Goal: Contribute content: Contribute content

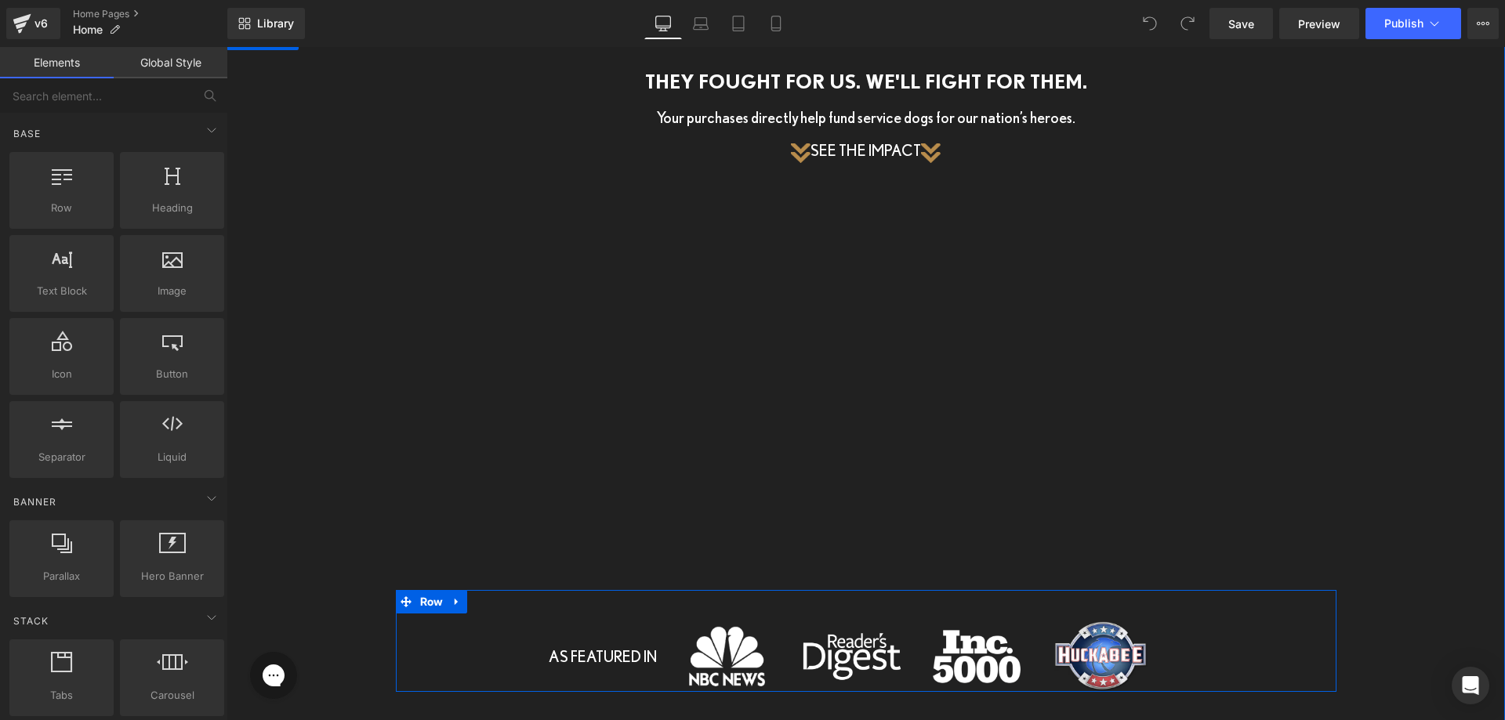
scroll to position [2376, 0]
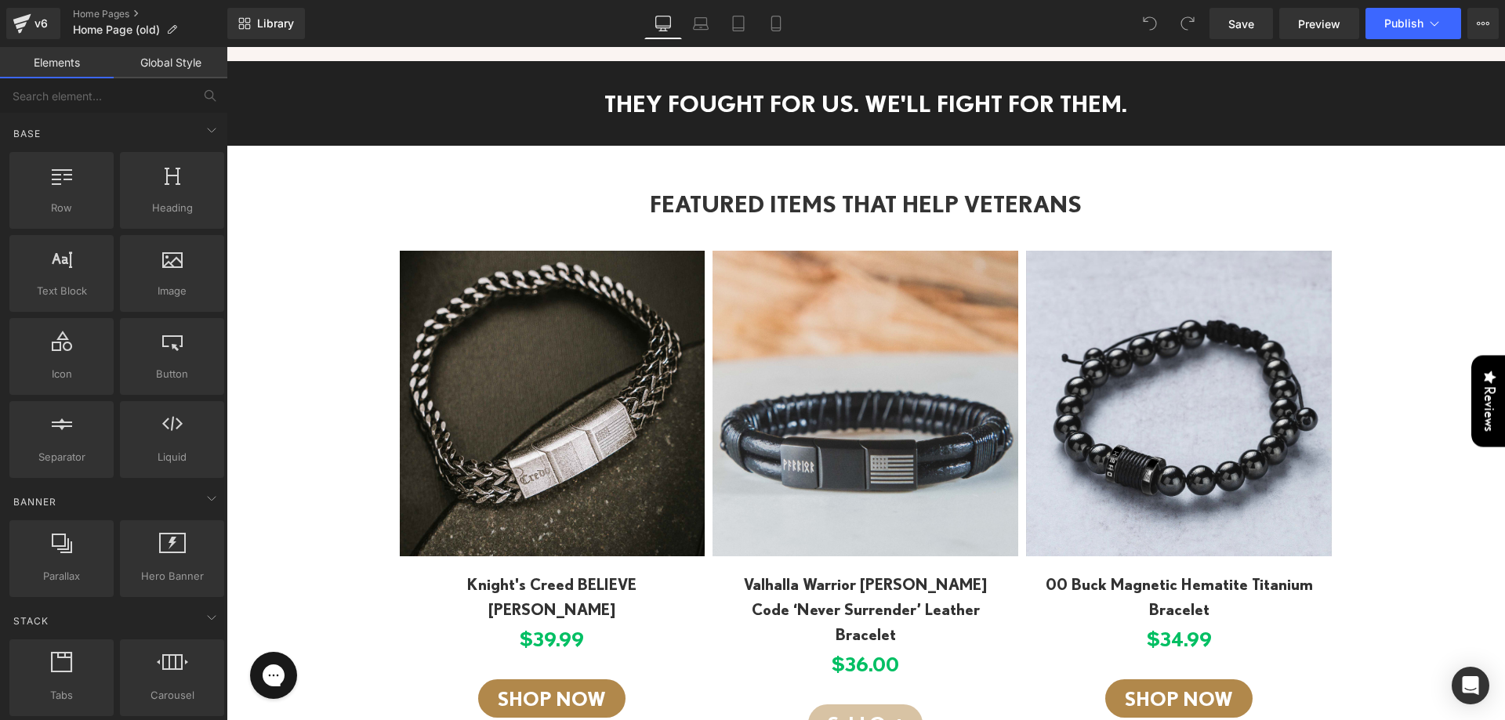
scroll to position [2195, 0]
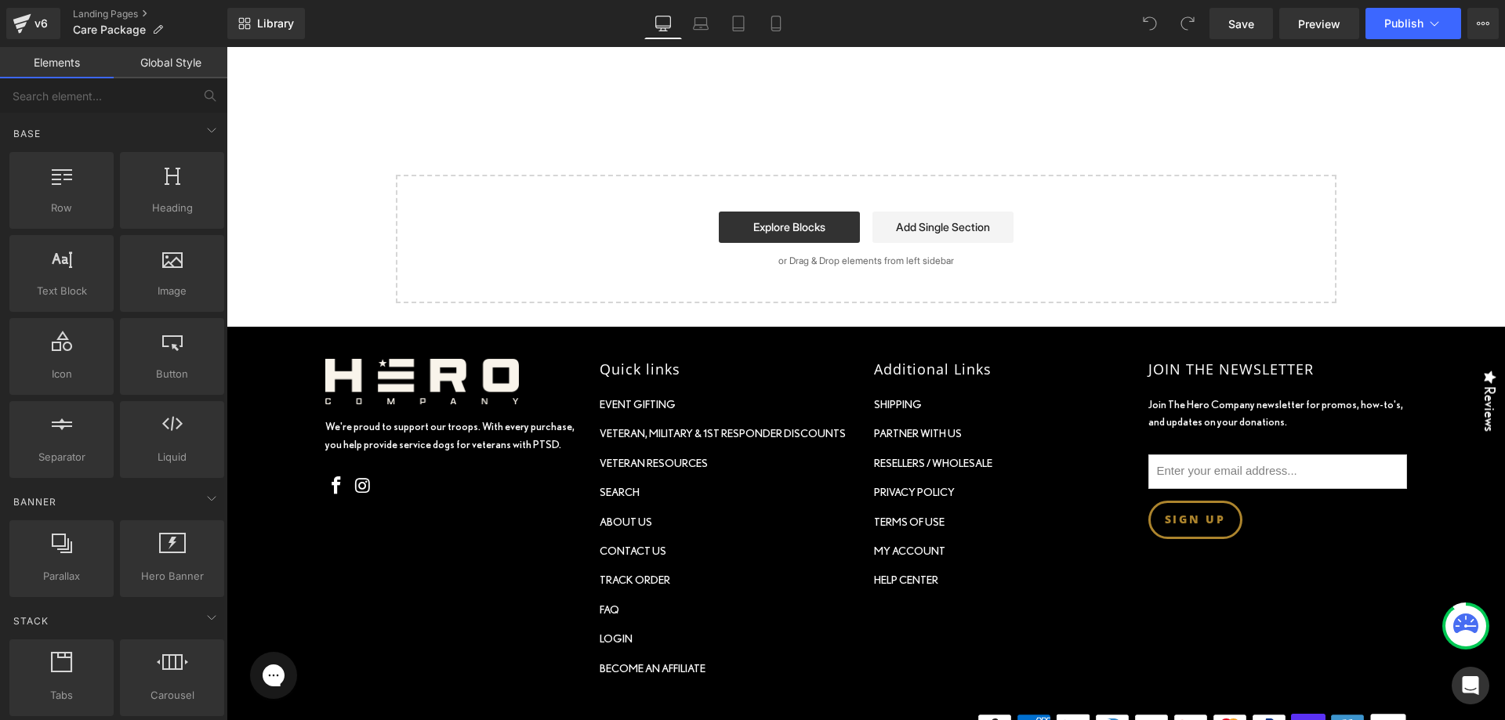
scroll to position [1158, 0]
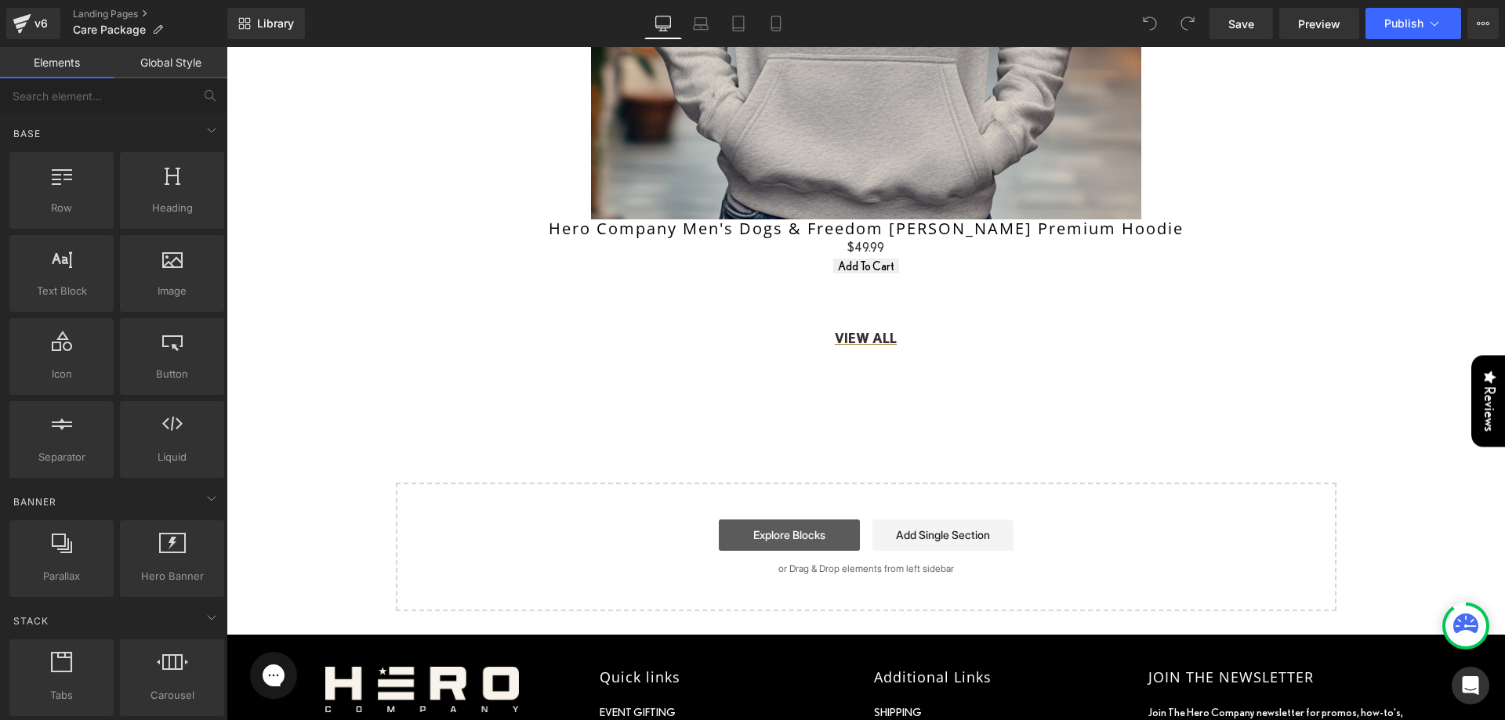
click at [825, 520] on link "Explore Blocks" at bounding box center [789, 535] width 141 height 31
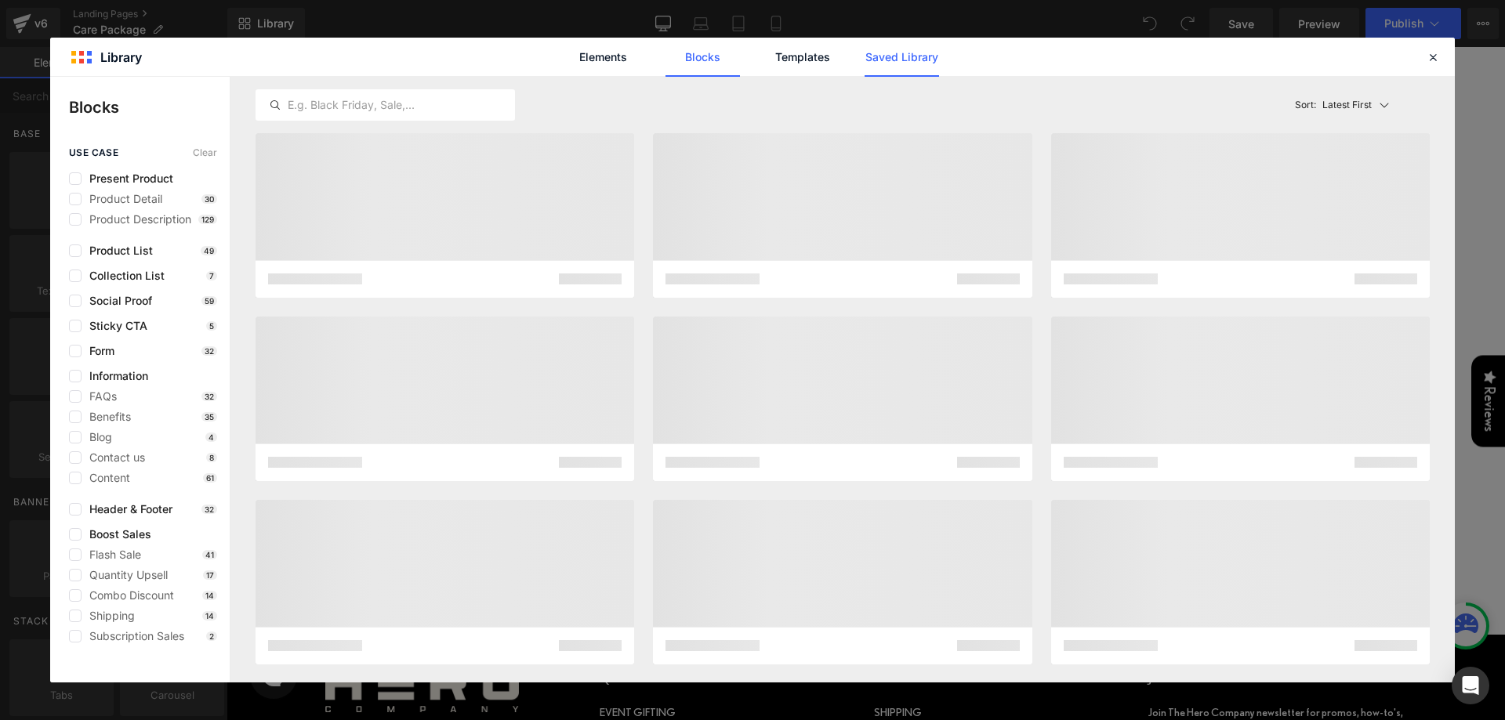
click at [930, 63] on link "Saved Library" at bounding box center [902, 57] width 74 height 39
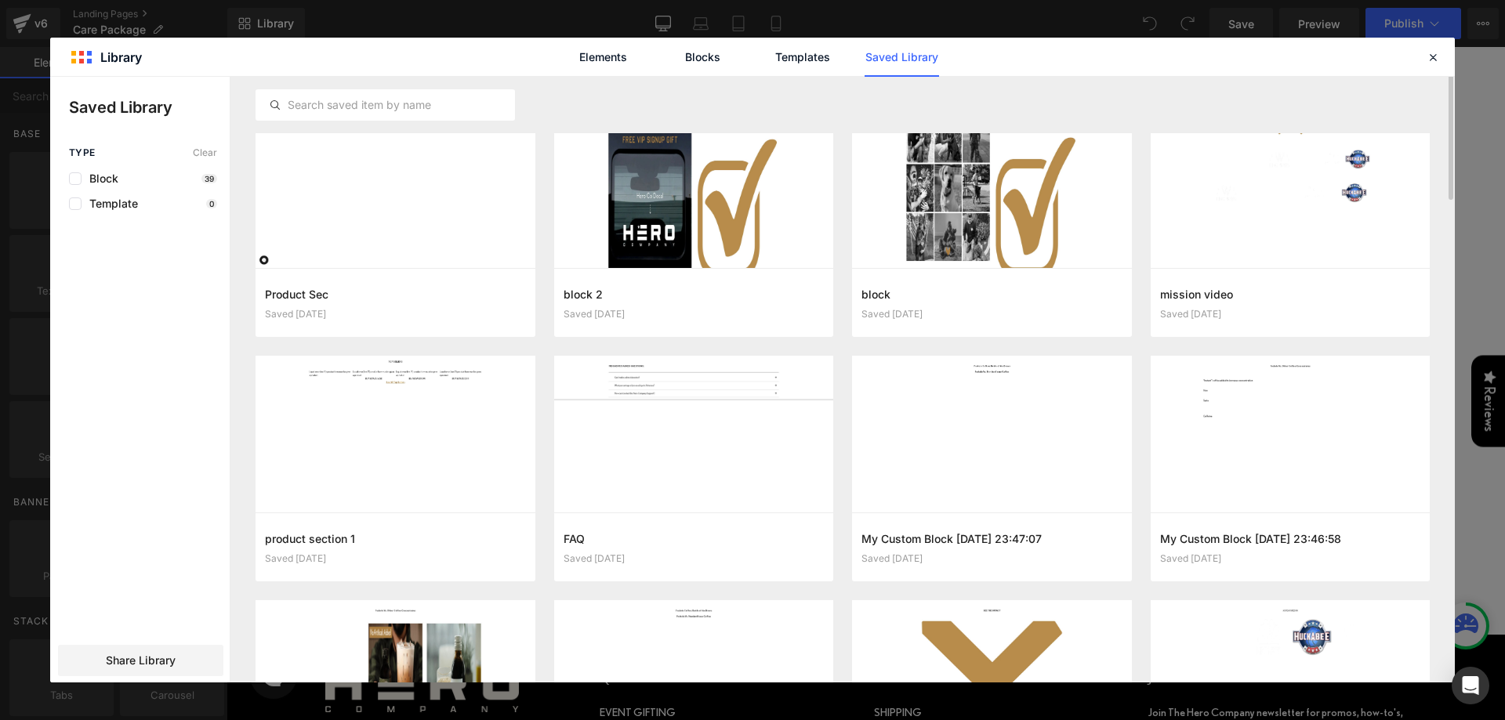
scroll to position [0, 0]
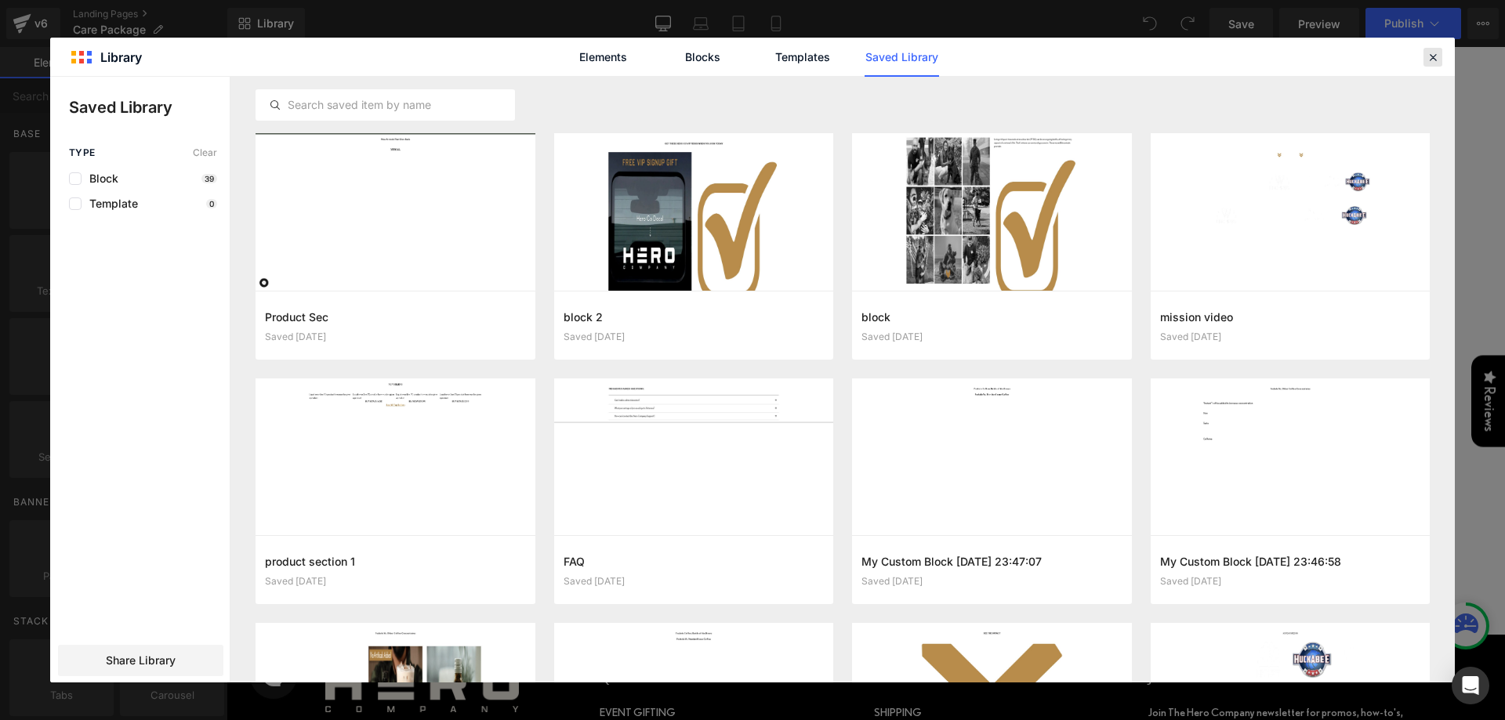
click at [1427, 61] on icon at bounding box center [1433, 57] width 14 height 14
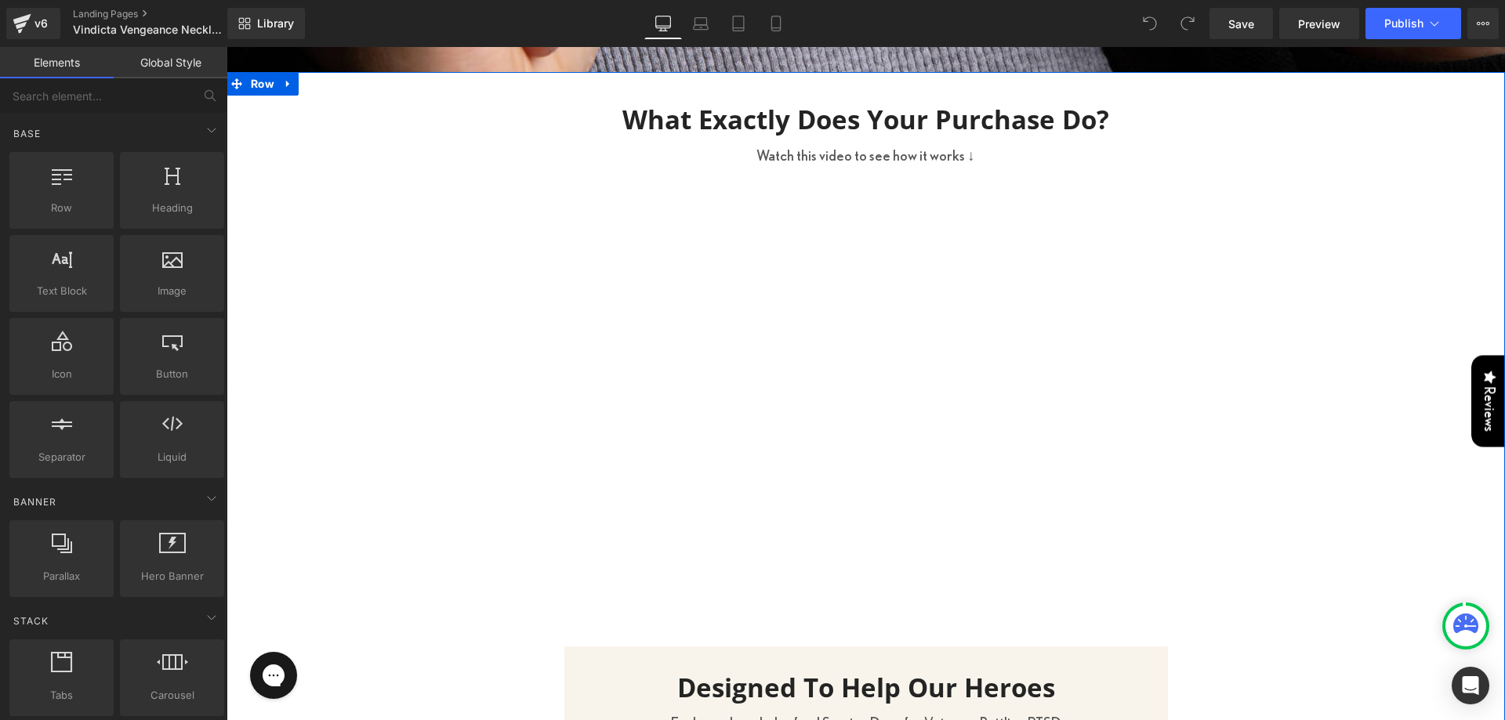
scroll to position [2430, 0]
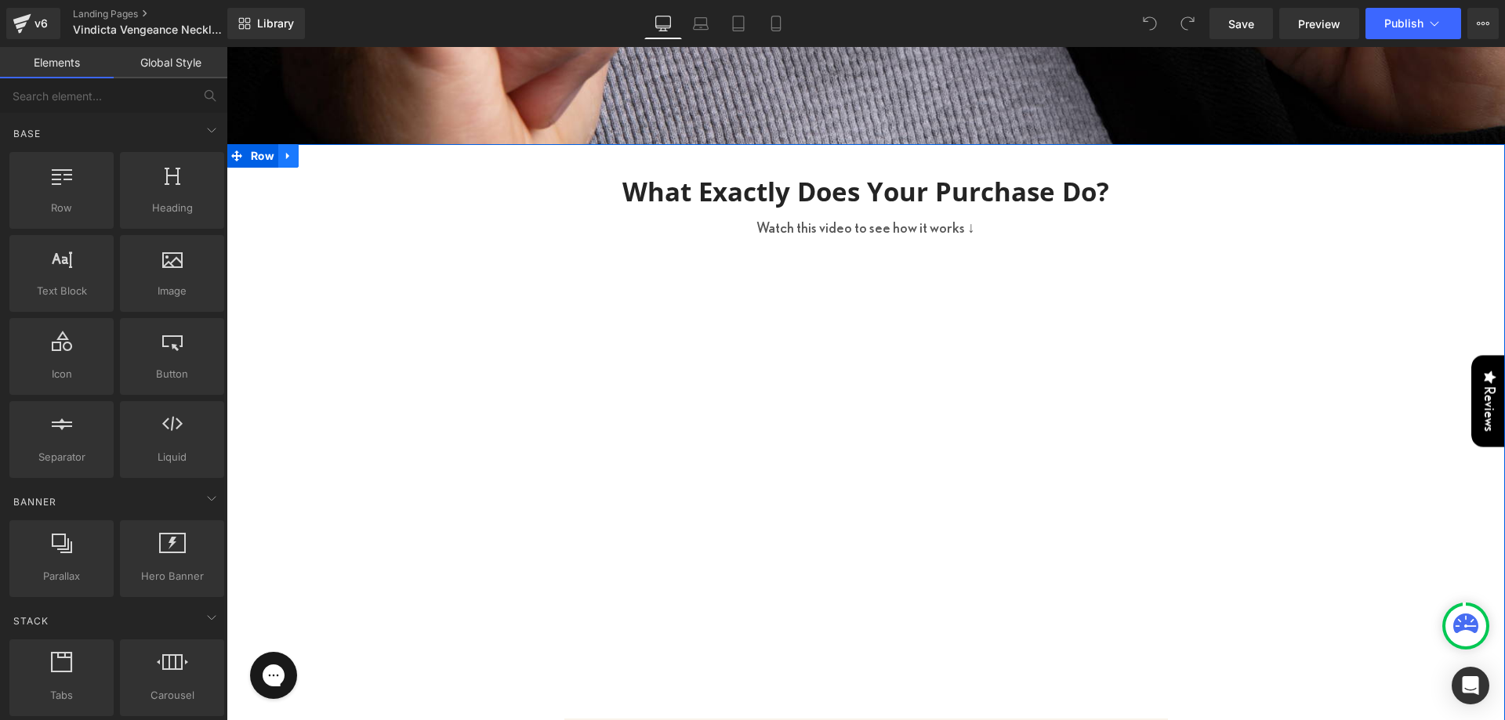
click at [281, 144] on link at bounding box center [288, 156] width 20 height 24
click at [285, 150] on icon at bounding box center [288, 156] width 11 height 12
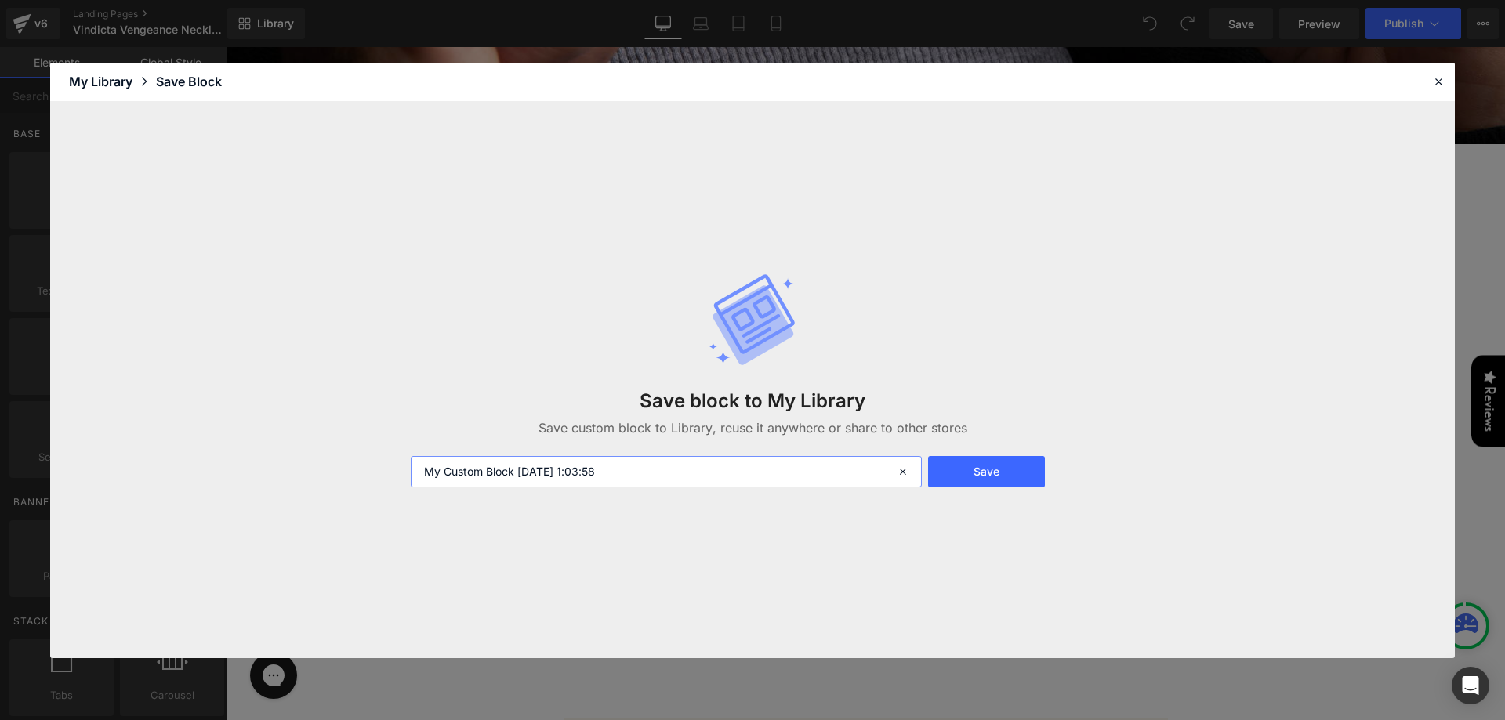
click at [674, 486] on input "My Custom Block 2025-10-15 1:03:58" at bounding box center [666, 471] width 511 height 31
type input "videosection"
click at [1013, 469] on button "Save" at bounding box center [986, 471] width 117 height 31
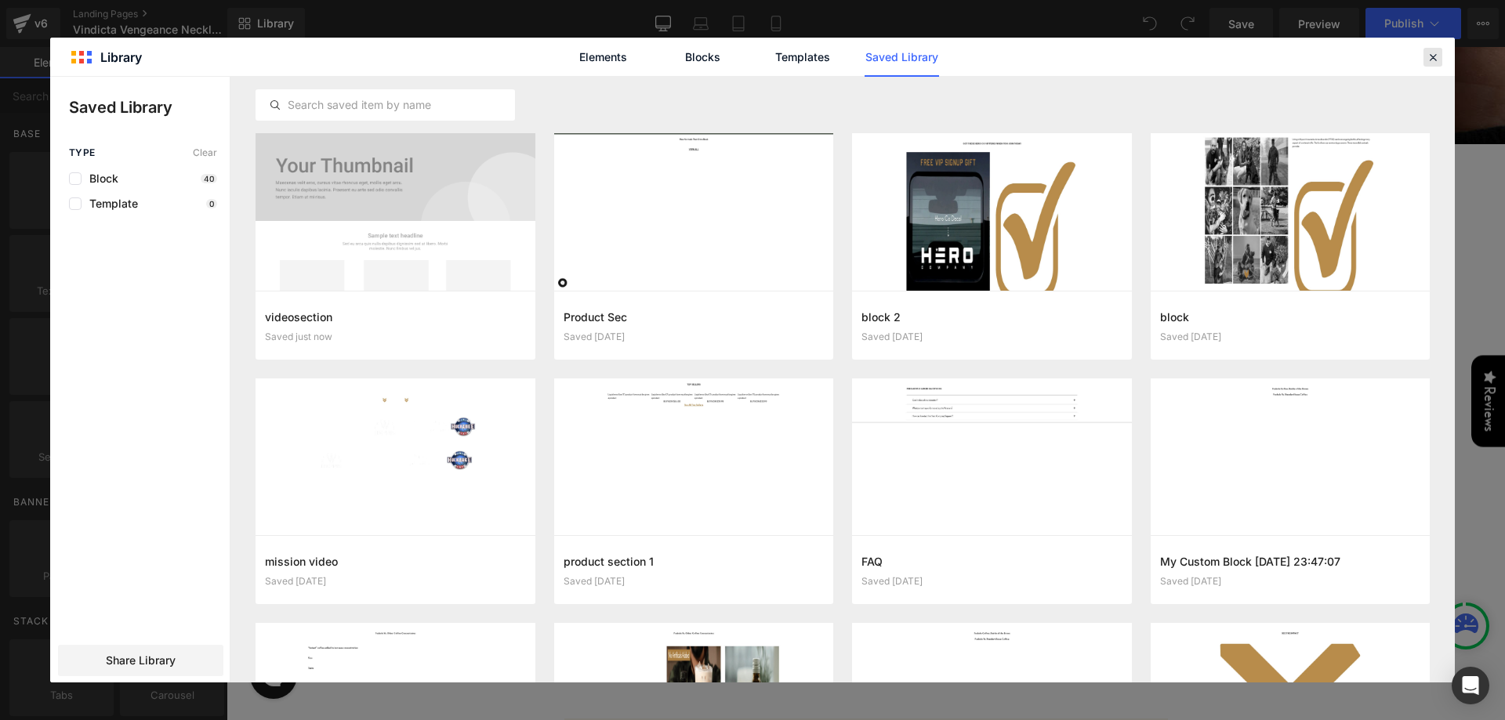
click at [1435, 51] on icon at bounding box center [1433, 57] width 14 height 14
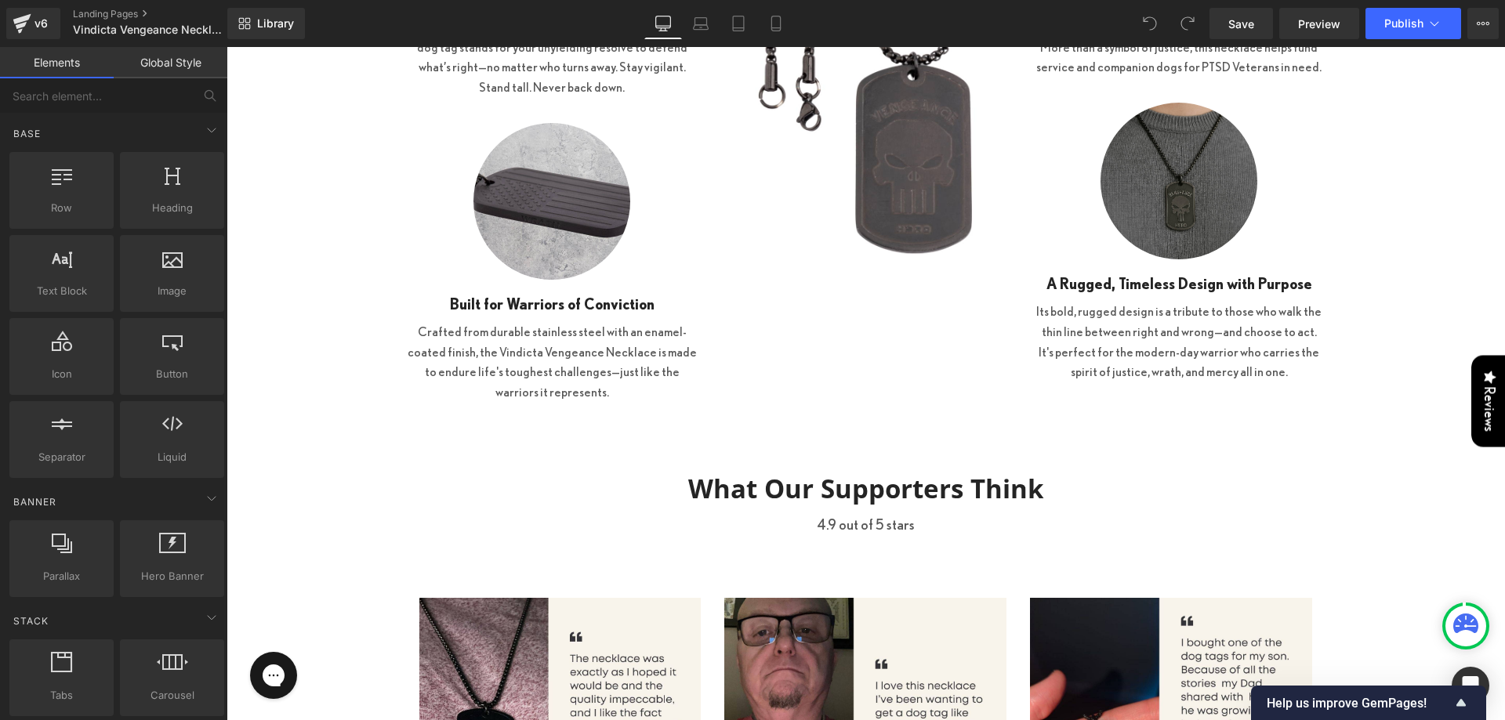
scroll to position [1019, 0]
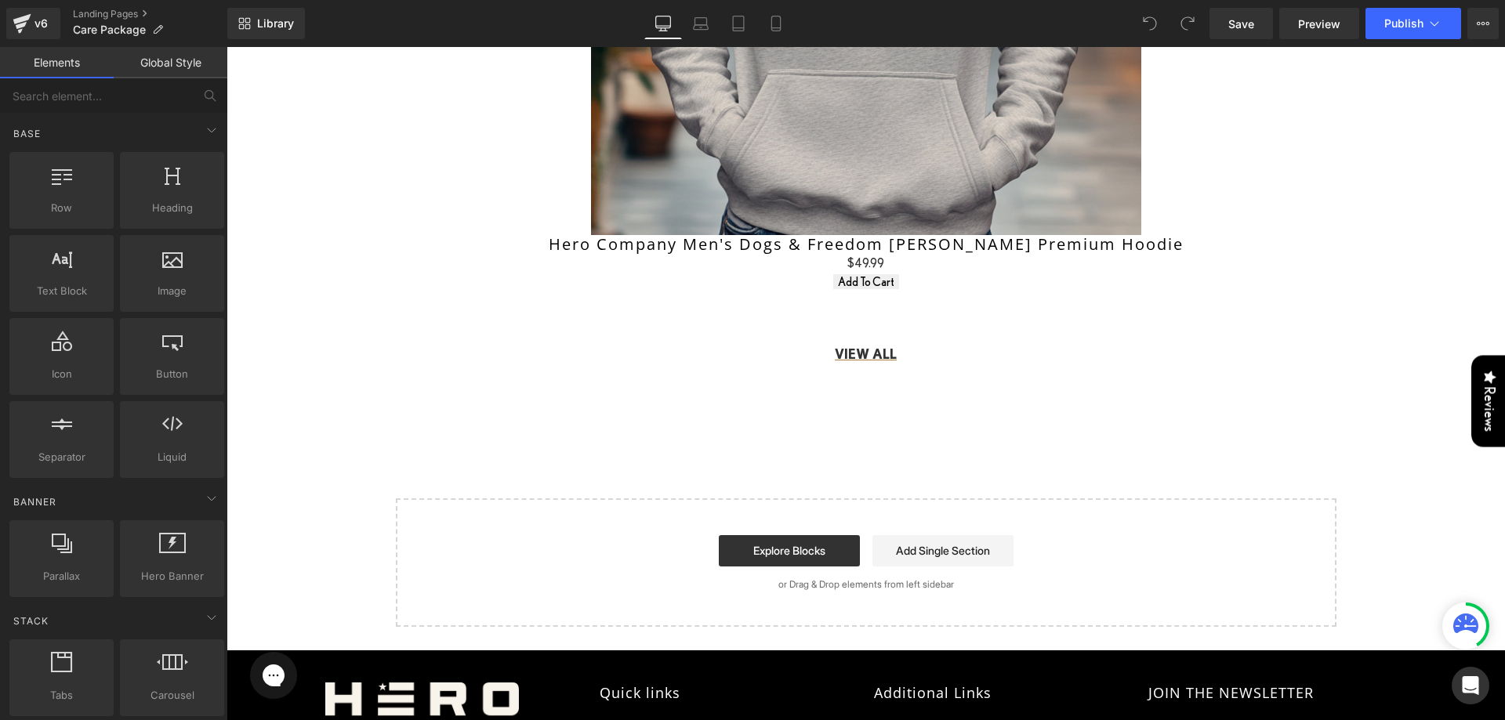
scroll to position [1411, 0]
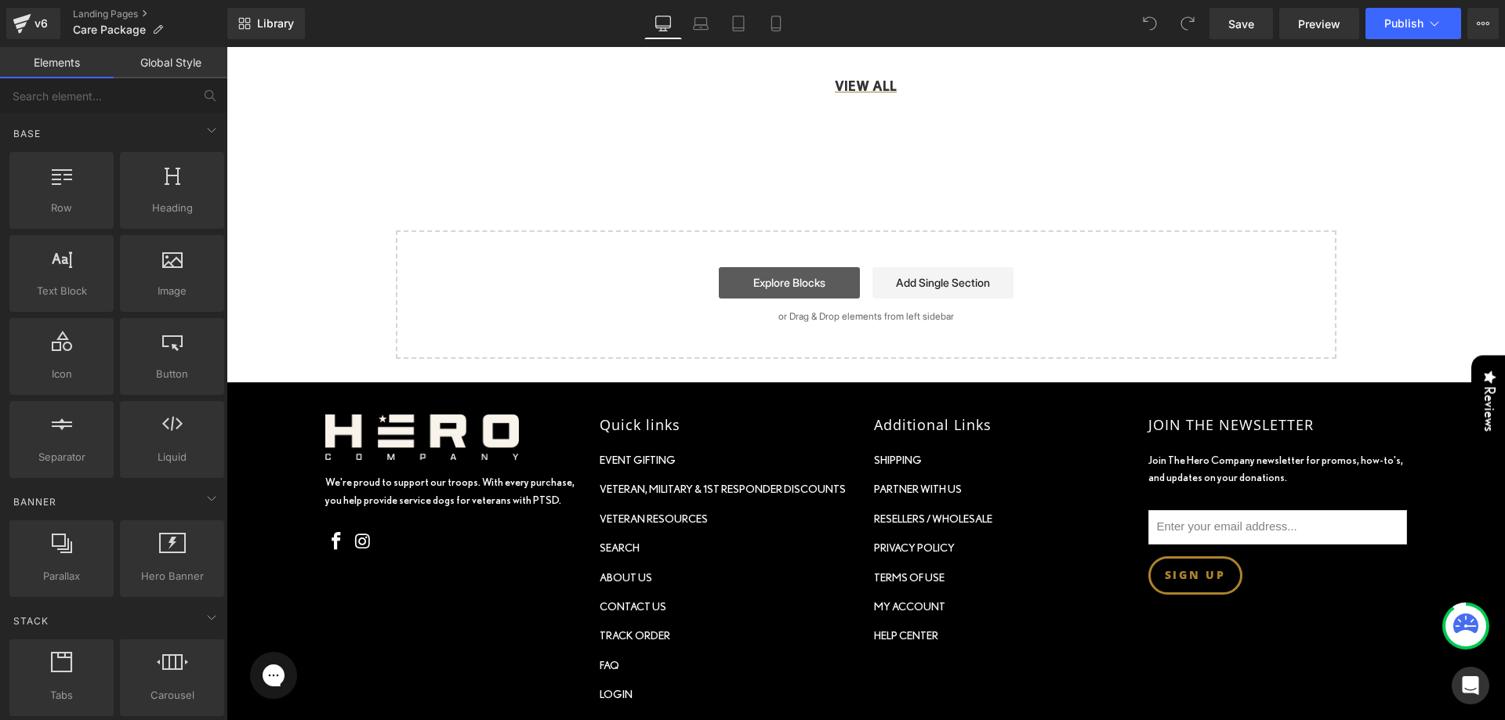
click at [845, 267] on link "Explore Blocks" at bounding box center [789, 282] width 141 height 31
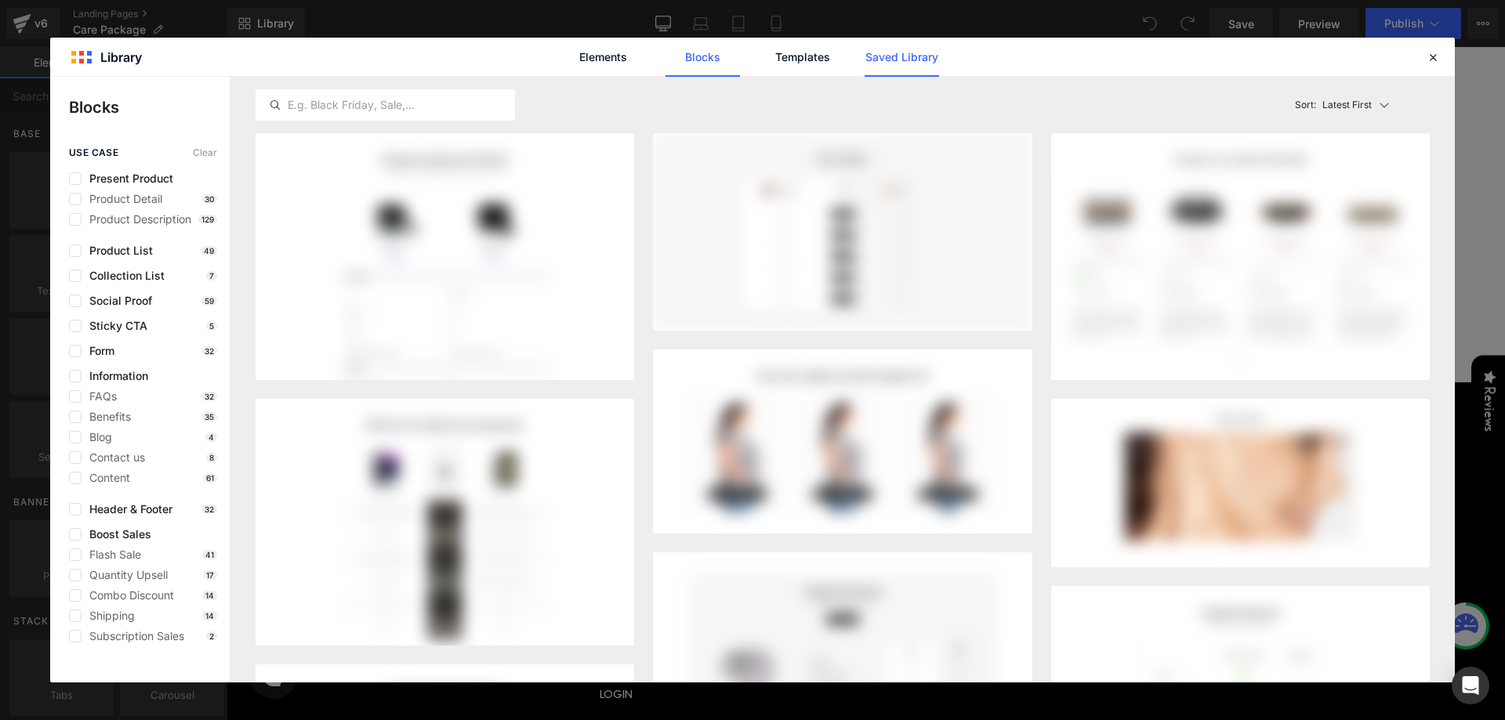
click at [870, 55] on link "Saved Library" at bounding box center [902, 57] width 74 height 39
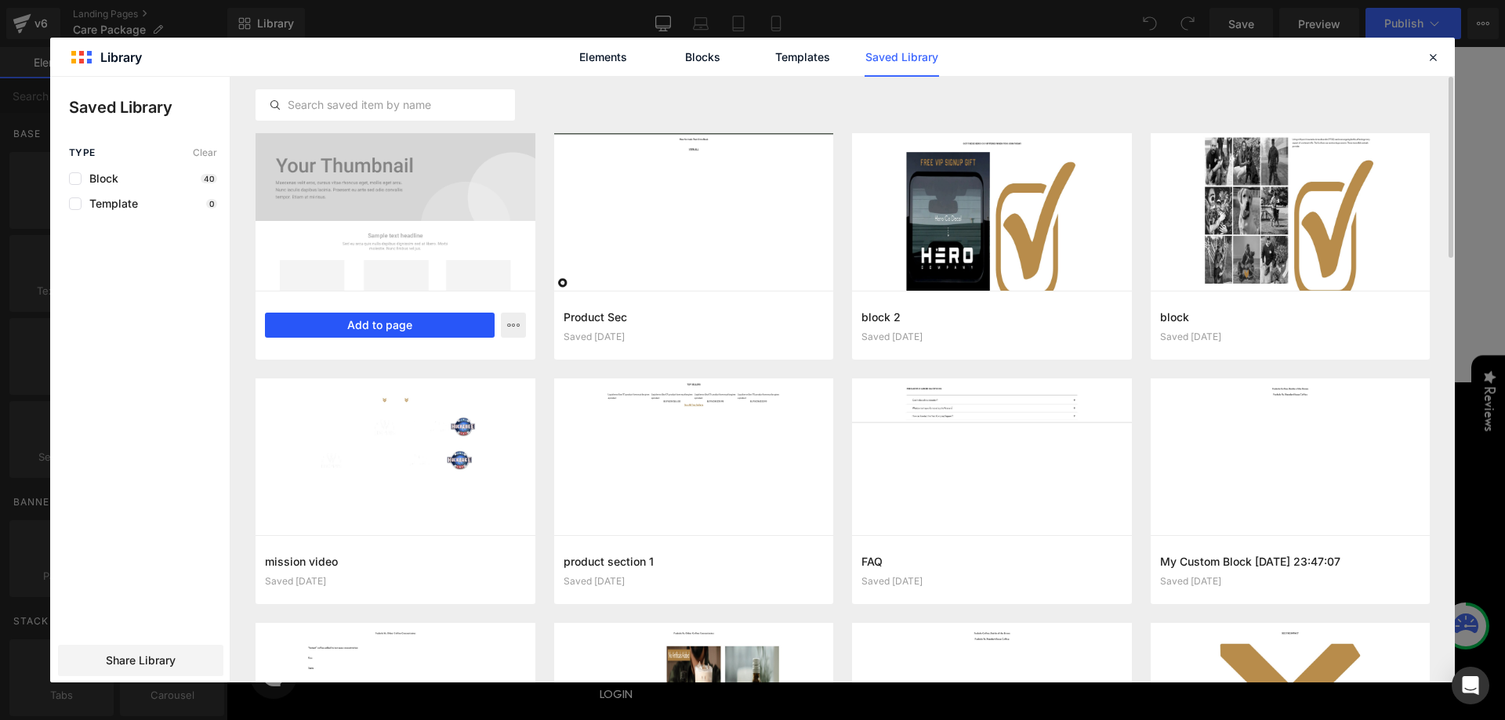
click at [368, 317] on button "Add to page" at bounding box center [380, 325] width 230 height 25
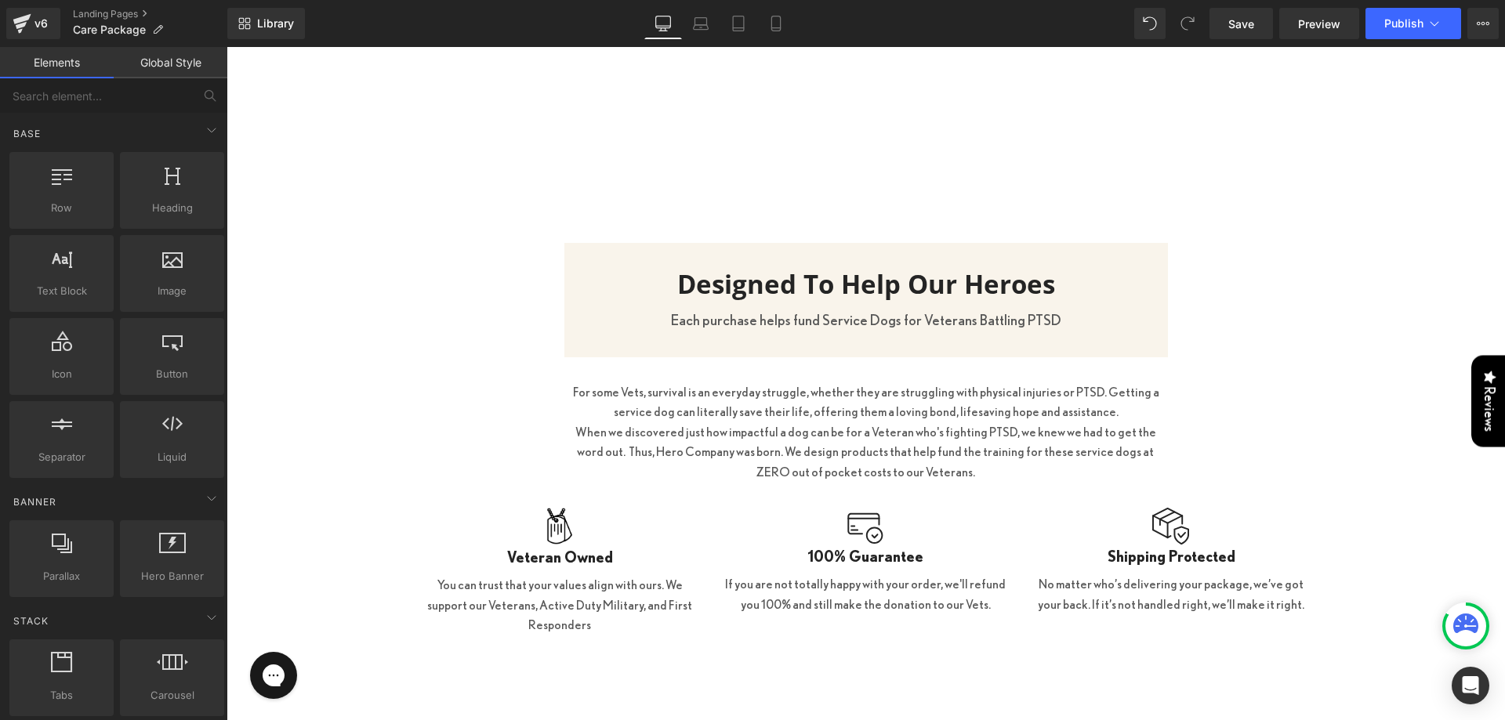
scroll to position [1806, 0]
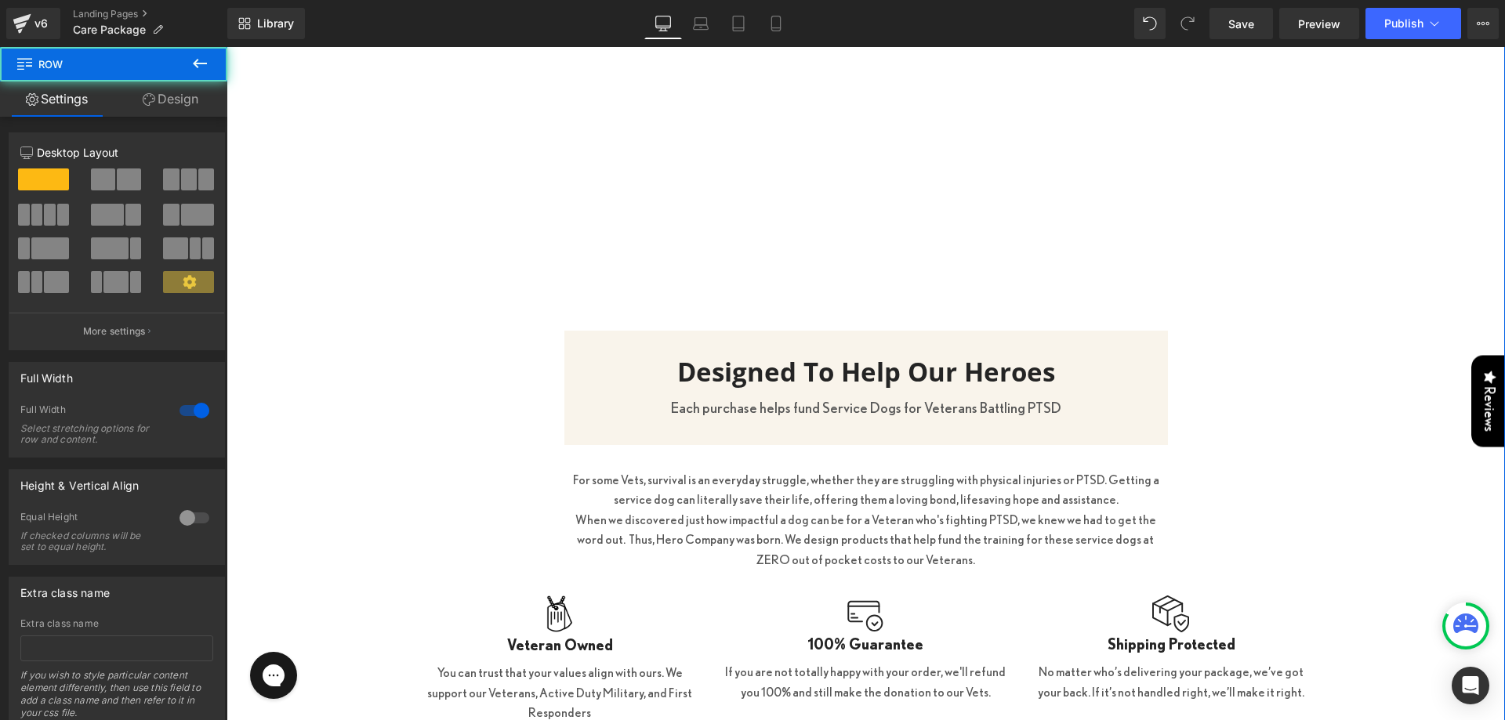
click at [292, 295] on div "What Exactly Does Your Purchase Do? Heading Watch this video to see how it work…" at bounding box center [866, 263] width 1278 height 951
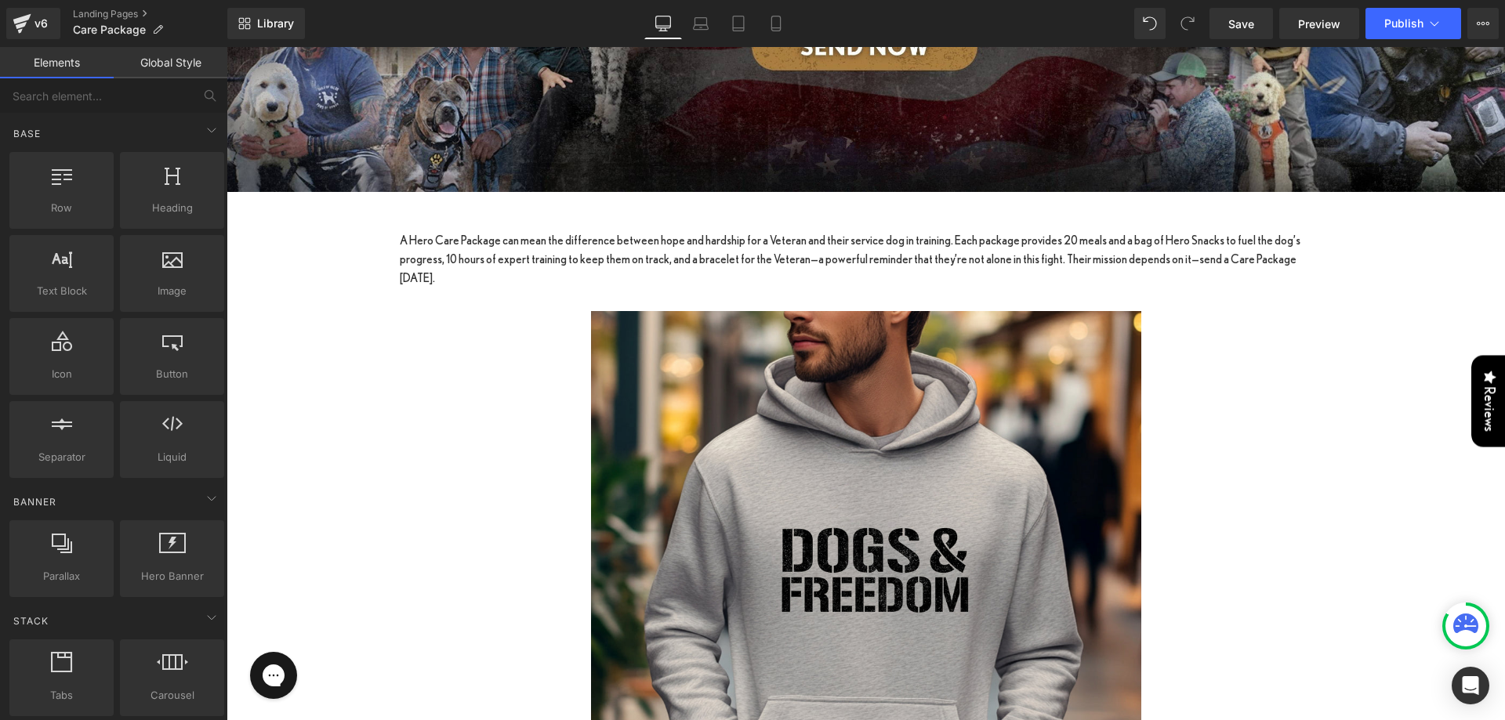
scroll to position [395, 0]
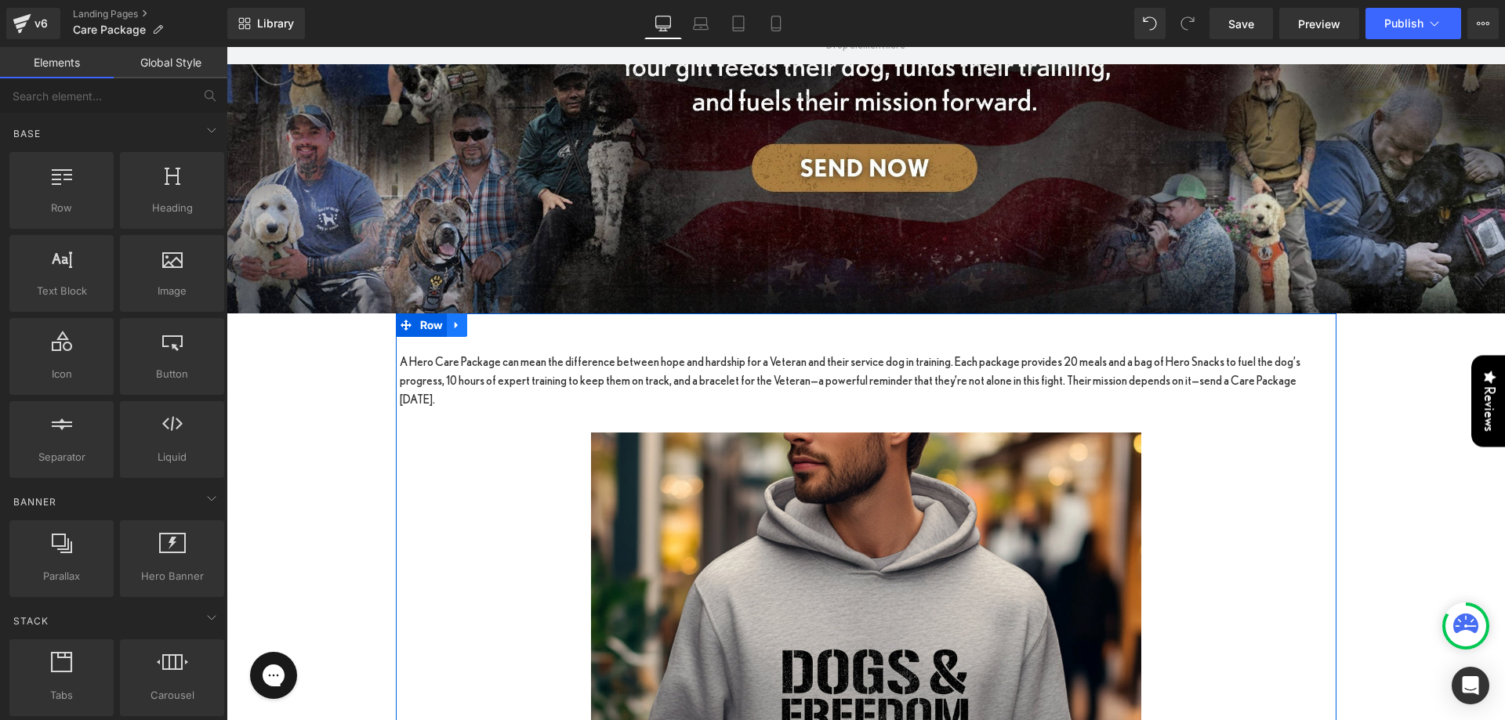
click at [451, 320] on icon at bounding box center [456, 326] width 11 height 12
click at [401, 320] on icon at bounding box center [406, 326] width 11 height 12
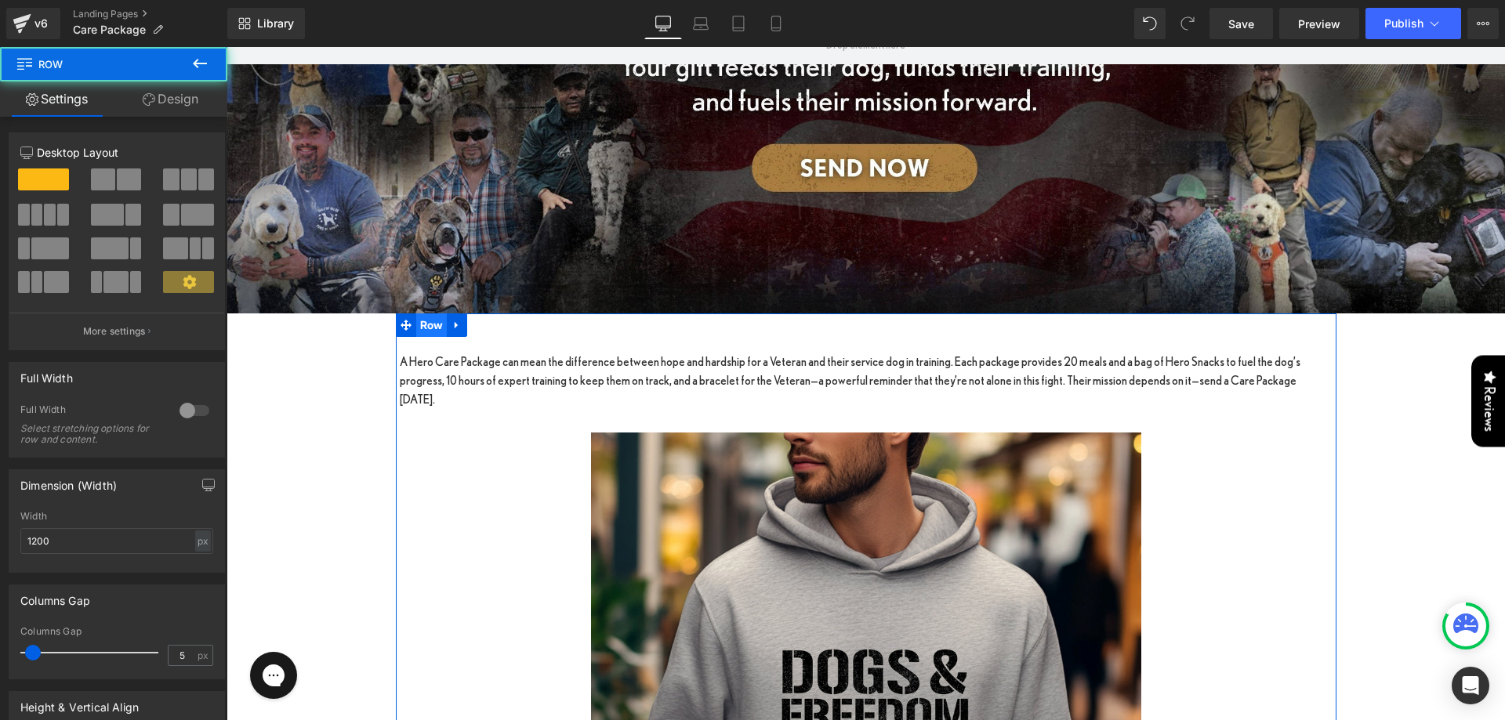
click at [422, 319] on span "Row" at bounding box center [431, 326] width 31 height 24
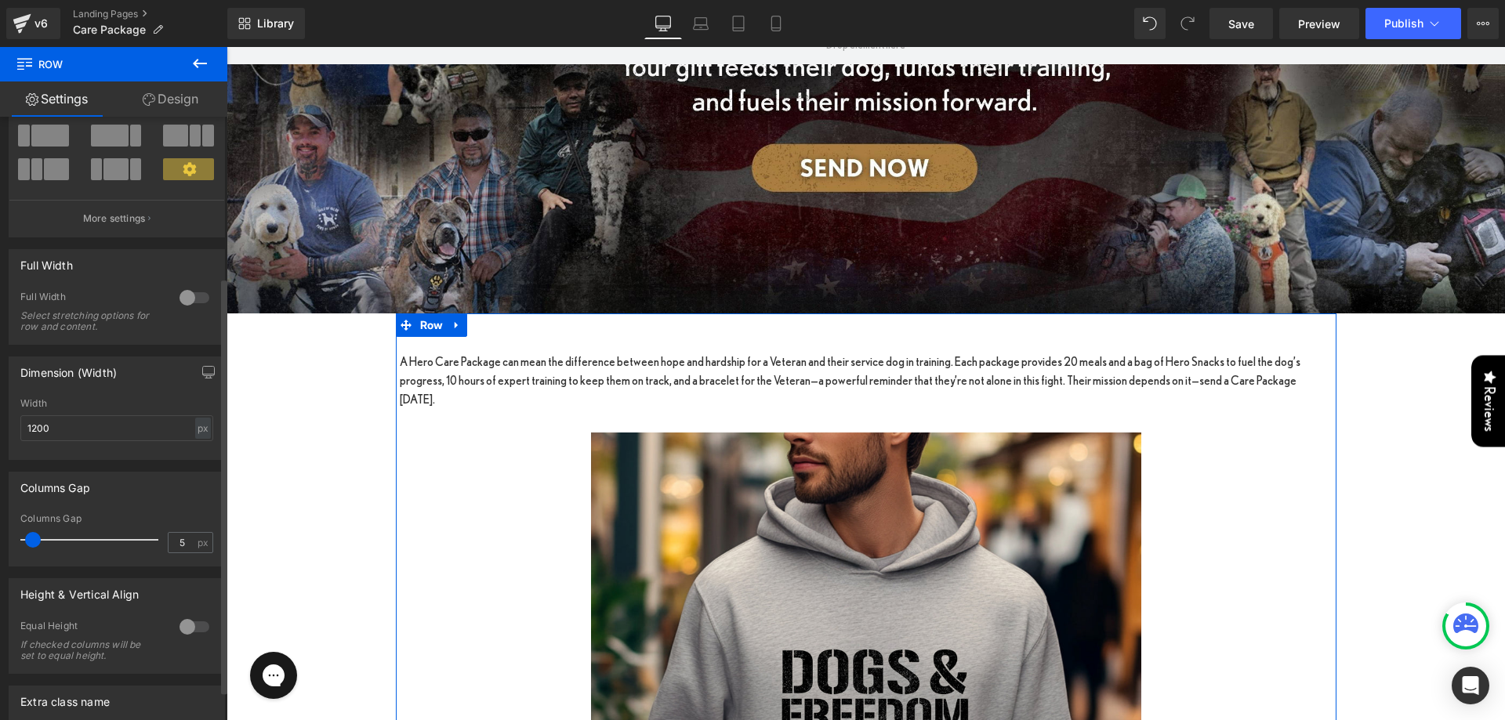
scroll to position [235, 0]
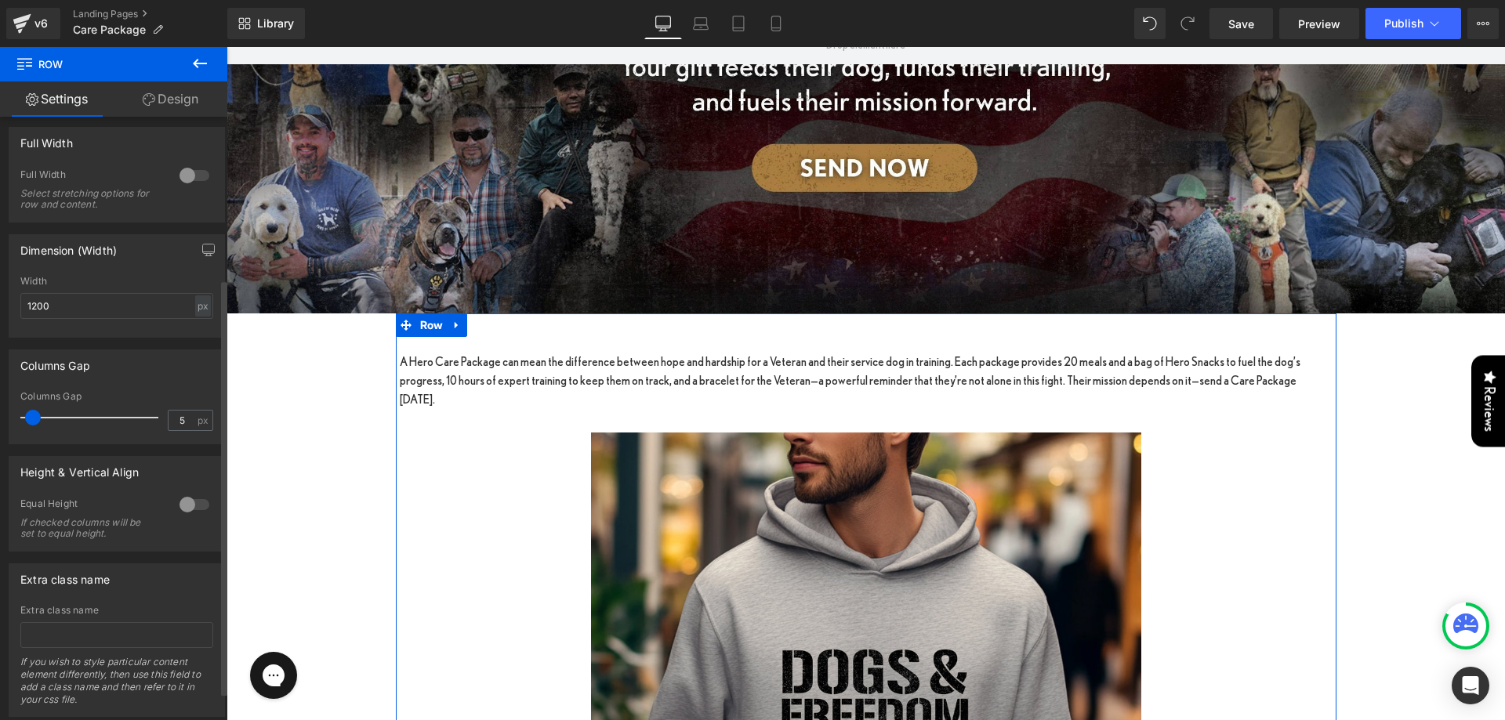
click at [187, 177] on div at bounding box center [195, 175] width 38 height 25
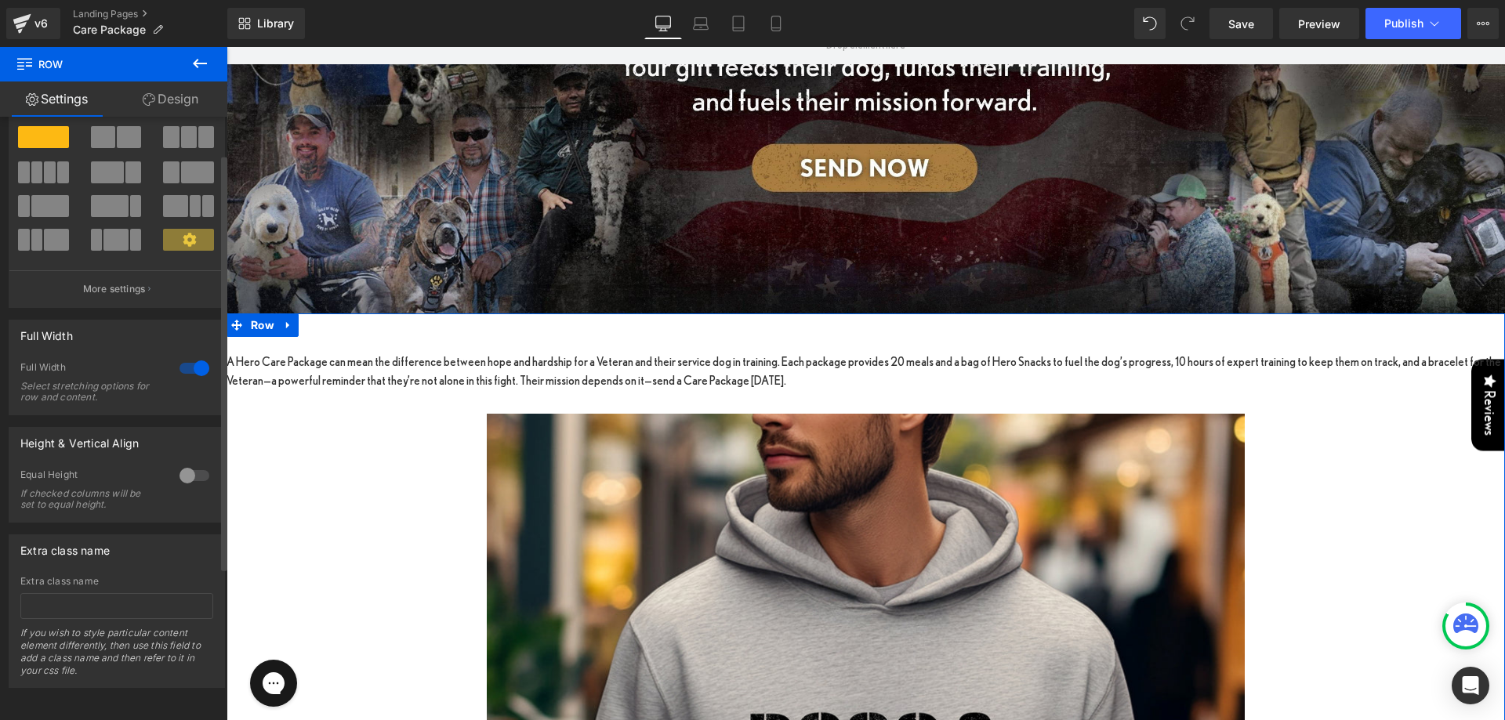
scroll to position [54, 0]
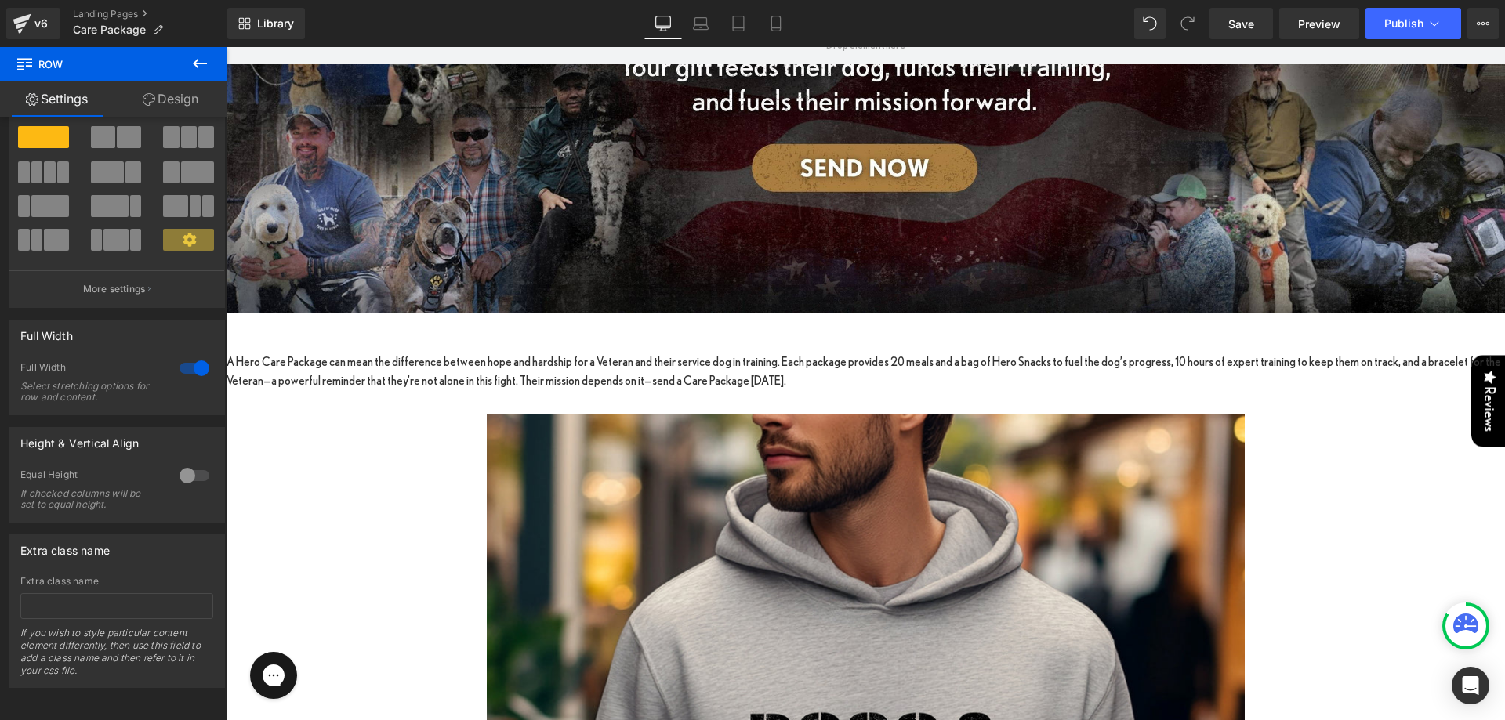
click at [201, 67] on icon at bounding box center [199, 63] width 19 height 19
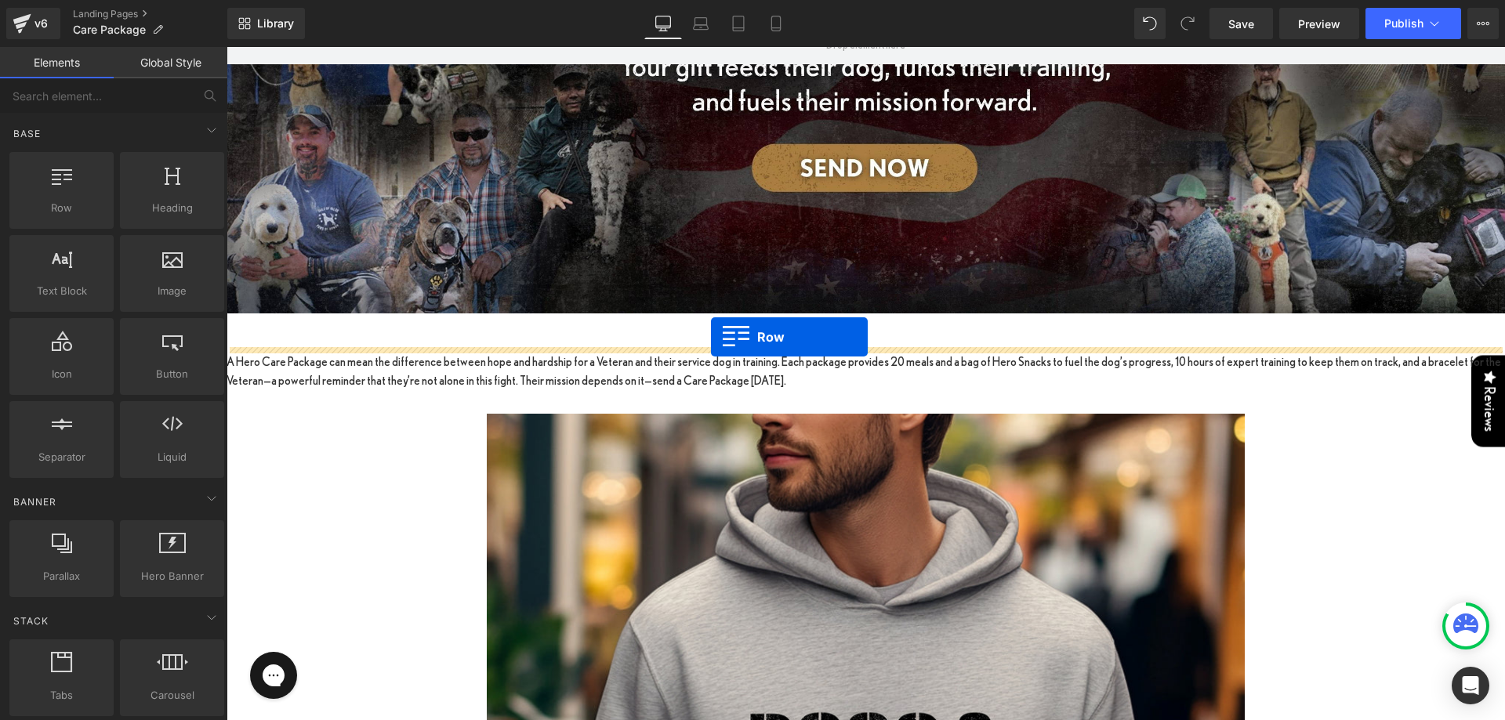
drag, startPoint x: 297, startPoint y: 247, endPoint x: 711, endPoint y: 337, distance: 423.5
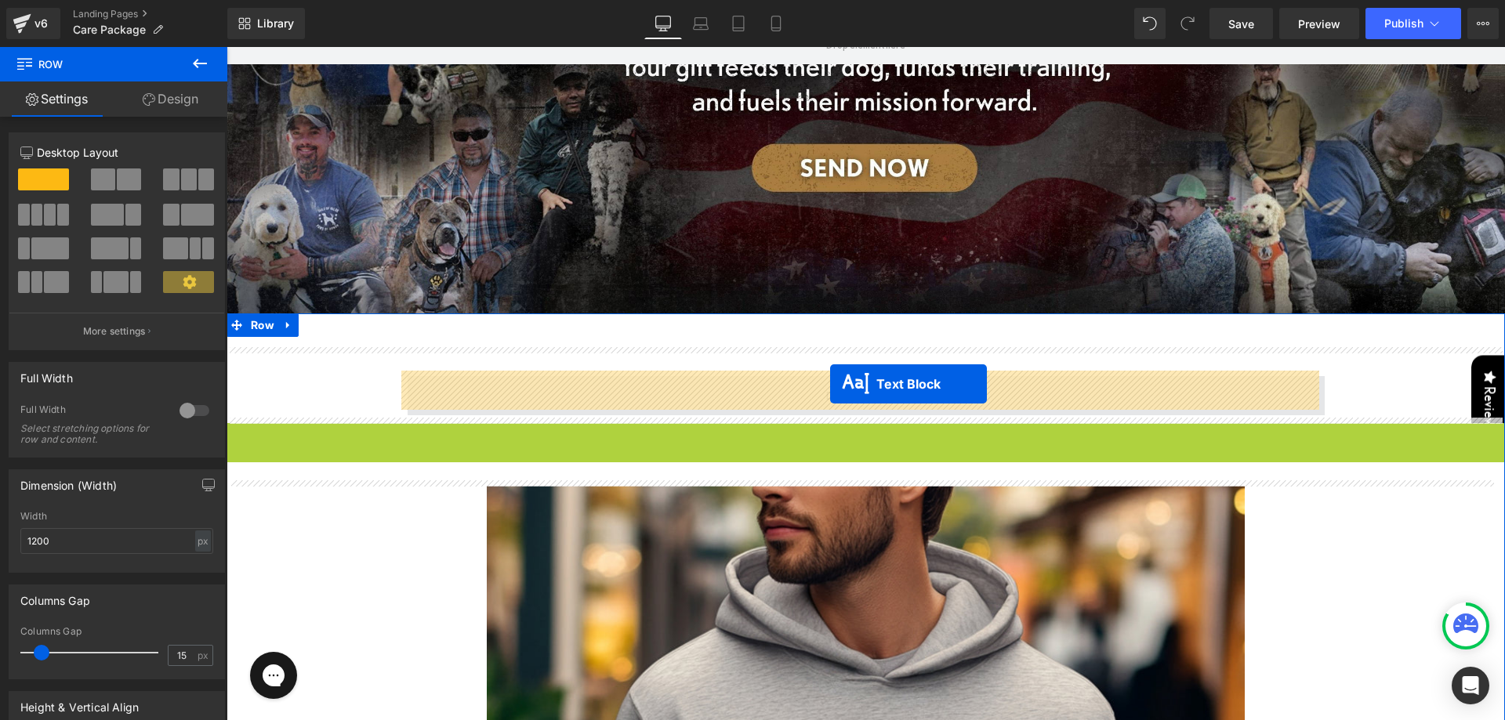
drag, startPoint x: 819, startPoint y: 433, endPoint x: 830, endPoint y: 384, distance: 49.8
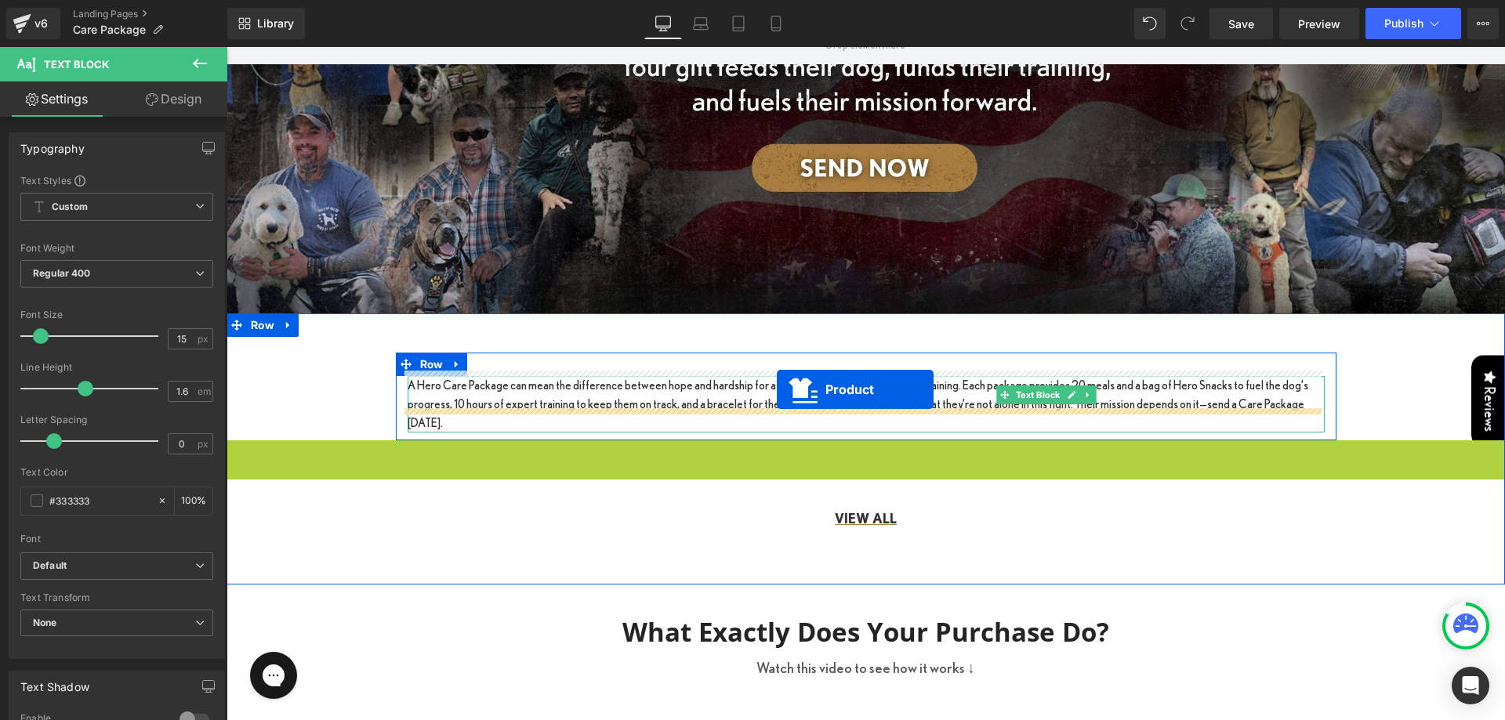
drag, startPoint x: 825, startPoint y: 426, endPoint x: 777, endPoint y: 390, distance: 59.9
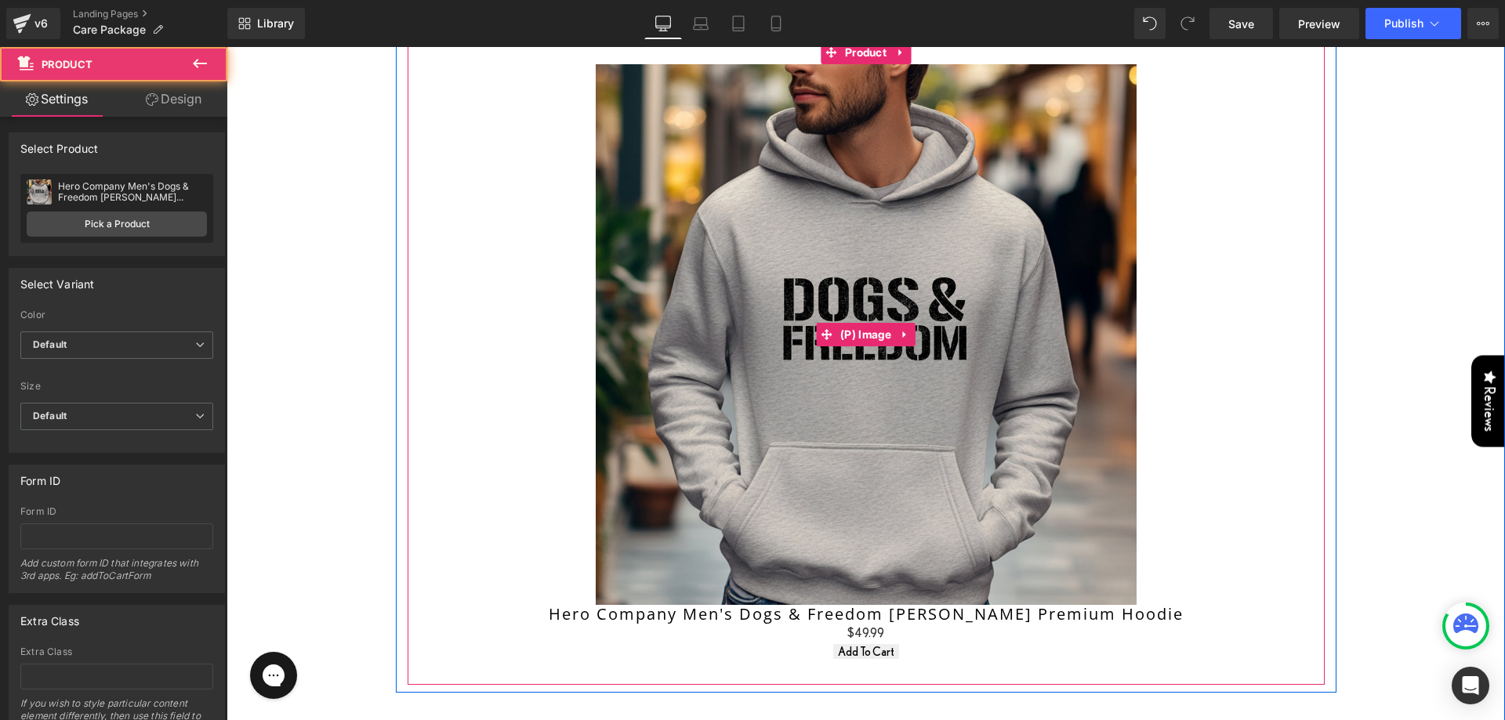
scroll to position [1100, 0]
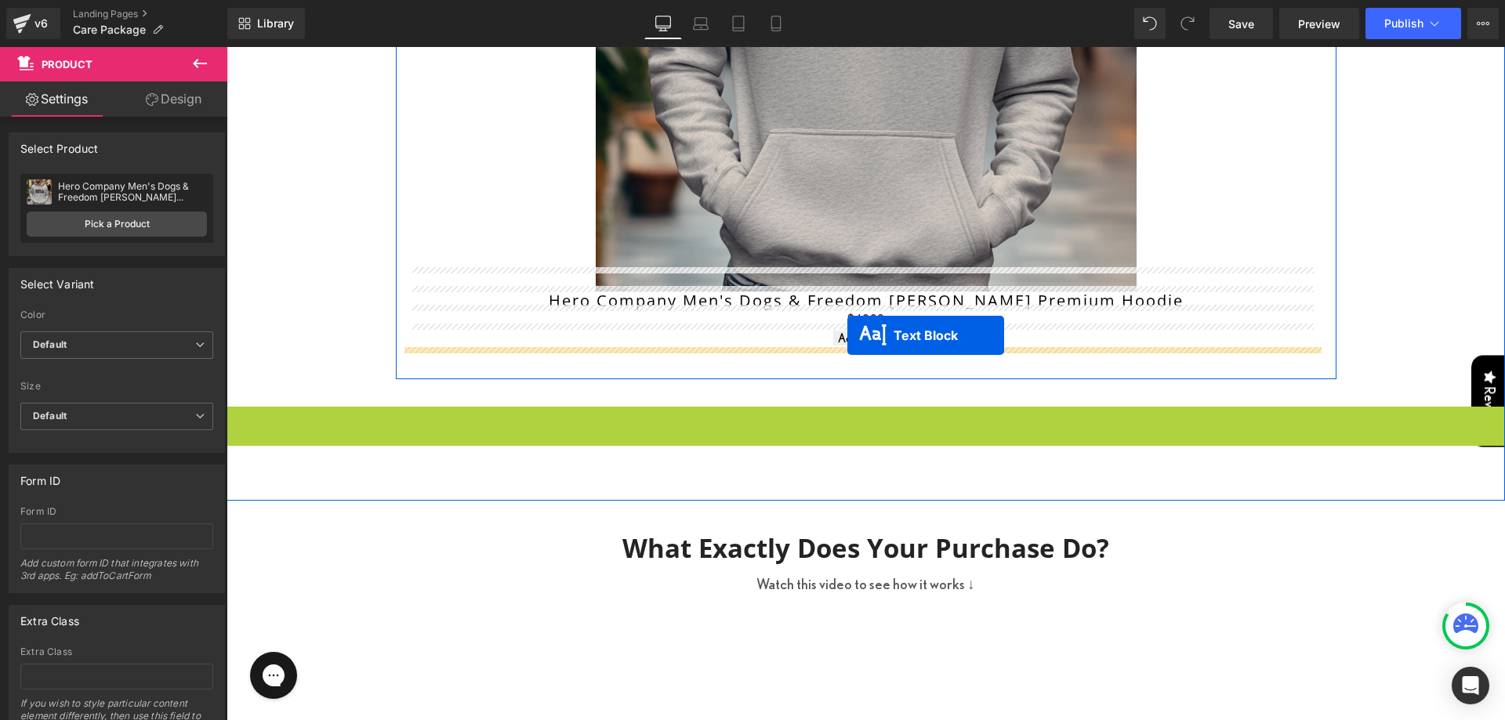
drag, startPoint x: 814, startPoint y: 396, endPoint x: 847, endPoint y: 335, distance: 68.7
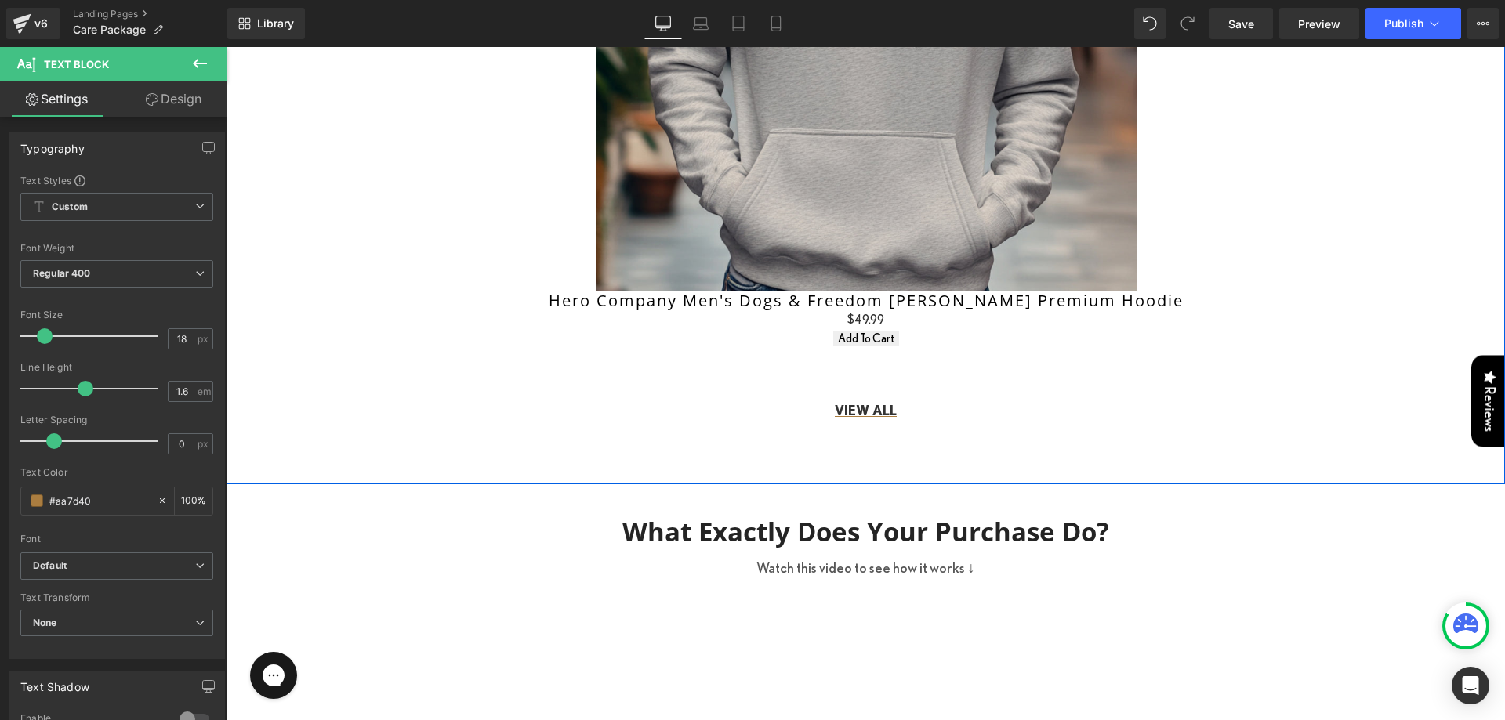
click at [782, 438] on div "A Hero Care Package can mean the difference between hope and hardship for a Vet…" at bounding box center [866, 46] width 1278 height 876
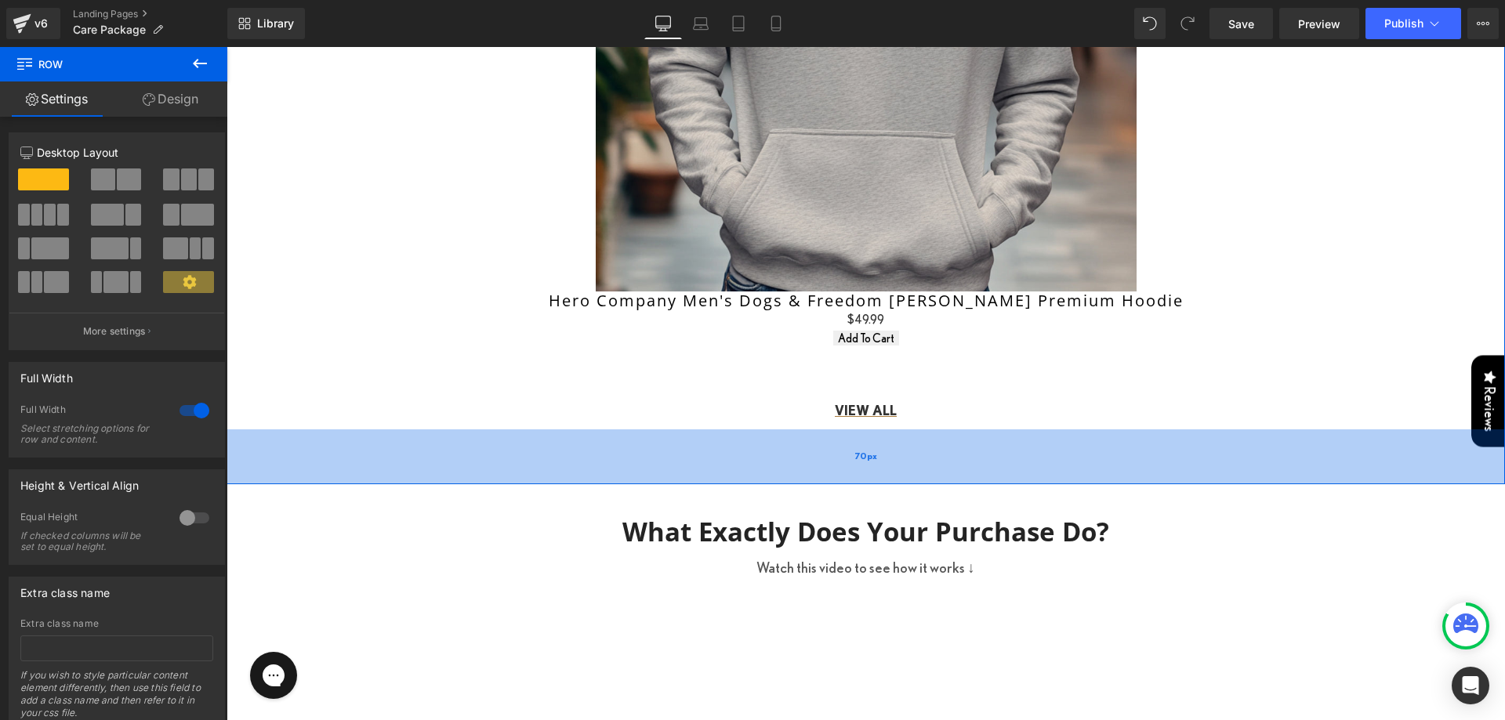
click at [512, 430] on div "70px" at bounding box center [866, 457] width 1278 height 55
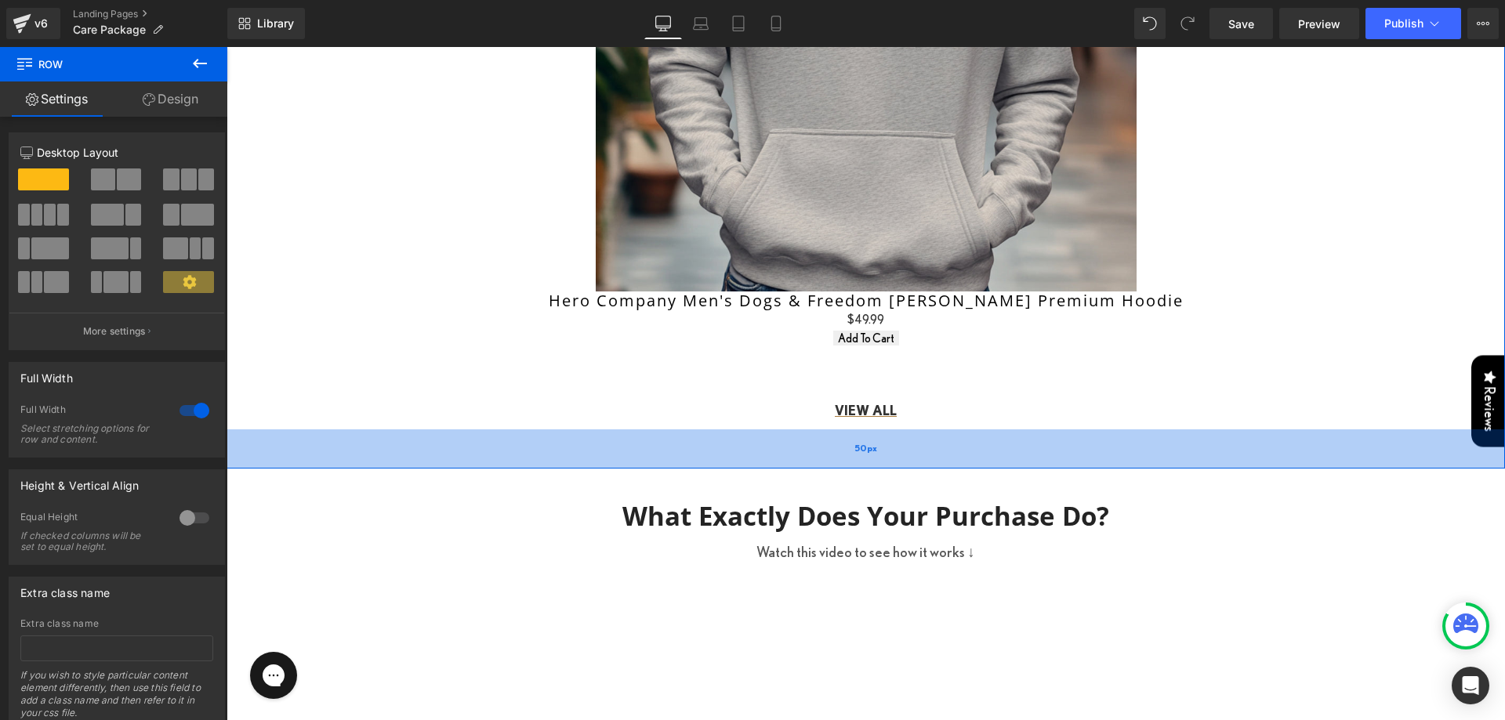
drag, startPoint x: 512, startPoint y: 426, endPoint x: 510, endPoint y: 410, distance: 15.8
click at [510, 430] on div "50px" at bounding box center [866, 449] width 1278 height 39
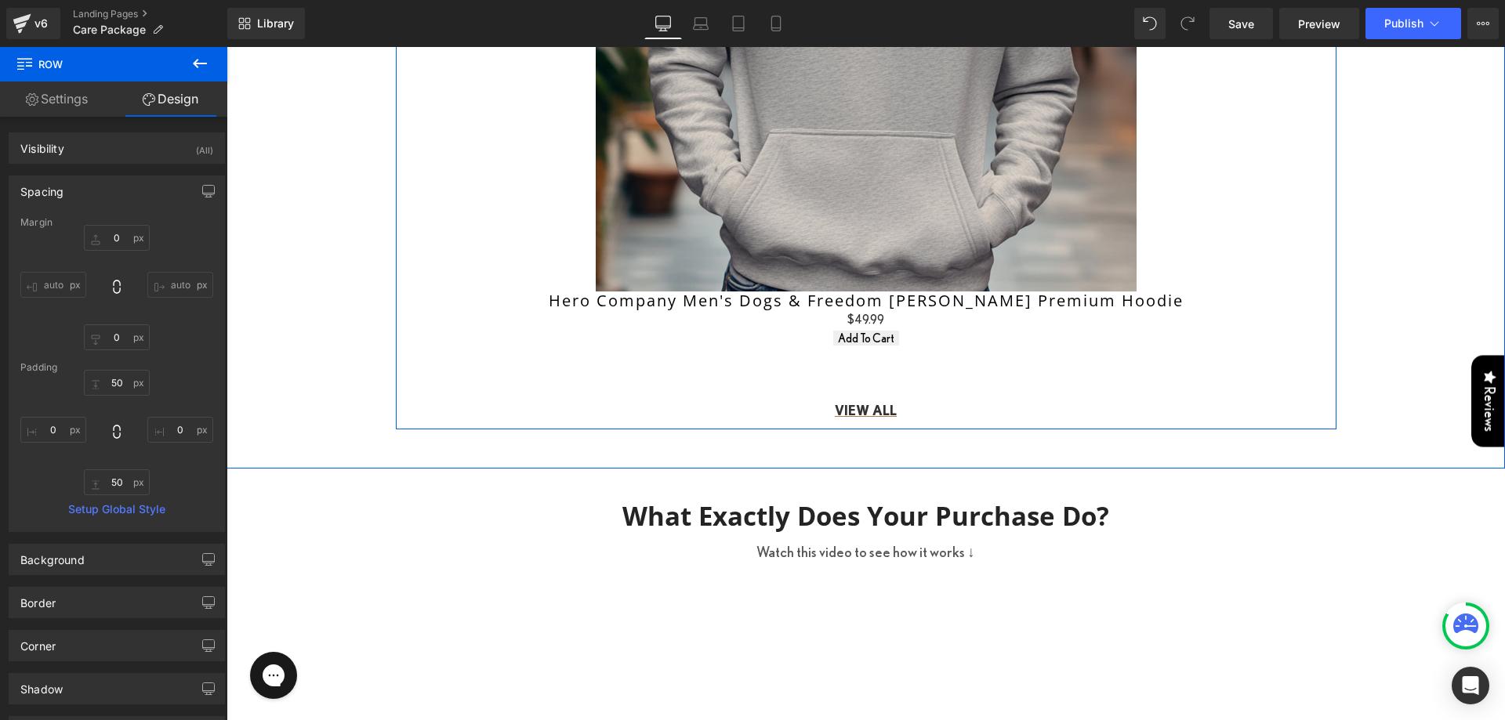
scroll to position [552, 0]
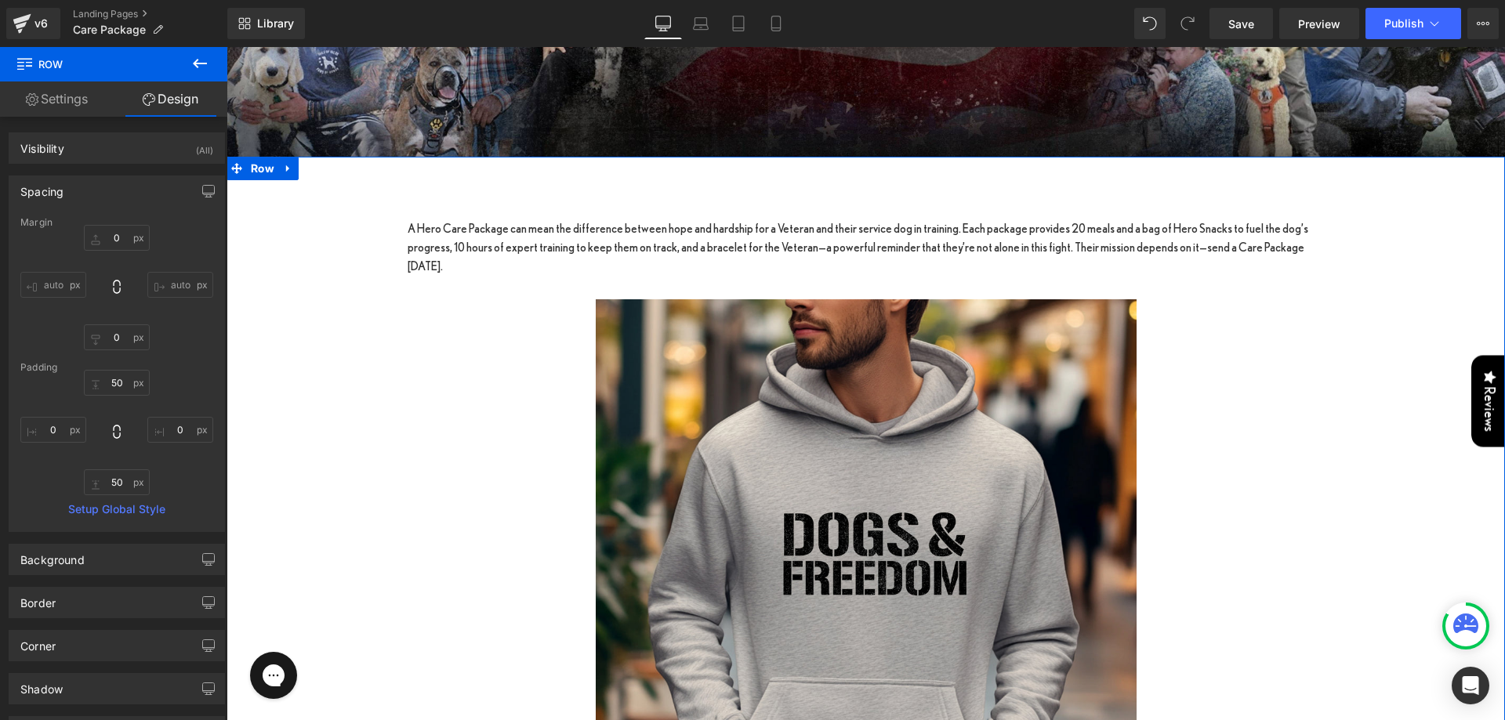
click at [302, 274] on div "A Hero Care Package can mean the difference between hope and hardship for a Vet…" at bounding box center [866, 587] width 1278 height 782
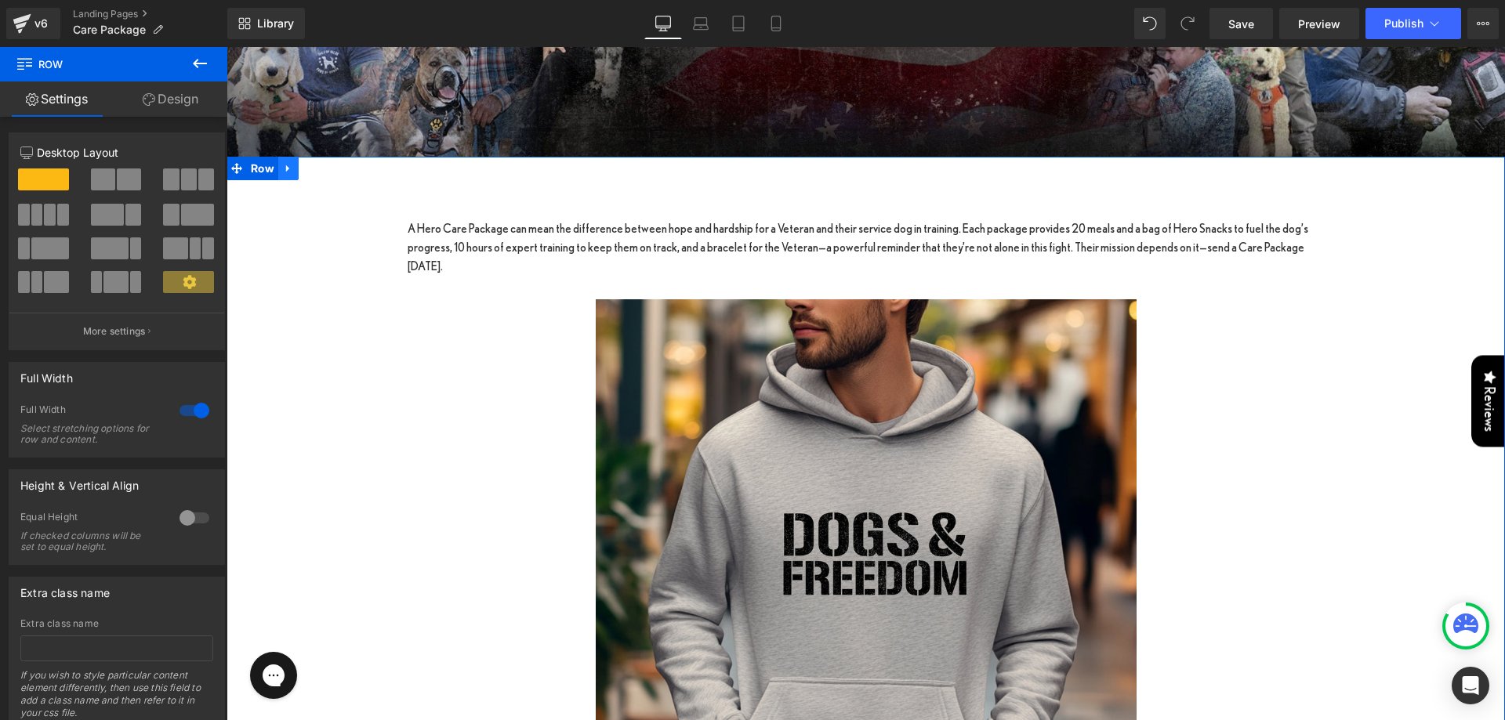
click at [278, 171] on link at bounding box center [288, 169] width 20 height 24
click at [256, 167] on span "Row" at bounding box center [262, 169] width 31 height 24
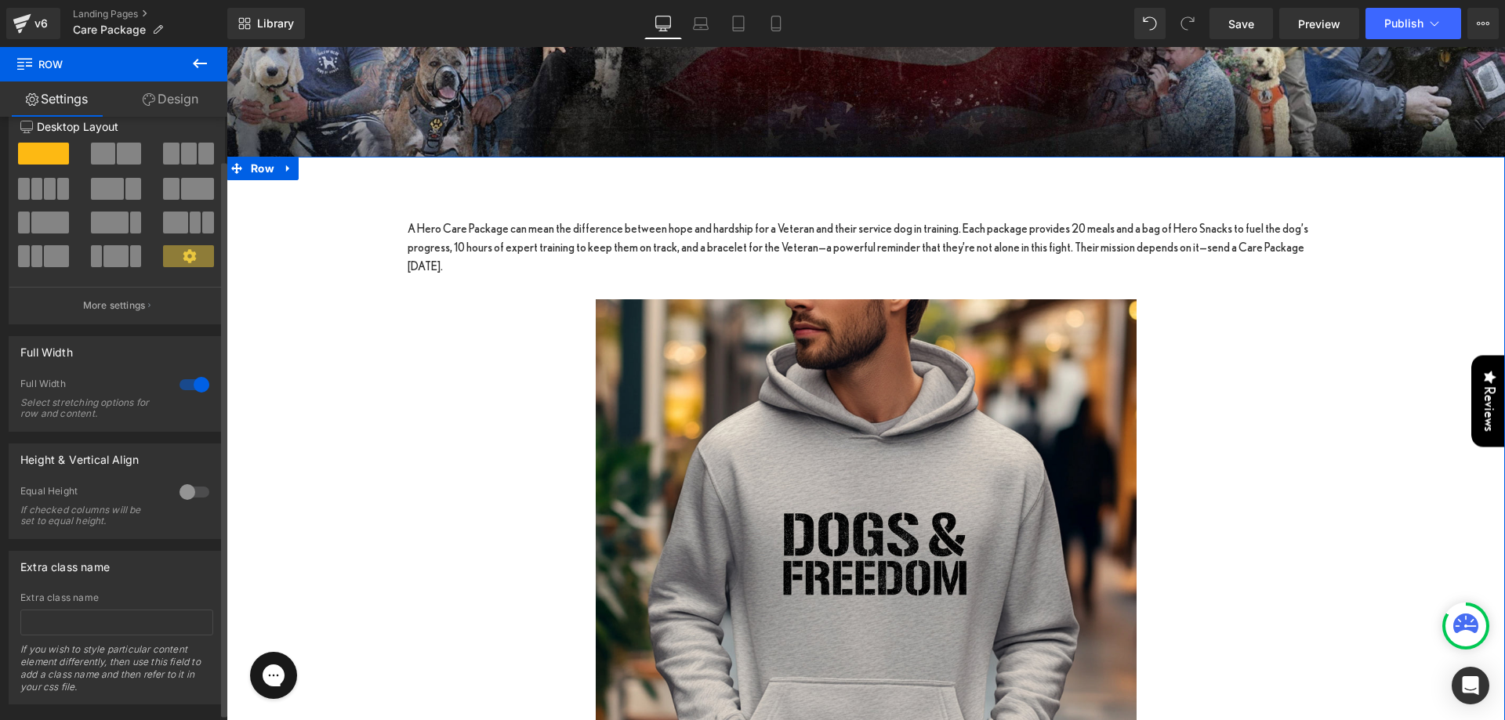
scroll to position [0, 0]
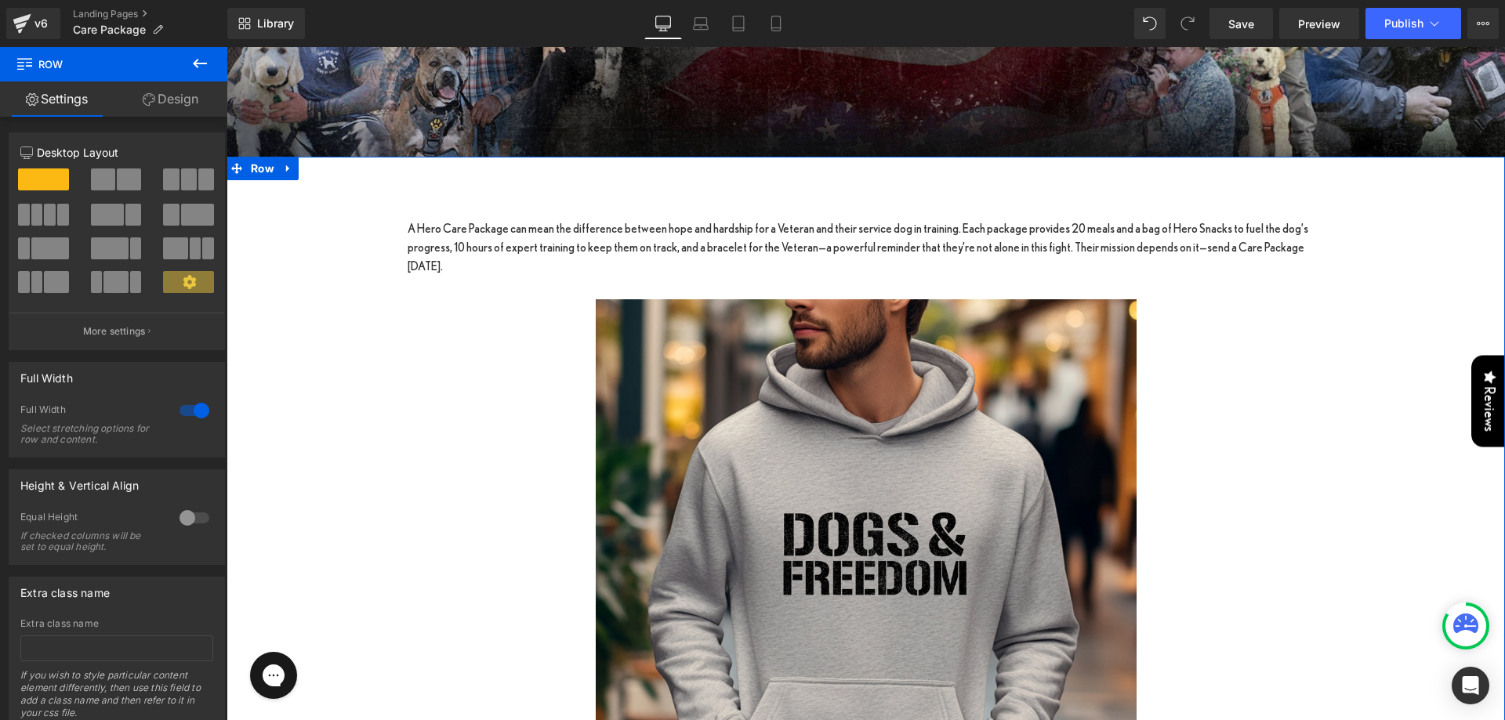
click at [217, 90] on link "Design" at bounding box center [171, 99] width 114 height 35
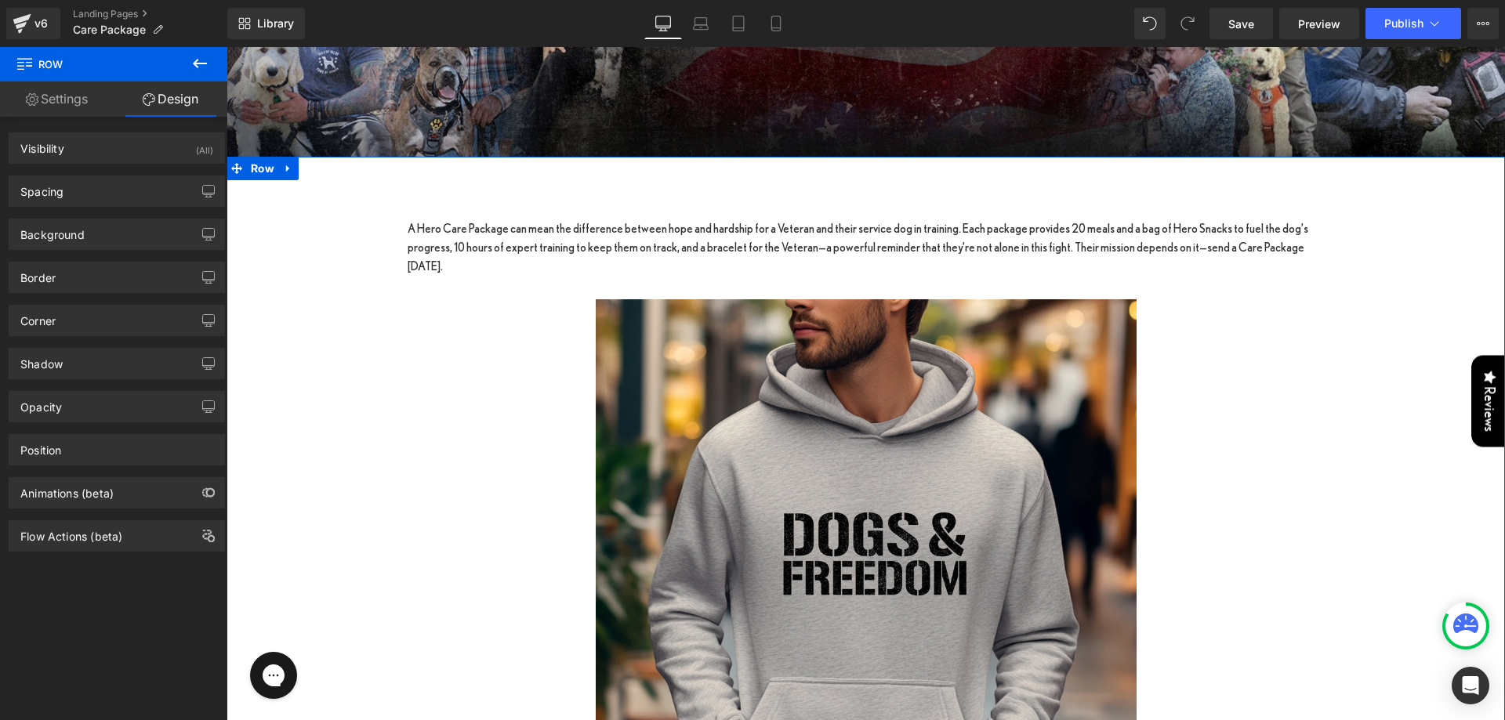
click at [206, 92] on link "Design" at bounding box center [171, 99] width 114 height 35
click at [76, 230] on div "Background" at bounding box center [52, 230] width 64 height 22
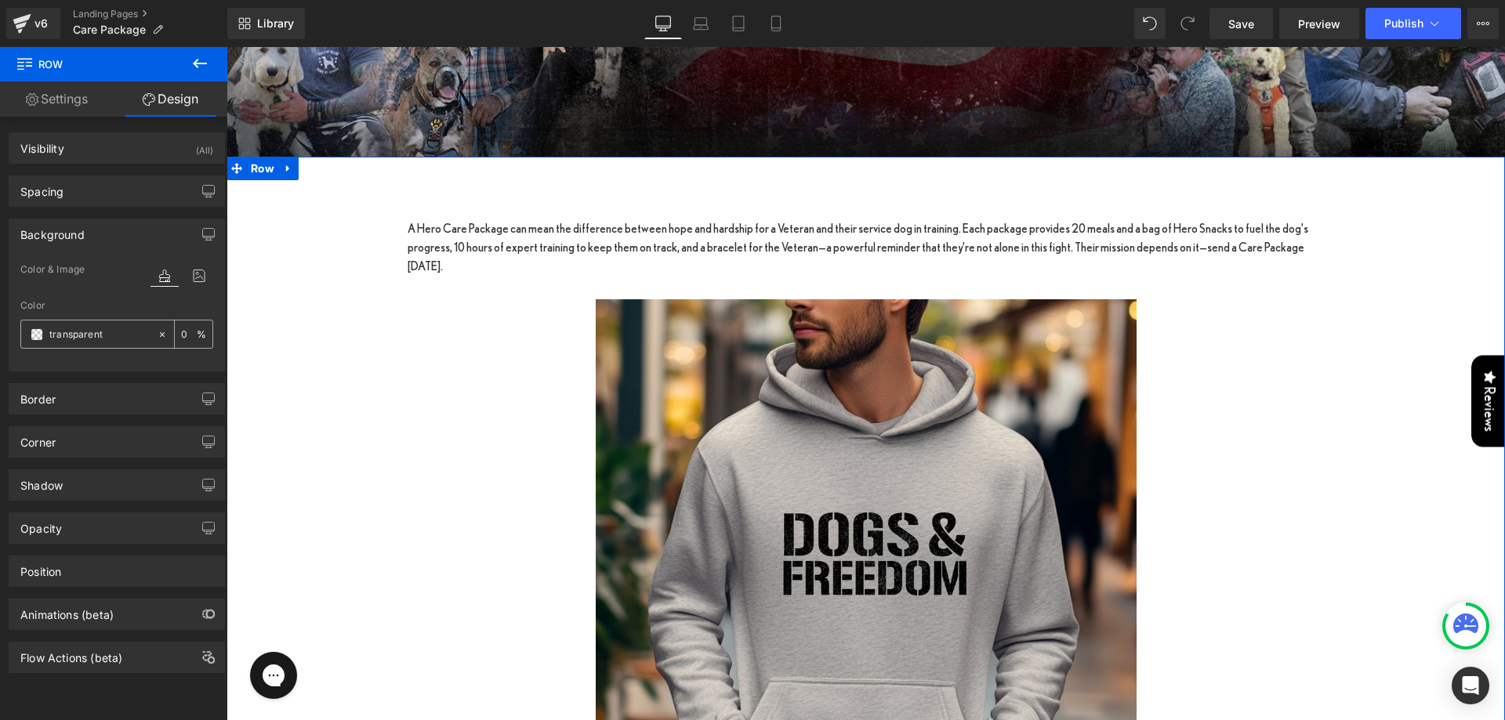
click at [88, 348] on div "transparent 0 %" at bounding box center [116, 334] width 193 height 29
paste input "#F9F4EB"
click at [92, 336] on input "transparent" at bounding box center [99, 334] width 100 height 17
type input "#F9F4EB"
type input "100"
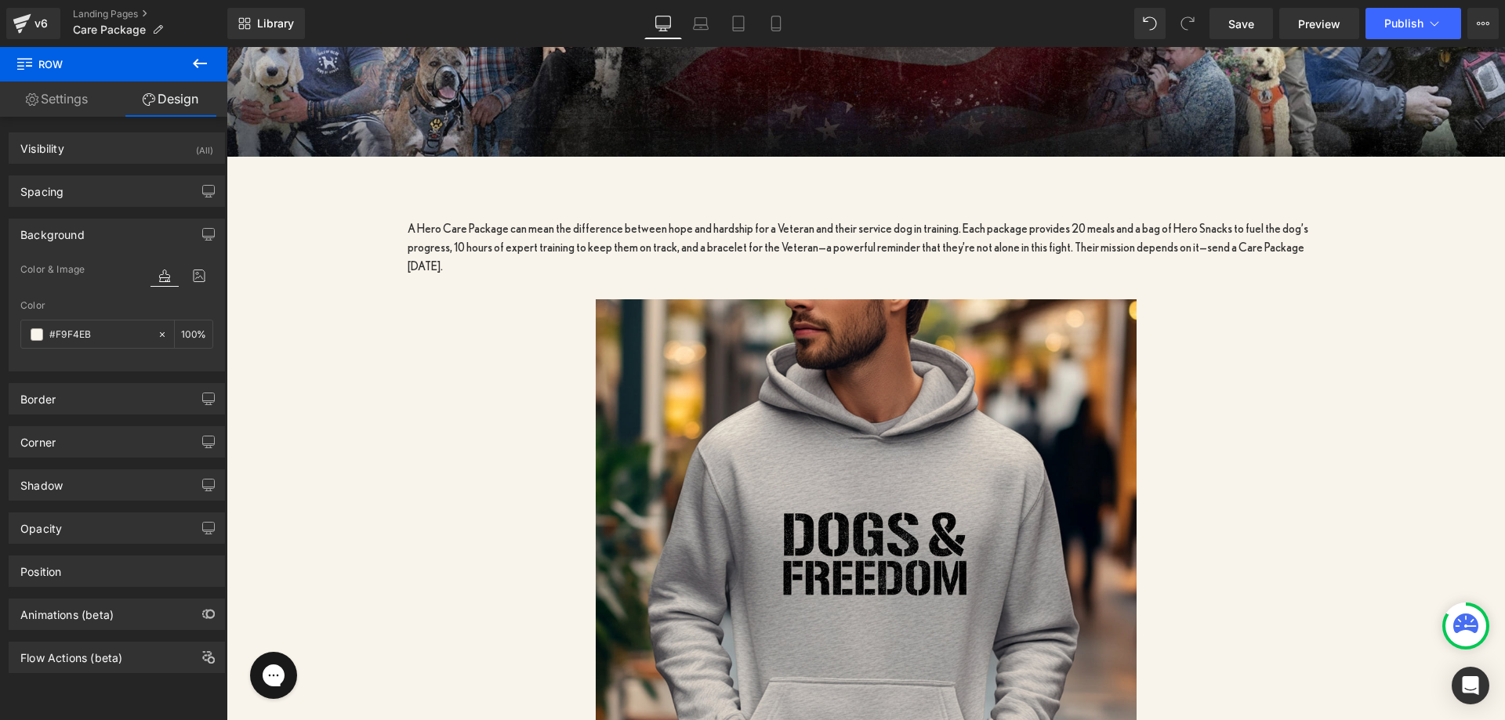
click at [416, 325] on div "Sale Off" at bounding box center [865, 569] width 901 height 541
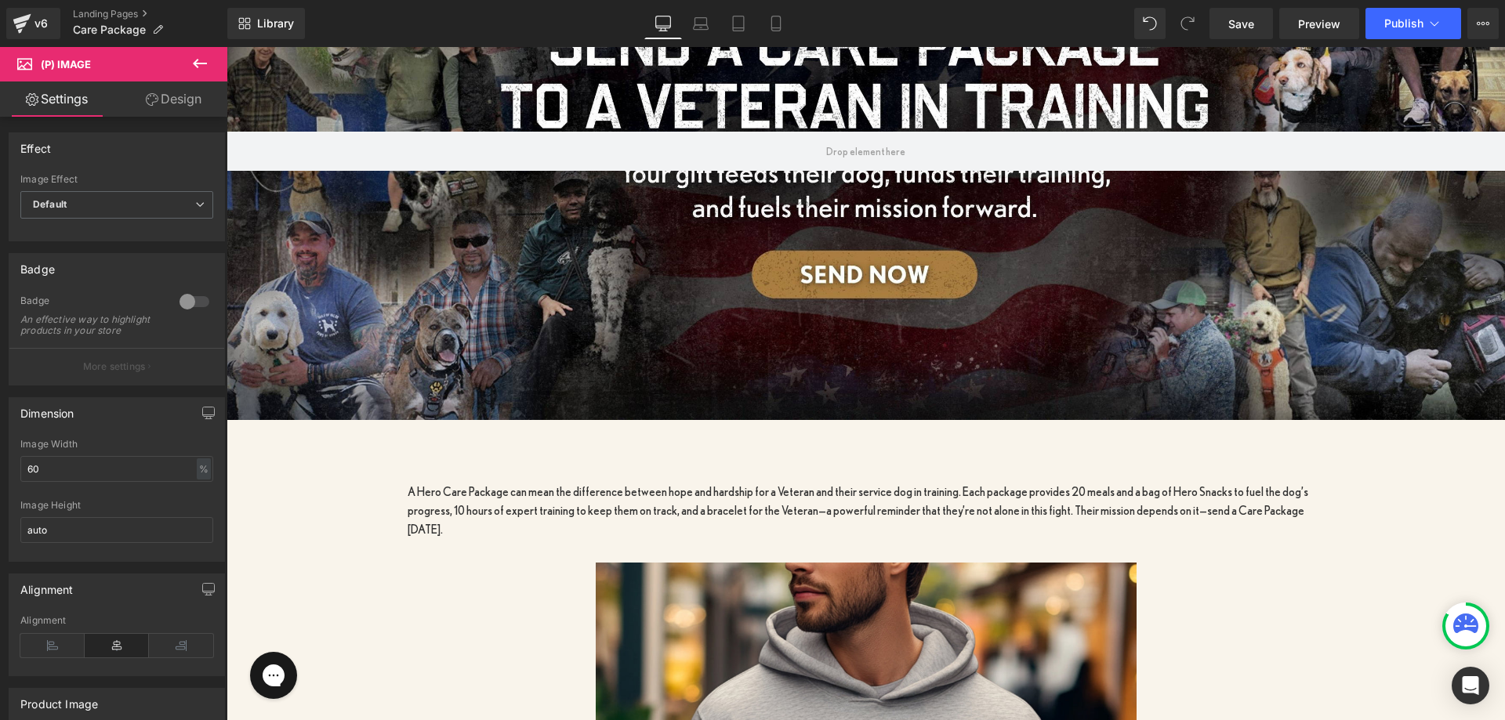
scroll to position [238, 0]
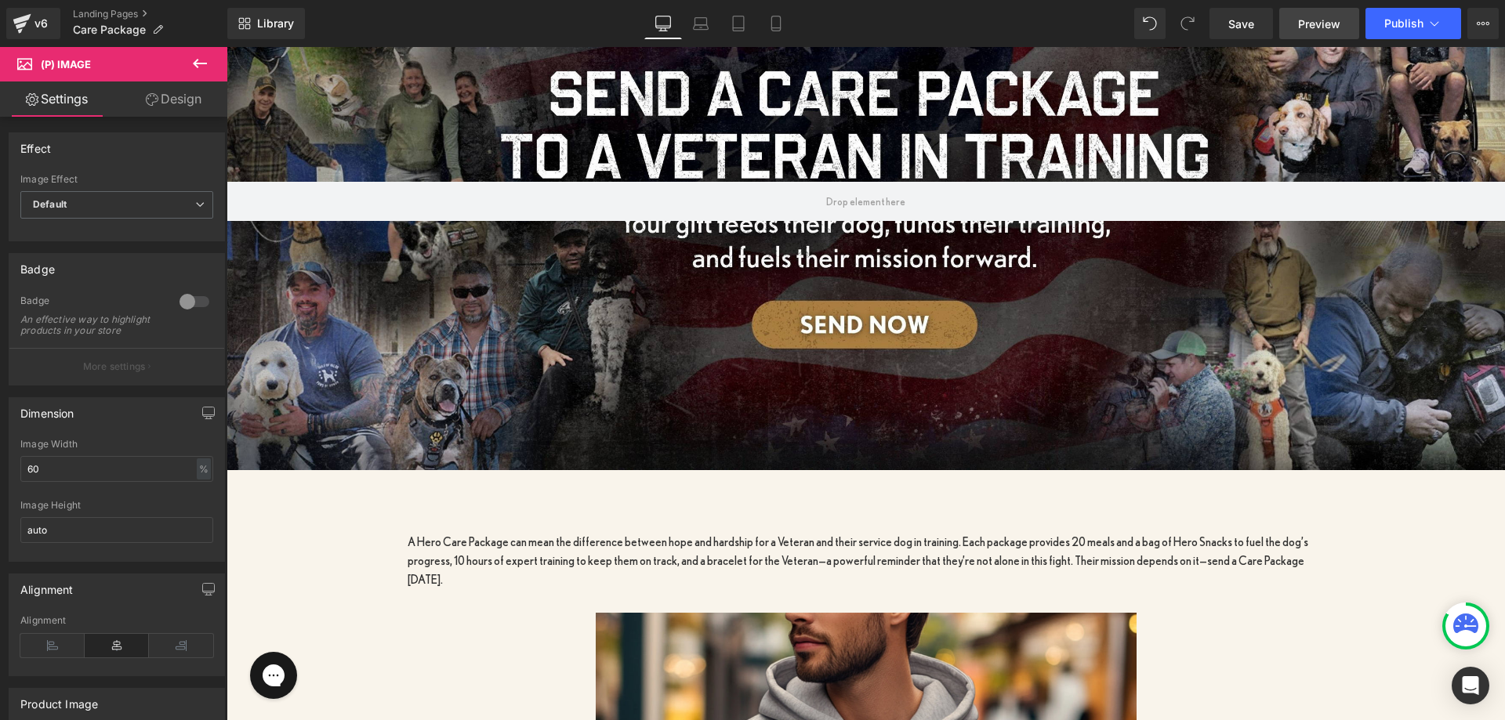
click at [1303, 30] on span "Preview" at bounding box center [1319, 24] width 42 height 16
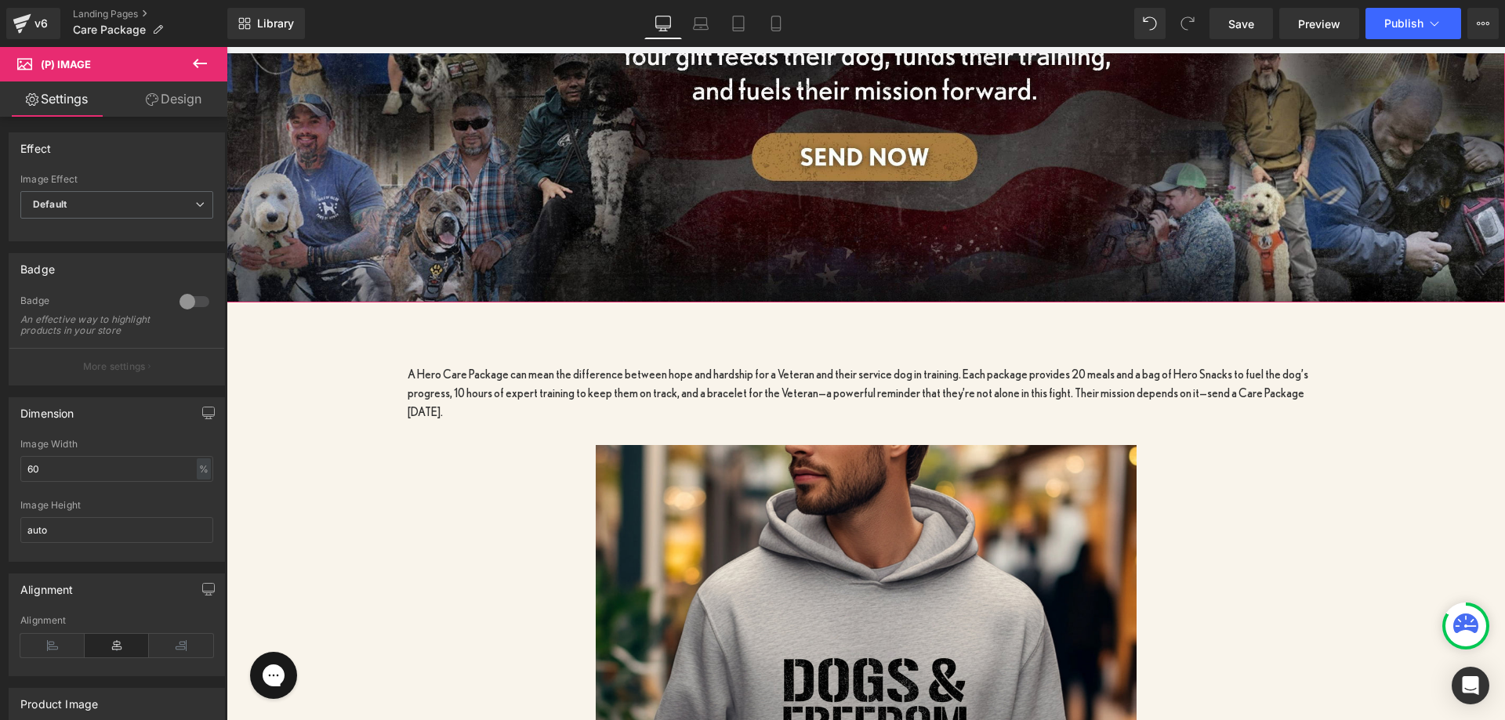
scroll to position [630, 0]
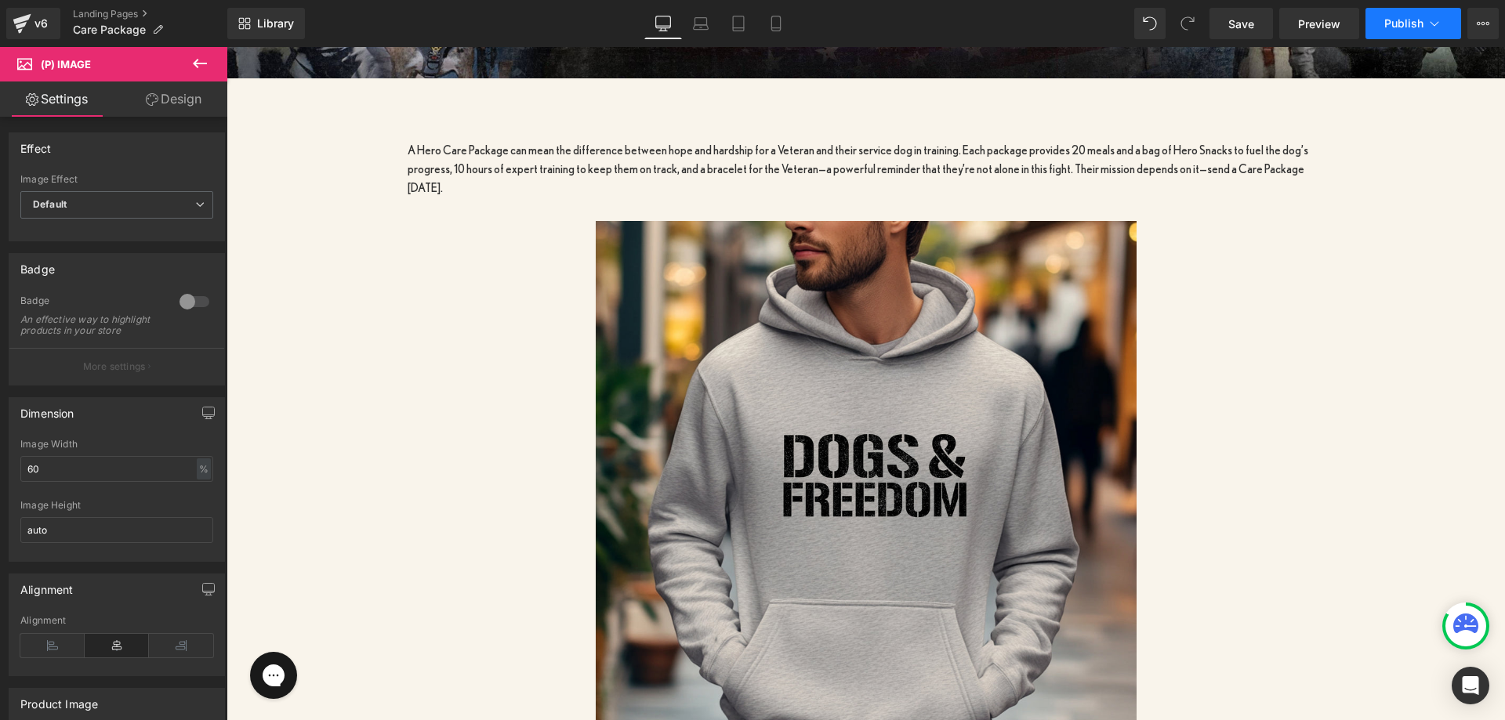
click at [1394, 26] on span "Publish" at bounding box center [1403, 23] width 39 height 13
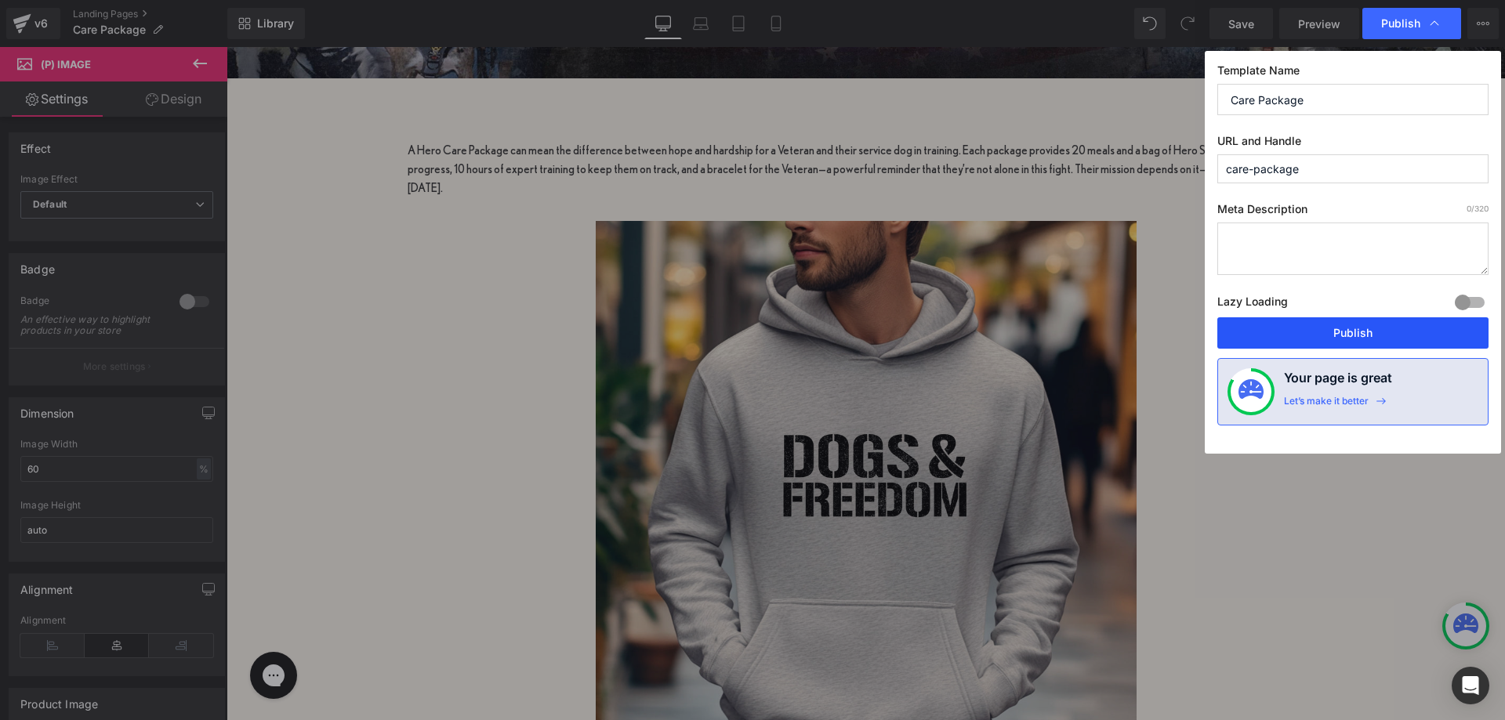
click at [1359, 326] on button "Publish" at bounding box center [1352, 332] width 271 height 31
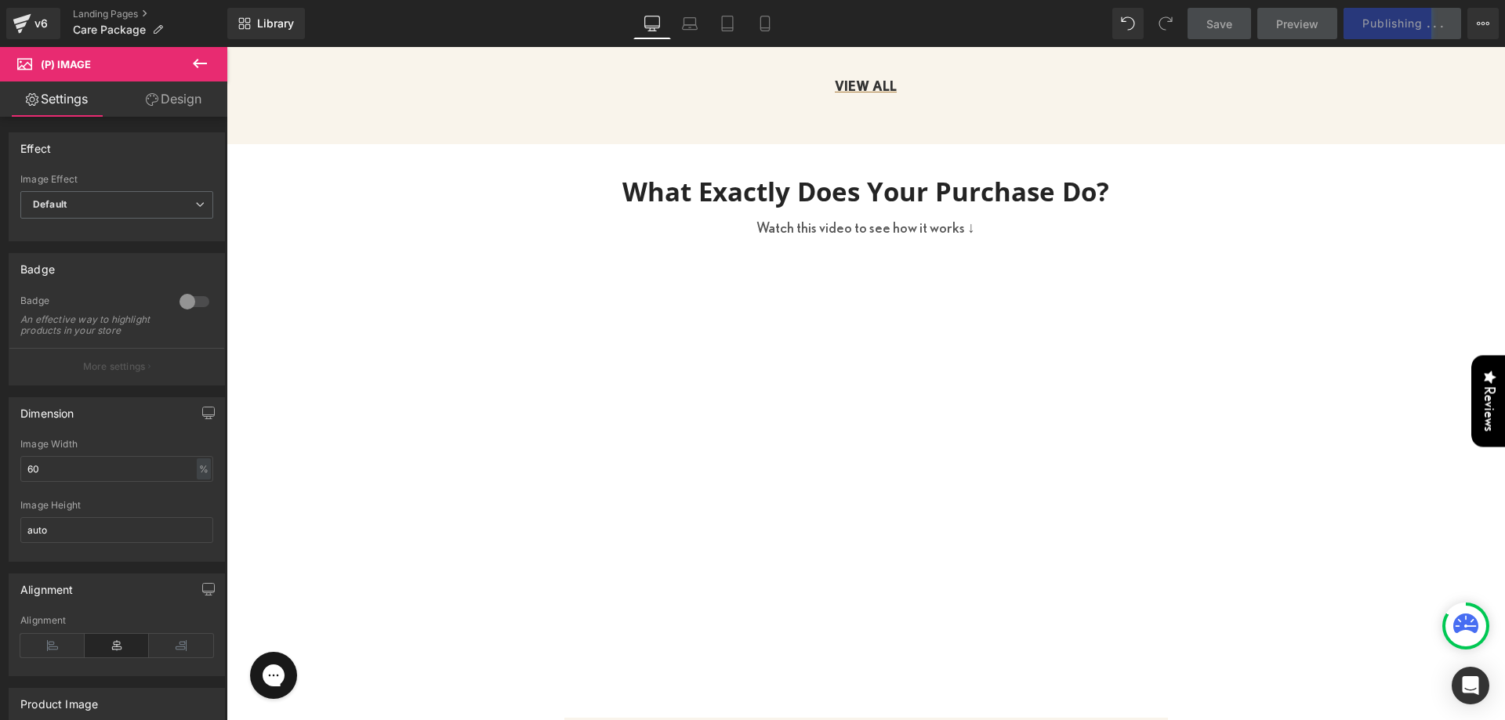
scroll to position [1414, 0]
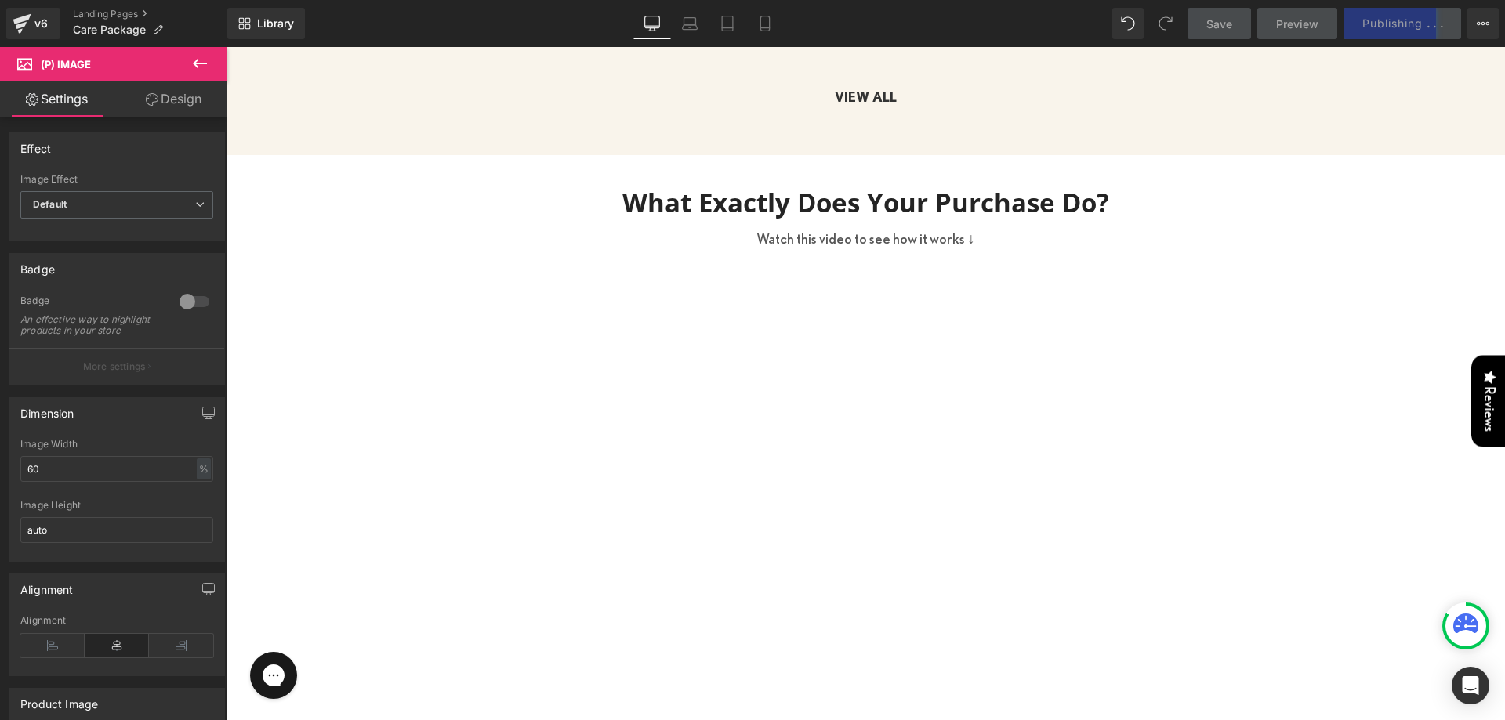
click at [777, 187] on h3 "What Exactly Does Your Purchase Do?" at bounding box center [866, 204] width 1278 height 34
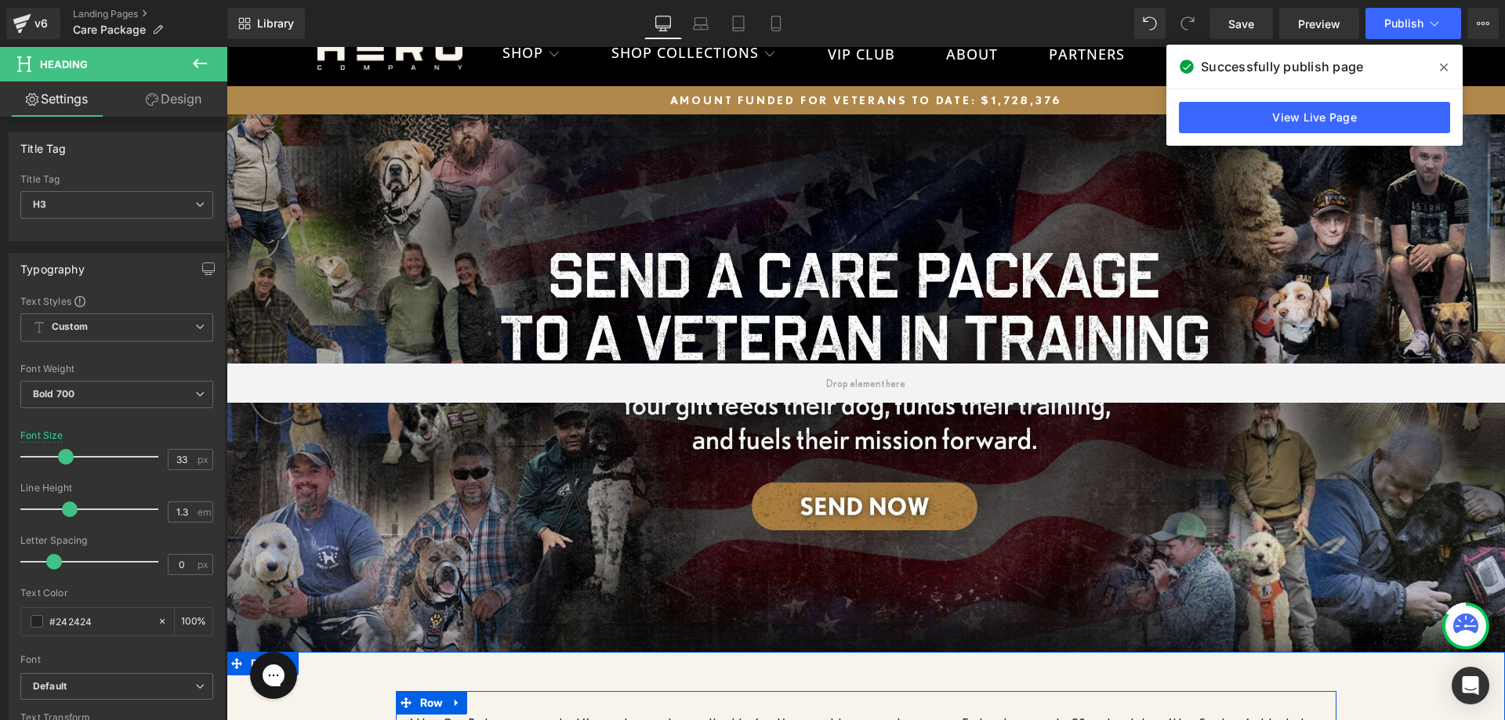
scroll to position [0, 0]
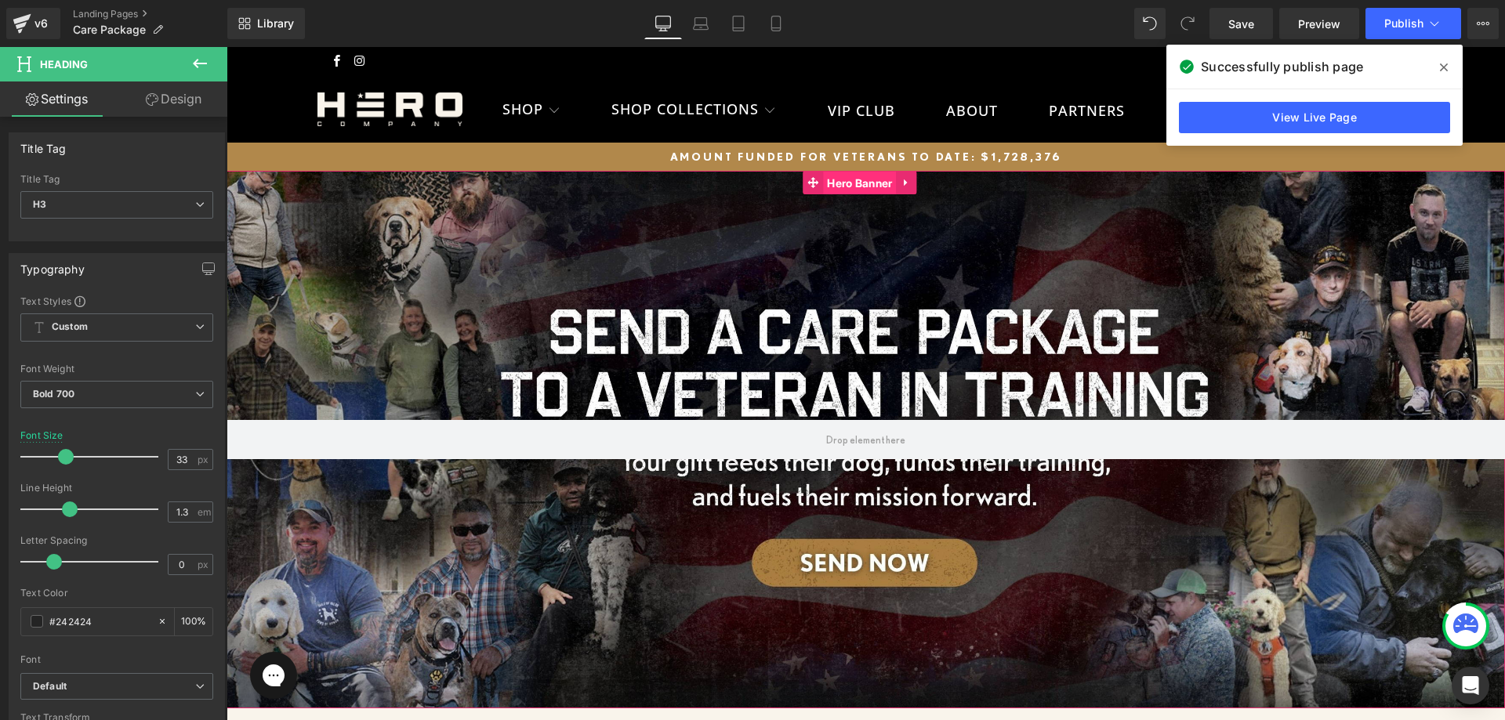
click at [842, 172] on span "Hero Banner" at bounding box center [859, 184] width 73 height 24
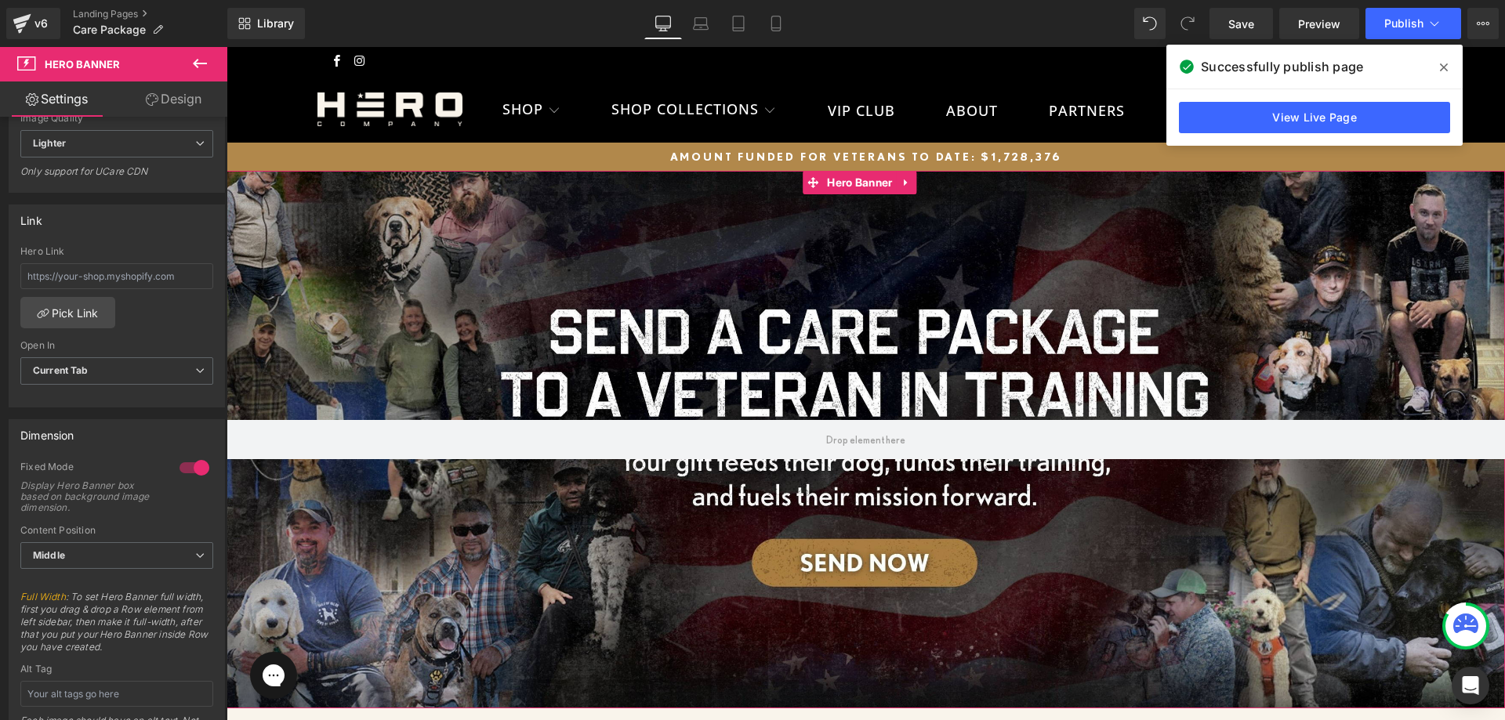
scroll to position [470, 0]
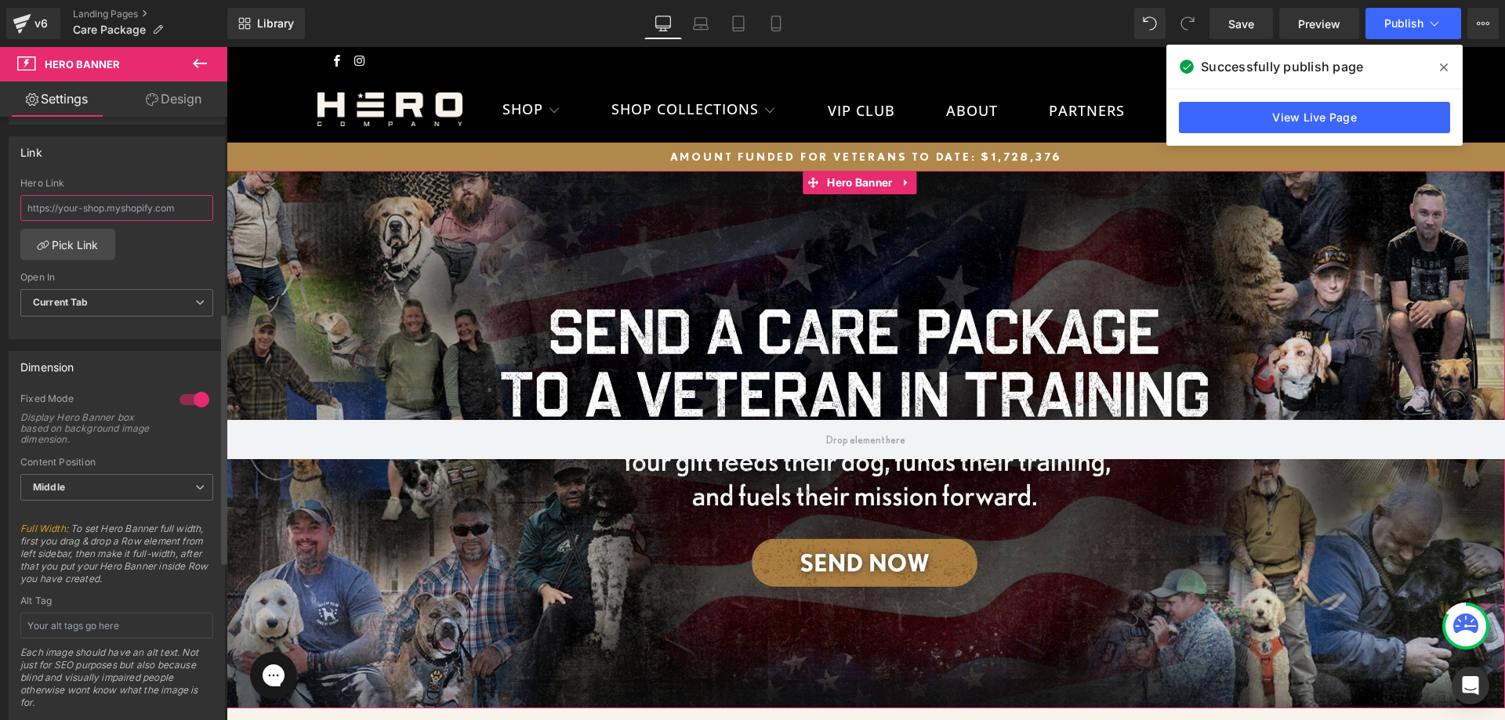
click at [99, 205] on input "text" at bounding box center [116, 208] width 193 height 26
click at [161, 277] on div "Open In" at bounding box center [116, 277] width 193 height 11
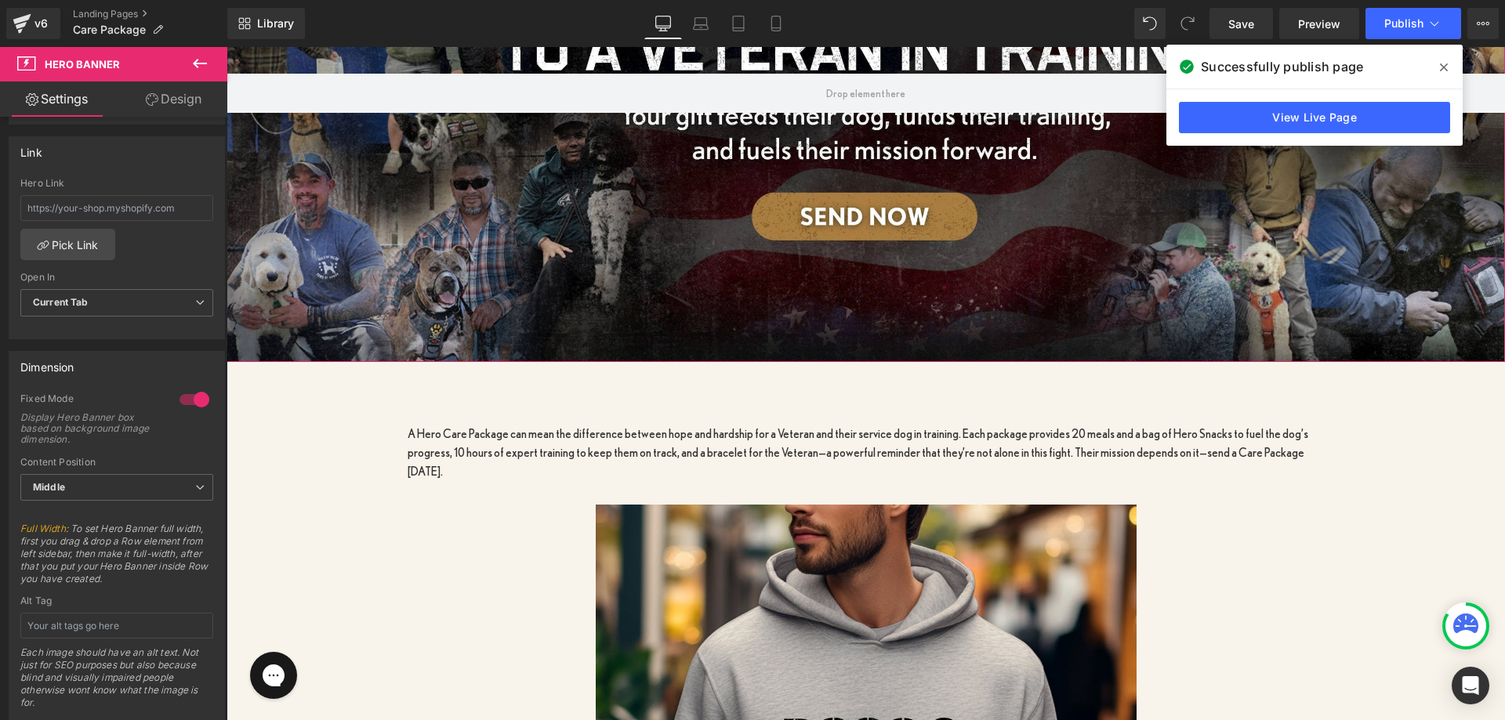
scroll to position [392, 0]
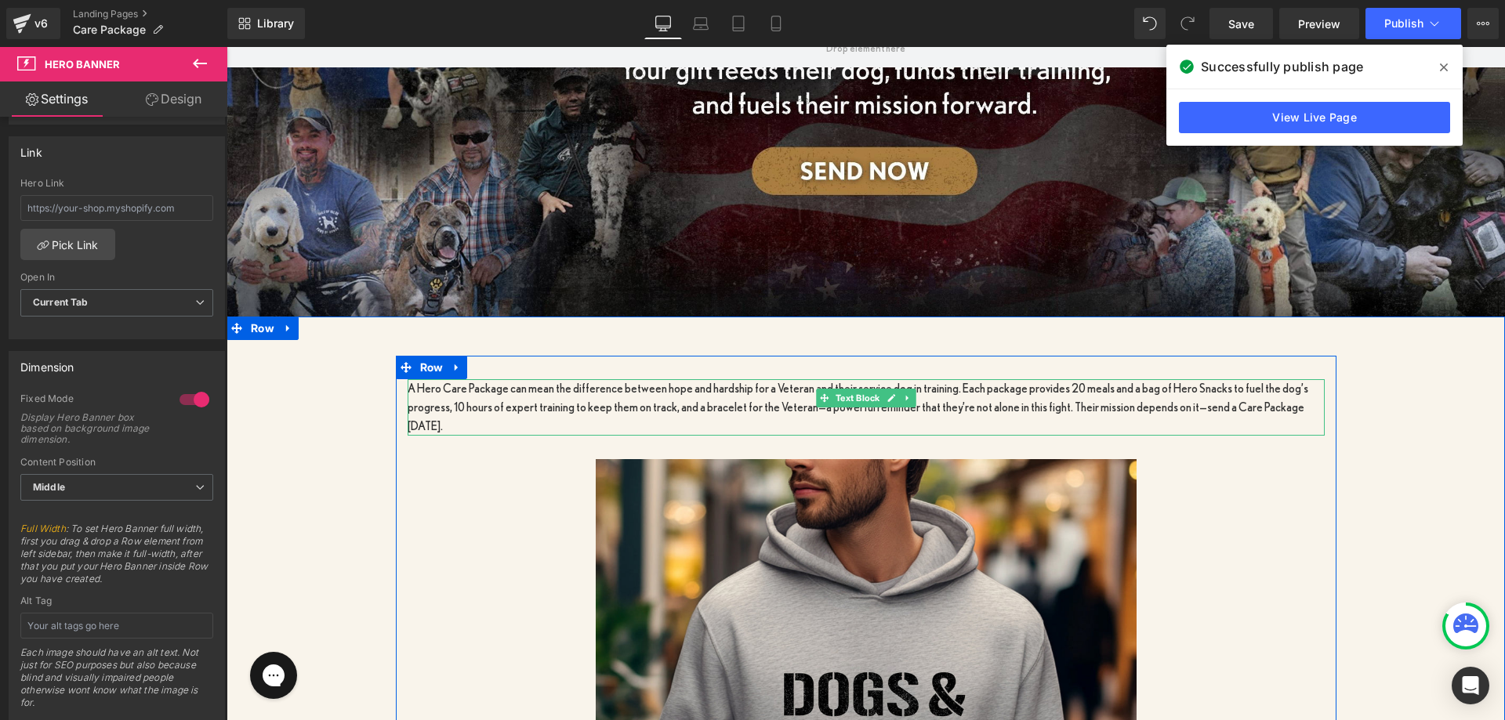
click at [660, 386] on p "A Hero Care Package can mean the difference between hope and hardship for a Vet…" at bounding box center [866, 407] width 917 height 56
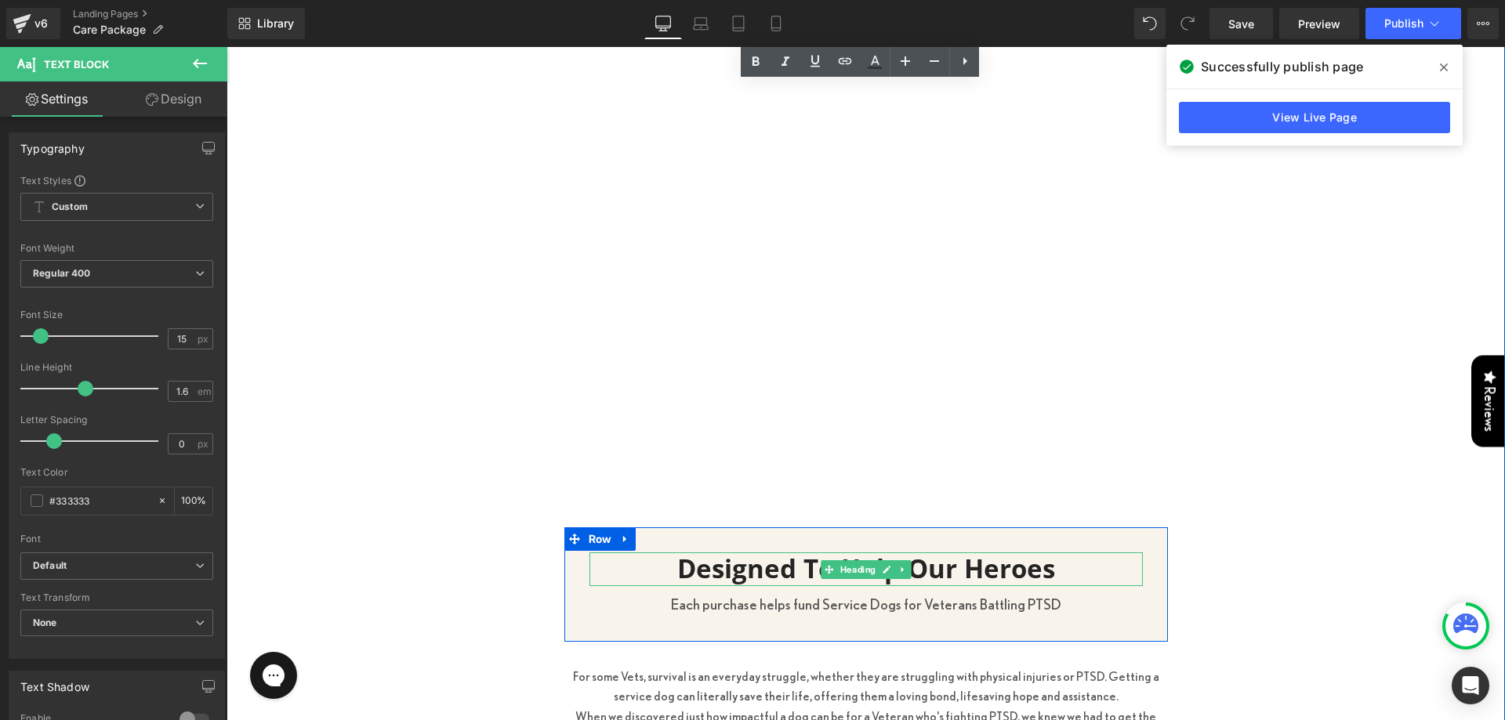
scroll to position [1724, 0]
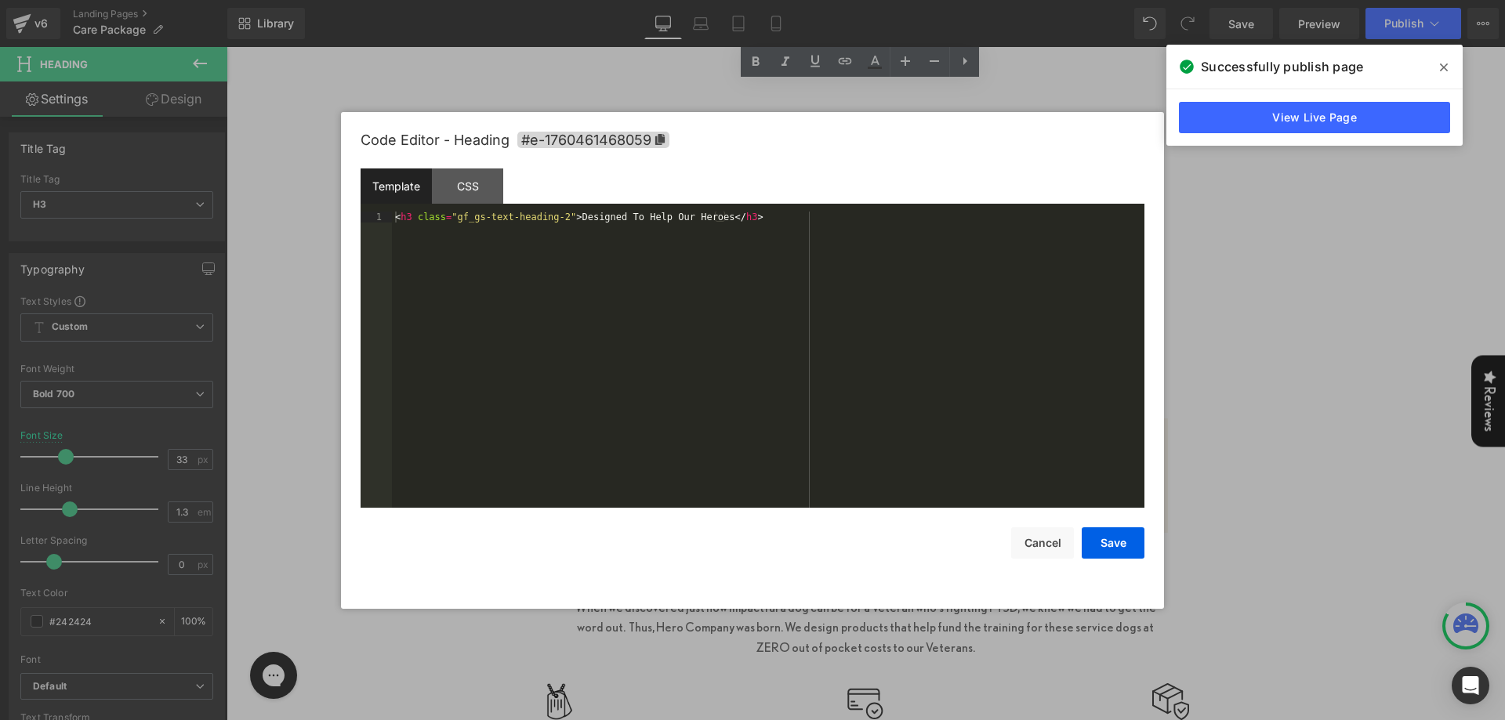
click at [752, 0] on div "Hero Banner You are previewing how the will restyle your page. You can not edit…" at bounding box center [752, 0] width 1505 height 0
click at [1042, 533] on button "Cancel" at bounding box center [1042, 542] width 63 height 31
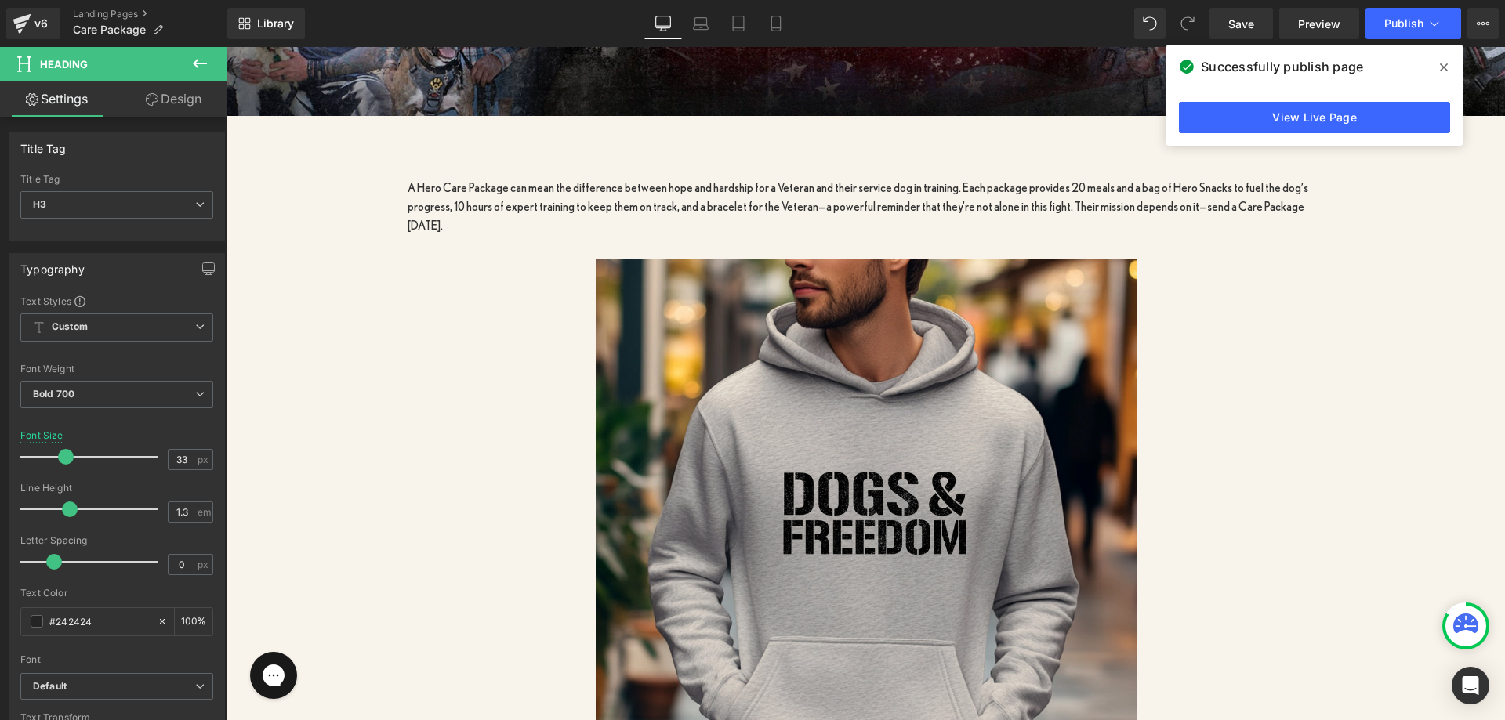
scroll to position [470, 0]
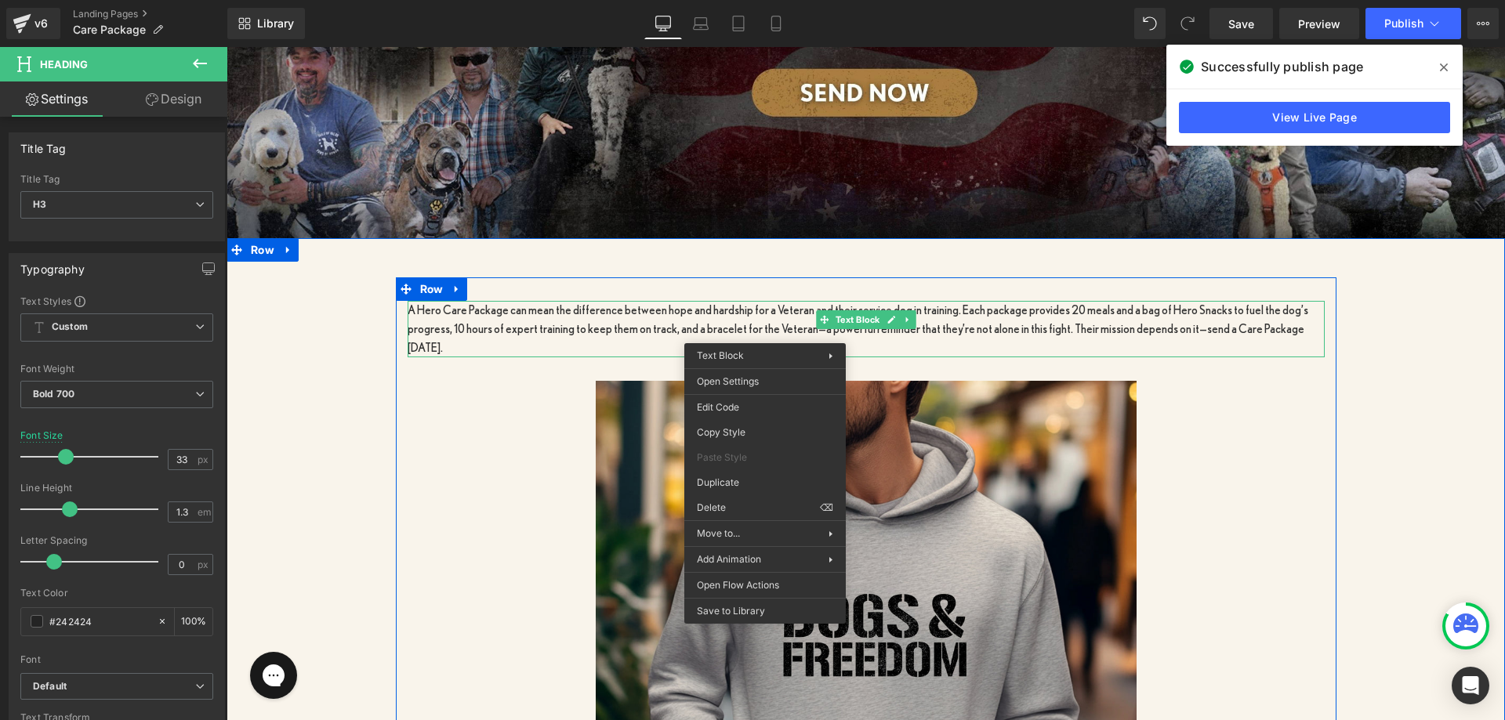
click at [622, 314] on p "A Hero Care Package can mean the difference between hope and hardship for a Vet…" at bounding box center [866, 329] width 917 height 56
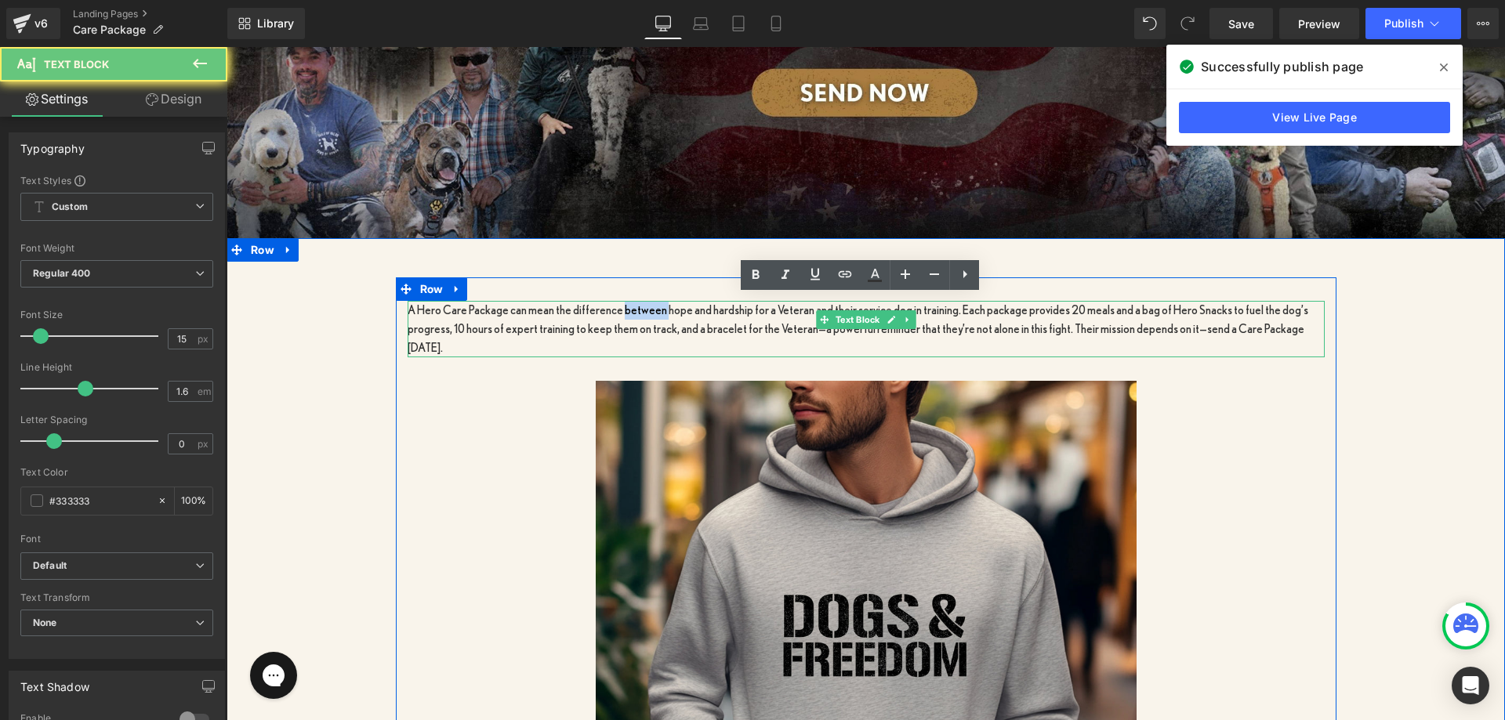
click at [622, 314] on p "A Hero Care Package can mean the difference between hope and hardship for a Vet…" at bounding box center [866, 329] width 917 height 56
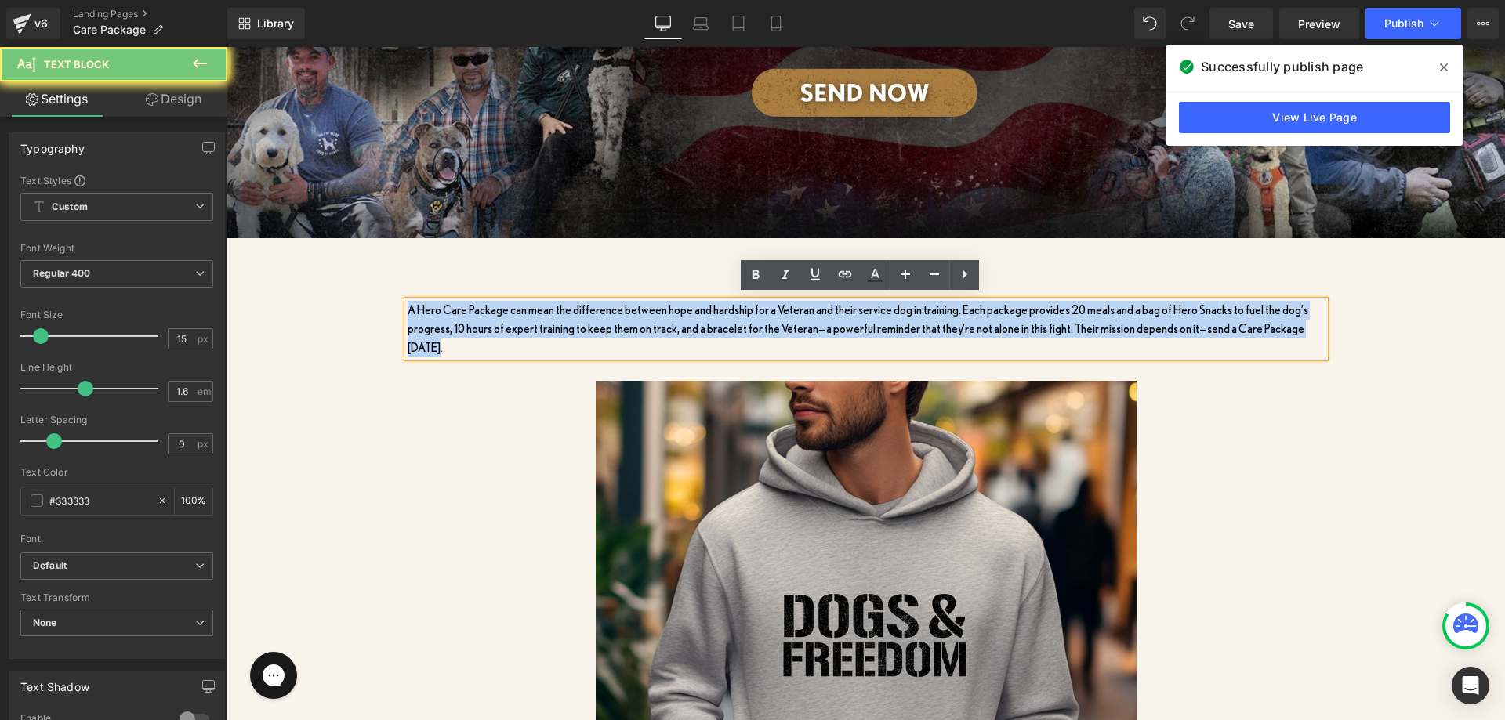
click at [622, 314] on p "A Hero Care Package can mean the difference between hope and hardship for a Vet…" at bounding box center [866, 329] width 917 height 56
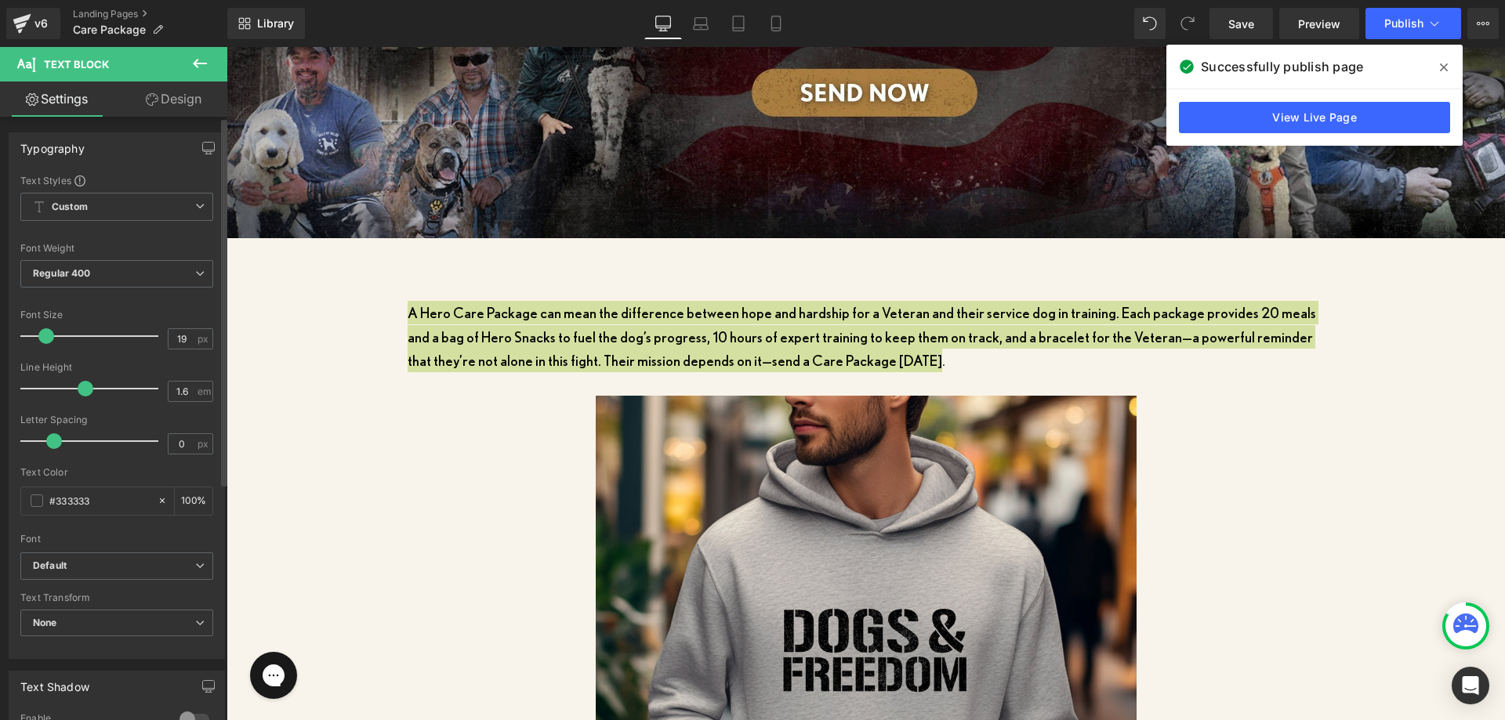
click at [47, 341] on span at bounding box center [46, 336] width 16 height 16
drag, startPoint x: 172, startPoint y: 329, endPoint x: 189, endPoint y: 332, distance: 17.5
click at [189, 332] on input "19" at bounding box center [182, 339] width 27 height 20
type input "18"
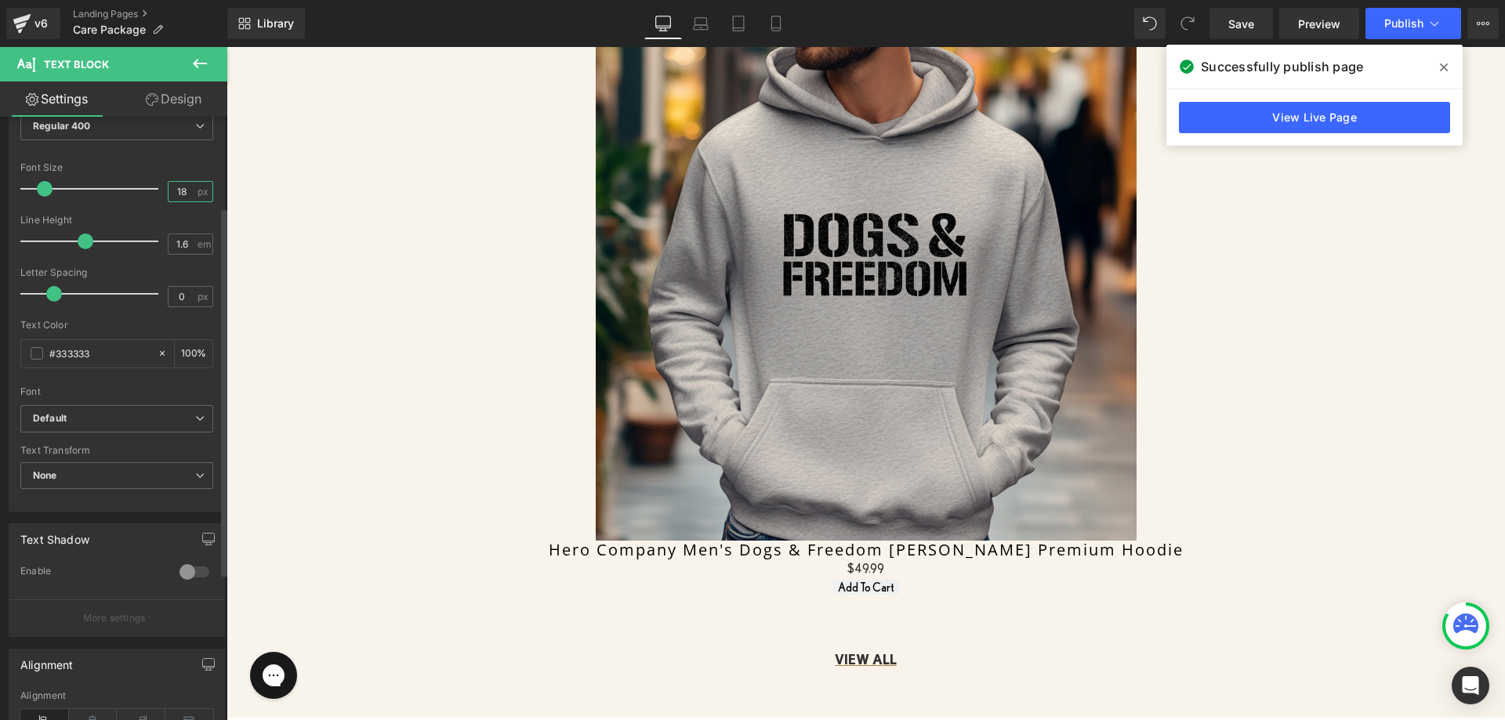
scroll to position [314, 0]
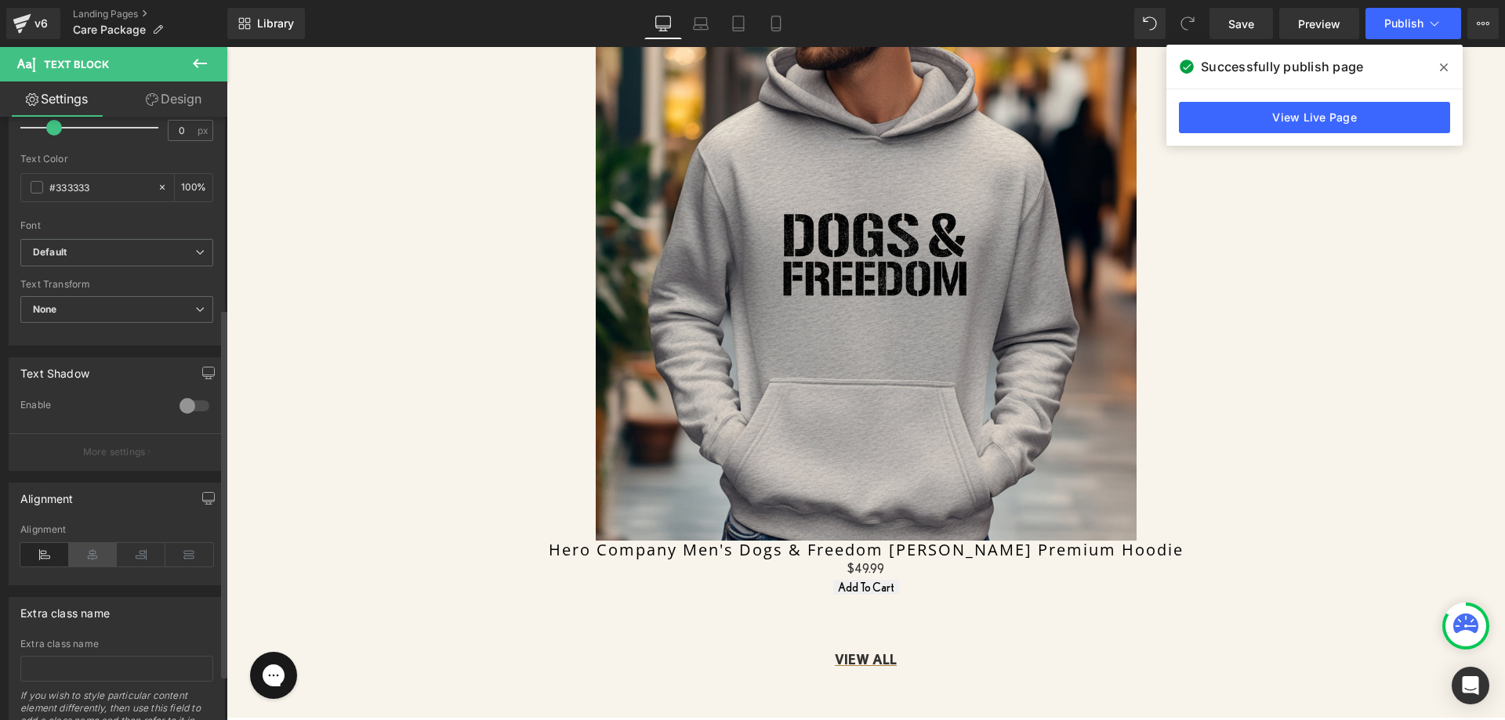
click at [78, 555] on icon at bounding box center [93, 555] width 49 height 24
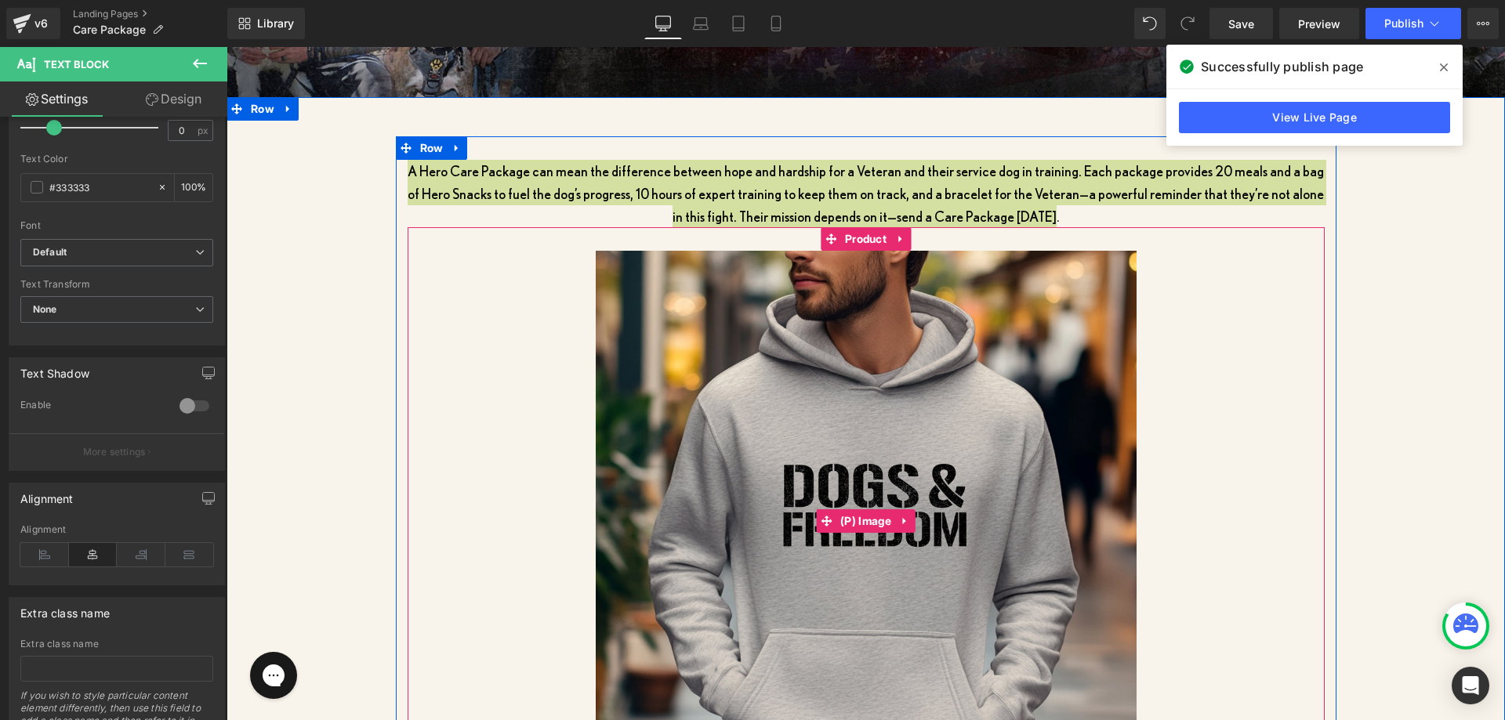
scroll to position [470, 0]
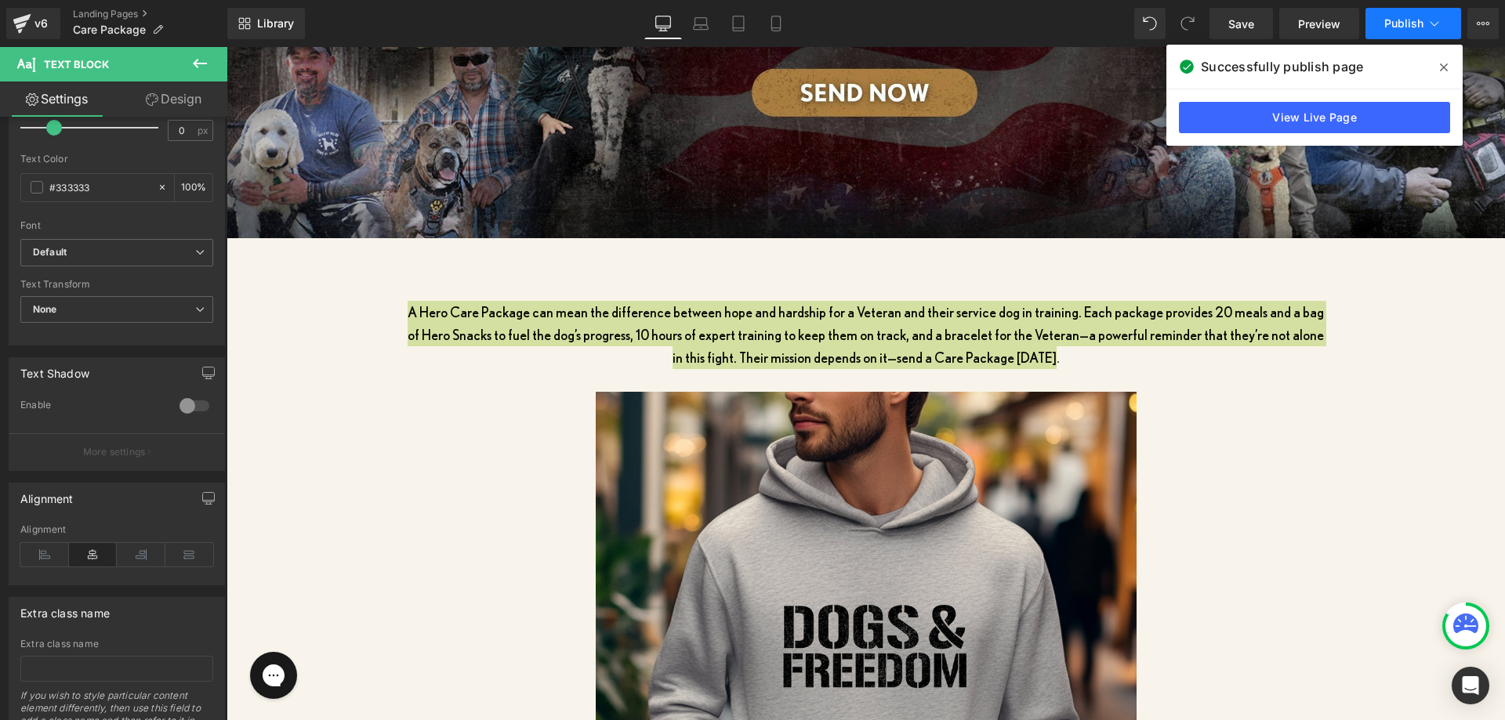
click at [1383, 23] on button "Publish" at bounding box center [1413, 23] width 96 height 31
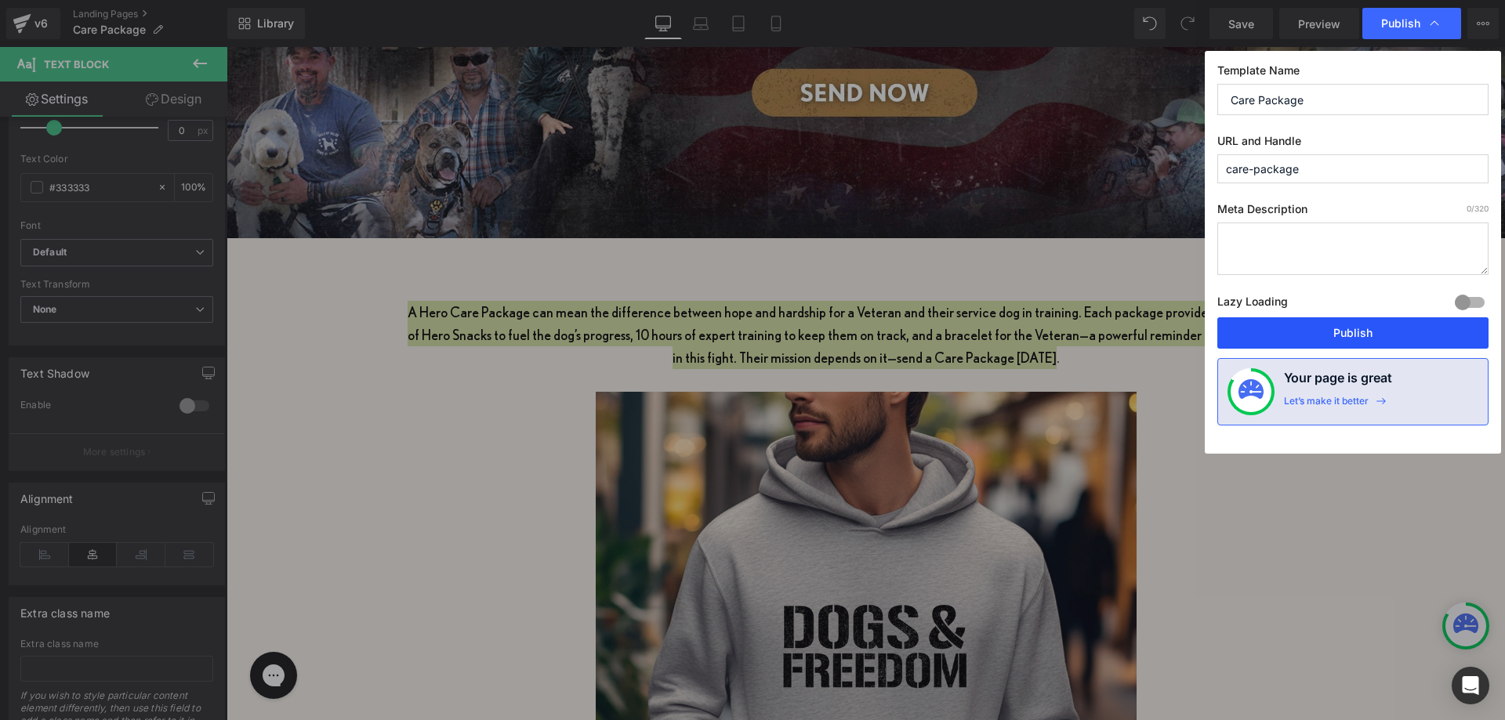
click at [1330, 334] on button "Publish" at bounding box center [1352, 332] width 271 height 31
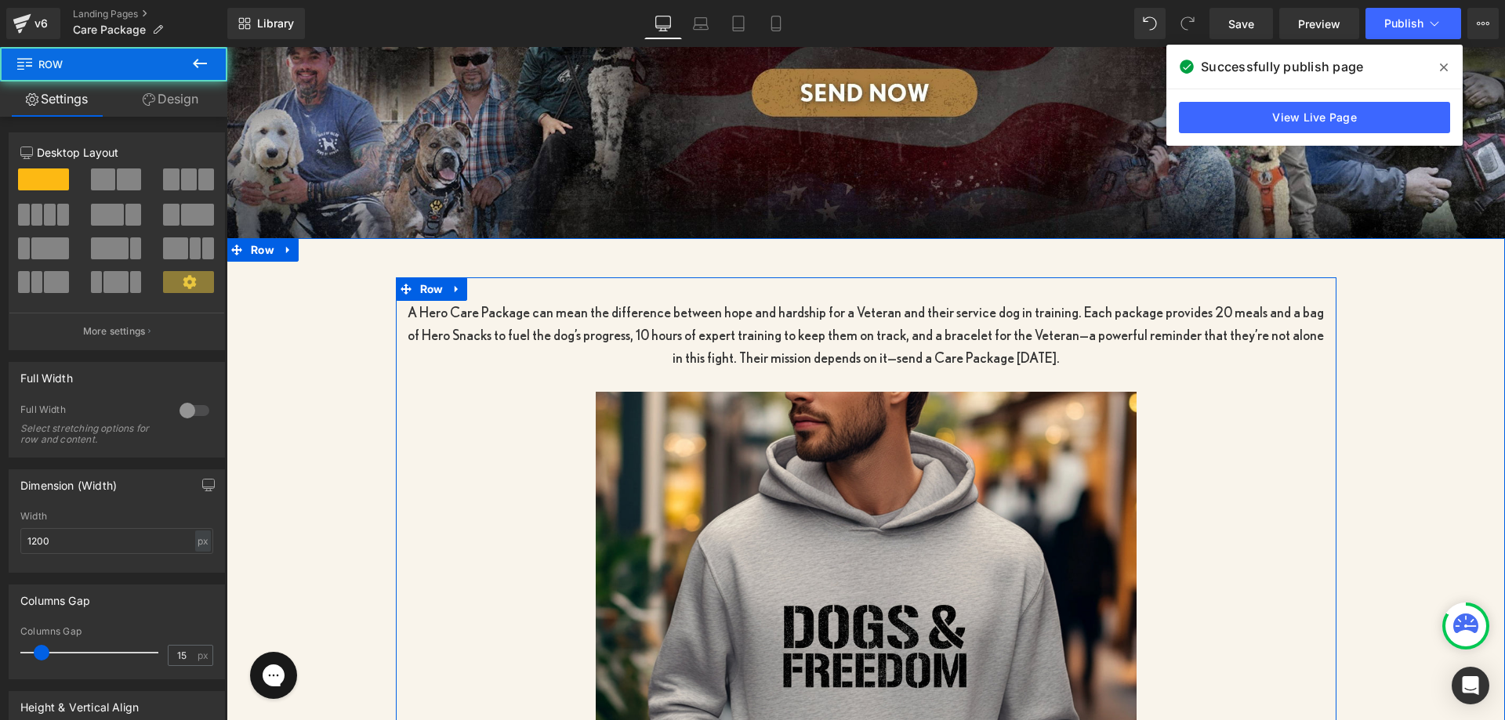
click at [851, 282] on div "A Hero Care Package can mean the difference between hope and hardship for a Vet…" at bounding box center [866, 673] width 941 height 793
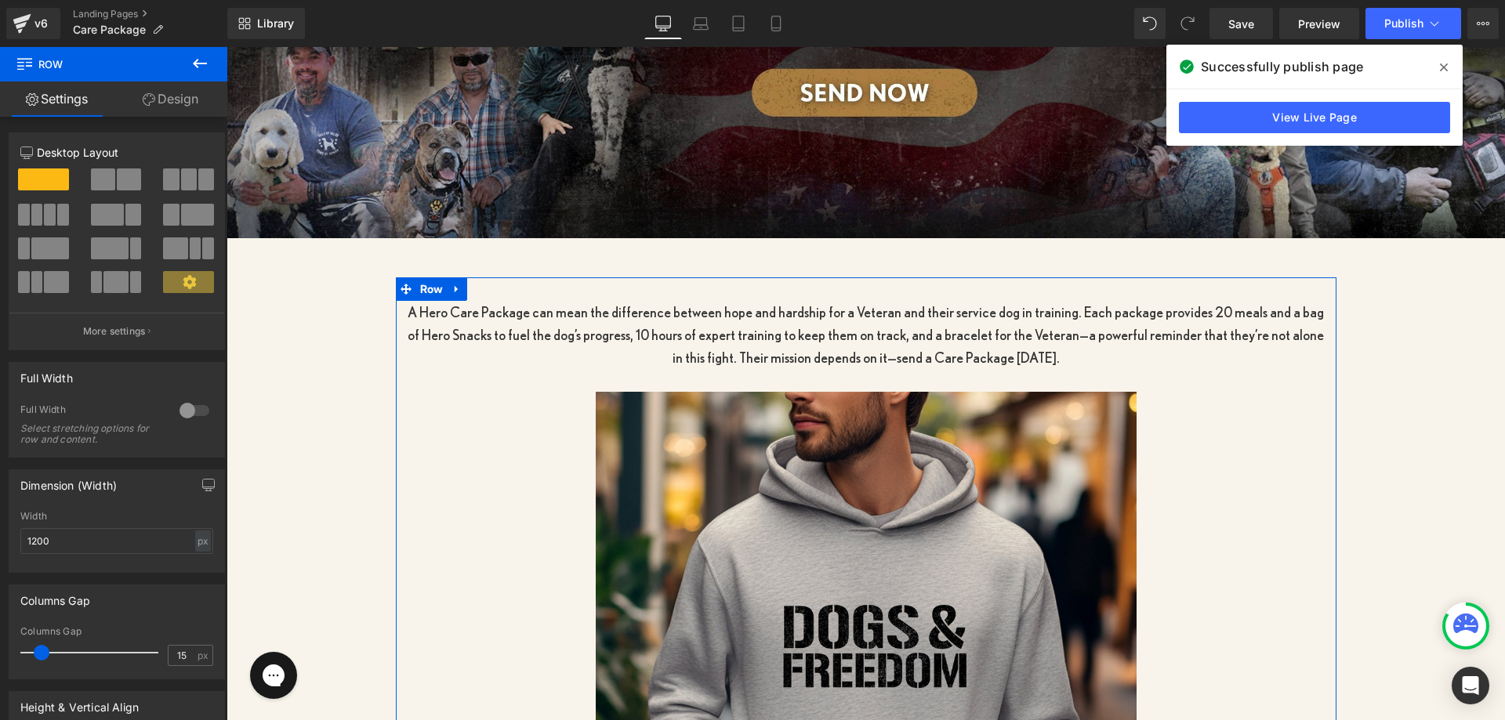
click at [129, 96] on link "Design" at bounding box center [171, 99] width 114 height 35
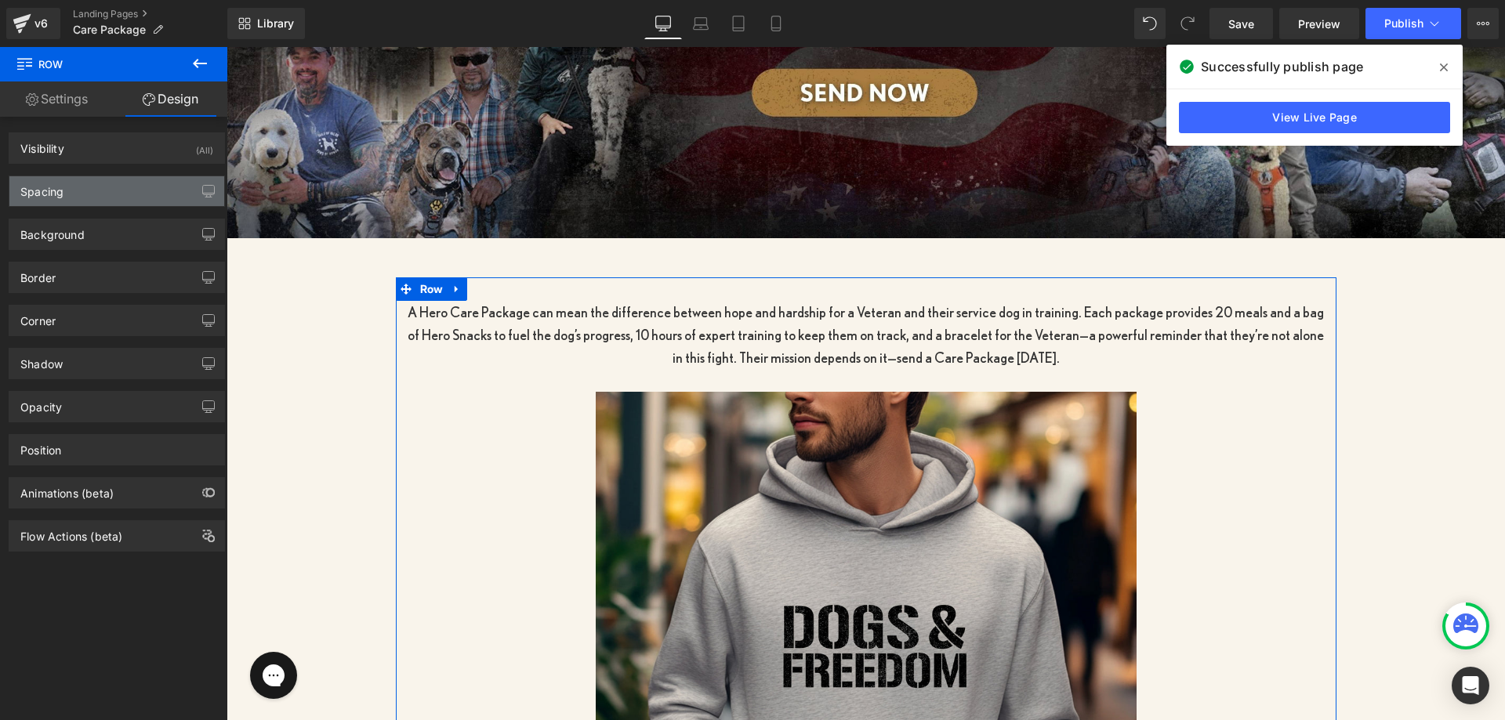
click at [96, 198] on div "Spacing" at bounding box center [116, 191] width 215 height 30
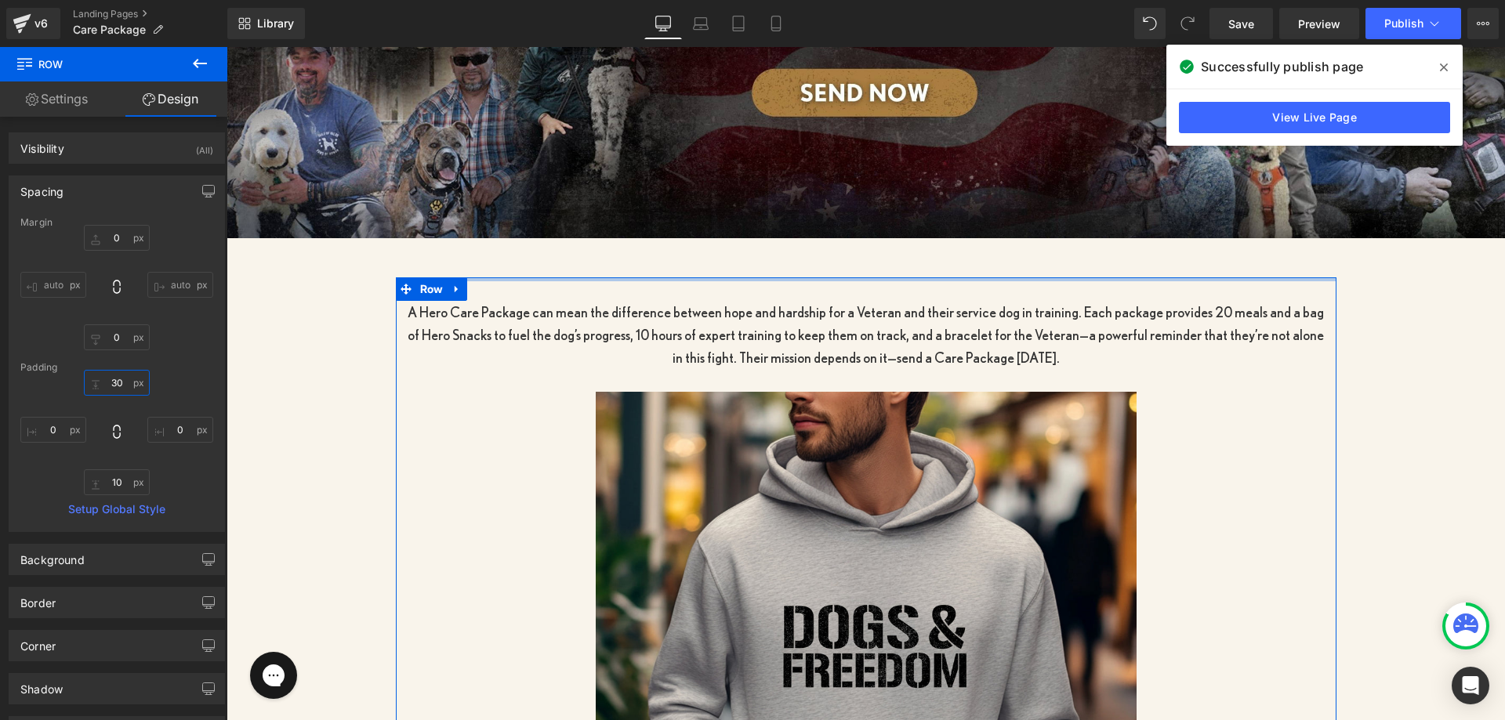
click at [106, 393] on input "30" at bounding box center [117, 383] width 66 height 26
click at [105, 485] on input "10" at bounding box center [117, 482] width 66 height 26
click at [205, 498] on div "Margin 0px 0 auto auto 0px 0 auto auto [GEOGRAPHIC_DATA] 0px 0 0px 0 Setup Glob…" at bounding box center [116, 374] width 215 height 314
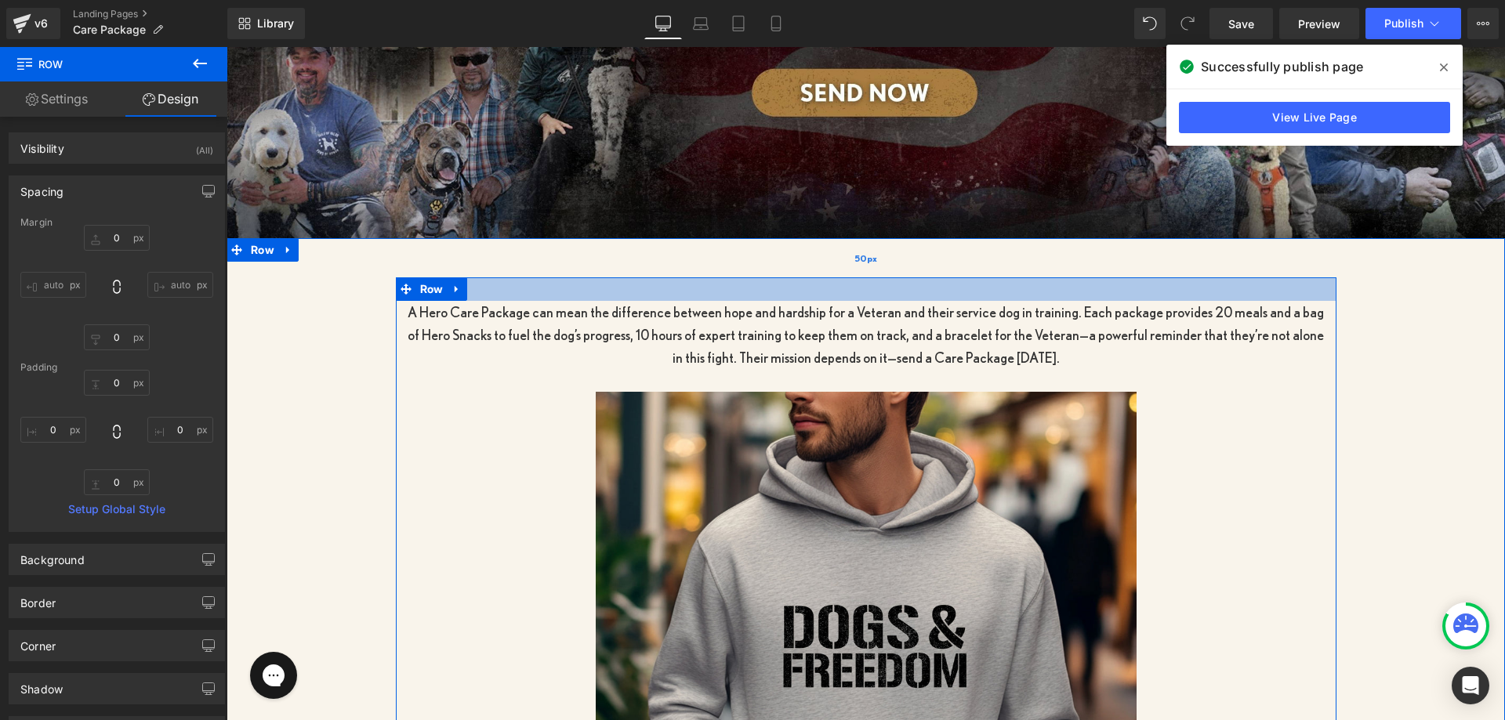
type input "0px"
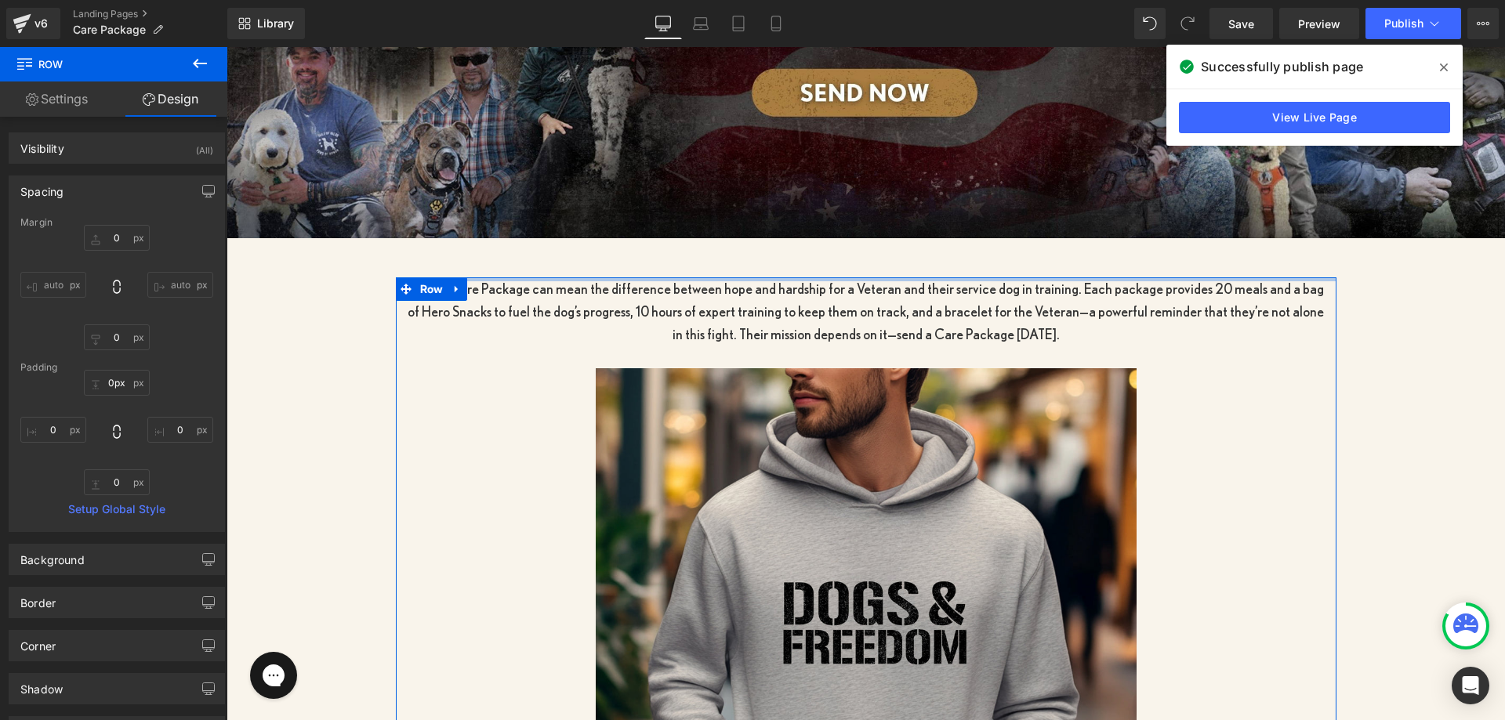
drag, startPoint x: 576, startPoint y: 293, endPoint x: 599, endPoint y: 231, distance: 66.0
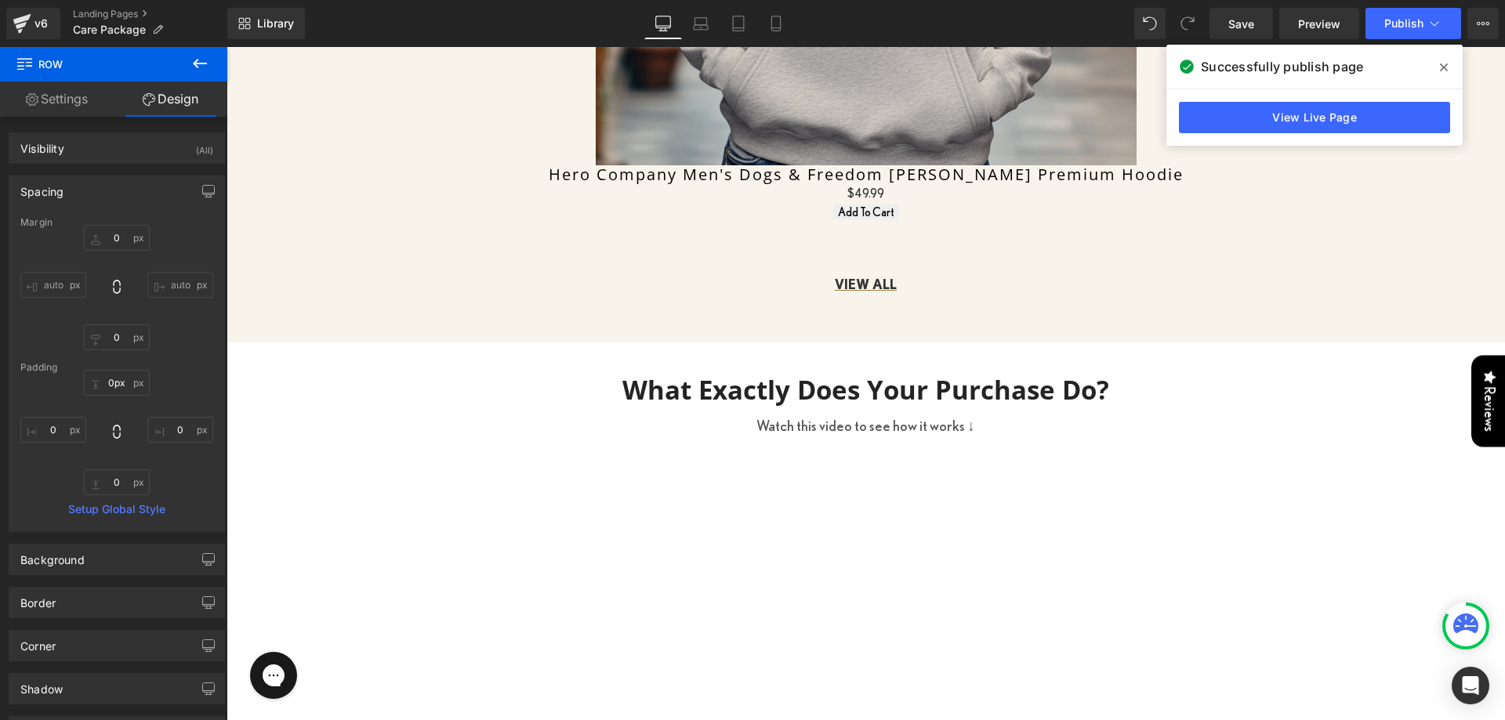
scroll to position [1097, 0]
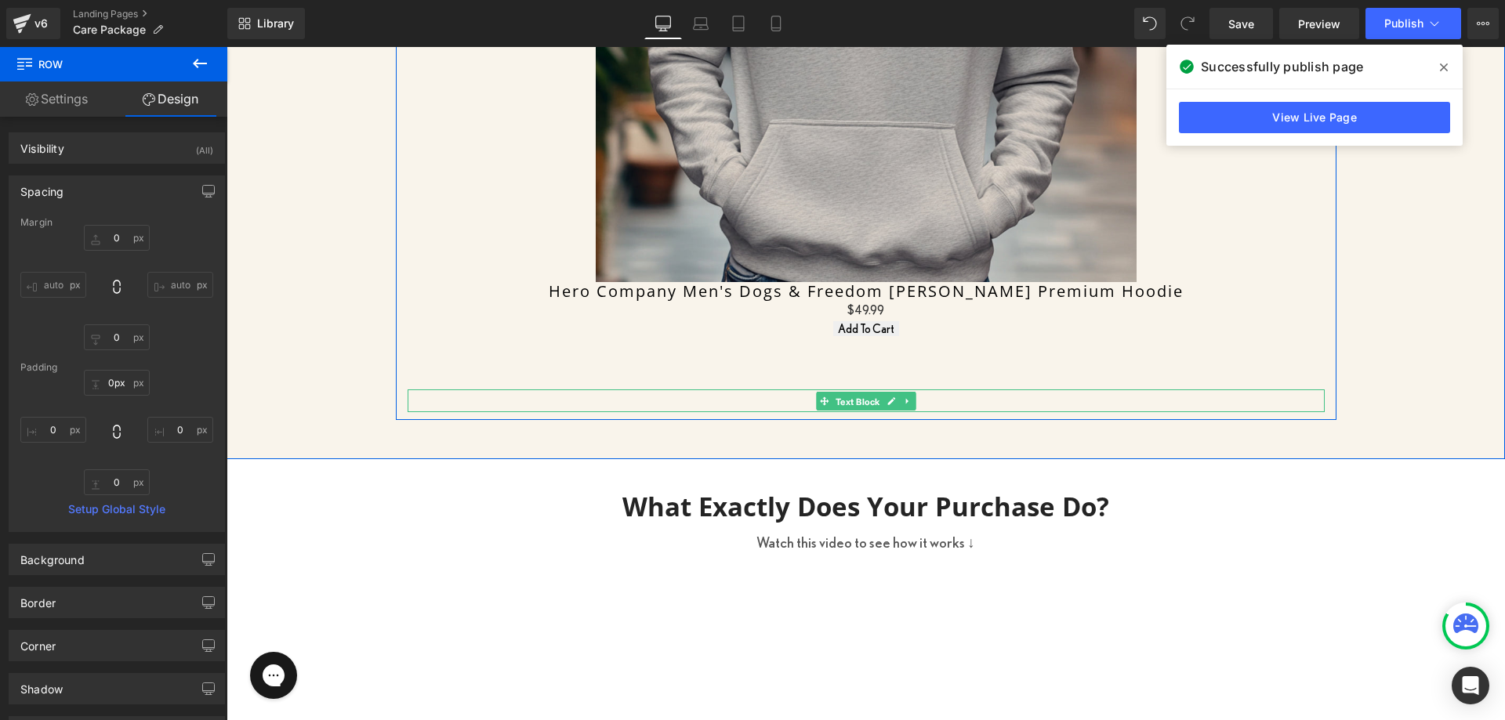
click at [832, 403] on span "Text Block" at bounding box center [857, 402] width 51 height 19
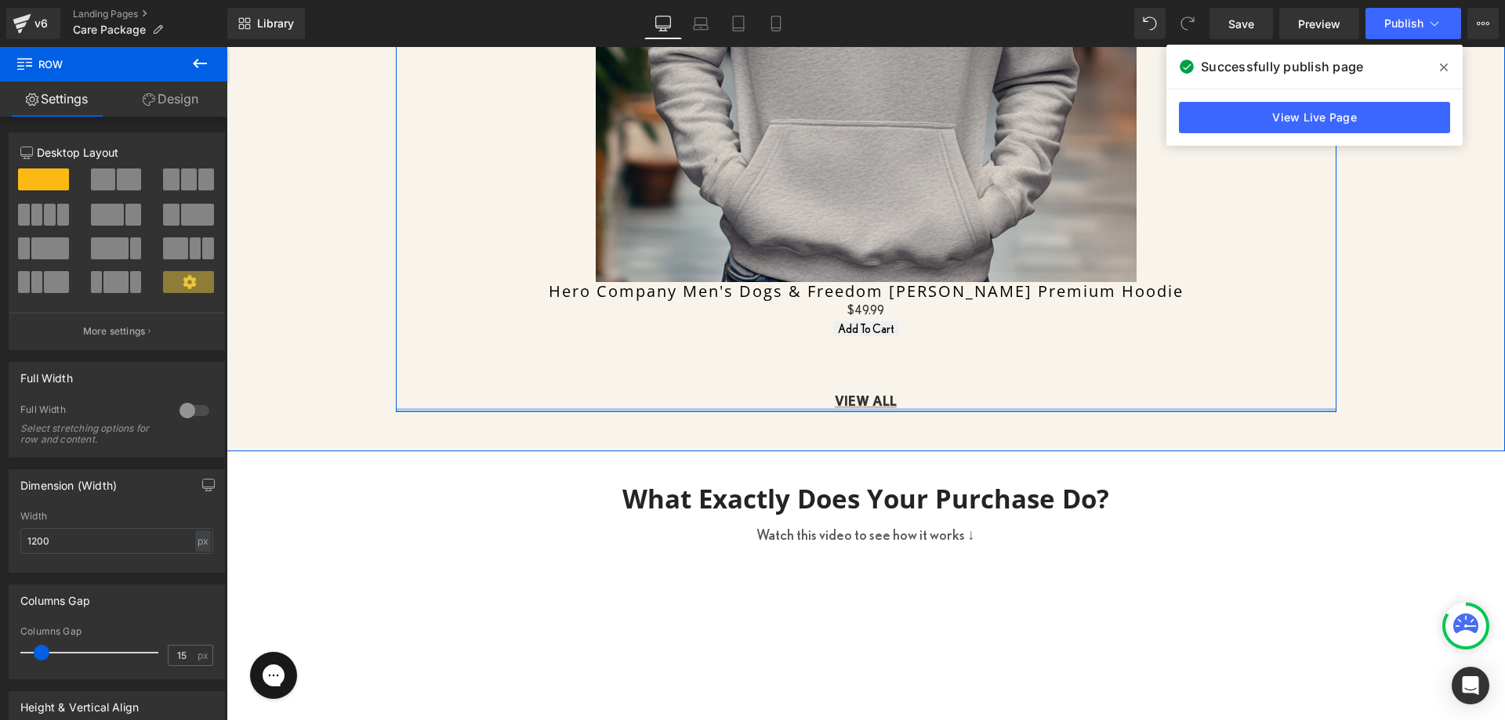
drag, startPoint x: 799, startPoint y: 407, endPoint x: 809, endPoint y: 359, distance: 48.9
click at [803, 362] on div "A Hero Care Package can mean the difference between hope and hardship for a Vet…" at bounding box center [866, 31] width 941 height 762
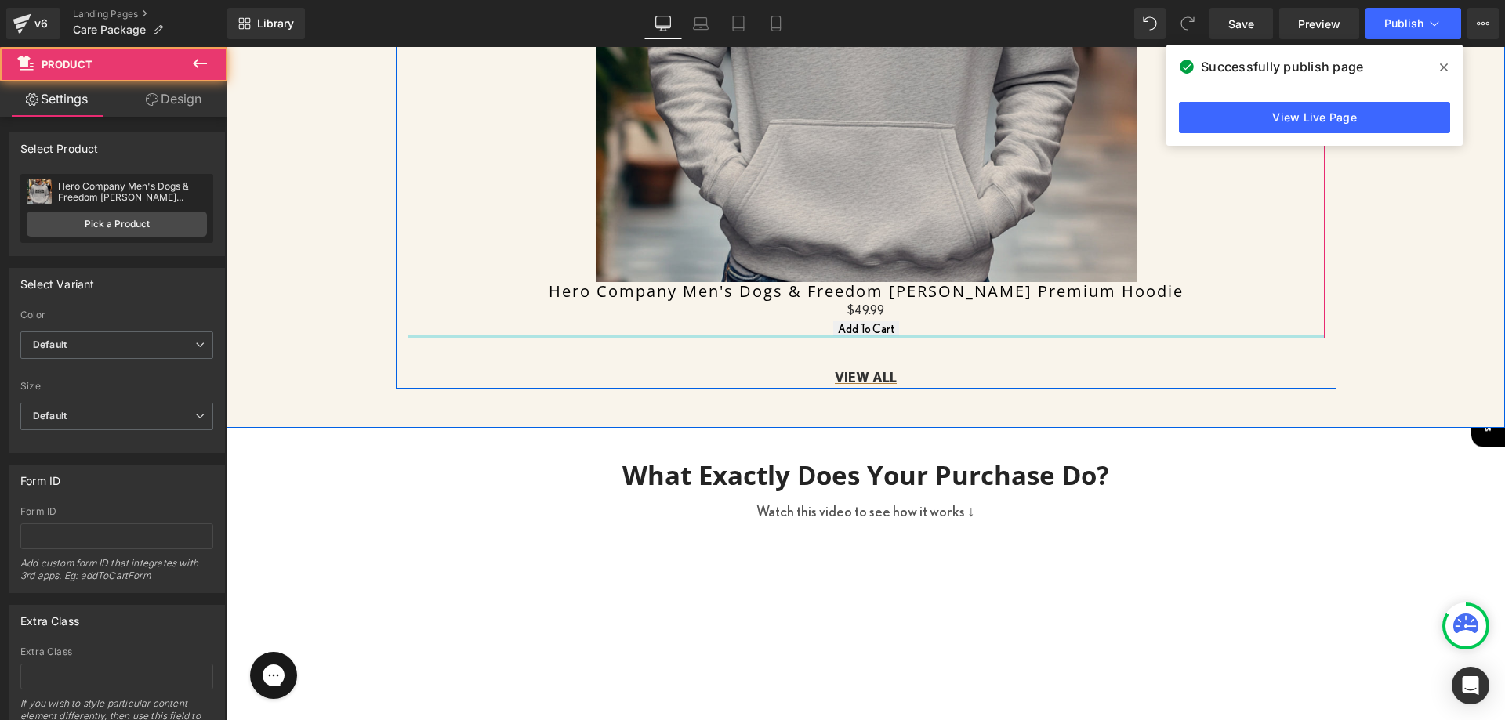
drag, startPoint x: 846, startPoint y: 339, endPoint x: 848, endPoint y: 256, distance: 82.3
click at [848, 256] on div "Sale Off (P) Image Hero Company Men's Dogs & Freedom [PERSON_NAME] Premium Hood…" at bounding box center [866, 28] width 917 height 621
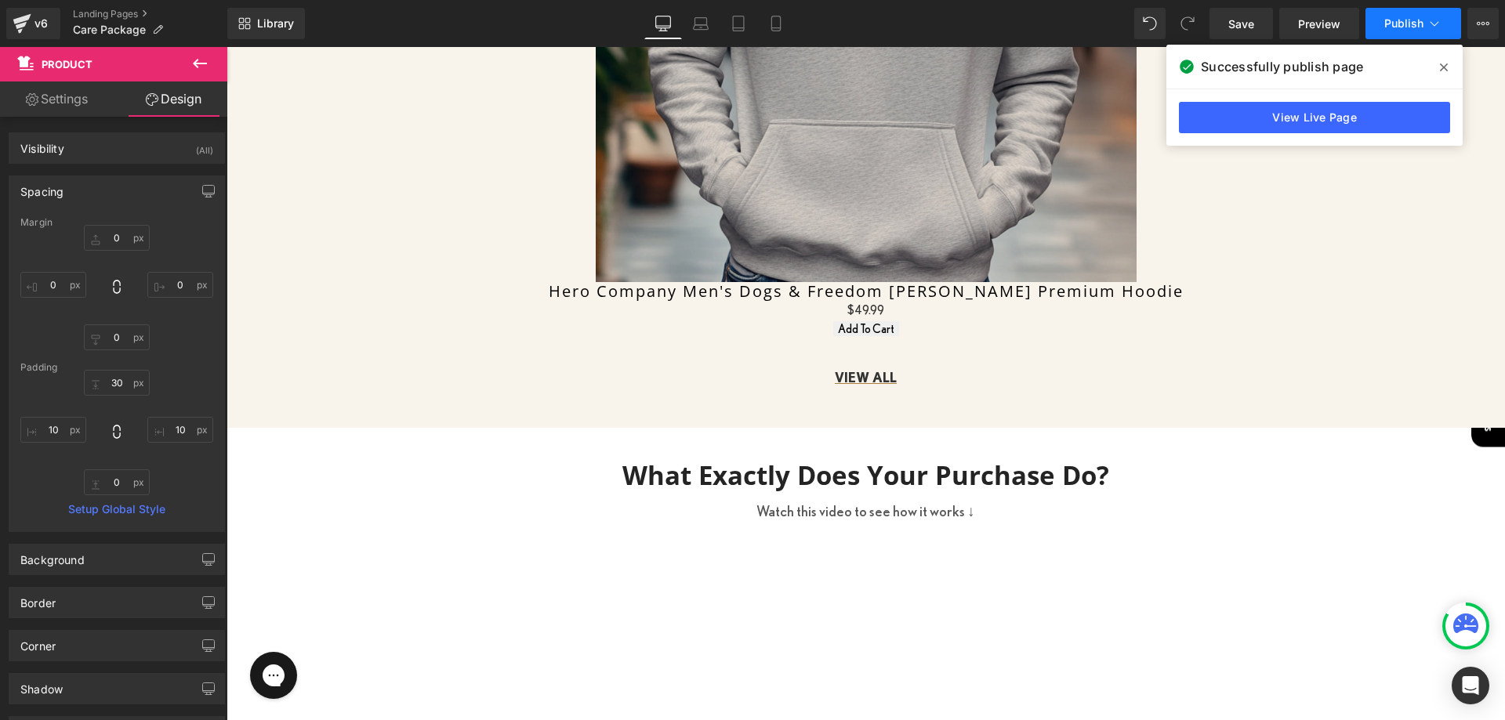
click at [1392, 13] on button "Publish" at bounding box center [1413, 23] width 96 height 31
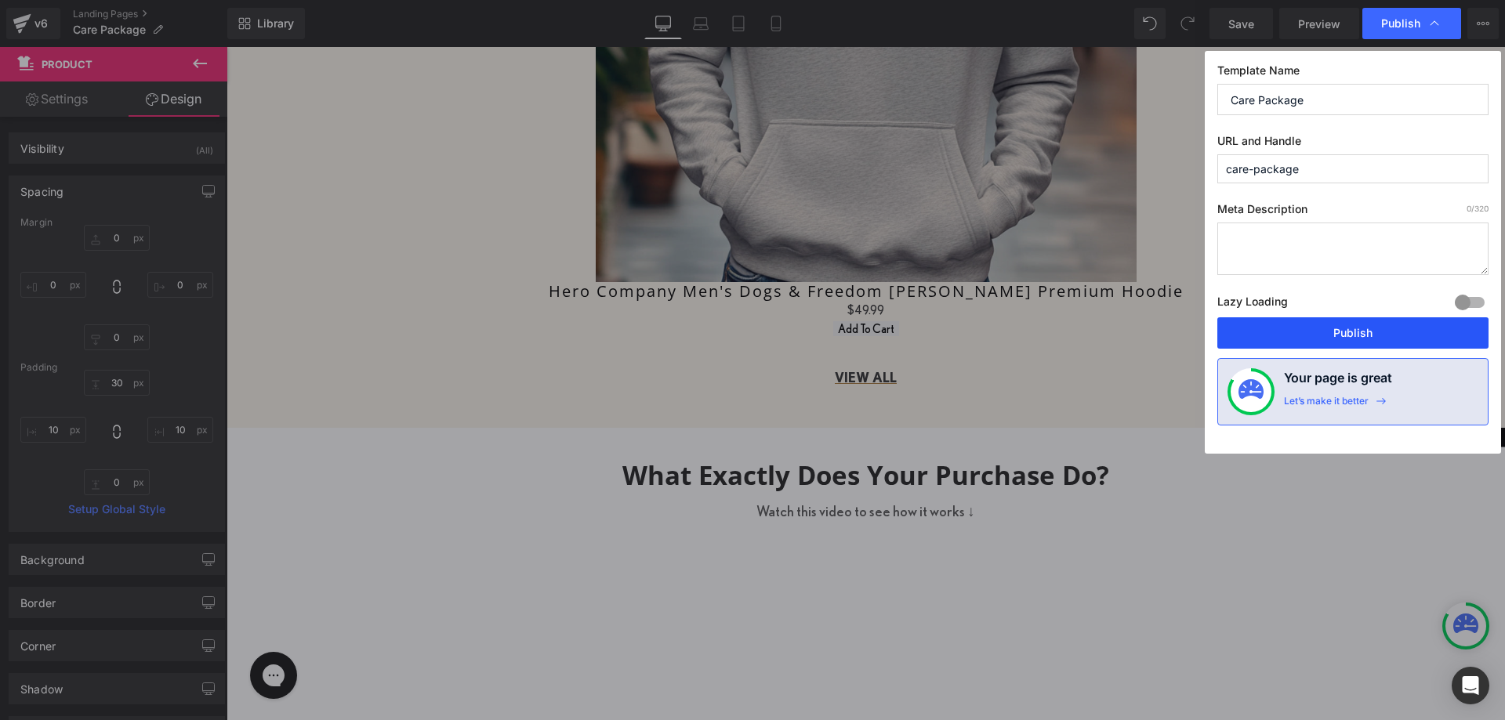
click at [1275, 324] on button "Publish" at bounding box center [1352, 332] width 271 height 31
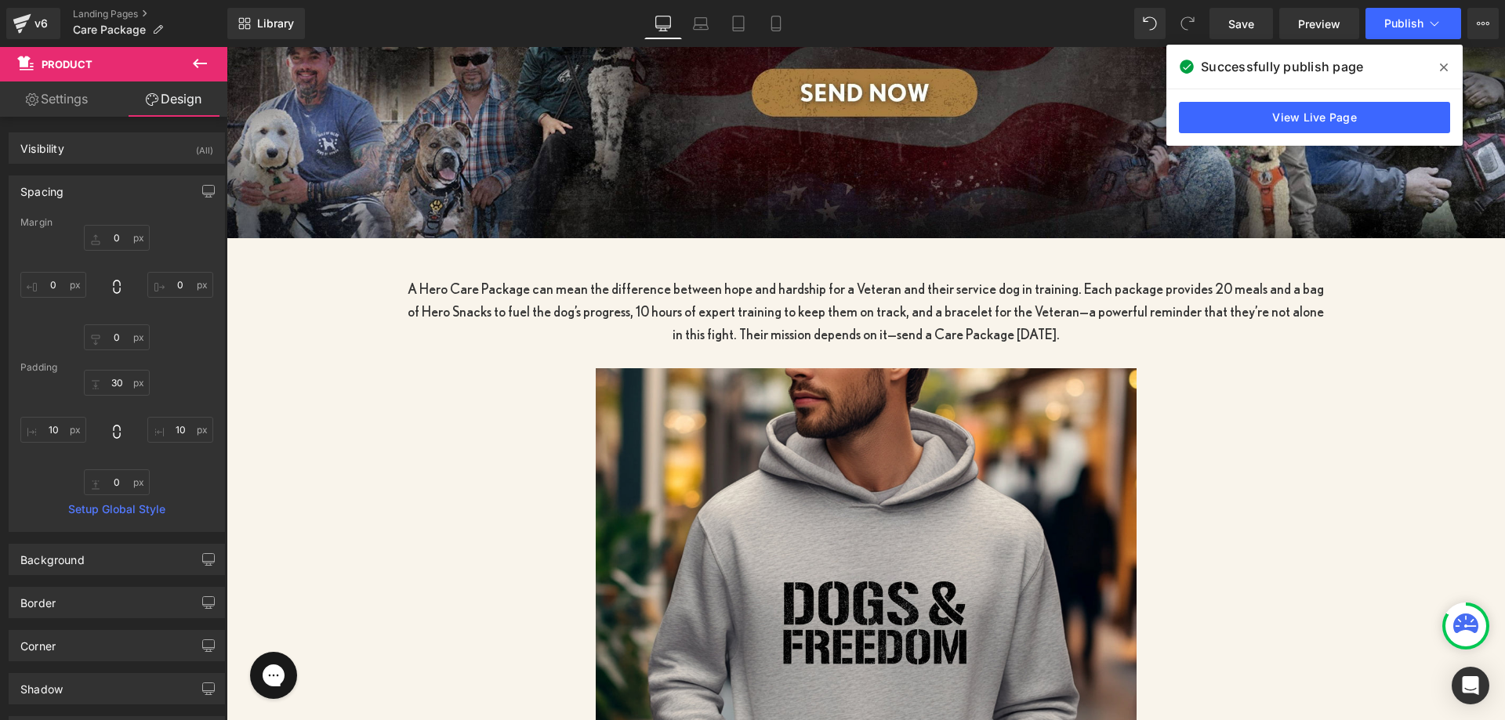
scroll to position [862, 0]
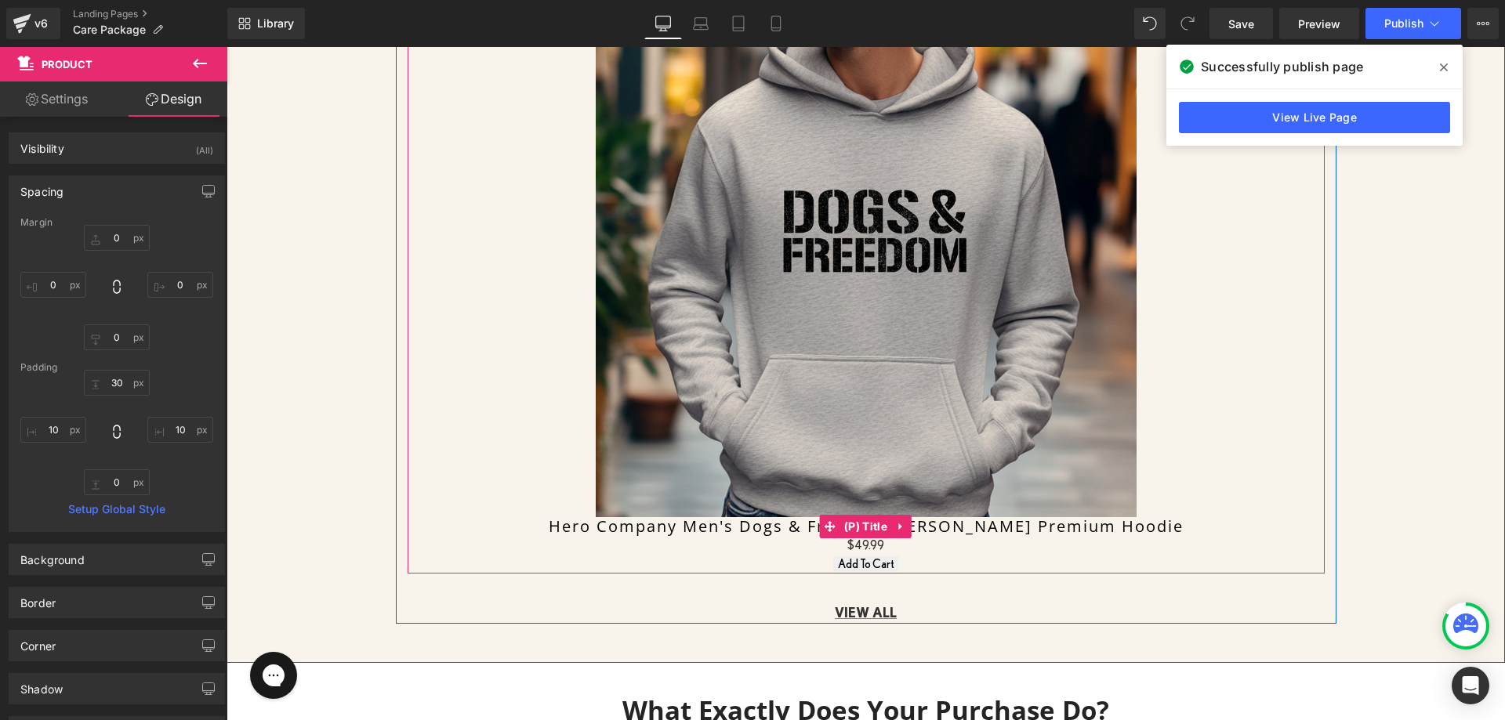
click at [786, 522] on link "Hero Company Men's Dogs & Freedom [PERSON_NAME] Premium Hoodie" at bounding box center [866, 526] width 635 height 19
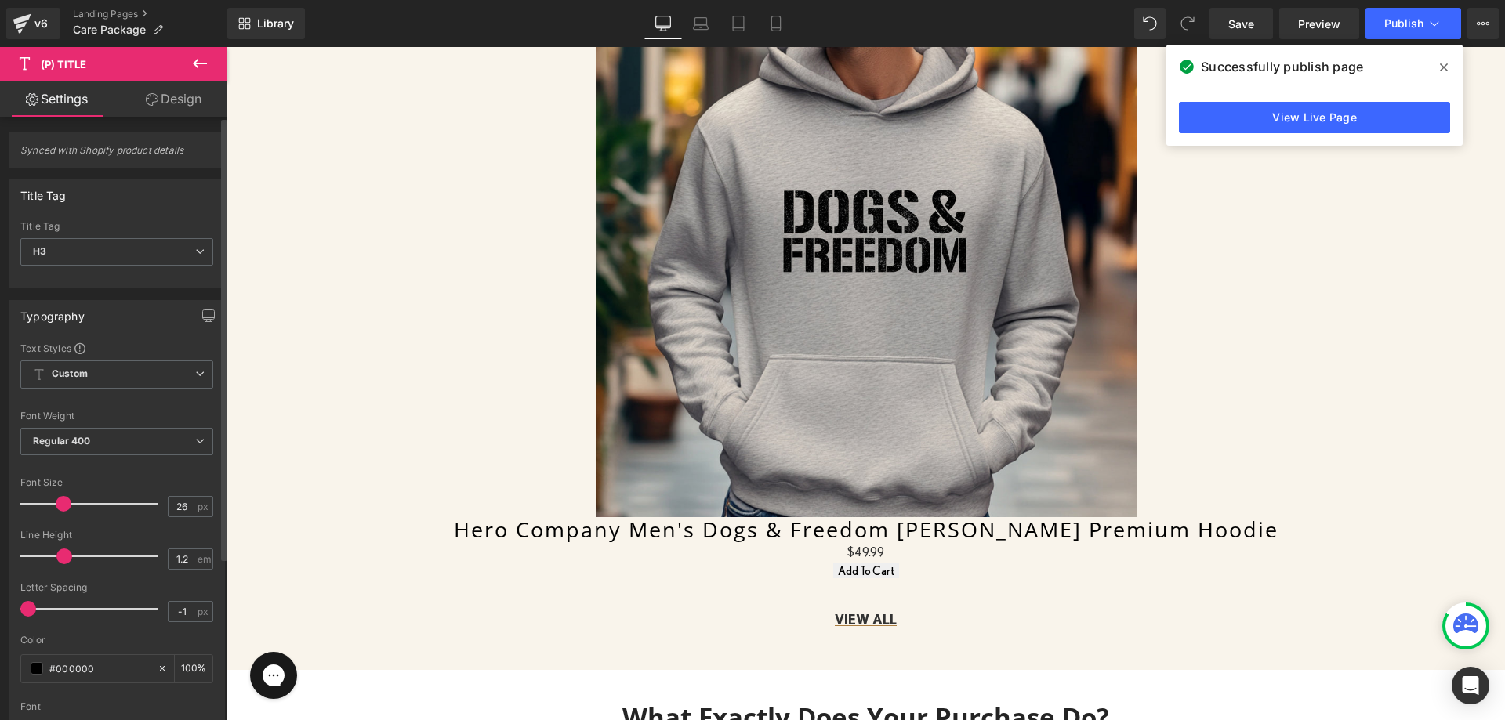
type input "25"
click at [60, 512] on div at bounding box center [93, 503] width 130 height 31
click at [162, 100] on link "Design" at bounding box center [174, 99] width 114 height 35
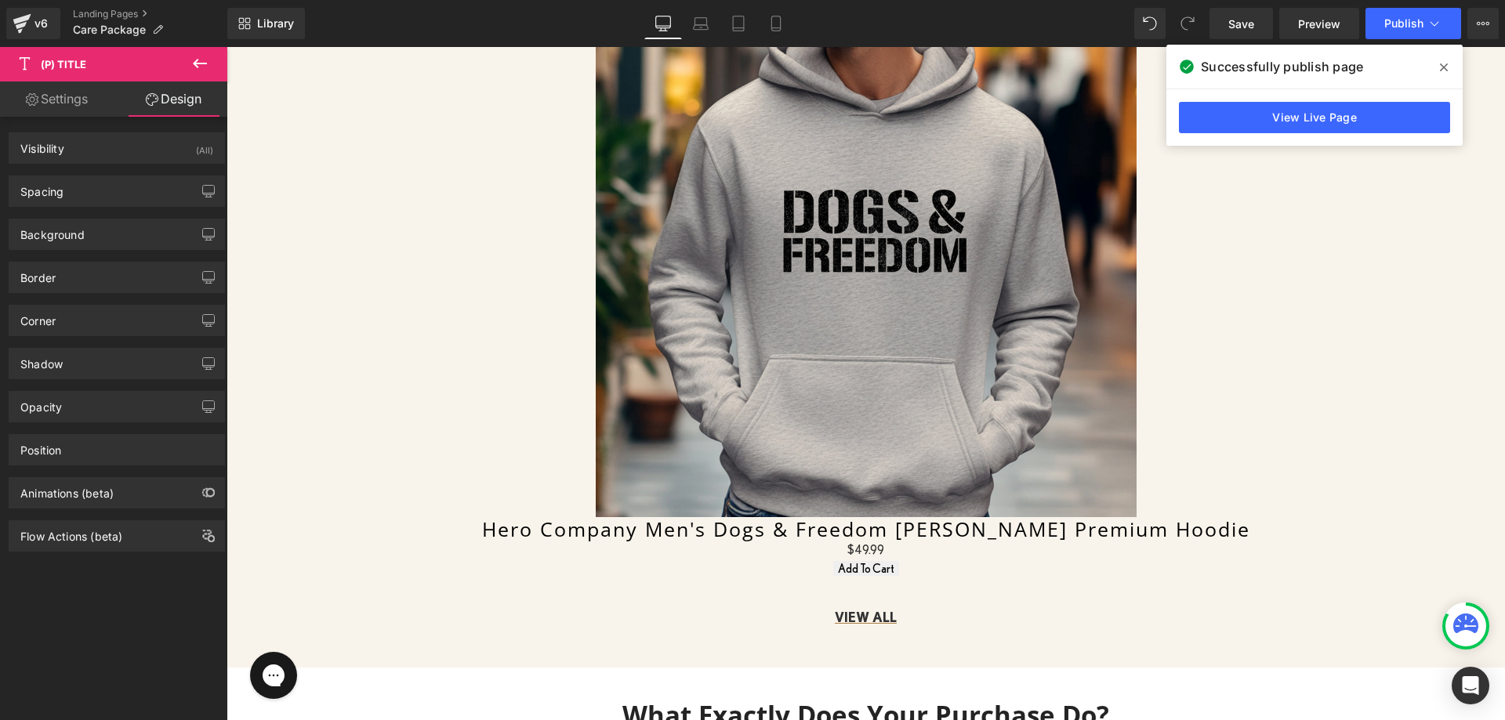
click at [98, 209] on div "Background Color & Image color transparent Color transparent 0 % Image Replace …" at bounding box center [117, 228] width 234 height 43
click at [111, 197] on div "Spacing" at bounding box center [116, 191] width 215 height 30
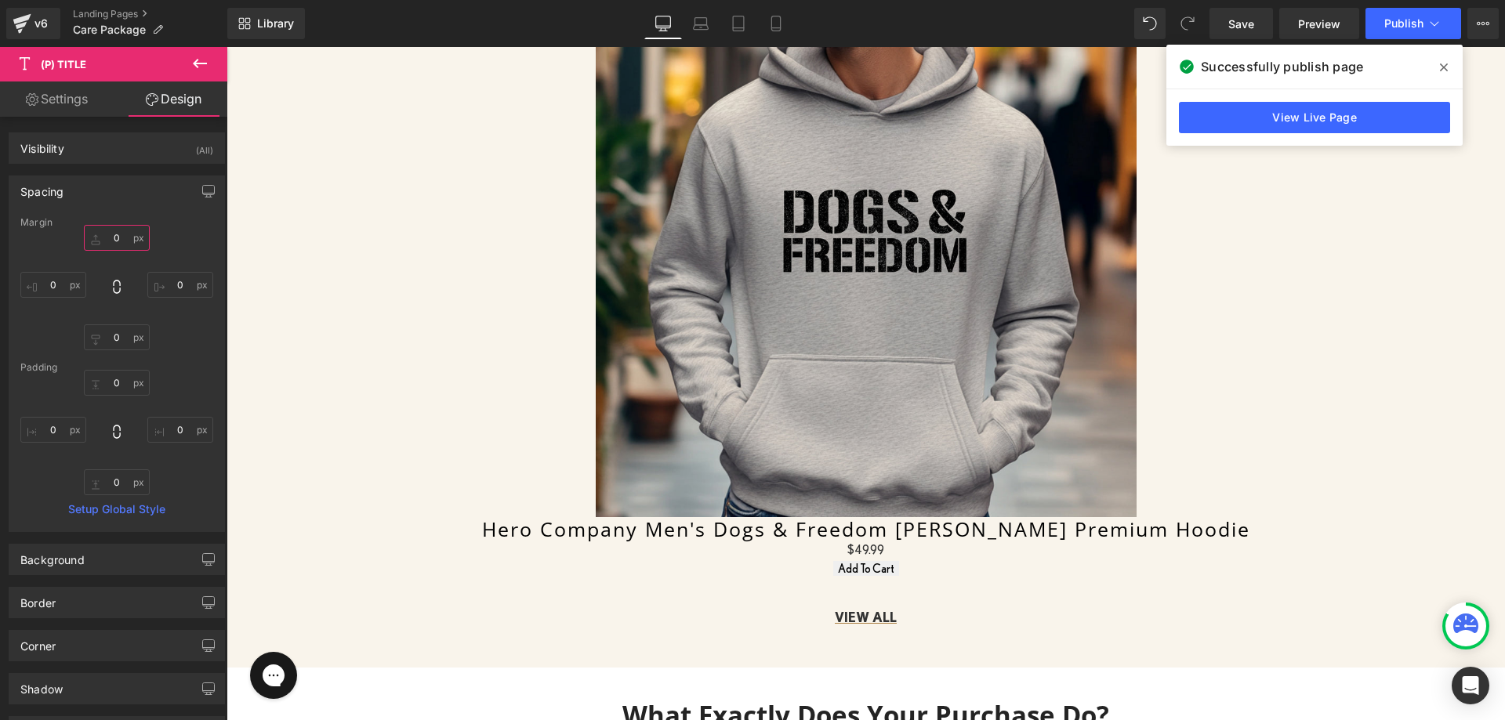
click at [112, 233] on input "0" at bounding box center [117, 238] width 66 height 26
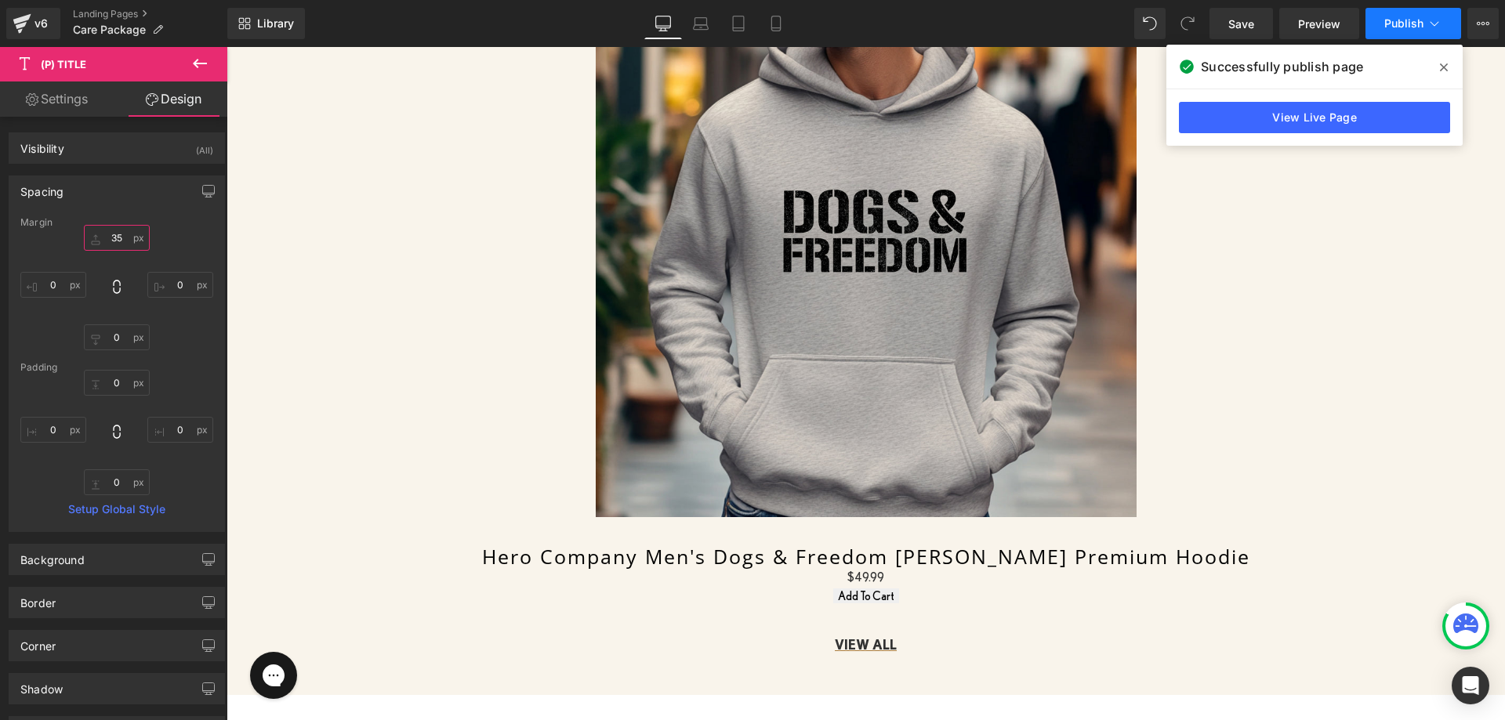
type input "35"
click at [1408, 15] on button "Publish" at bounding box center [1413, 23] width 96 height 31
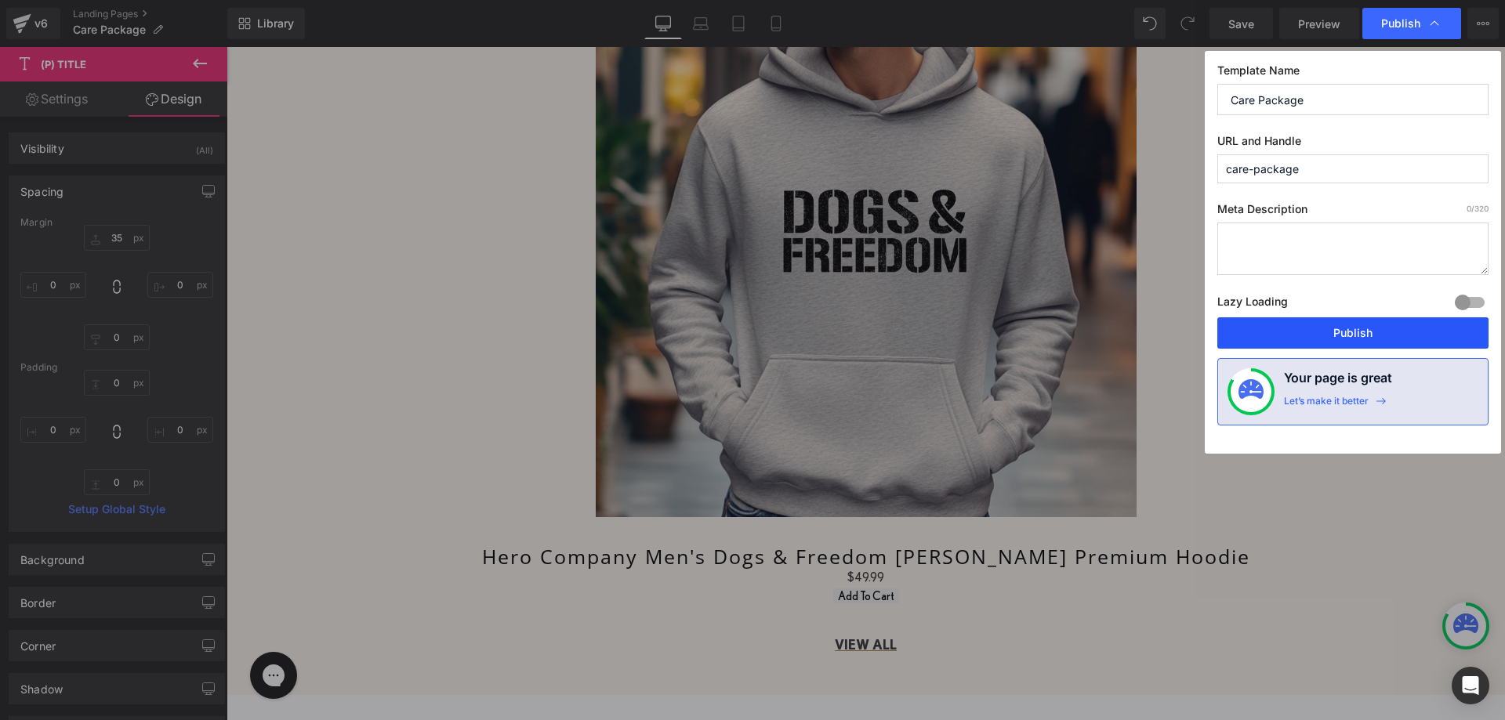
drag, startPoint x: 1306, startPoint y: 346, endPoint x: 1016, endPoint y: 64, distance: 404.1
click at [1306, 346] on button "Publish" at bounding box center [1352, 332] width 271 height 31
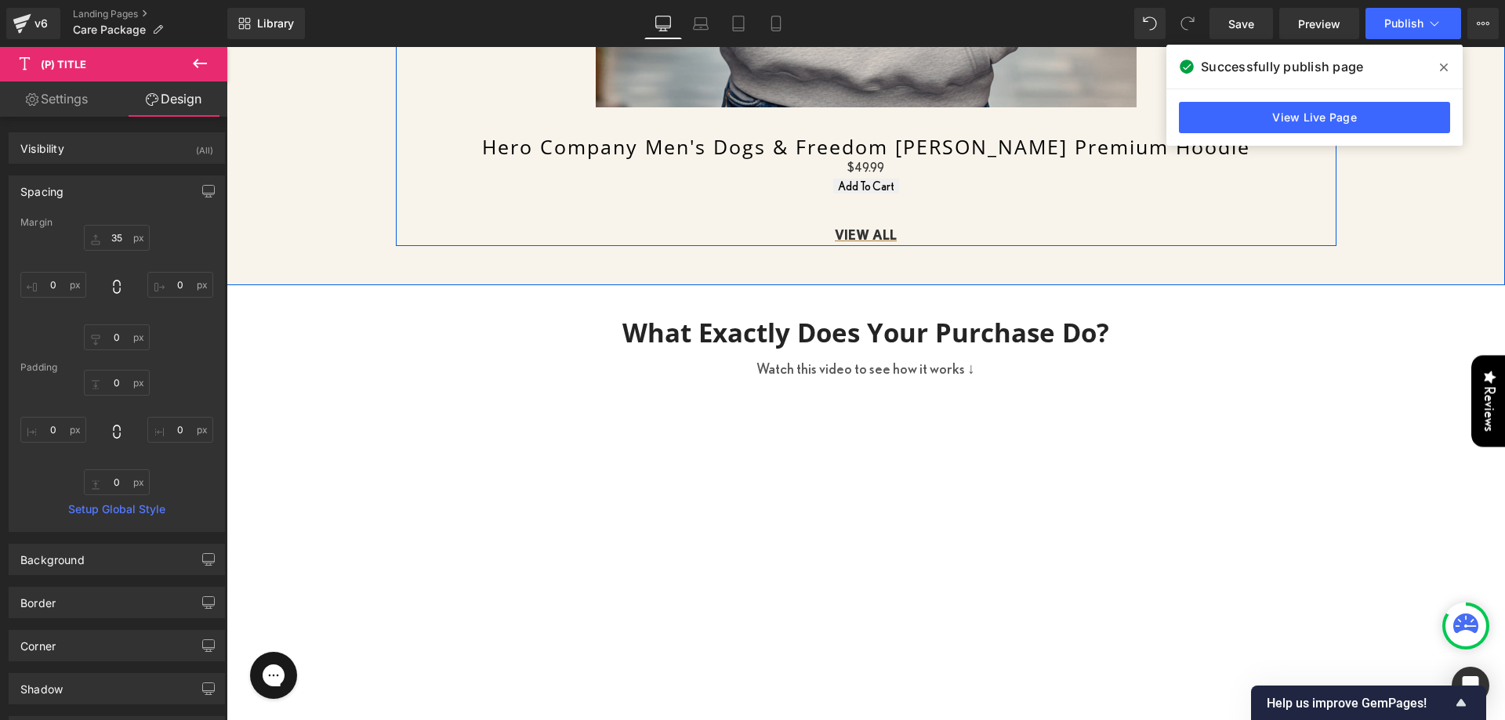
scroll to position [1254, 0]
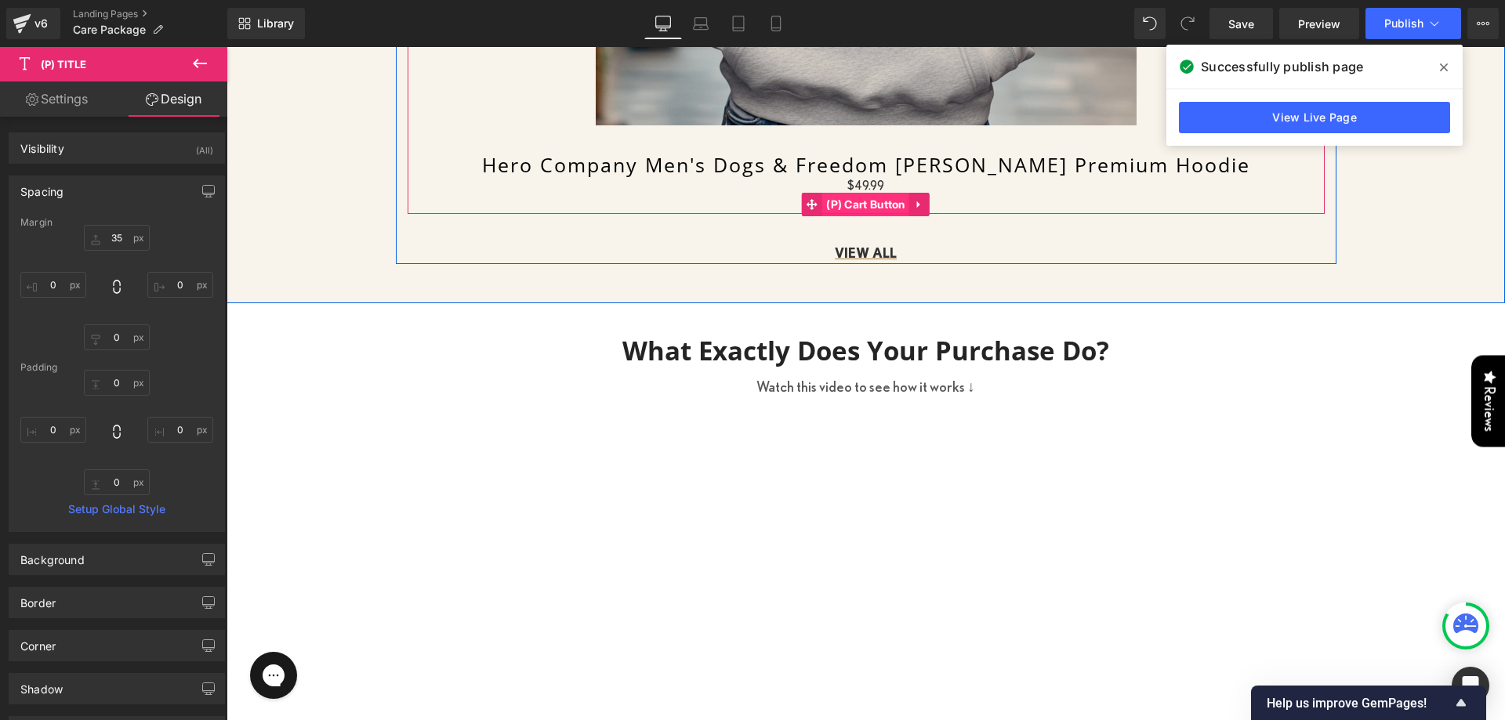
click at [850, 203] on span "(P) Cart Button" at bounding box center [865, 205] width 87 height 24
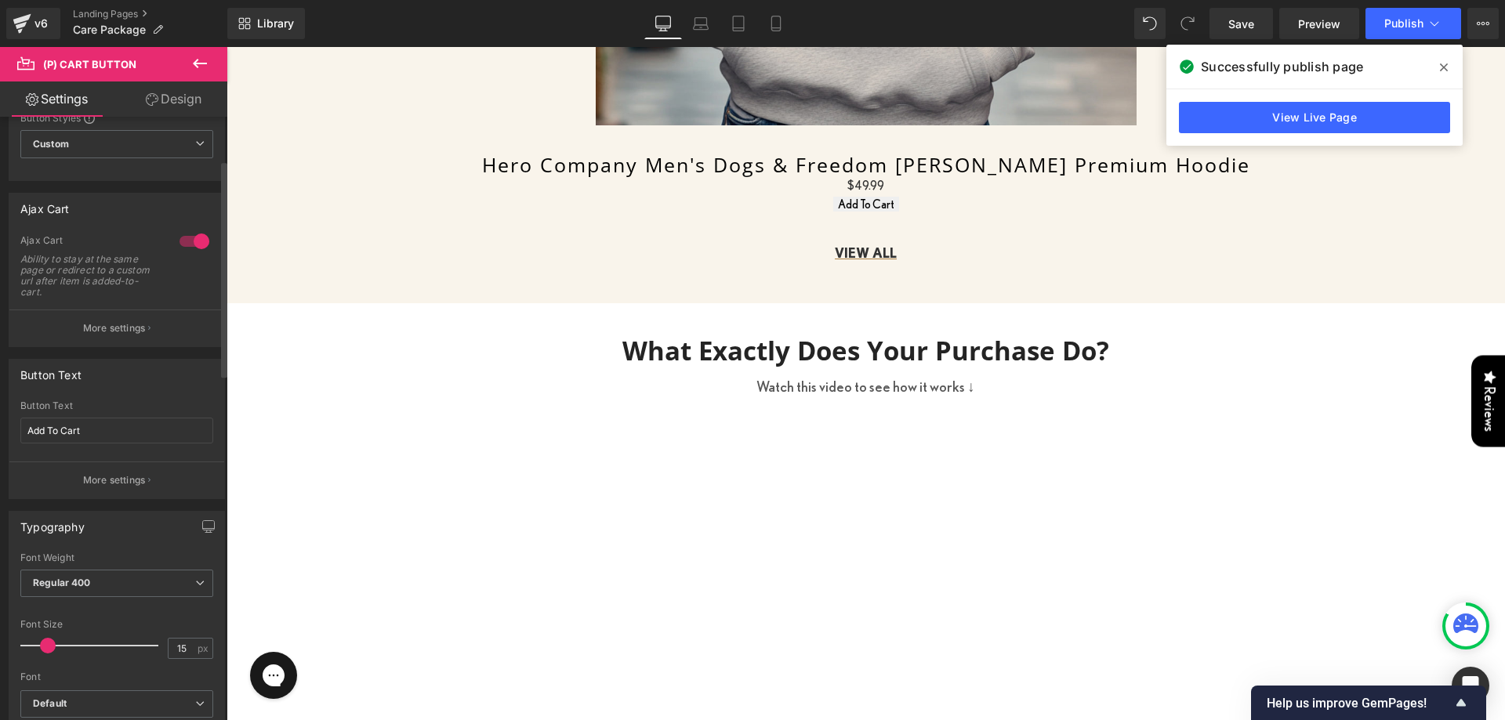
scroll to position [157, 0]
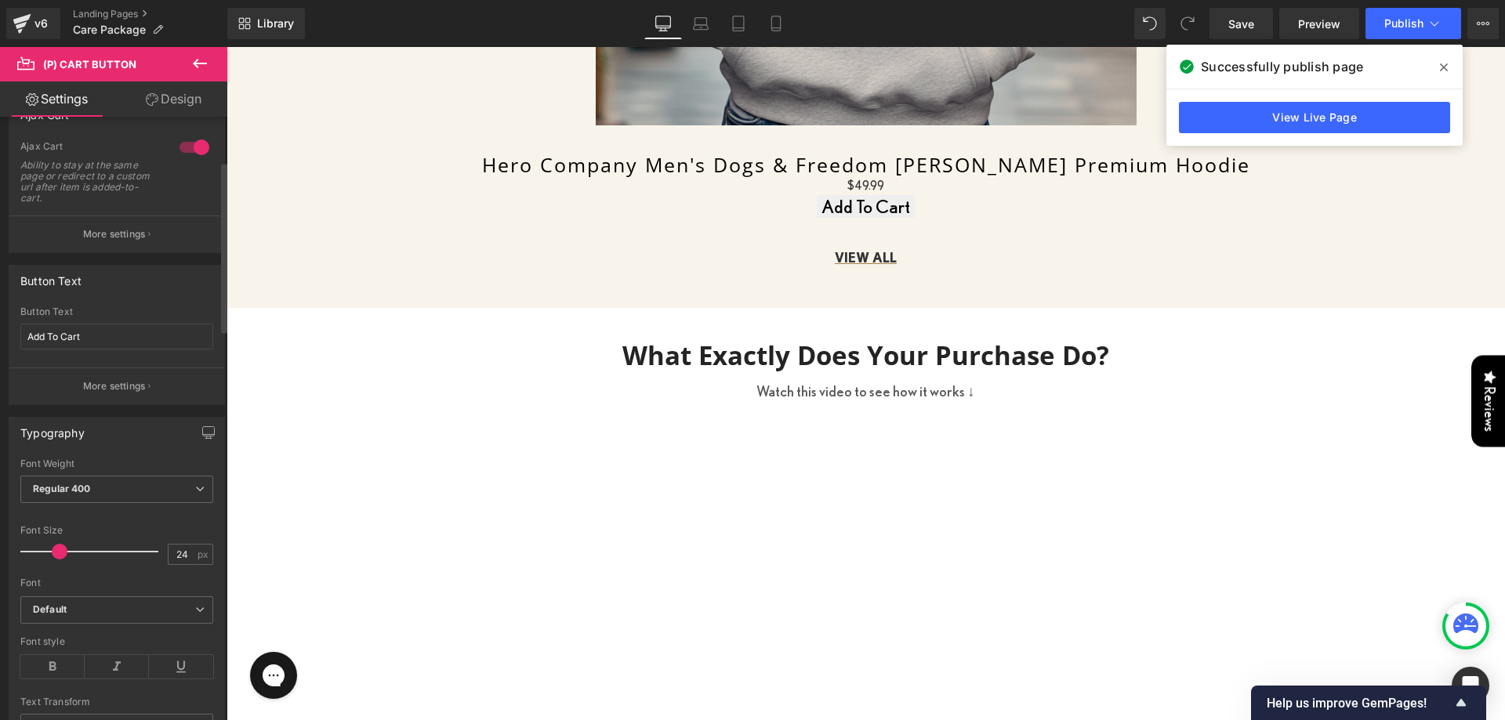
type input "23"
drag, startPoint x: 48, startPoint y: 553, endPoint x: 58, endPoint y: 556, distance: 10.7
click at [58, 556] on span at bounding box center [58, 552] width 16 height 16
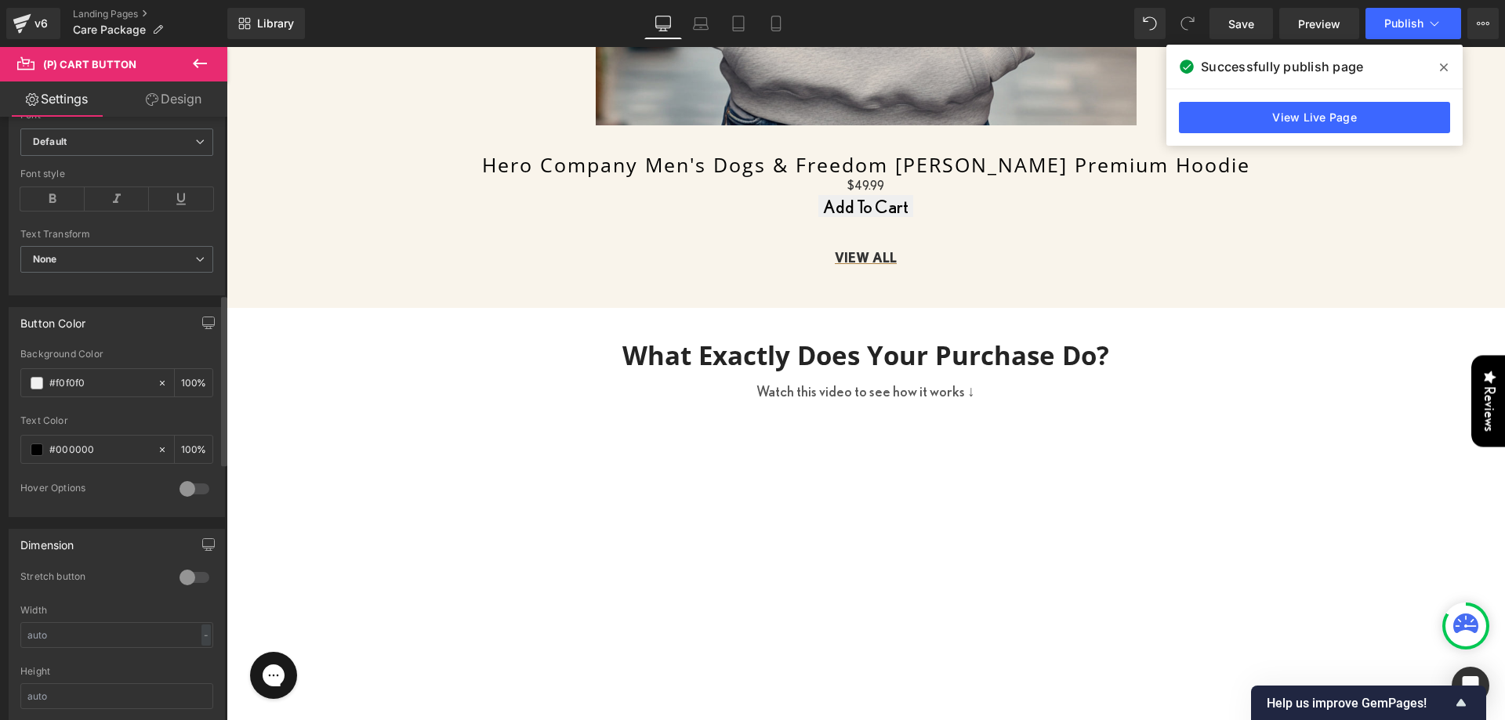
scroll to position [627, 0]
click at [105, 382] on input "#f0f0f0" at bounding box center [99, 380] width 100 height 17
paste input "AA7D4"
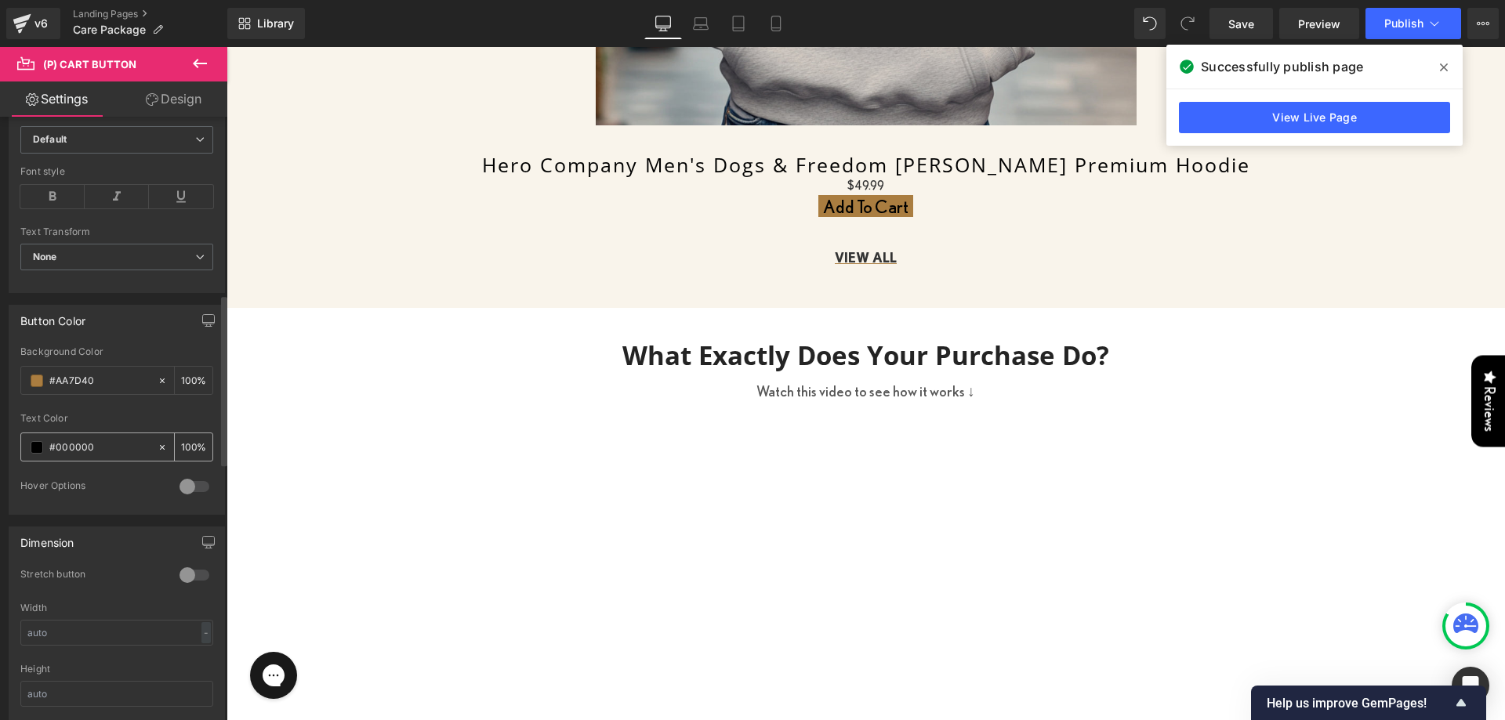
type input "#aa7d40"
click at [96, 449] on input "#000000" at bounding box center [99, 447] width 100 height 17
click at [82, 445] on input "#000000" at bounding box center [99, 447] width 100 height 17
click at [157, 445] on icon at bounding box center [162, 447] width 11 height 11
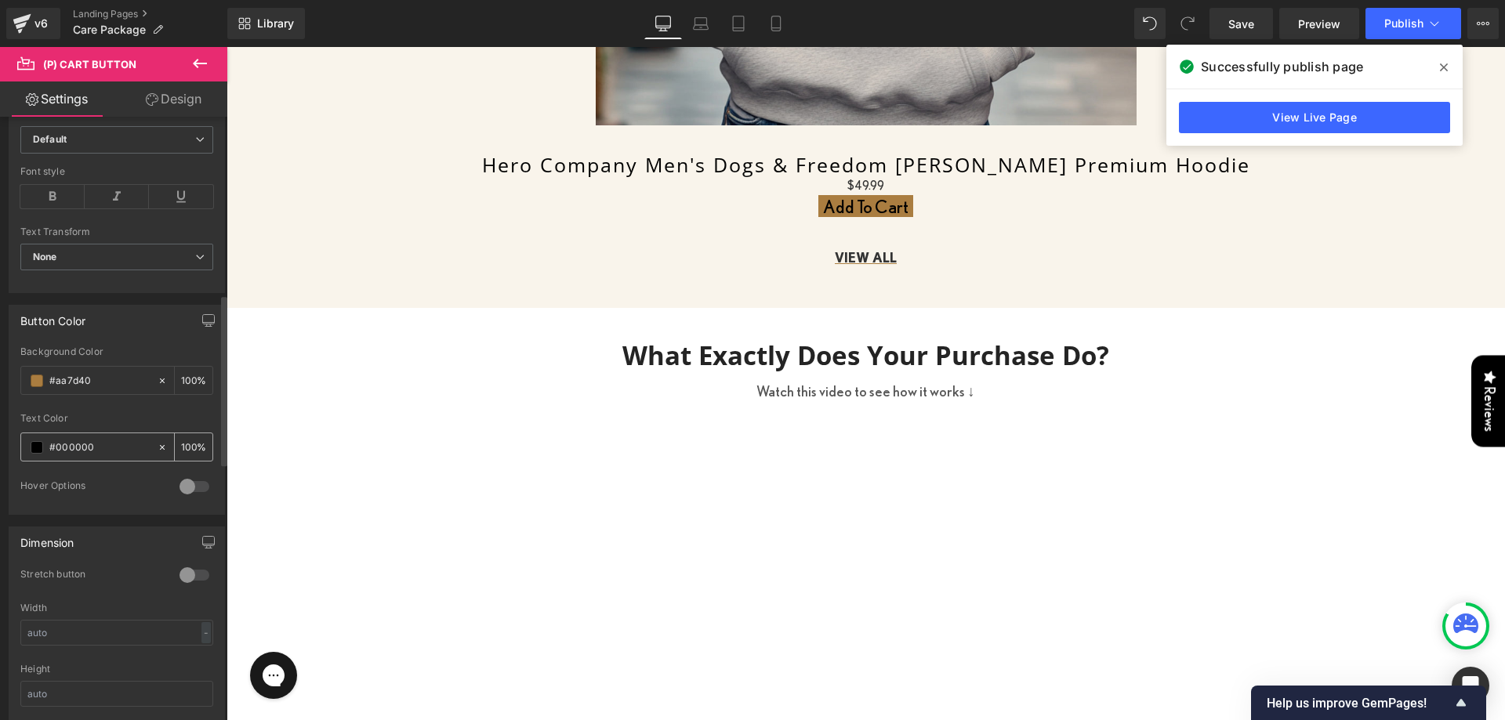
type input "none"
type input "0"
click at [35, 448] on span at bounding box center [37, 447] width 13 height 13
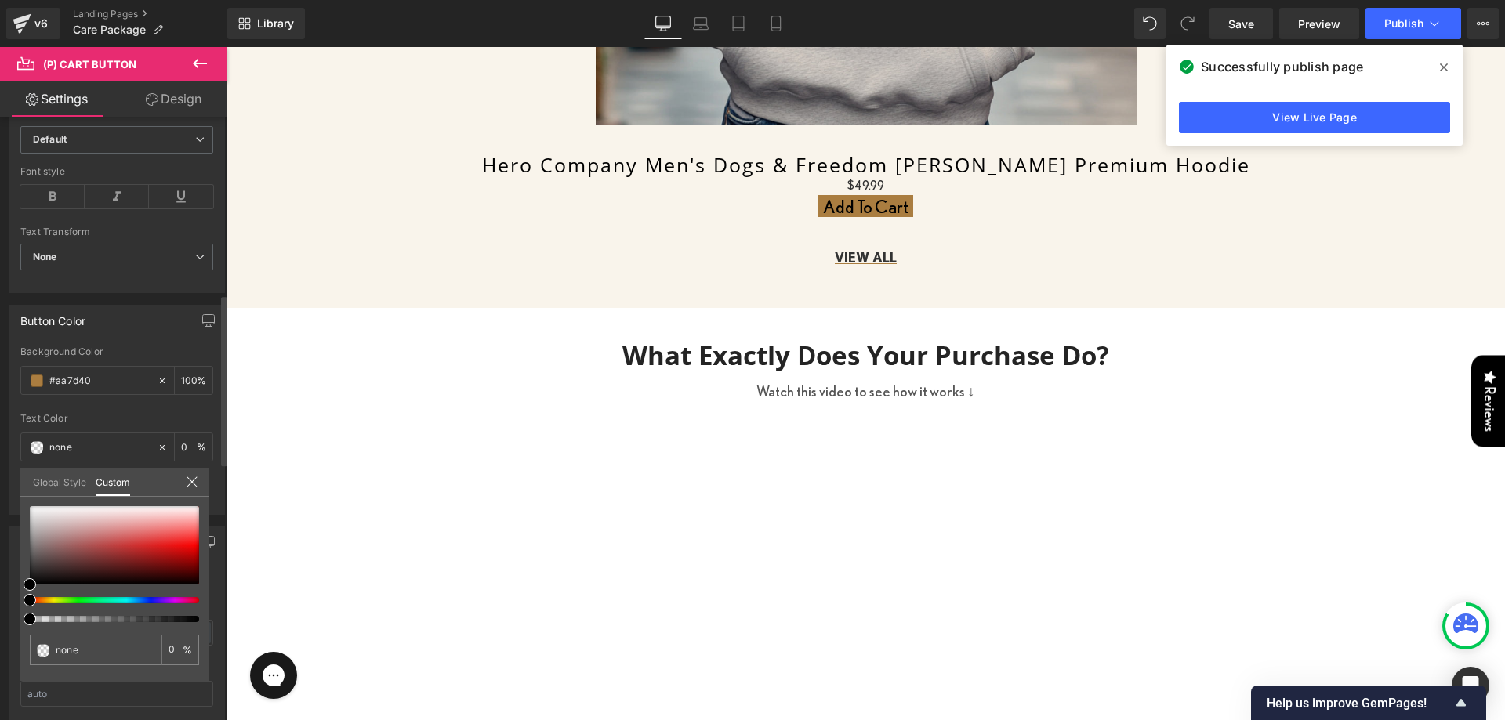
click at [34, 505] on div "none 0 %" at bounding box center [114, 506] width 188 height 19
type input "#ece9e9"
type input "100"
type input "#ece9e9"
type input "100"
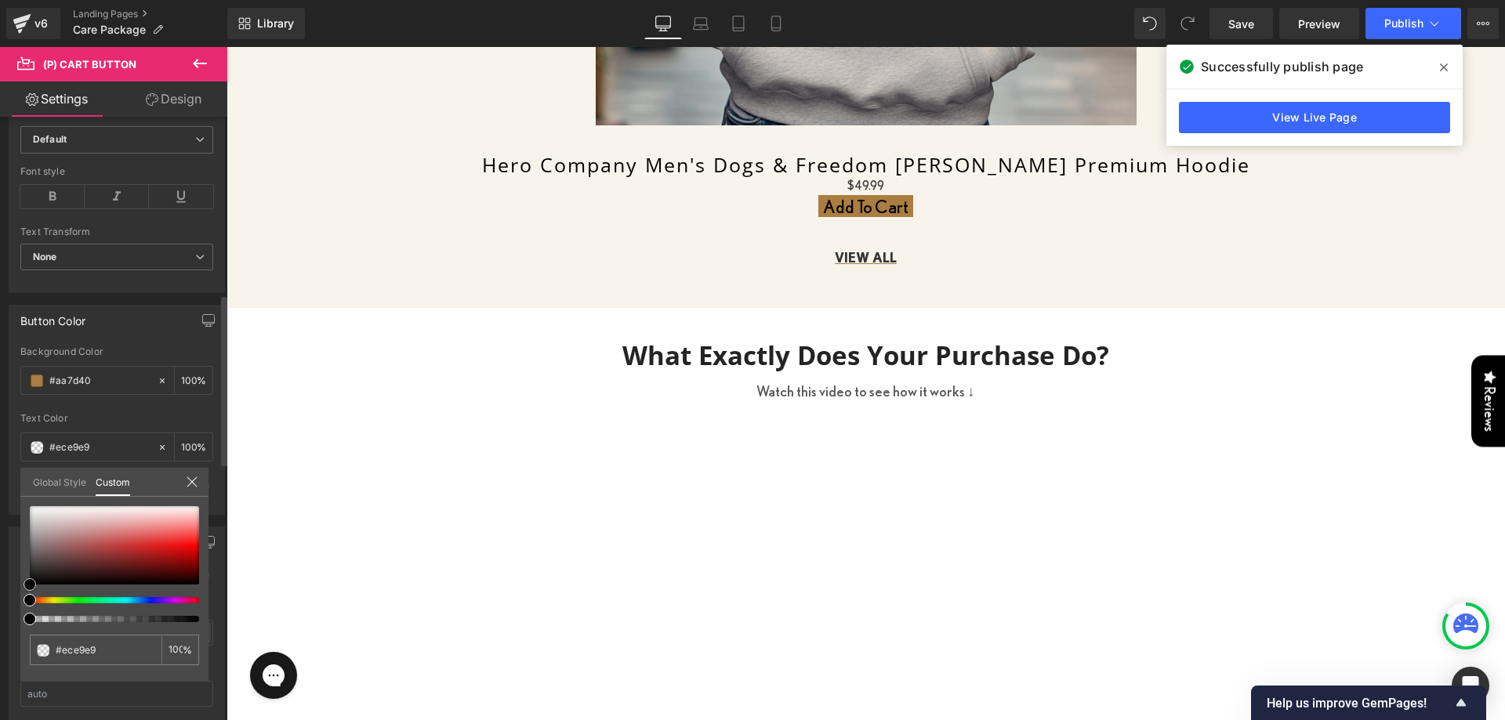
type input "#e7e3e3"
type input "#e1dfdf"
type input "#e0e0e0"
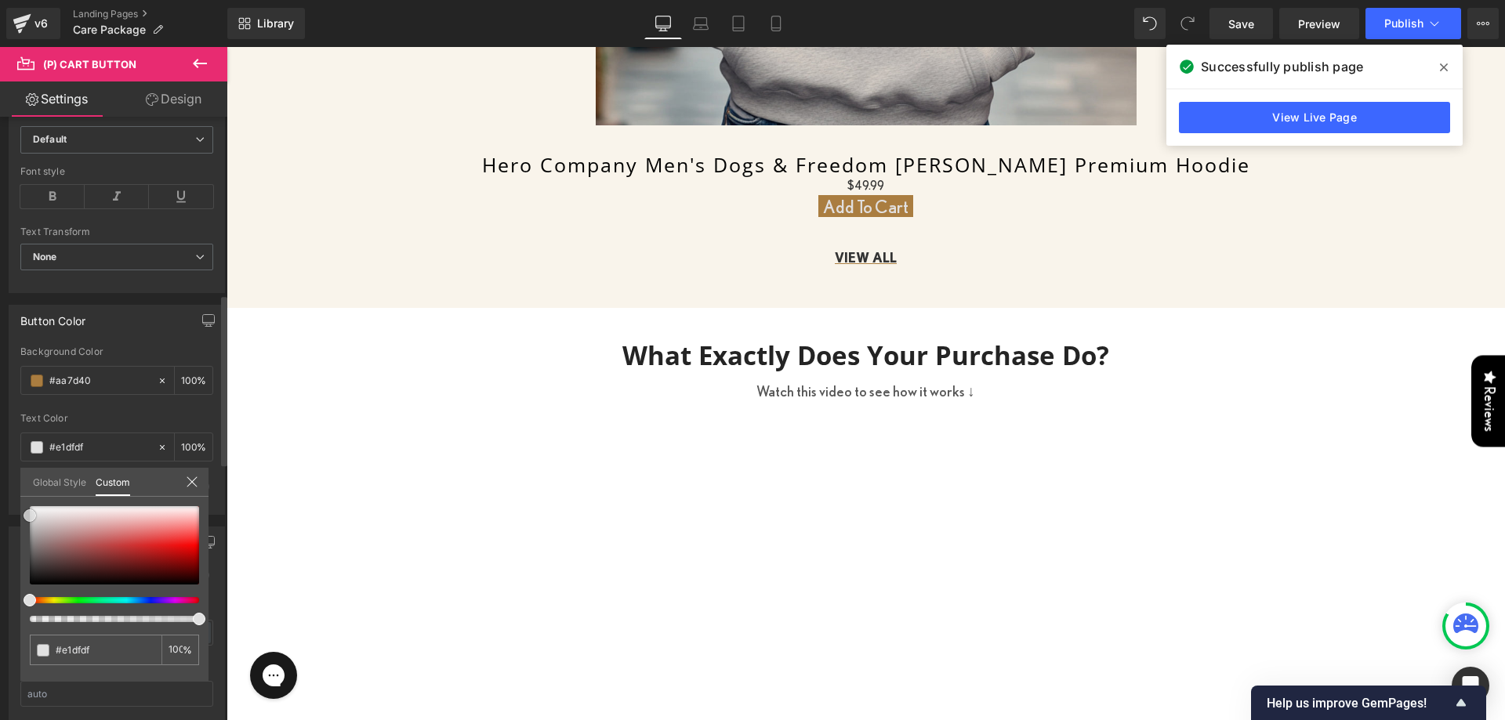
type input "#e0e0e0"
type input "#efefef"
type input "#fcfcfc"
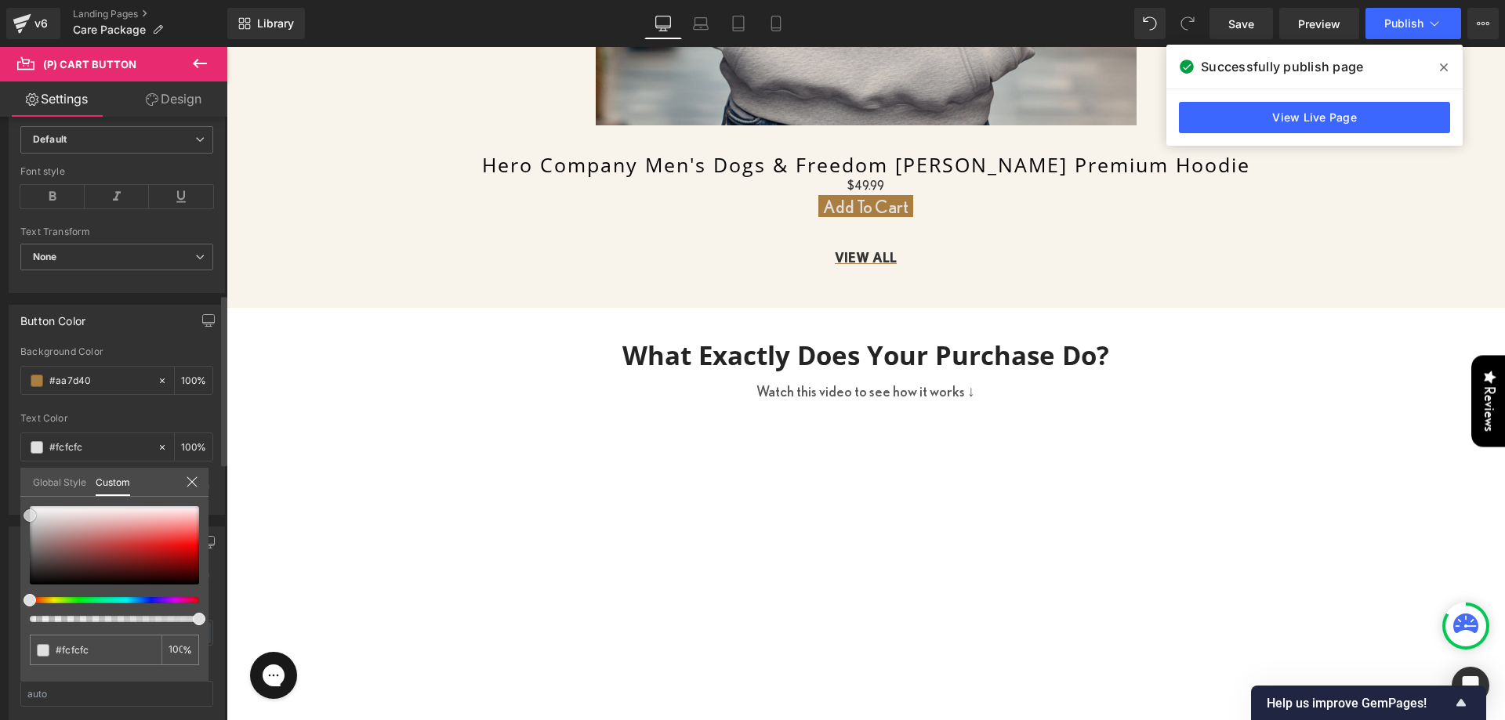
type input "#ffffff"
drag, startPoint x: 42, startPoint y: 514, endPoint x: 13, endPoint y: 495, distance: 33.9
click at [13, 497] on div "Button Color rgba(170, 125, 64, 1) Background Color #aa7d40 100 % rgba(255, 255…" at bounding box center [117, 404] width 234 height 222
click at [188, 88] on link "Design" at bounding box center [174, 99] width 114 height 35
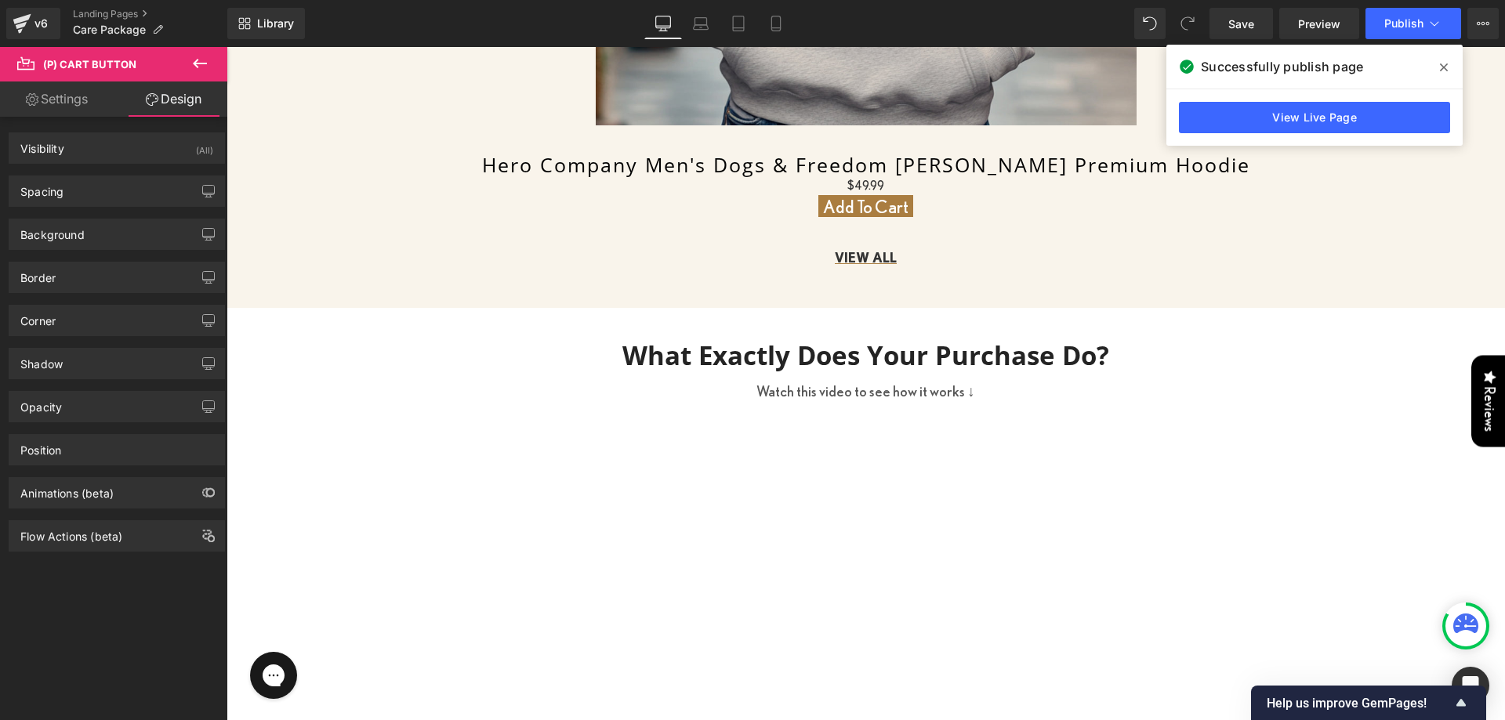
type input "0"
type input "1"
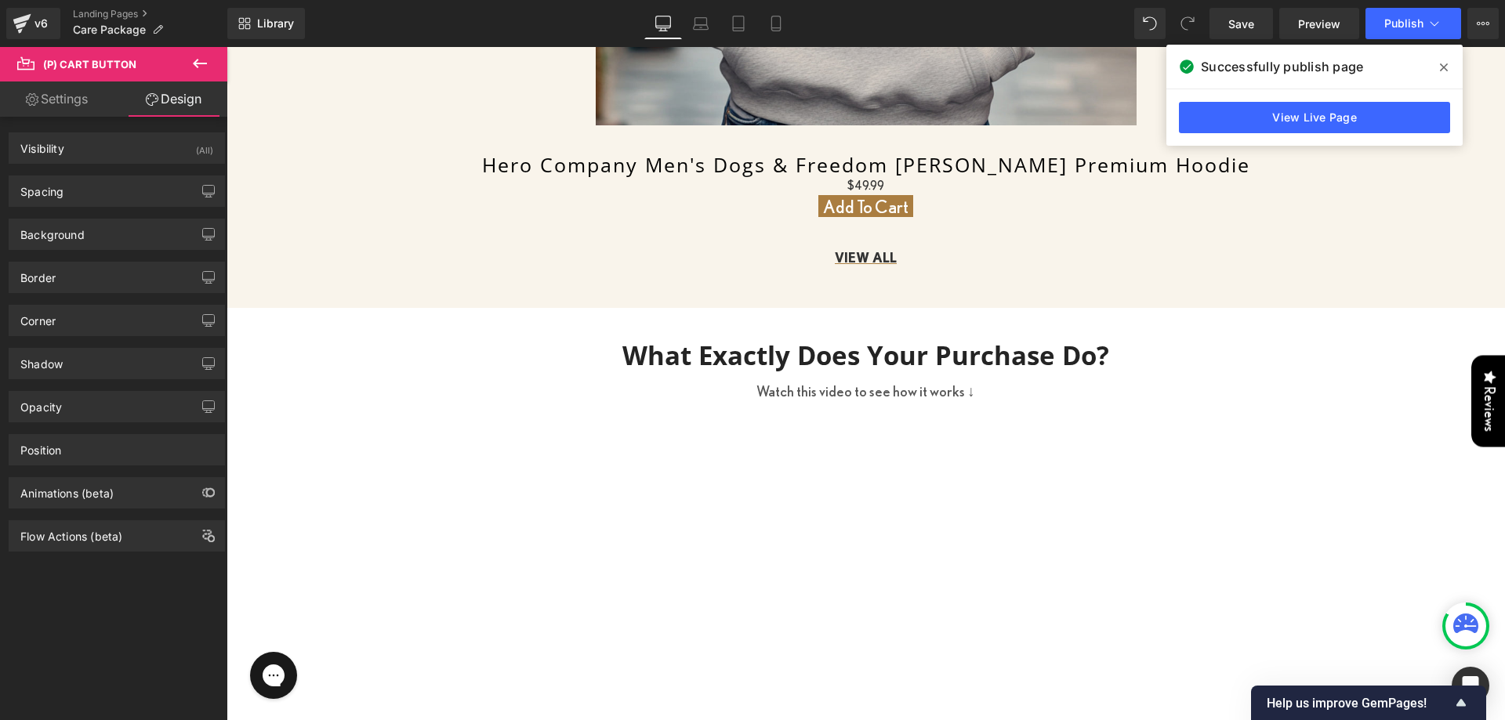
type input "6"
type input "1"
type input "6"
click at [90, 195] on div "Spacing" at bounding box center [116, 191] width 215 height 30
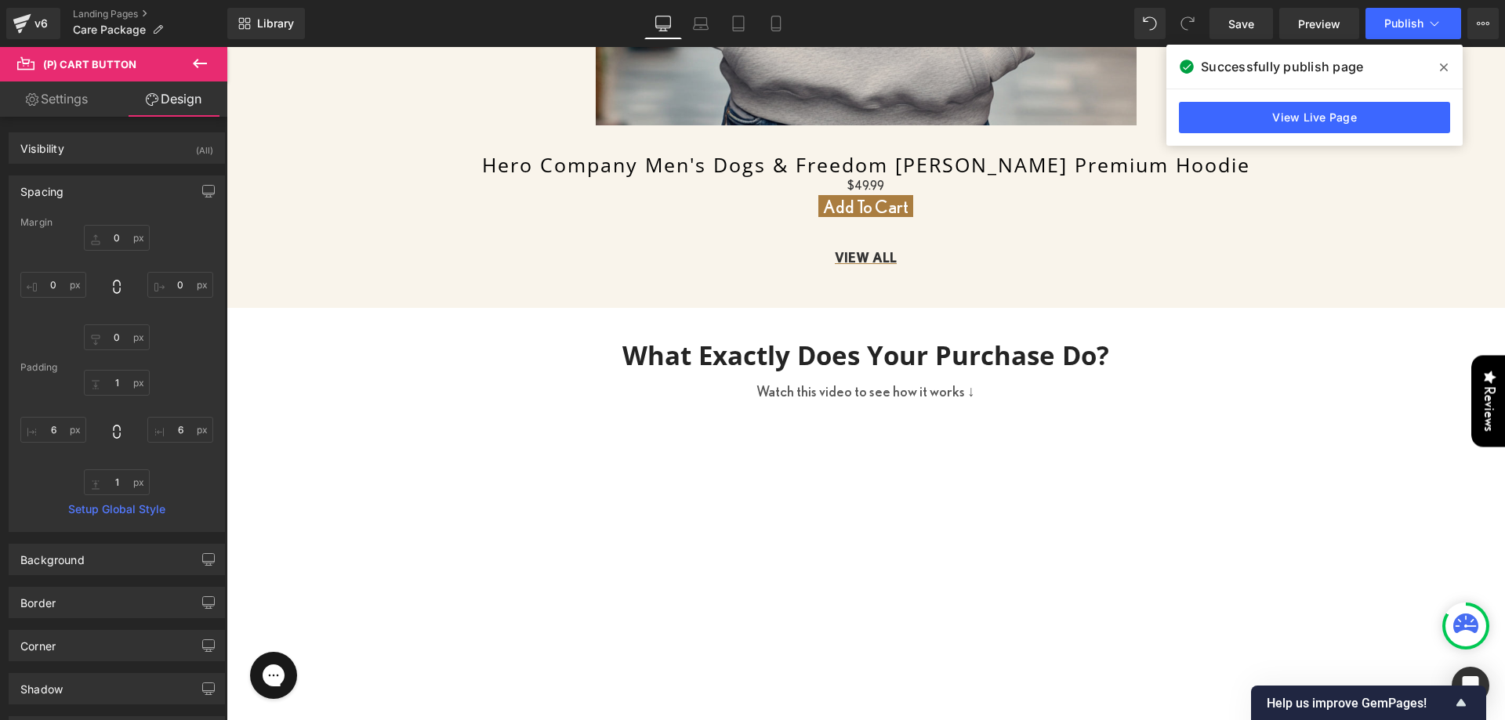
click at [46, 180] on div "Spacing" at bounding box center [41, 187] width 43 height 22
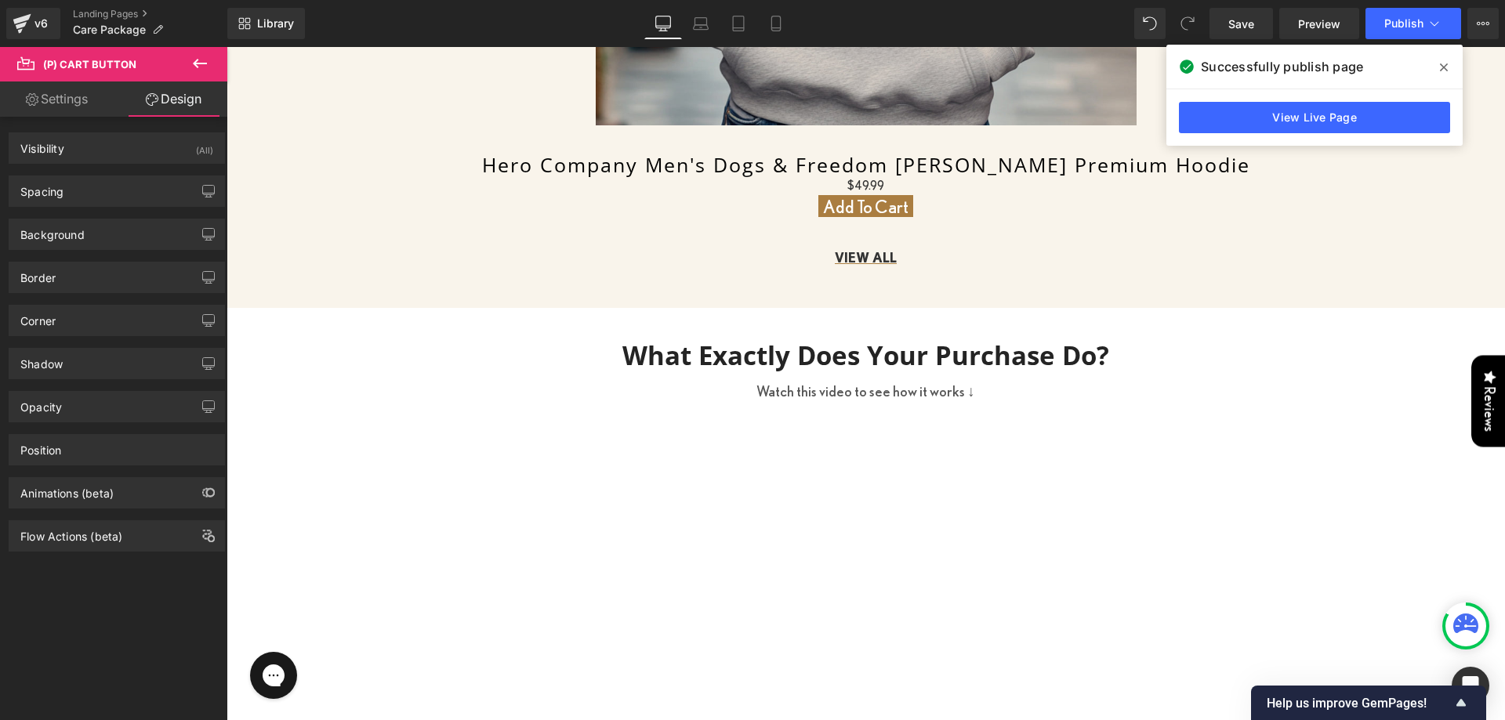
click at [73, 82] on link "Settings" at bounding box center [57, 99] width 114 height 35
type input "100"
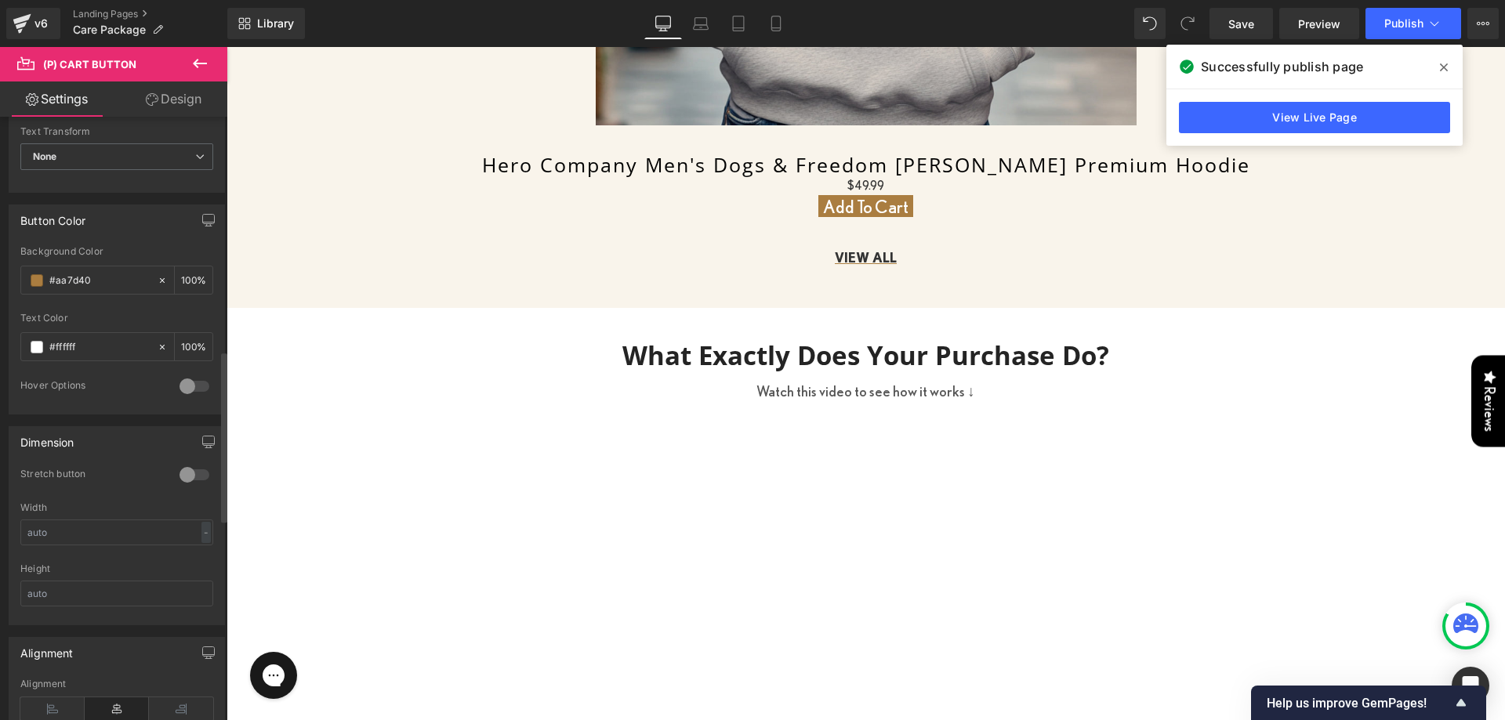
scroll to position [862, 0]
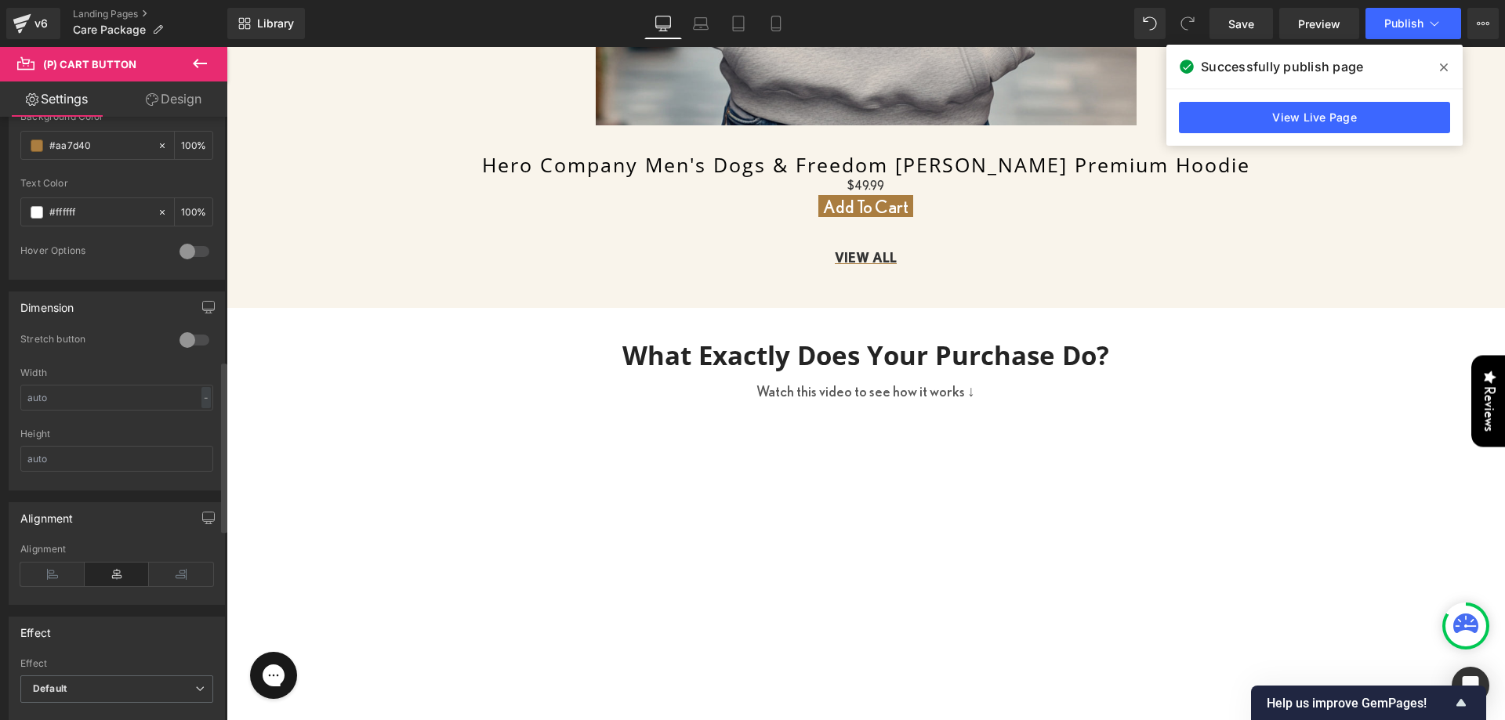
click at [201, 332] on div at bounding box center [195, 340] width 38 height 25
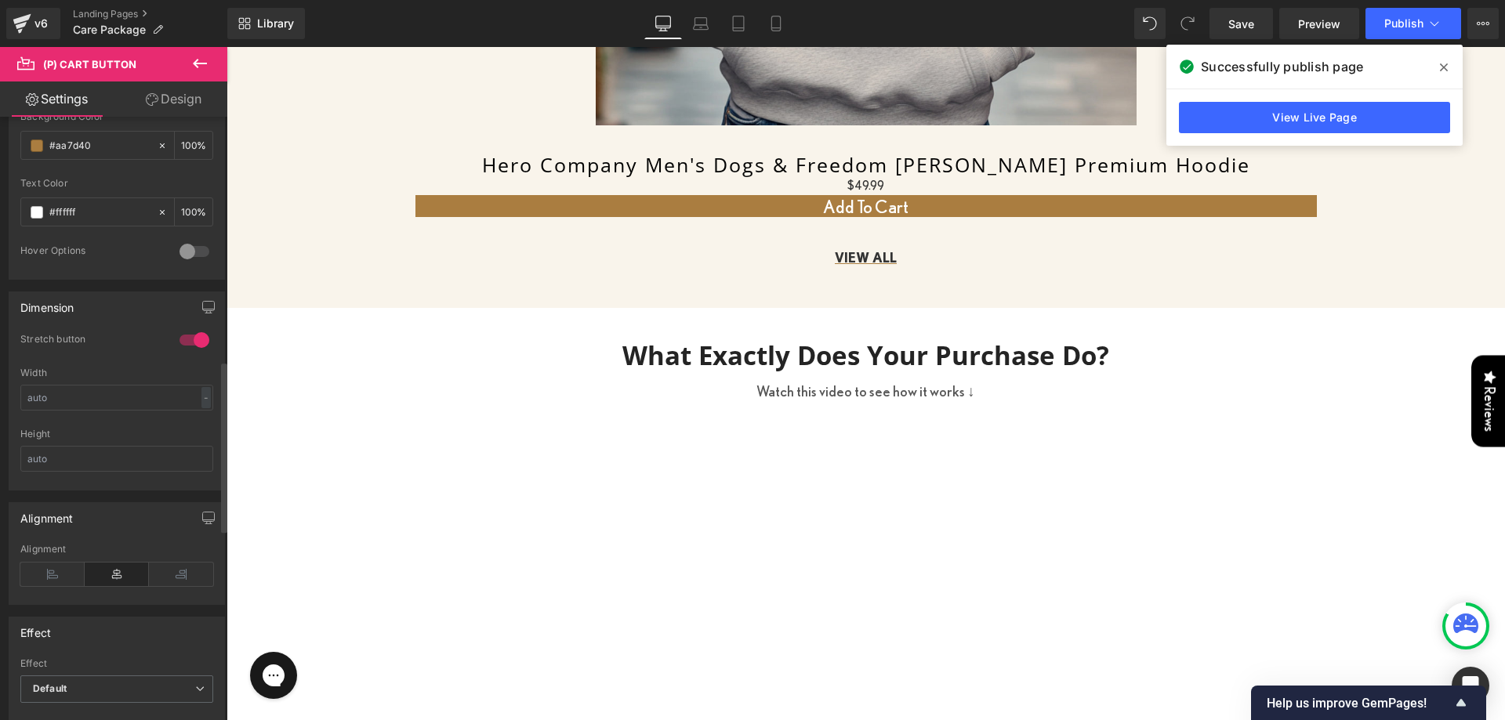
click at [201, 332] on div at bounding box center [195, 340] width 38 height 25
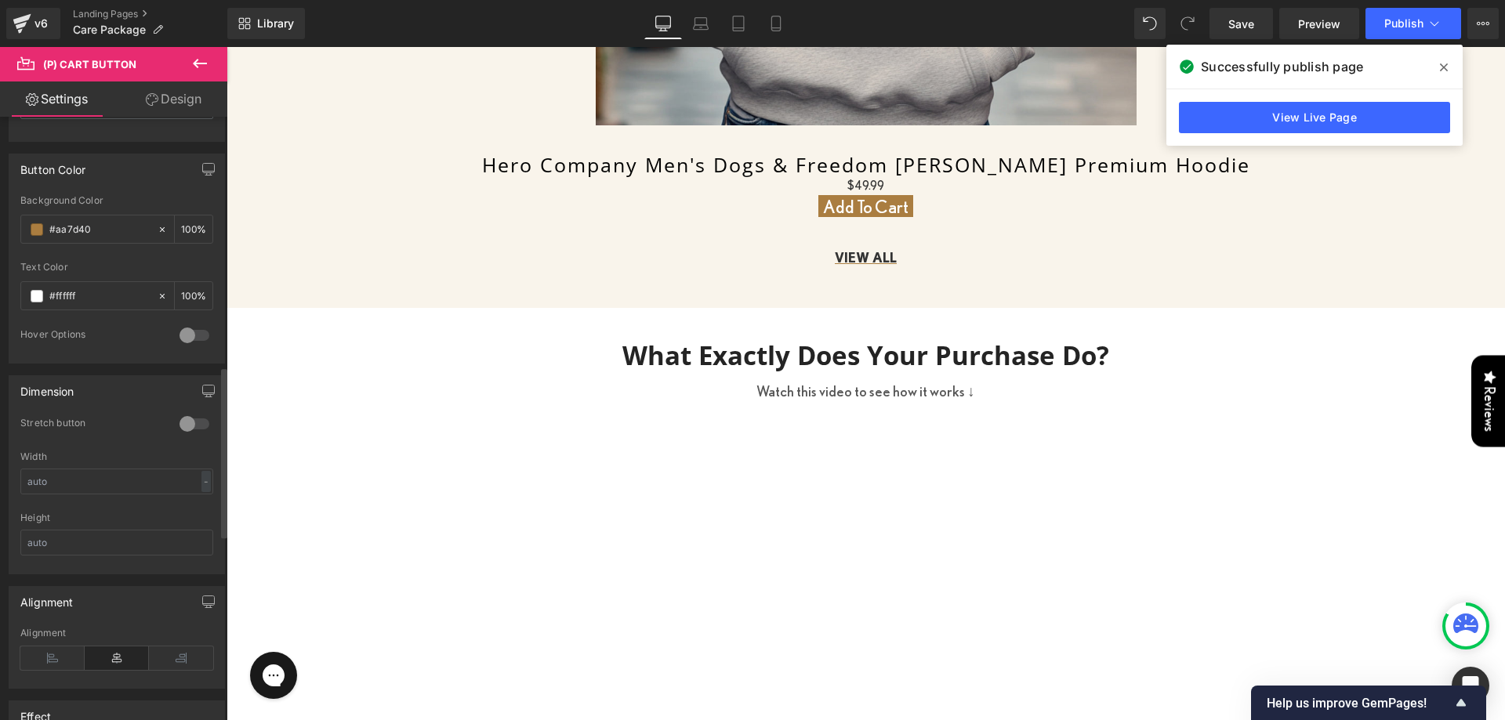
scroll to position [705, 0]
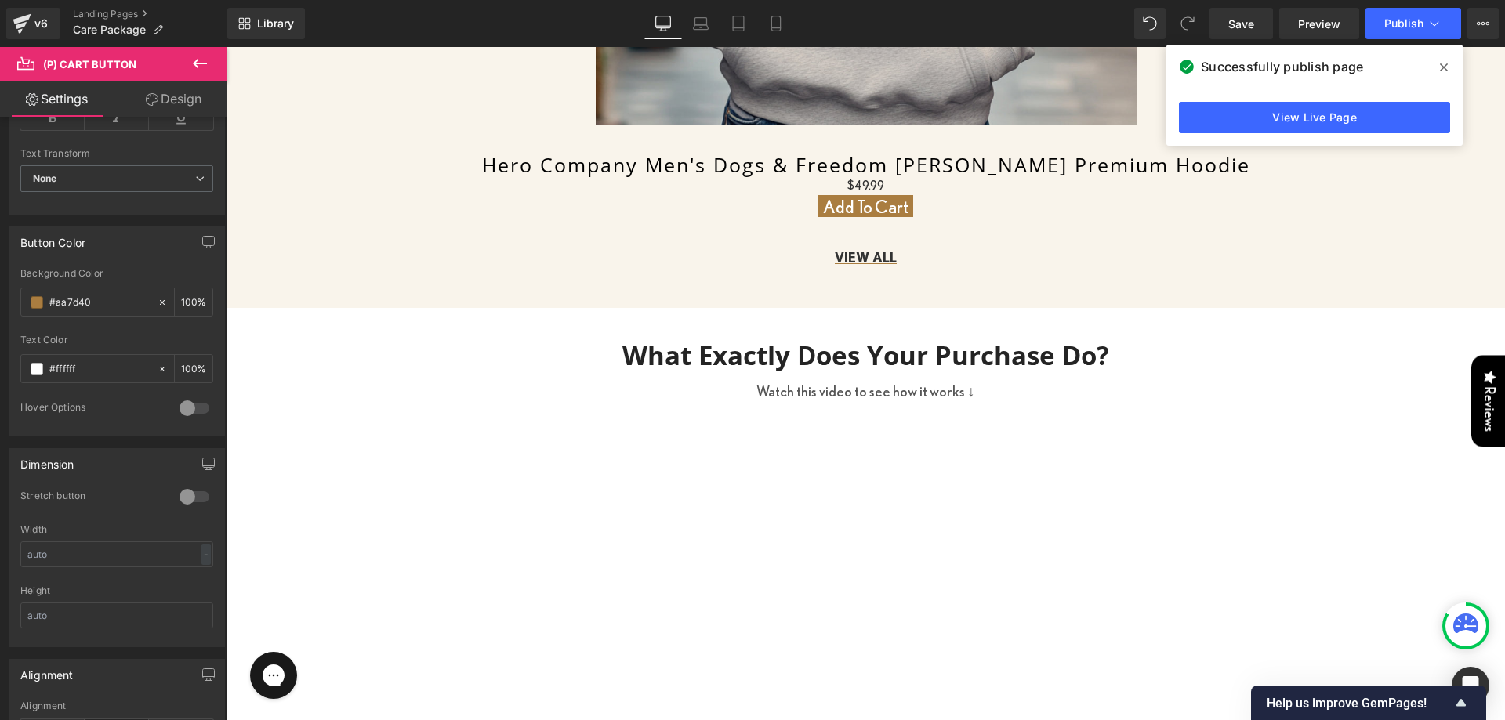
click at [150, 85] on link "Design" at bounding box center [174, 99] width 114 height 35
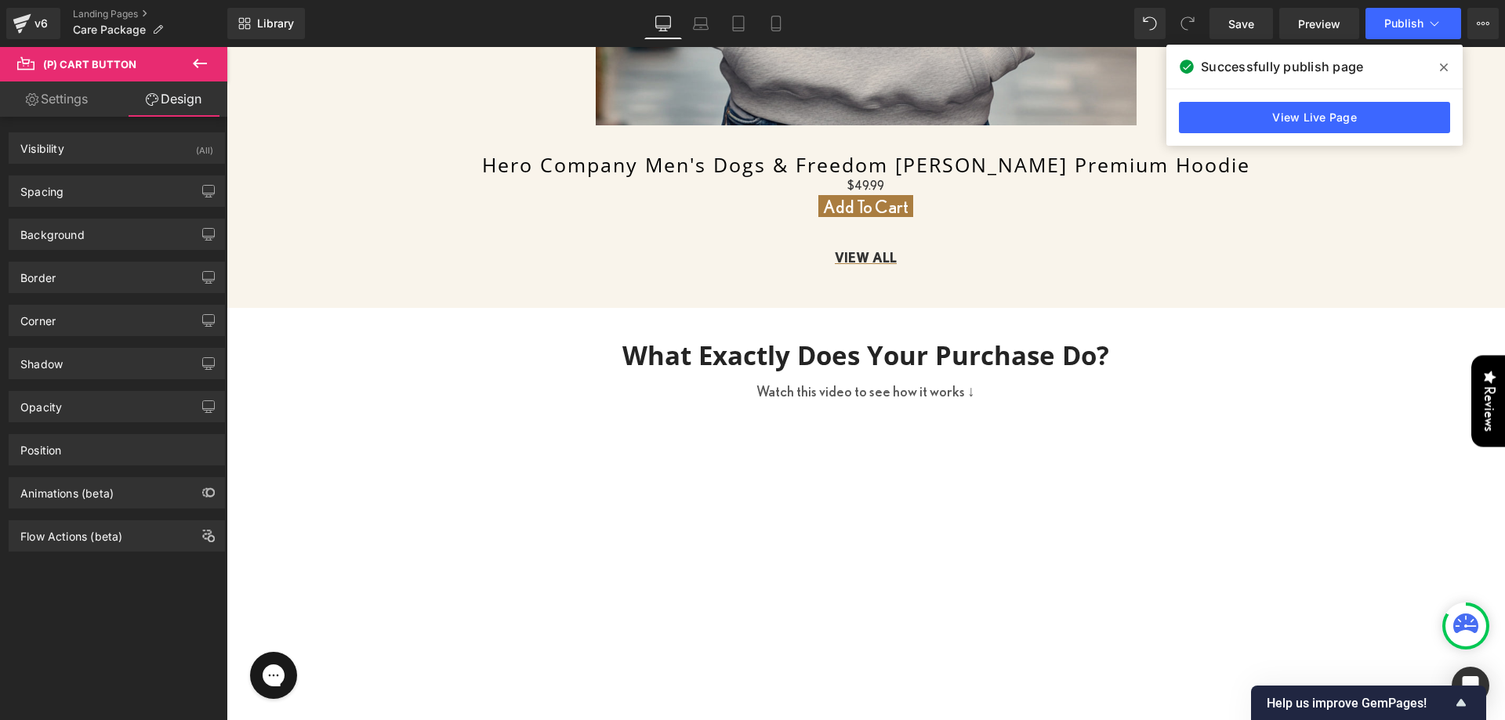
type input "0"
type input "1"
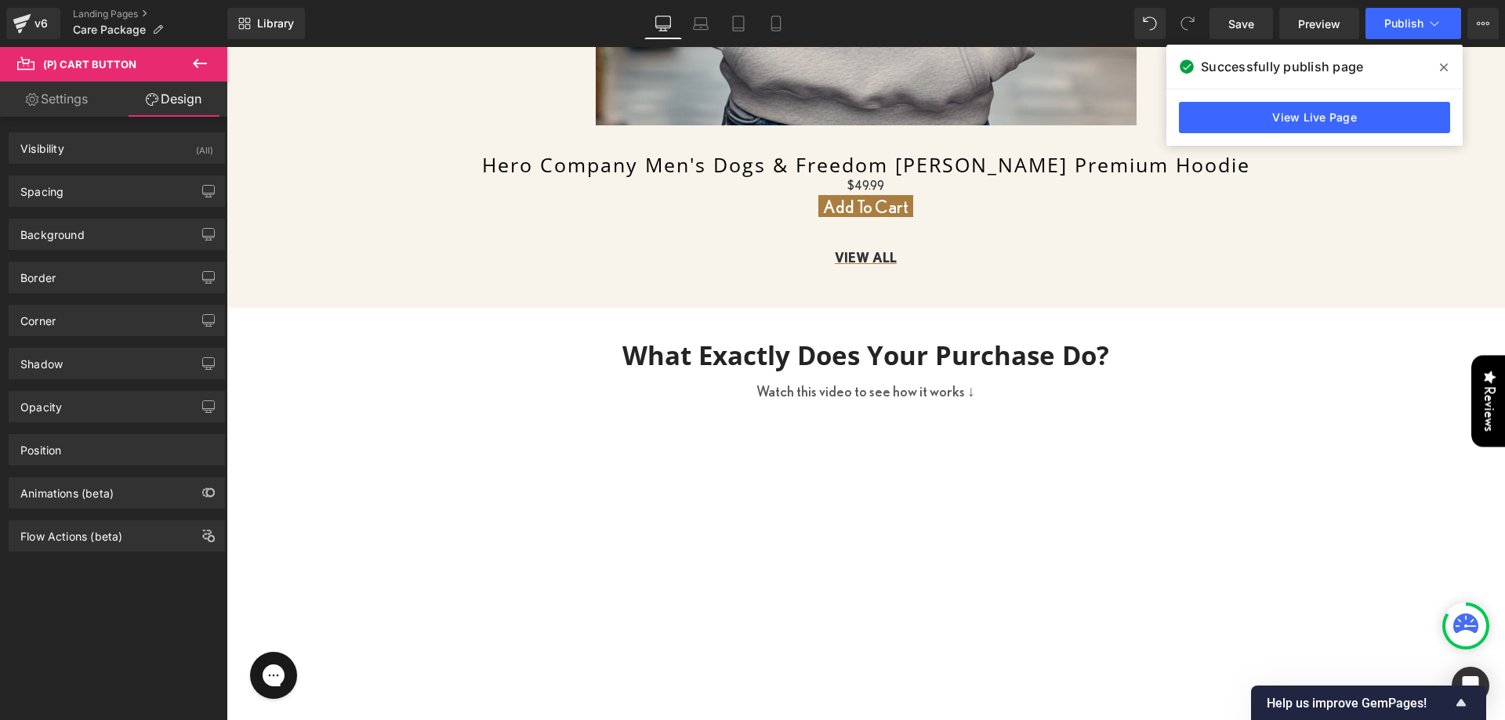
type input "6"
type input "1"
type input "6"
click at [82, 189] on div "Spacing" at bounding box center [116, 191] width 215 height 30
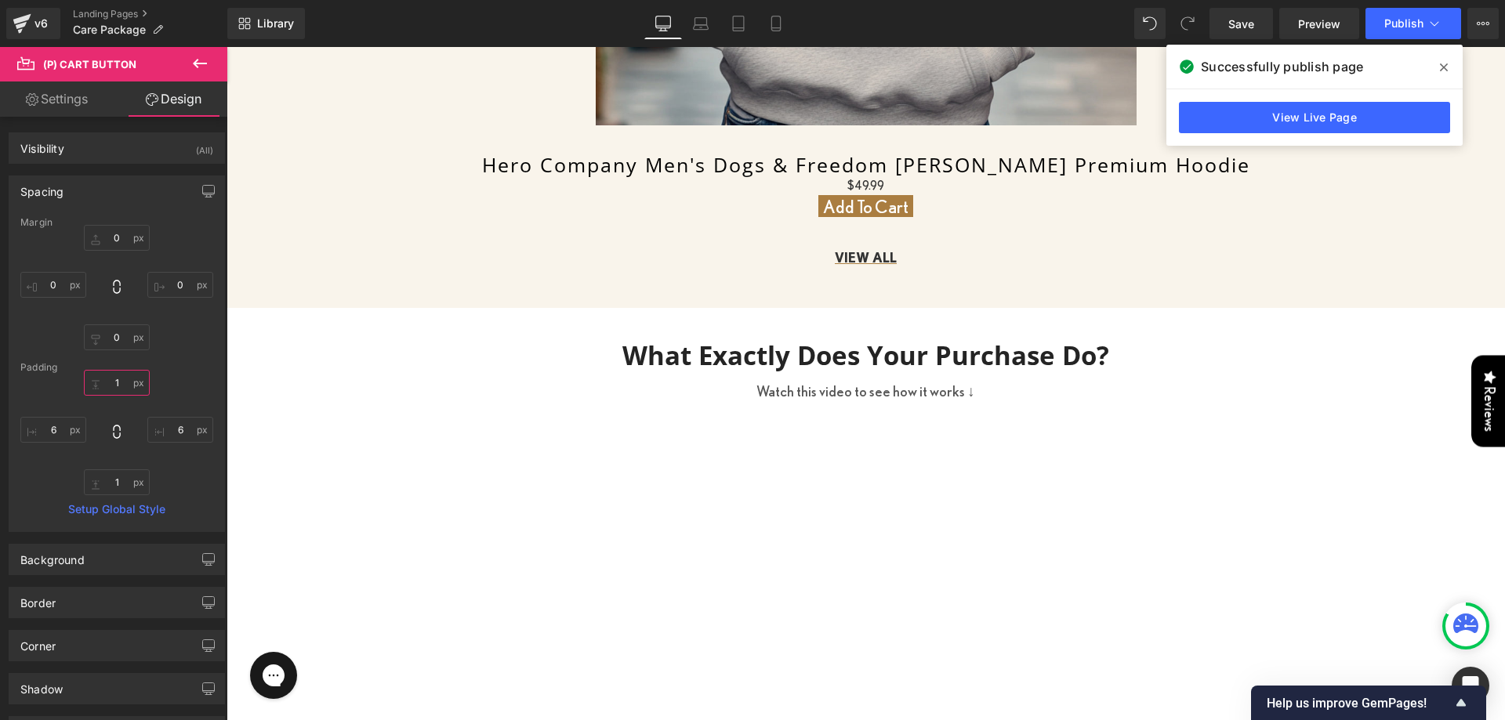
click at [100, 386] on input "1" at bounding box center [117, 383] width 66 height 26
type input "2"
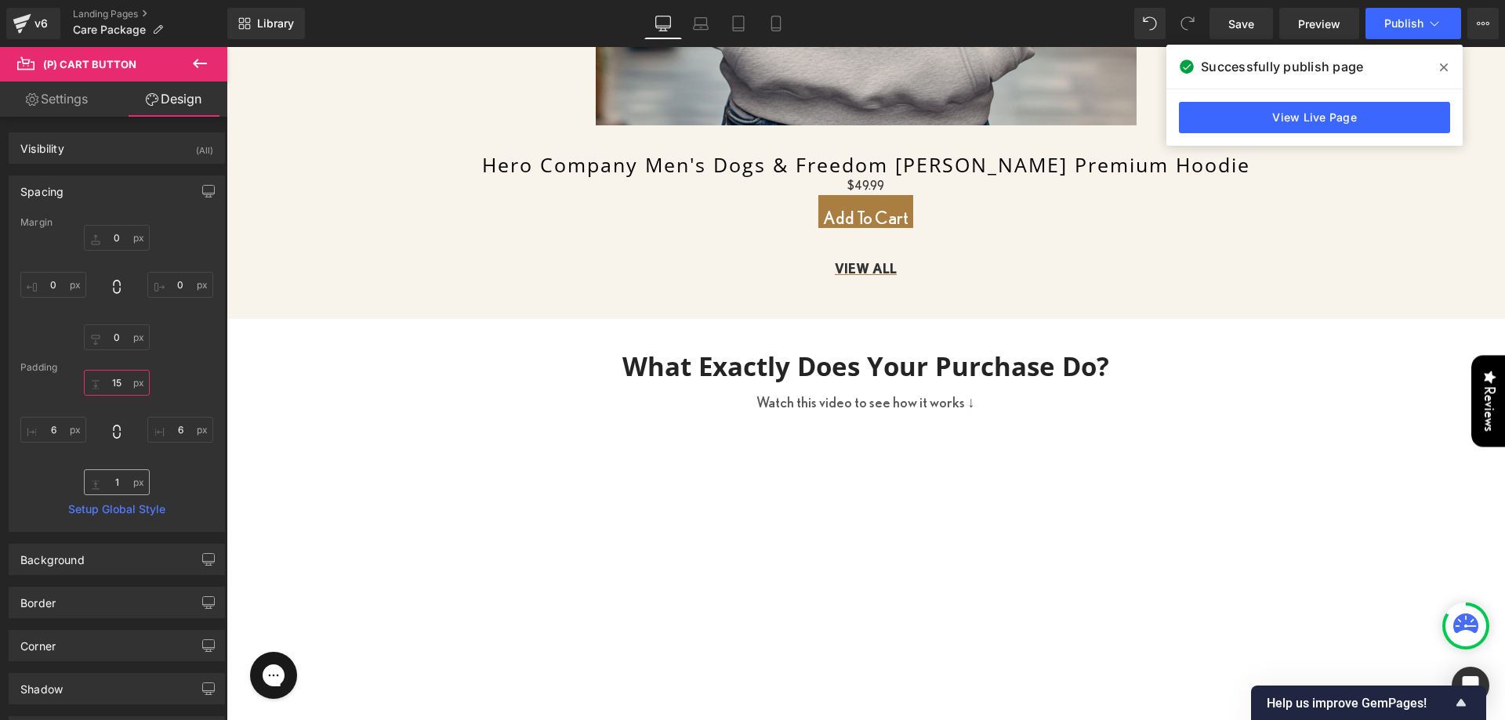
type input "15"
click at [96, 494] on input "1" at bounding box center [117, 482] width 66 height 26
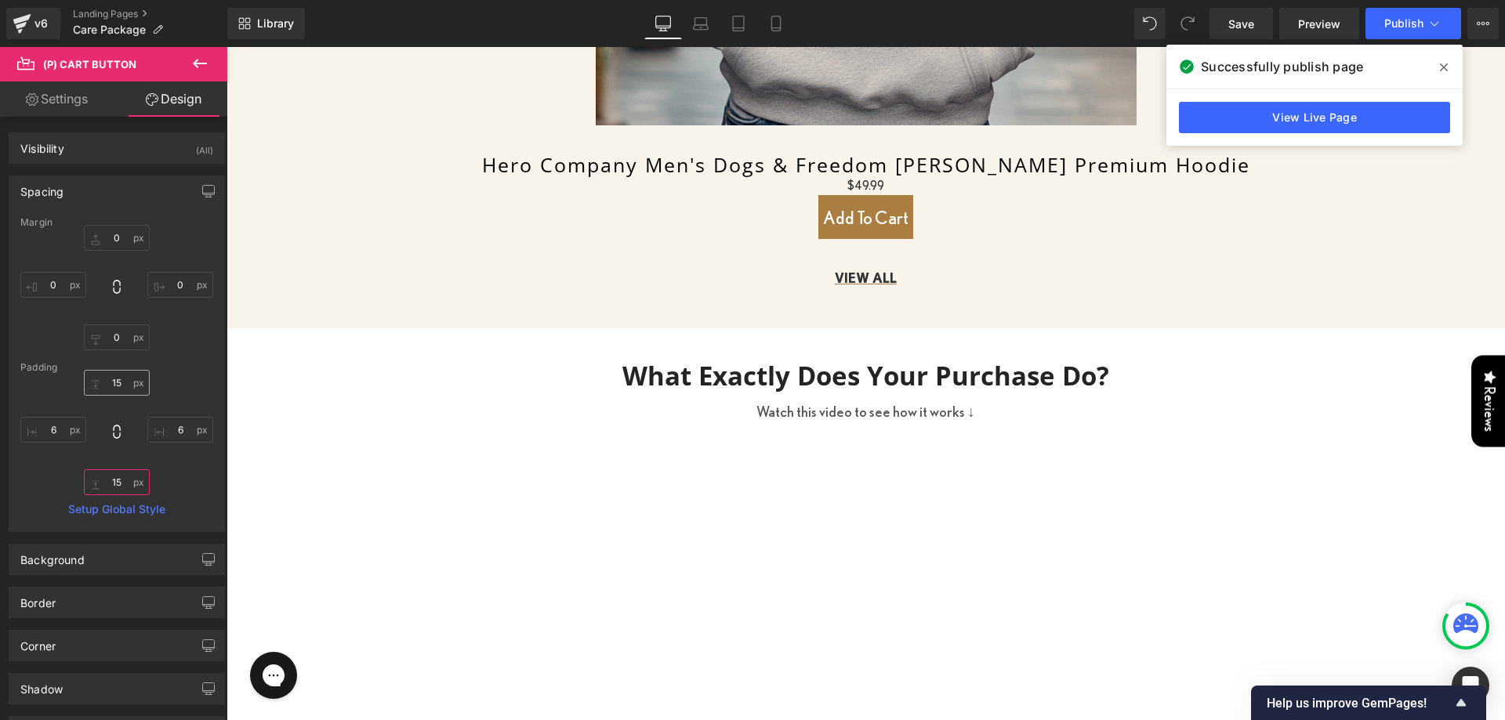
type input "15"
click at [114, 386] on input "15" at bounding box center [117, 383] width 66 height 26
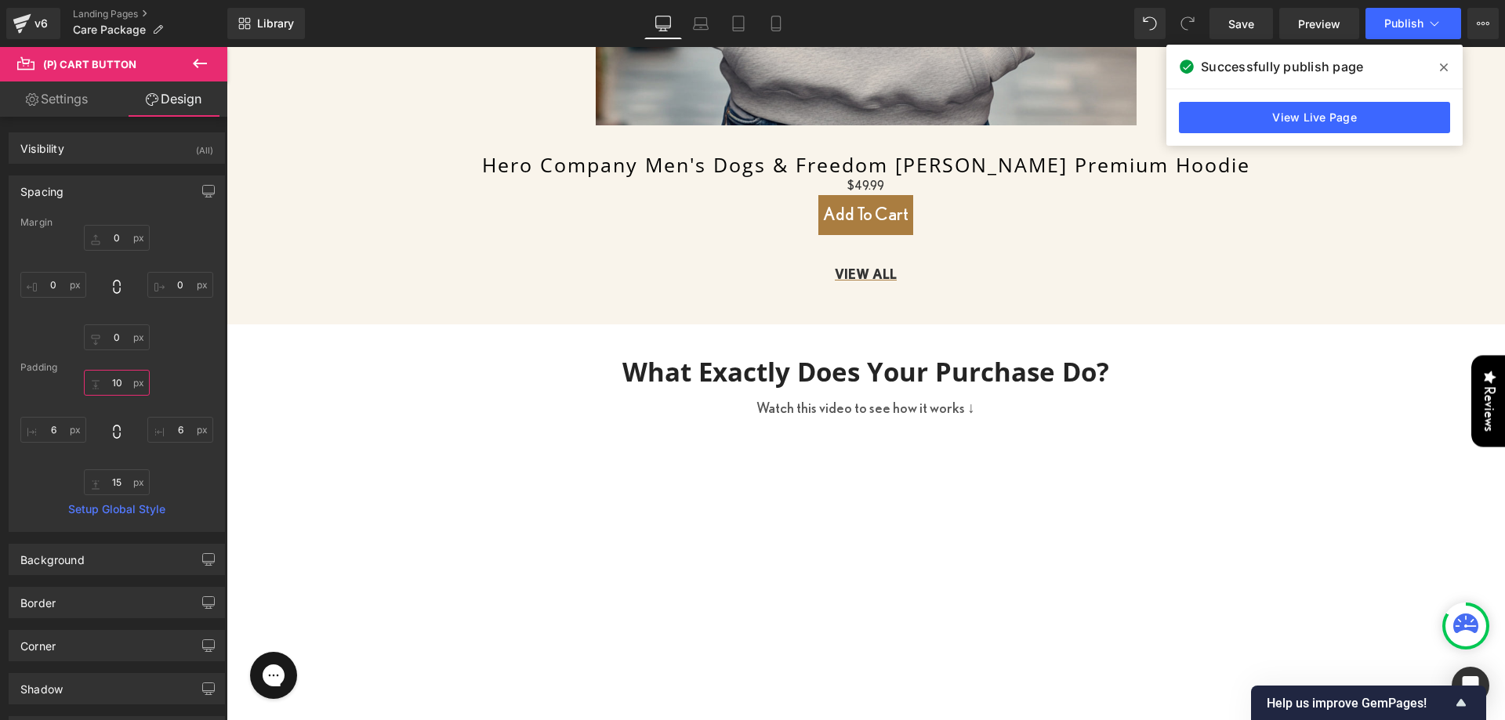
type input "10"
click at [103, 495] on div "Margin 0px 0 0px 0 0px 0 0px 0 [GEOGRAPHIC_DATA] 10 10 6px 6 15 15 6px 6 Setup …" at bounding box center [116, 374] width 215 height 314
click at [113, 484] on input "15" at bounding box center [117, 482] width 66 height 26
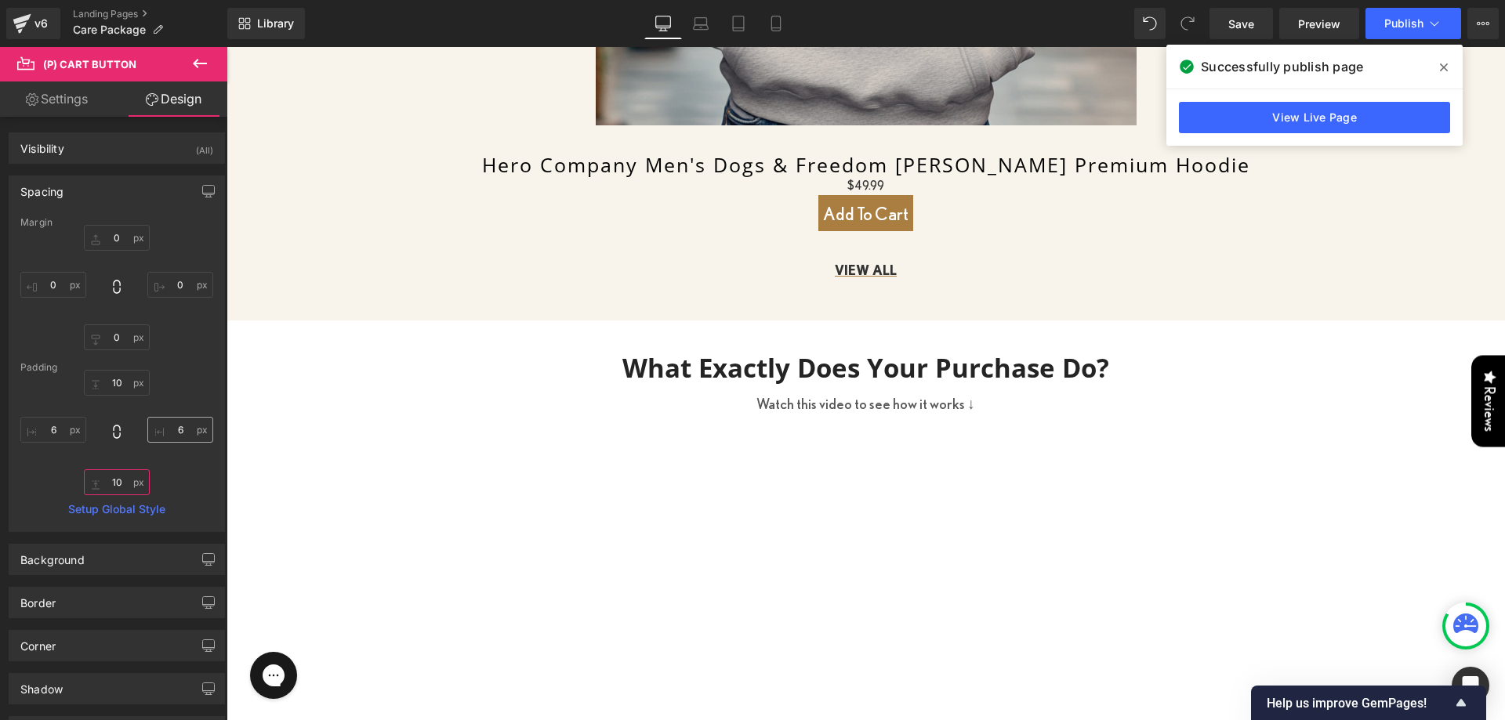
type input "10"
click at [178, 428] on input "6" at bounding box center [180, 430] width 66 height 26
type input "35"
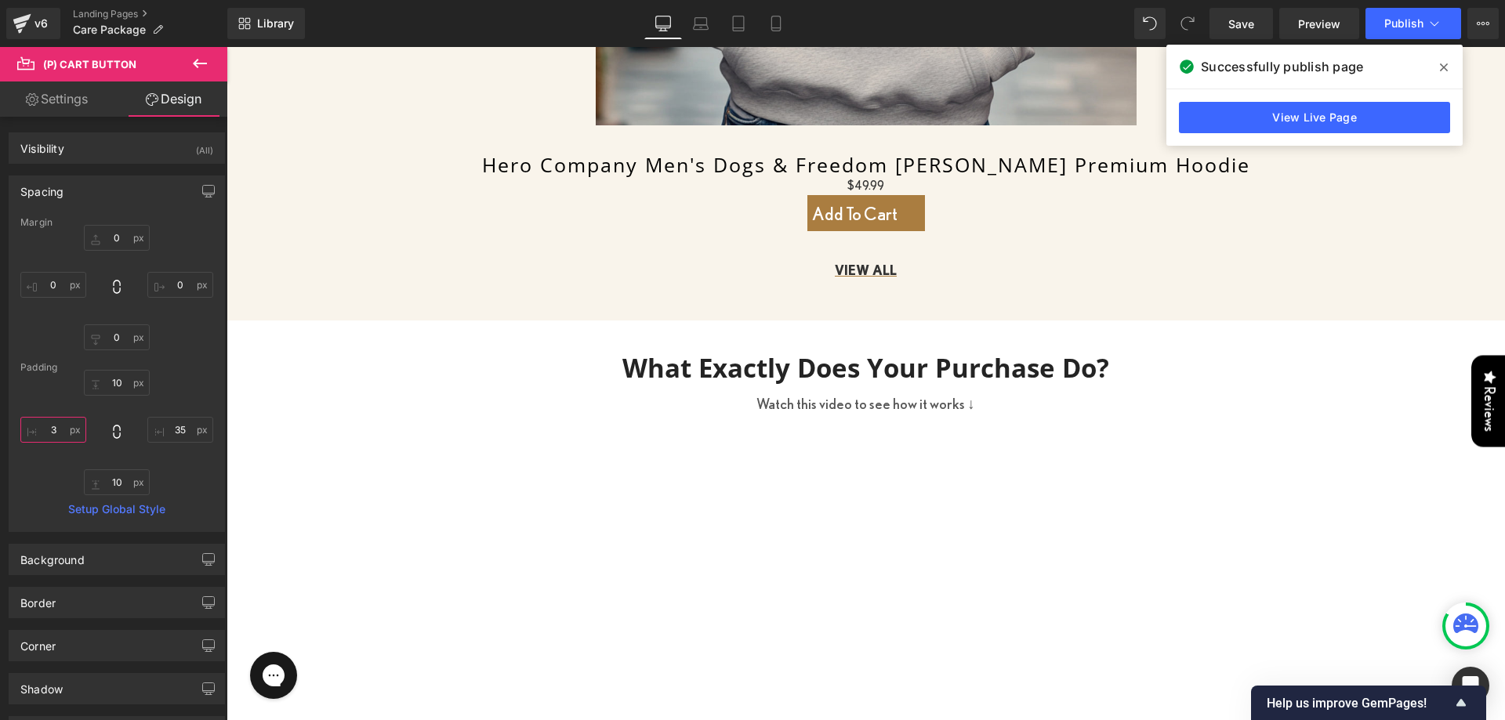
click at [63, 427] on input "3" at bounding box center [53, 430] width 66 height 26
click at [51, 434] on input "35" at bounding box center [53, 430] width 66 height 26
type input "45"
click at [172, 426] on input "35" at bounding box center [180, 430] width 66 height 26
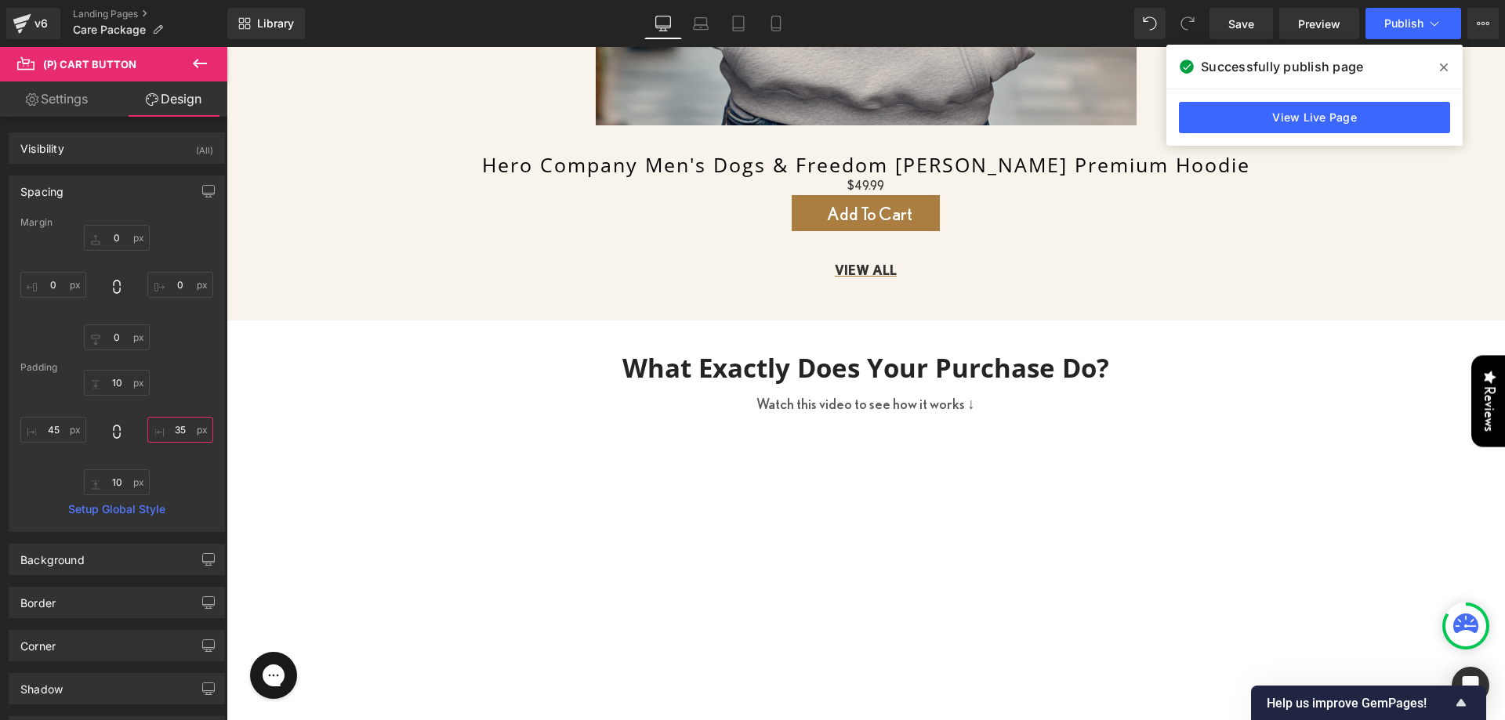
click at [172, 426] on input "35" at bounding box center [180, 430] width 66 height 26
type input "45"
click at [84, 638] on div "Corner" at bounding box center [116, 646] width 215 height 30
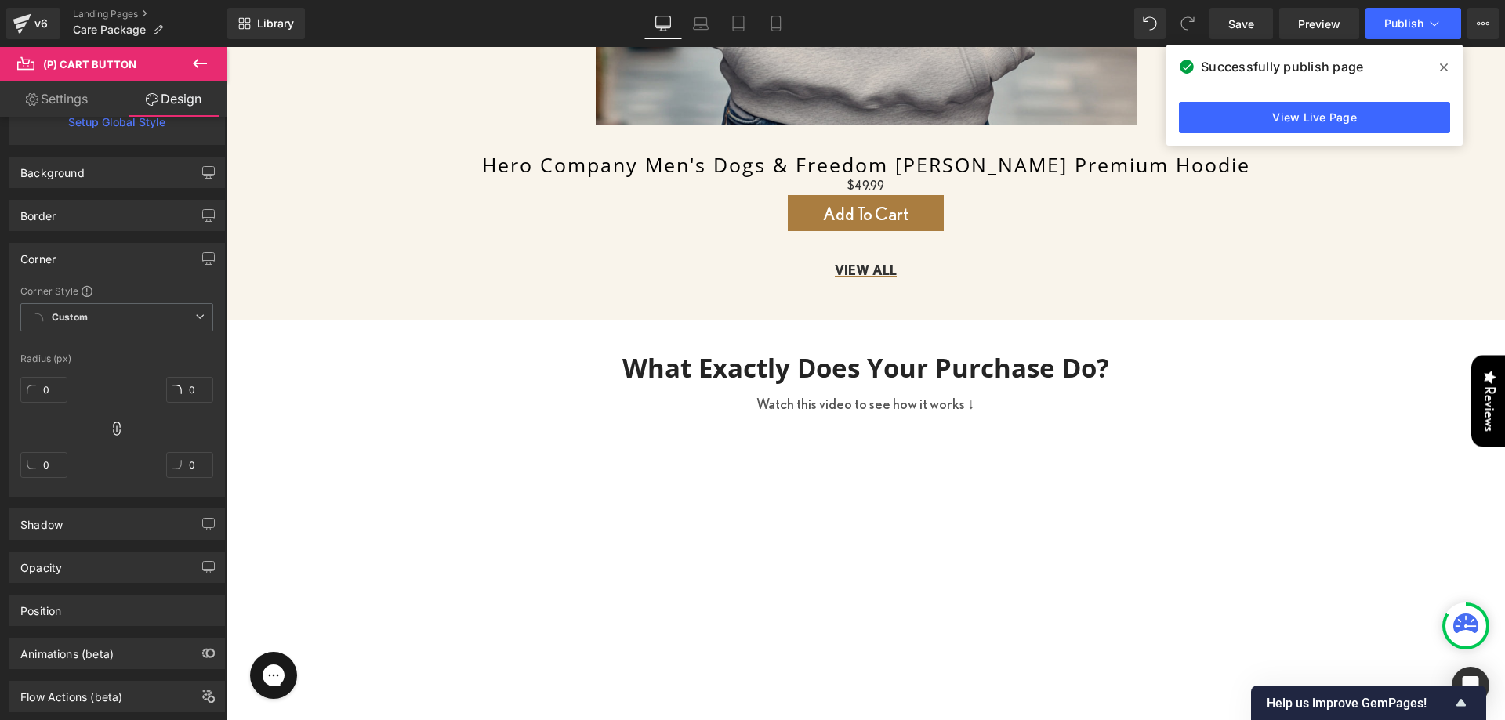
scroll to position [392, 0]
click at [23, 393] on input "1" at bounding box center [43, 385] width 47 height 26
type input "241"
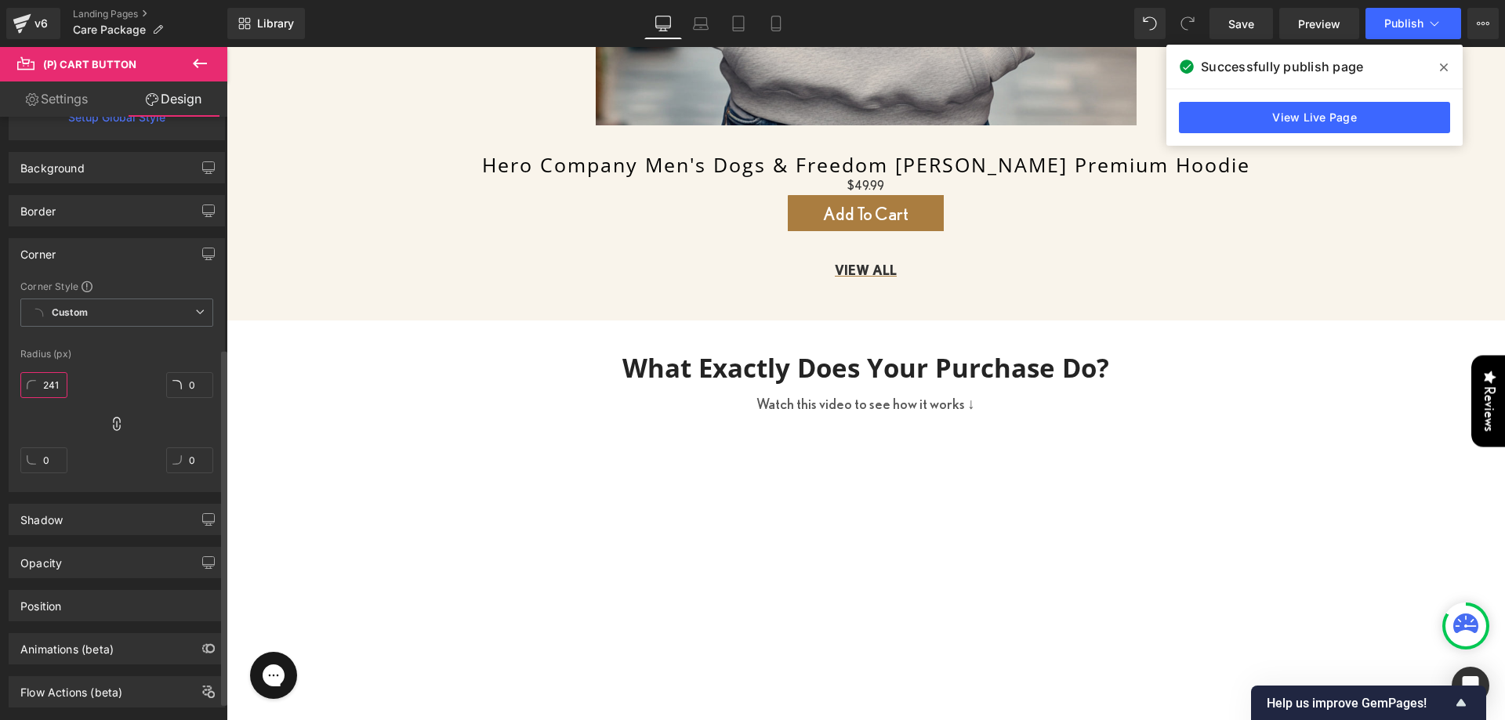
type input "241"
click at [48, 388] on input "241" at bounding box center [43, 385] width 47 height 26
type input "35"
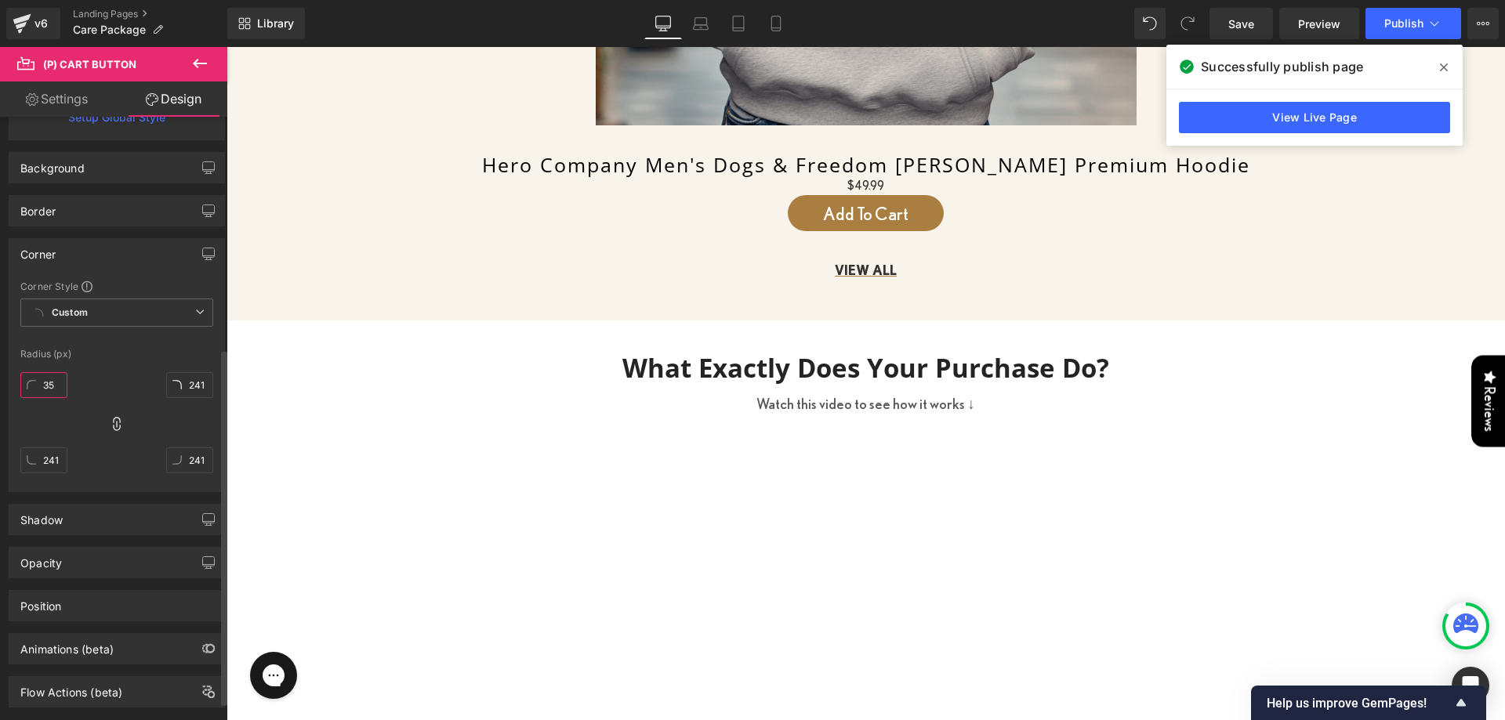
type input "35"
click at [63, 98] on link "Settings" at bounding box center [57, 99] width 114 height 35
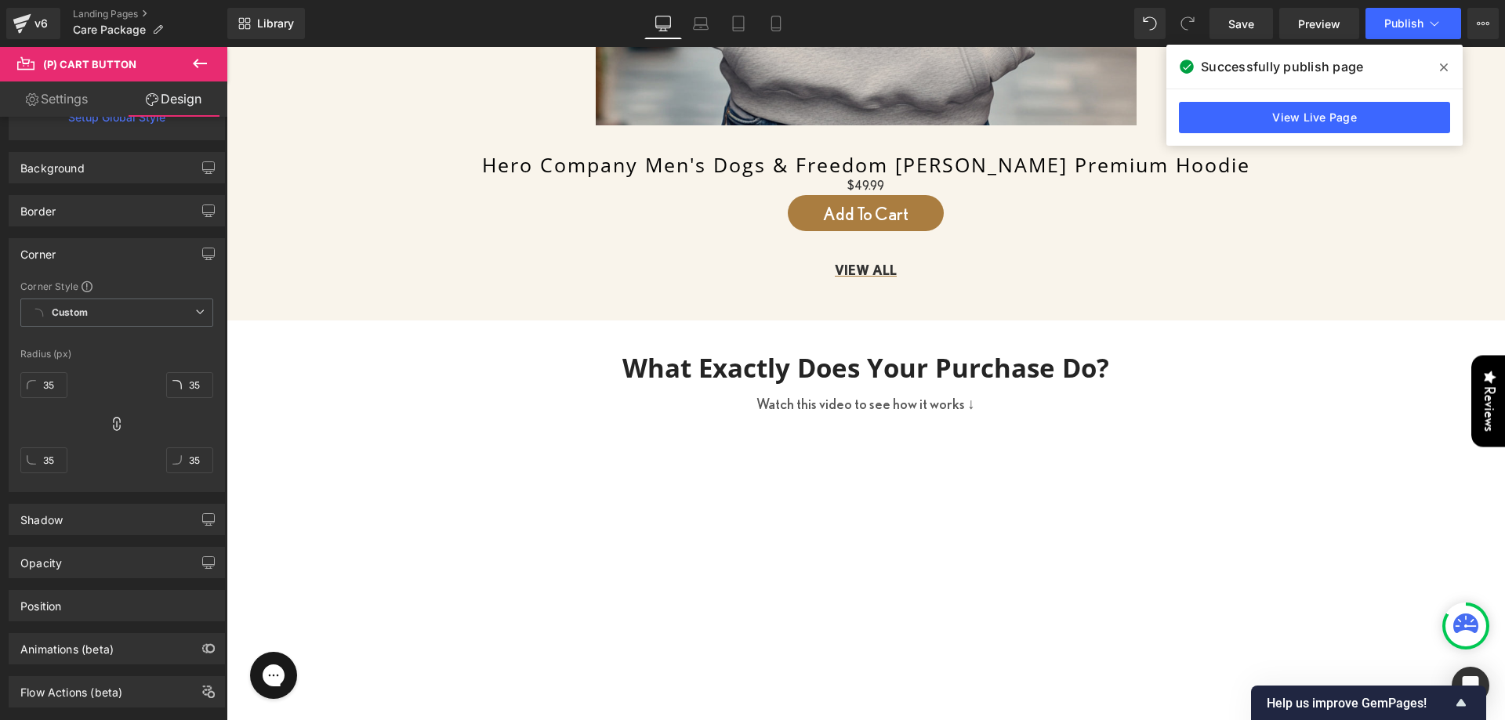
type input "100"
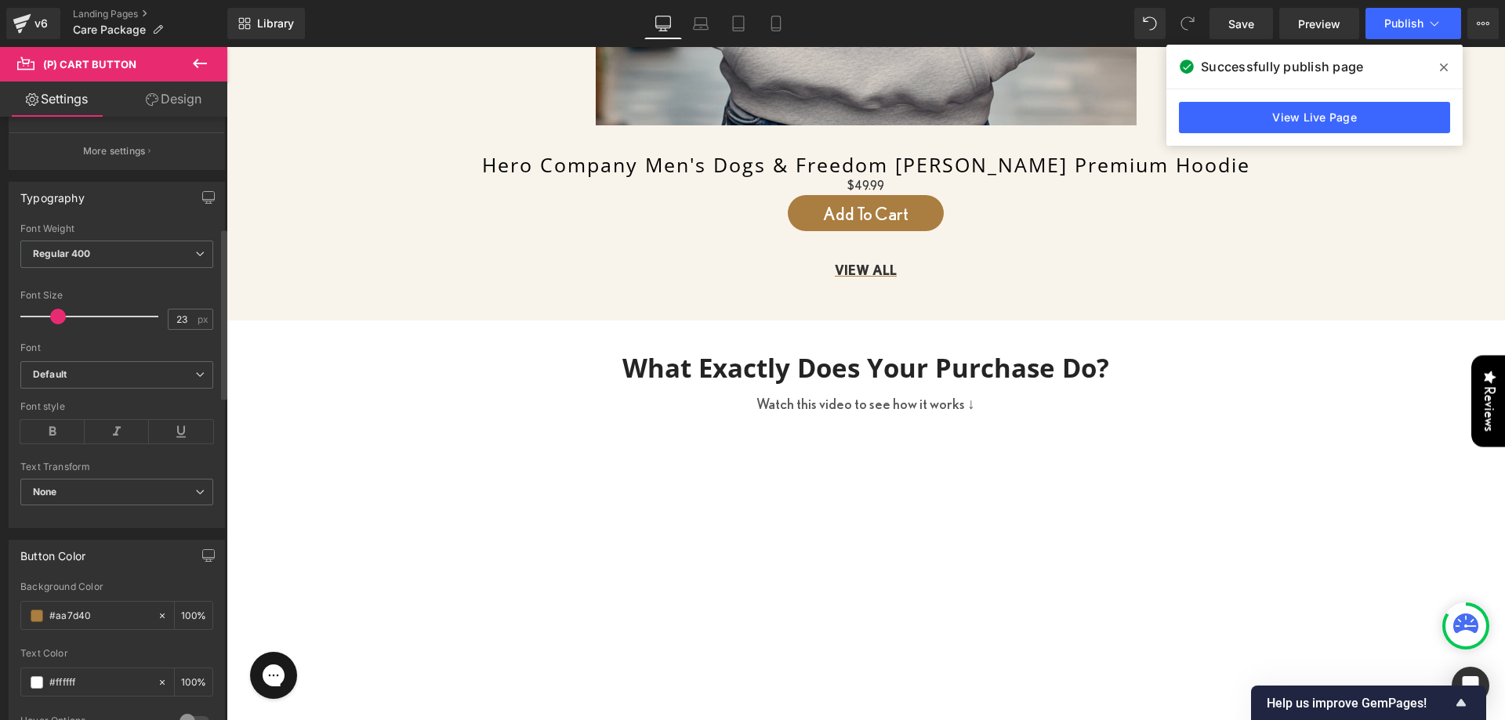
drag, startPoint x: 58, startPoint y: 312, endPoint x: 75, endPoint y: 321, distance: 19.3
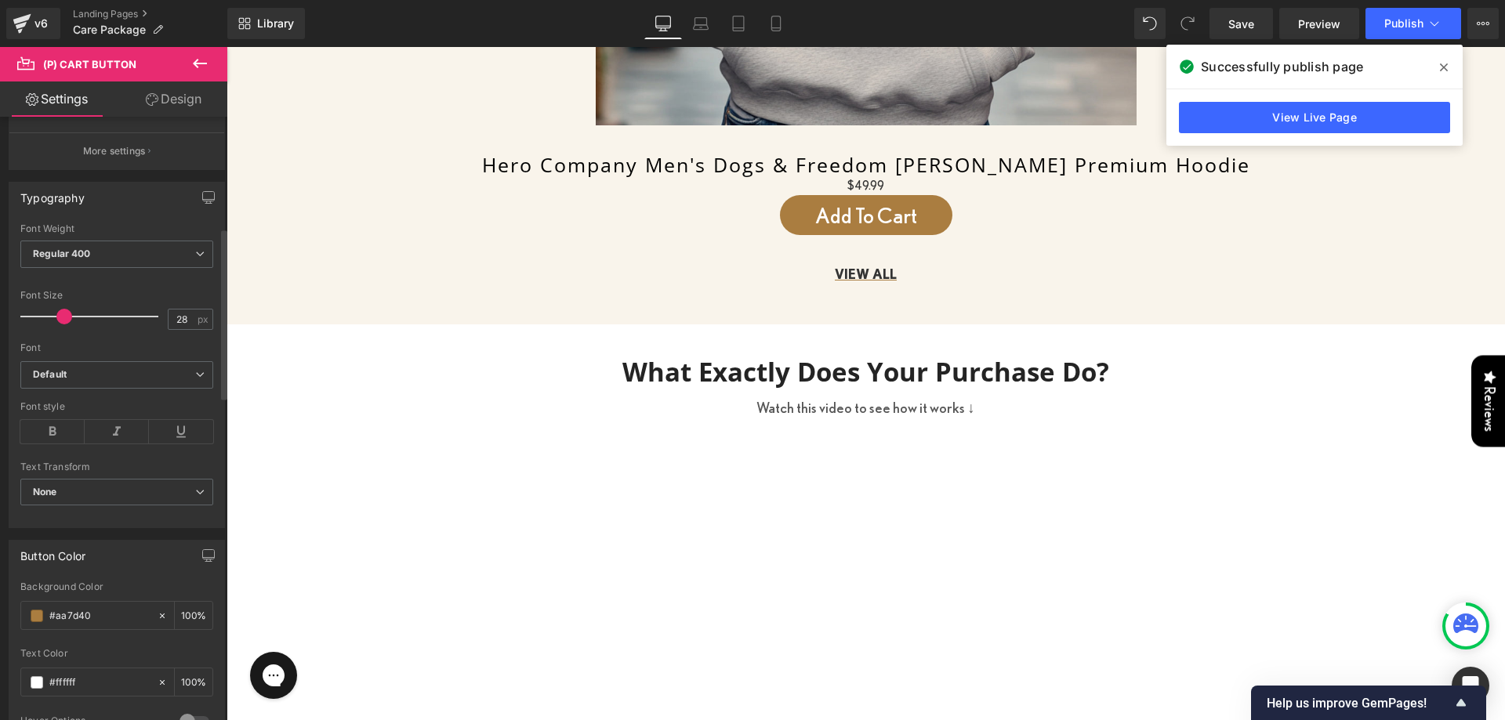
type input "27"
drag, startPoint x: 55, startPoint y: 311, endPoint x: 60, endPoint y: 322, distance: 11.9
click at [60, 322] on span at bounding box center [64, 317] width 16 height 16
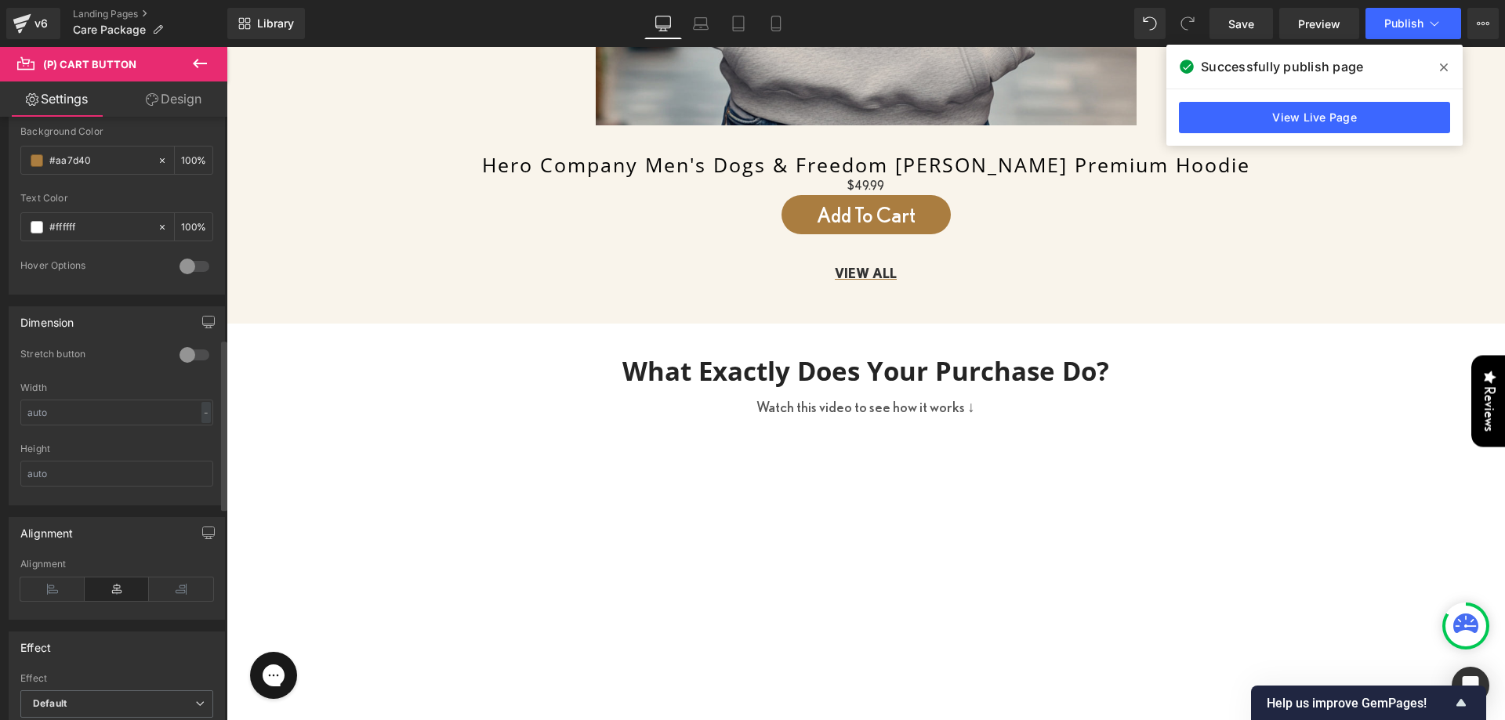
scroll to position [784, 0]
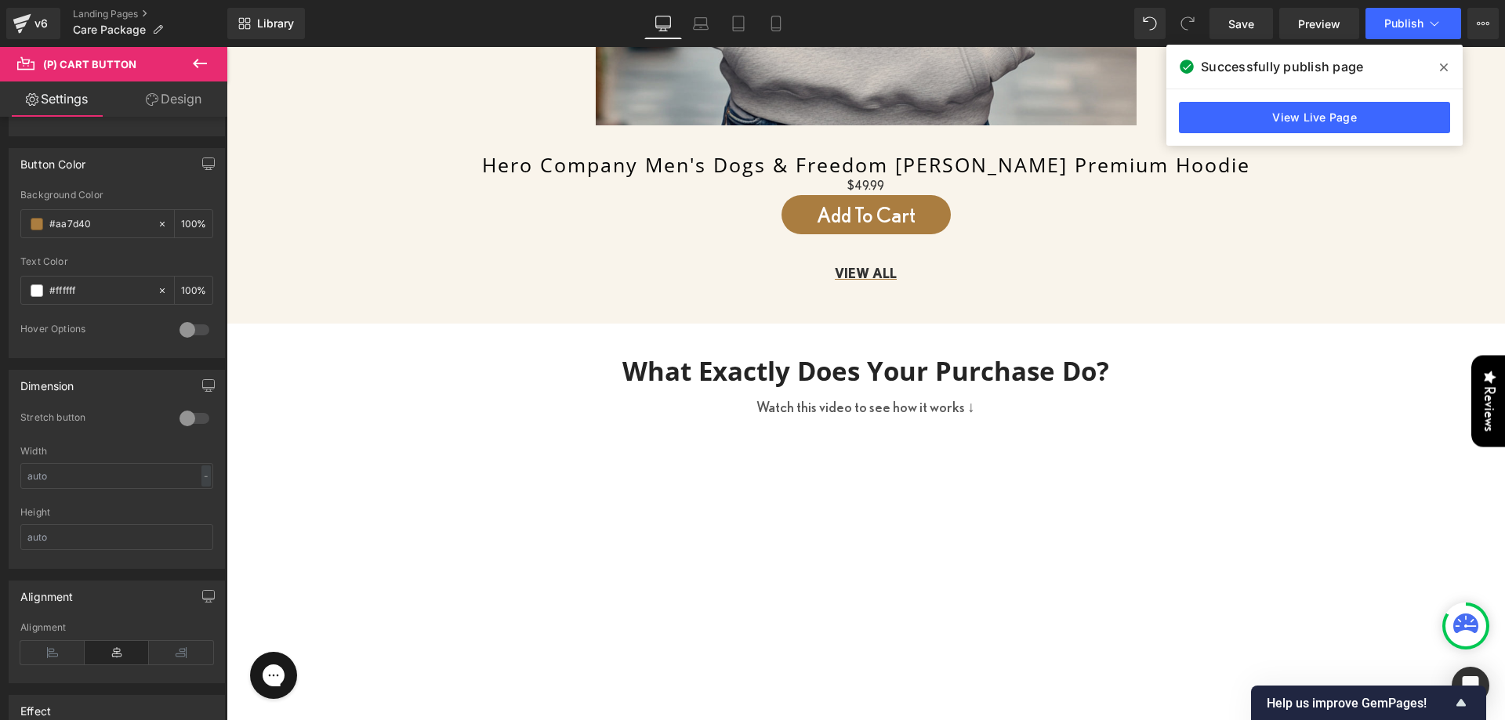
click at [211, 324] on div "rgba(170, 125, 64, 1) Background Color #aa7d40 100 % rgba(255, 255, 255, 1) Tex…" at bounding box center [116, 274] width 215 height 168
click at [193, 325] on div at bounding box center [195, 329] width 38 height 25
click at [80, 382] on div at bounding box center [89, 391] width 136 height 27
click at [72, 390] on input "text" at bounding box center [99, 391] width 100 height 17
type input "0"
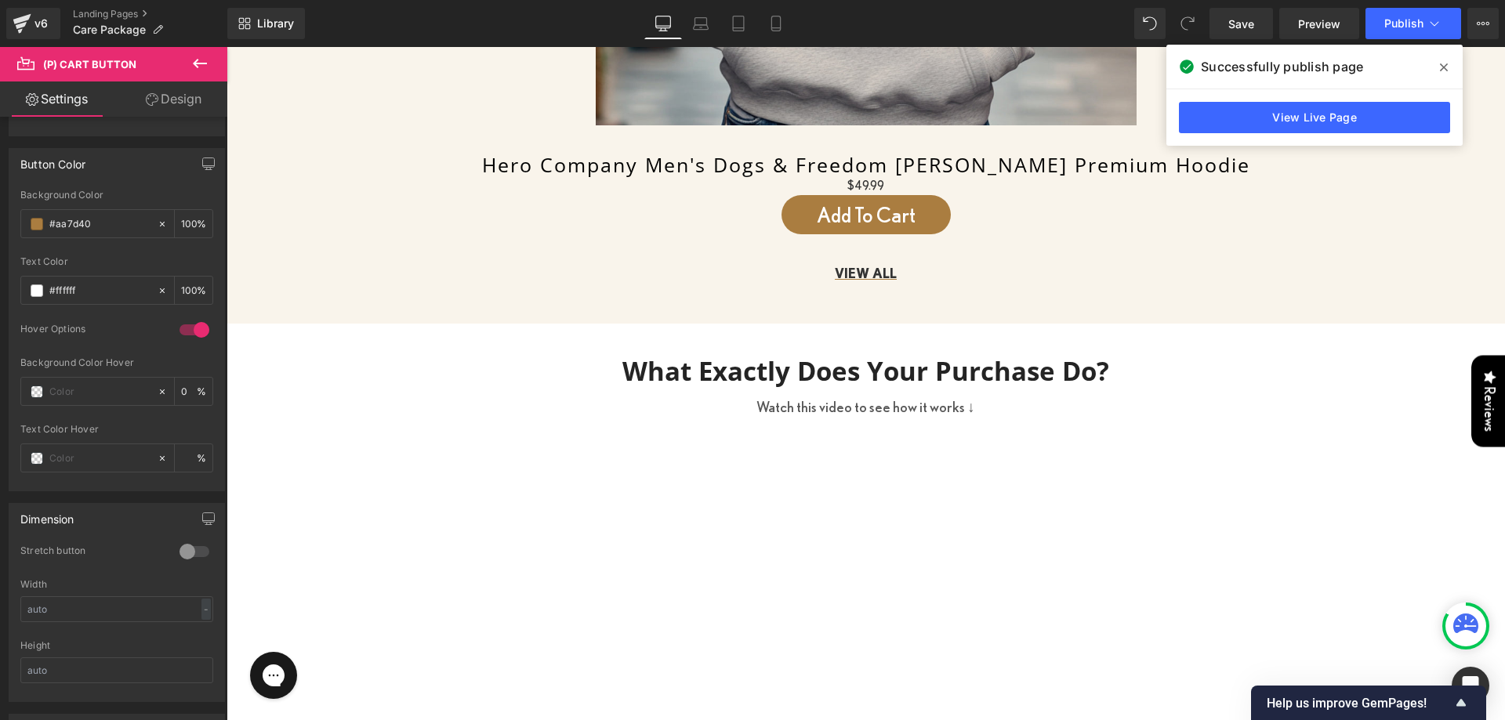
click at [75, 439] on div "Text Color Hover %" at bounding box center [116, 457] width 193 height 67
click at [74, 451] on input "text" at bounding box center [99, 458] width 100 height 17
paste input "#AA7D40"
type input "#AA7D40"
type input "100"
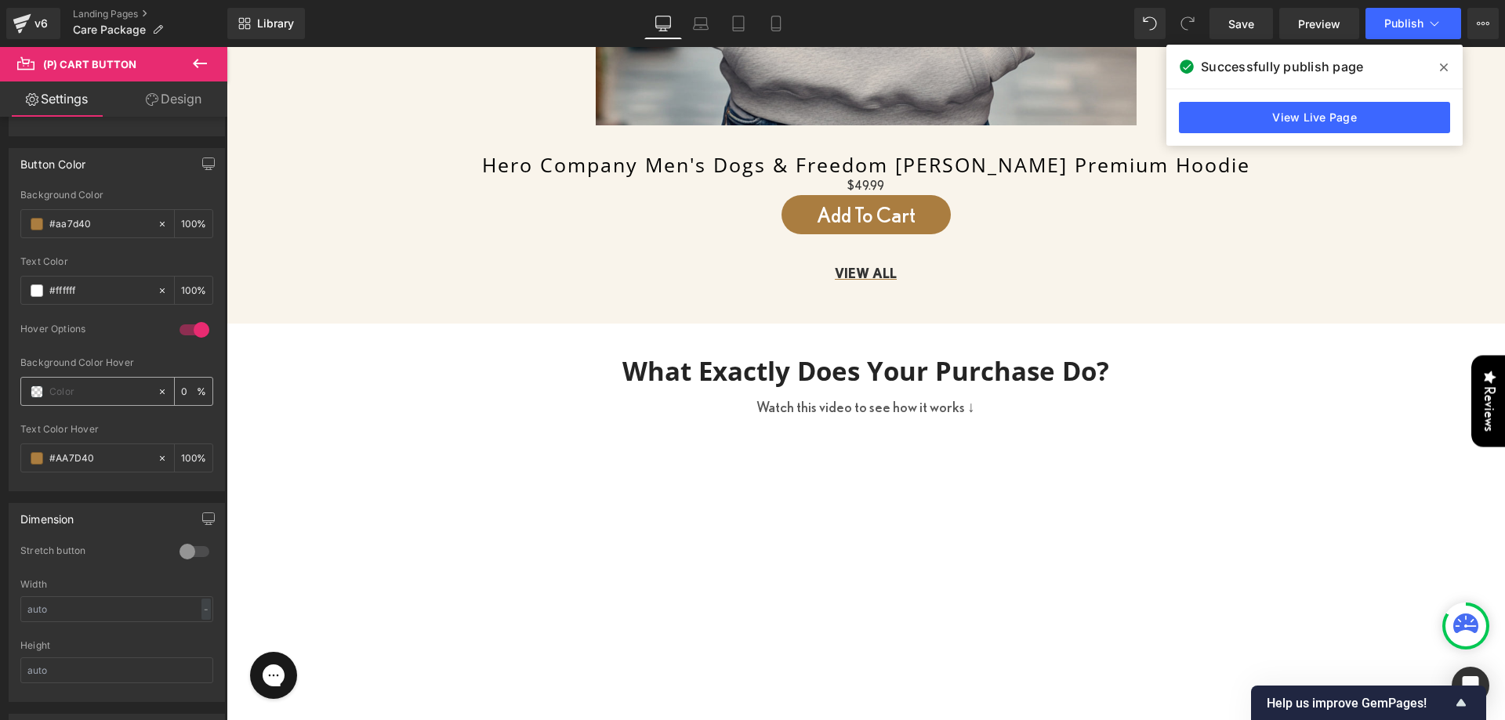
type input "#aa7d40"
click at [72, 401] on div at bounding box center [89, 391] width 136 height 27
click at [45, 392] on div at bounding box center [89, 391] width 136 height 27
click at [28, 386] on div at bounding box center [89, 391] width 136 height 27
click at [36, 389] on span at bounding box center [37, 392] width 13 height 13
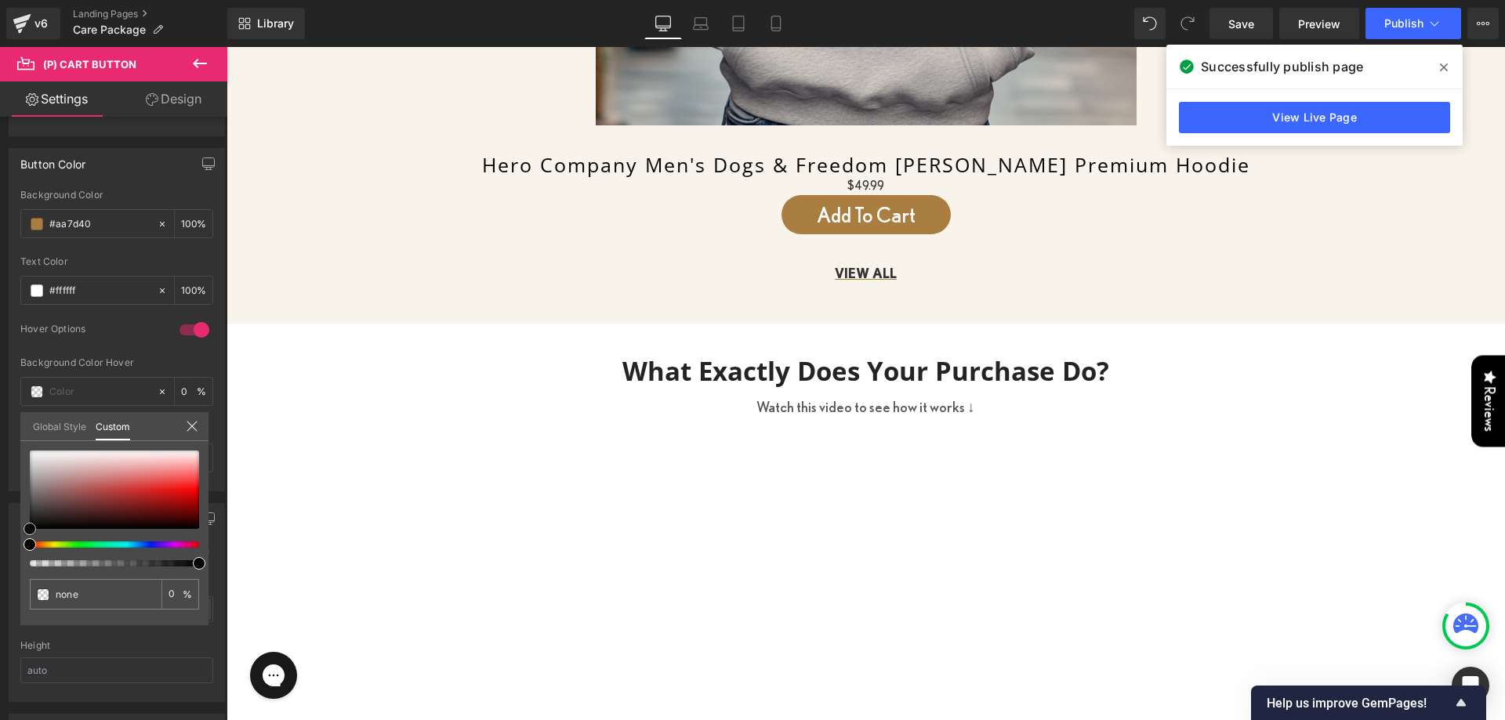
type input "#784343"
type input "100"
type input "#784343"
type input "100"
type input "#754242"
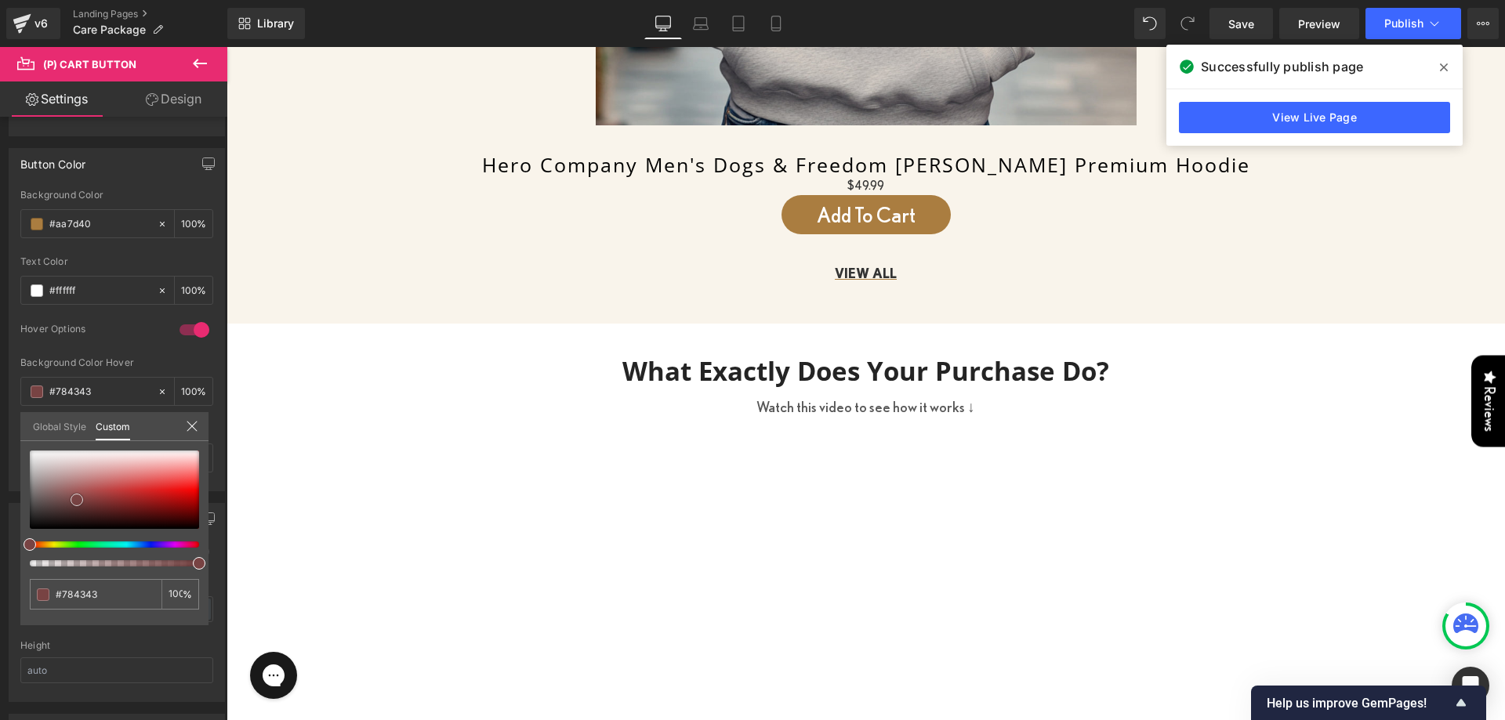
type input "#754242"
type input "#764141"
type input "#8a4c4c"
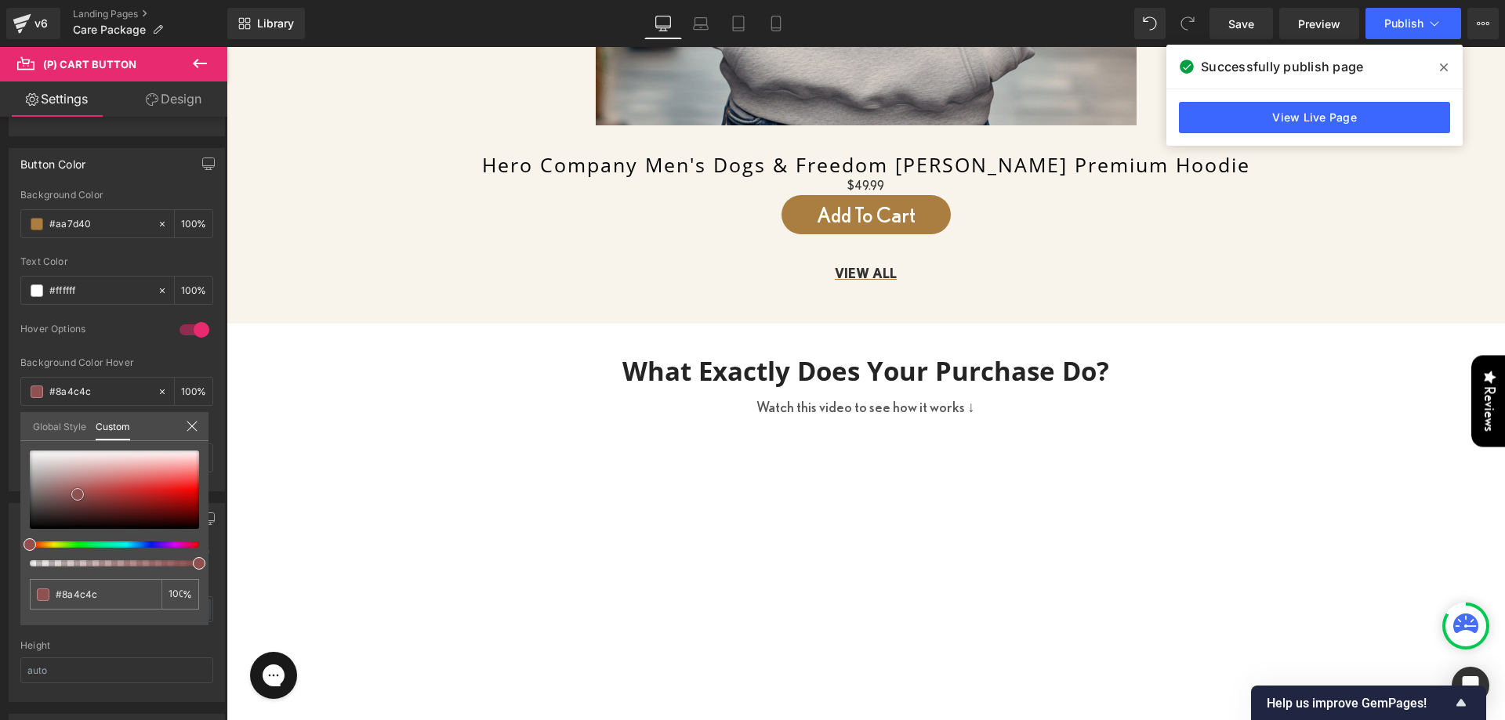
type input "#c1adad"
type input "#cec4c4"
type input "#515151"
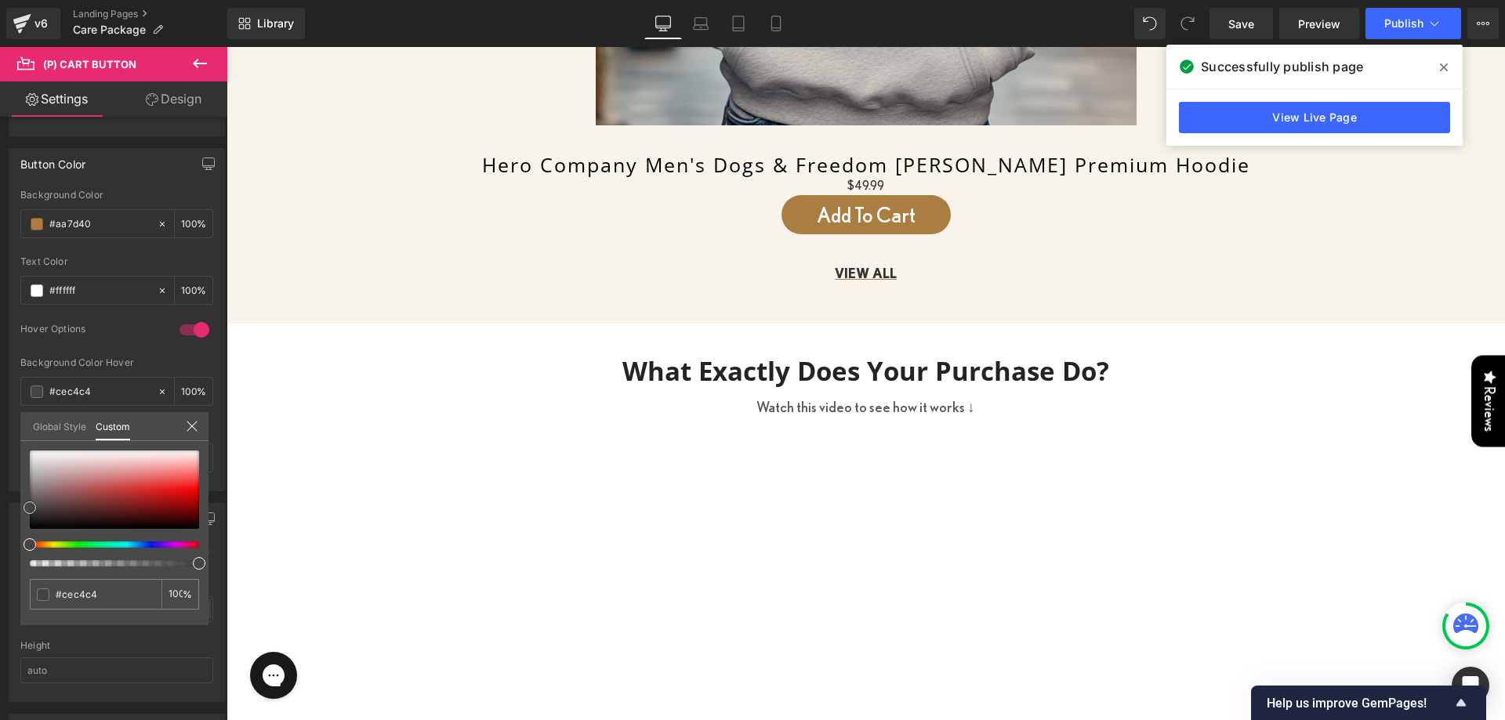
type input "#515151"
type input "#232323"
type input "#141414"
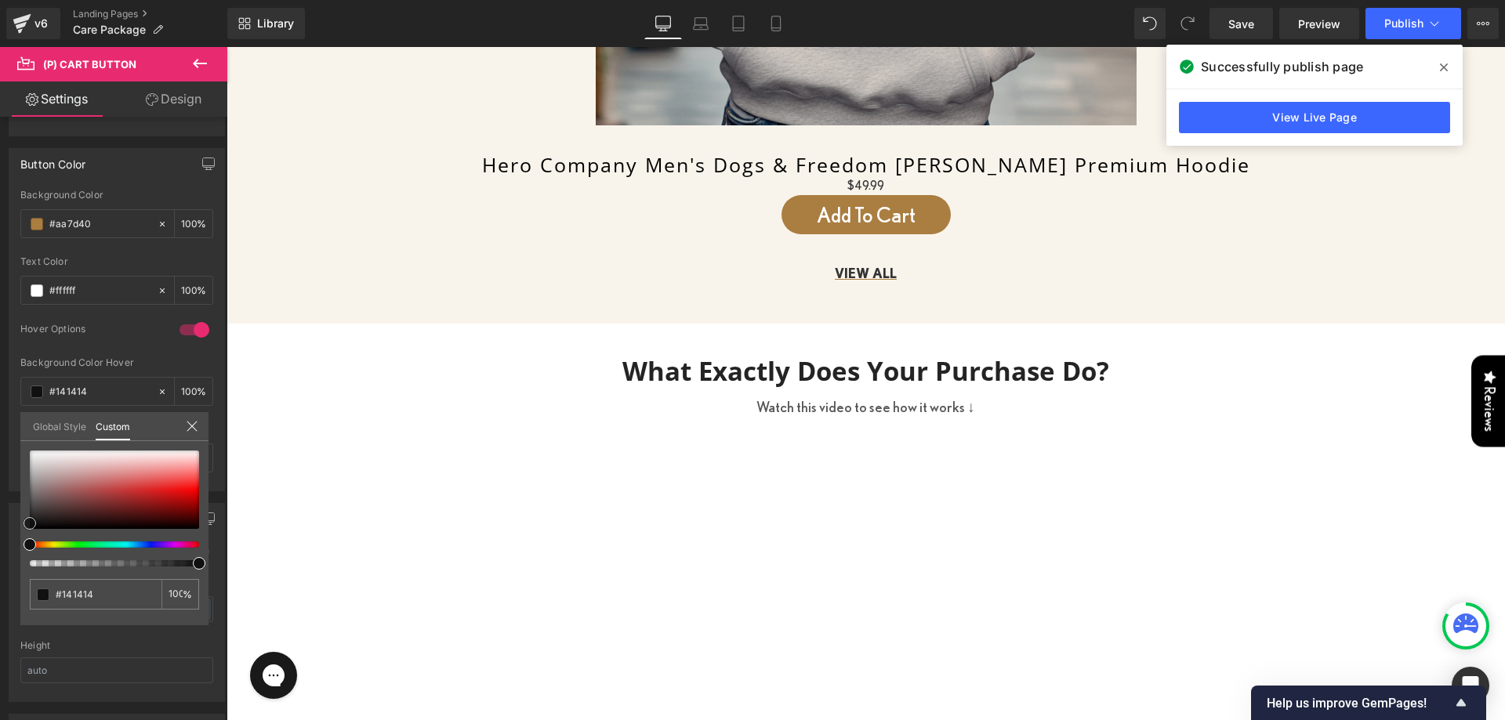
type input "#111111"
type input "#070707"
type input "#000000"
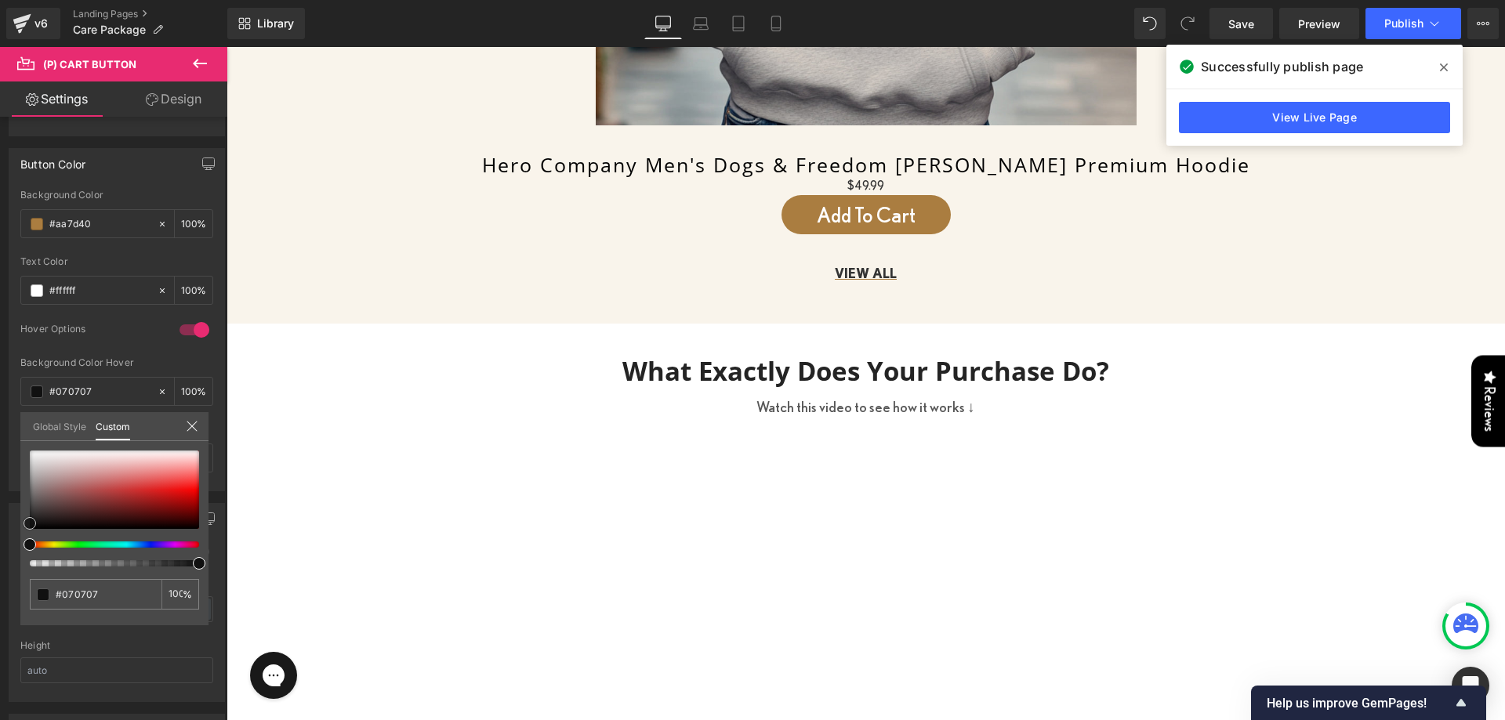
type input "#000000"
drag, startPoint x: 77, startPoint y: 500, endPoint x: 59, endPoint y: 458, distance: 46.0
click at [9, 491] on div "Button Color rgba(170, 125, 64, 1) Background Color #aa7d40 100 % rgba(255, 255…" at bounding box center [117, 313] width 234 height 355
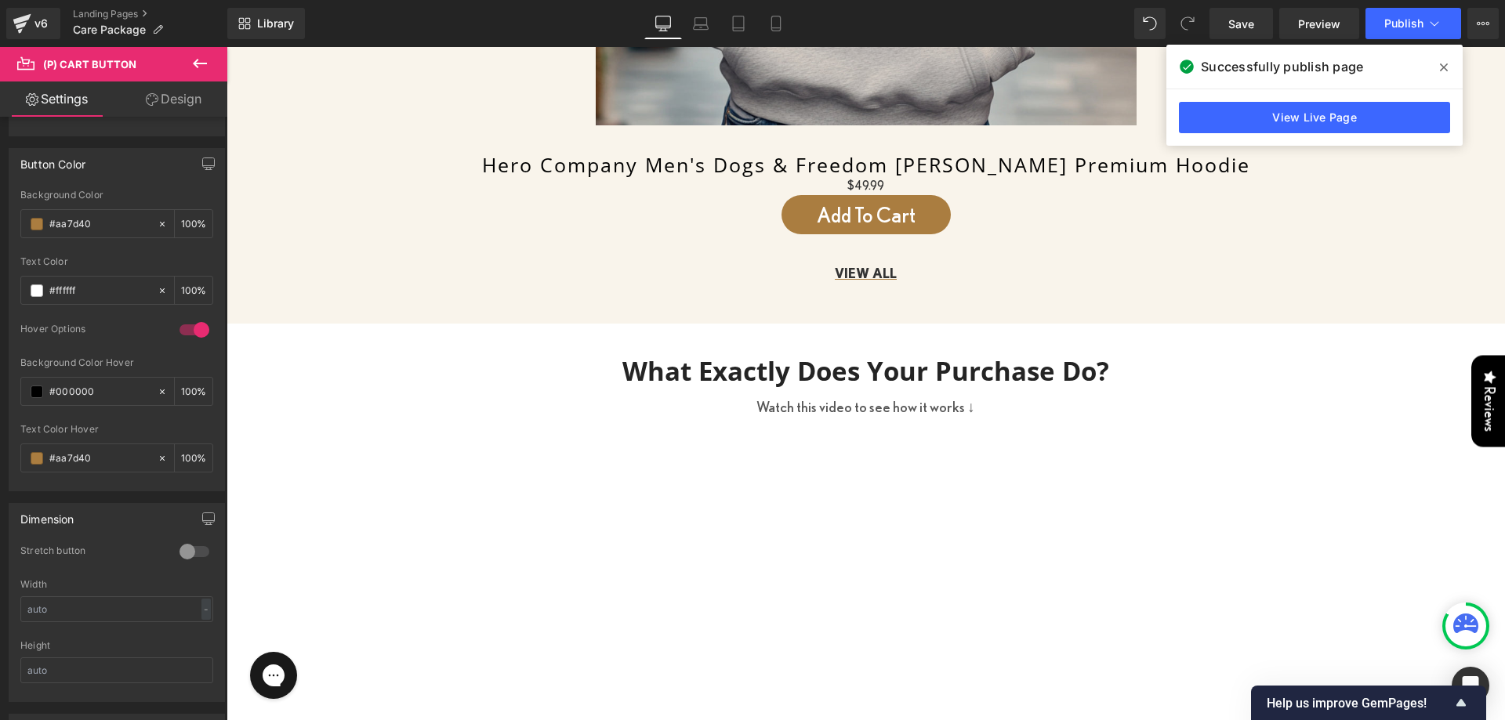
click at [154, 355] on div "Hover Options" at bounding box center [116, 340] width 193 height 34
click at [850, 206] on body "SHOP NEW ARRIVALS BRACELETS NECKLACES RINGS TEES HOODIES JEWELRY SETS JEWELRY K…" at bounding box center [866, 438] width 1278 height 3291
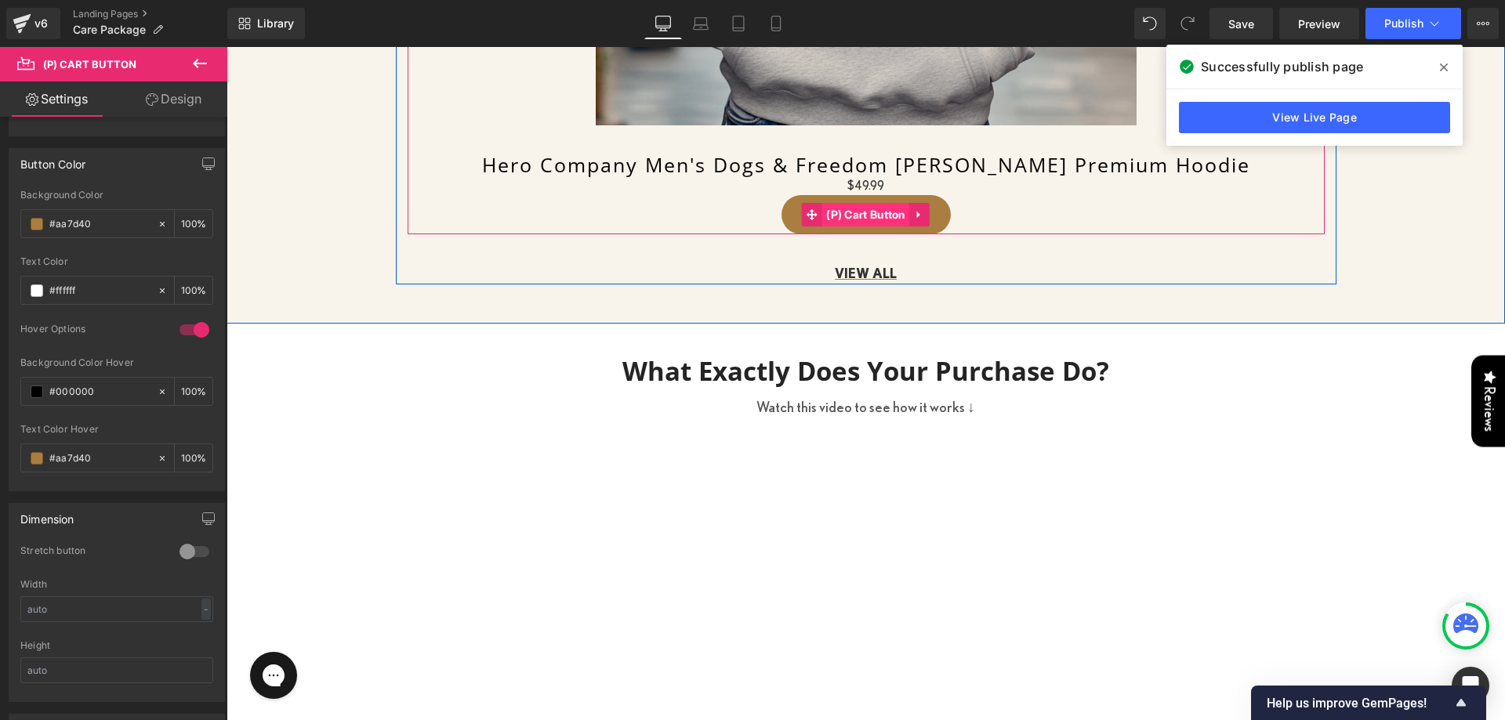
click at [841, 206] on span "(P) Cart Button" at bounding box center [865, 215] width 87 height 24
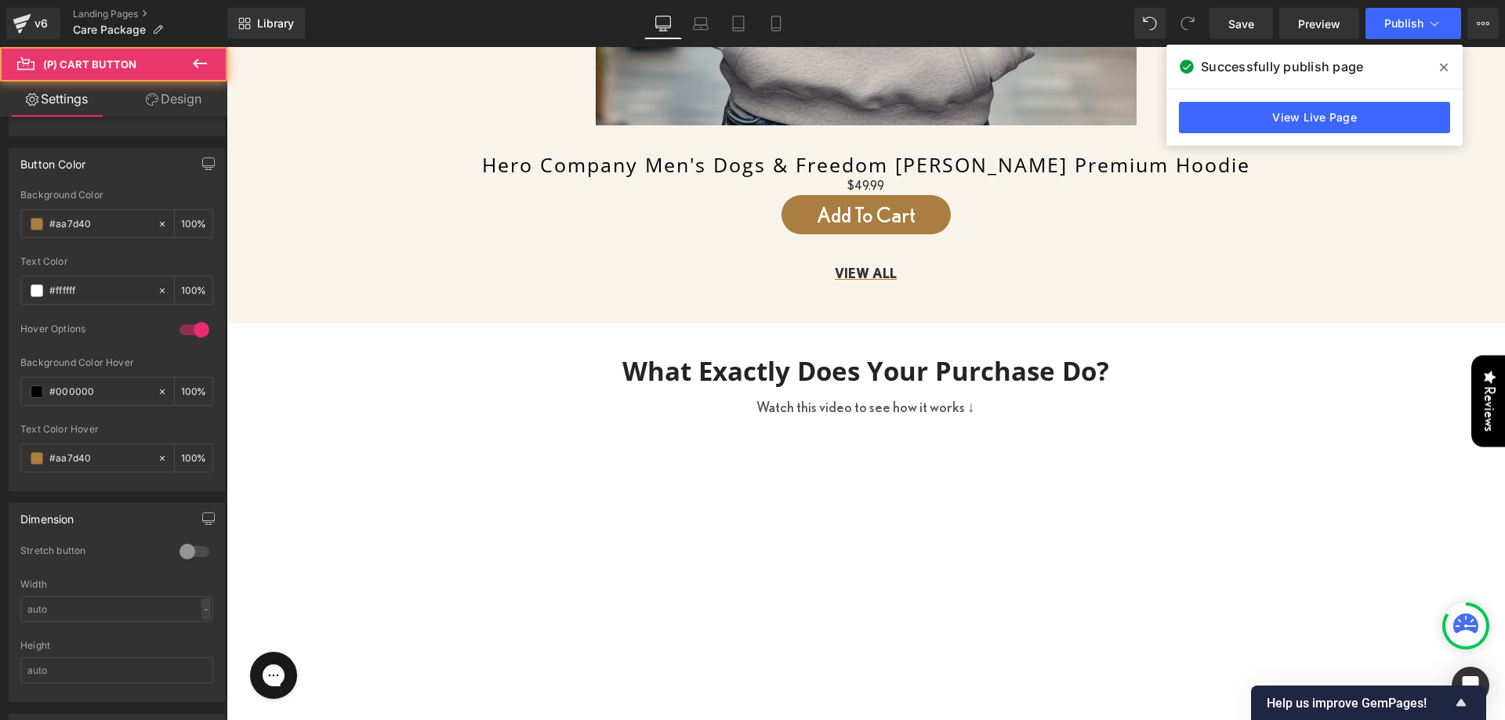
click at [163, 93] on link "Design" at bounding box center [174, 99] width 114 height 35
type input "0"
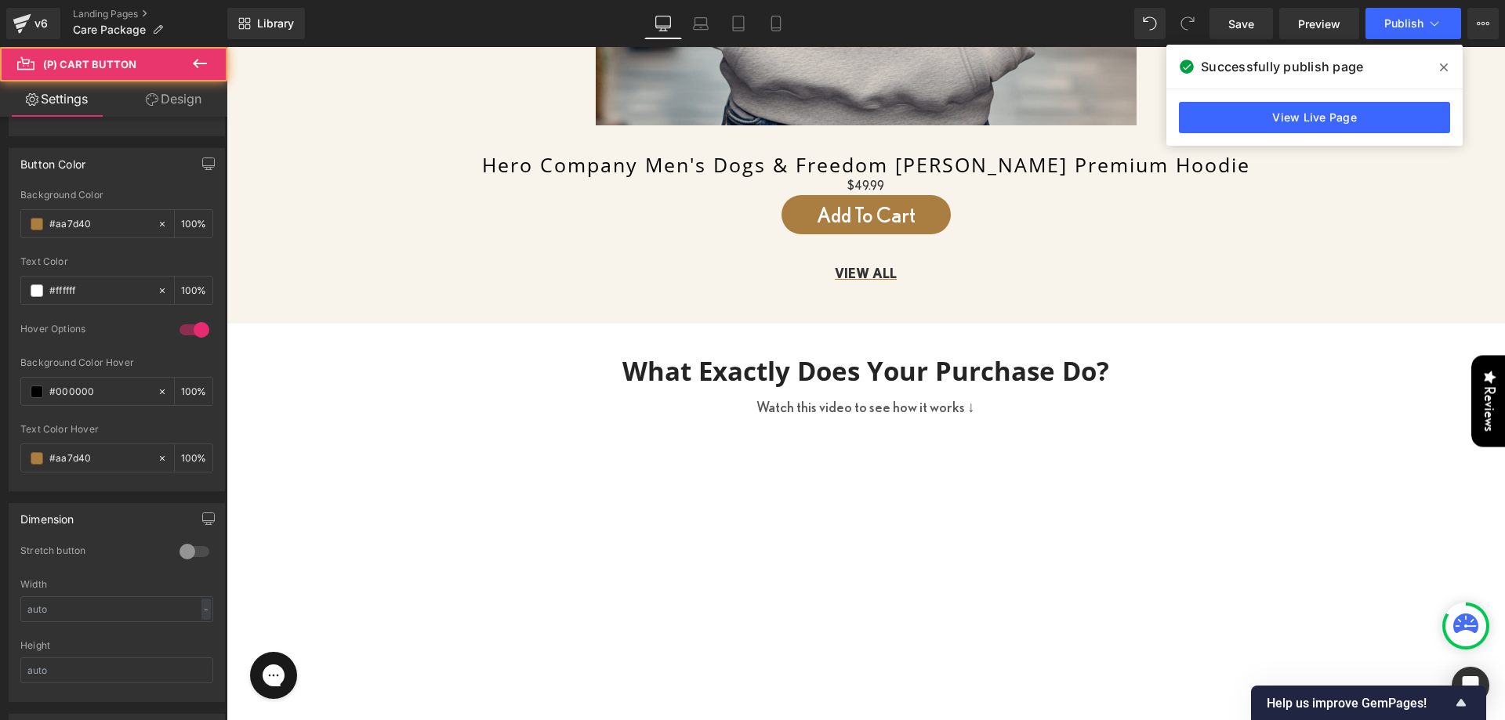
type input "0"
type input "10"
type input "45"
type input "10"
type input "45"
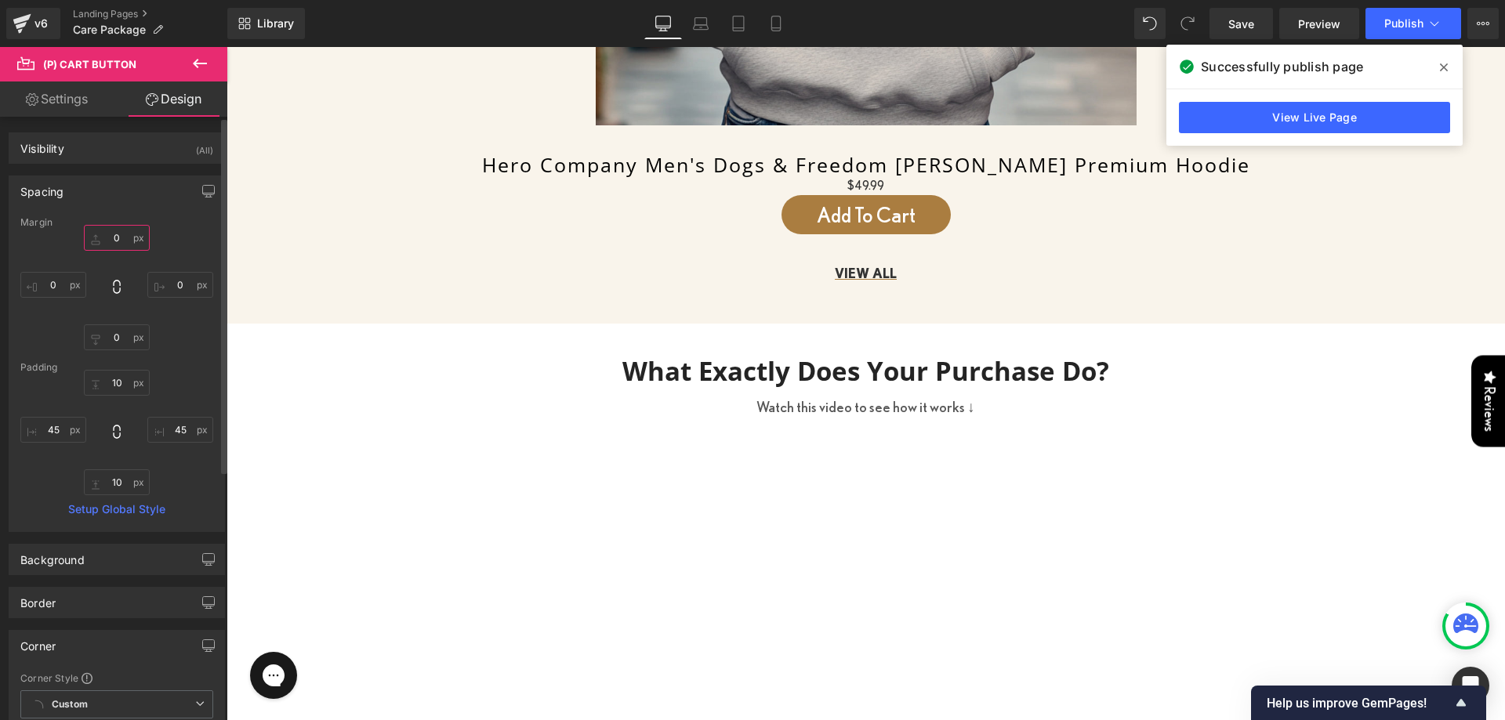
click at [108, 237] on input "0" at bounding box center [117, 238] width 66 height 26
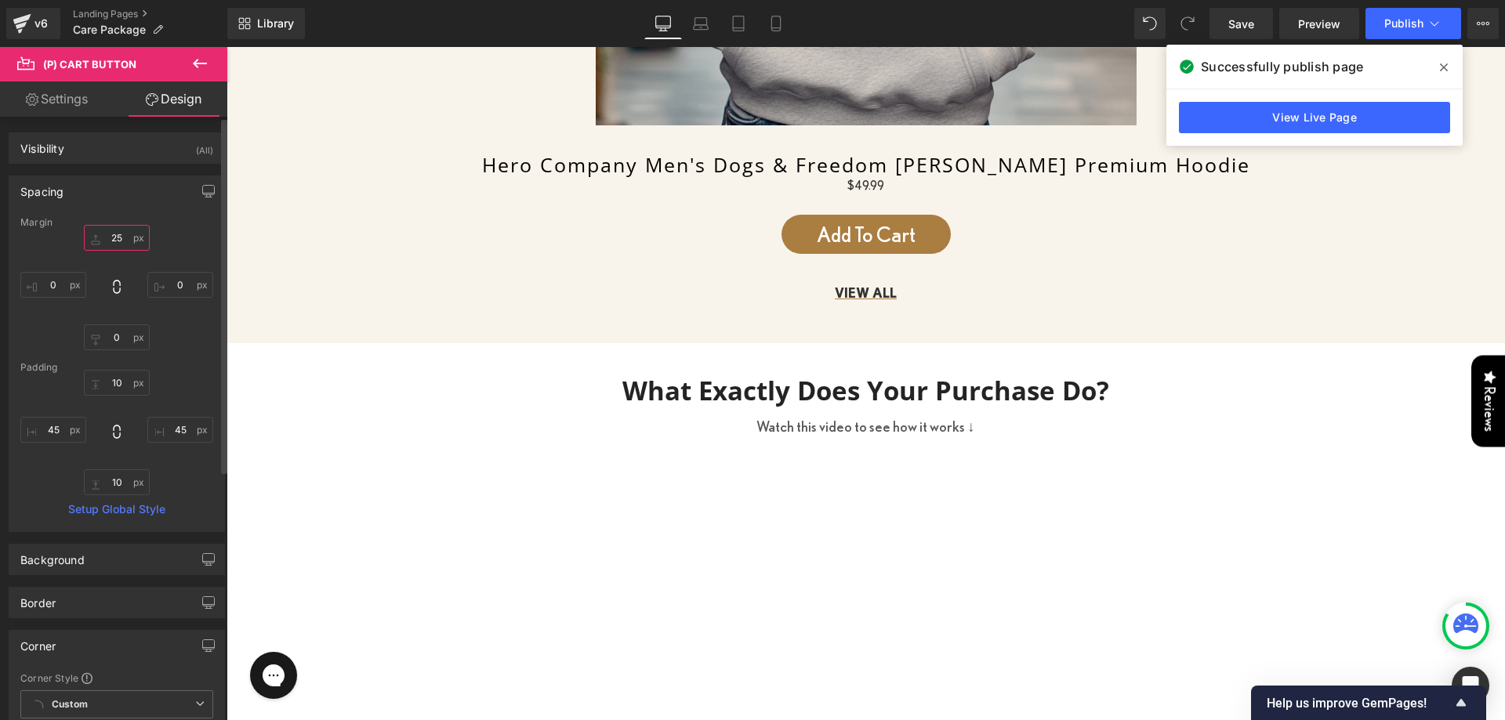
click at [107, 236] on input "25" at bounding box center [117, 238] width 66 height 26
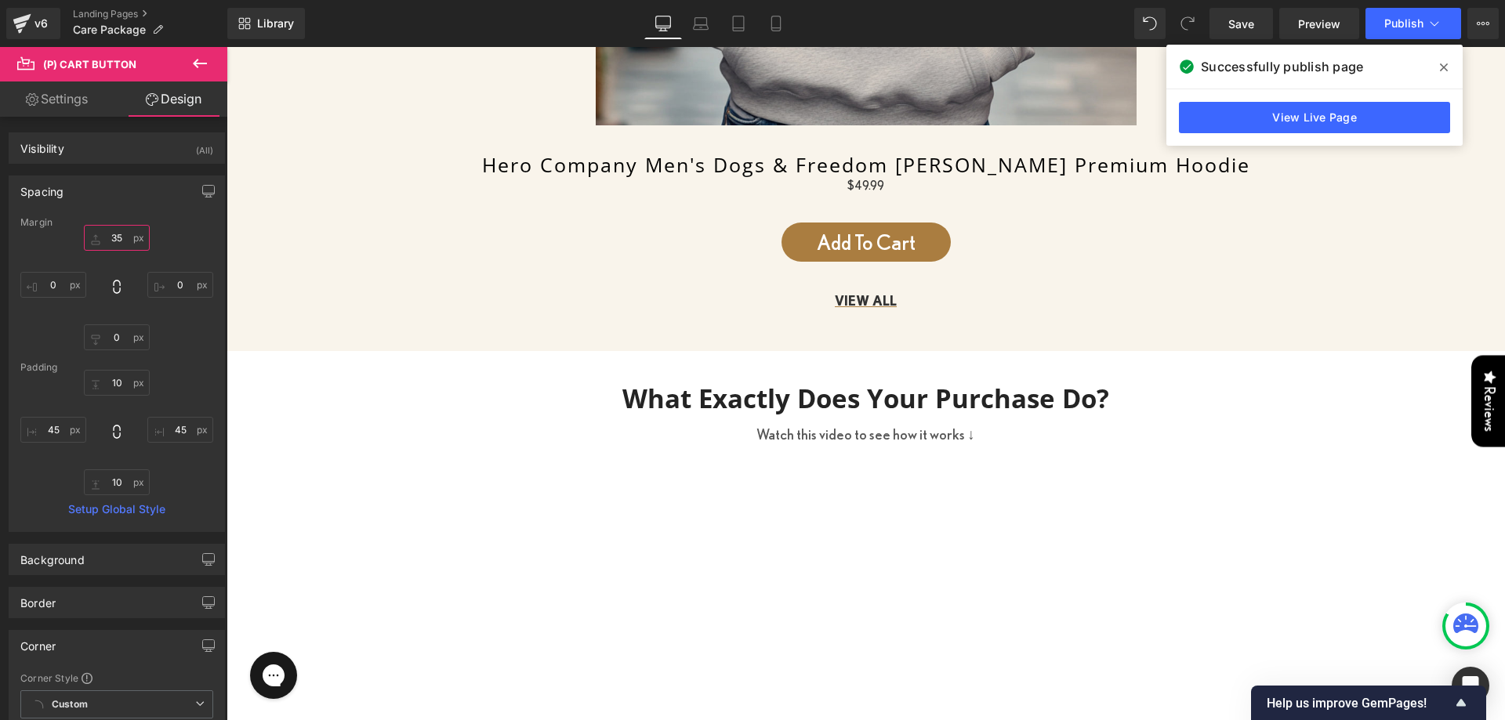
type input "35"
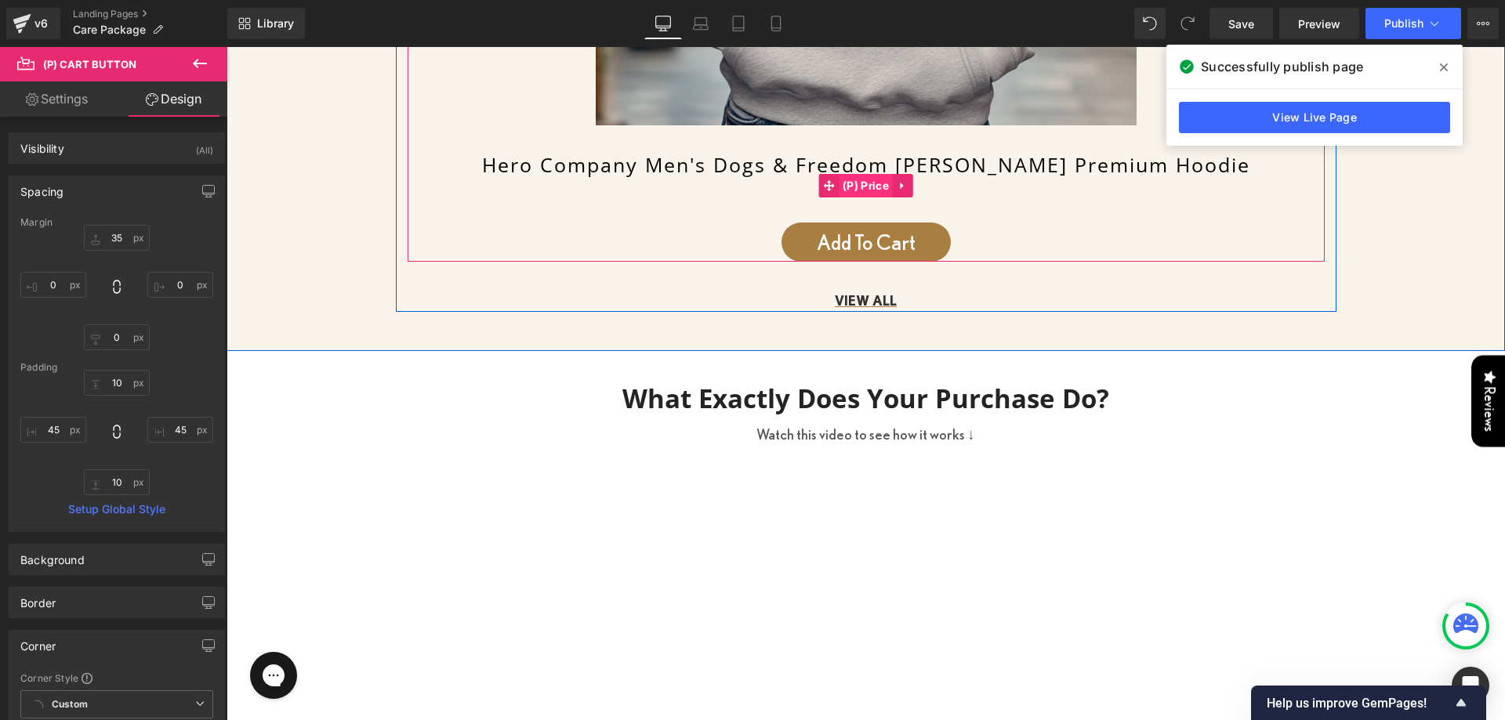
click at [861, 182] on span "(P) Price" at bounding box center [866, 186] width 54 height 24
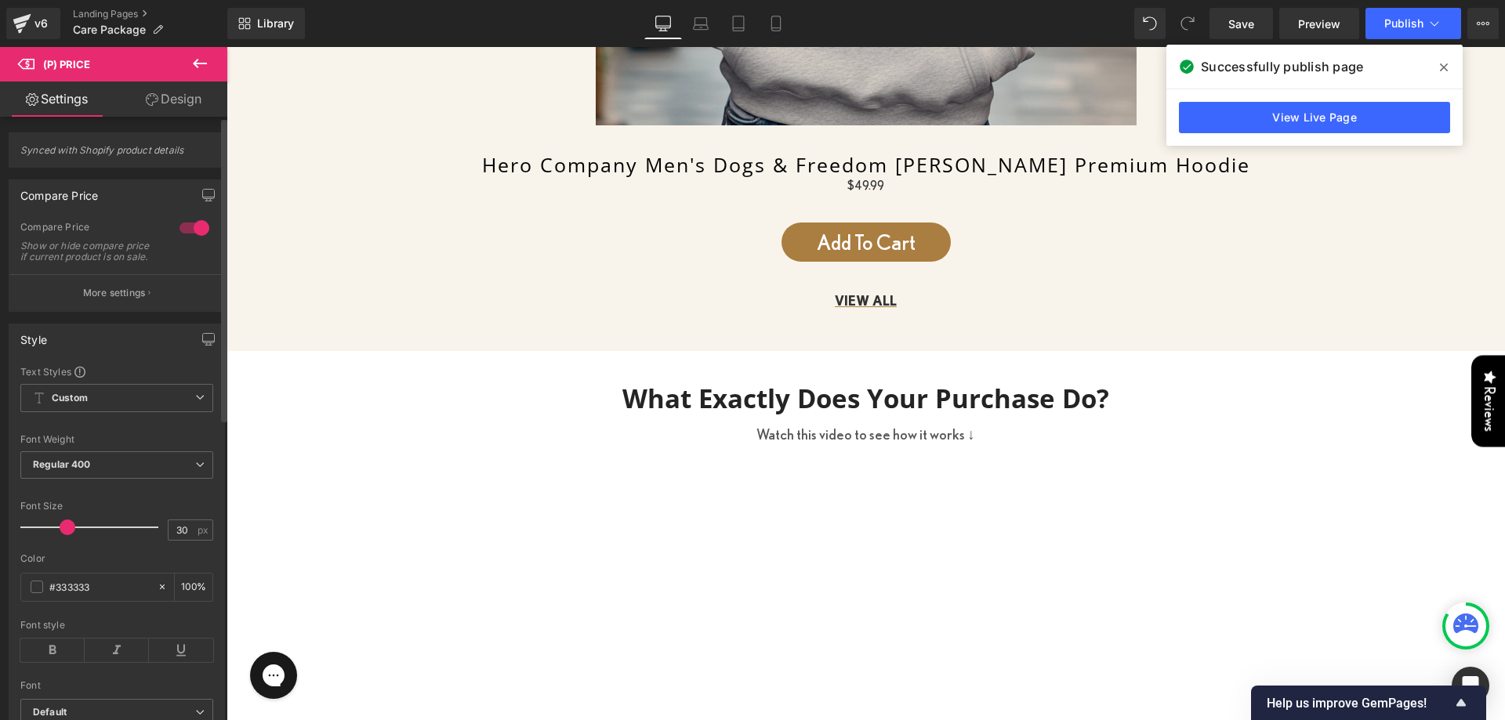
click at [65, 543] on div at bounding box center [93, 527] width 130 height 31
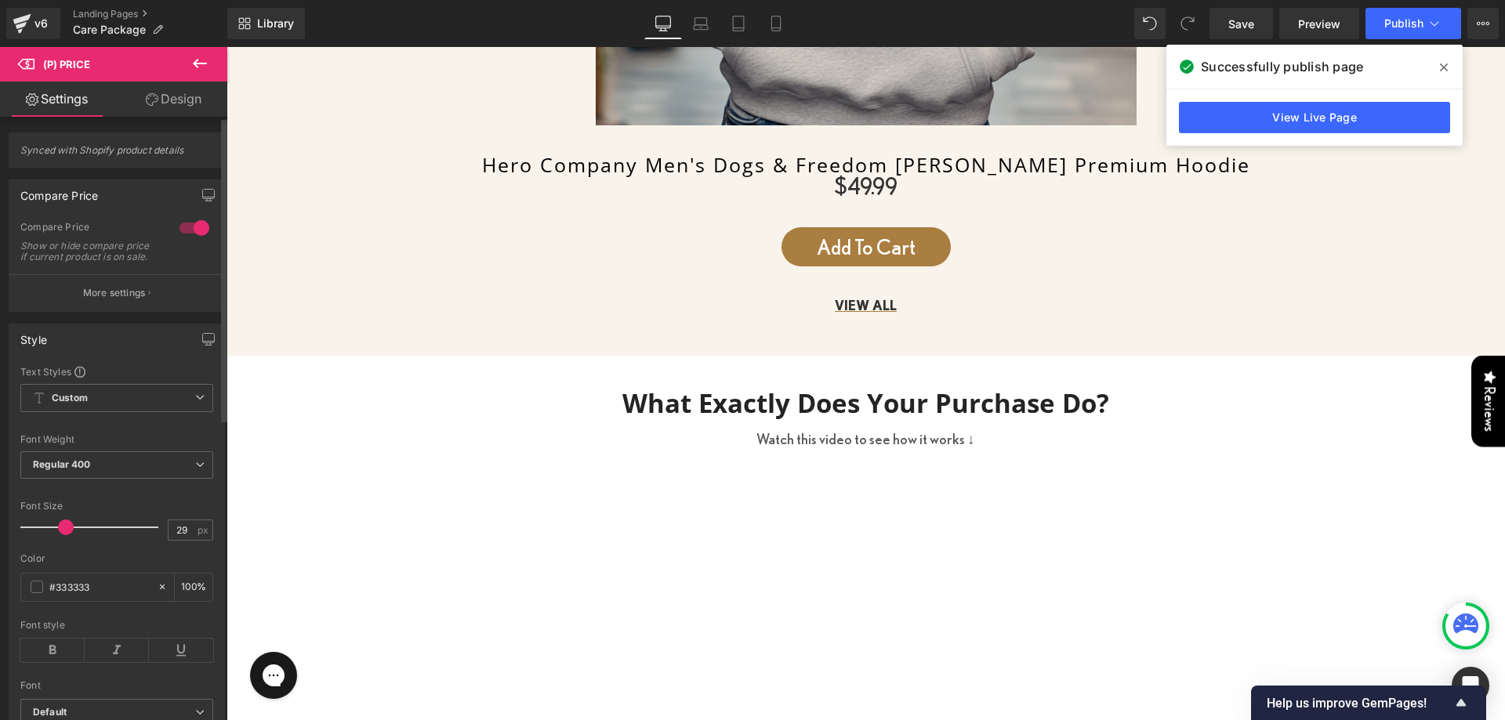
type input "30"
click at [65, 543] on div at bounding box center [93, 527] width 130 height 31
click at [40, 651] on icon at bounding box center [52, 651] width 64 height 24
click at [83, 615] on div "Color #333333 100 %" at bounding box center [116, 586] width 193 height 67
click at [74, 596] on input "#333333" at bounding box center [99, 586] width 100 height 17
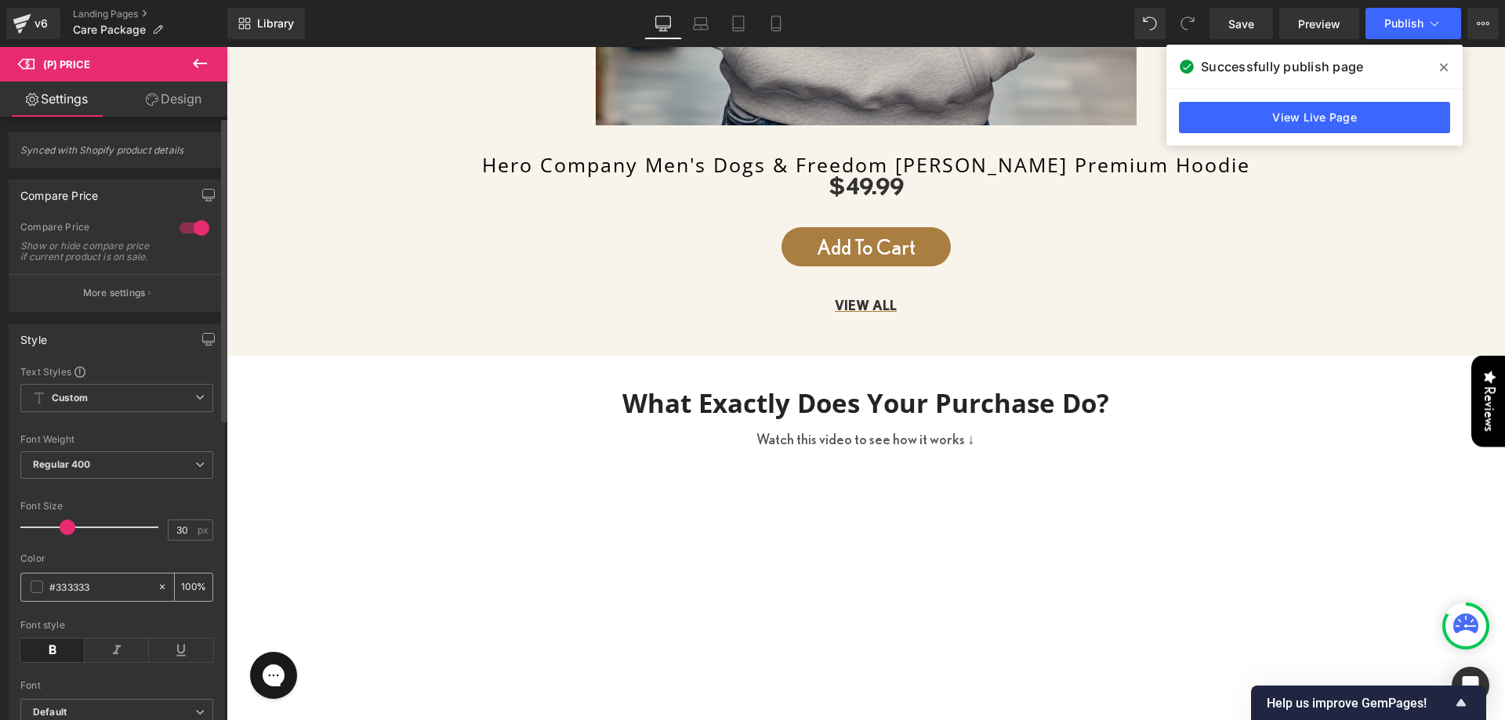
click at [74, 596] on input "#333333" at bounding box center [99, 586] width 100 height 17
click at [73, 596] on input "#333333" at bounding box center [99, 586] width 100 height 17
paste input "AA7D40"
click at [89, 564] on div "Color" at bounding box center [116, 558] width 193 height 11
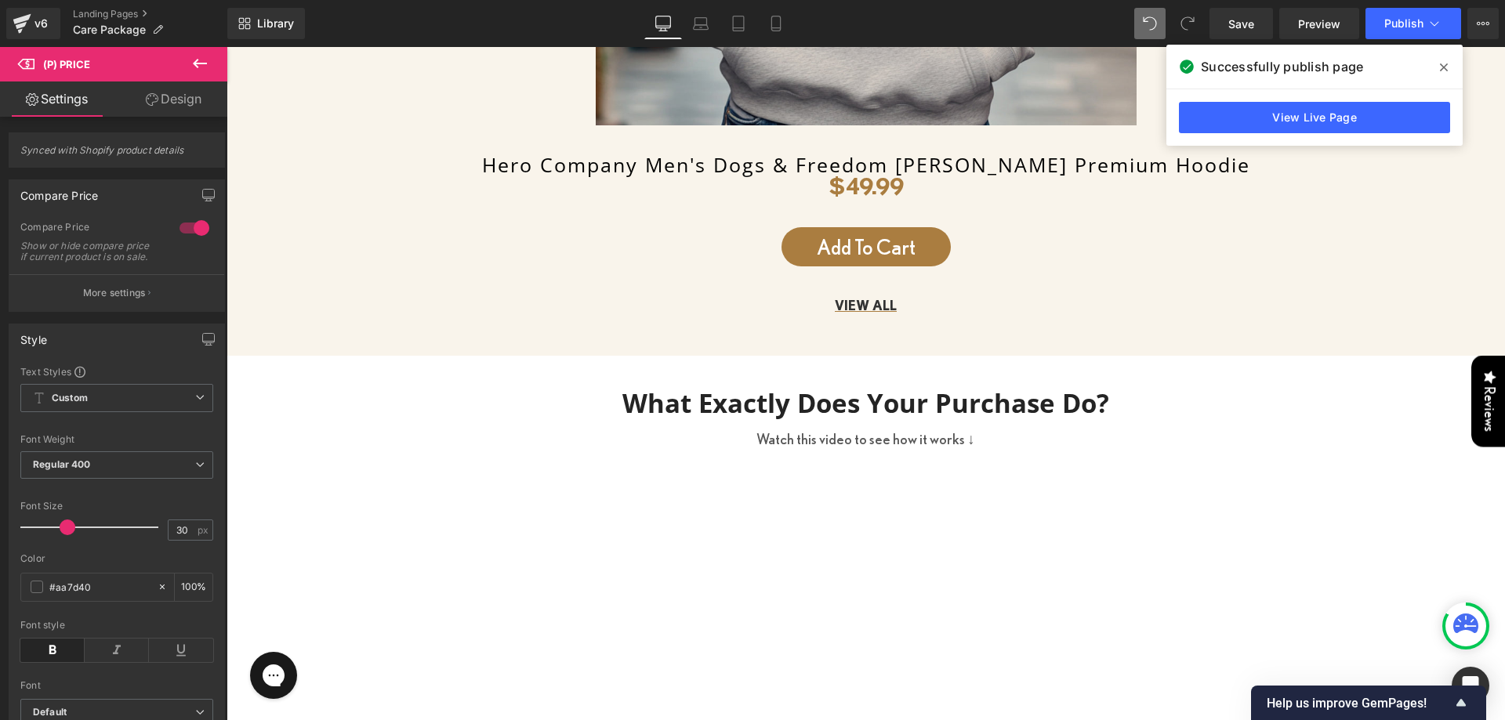
type input "#333333"
type input "100"
click at [44, 653] on icon at bounding box center [52, 651] width 64 height 24
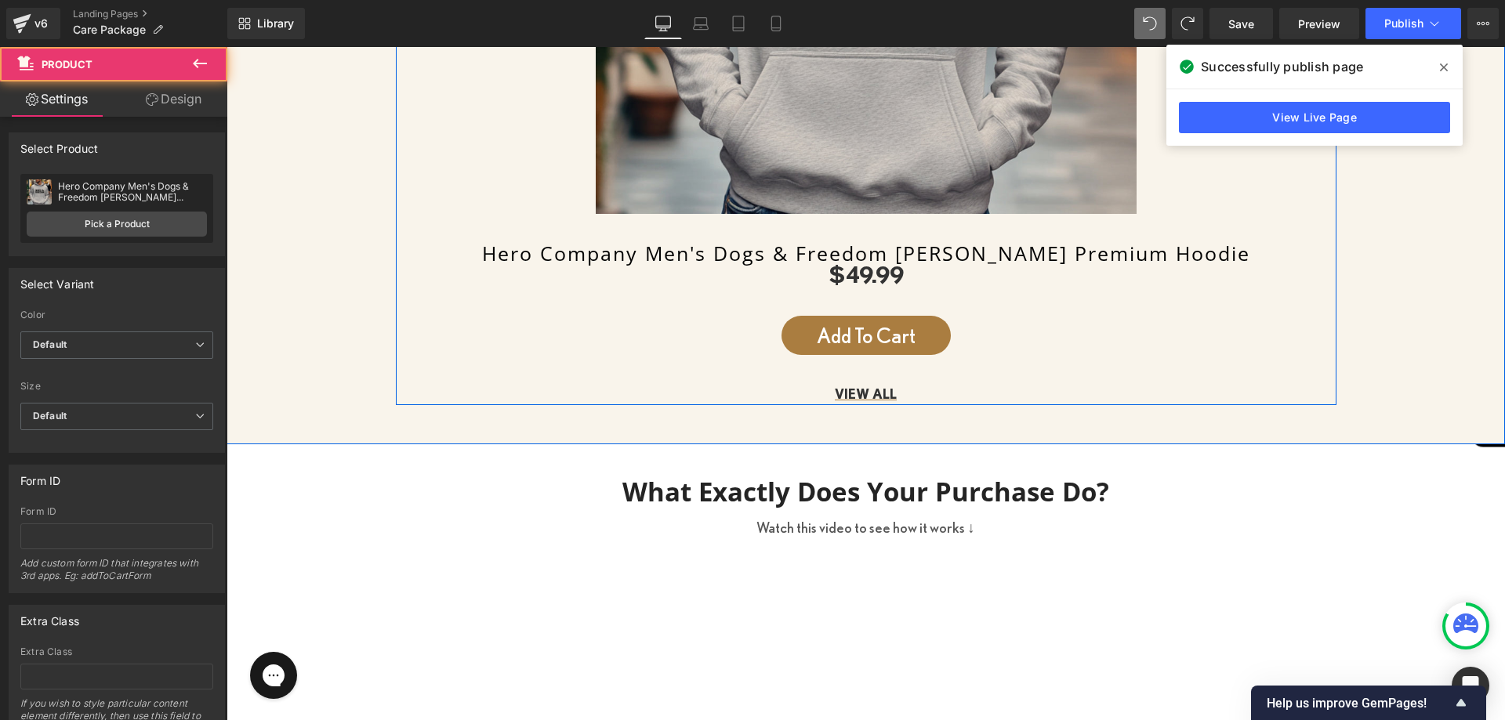
scroll to position [1019, 0]
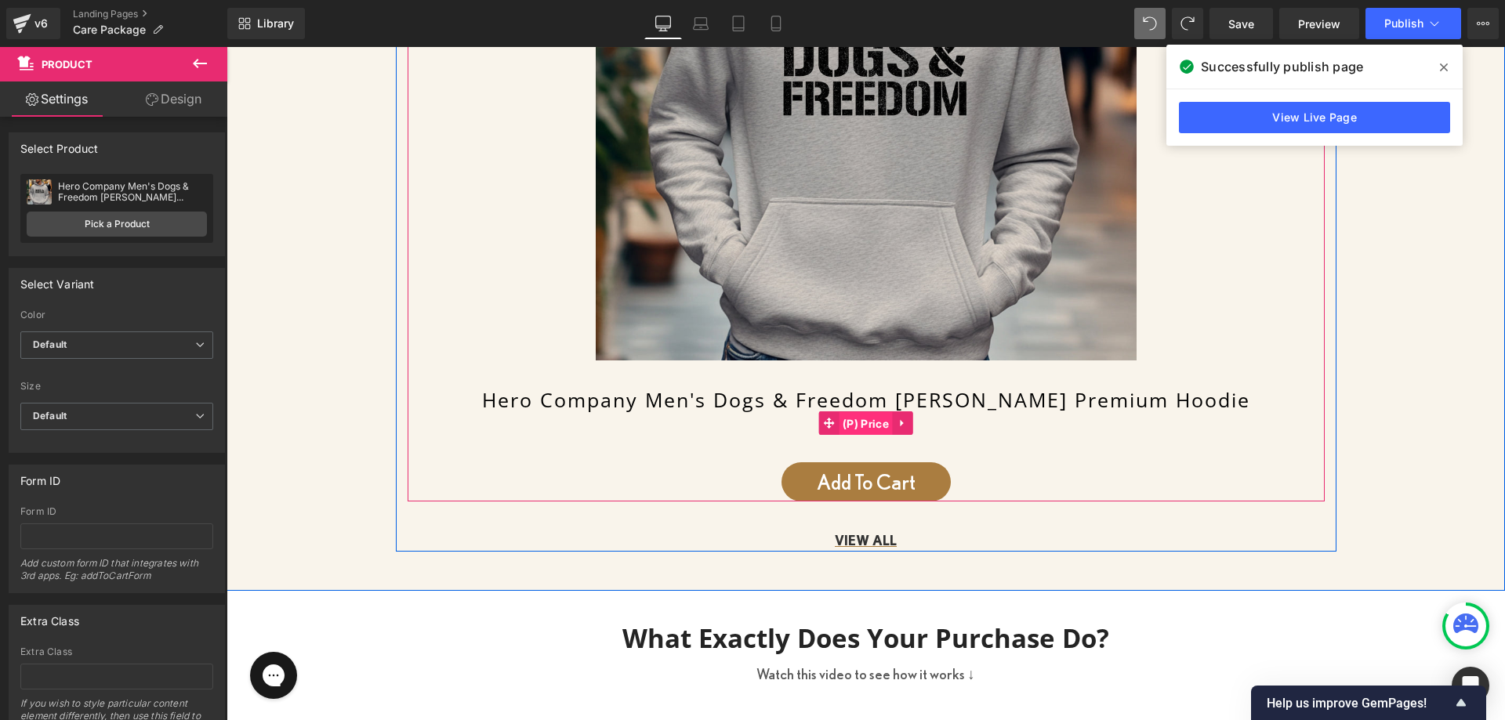
click at [850, 415] on span "(P) Price" at bounding box center [866, 424] width 54 height 24
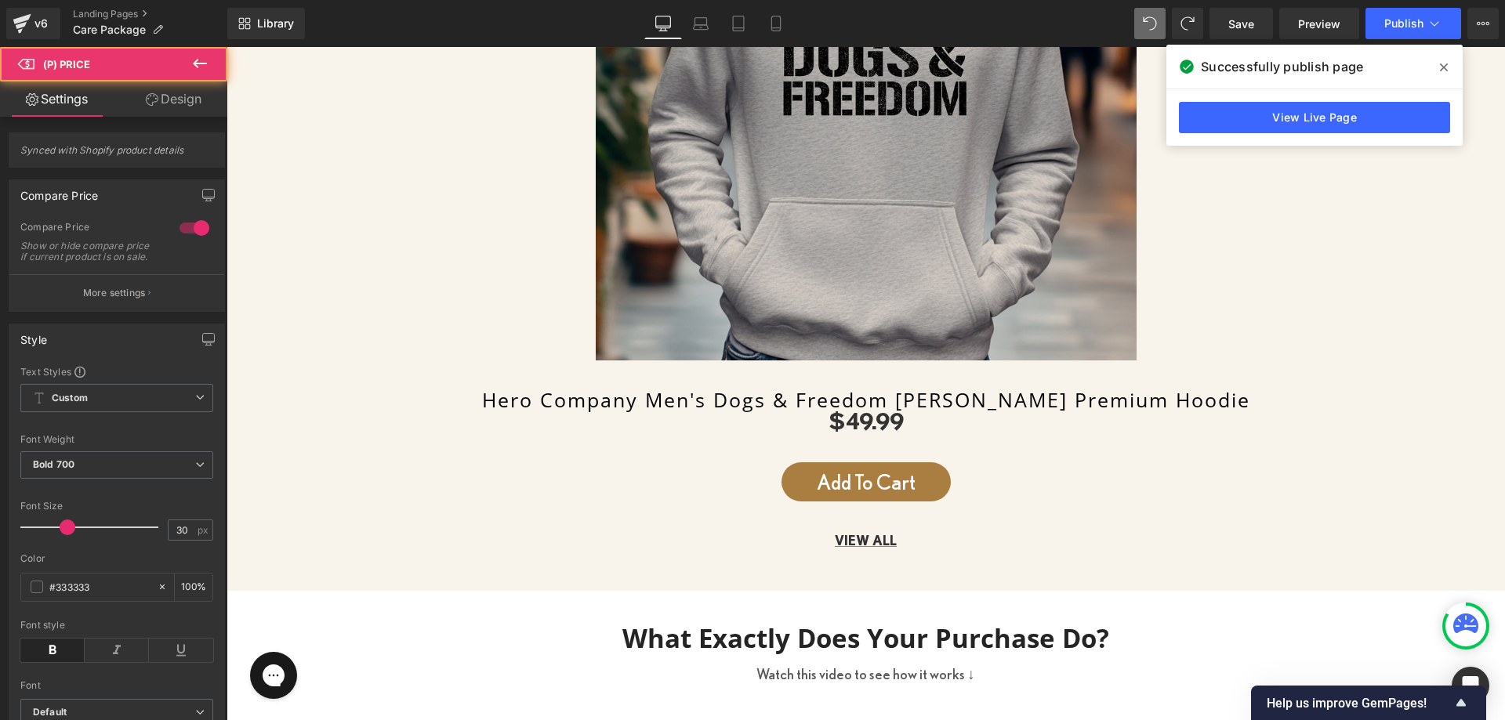
click at [169, 106] on link "Design" at bounding box center [174, 99] width 114 height 35
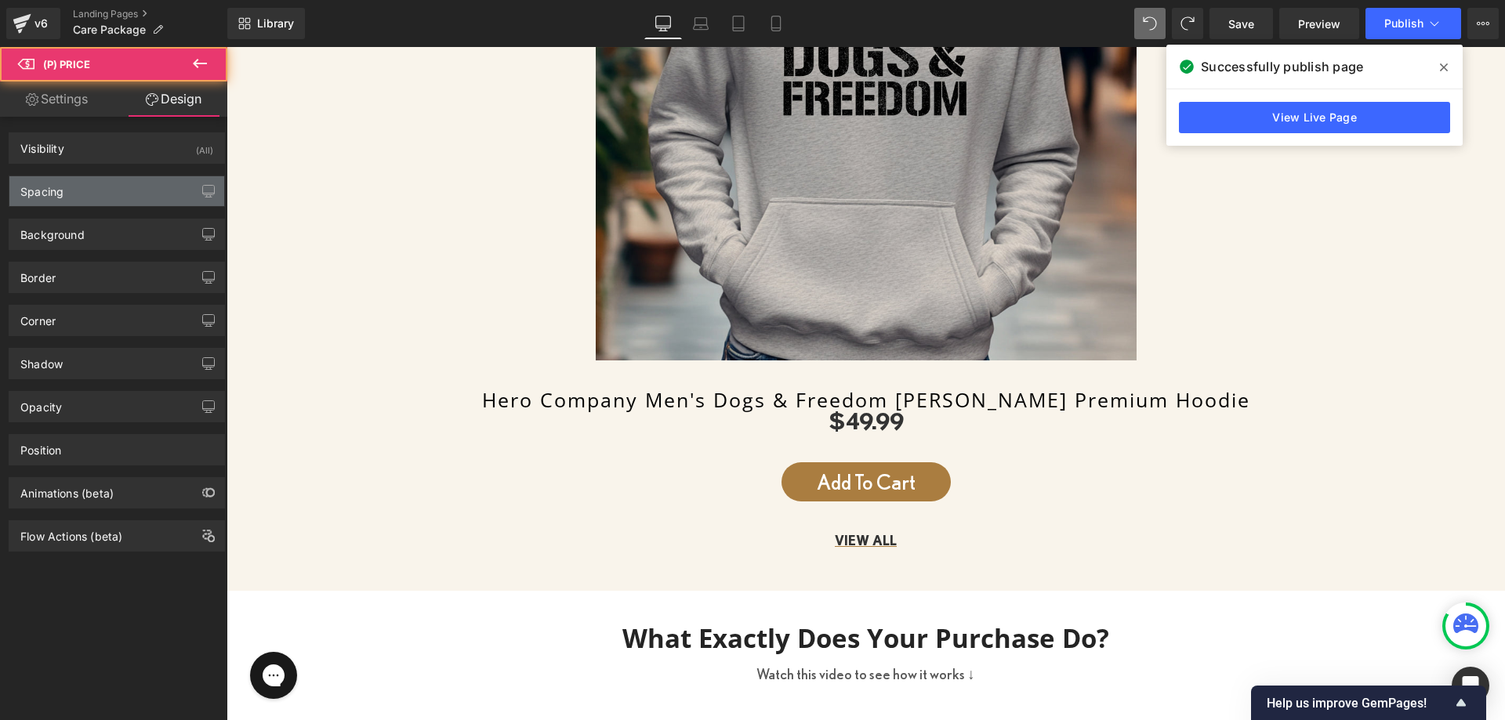
click at [92, 191] on div "Spacing" at bounding box center [116, 191] width 215 height 30
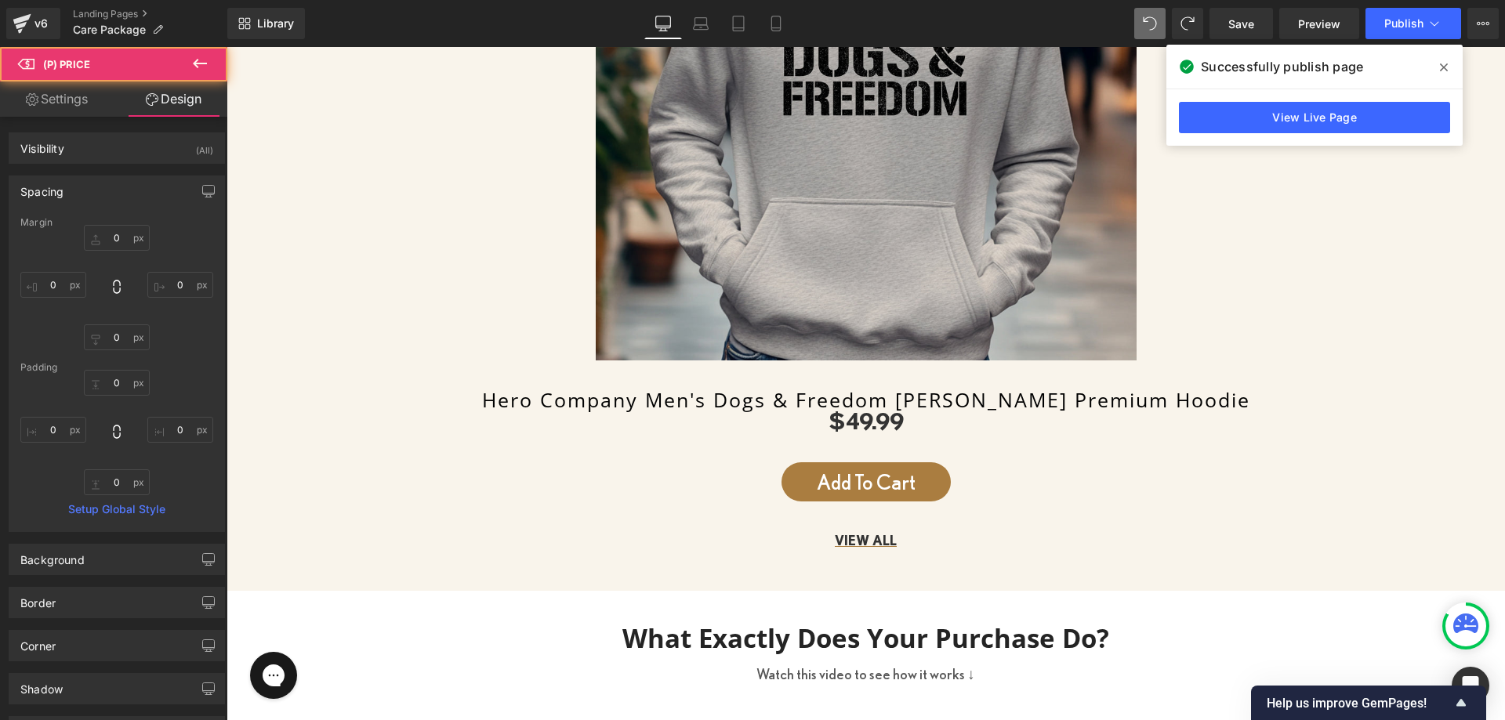
type input "0"
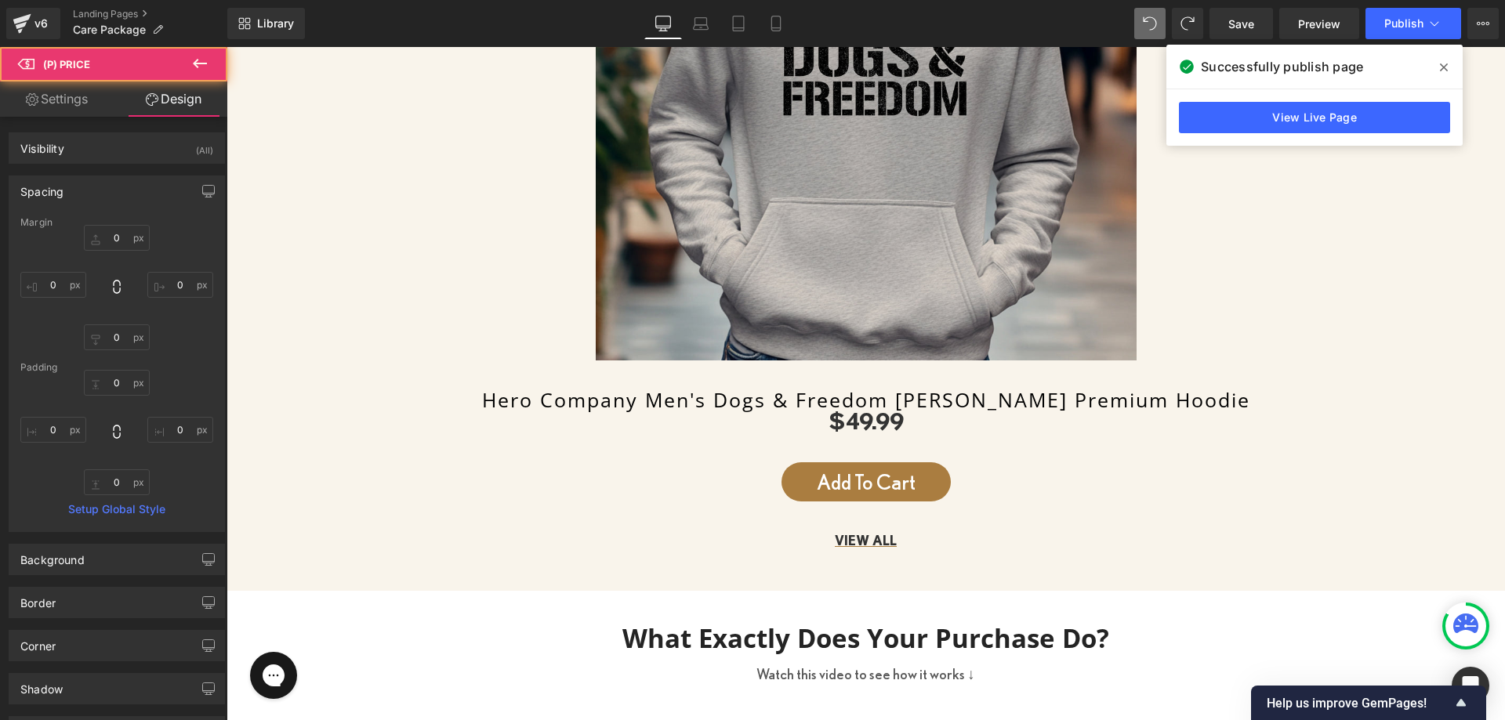
type input "0"
click at [100, 242] on input "0" at bounding box center [117, 238] width 66 height 26
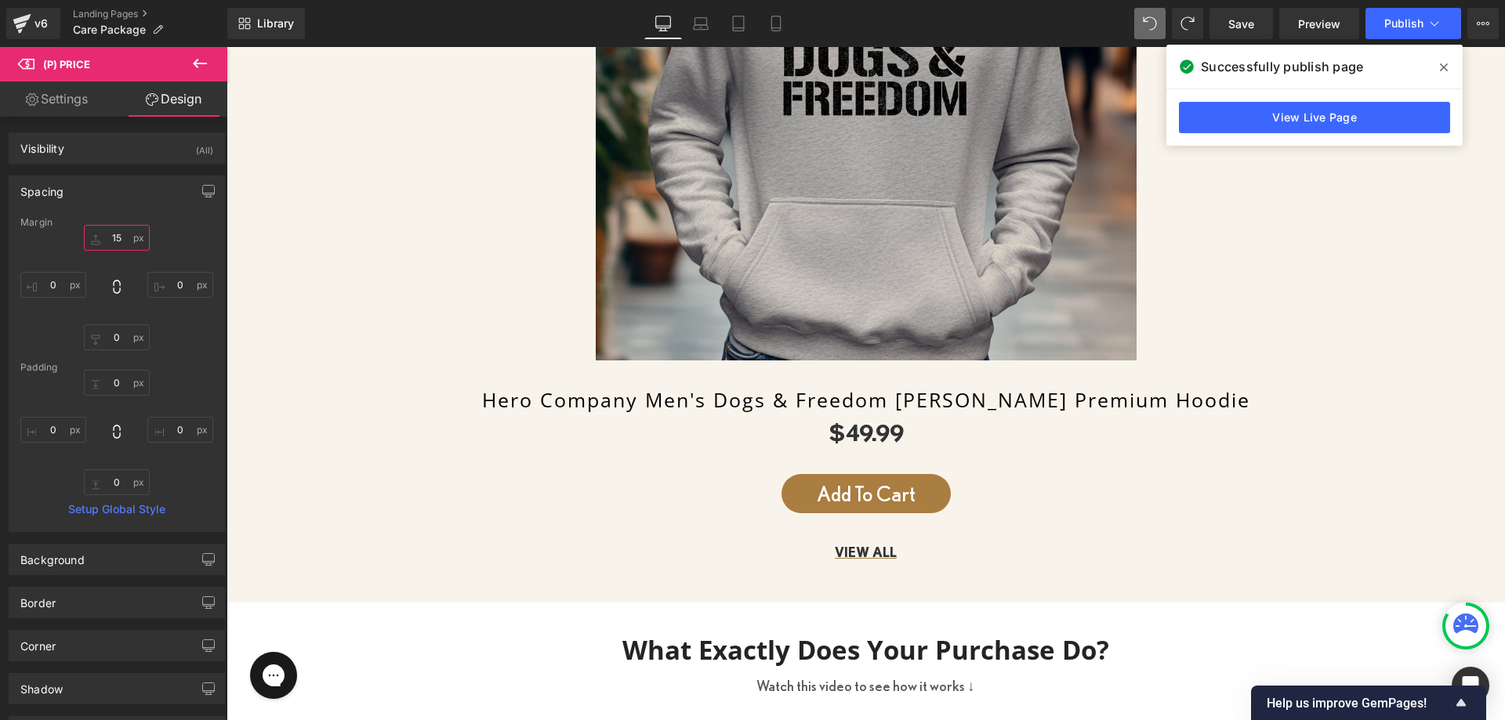
click at [100, 235] on input "15" at bounding box center [117, 238] width 66 height 26
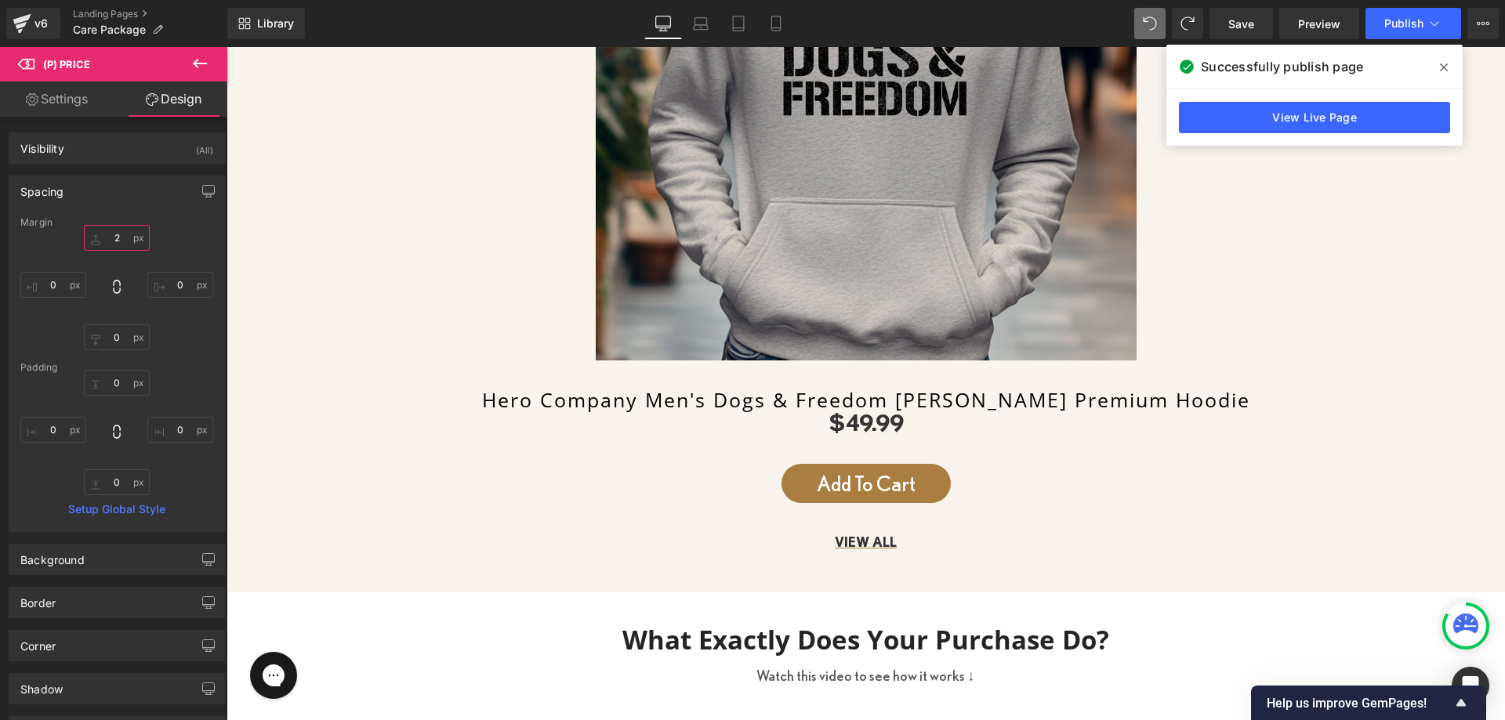
type input "20"
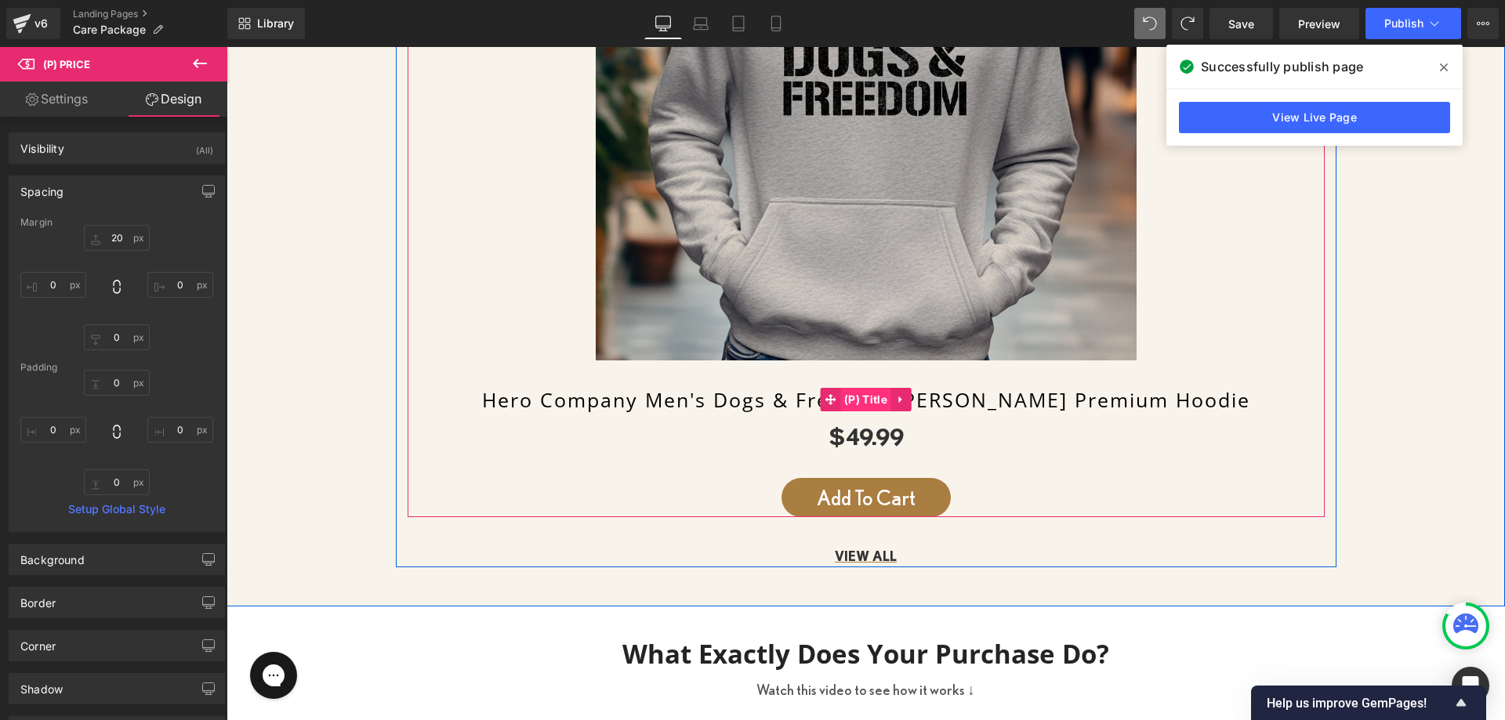
click at [872, 400] on span "(P) Title" at bounding box center [865, 400] width 51 height 24
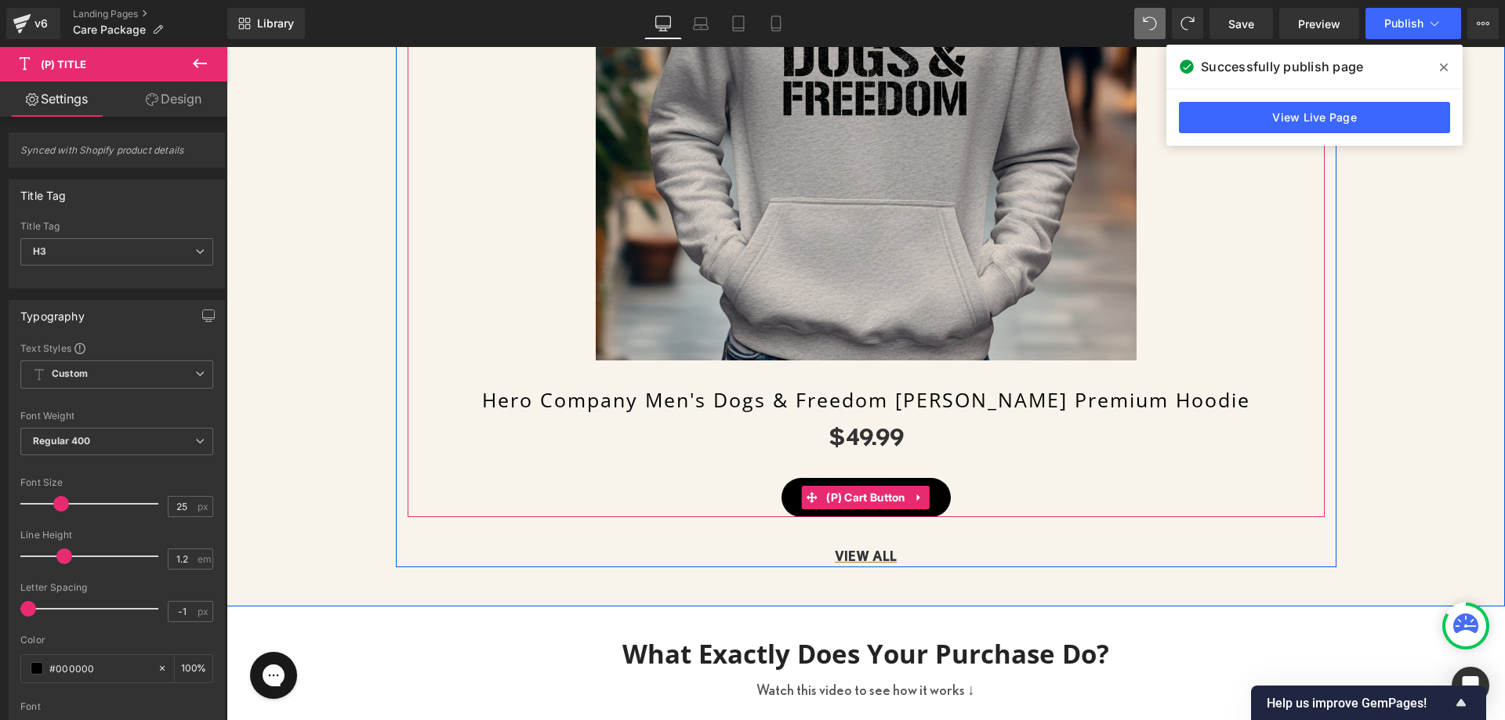
click at [844, 480] on button "Add To Cart" at bounding box center [865, 497] width 169 height 39
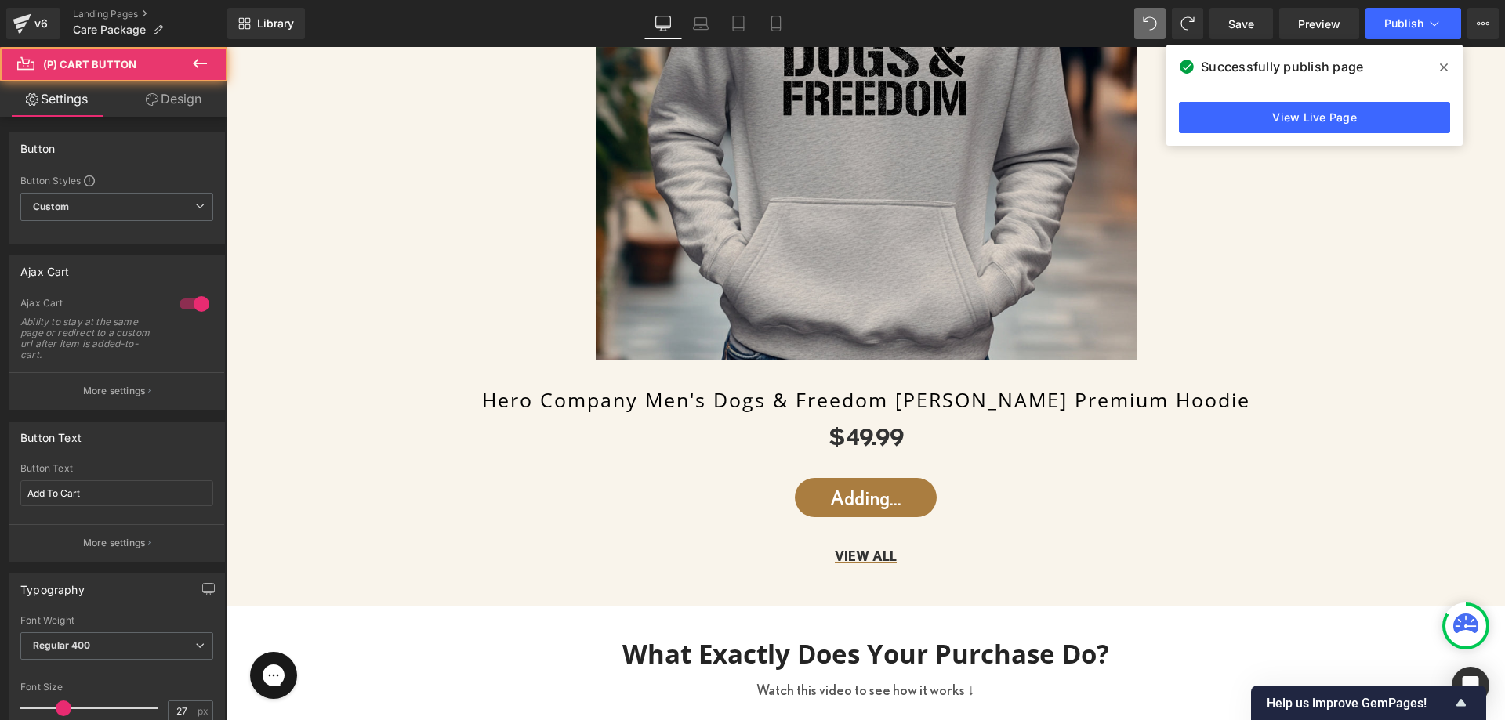
click at [170, 107] on link "Design" at bounding box center [174, 99] width 114 height 35
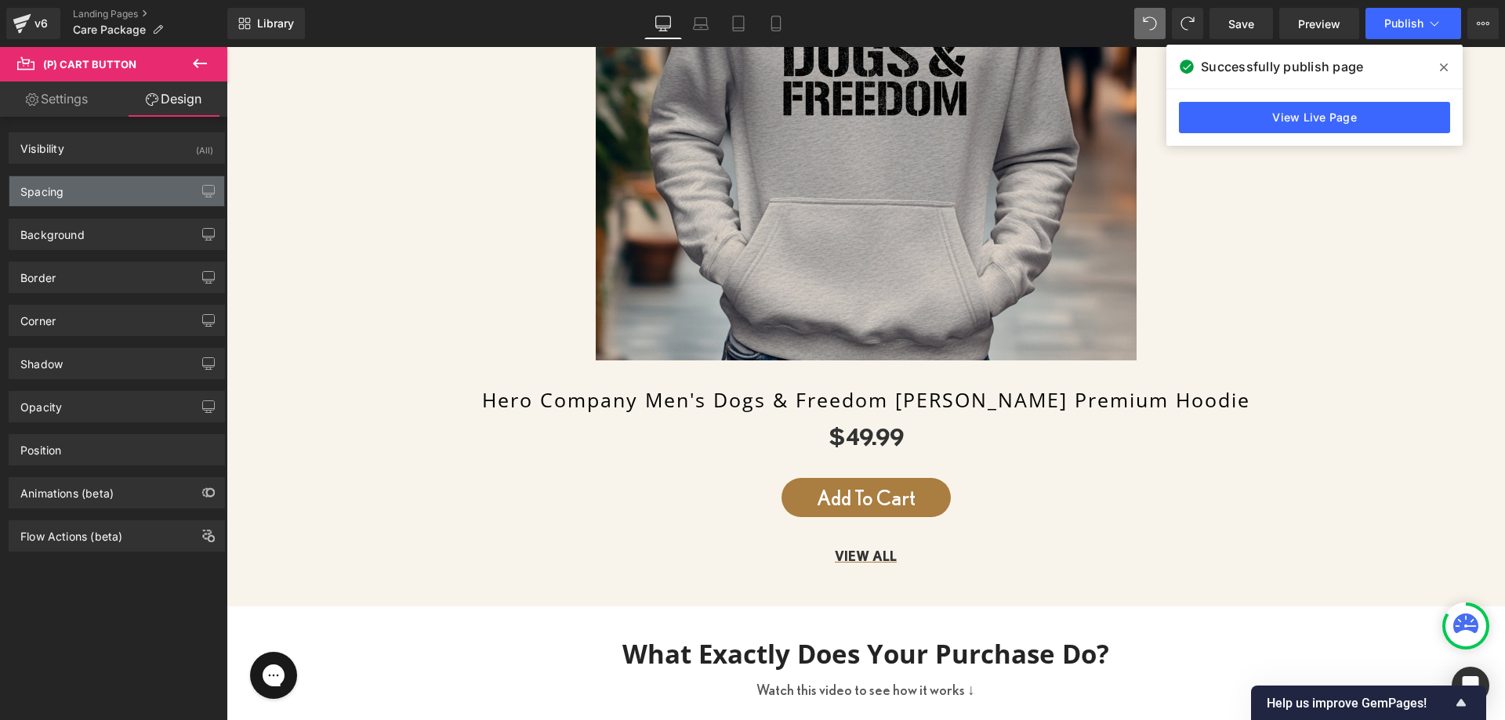
click at [75, 179] on div "Spacing" at bounding box center [116, 191] width 215 height 30
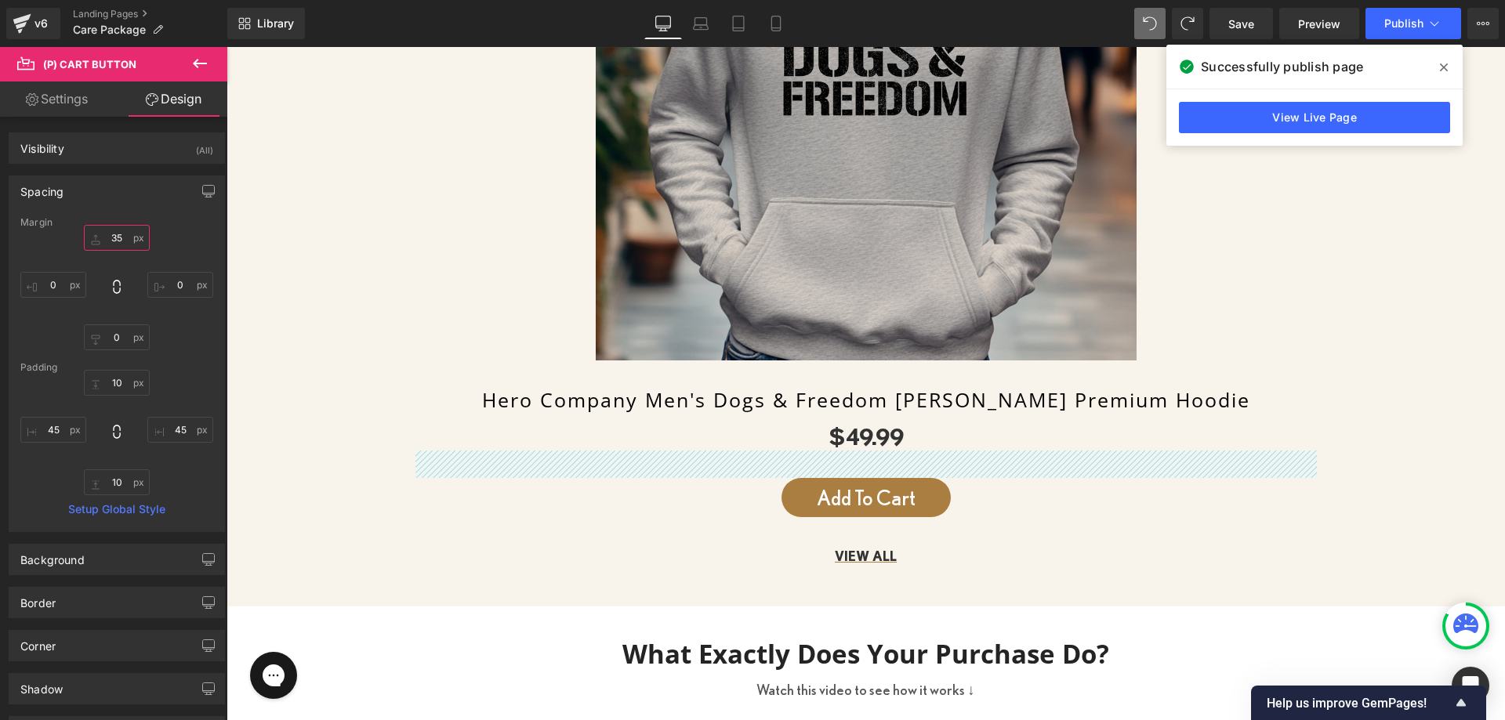
click at [117, 240] on input "35" at bounding box center [117, 238] width 66 height 26
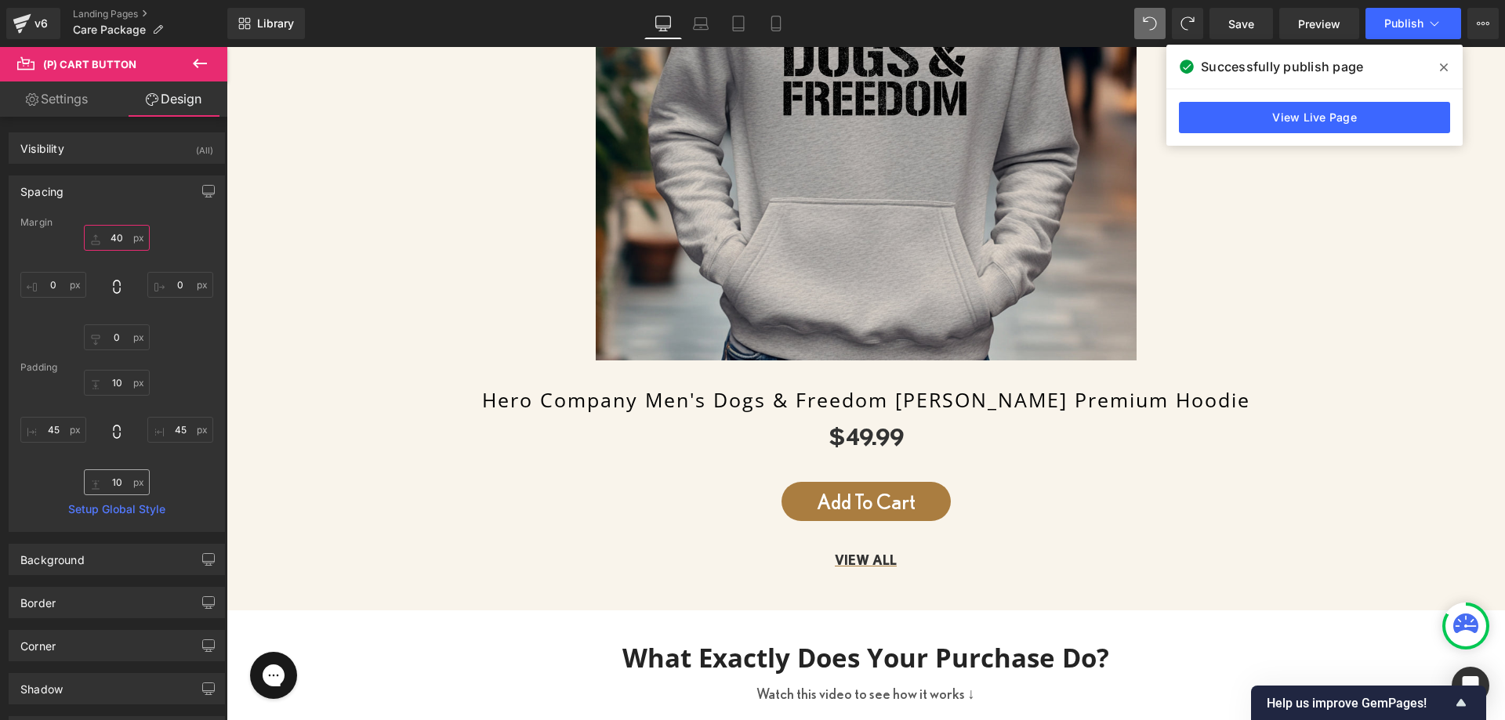
type input "40"
click at [117, 484] on input "10" at bounding box center [117, 482] width 66 height 26
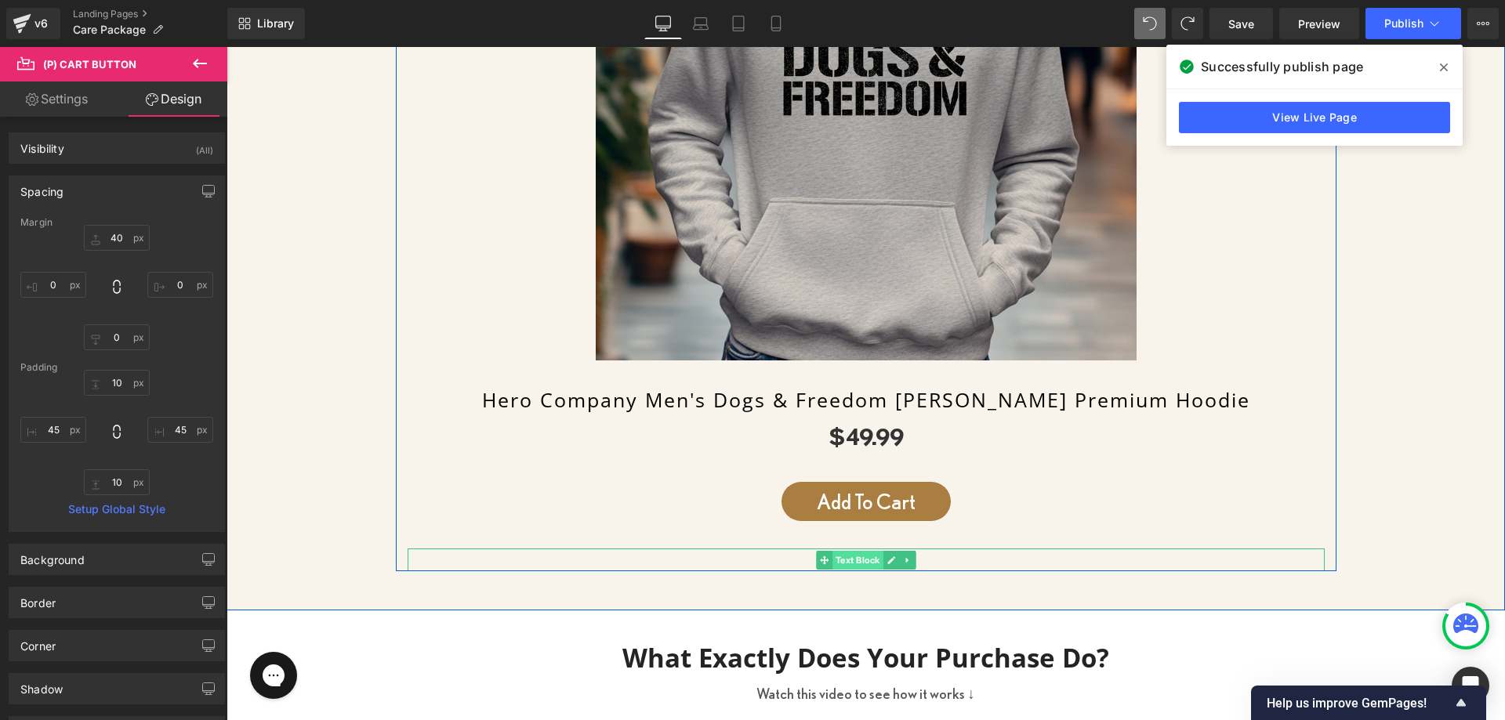
click at [845, 556] on span "Text Block" at bounding box center [857, 560] width 51 height 19
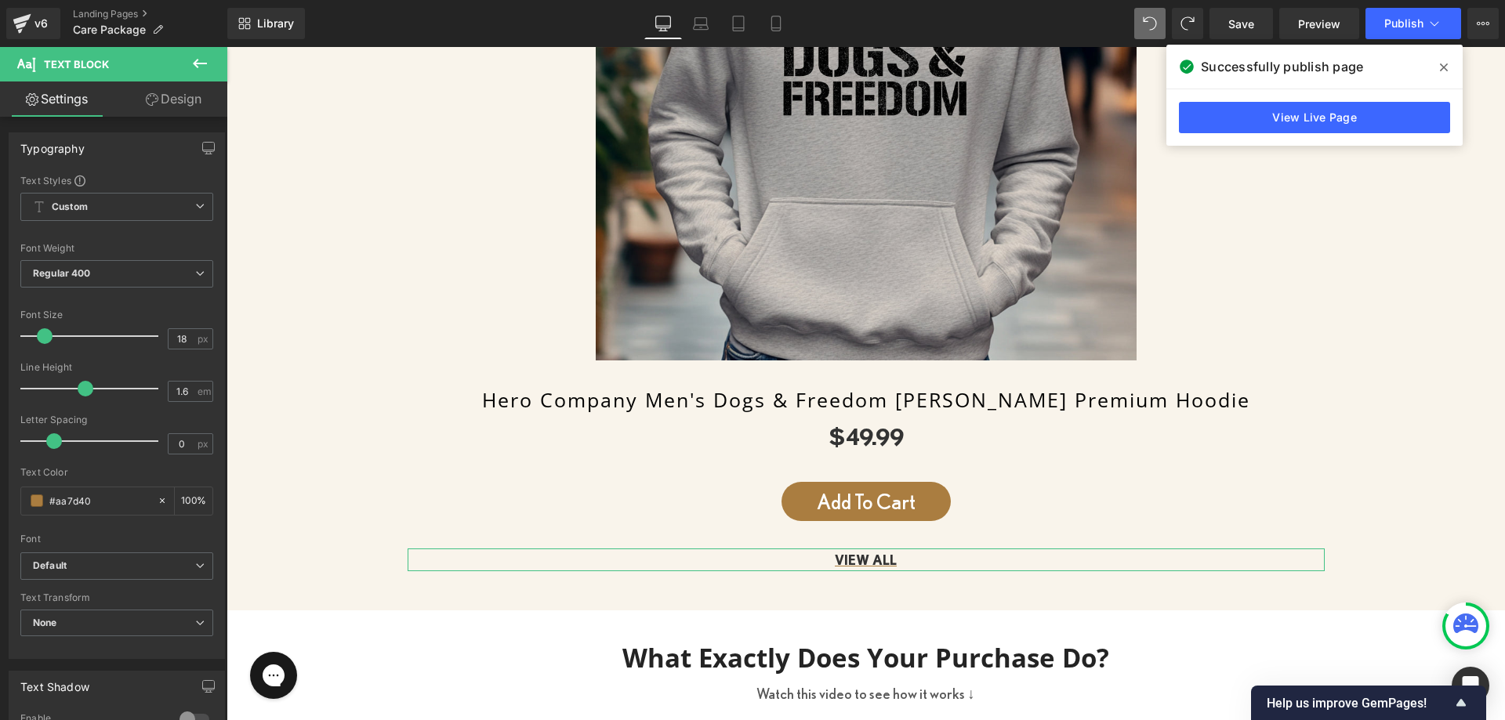
click at [210, 104] on link "Design" at bounding box center [174, 99] width 114 height 35
click at [0, 0] on div "Spacing" at bounding box center [0, 0] width 0 height 0
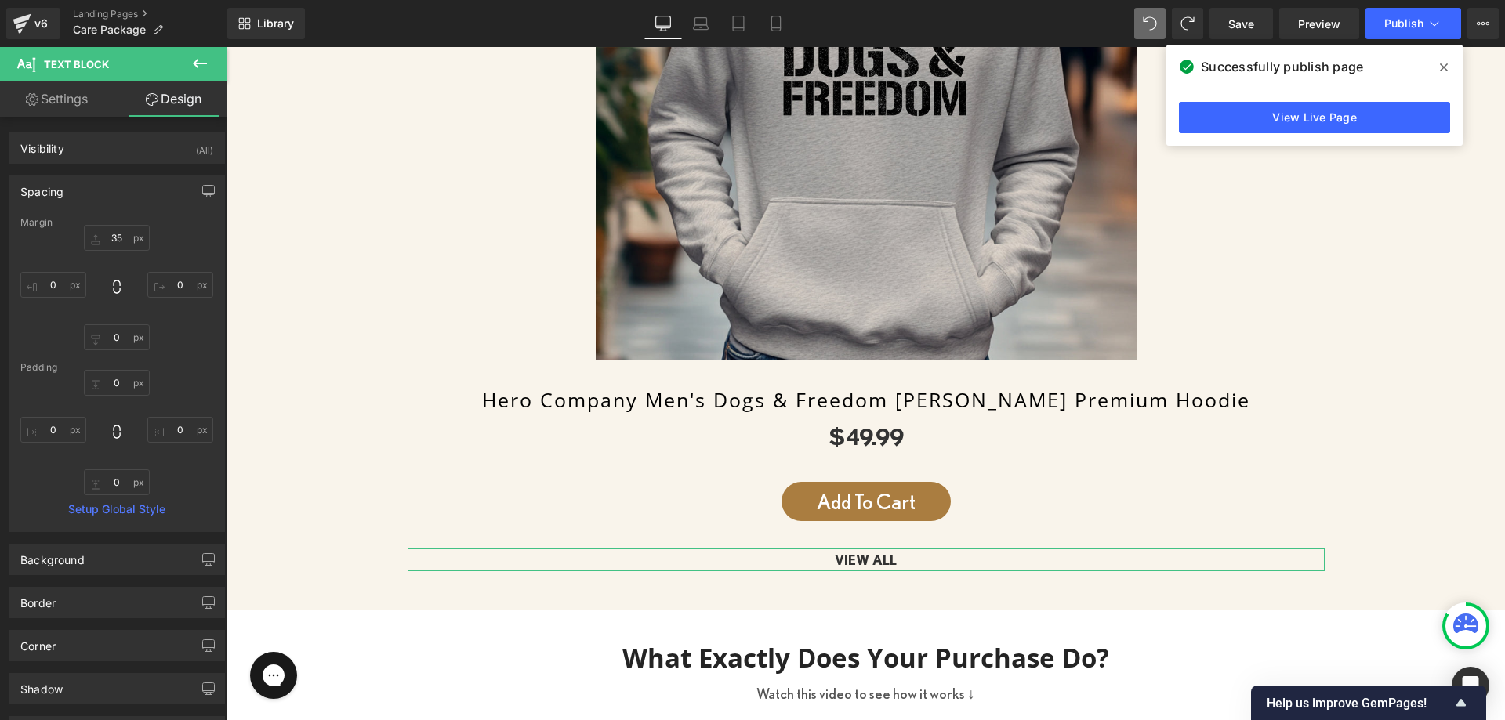
type input "35"
type input "0"
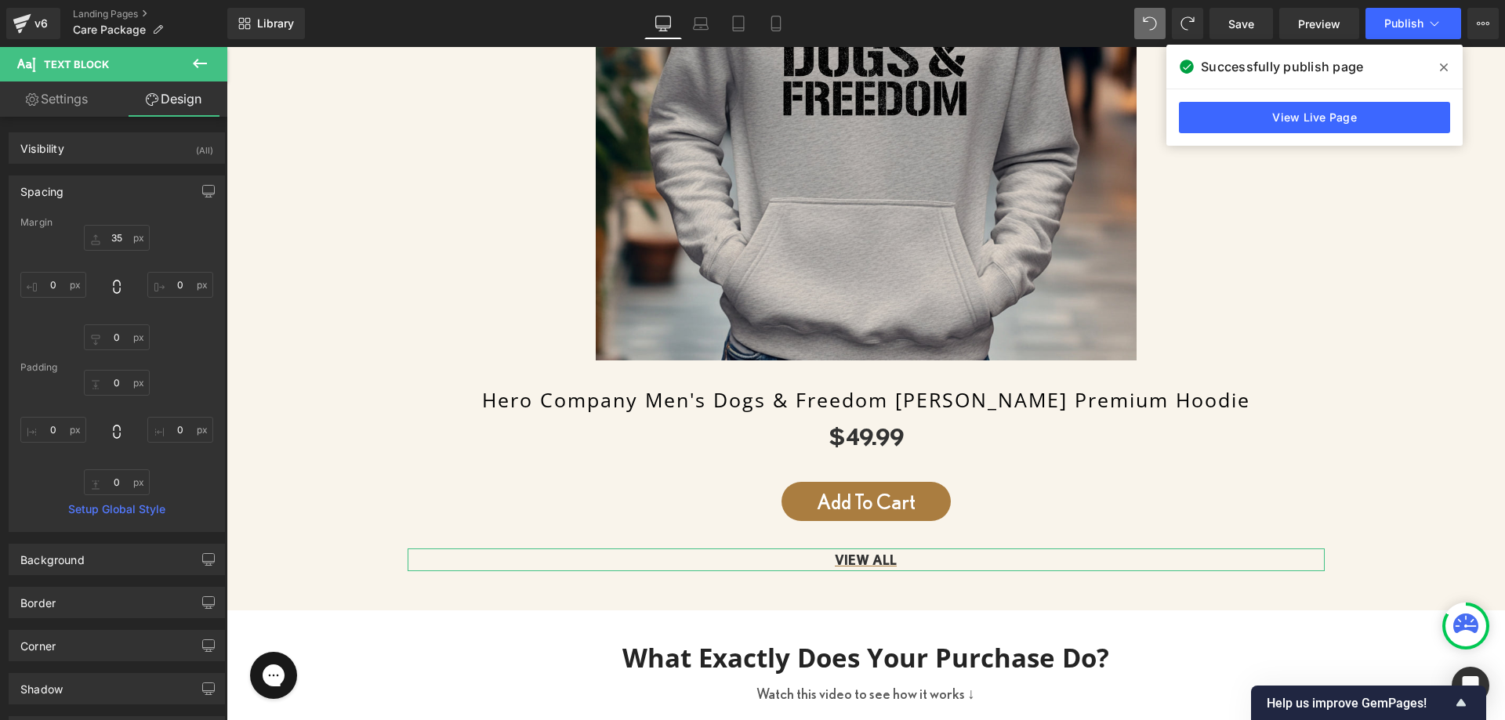
type input "0"
click at [103, 243] on input "35" at bounding box center [117, 238] width 66 height 26
click at [1425, 291] on div "A Hero Care Package can mean the difference between hope and hardship for a Vet…" at bounding box center [866, 150] width 1278 height 843
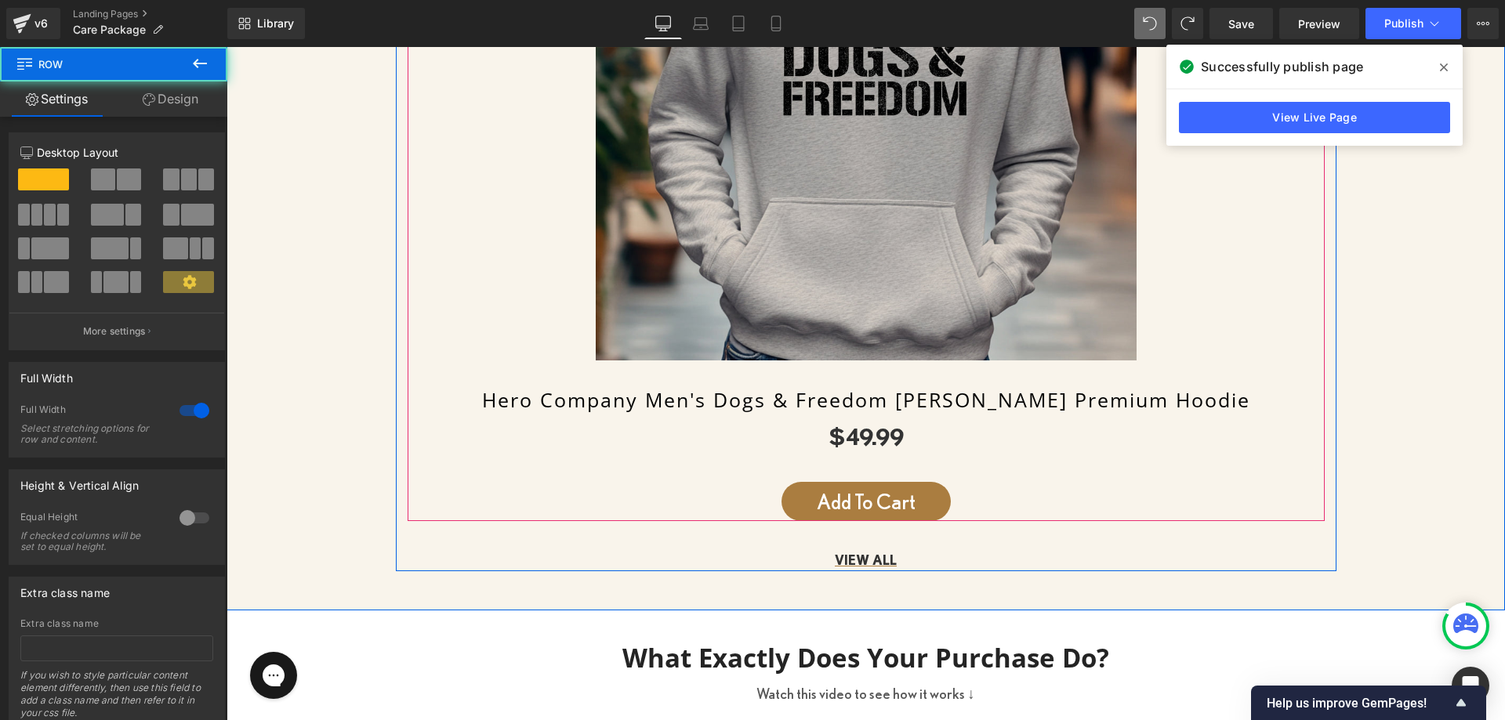
click at [782, 401] on link "Hero Company Men's Dogs & Freedom [PERSON_NAME] Premium Hoodie" at bounding box center [866, 400] width 768 height 24
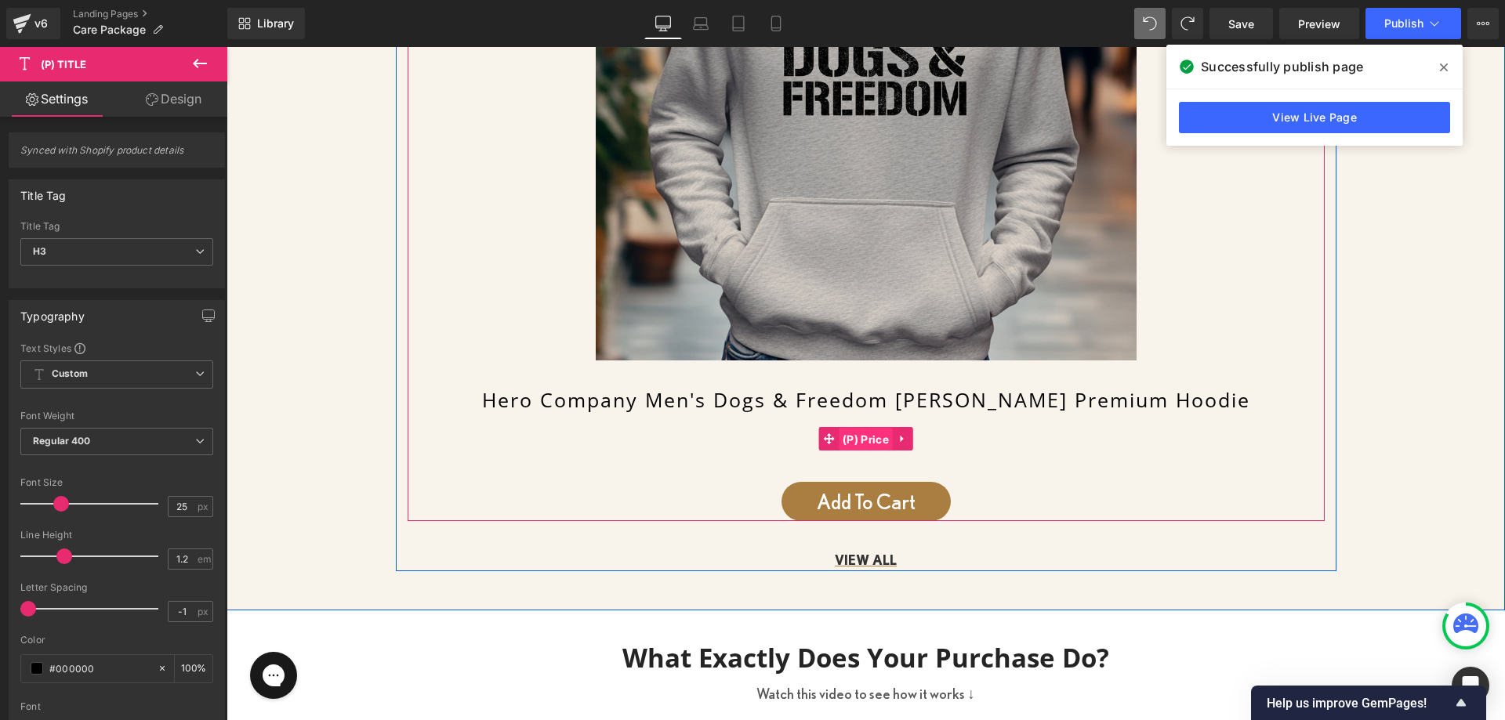
click at [873, 431] on span "(P) Price" at bounding box center [866, 440] width 54 height 24
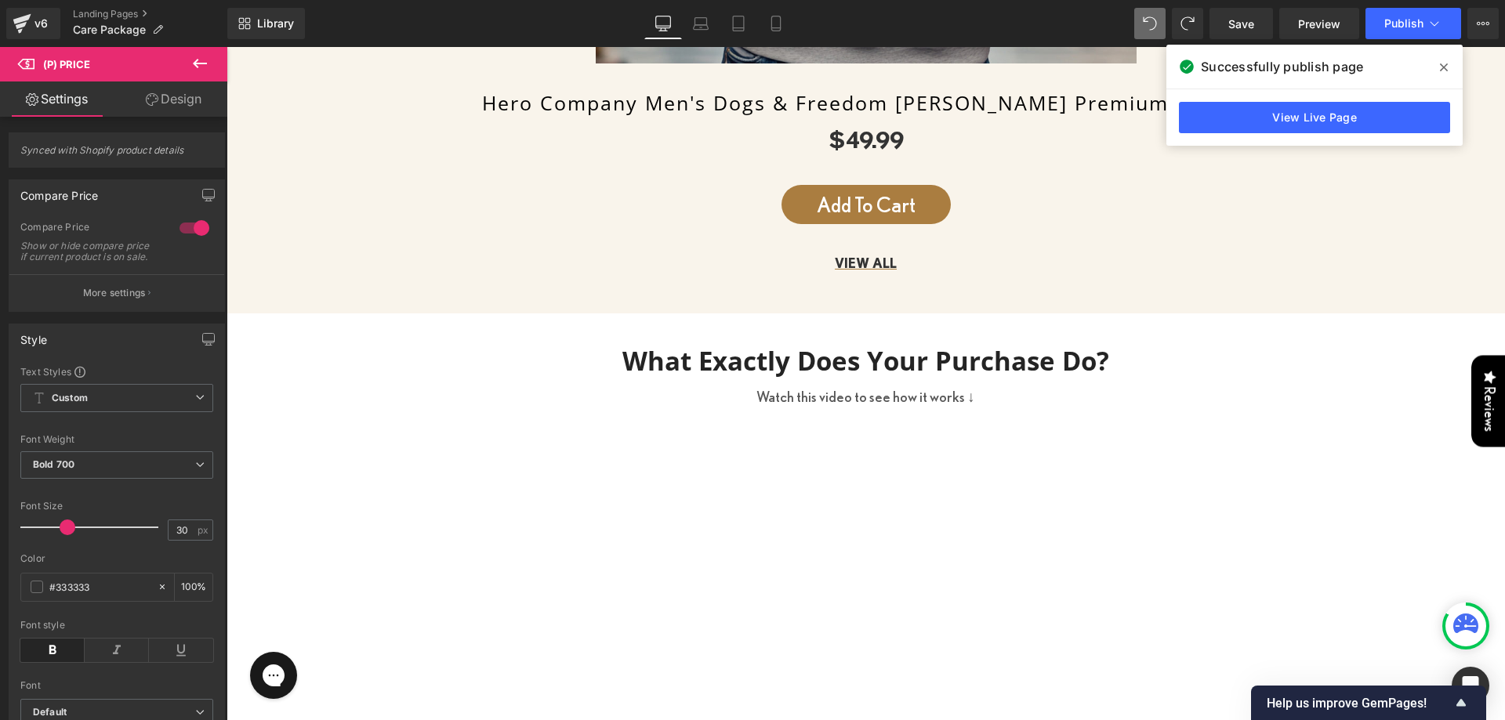
scroll to position [1332, 0]
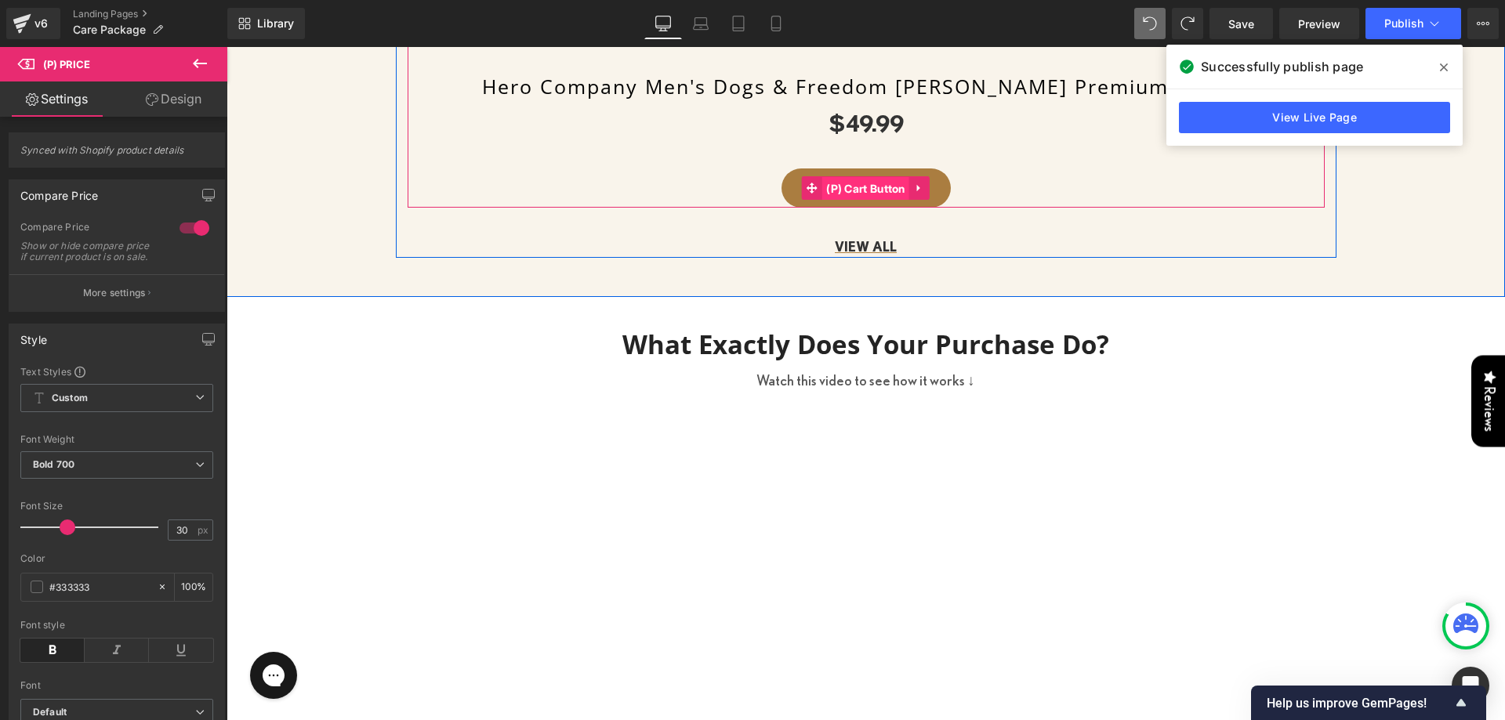
click at [828, 179] on span "(P) Cart Button" at bounding box center [865, 189] width 87 height 24
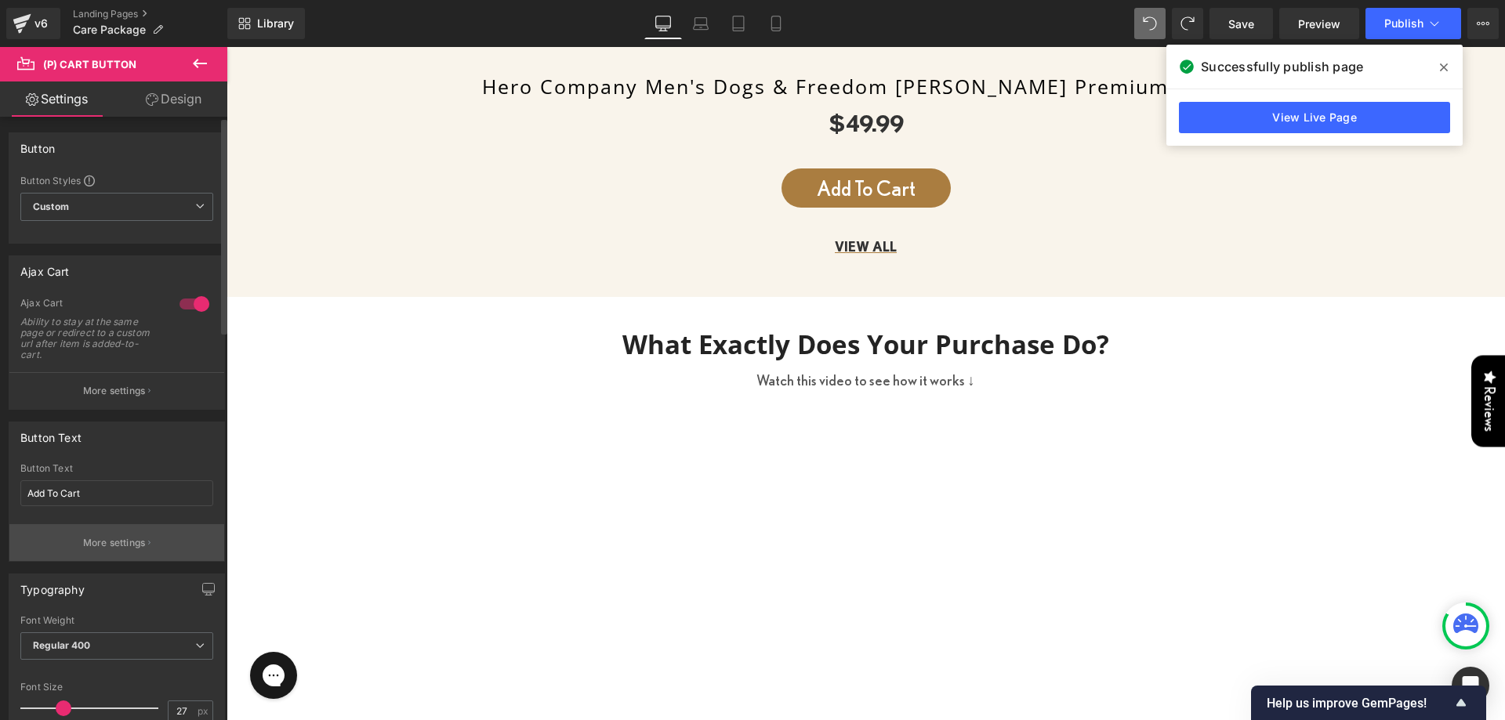
click at [85, 534] on button "More settings" at bounding box center [116, 542] width 215 height 37
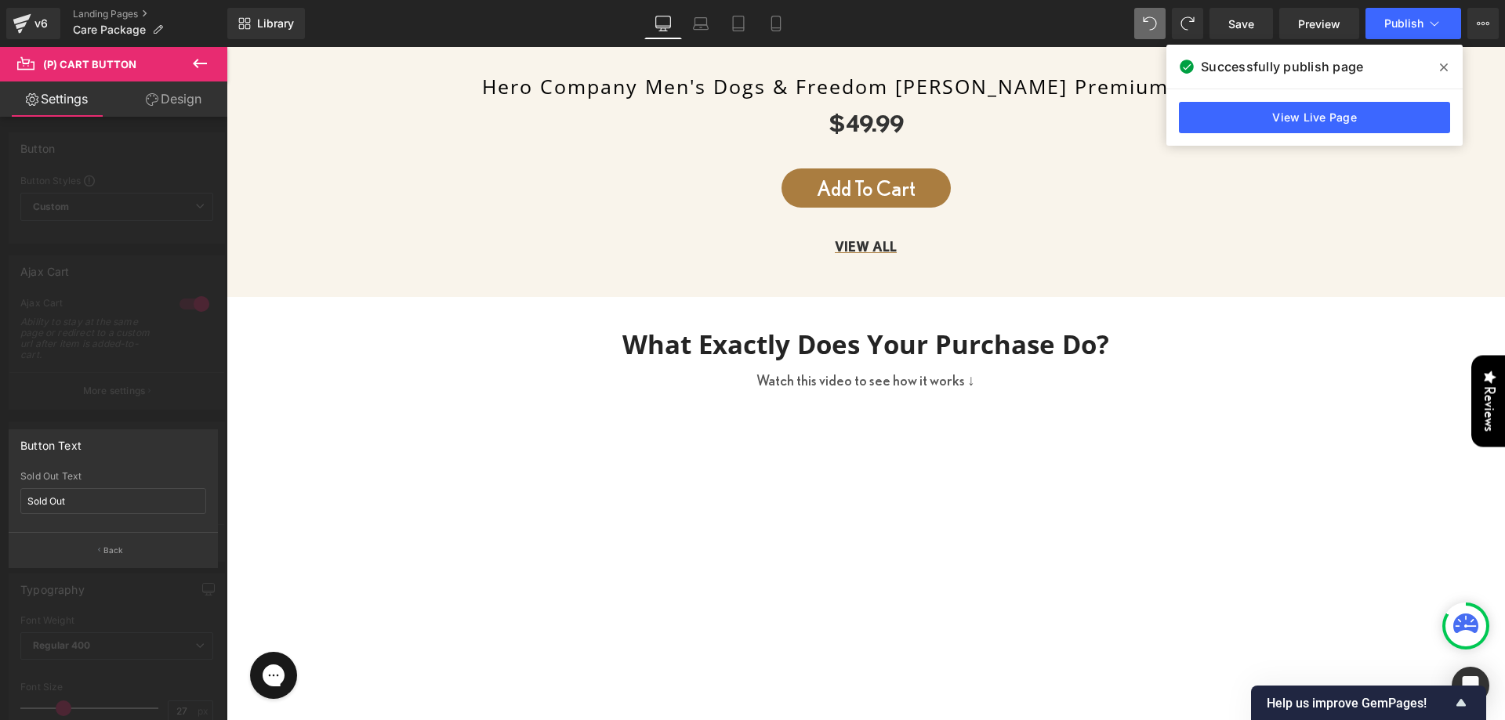
click at [103, 390] on div at bounding box center [113, 387] width 227 height 681
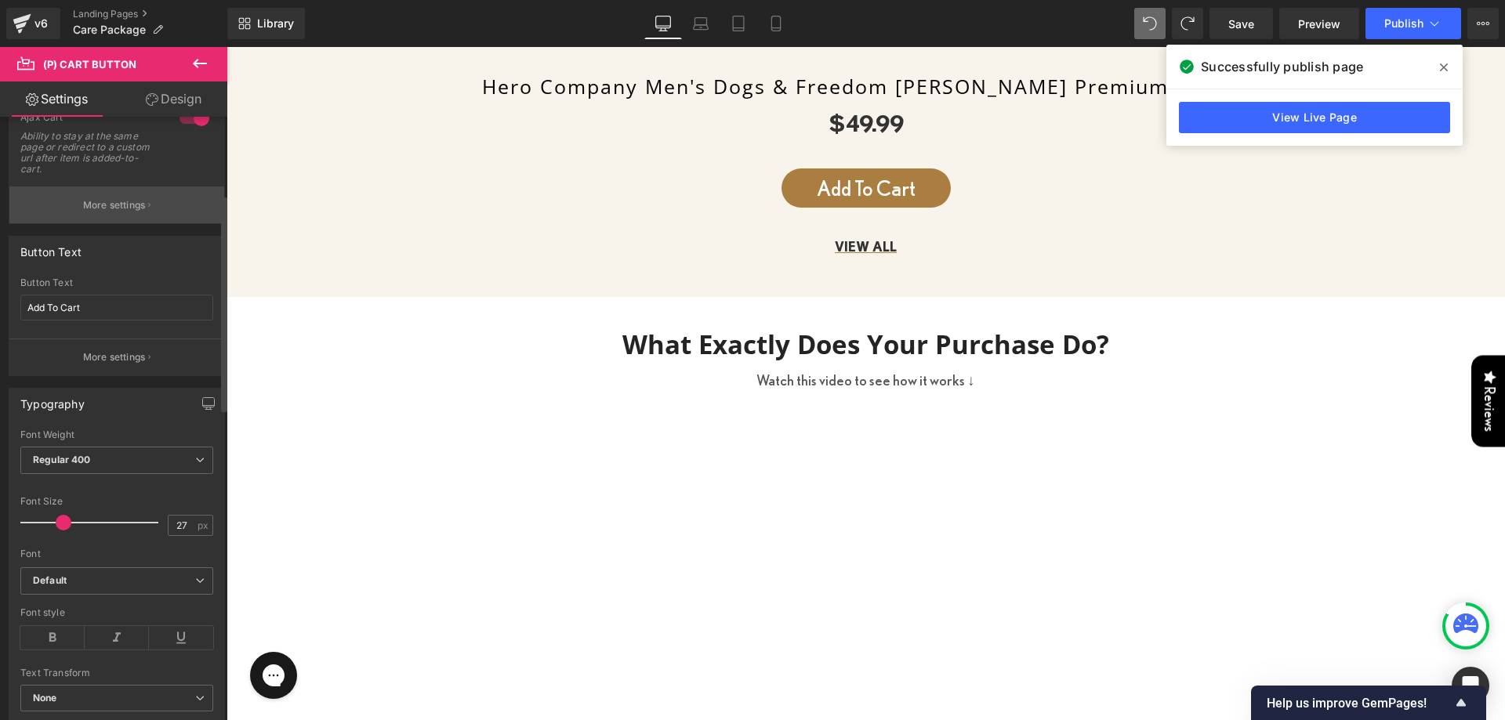
scroll to position [235, 0]
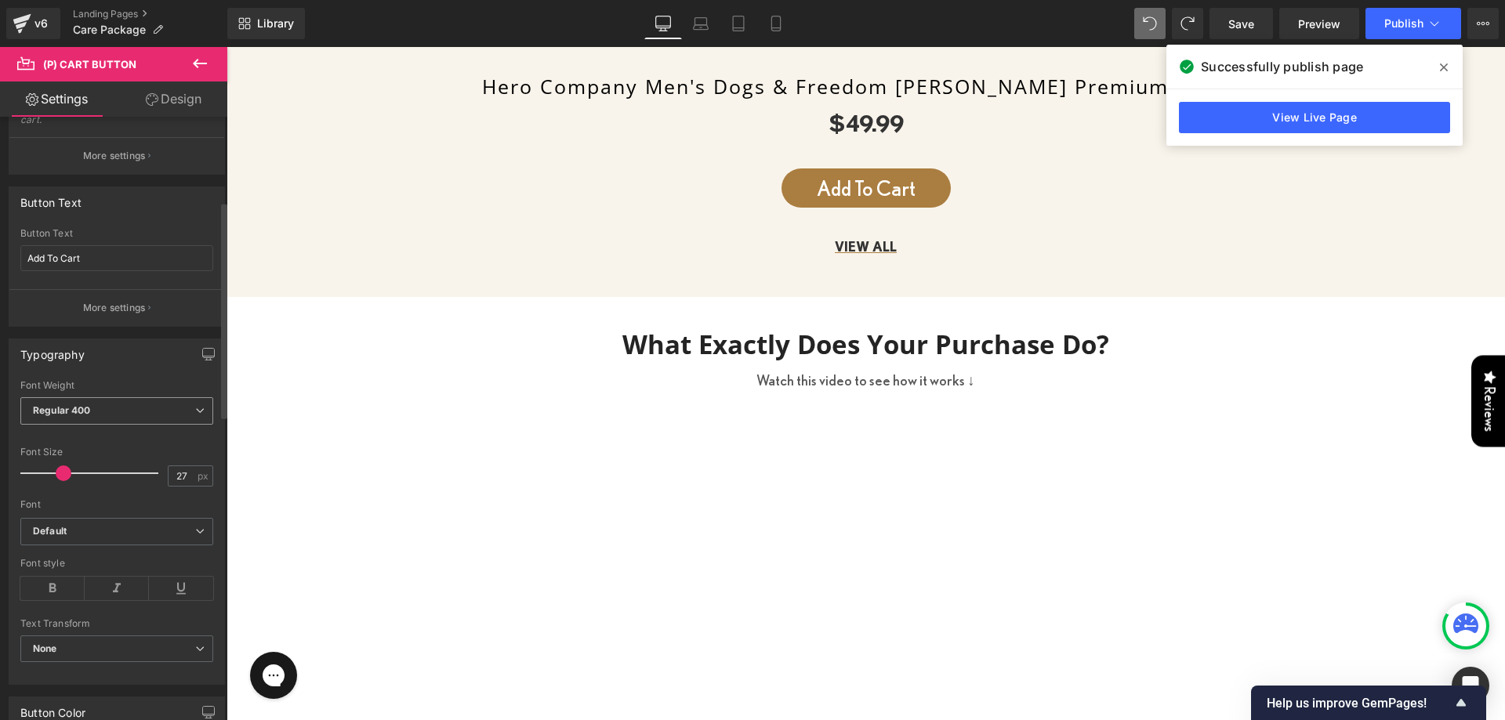
click at [108, 408] on span "Regular 400" at bounding box center [116, 410] width 193 height 27
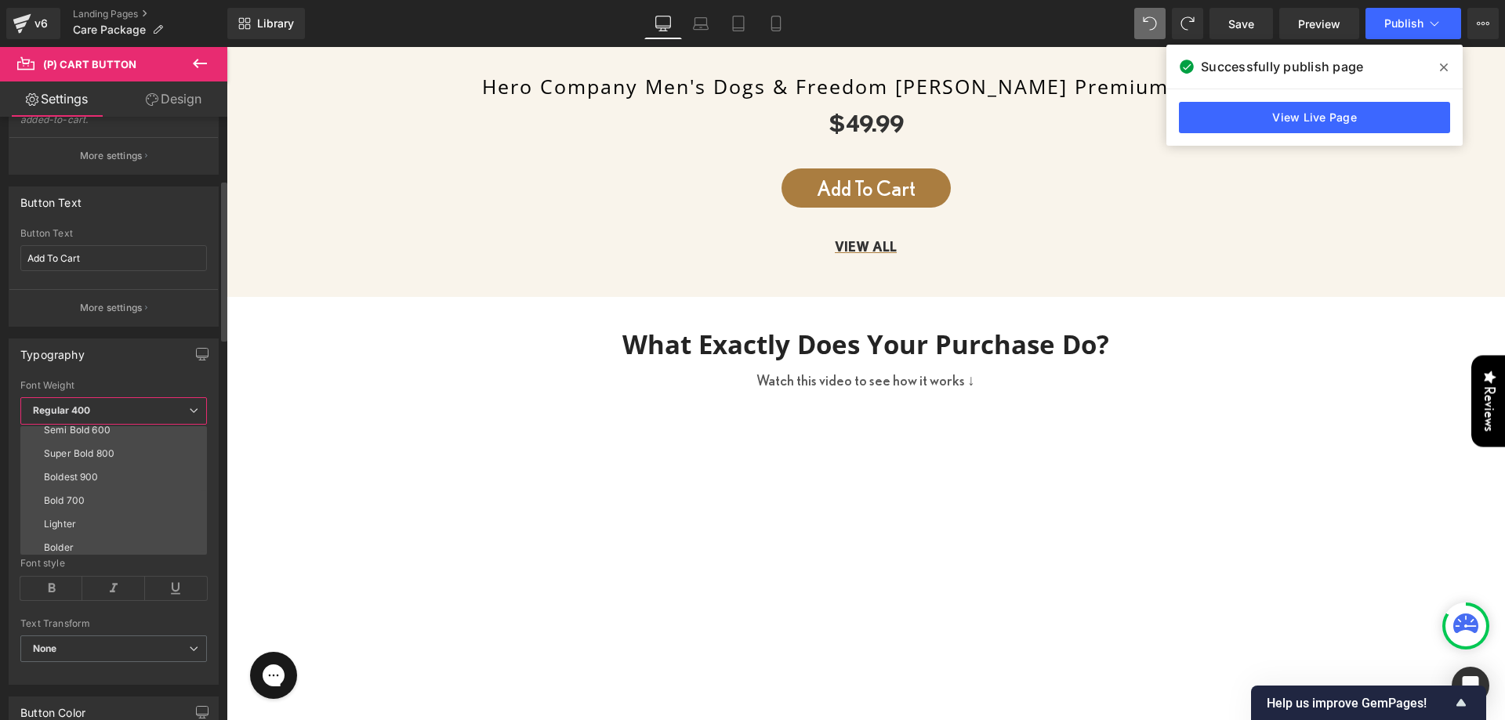
scroll to position [130, 0]
click at [102, 488] on li "Bold 700" at bounding box center [117, 496] width 194 height 24
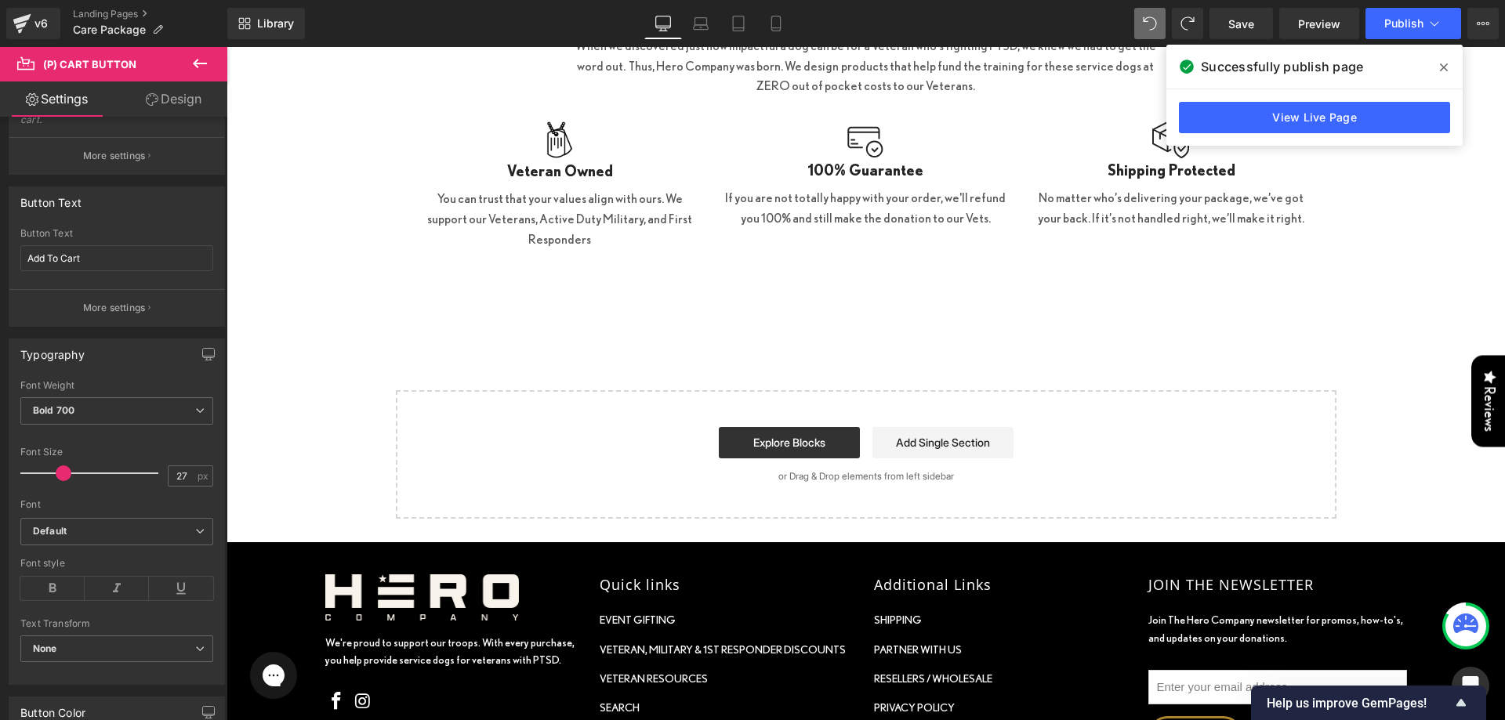
scroll to position [2351, 0]
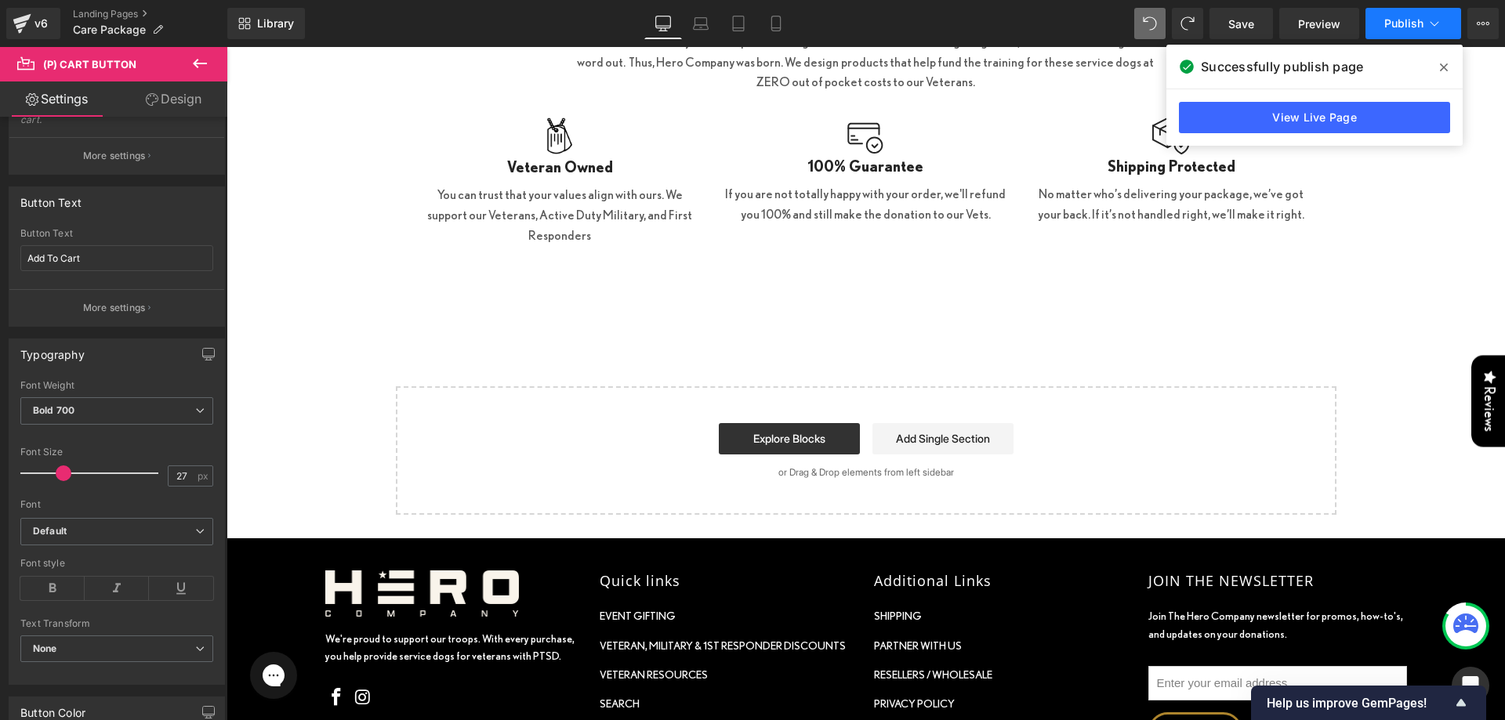
click at [1392, 37] on button "Publish" at bounding box center [1413, 23] width 96 height 31
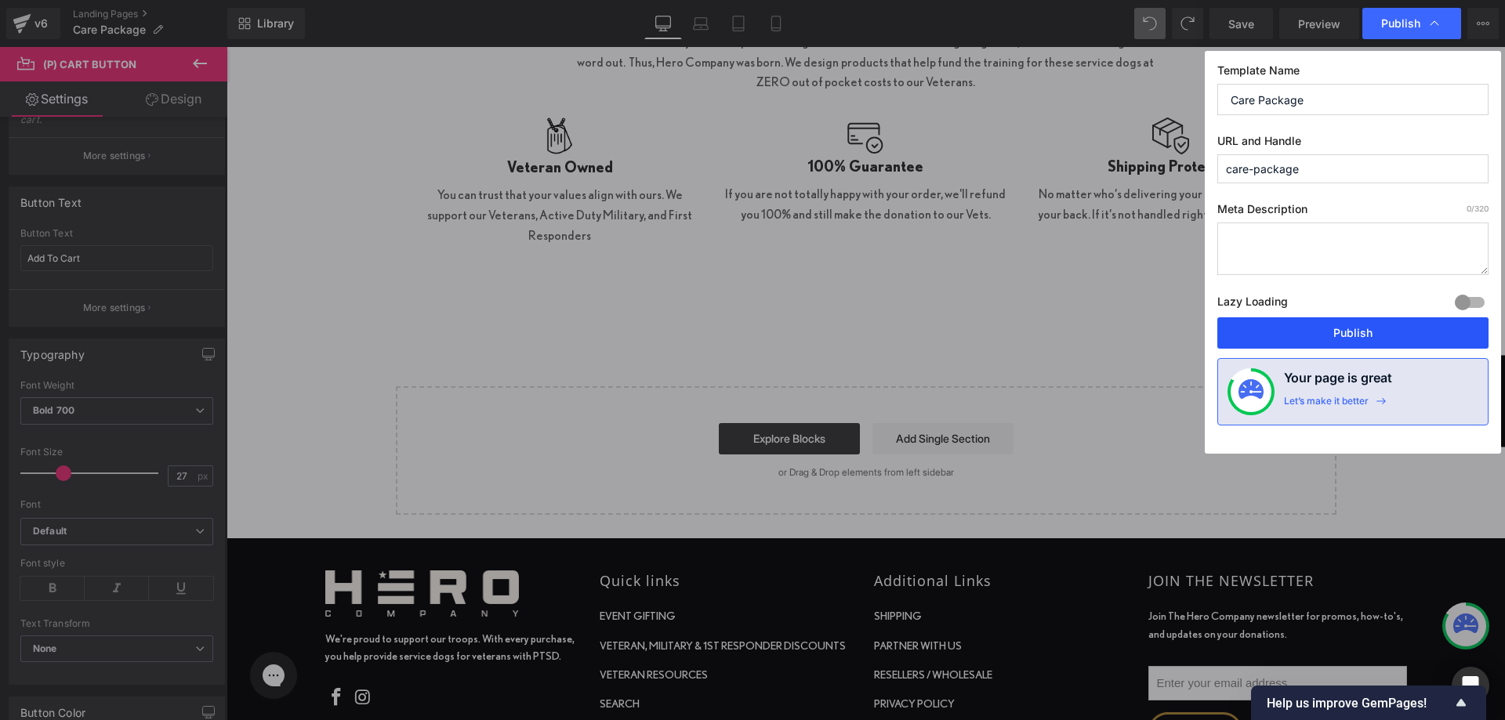
click at [1308, 332] on button "Publish" at bounding box center [1352, 332] width 271 height 31
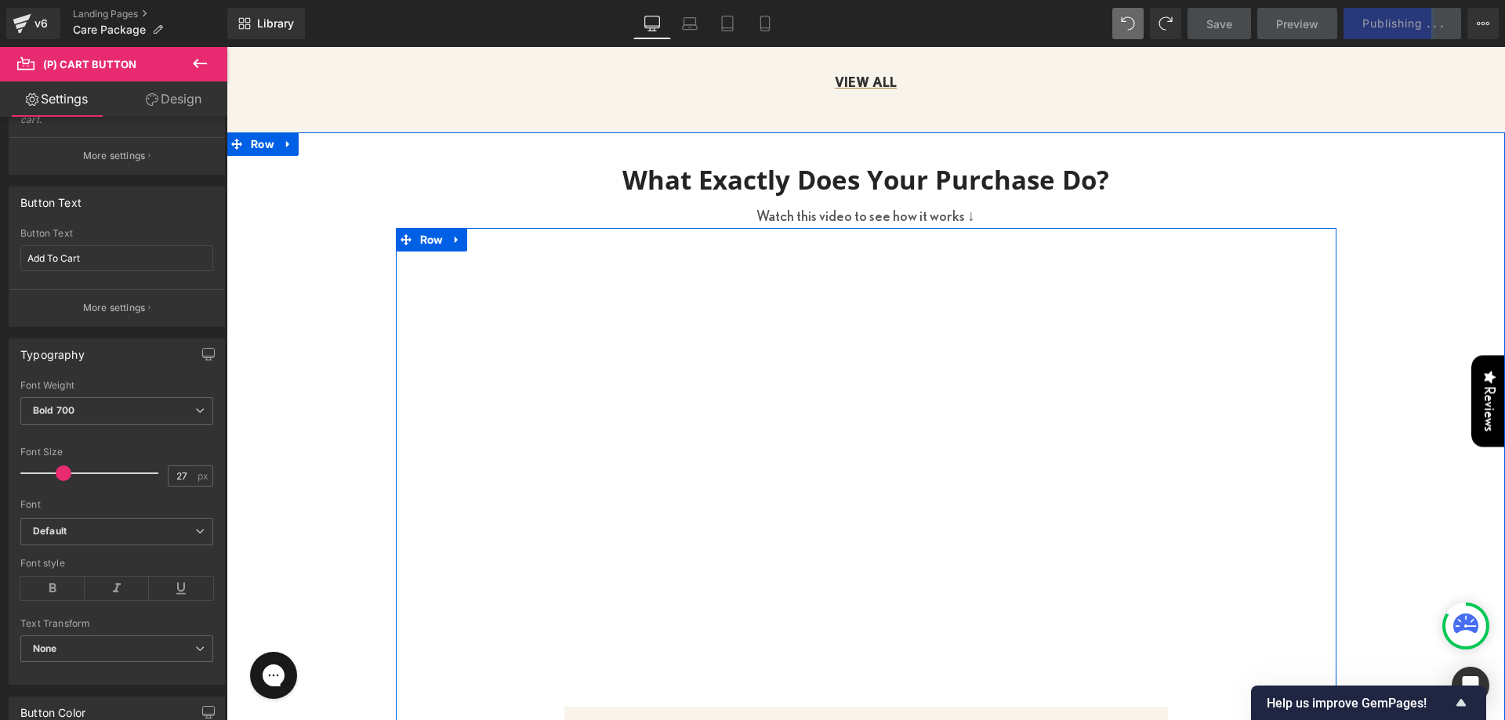
scroll to position [1489, 0]
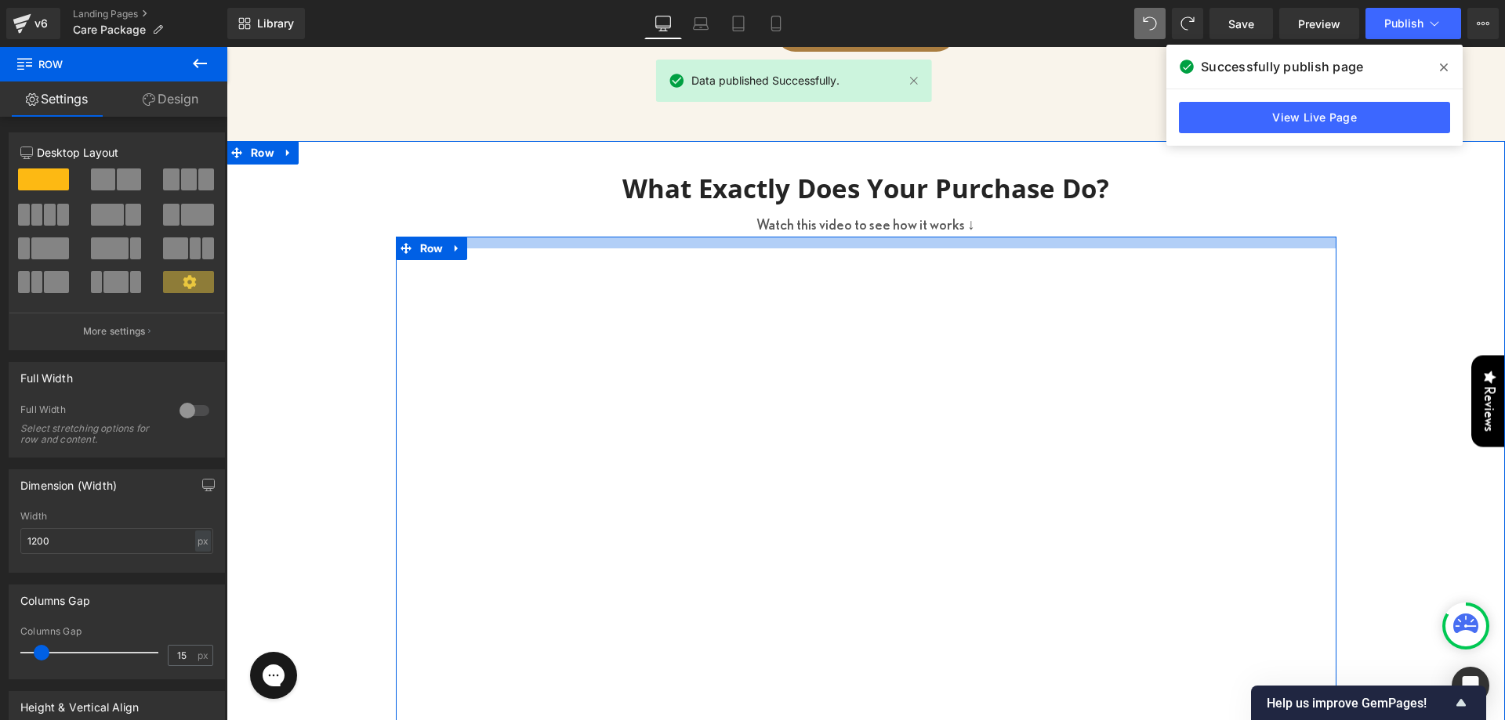
drag, startPoint x: 807, startPoint y: 231, endPoint x: 799, endPoint y: 243, distance: 14.1
click at [799, 243] on div at bounding box center [866, 243] width 941 height 12
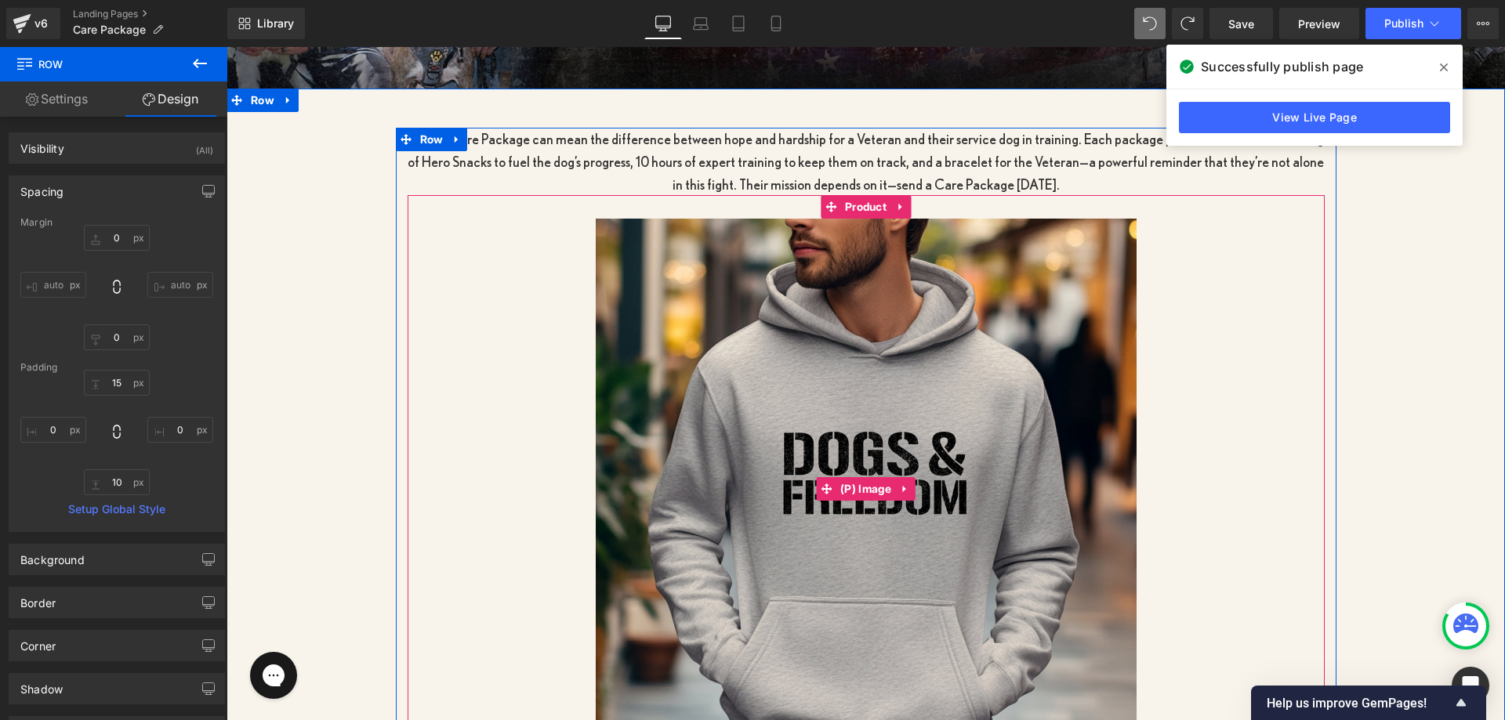
scroll to position [541, 0]
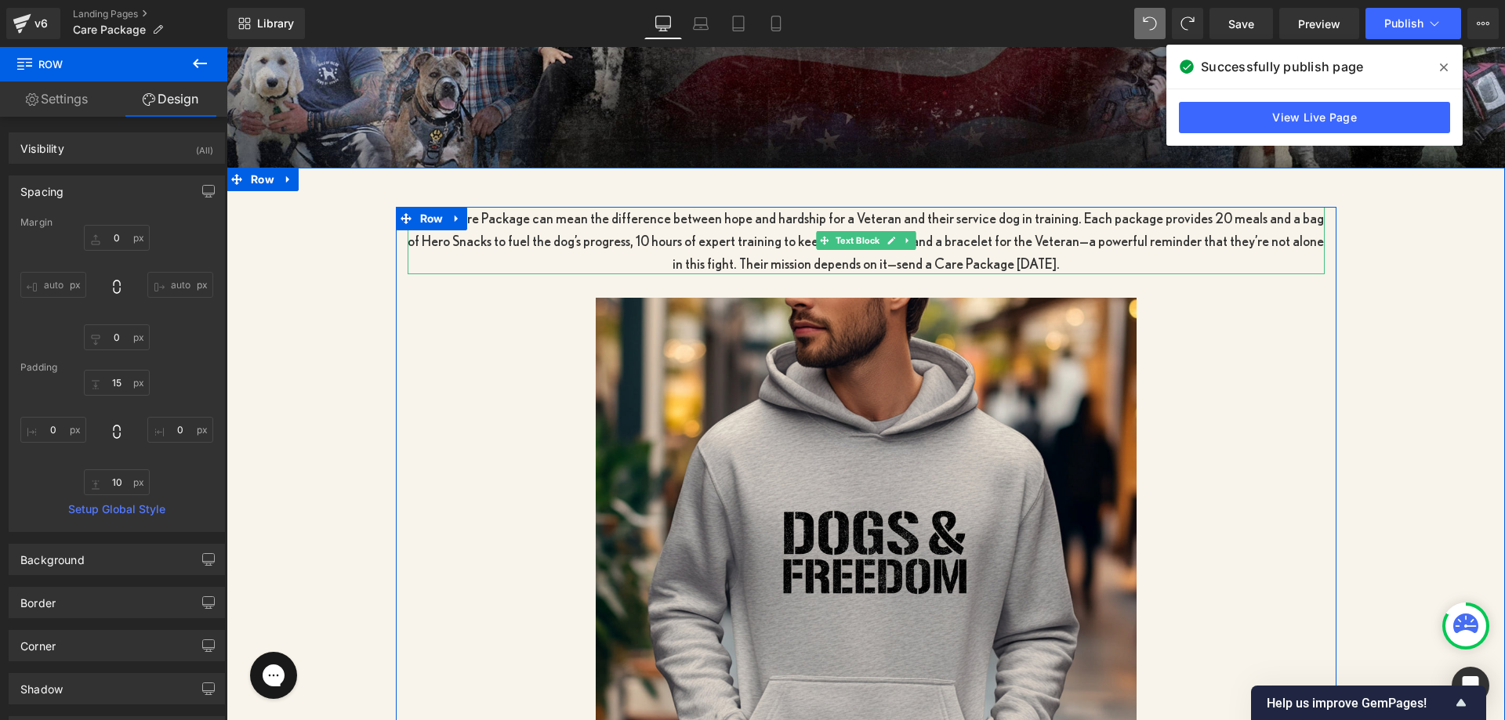
click at [768, 245] on p "A Hero Care Package can mean the difference between hope and hardship for a Vet…" at bounding box center [866, 240] width 917 height 67
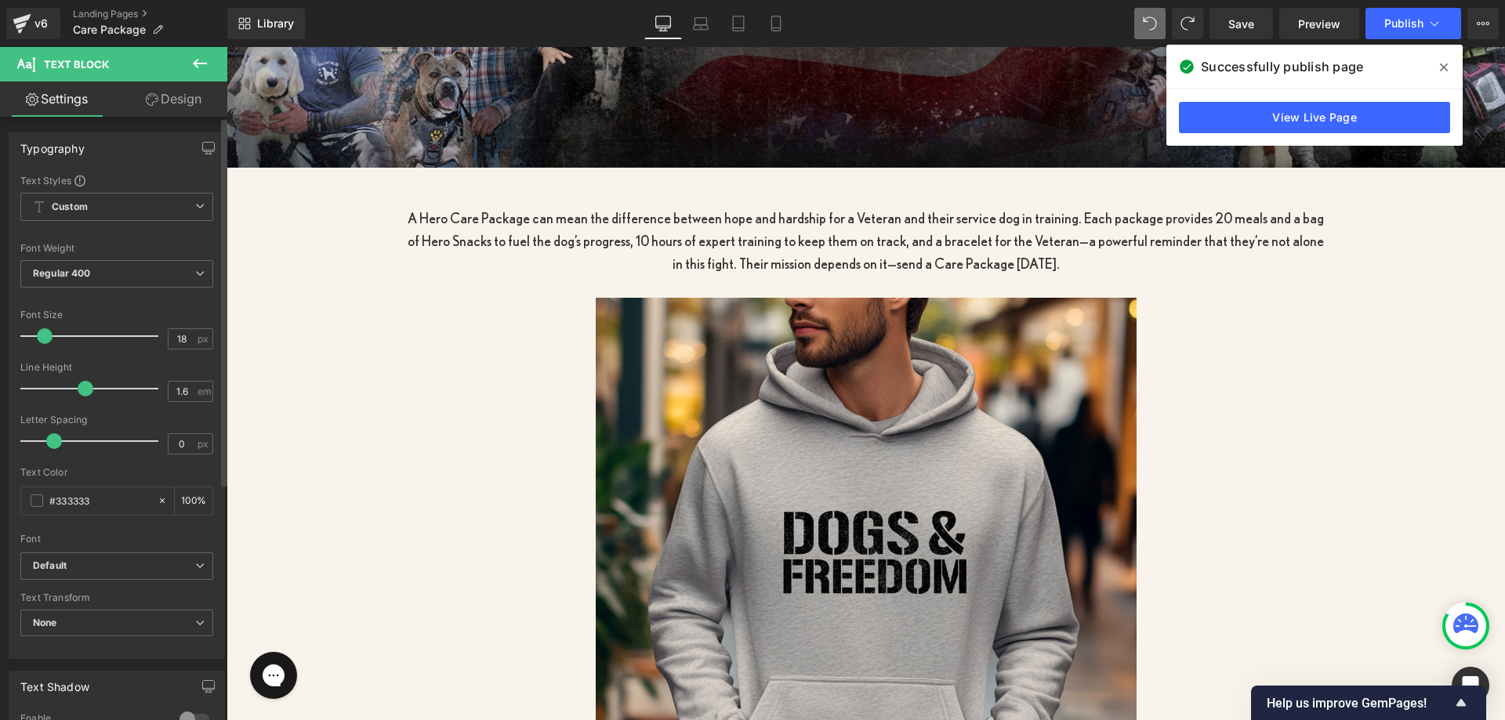
type input "20"
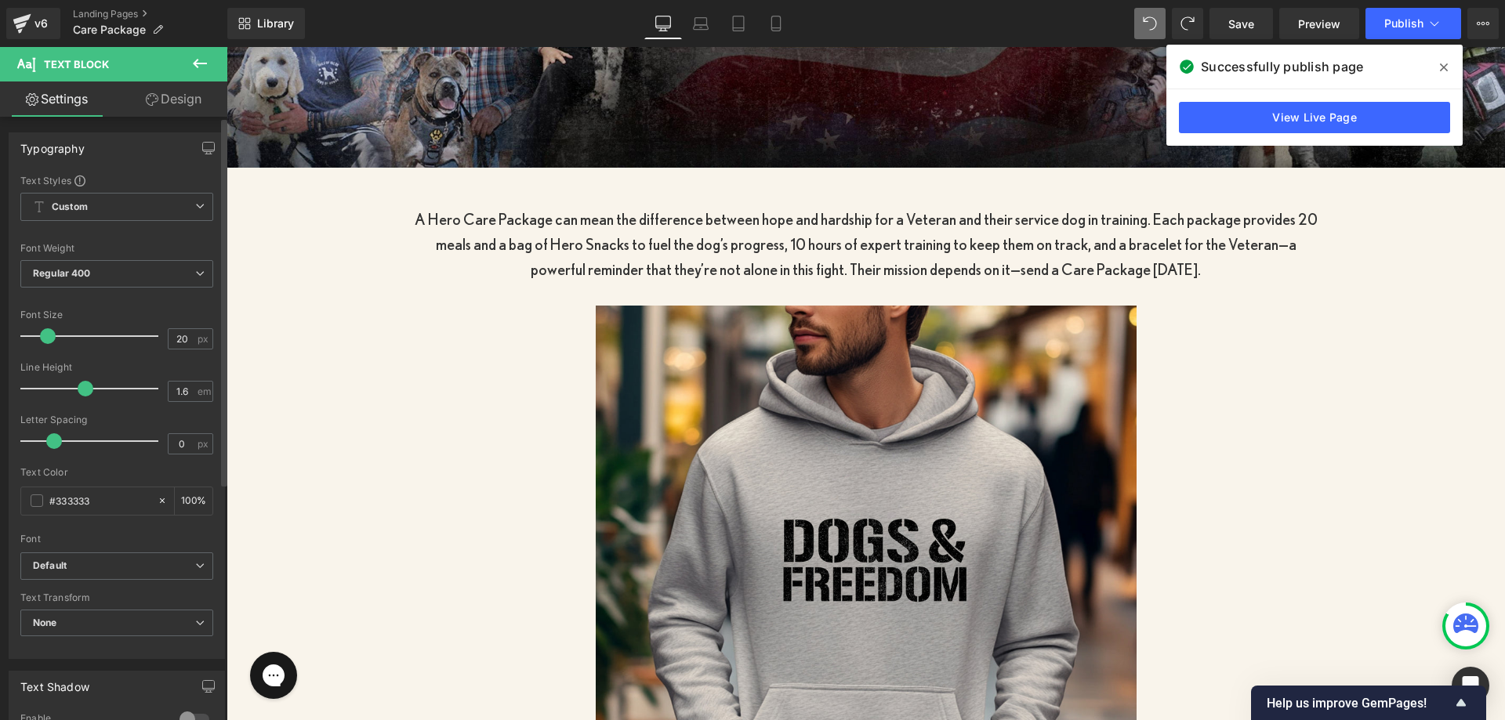
click at [49, 333] on span at bounding box center [48, 336] width 16 height 16
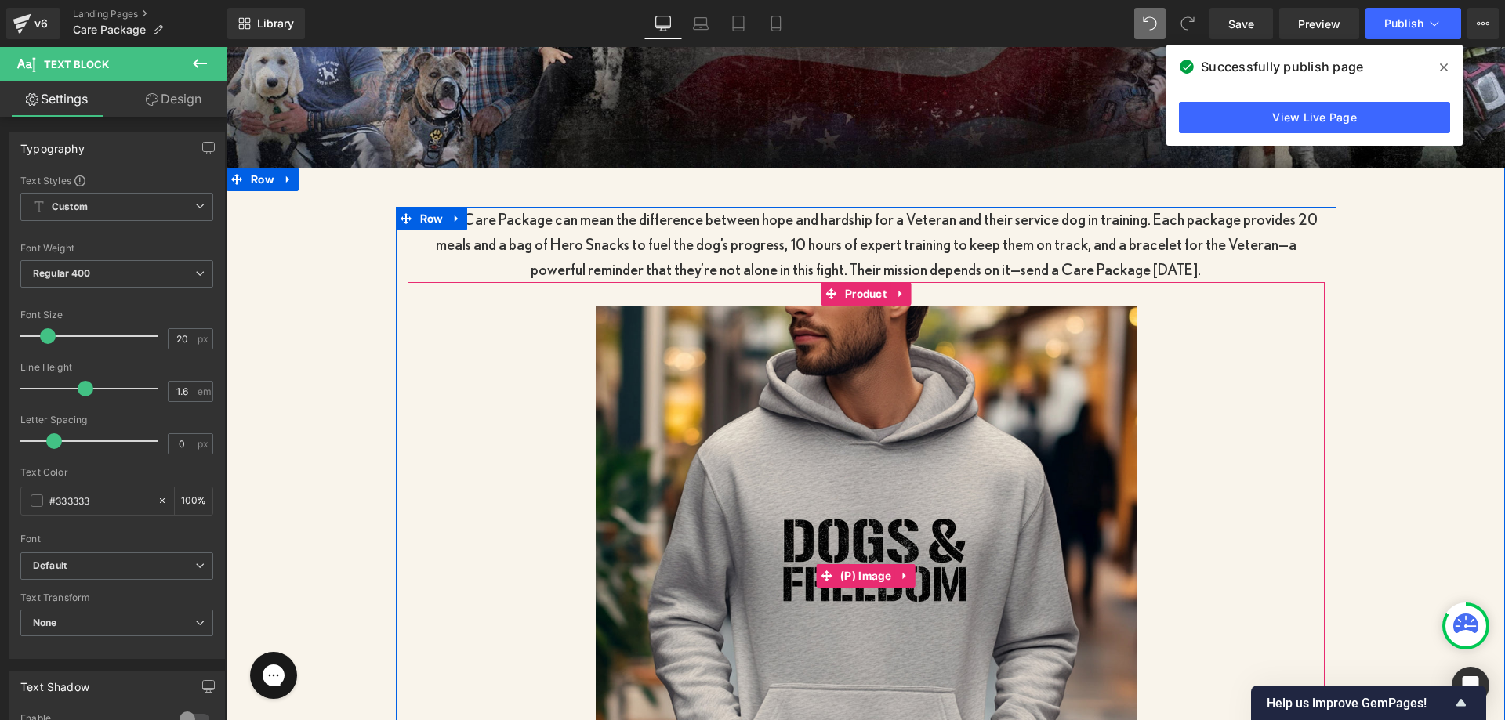
click at [1306, 369] on div "Sale Off" at bounding box center [865, 576] width 901 height 541
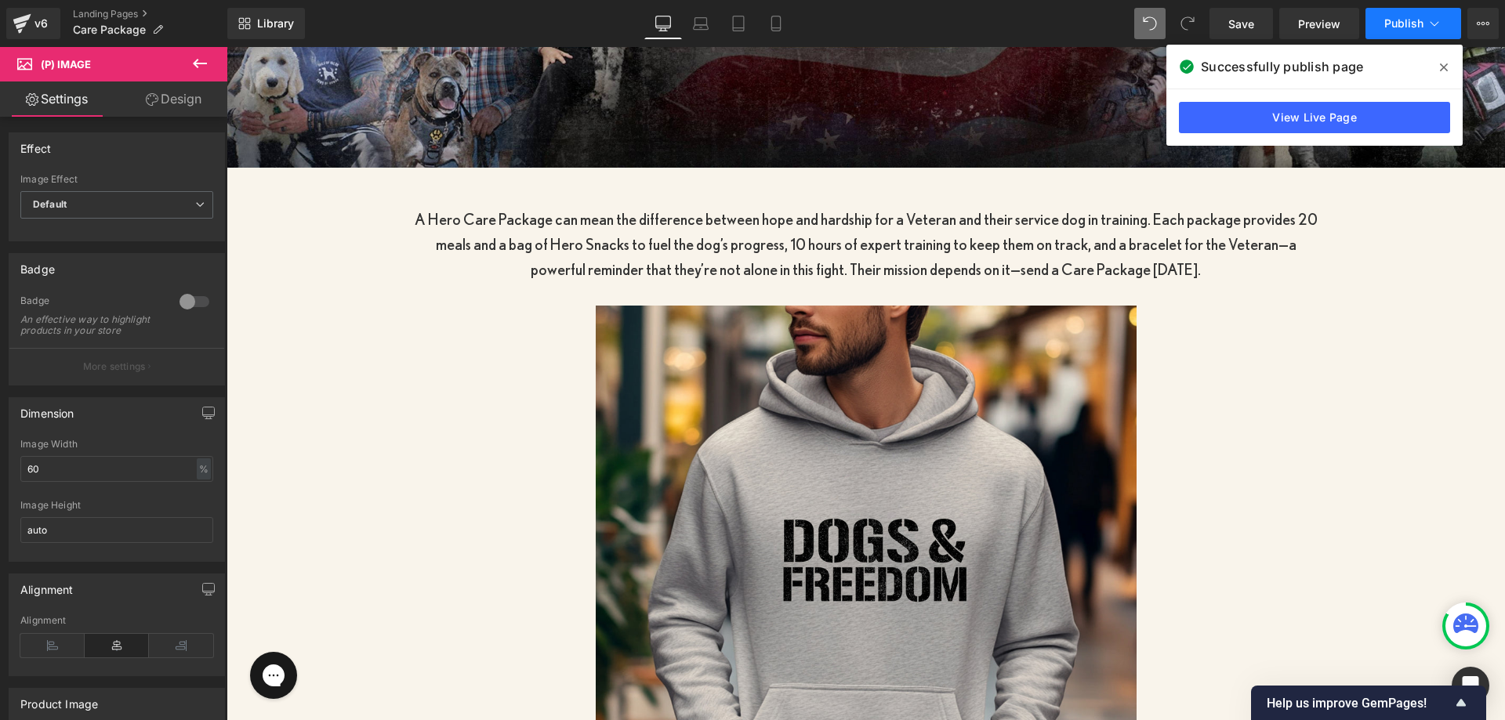
click at [1393, 13] on button "Publish" at bounding box center [1413, 23] width 96 height 31
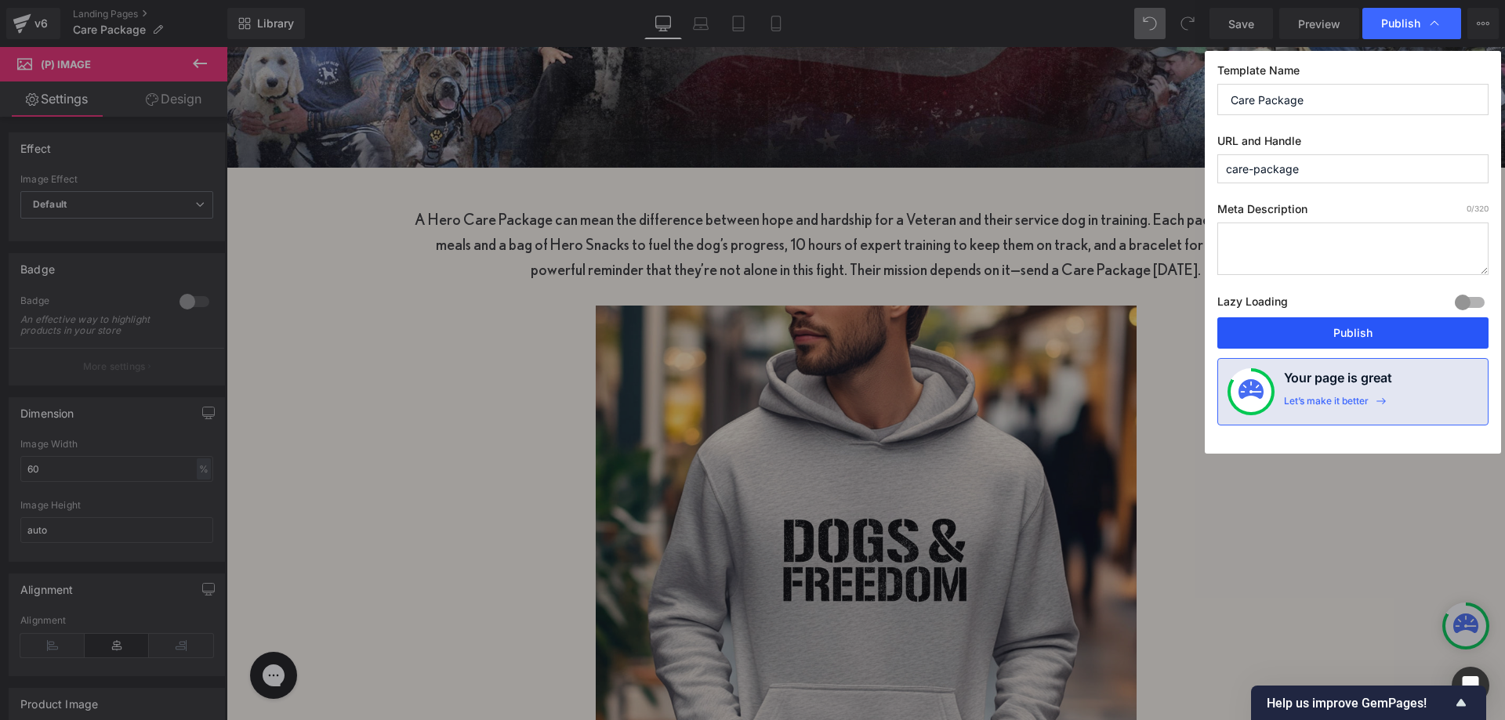
click at [1360, 336] on button "Publish" at bounding box center [1352, 332] width 271 height 31
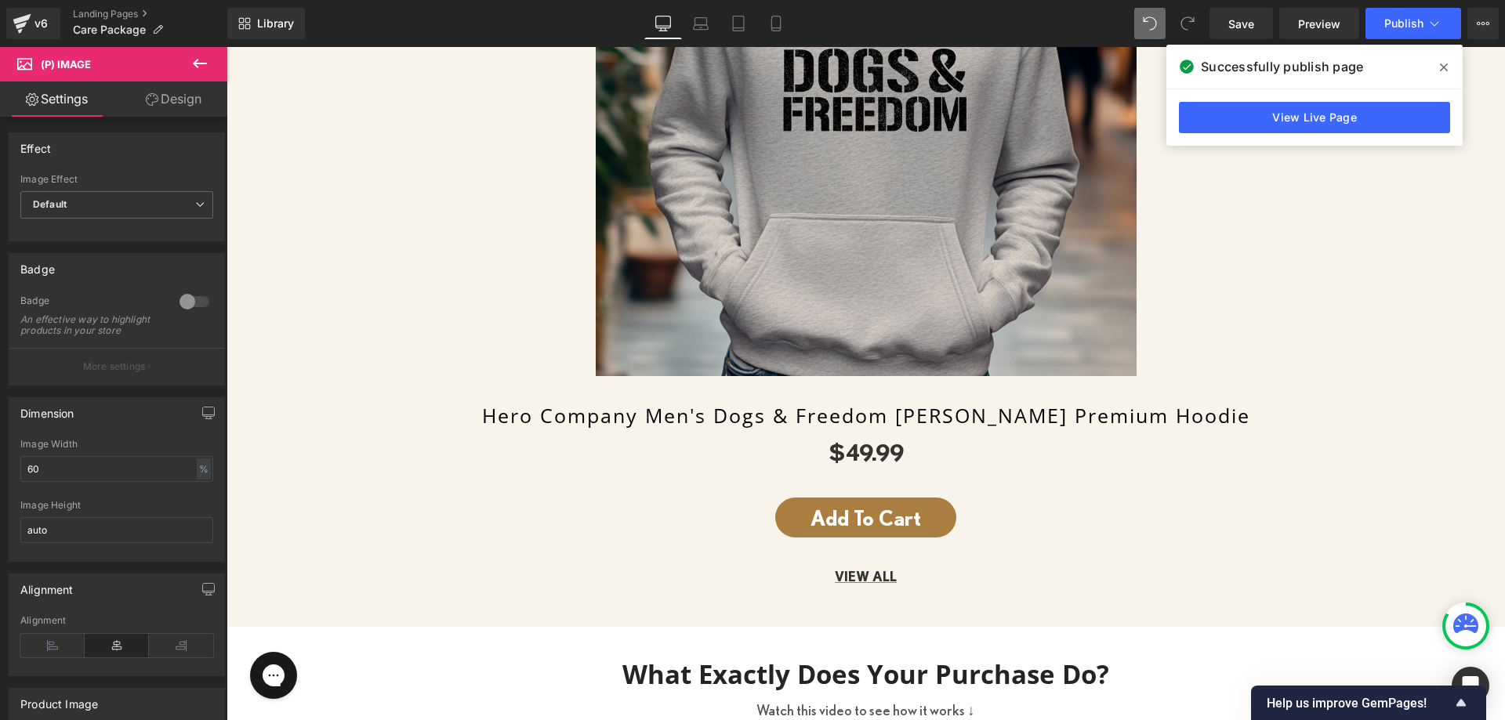
scroll to position [1325, 0]
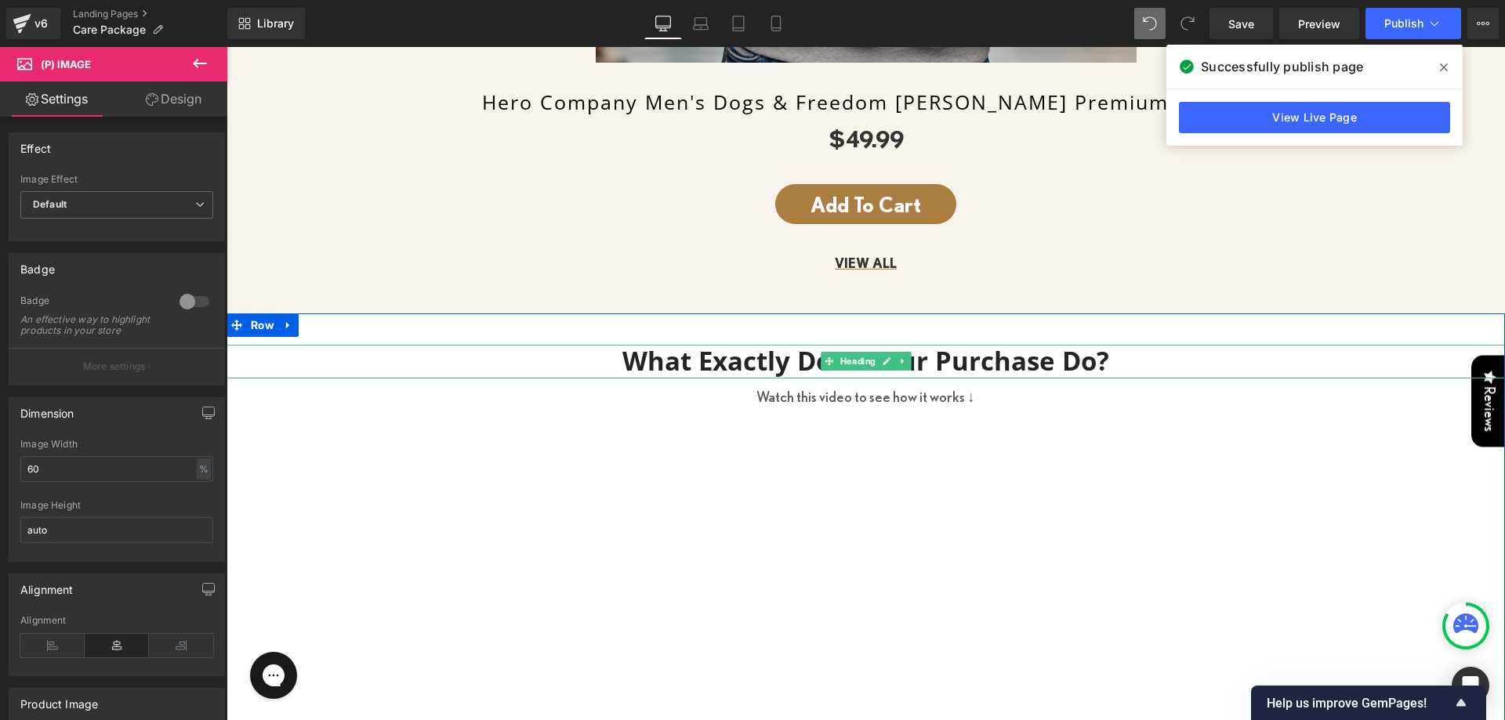
drag, startPoint x: 768, startPoint y: 346, endPoint x: 505, endPoint y: 347, distance: 263.3
click at [768, 346] on h3 "What Exactly Does Your Purchase Do?" at bounding box center [866, 362] width 1278 height 34
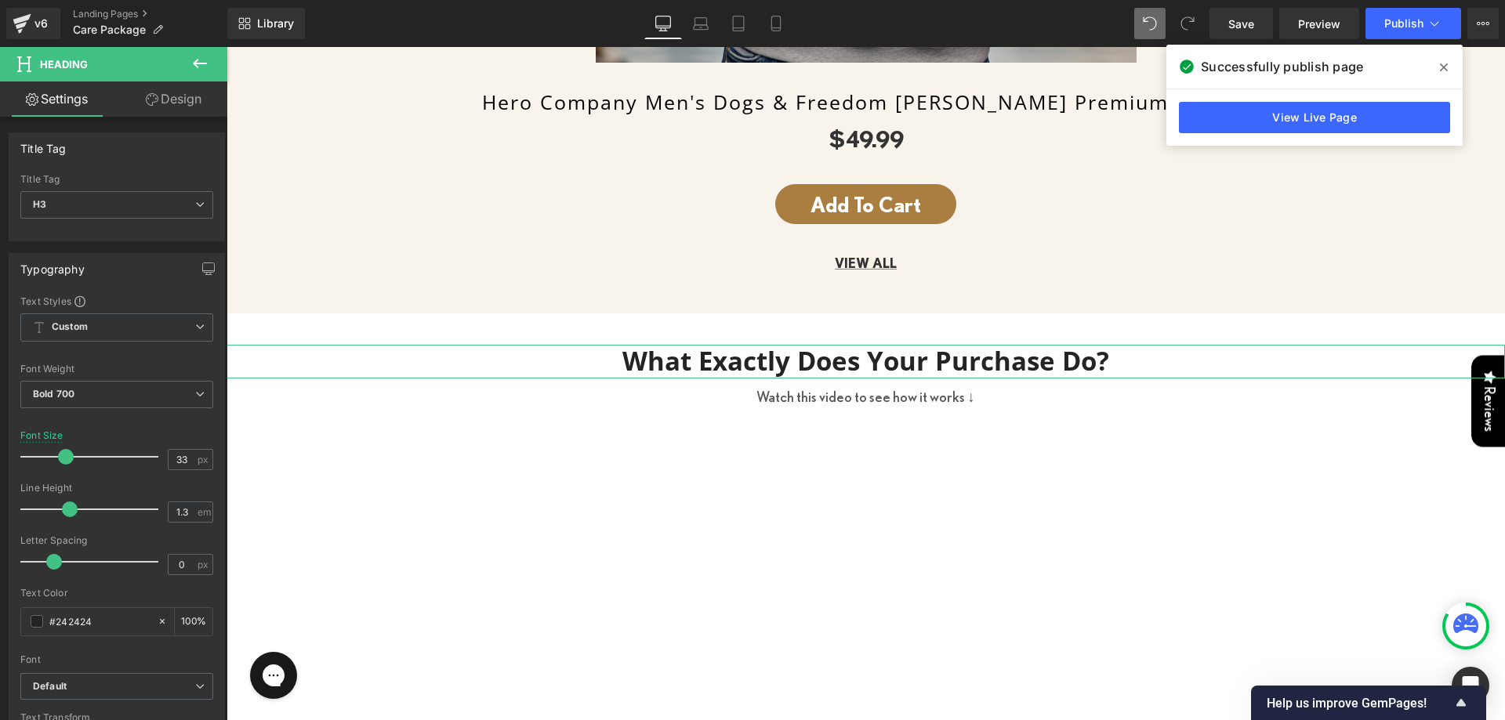
click at [150, 99] on icon at bounding box center [152, 99] width 13 height 13
click at [0, 0] on div "Spacing" at bounding box center [0, 0] width 0 height 0
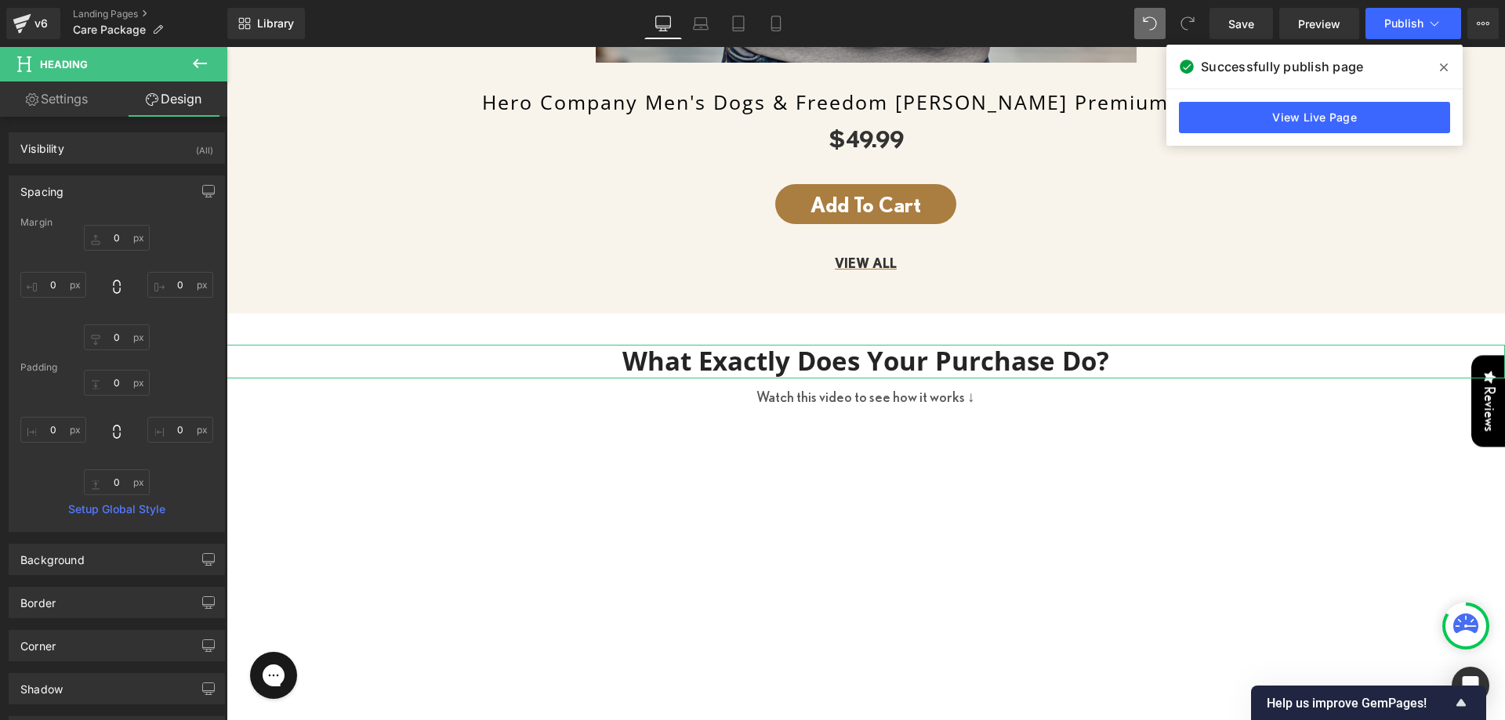
type input "0"
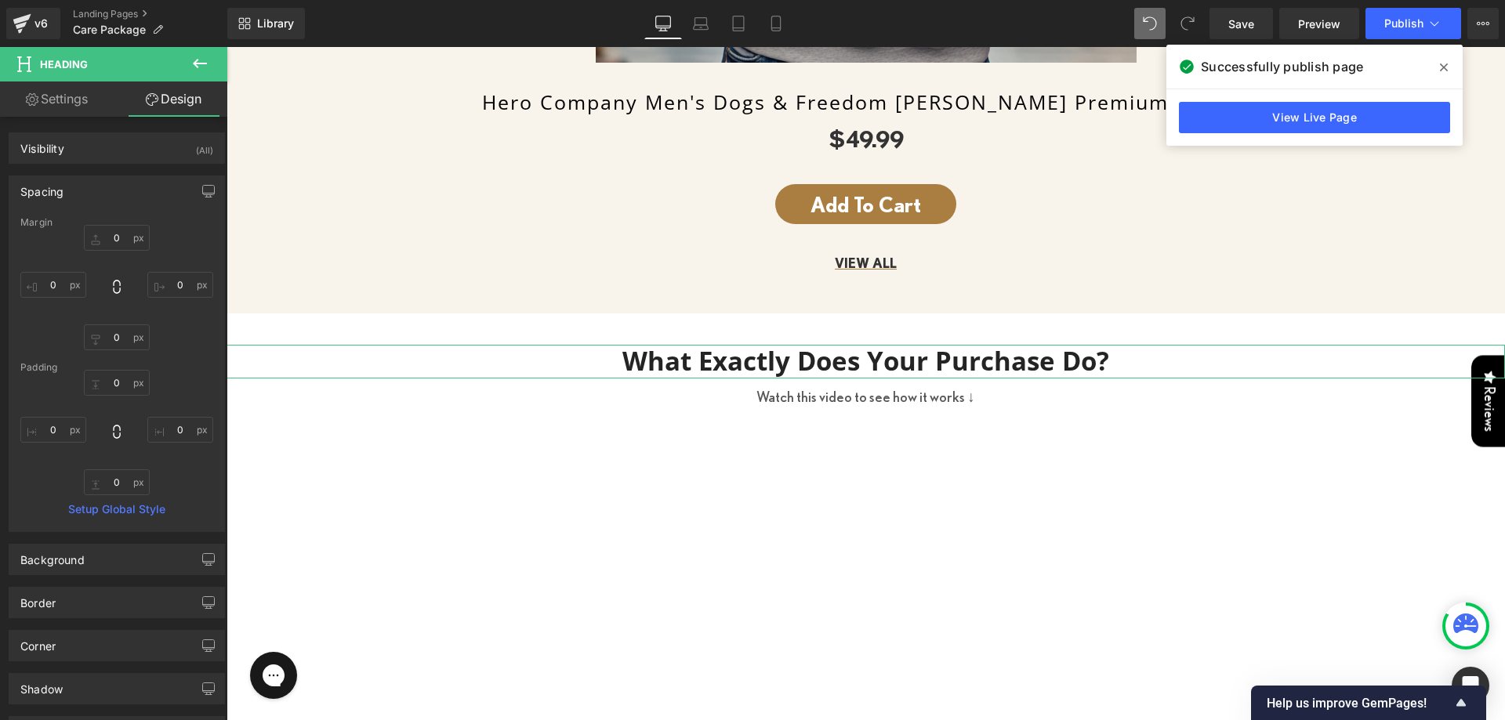
type input "0"
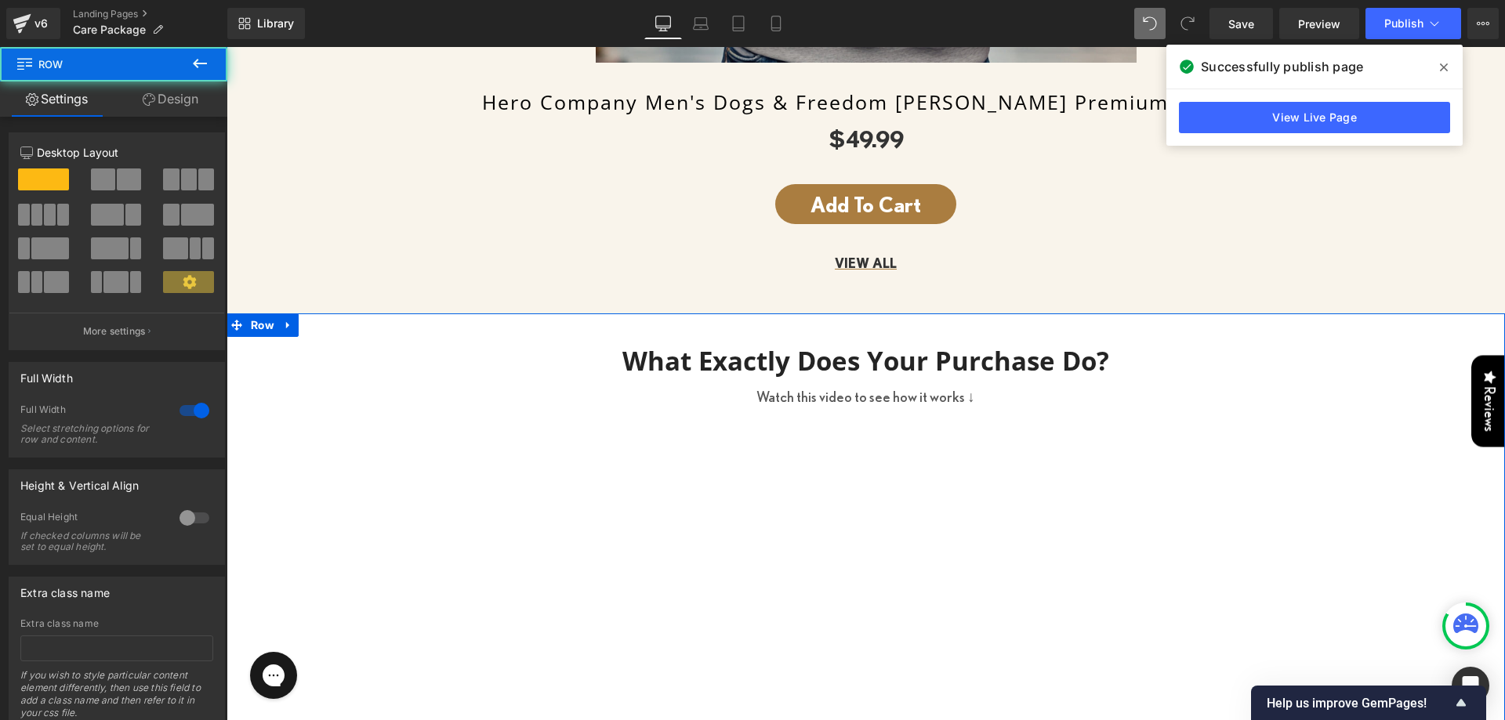
click at [167, 105] on link "Design" at bounding box center [171, 99] width 114 height 35
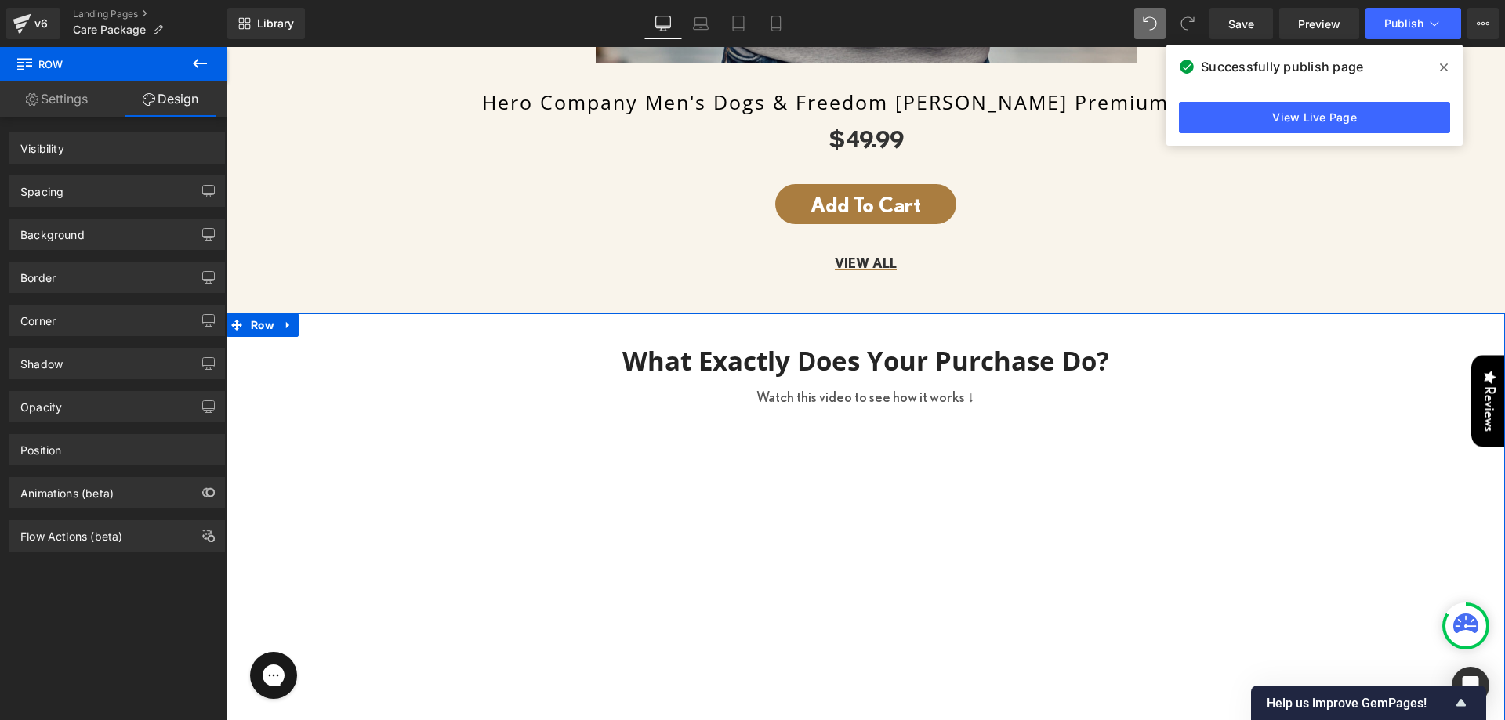
click at [82, 208] on div "Background" at bounding box center [117, 228] width 234 height 43
type input "0"
type input "40"
type input "0"
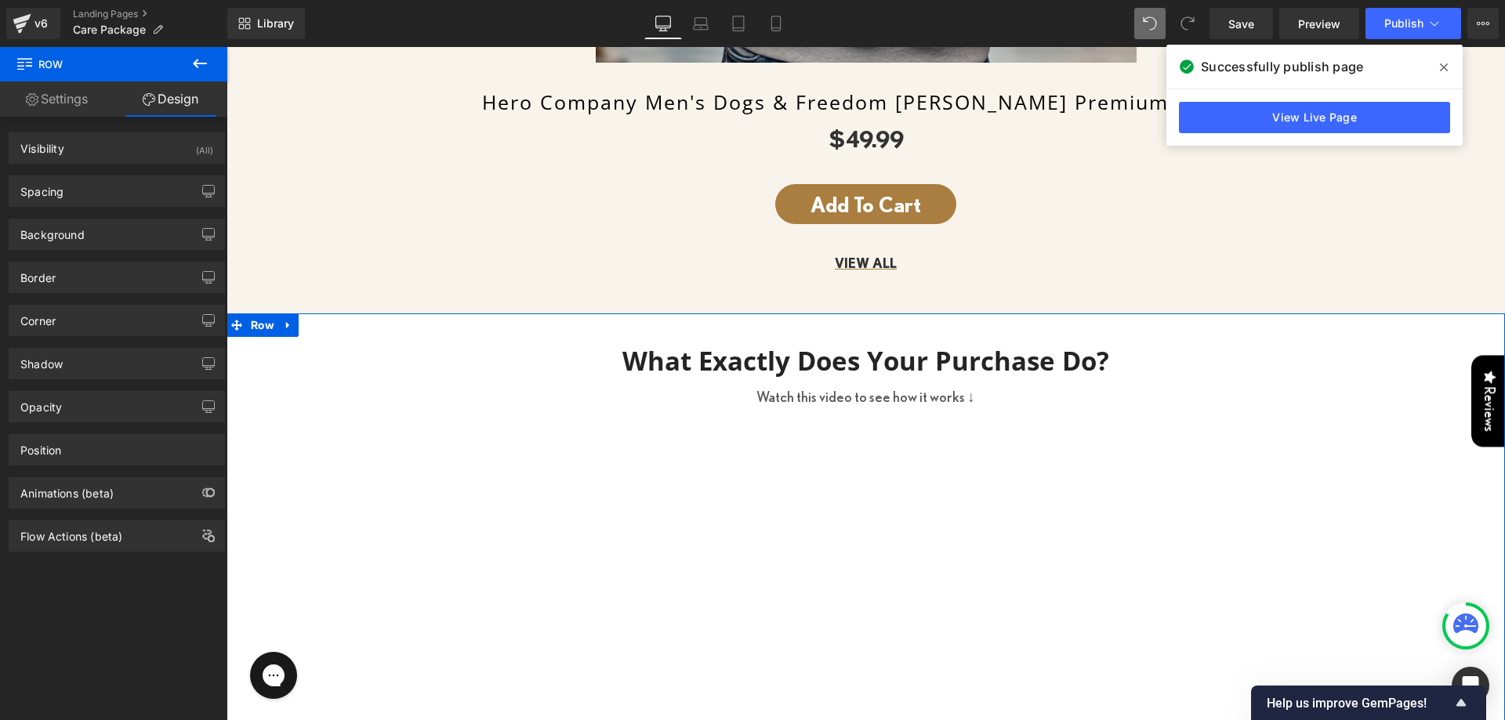
type input "60"
type input "0"
click at [92, 184] on div "Spacing" at bounding box center [116, 191] width 215 height 30
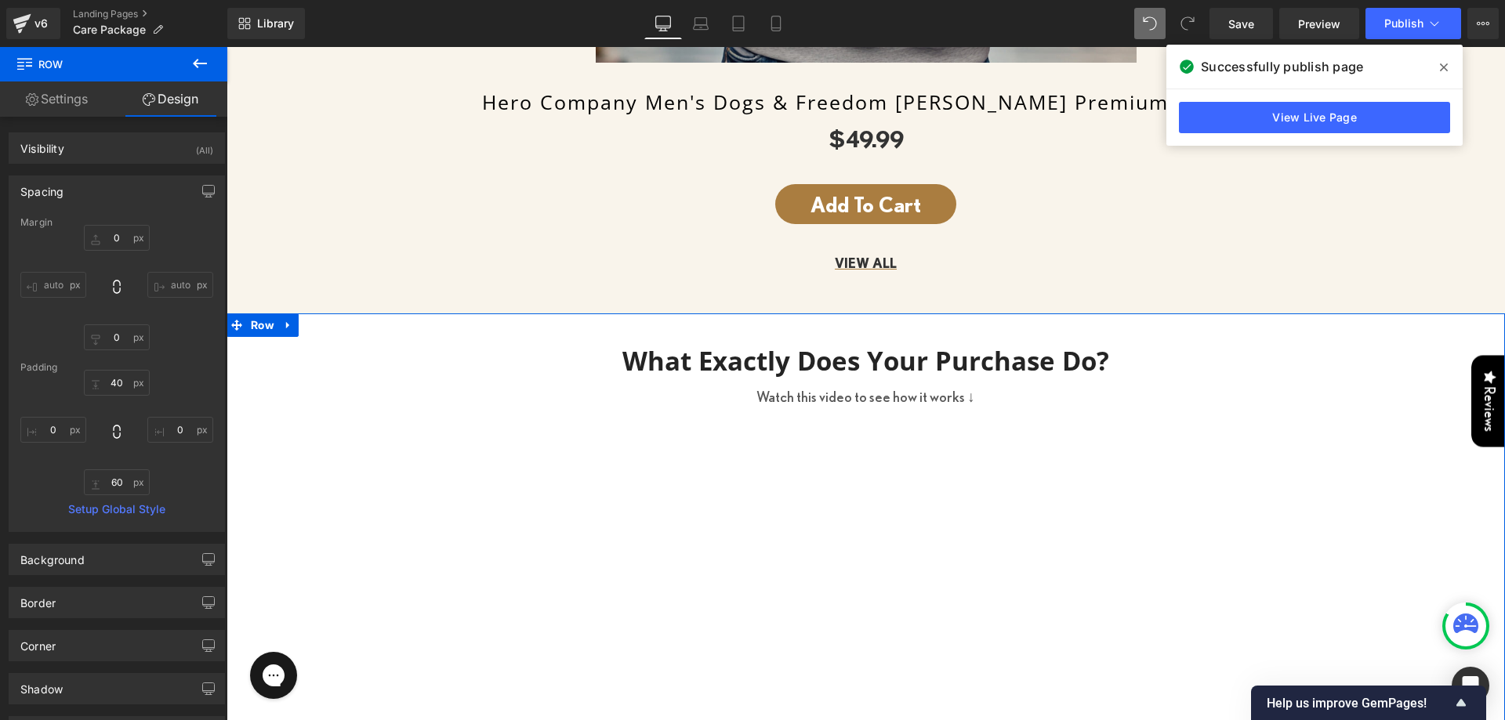
click at [115, 368] on div "Padding" at bounding box center [116, 367] width 193 height 11
click at [118, 384] on input "40" at bounding box center [117, 383] width 66 height 26
click at [121, 379] on input "40" at bounding box center [117, 383] width 66 height 26
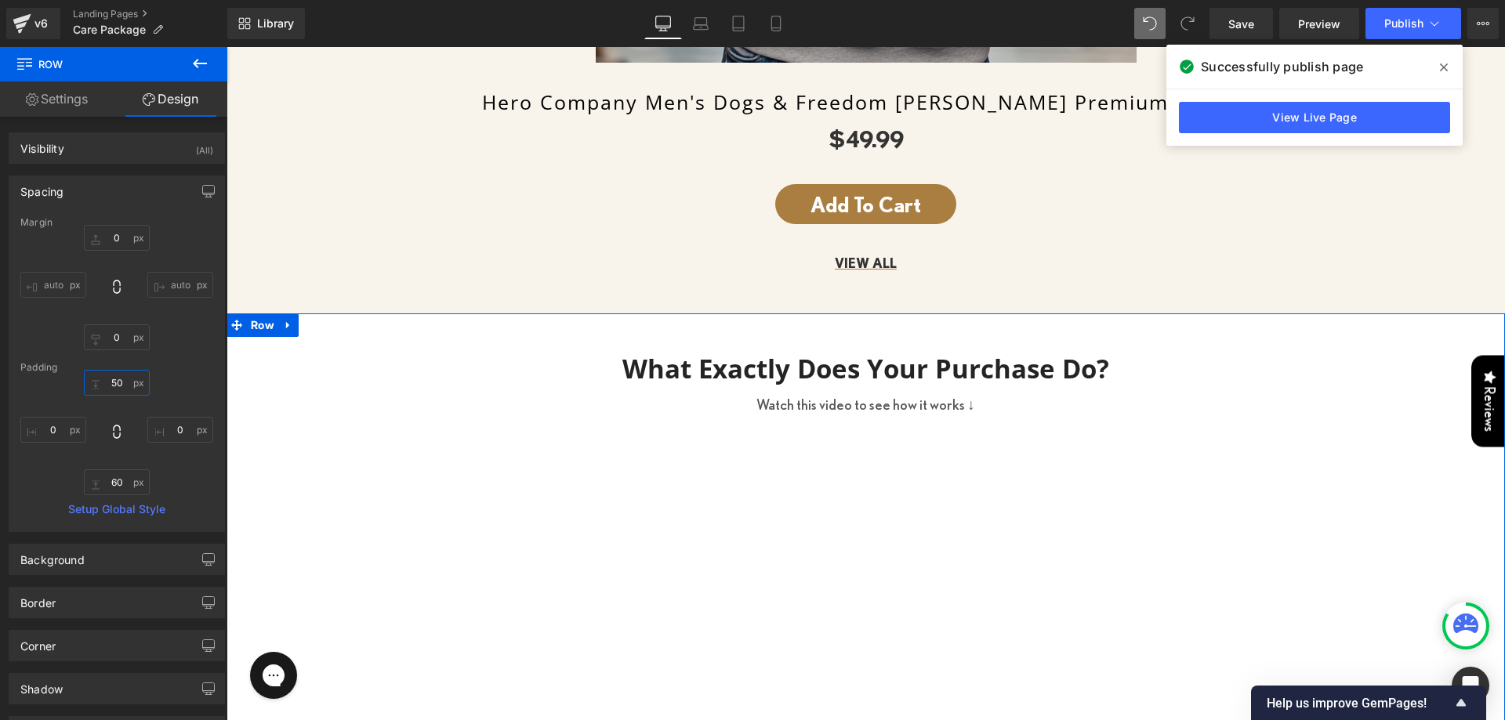
click at [123, 376] on input "50" at bounding box center [117, 383] width 66 height 26
type input "50"
click at [113, 470] on input "60" at bounding box center [117, 482] width 66 height 26
paste input "5"
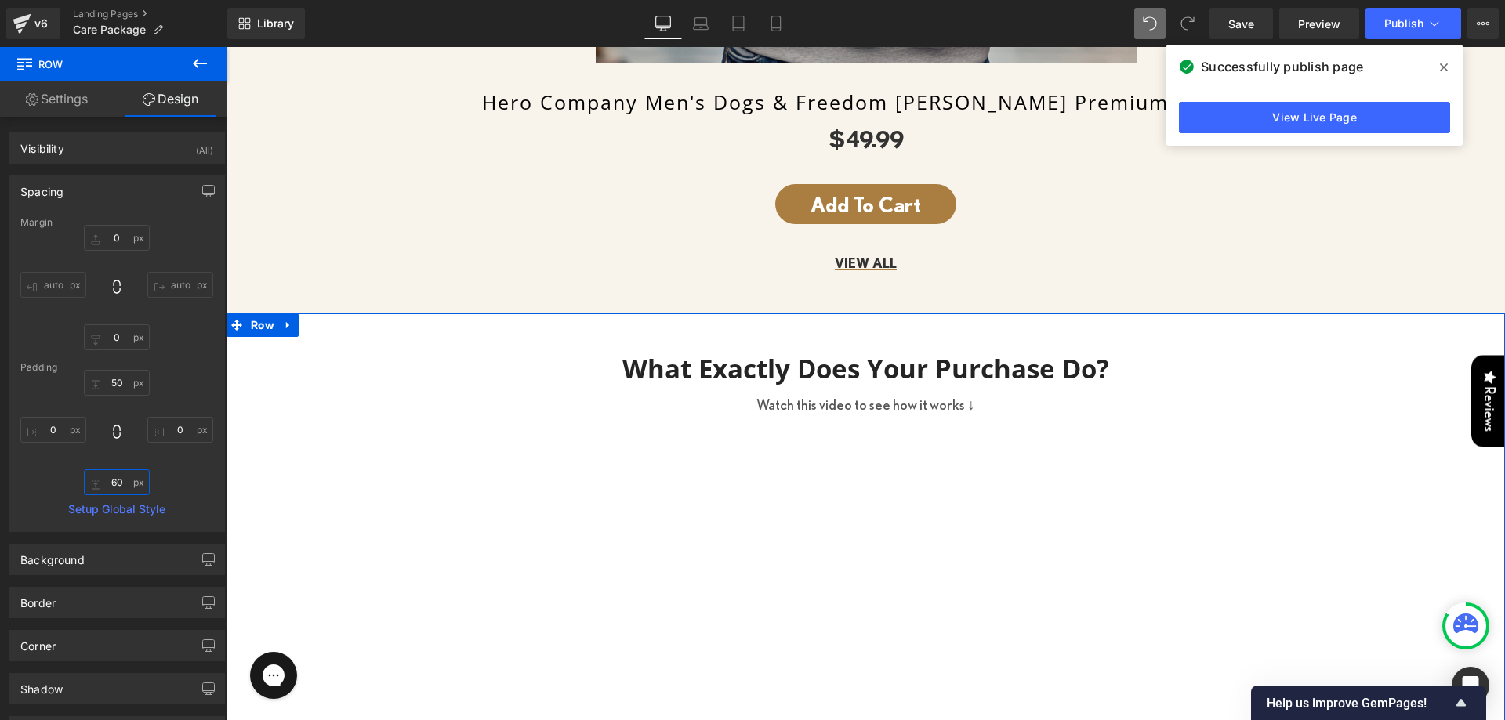
type input "50"
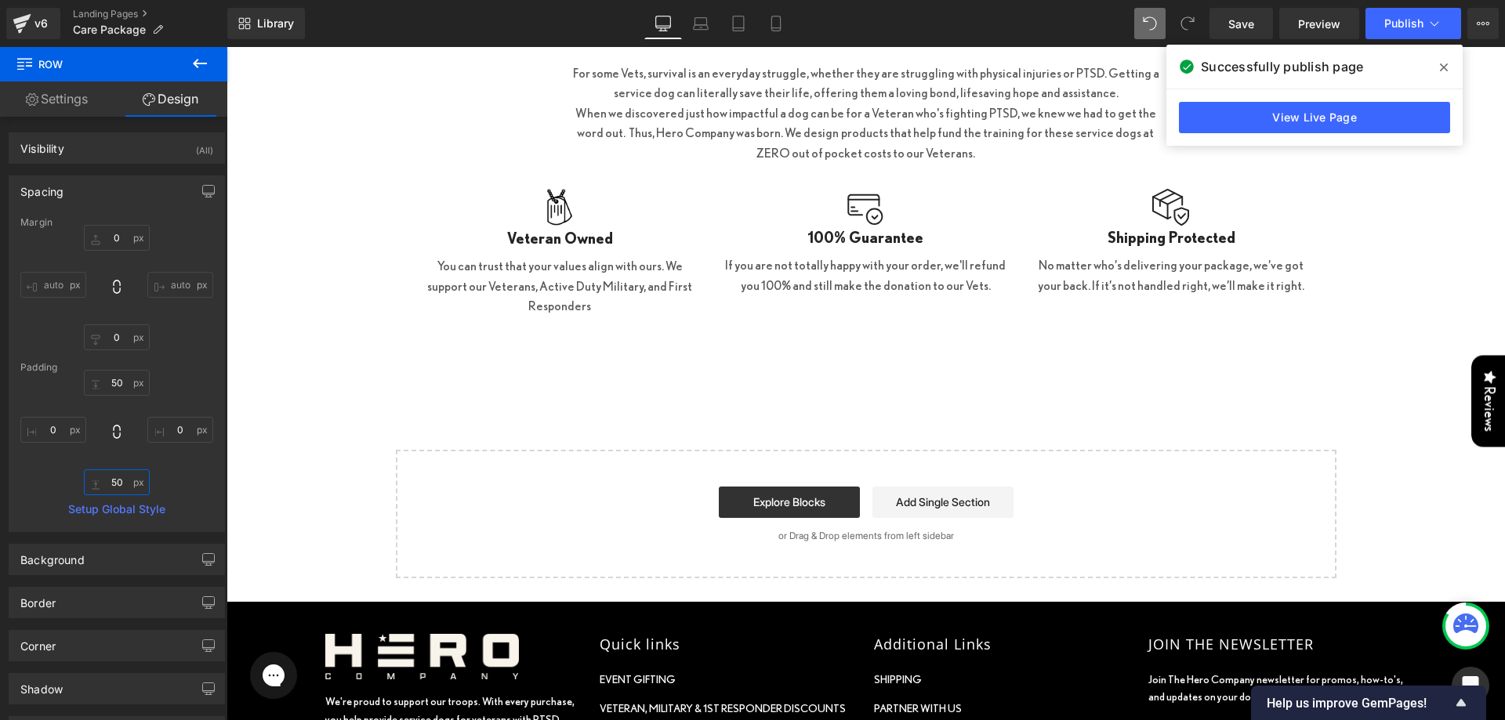
scroll to position [2500, 0]
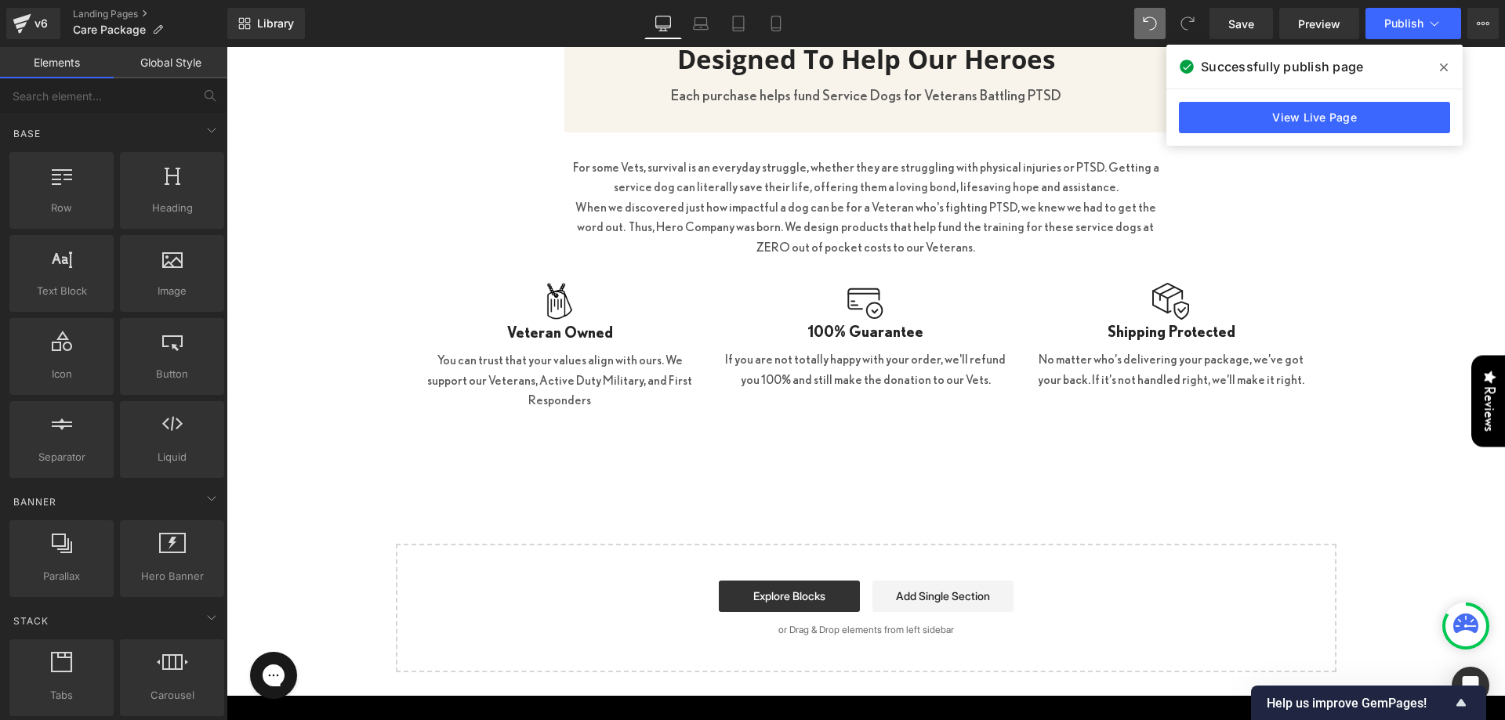
scroll to position [2030, 0]
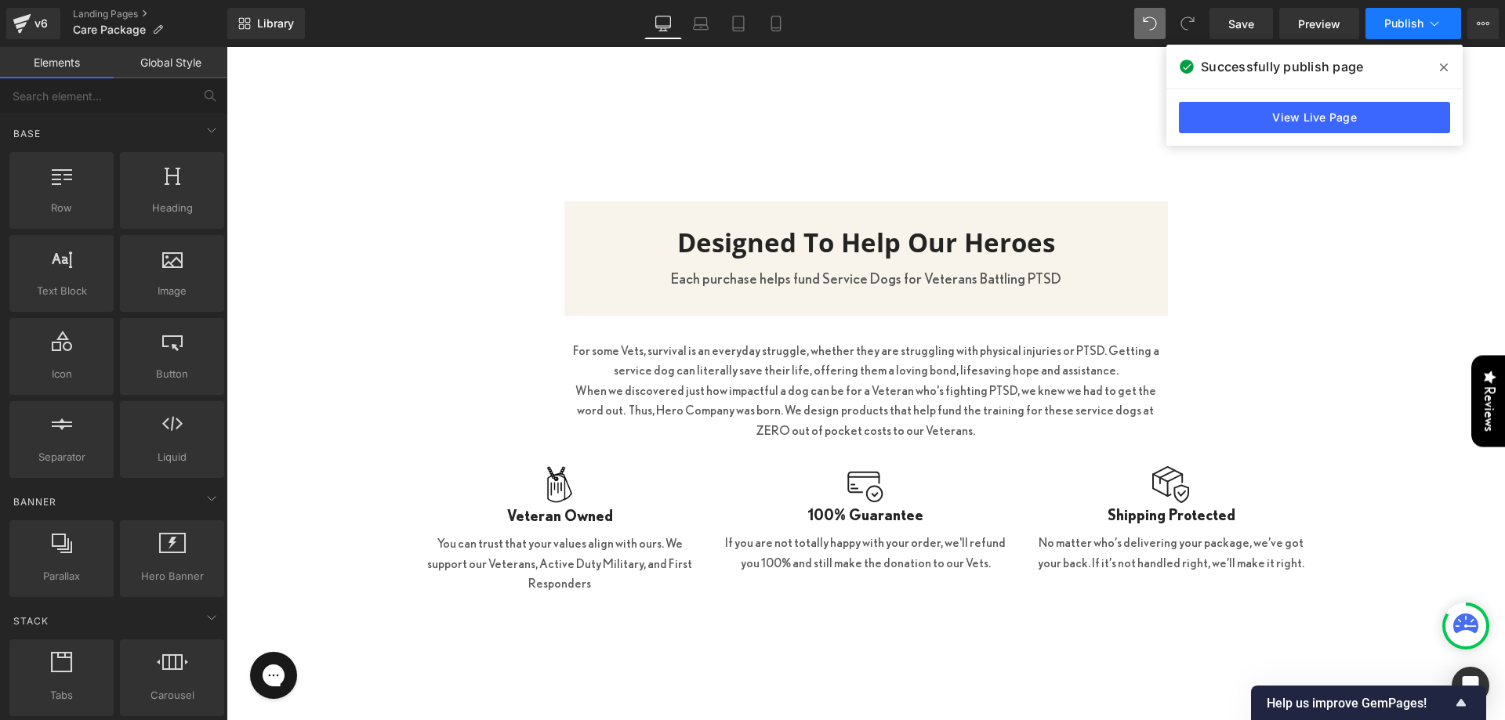
click at [1423, 33] on button "Publish" at bounding box center [1413, 23] width 96 height 31
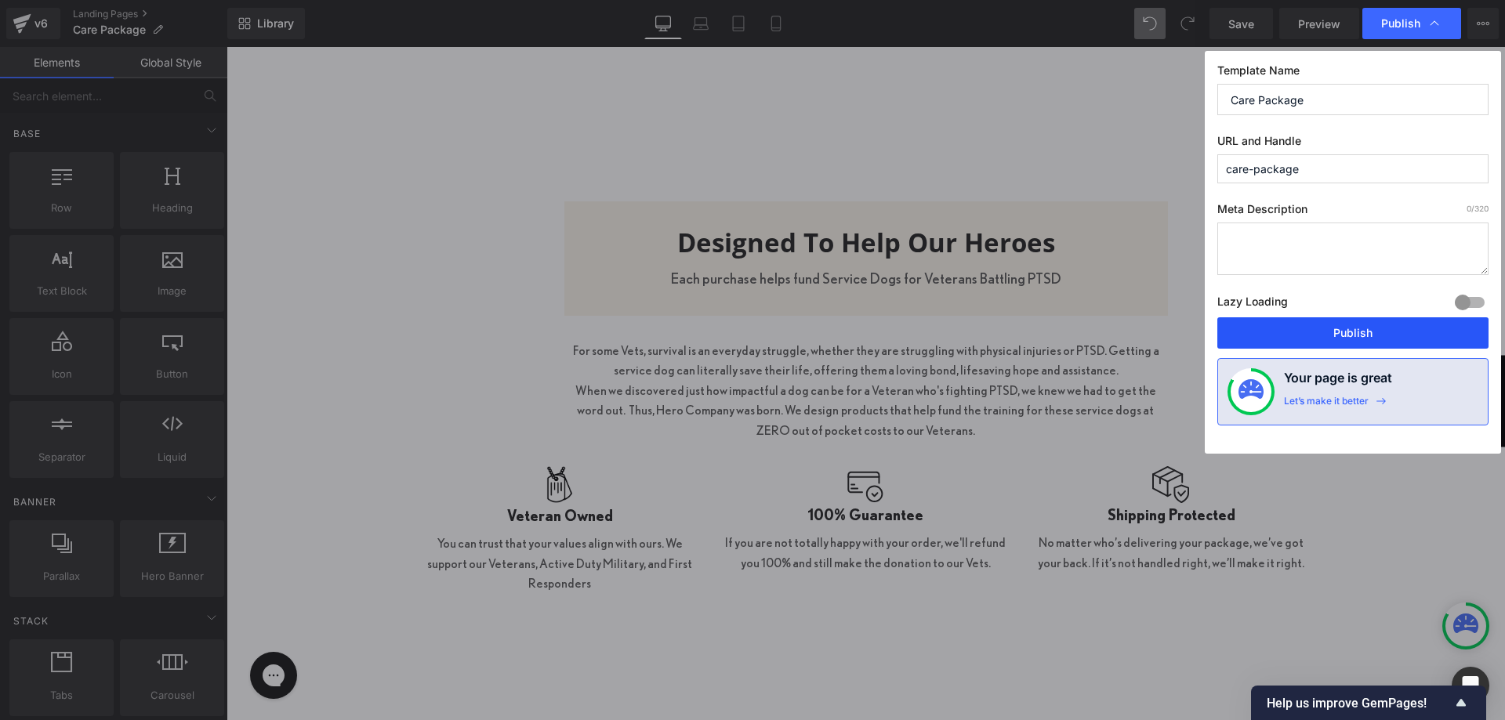
click at [1361, 334] on button "Publish" at bounding box center [1352, 332] width 271 height 31
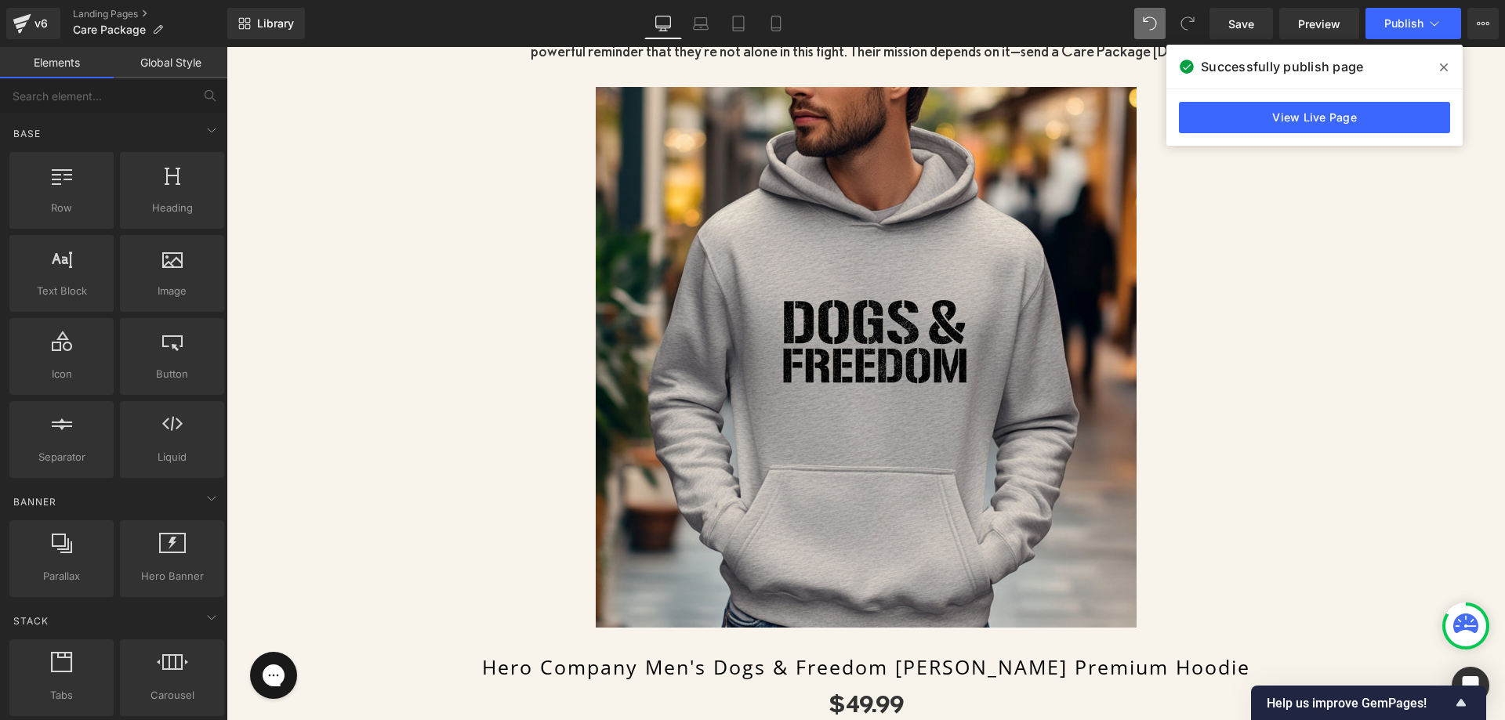
scroll to position [541, 0]
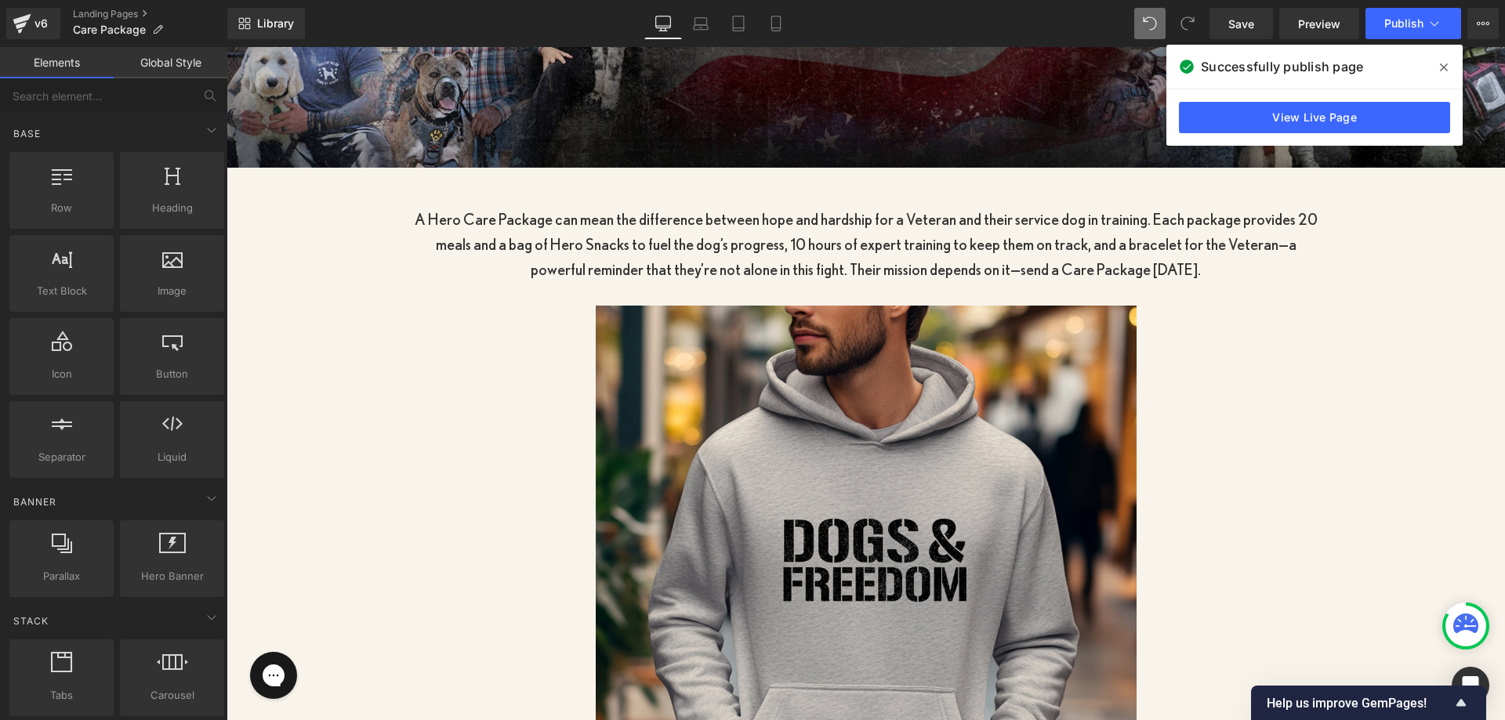
click at [1275, 369] on div "Sale Off" at bounding box center [865, 576] width 901 height 541
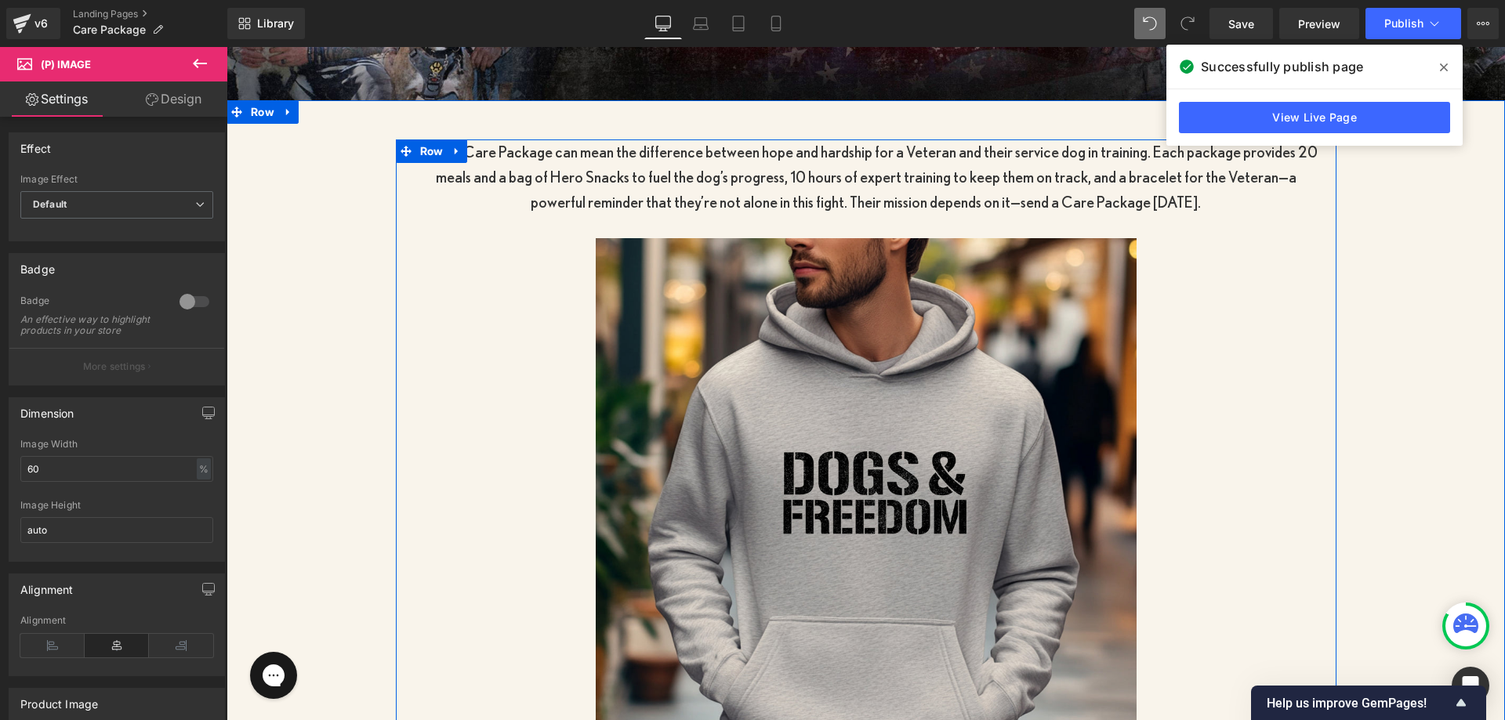
scroll to position [933, 0]
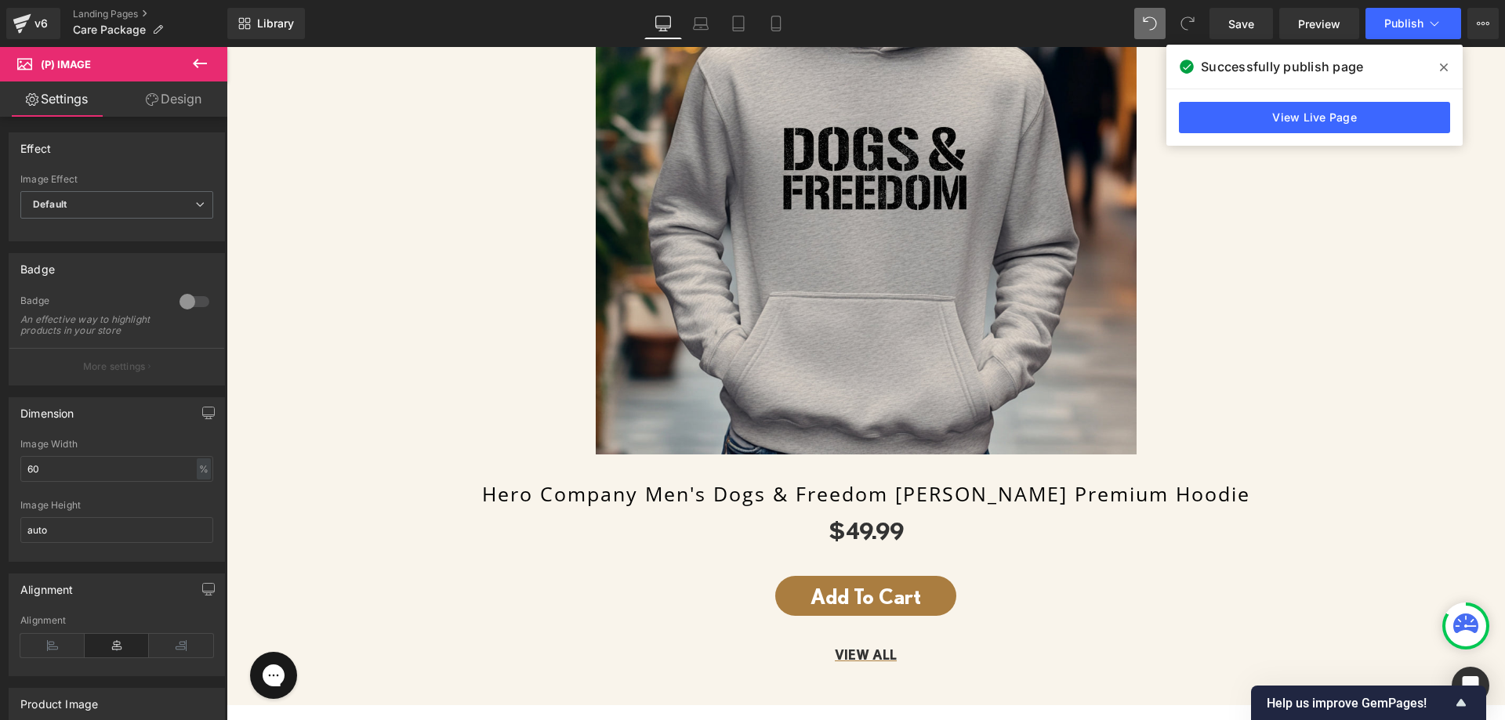
click at [201, 60] on icon at bounding box center [199, 63] width 19 height 19
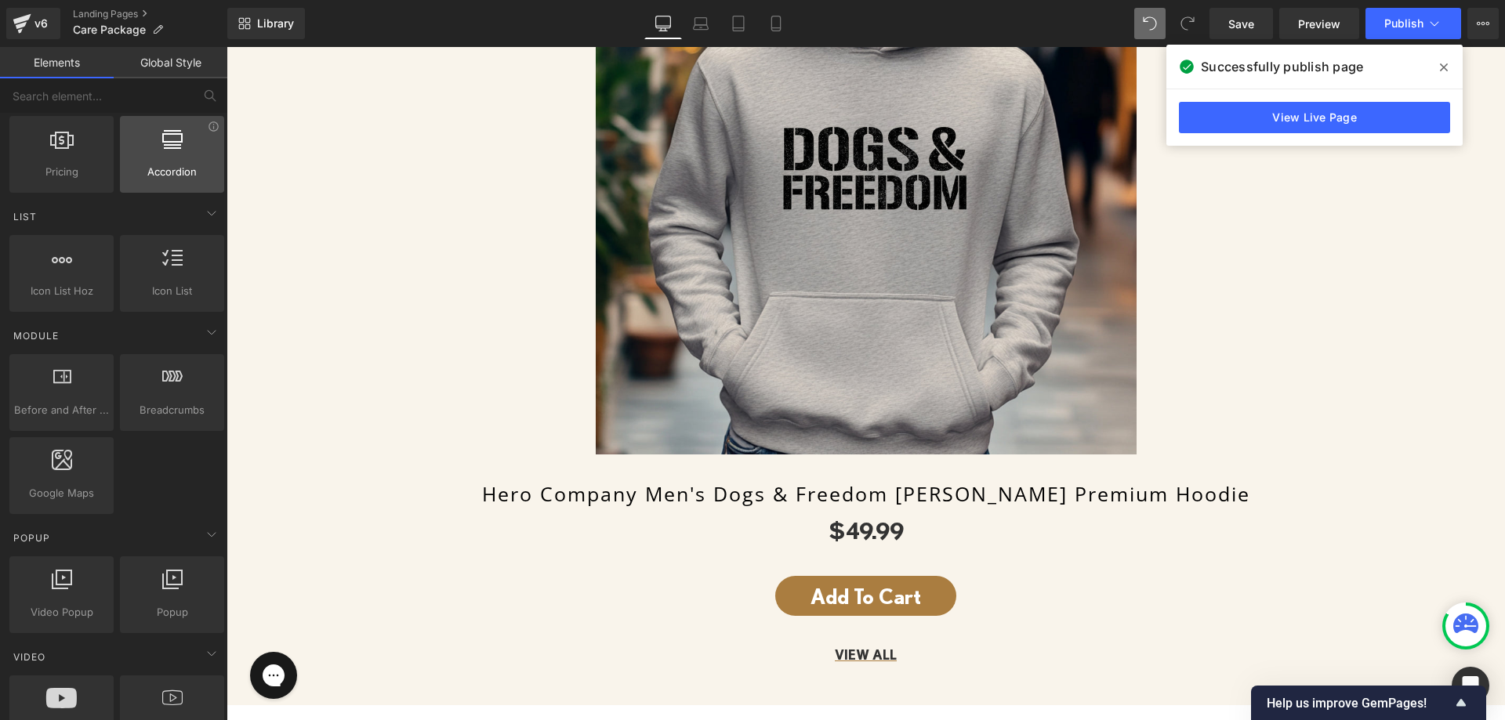
scroll to position [705, 0]
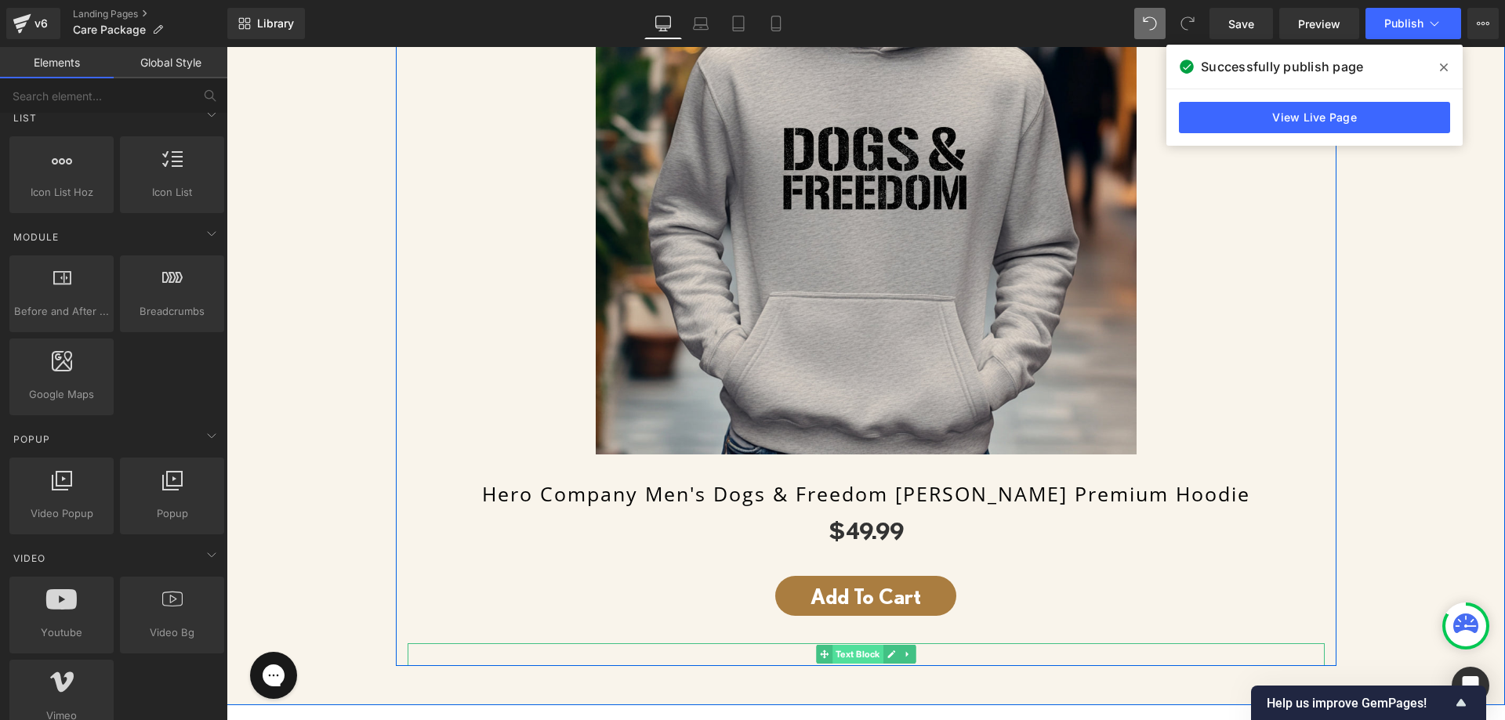
click at [854, 645] on span "Text Block" at bounding box center [857, 654] width 51 height 19
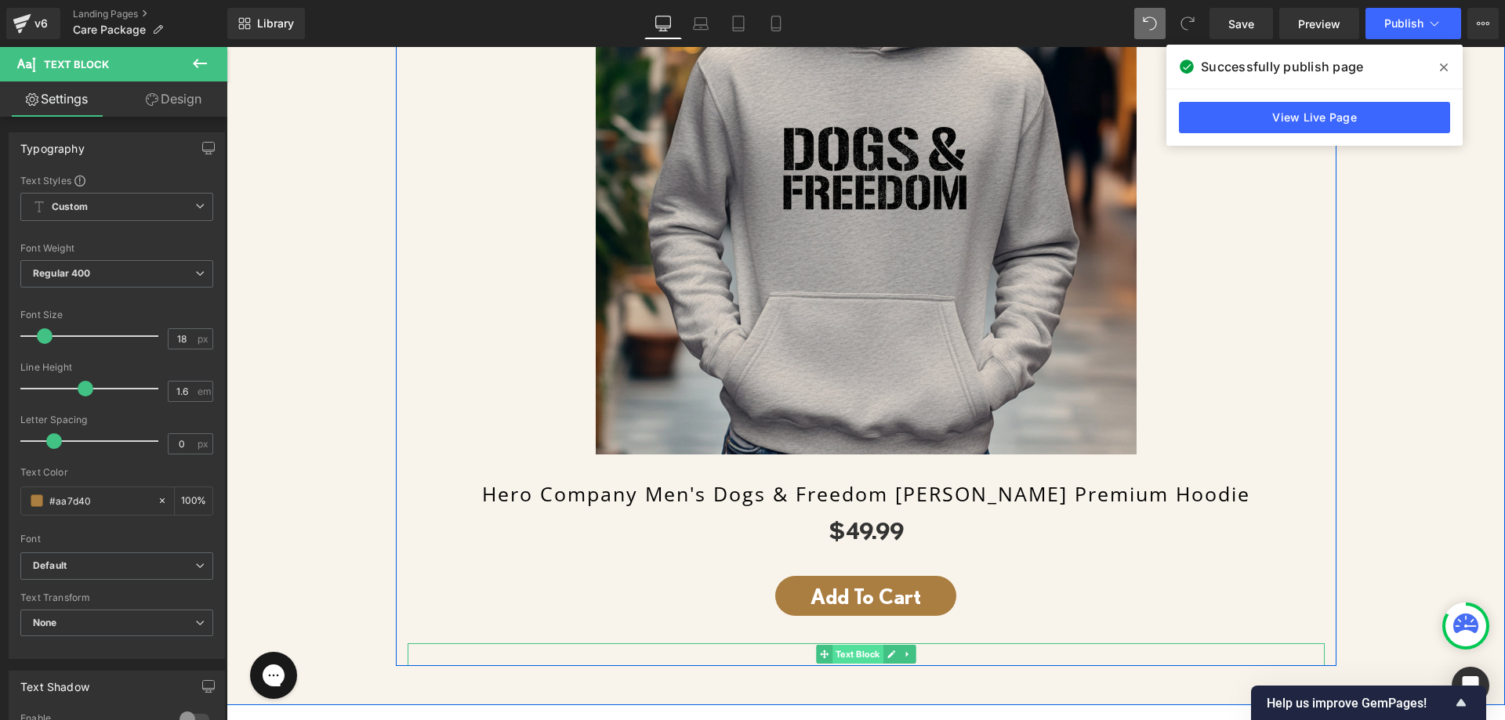
click at [877, 645] on span "Text Block" at bounding box center [857, 654] width 51 height 19
click at [886, 650] on icon at bounding box center [890, 654] width 9 height 9
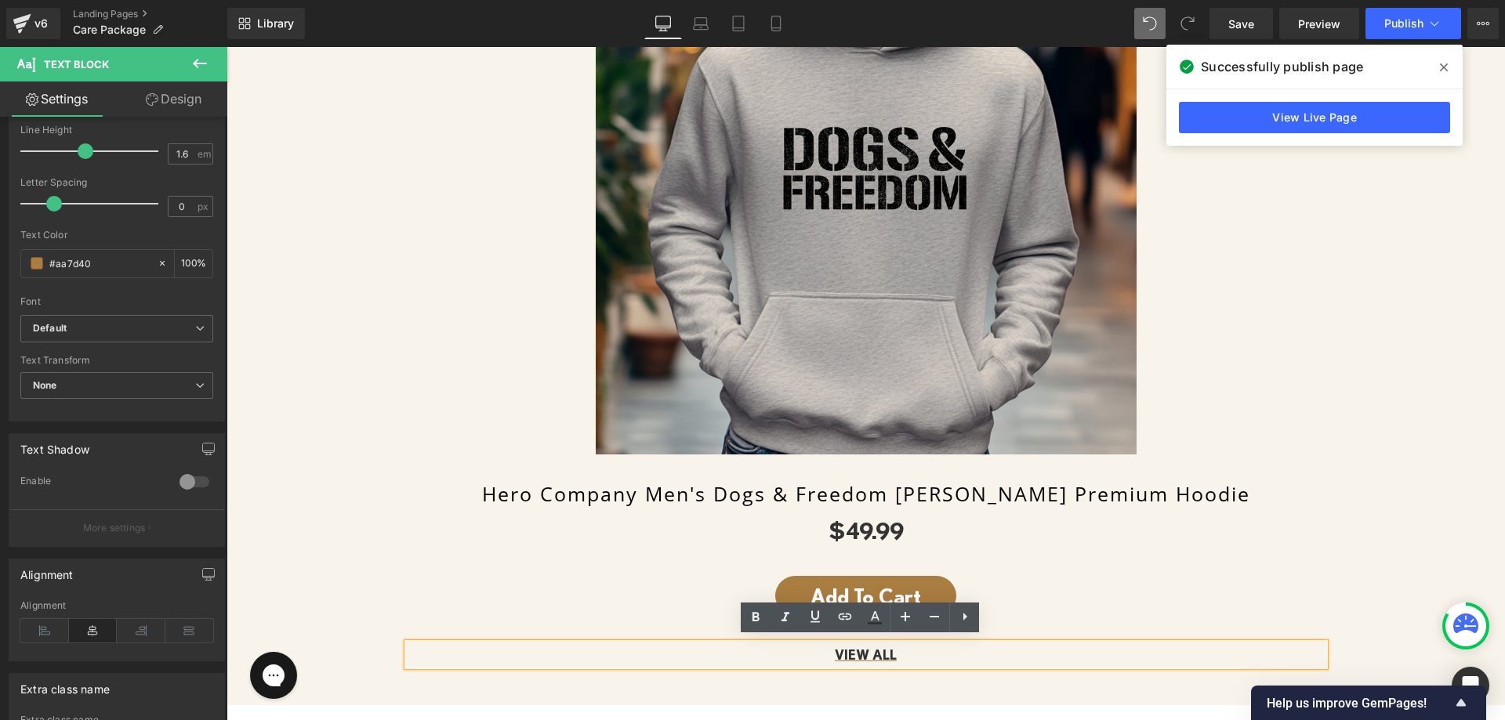
scroll to position [231, 0]
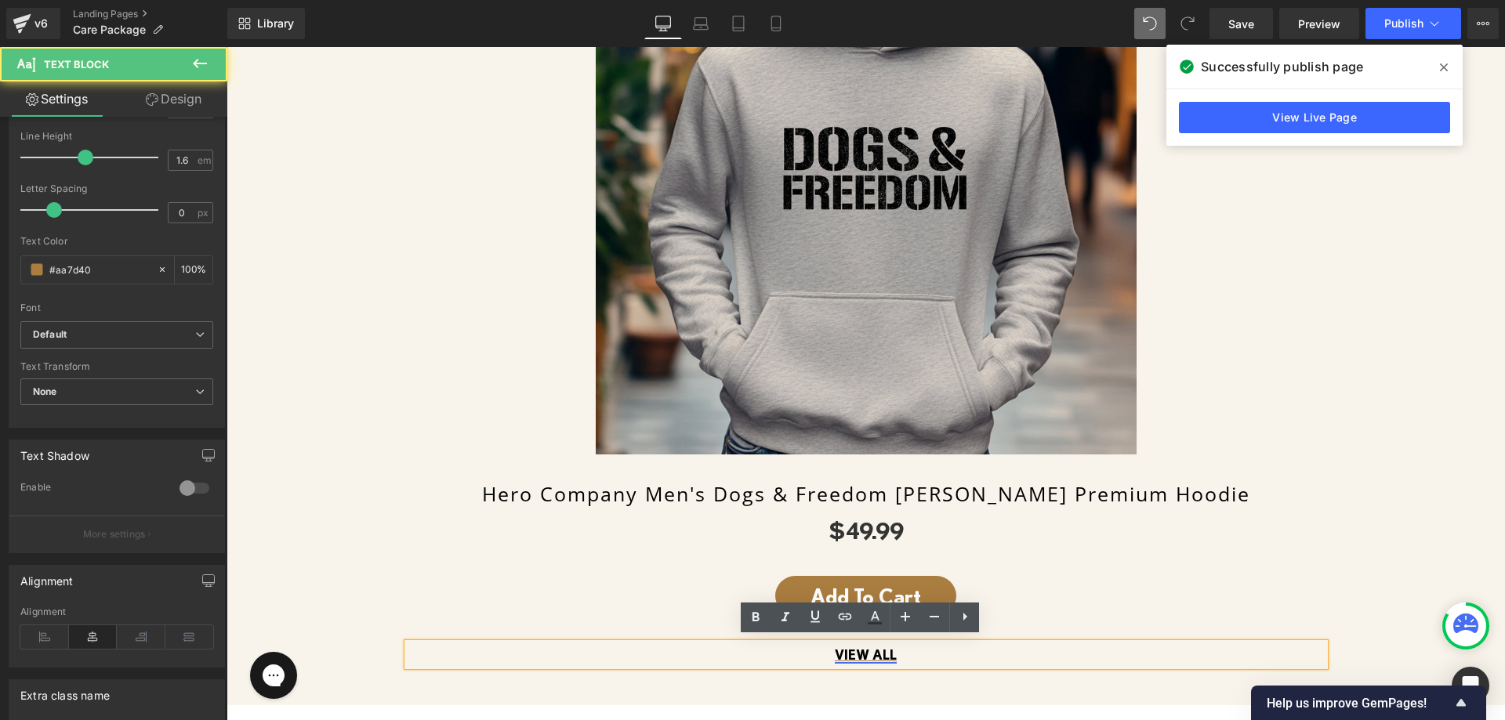
click at [879, 649] on link "VIEW ALL" at bounding box center [866, 655] width 62 height 16
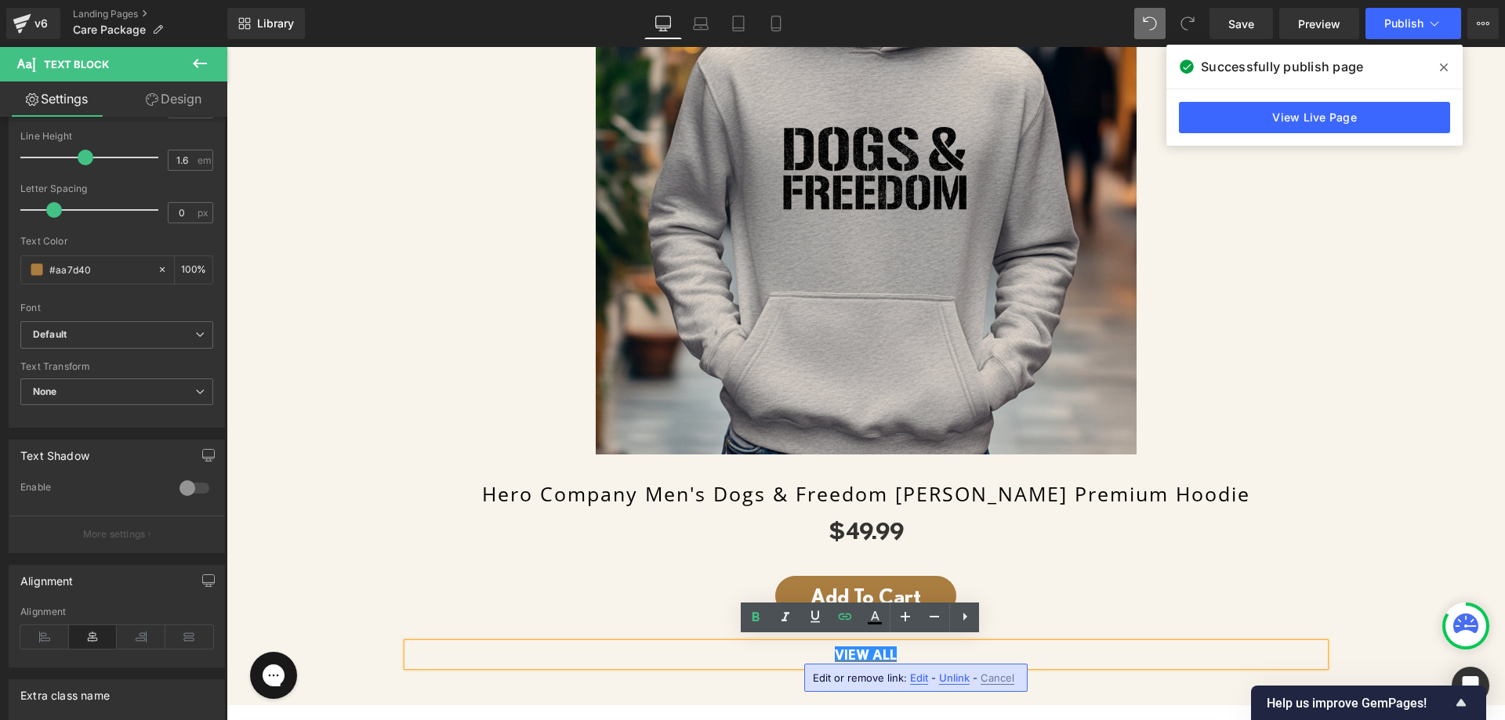
click at [915, 680] on span "Edit" at bounding box center [919, 678] width 18 height 13
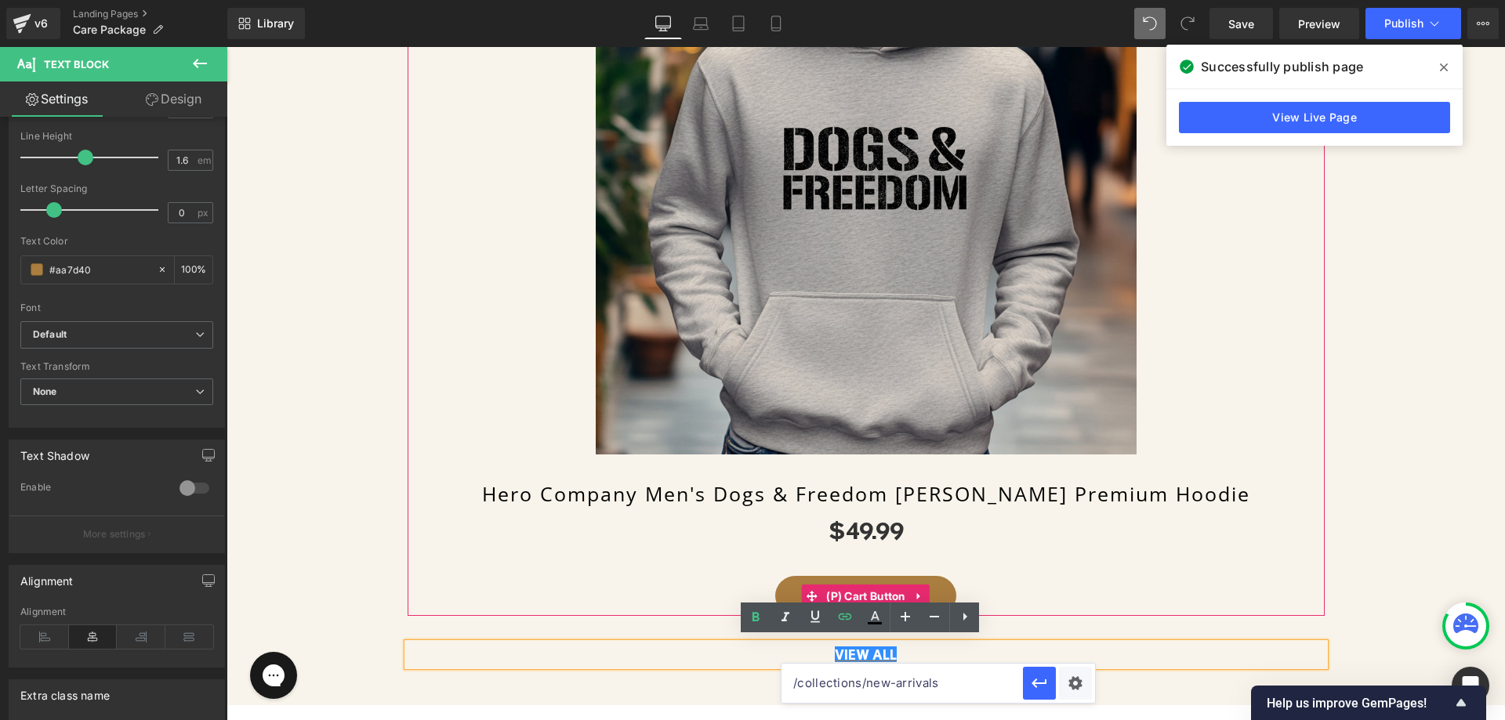
click at [570, 542] on div "Sale Off (P) Image Hero Company Men's Dogs & Freedom [PERSON_NAME] Premium Hood…" at bounding box center [865, 265] width 901 height 702
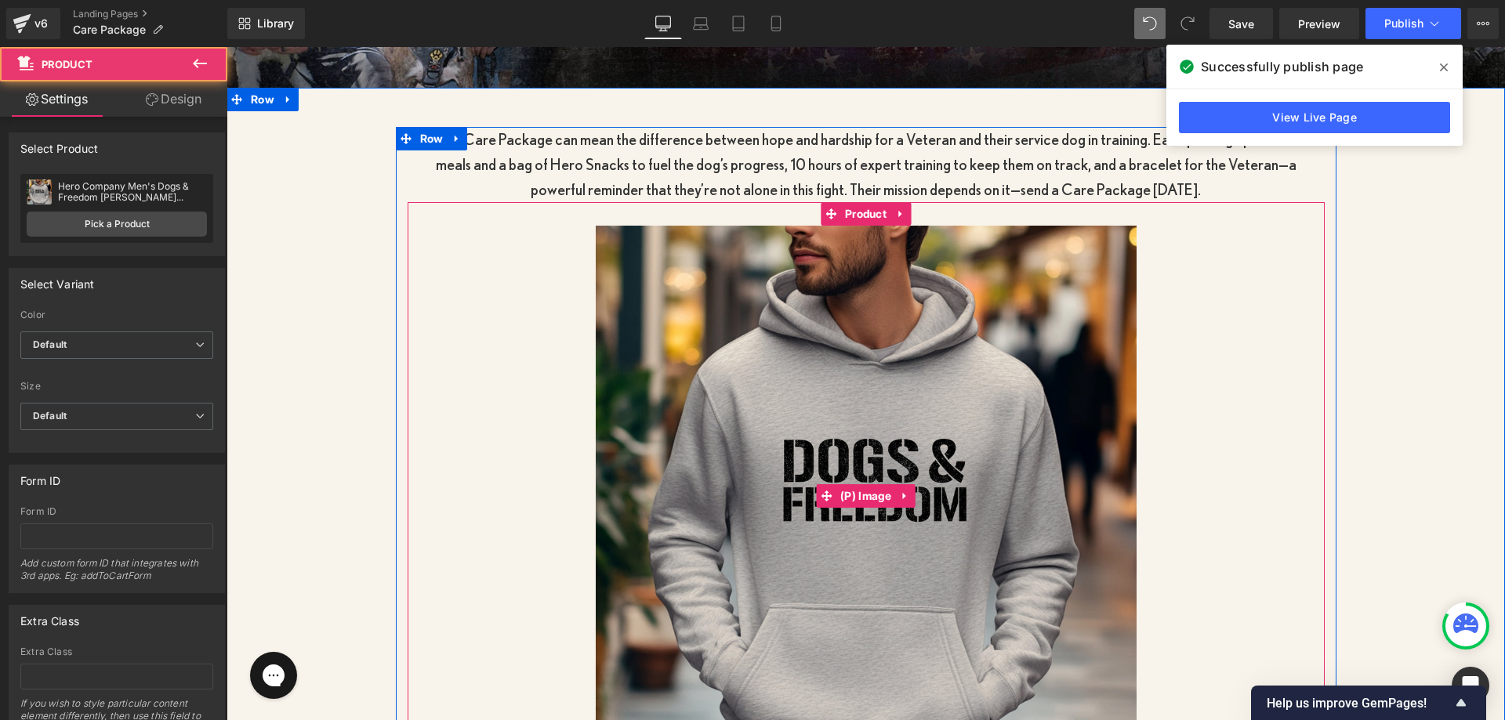
scroll to position [619, 0]
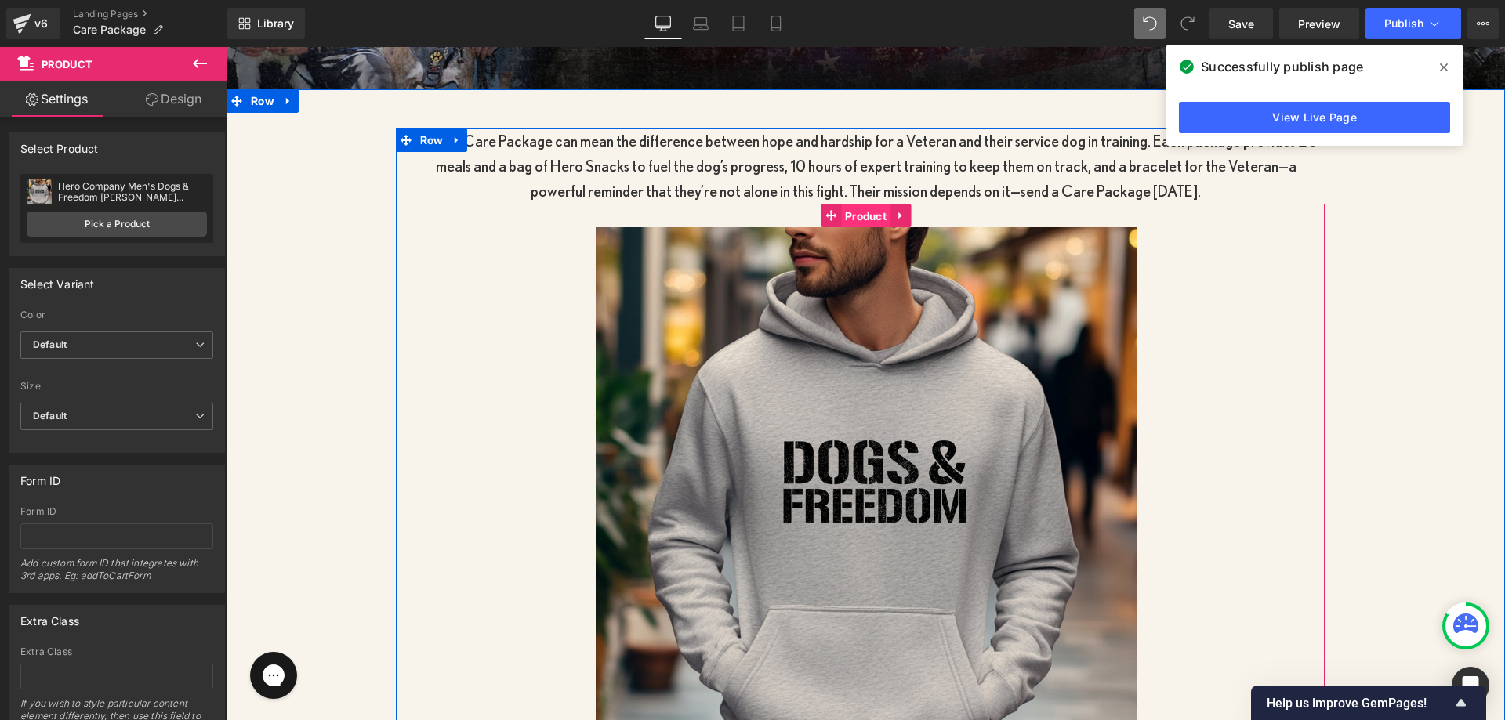
click at [856, 205] on span "Product" at bounding box center [865, 217] width 49 height 24
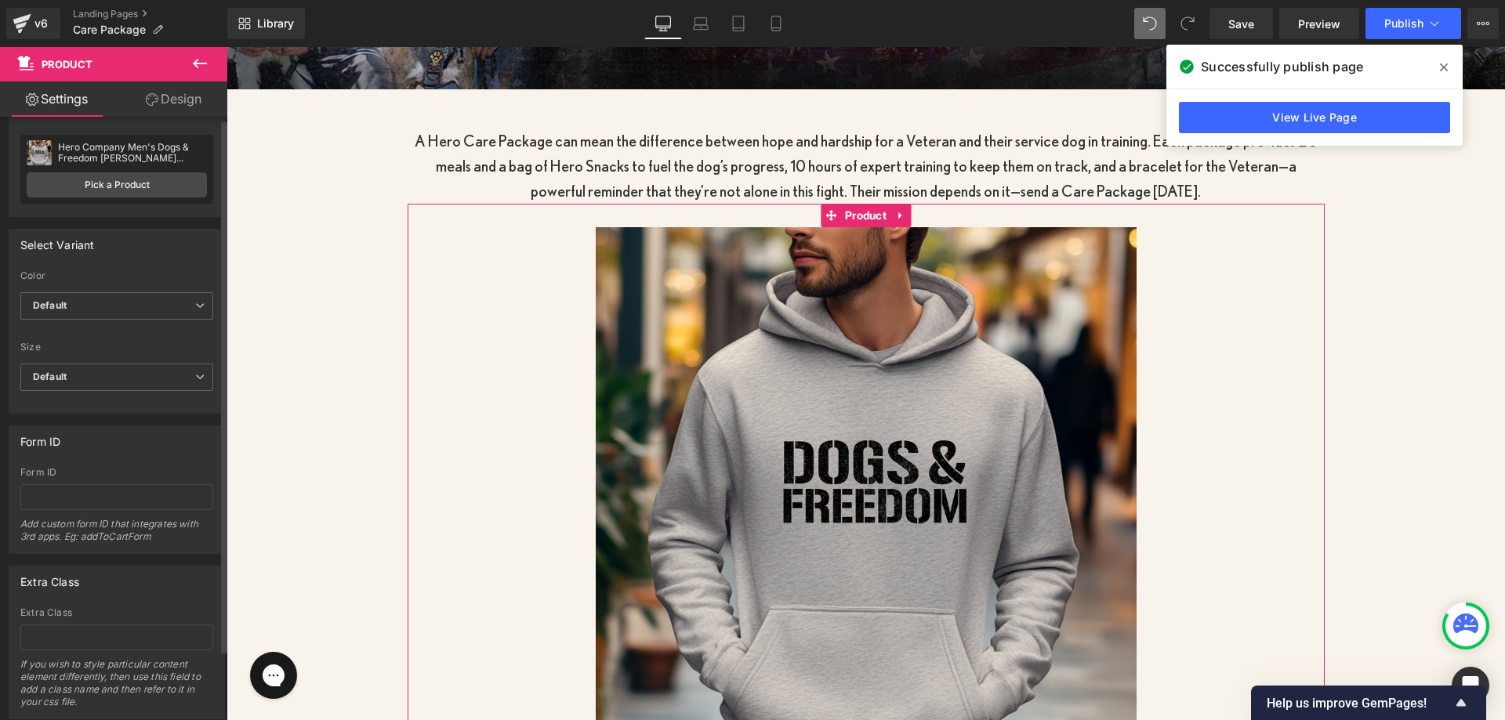
scroll to position [0, 0]
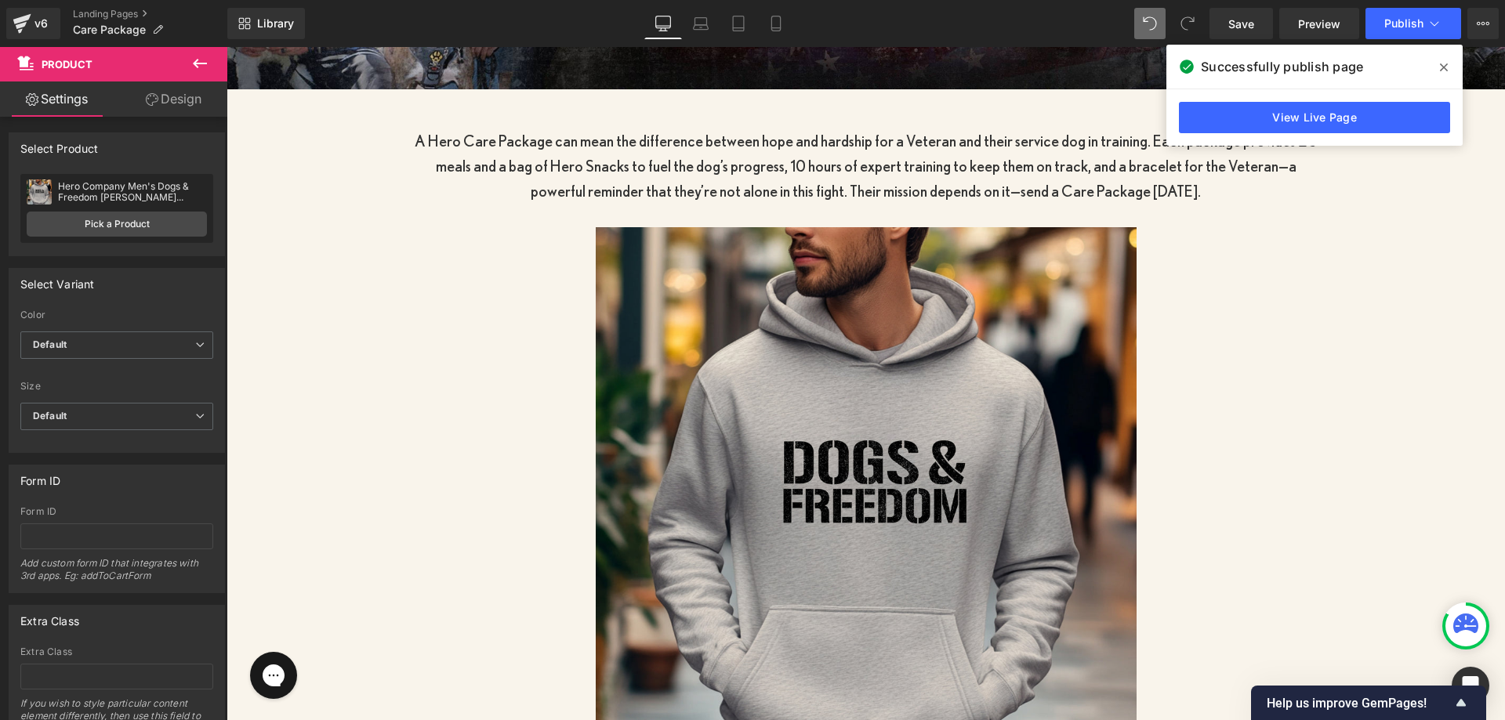
click at [191, 60] on icon at bounding box center [199, 63] width 19 height 19
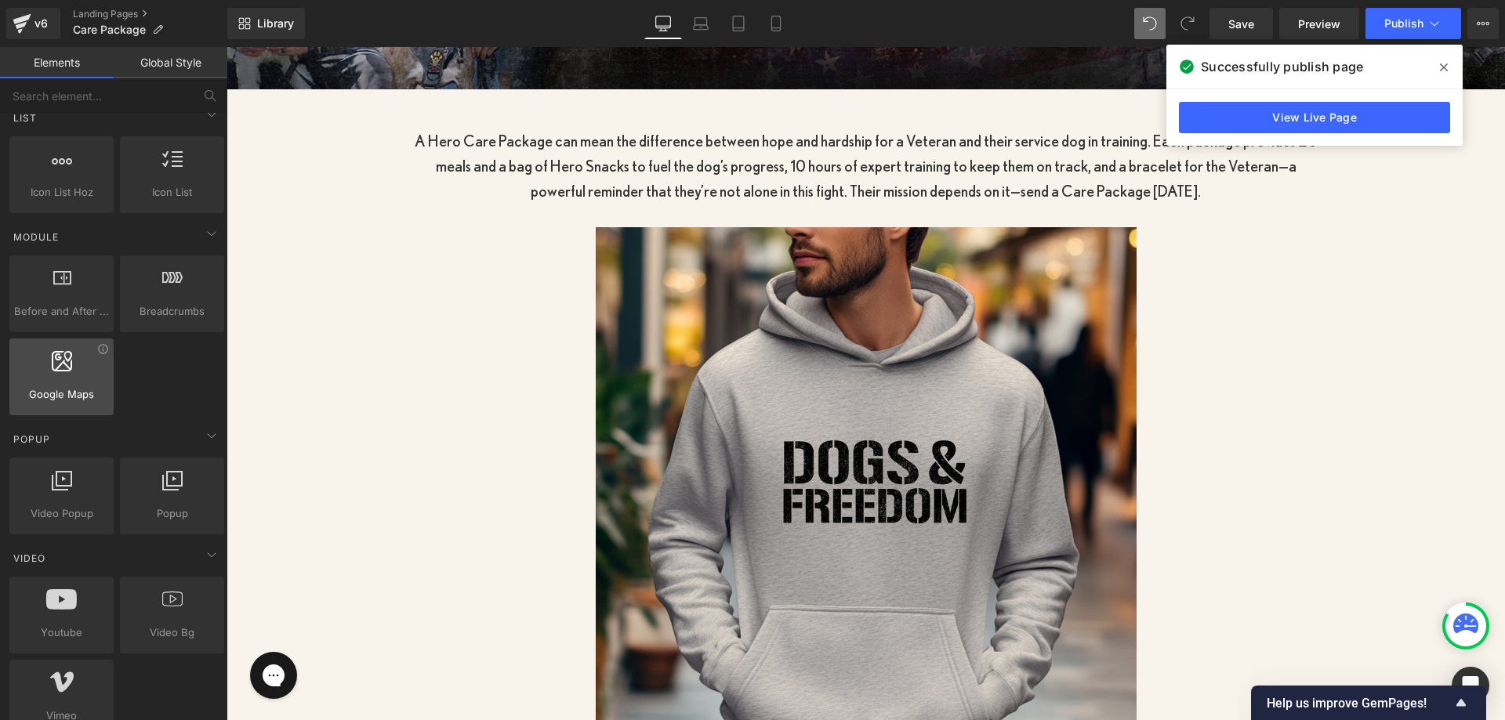
scroll to position [862, 0]
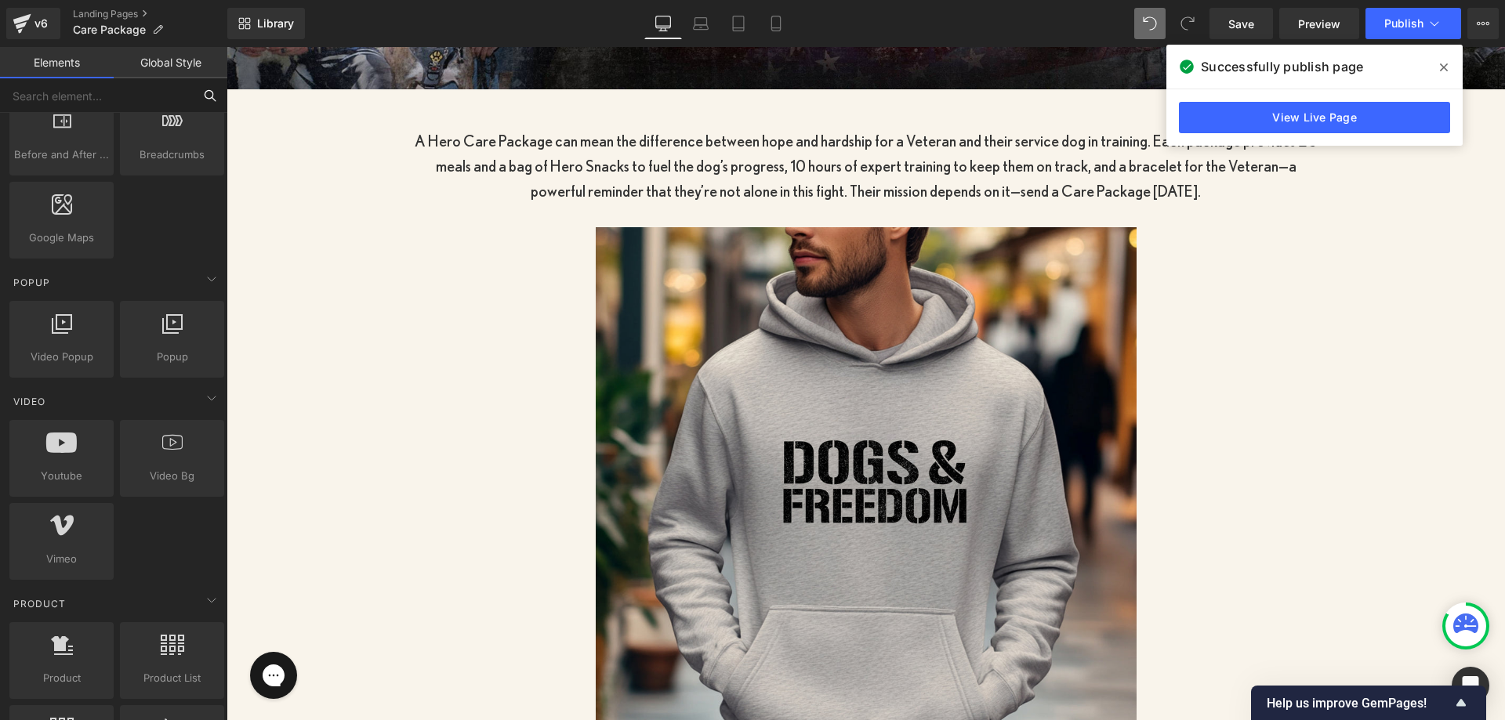
click at [152, 109] on input "text" at bounding box center [96, 95] width 193 height 34
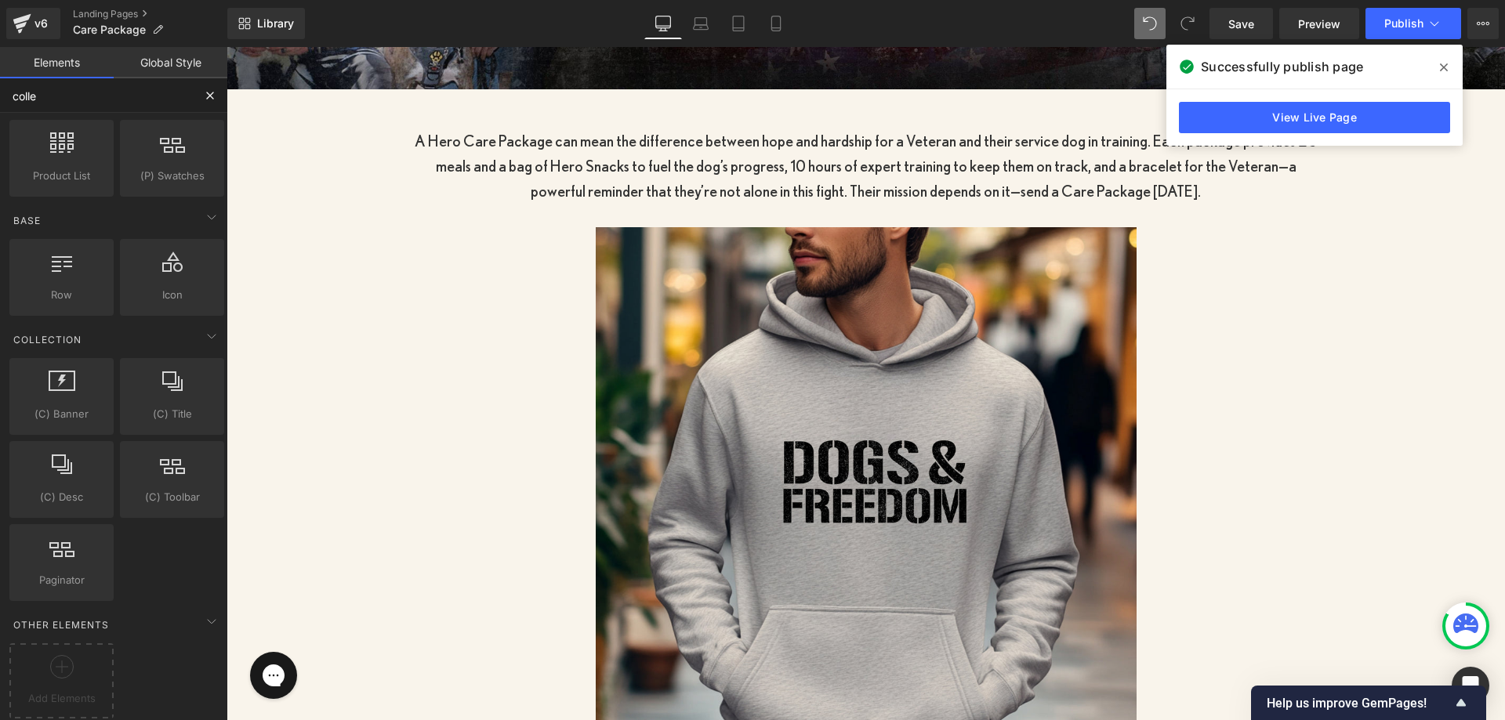
scroll to position [8, 0]
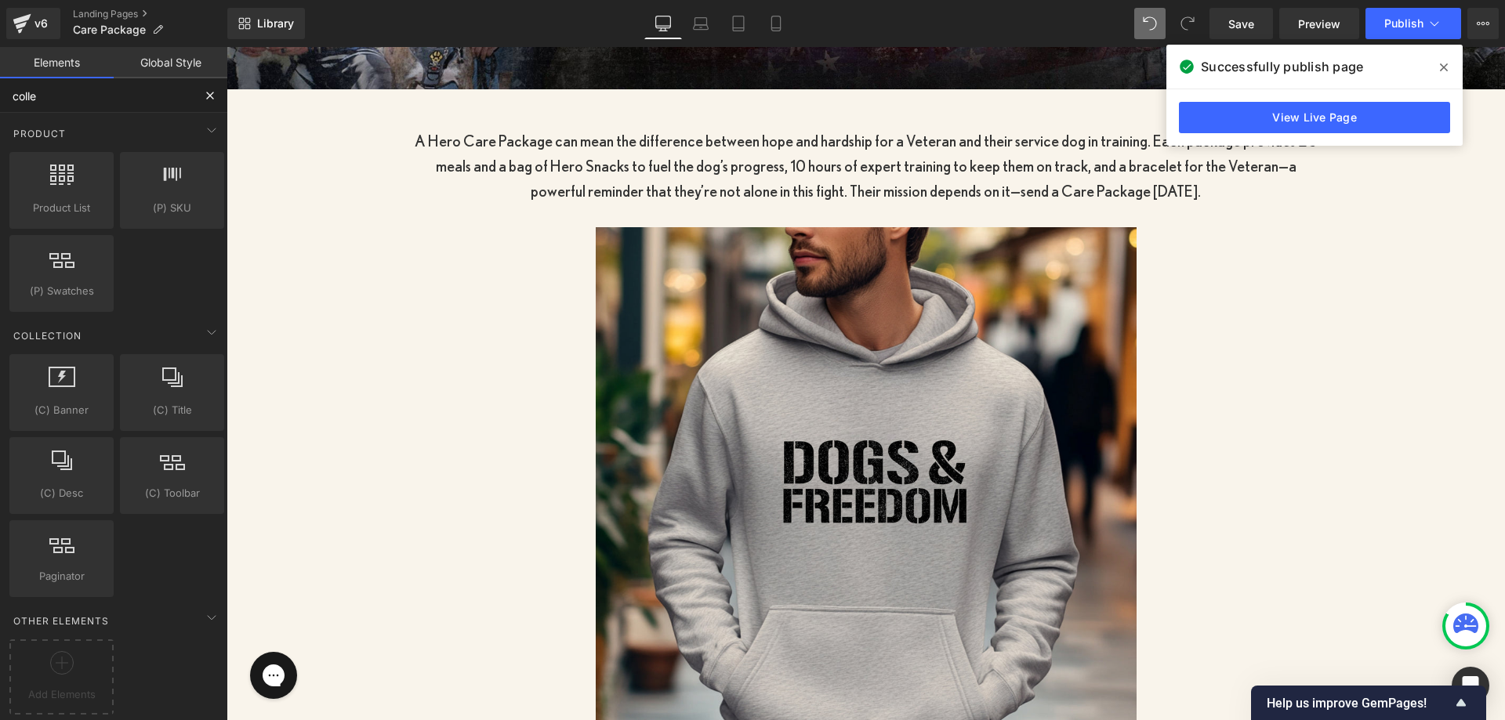
type input "collec"
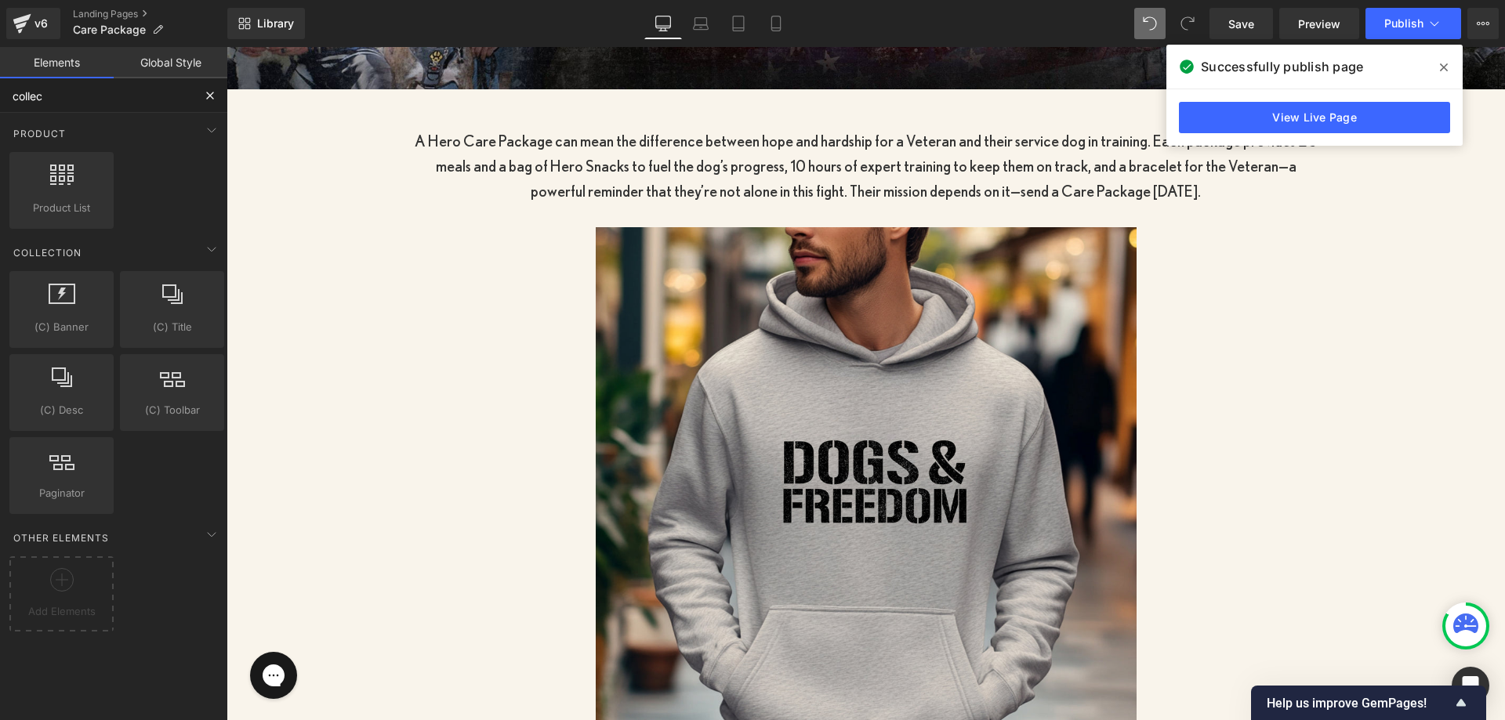
click at [138, 107] on input "collec" at bounding box center [96, 95] width 193 height 34
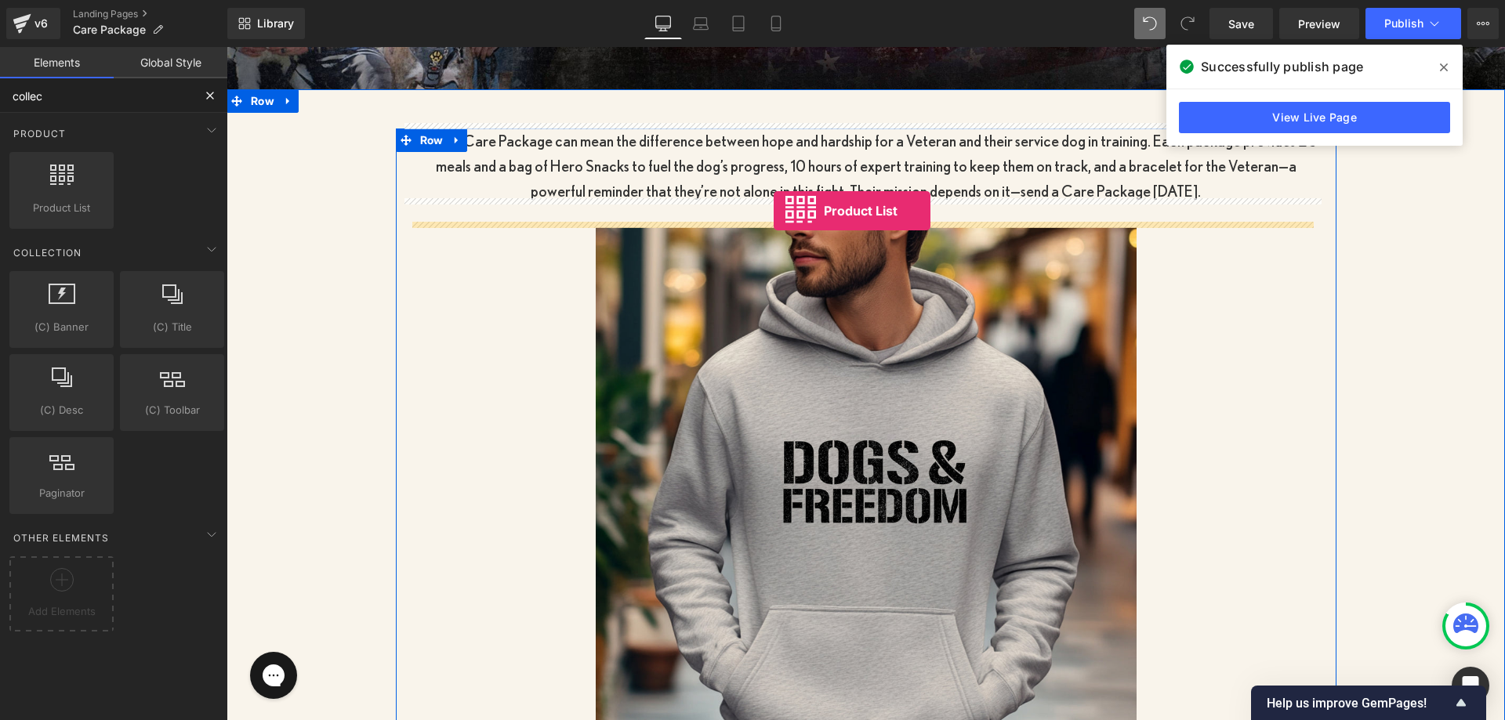
drag, startPoint x: 297, startPoint y: 208, endPoint x: 774, endPoint y: 211, distance: 476.5
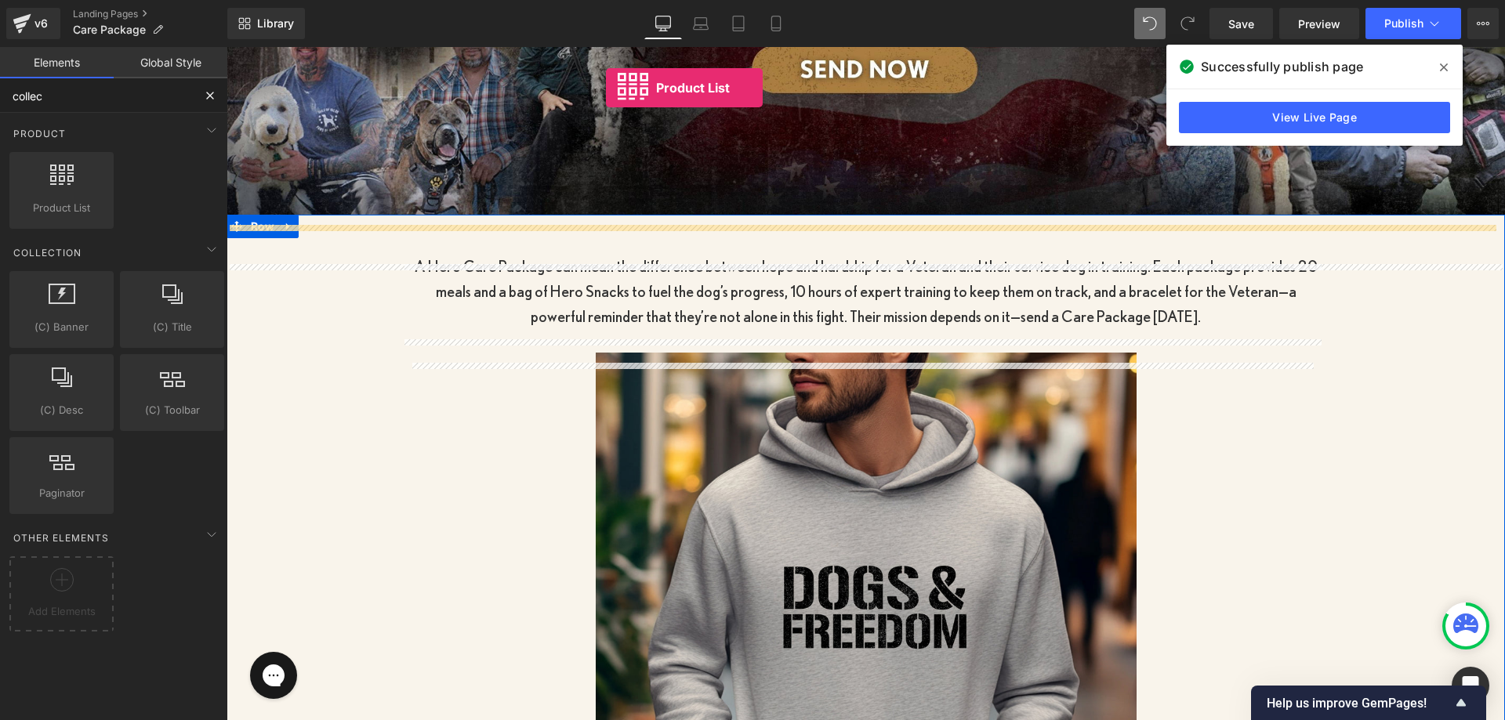
scroll to position [447, 0]
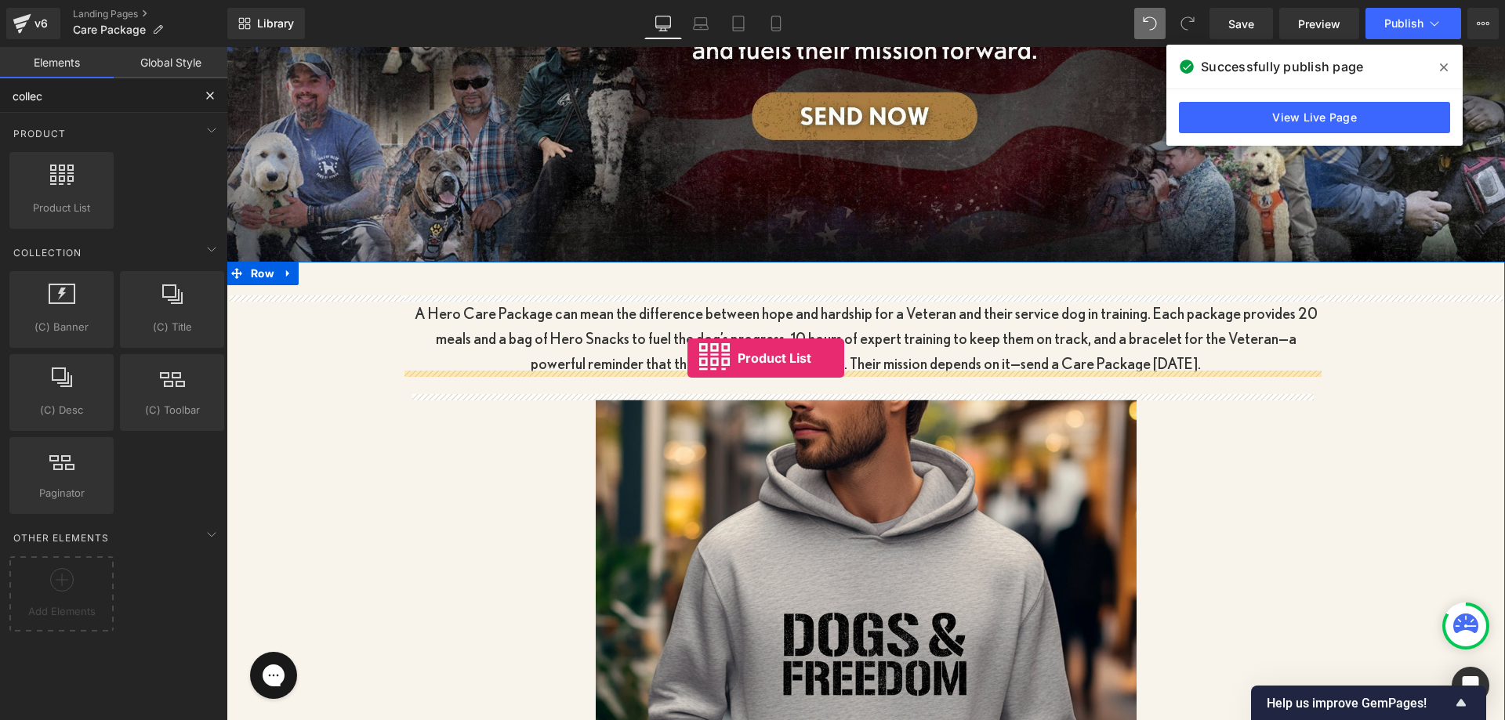
drag, startPoint x: 303, startPoint y: 234, endPoint x: 687, endPoint y: 358, distance: 403.8
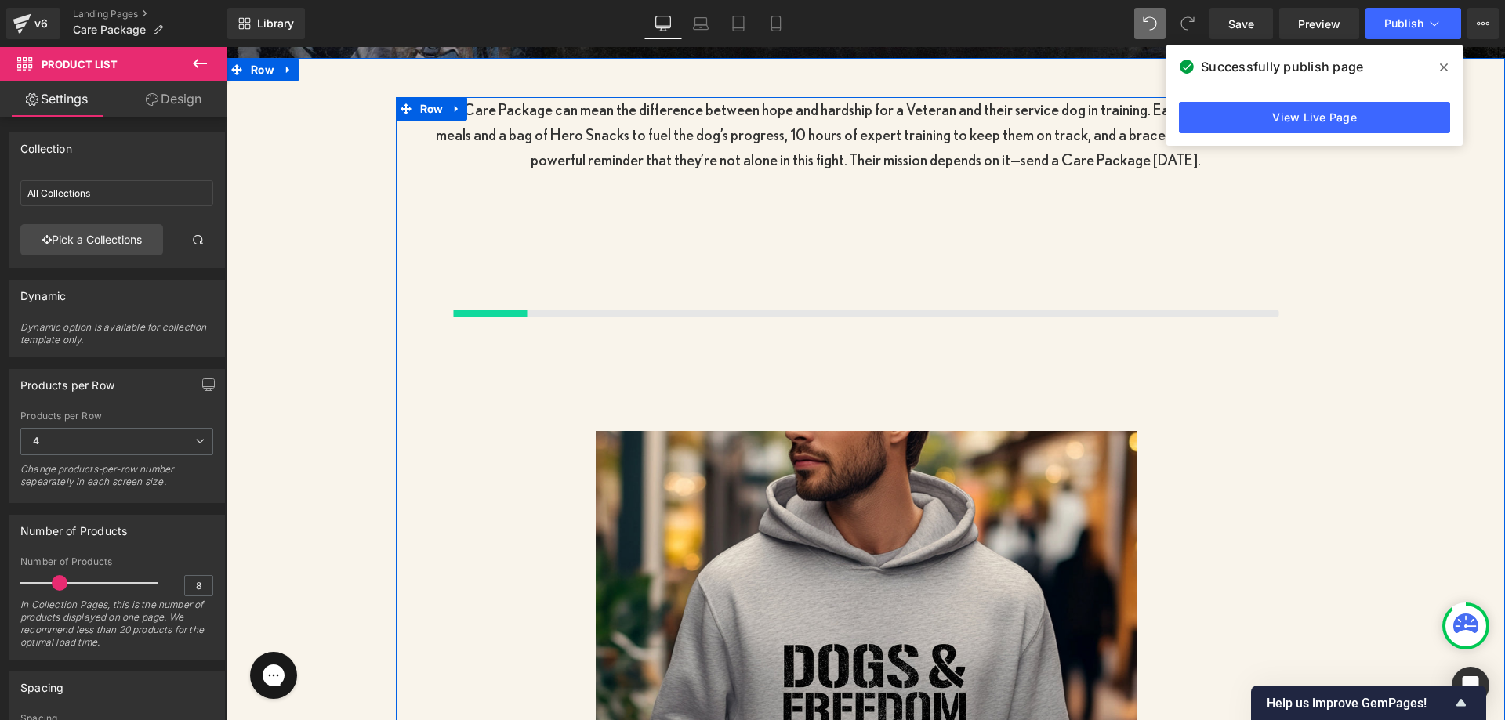
scroll to position [682, 0]
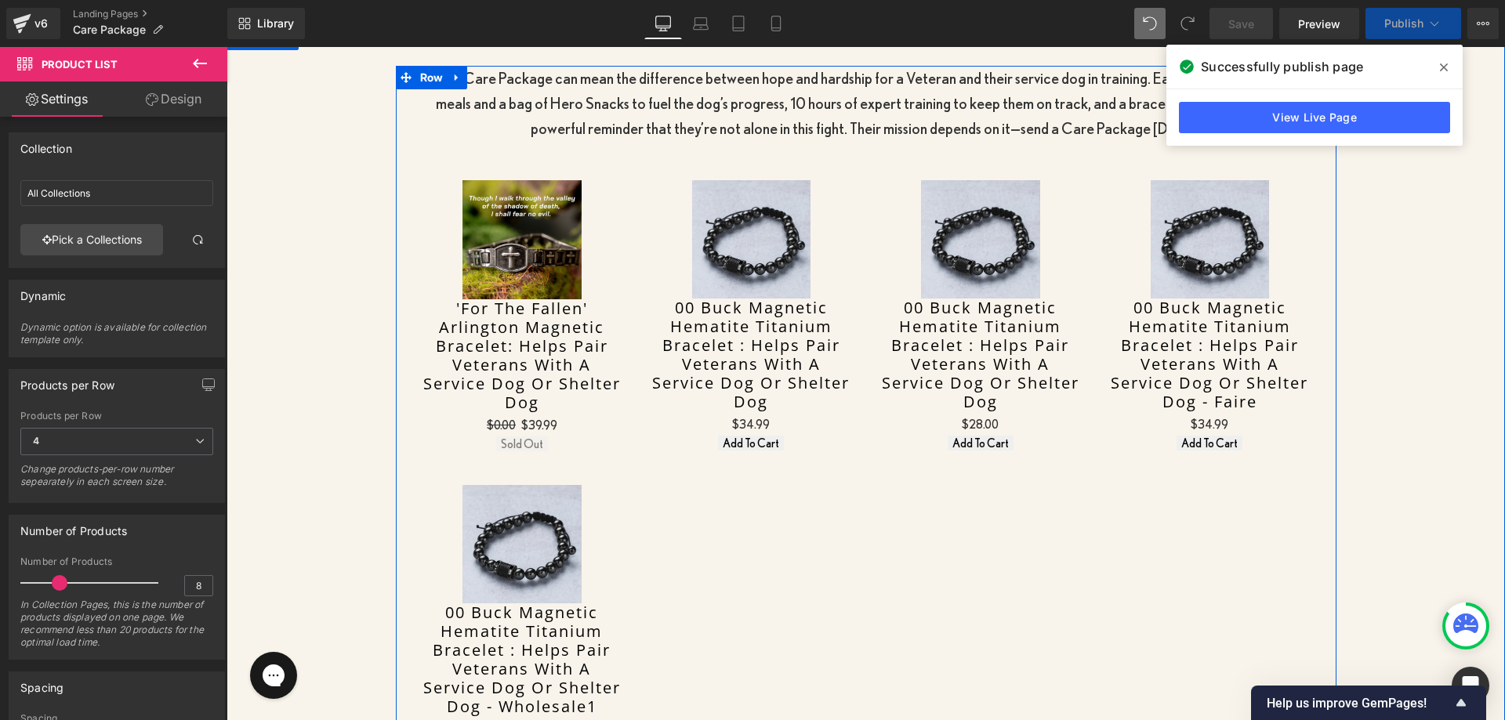
click at [621, 185] on div "Sale Off (P) Image 'For The Fallen' Arlington Magnetic Bracelet: Helps Pair Vet…" at bounding box center [523, 317] width 230 height 305
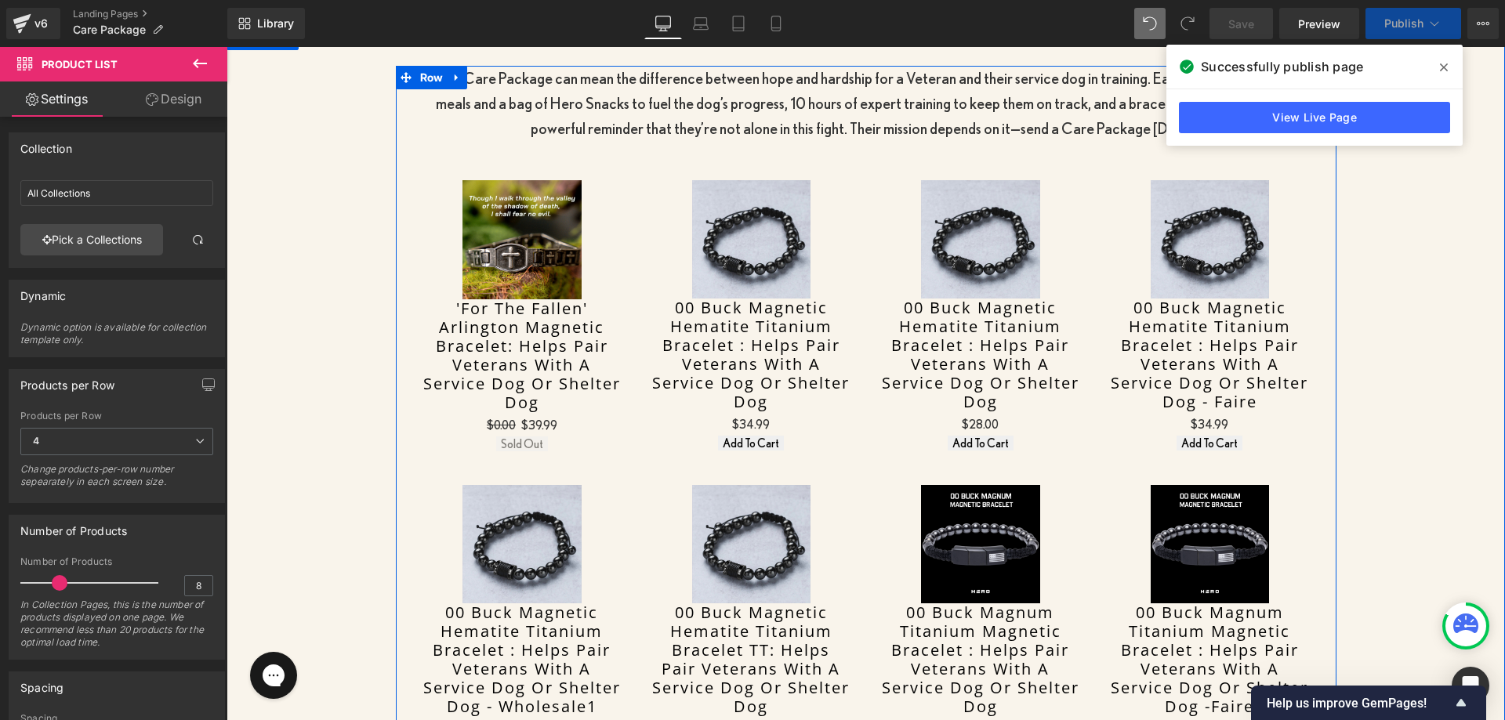
click at [873, 342] on div "Sale Off (P) Image 00 Buck Magnetic Hematite Titanium Bracelet : Helps Pair Vet…" at bounding box center [981, 317] width 230 height 304
click at [862, 152] on span "Product List" at bounding box center [866, 153] width 72 height 24
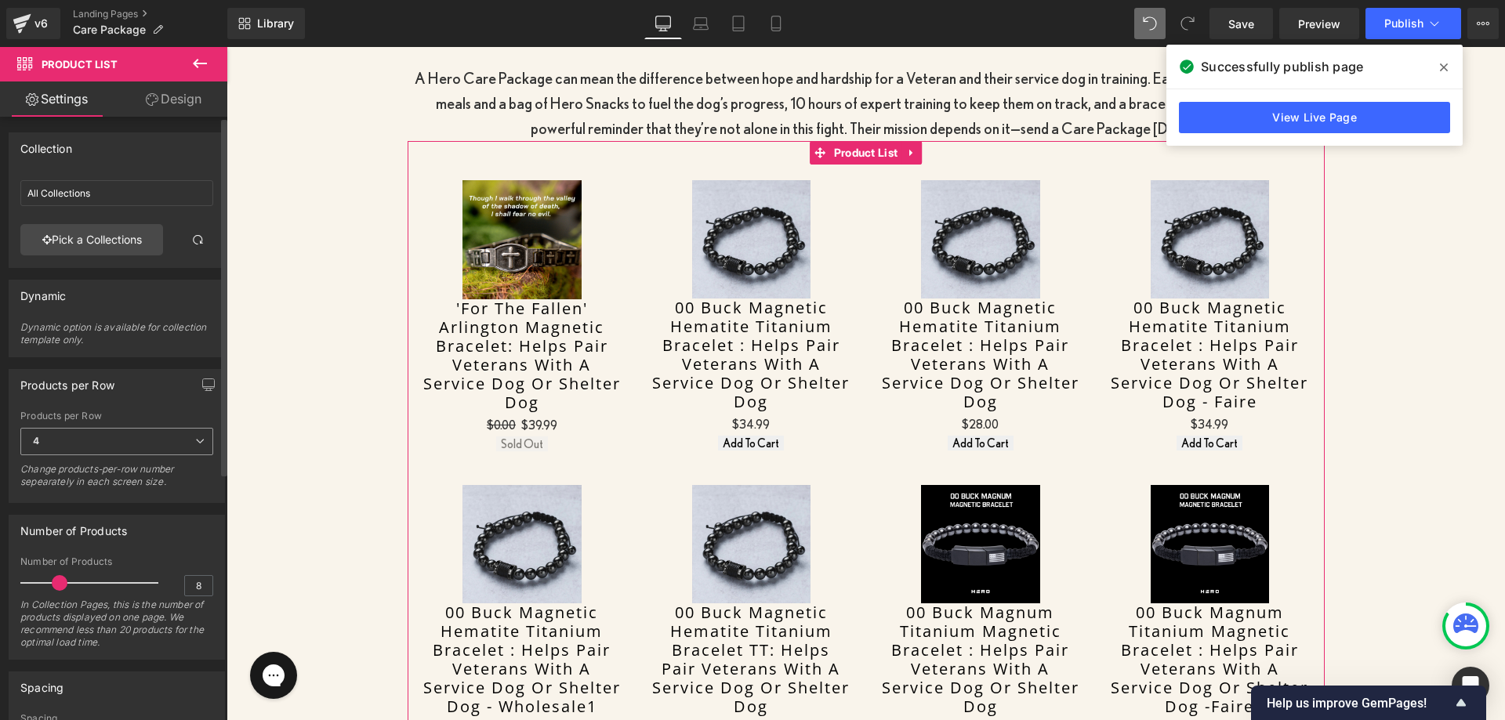
click at [63, 444] on span "4" at bounding box center [116, 441] width 193 height 27
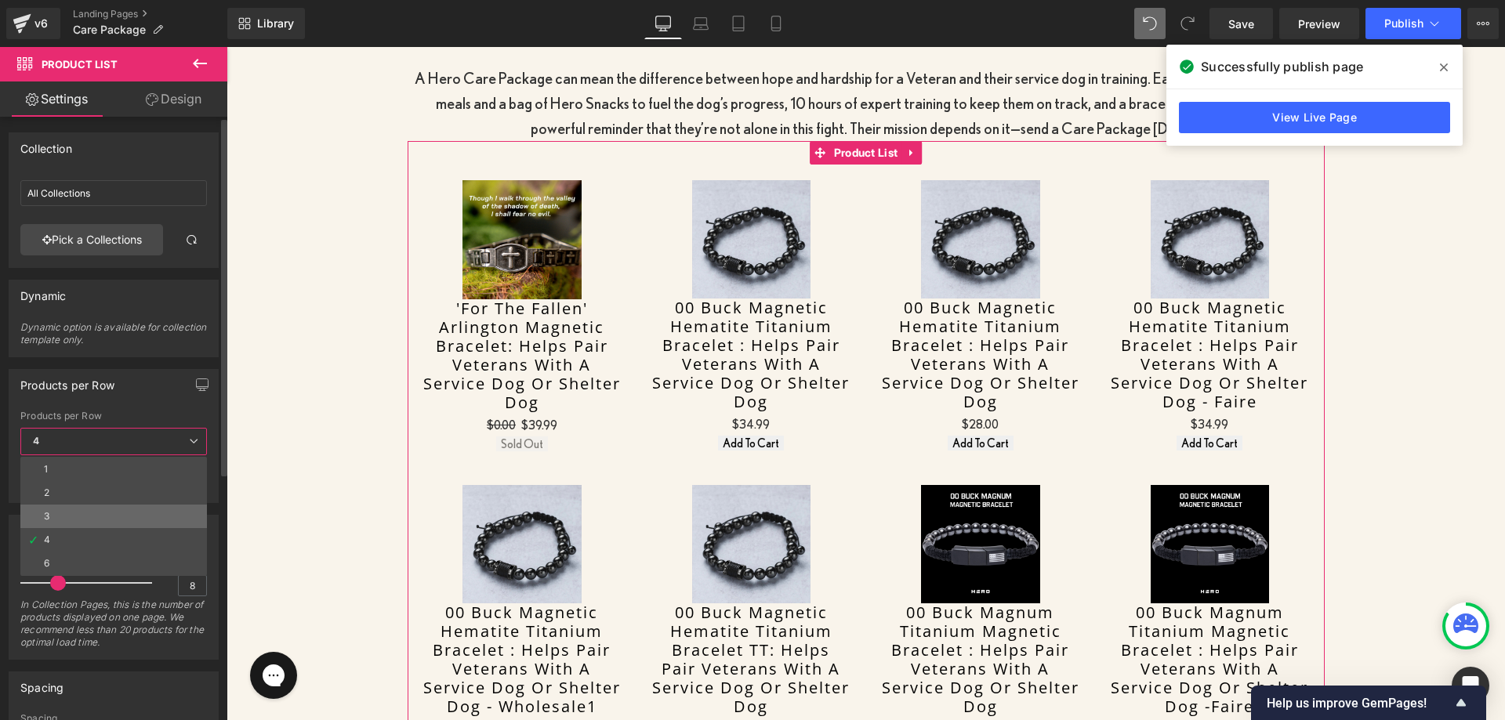
click at [66, 510] on li "3" at bounding box center [113, 517] width 187 height 24
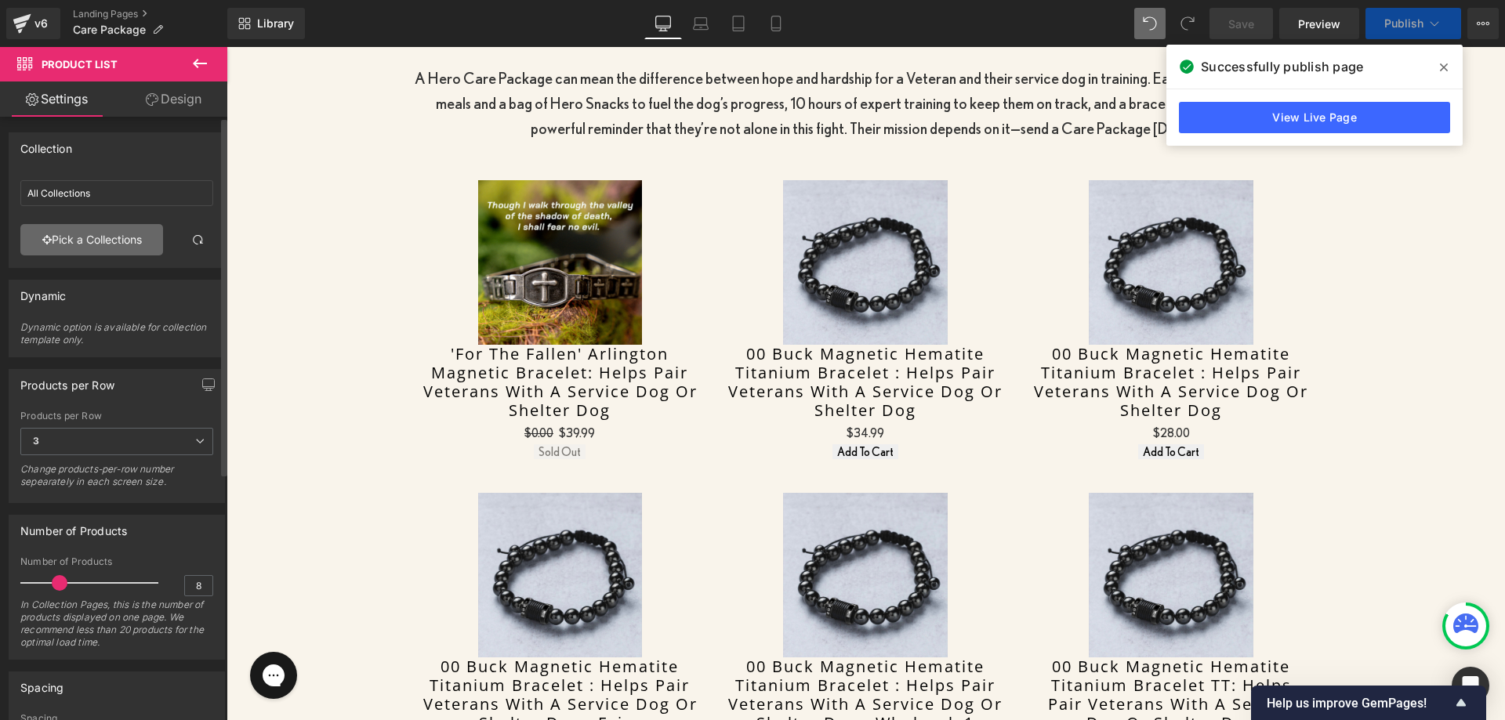
click at [87, 241] on link "Pick a Collections" at bounding box center [91, 239] width 143 height 31
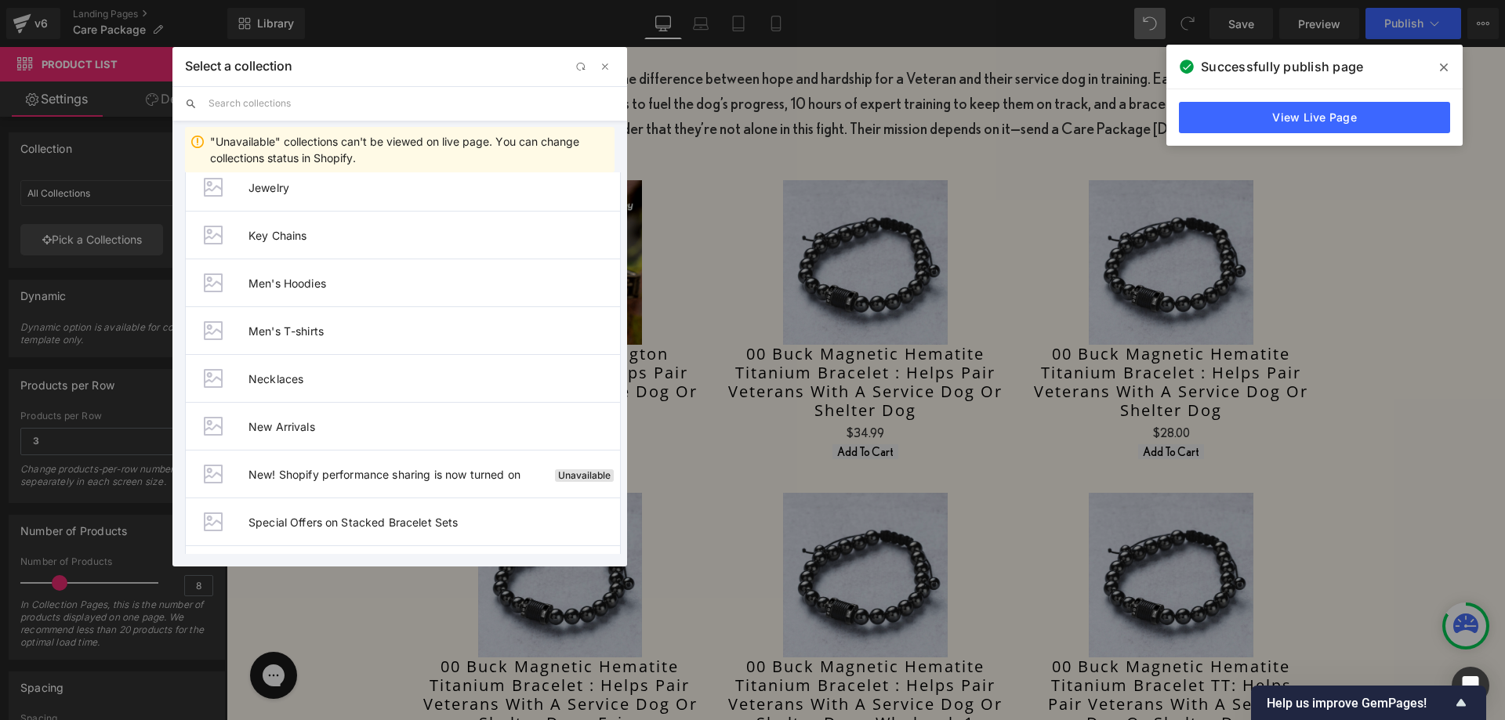
scroll to position [1398, 0]
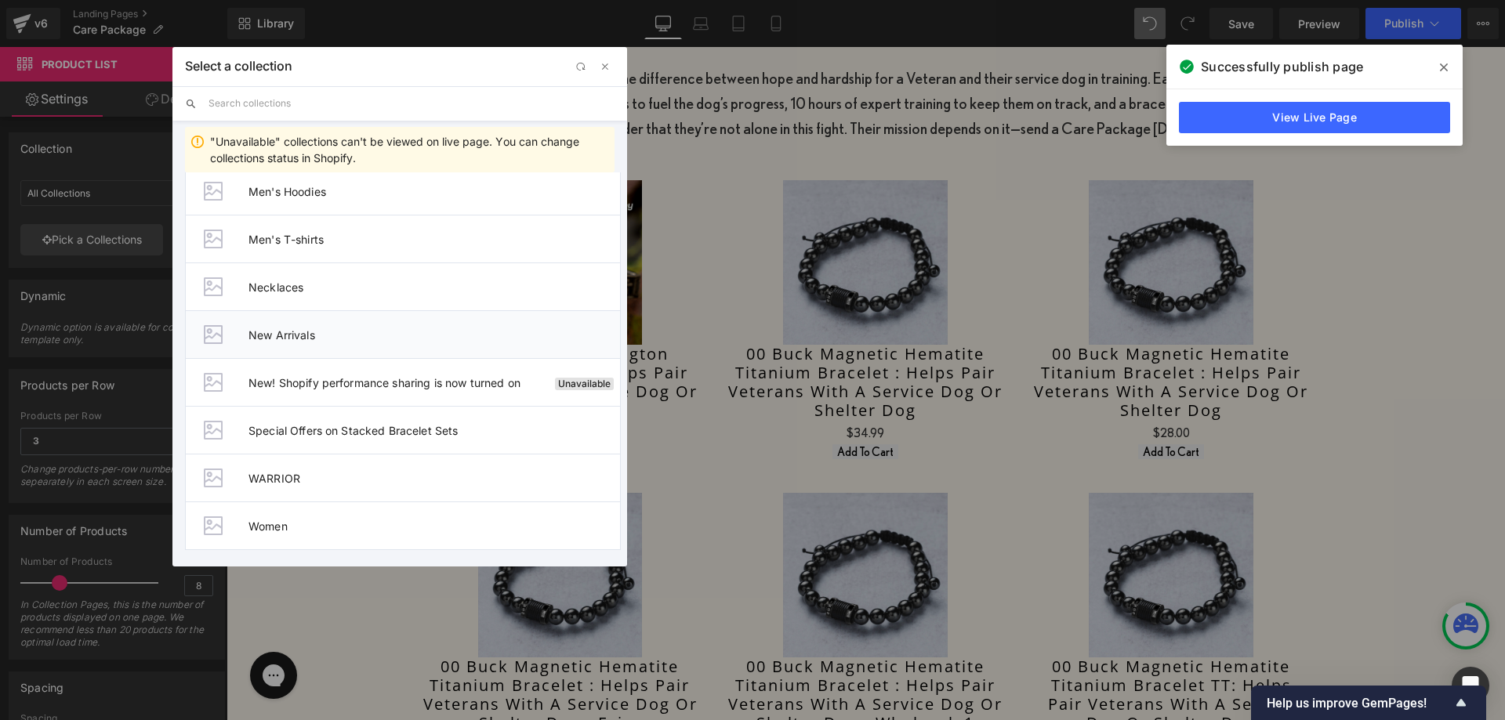
click at [405, 334] on span "New Arrivals" at bounding box center [434, 334] width 372 height 13
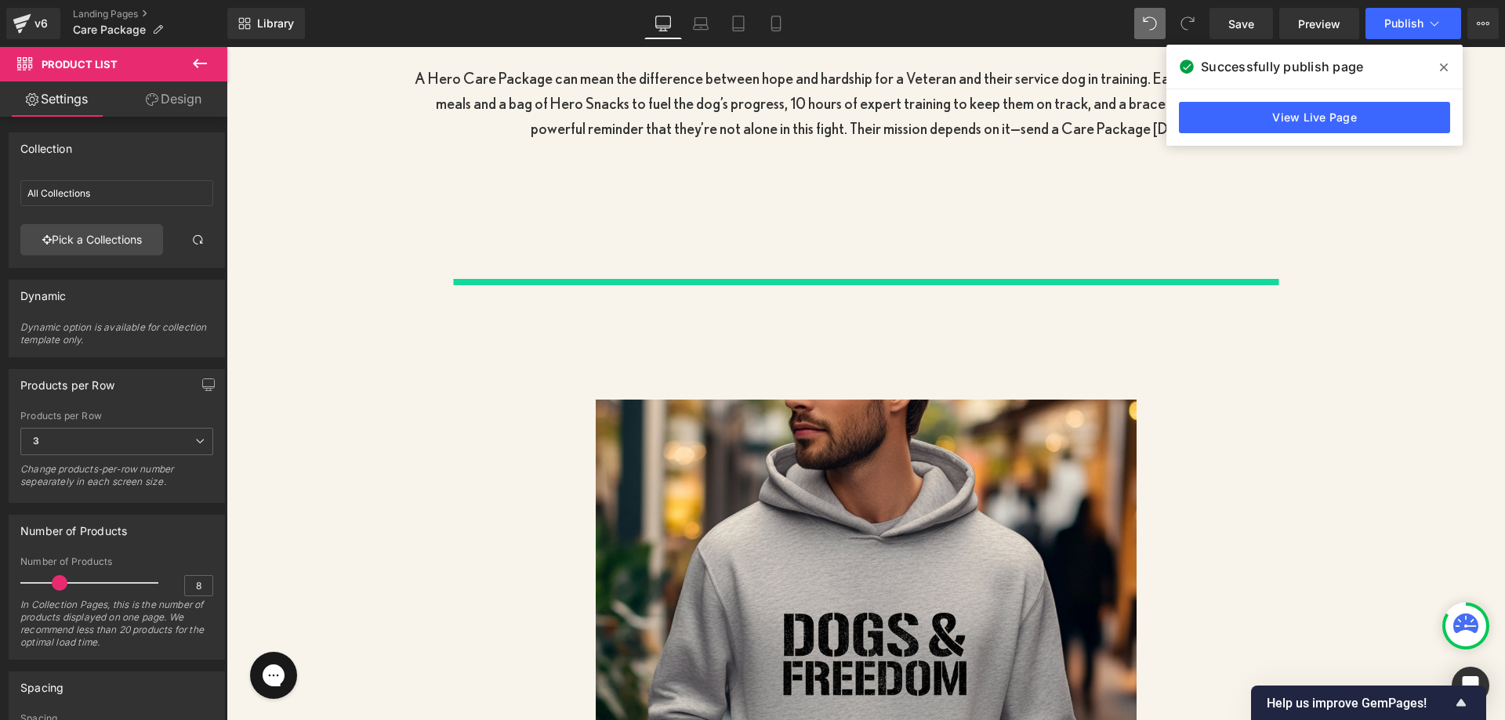
type input "New Arrivals"
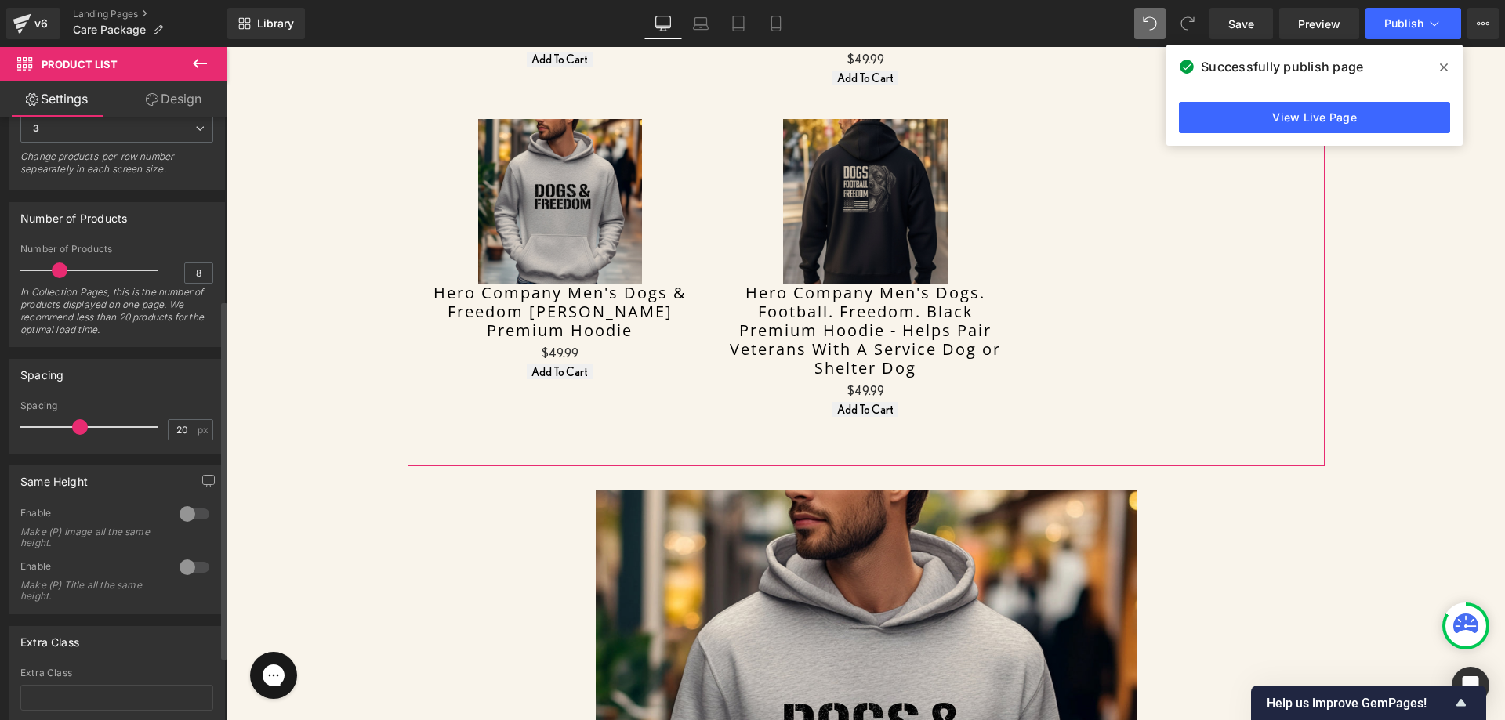
scroll to position [314, 0]
drag, startPoint x: 56, startPoint y: 269, endPoint x: 47, endPoint y: 269, distance: 9.4
click at [47, 269] on span at bounding box center [51, 270] width 16 height 16
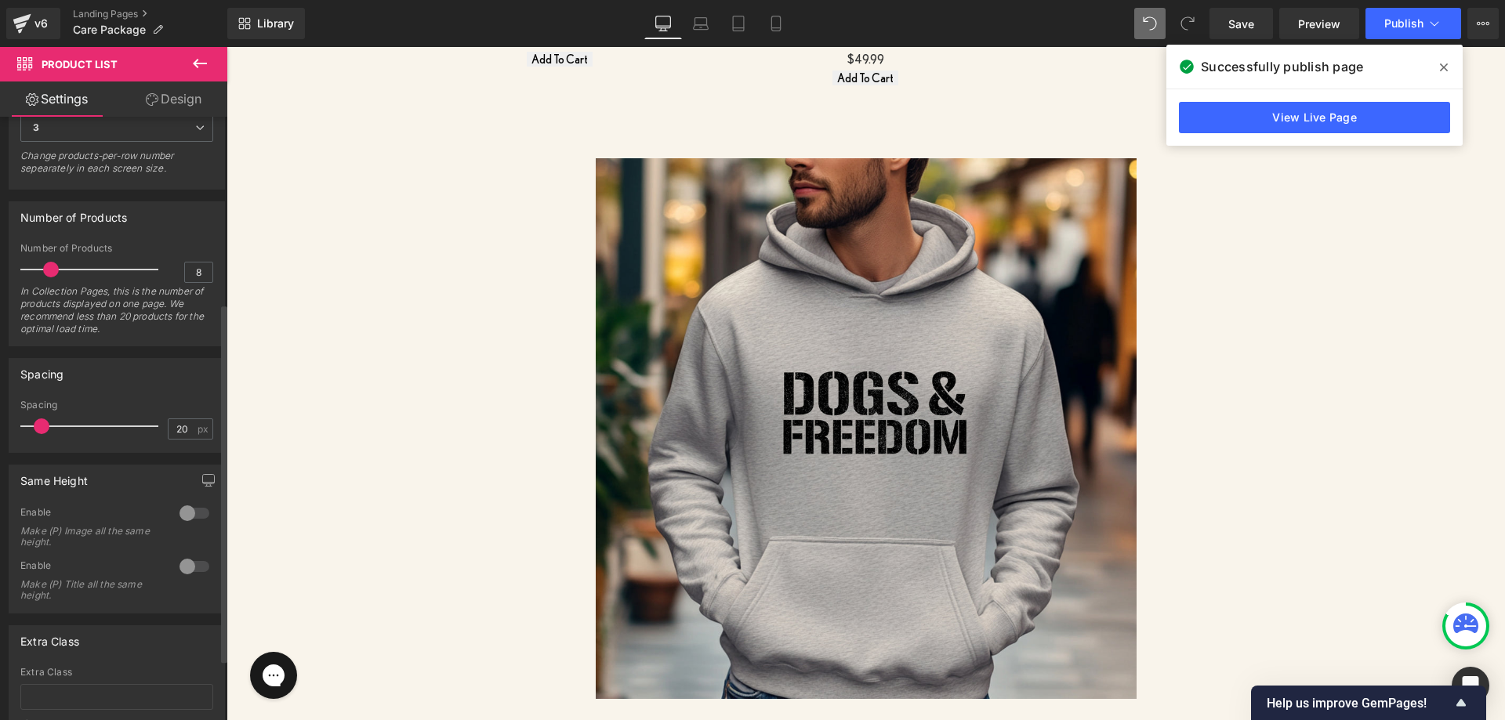
drag, startPoint x: 73, startPoint y: 422, endPoint x: 36, endPoint y: 426, distance: 37.0
click at [36, 426] on span at bounding box center [42, 427] width 16 height 16
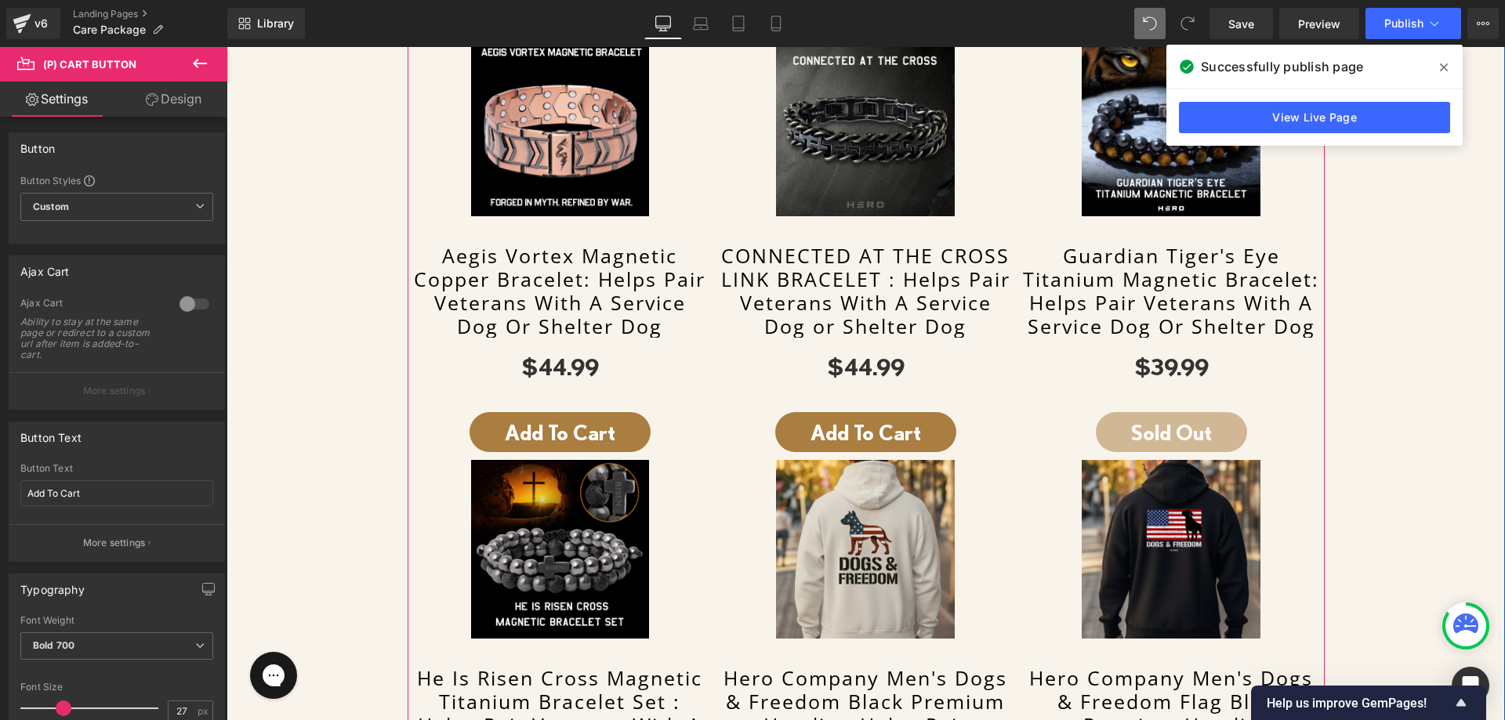
scroll to position [775, 0]
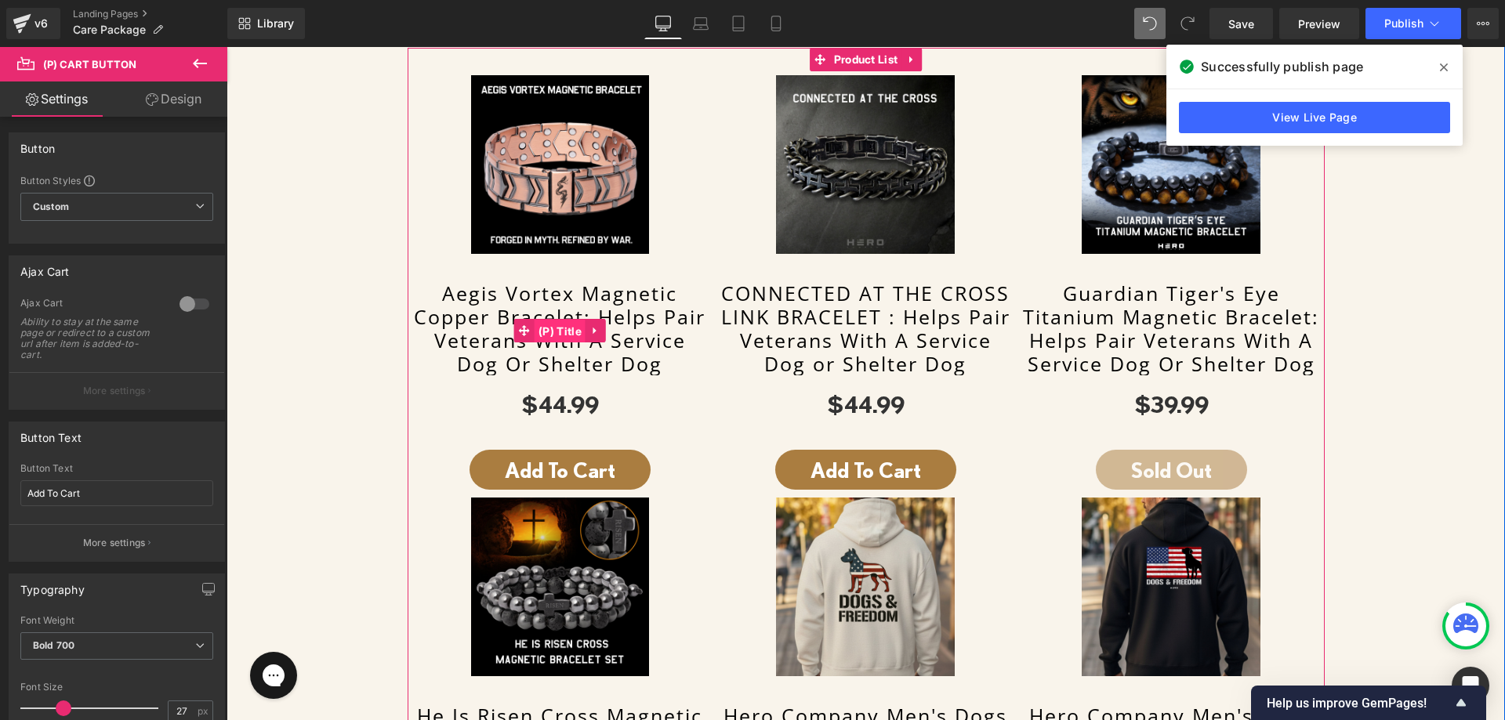
click at [542, 332] on span "(P) Title" at bounding box center [560, 332] width 51 height 24
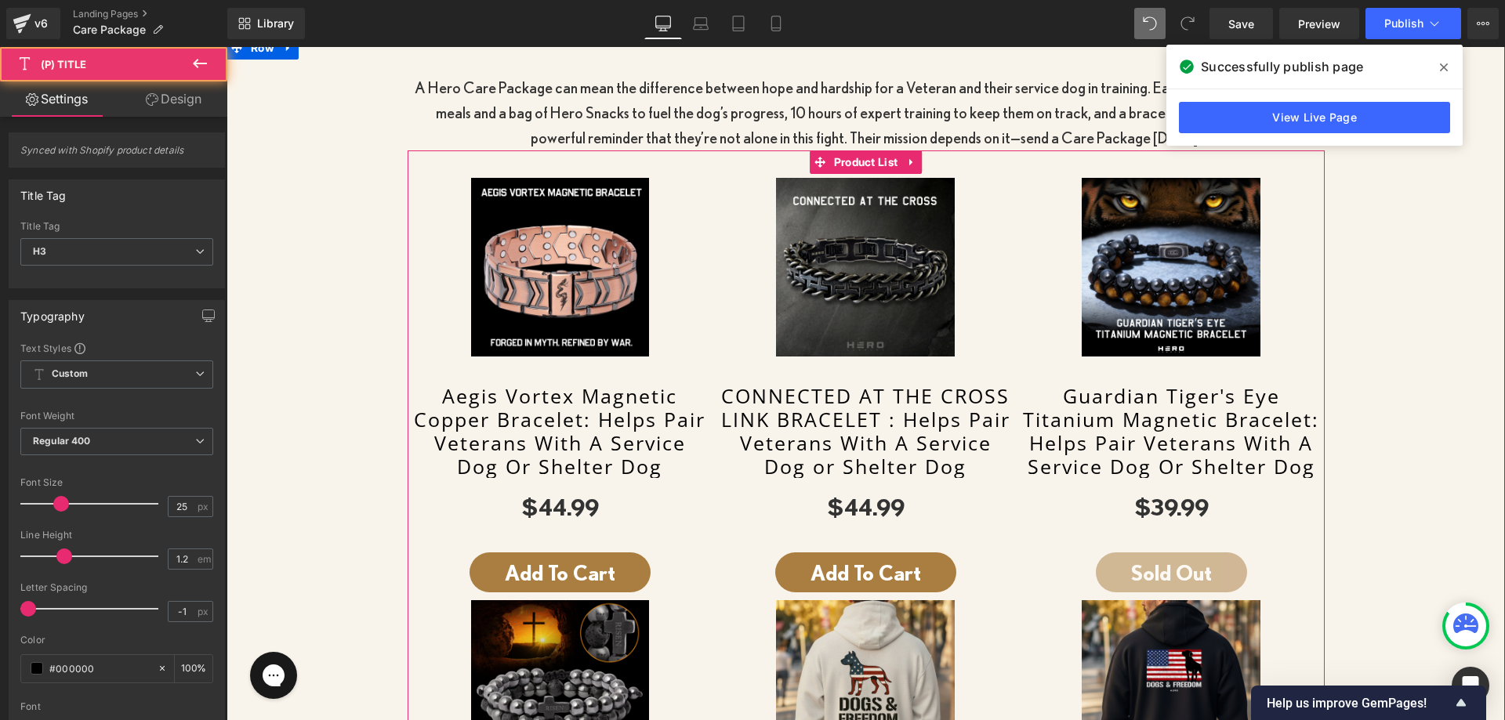
scroll to position [540, 0]
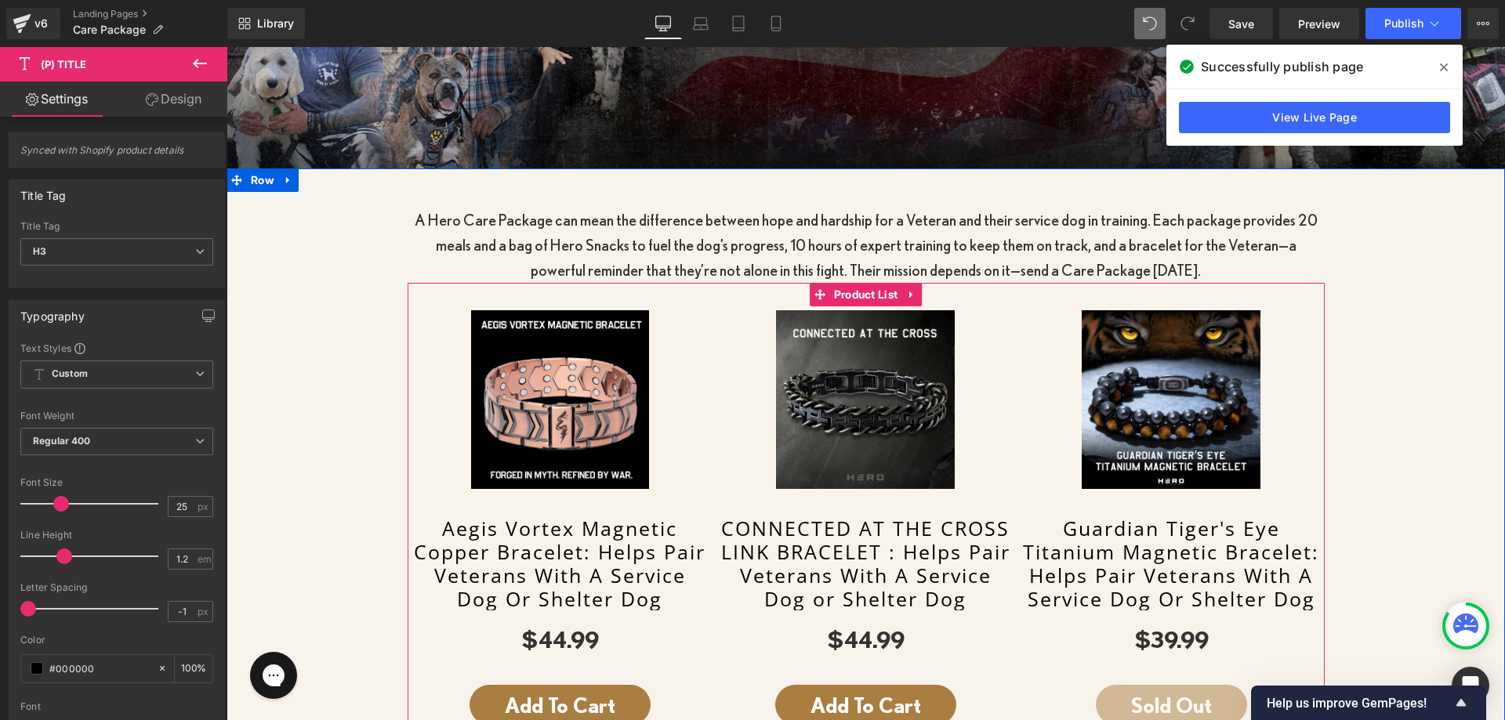
click at [551, 352] on img at bounding box center [560, 399] width 179 height 179
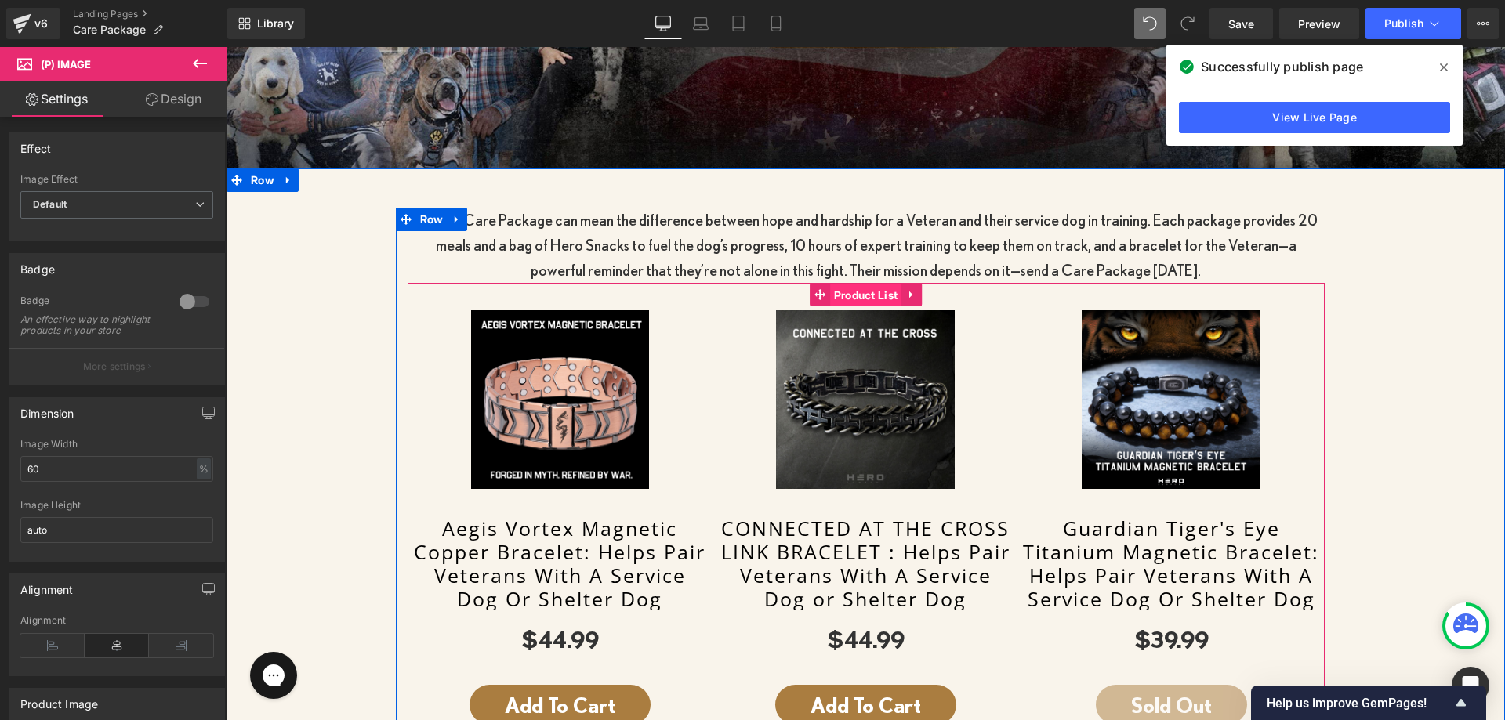
click at [859, 287] on span "Product List" at bounding box center [866, 296] width 72 height 24
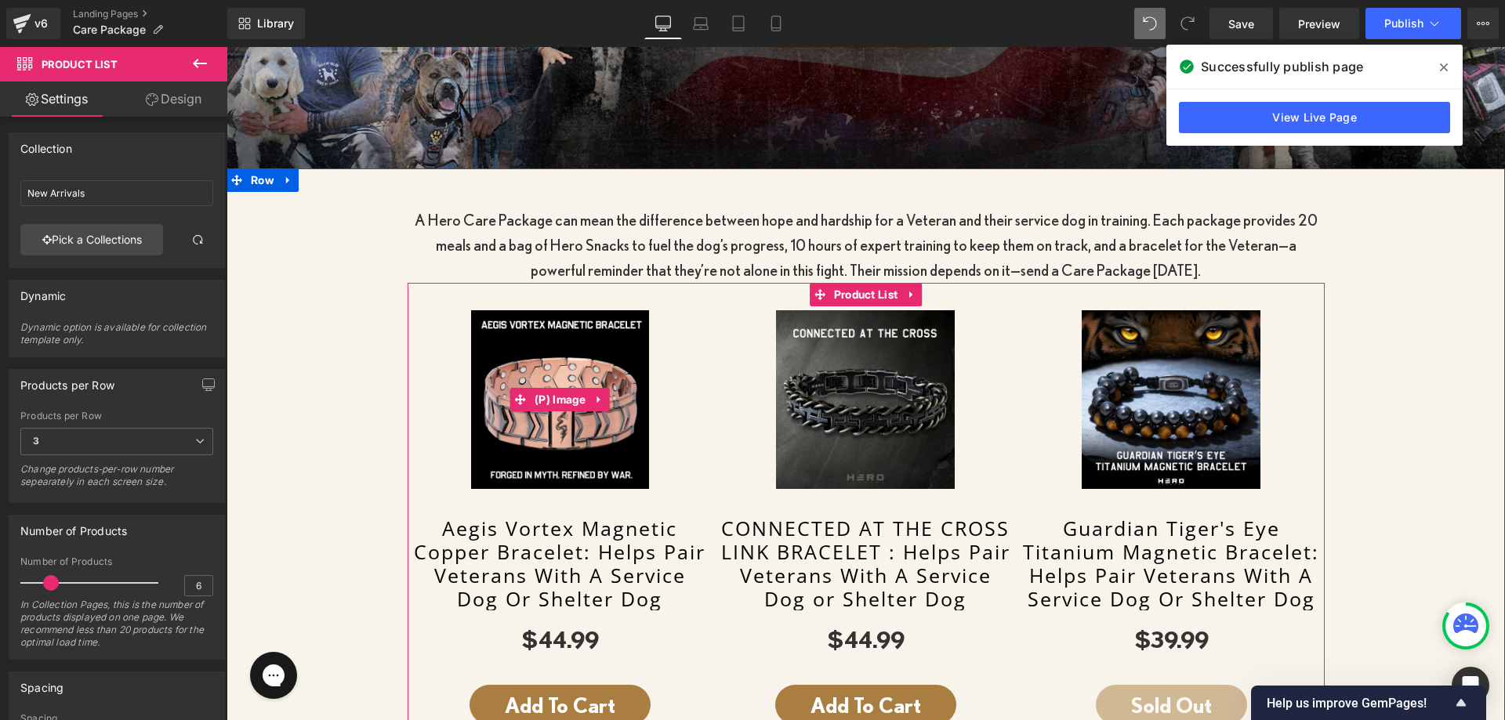
click at [579, 335] on img at bounding box center [560, 399] width 179 height 179
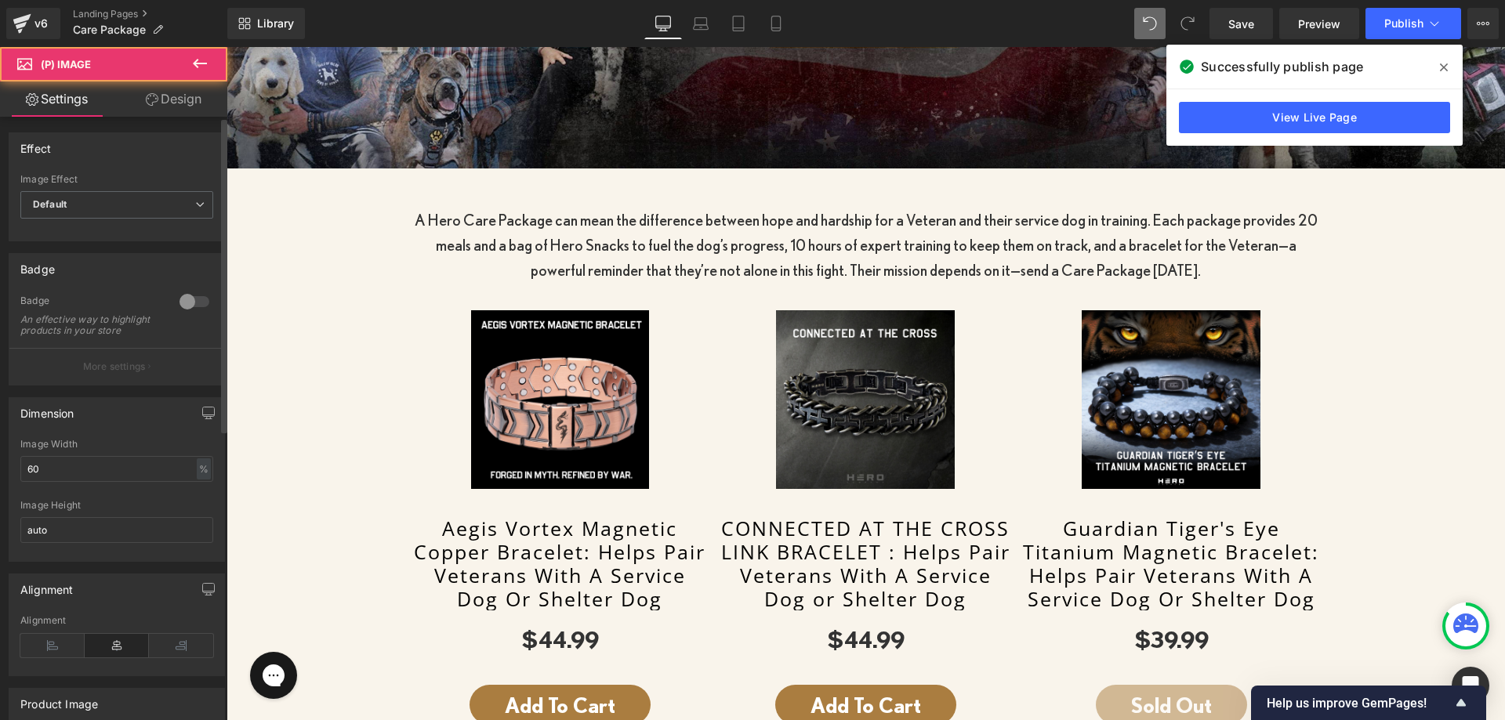
click at [64, 495] on div "Image Width 60 % % px" at bounding box center [116, 469] width 193 height 61
click at [66, 482] on input "60" at bounding box center [116, 469] width 193 height 26
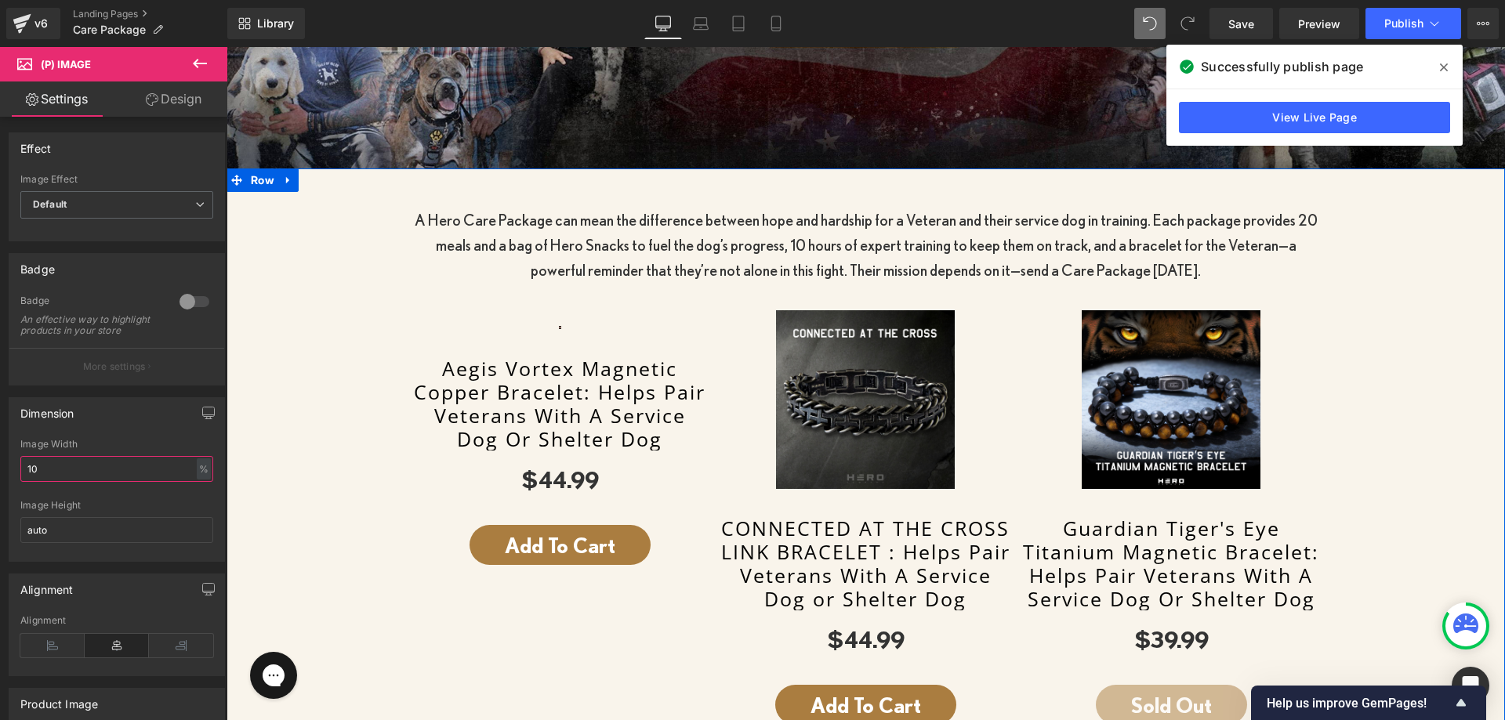
type input "100"
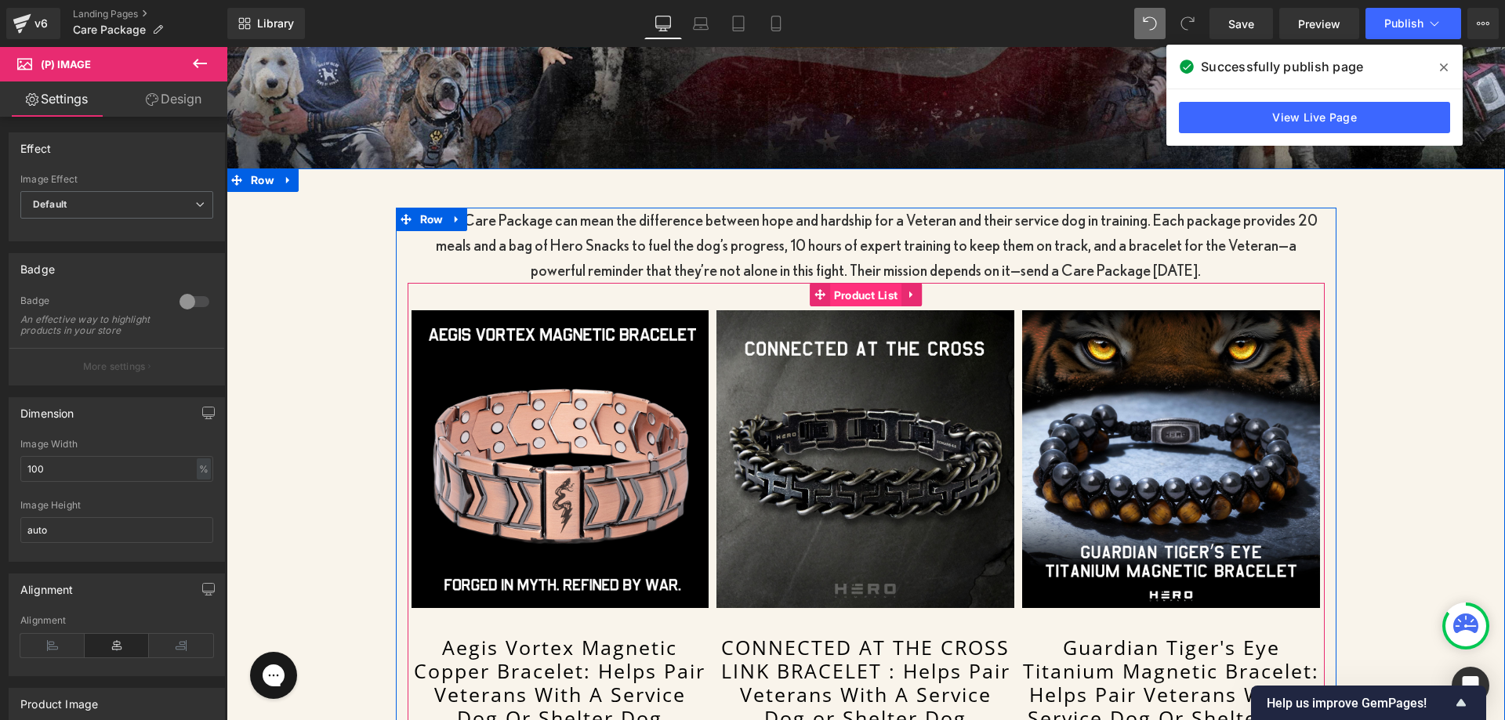
click at [838, 284] on span "Product List" at bounding box center [866, 296] width 72 height 24
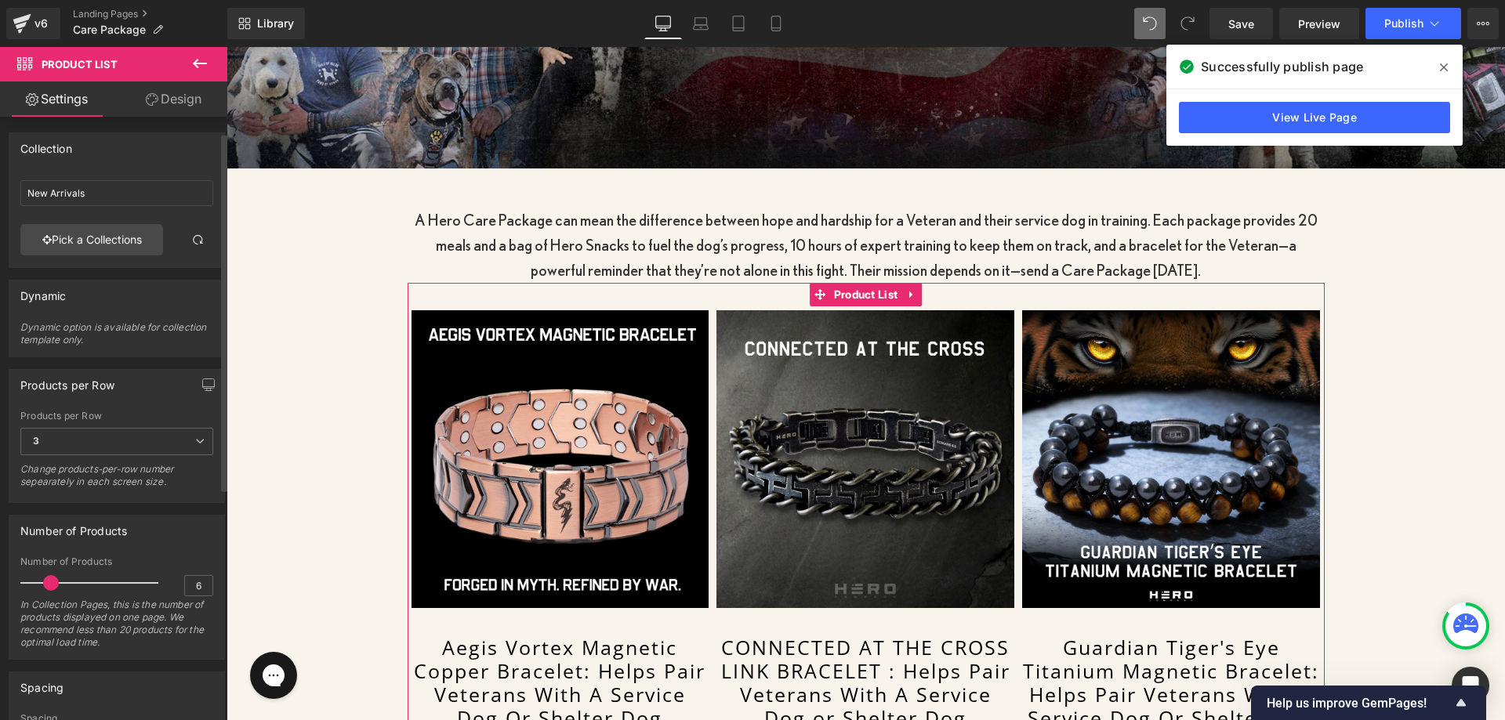
scroll to position [235, 0]
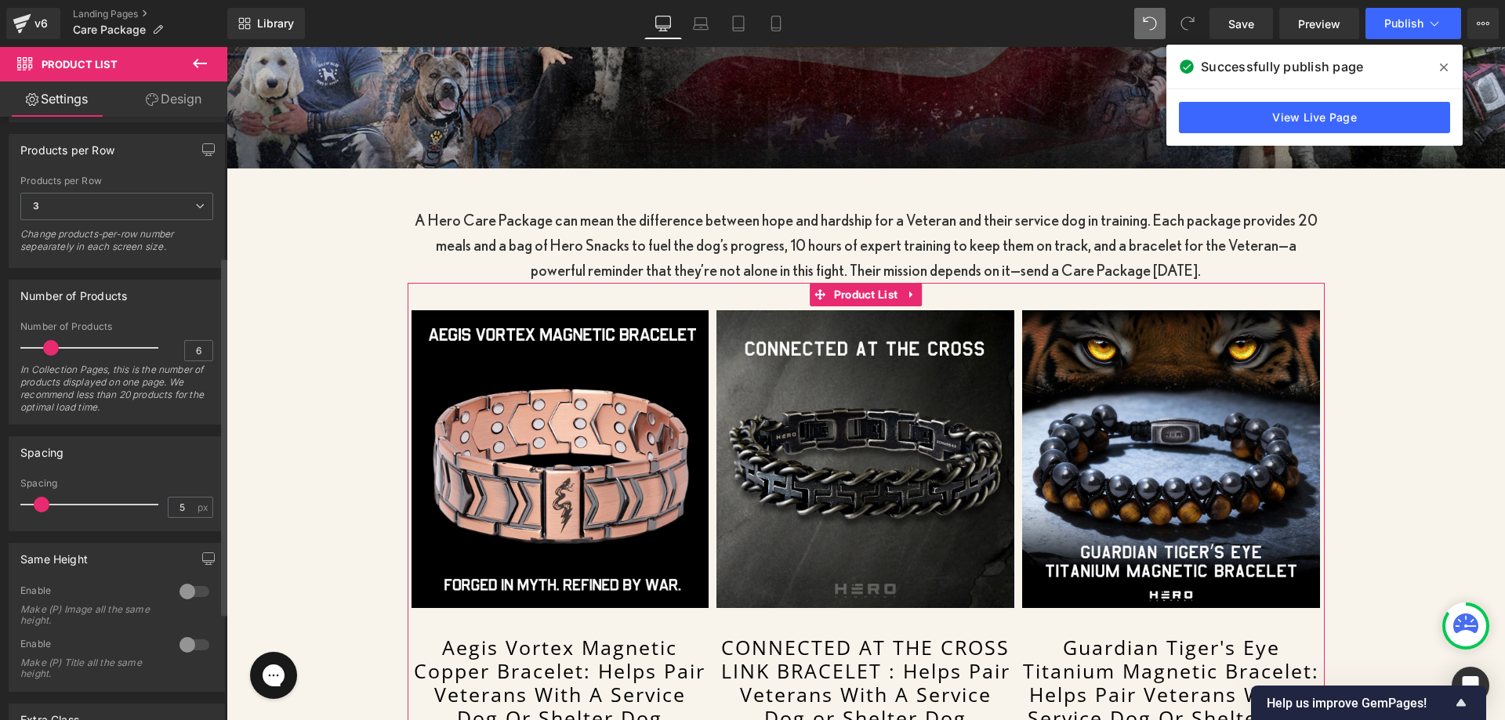
click at [53, 507] on div at bounding box center [93, 504] width 130 height 31
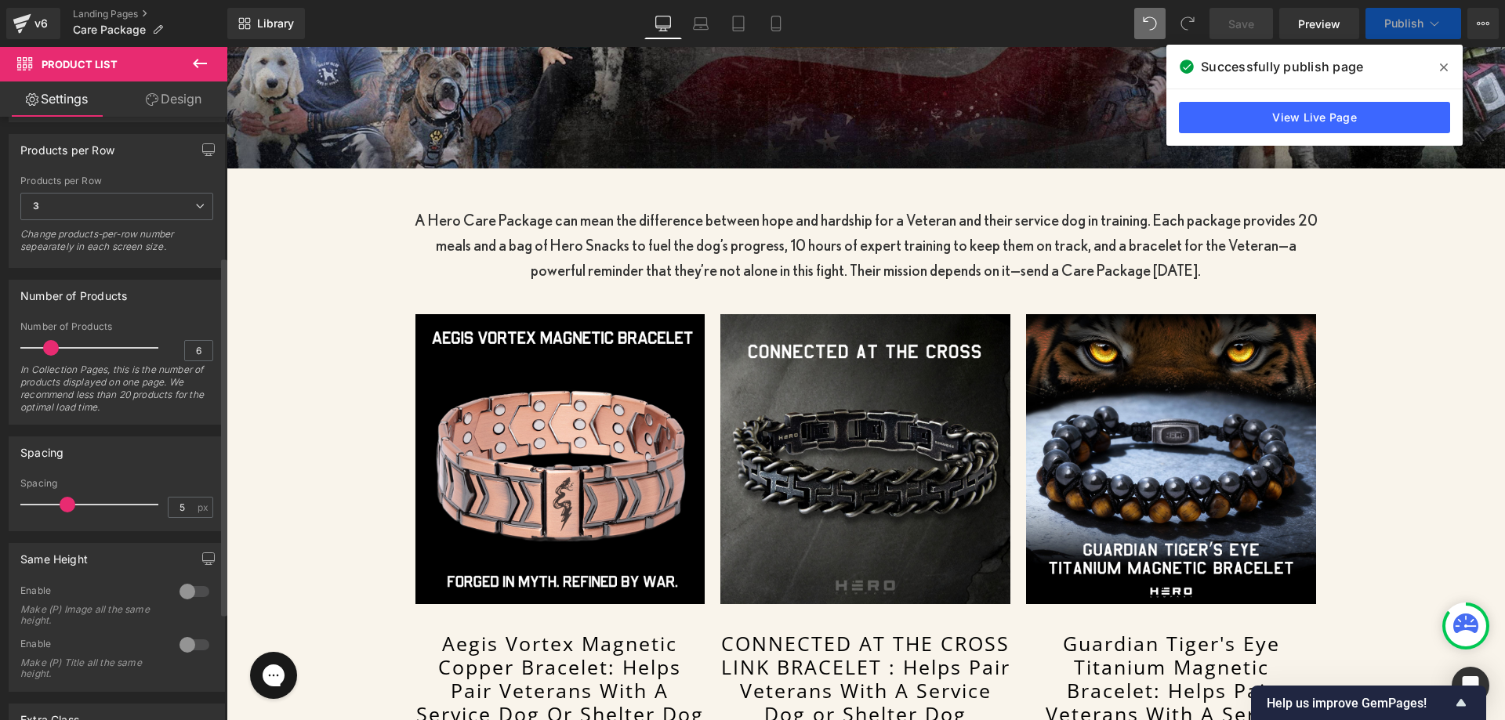
drag, startPoint x: 53, startPoint y: 505, endPoint x: 65, endPoint y: 507, distance: 12.0
click at [65, 507] on span at bounding box center [68, 505] width 16 height 16
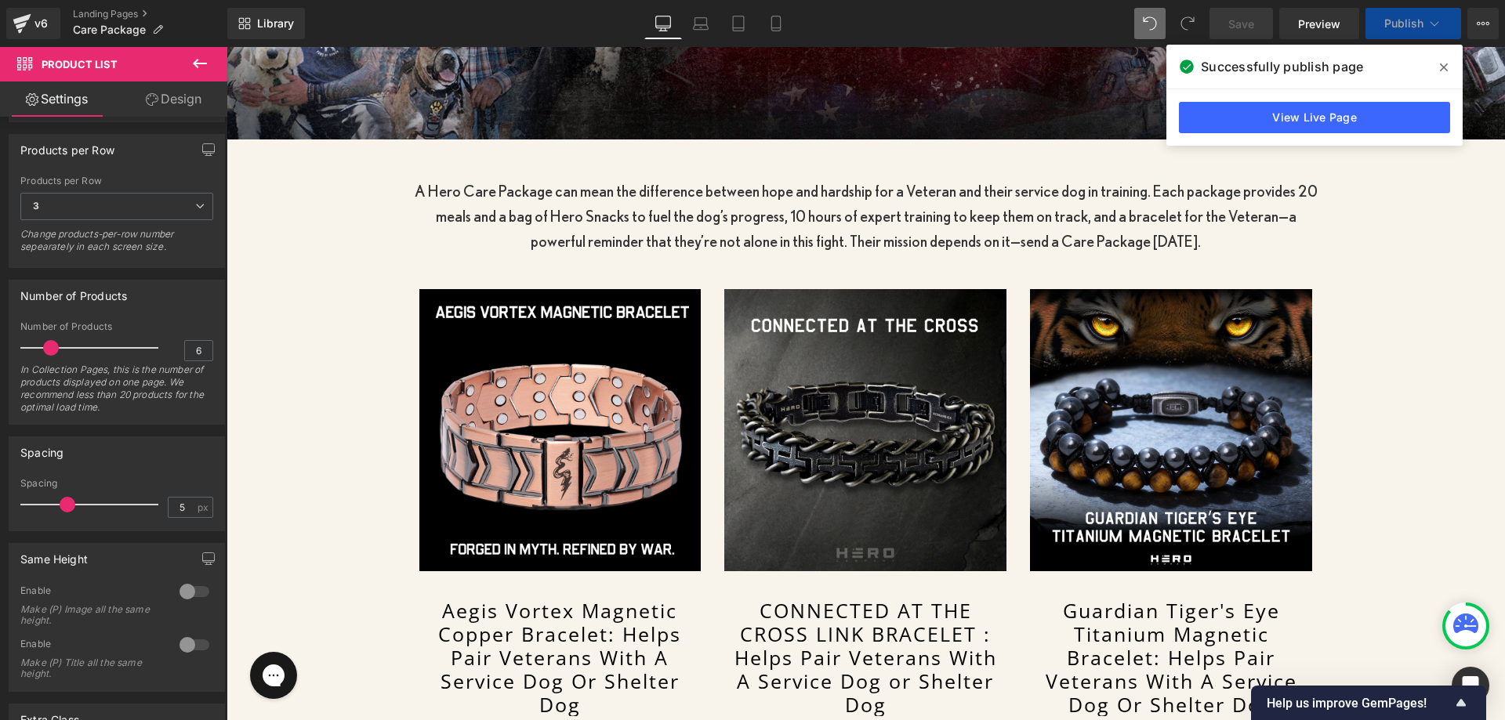
scroll to position [618, 0]
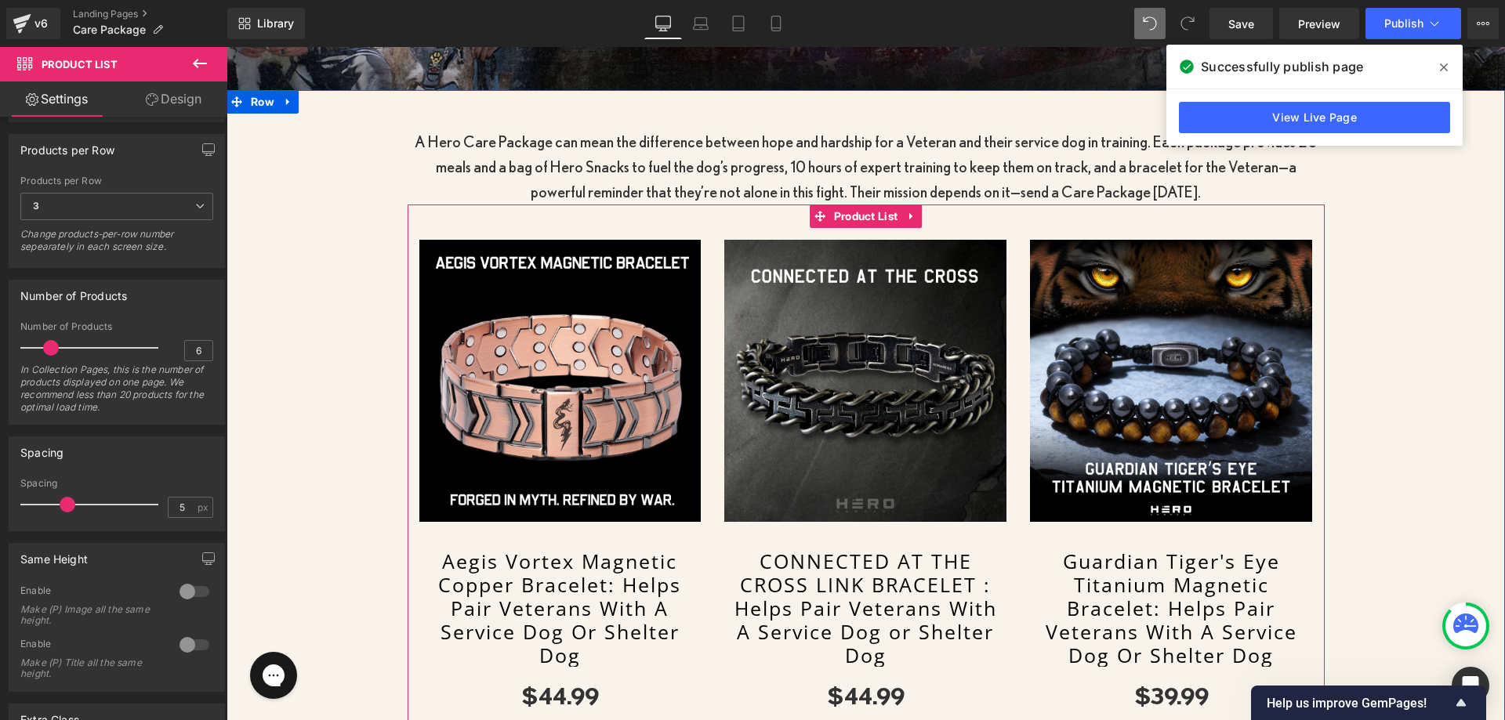
click at [534, 561] on link "Aegis Vortex Magnetic Copper Bracelet: Helps Pair Veterans With A Service Dog O…" at bounding box center [560, 608] width 282 height 118
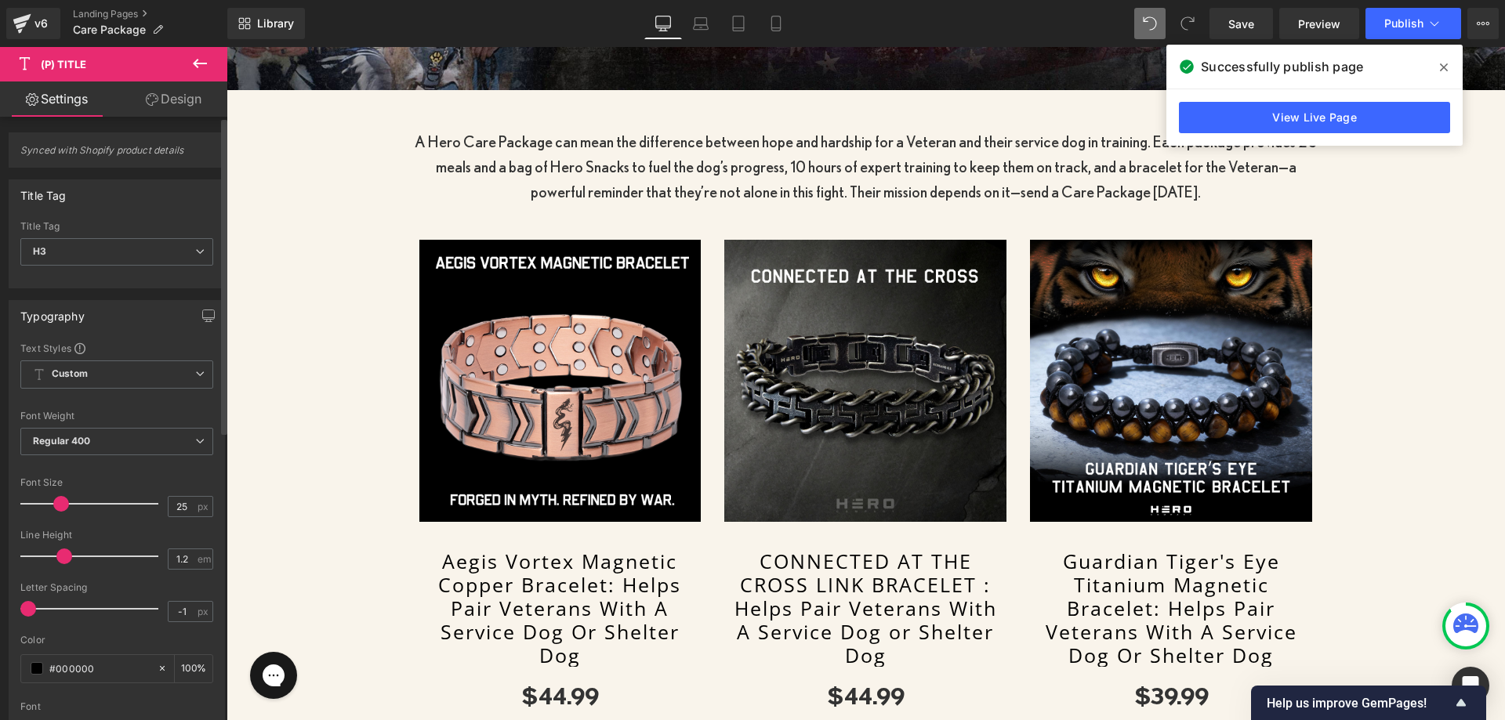
click at [50, 498] on div at bounding box center [93, 503] width 130 height 31
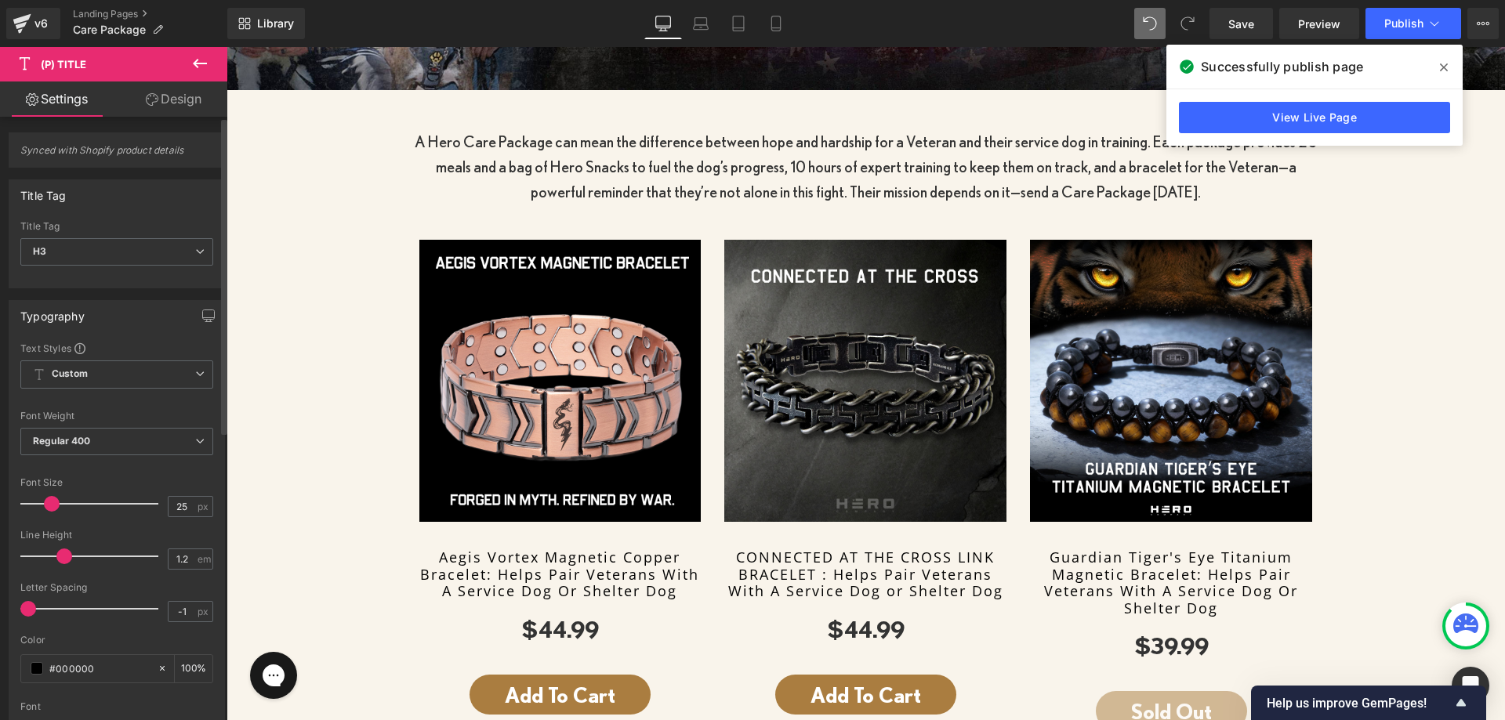
click at [46, 504] on span at bounding box center [52, 504] width 16 height 16
click at [170, 93] on link "Design" at bounding box center [174, 99] width 114 height 35
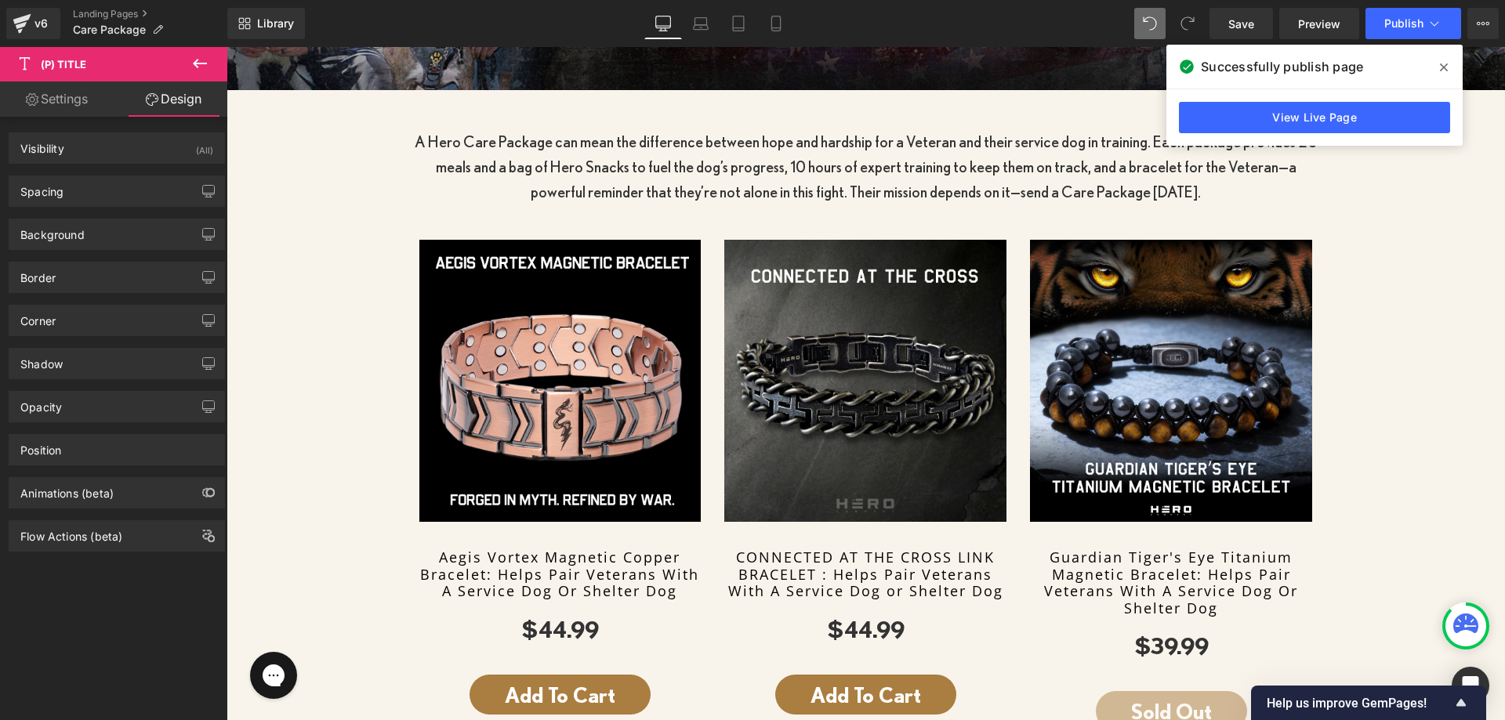
click at [69, 213] on div "Background Color & Image color Color % Image Replace Image Upload image or Brow…" at bounding box center [117, 228] width 234 height 43
click at [94, 185] on div "Spacing" at bounding box center [116, 191] width 215 height 30
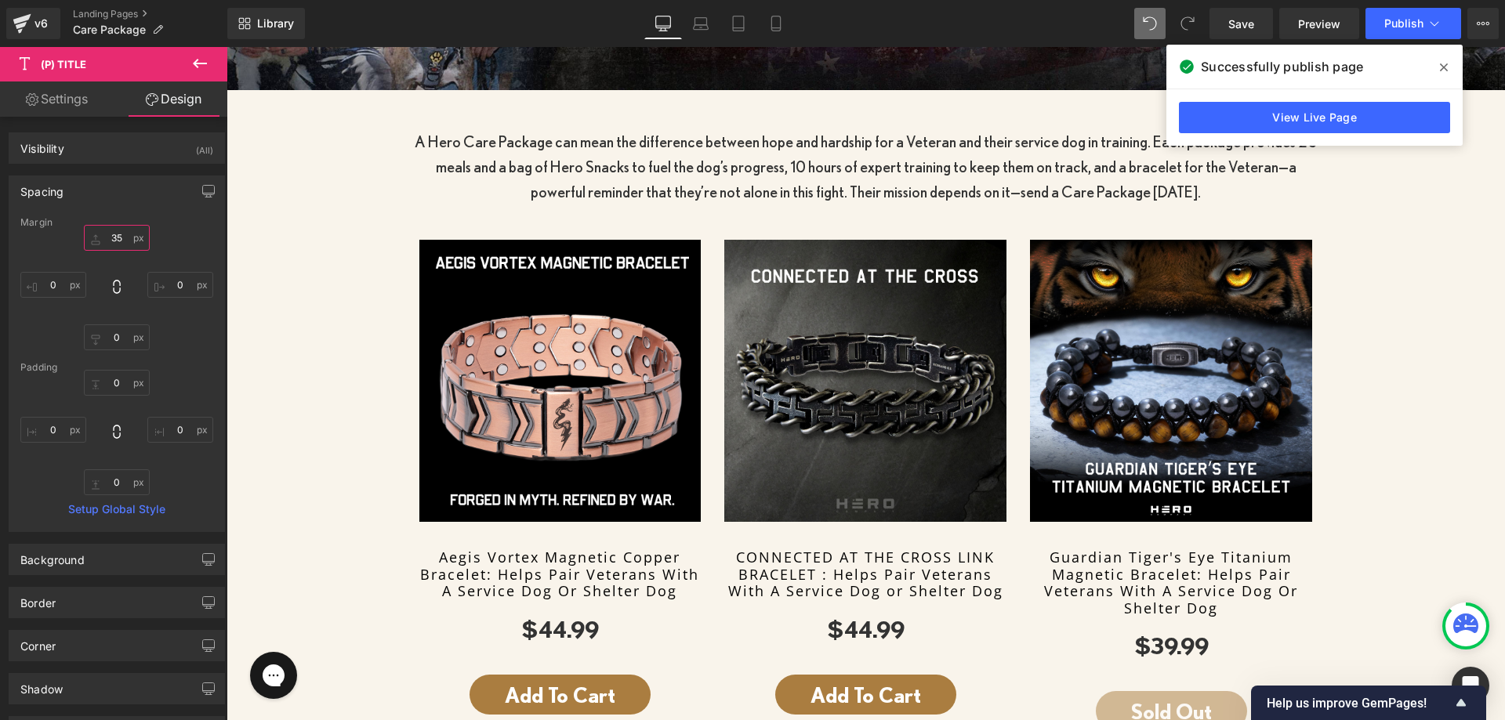
click at [108, 242] on input "text" at bounding box center [117, 238] width 66 height 26
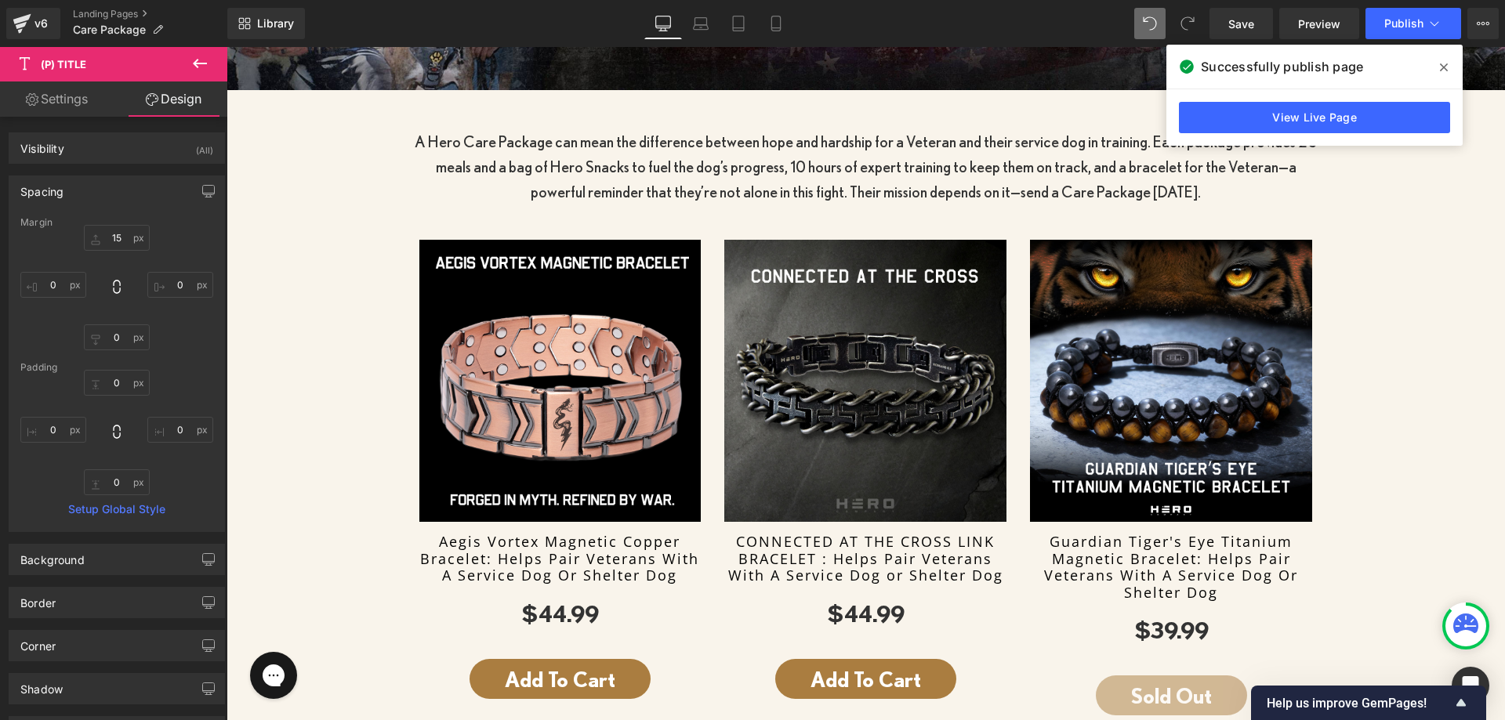
click at [74, 216] on div "Spacing [GEOGRAPHIC_DATA] 15 [GEOGRAPHIC_DATA] Setup Global Style" at bounding box center [117, 354] width 216 height 357
click at [100, 241] on input "15" at bounding box center [117, 238] width 66 height 26
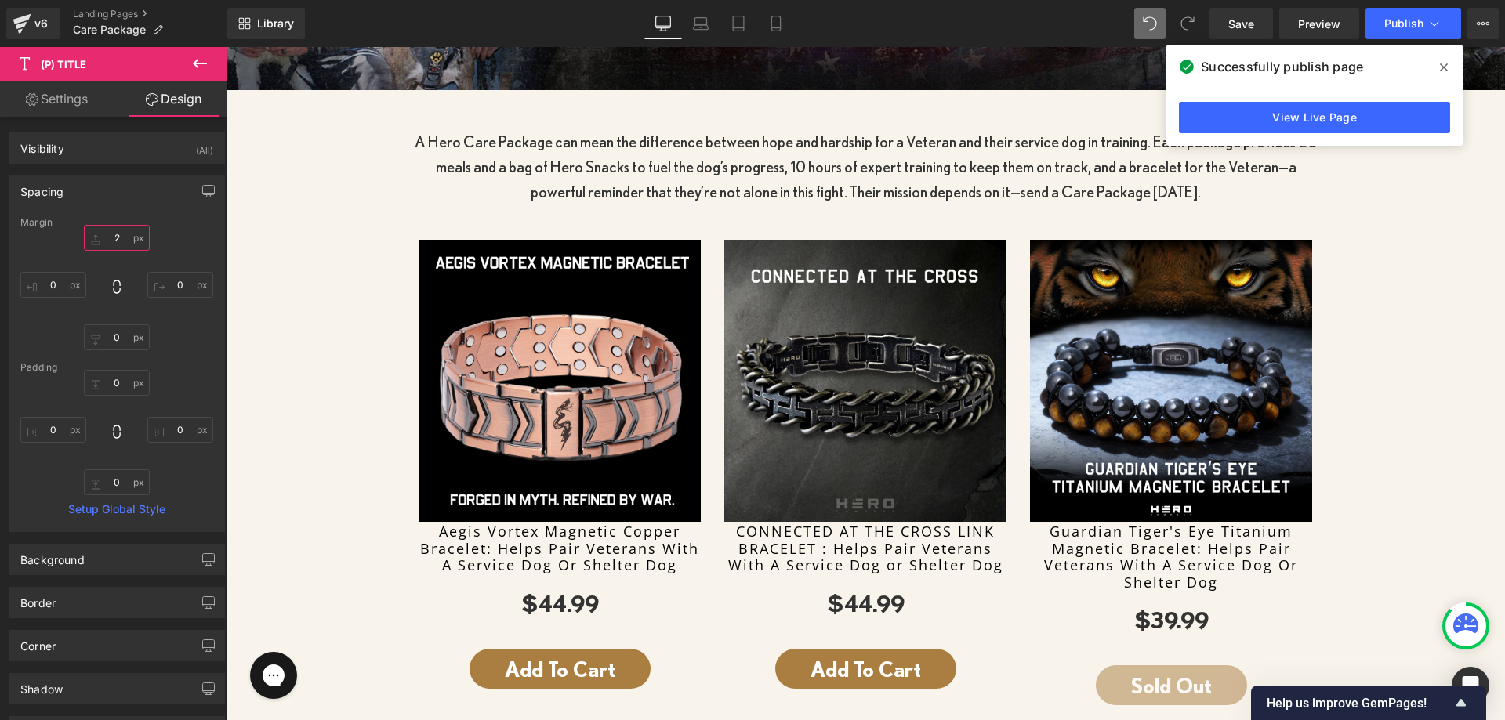
type input "20"
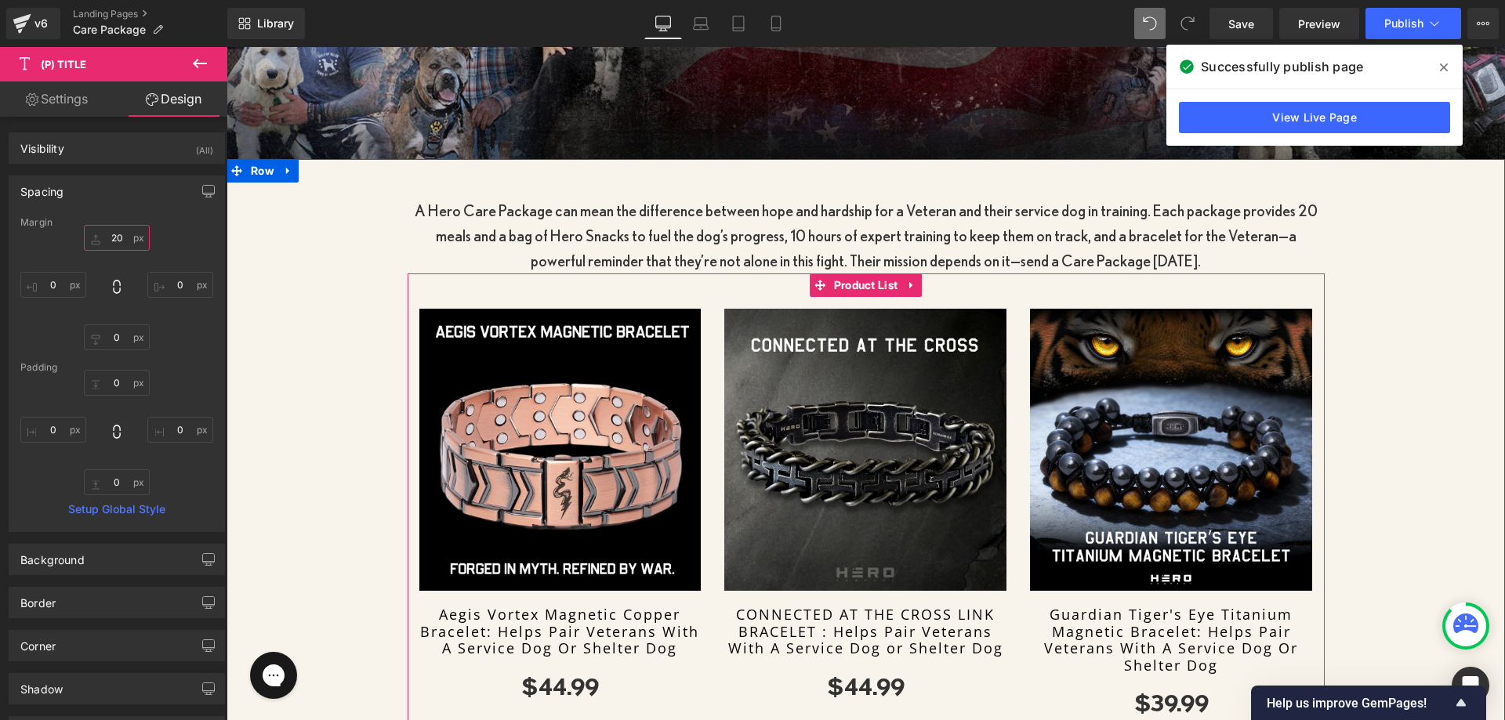
scroll to position [462, 0]
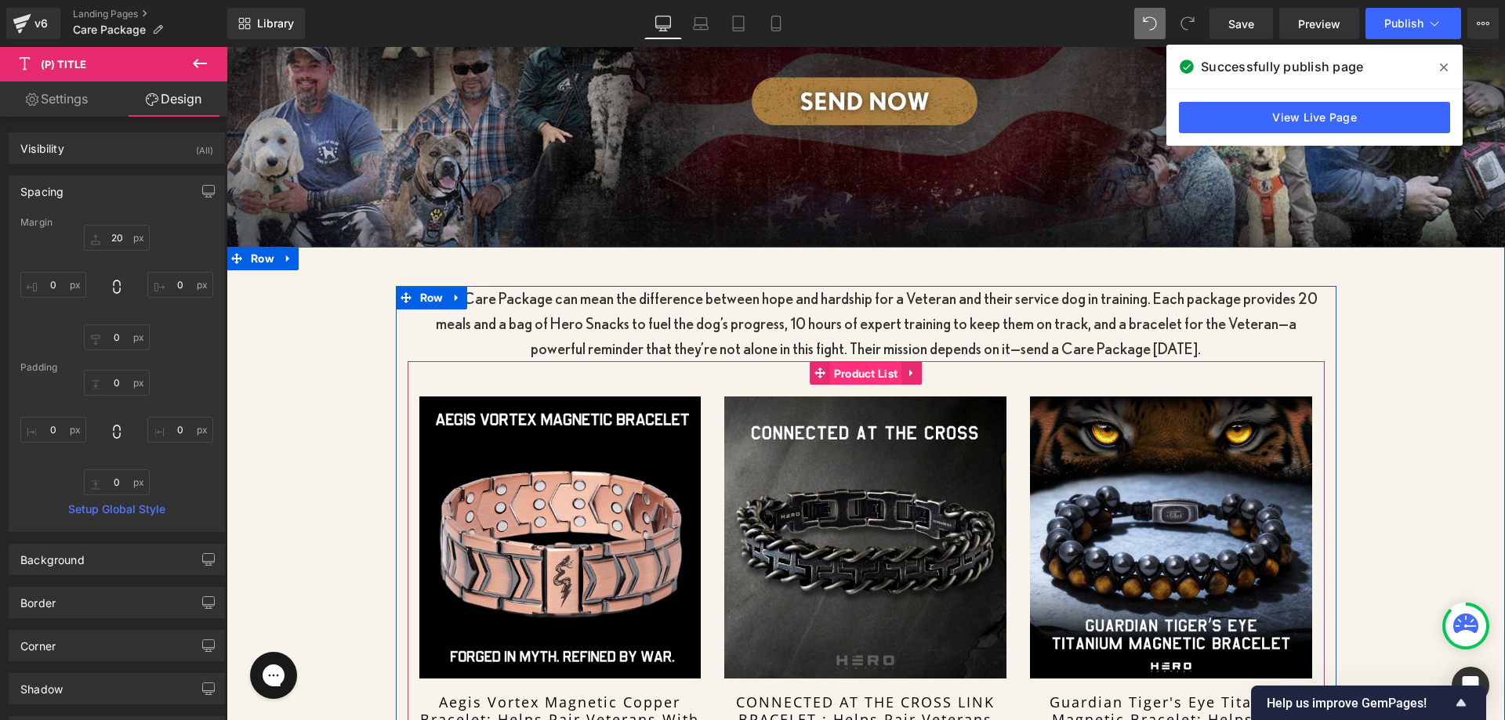
click at [830, 373] on span "Product List" at bounding box center [866, 374] width 72 height 24
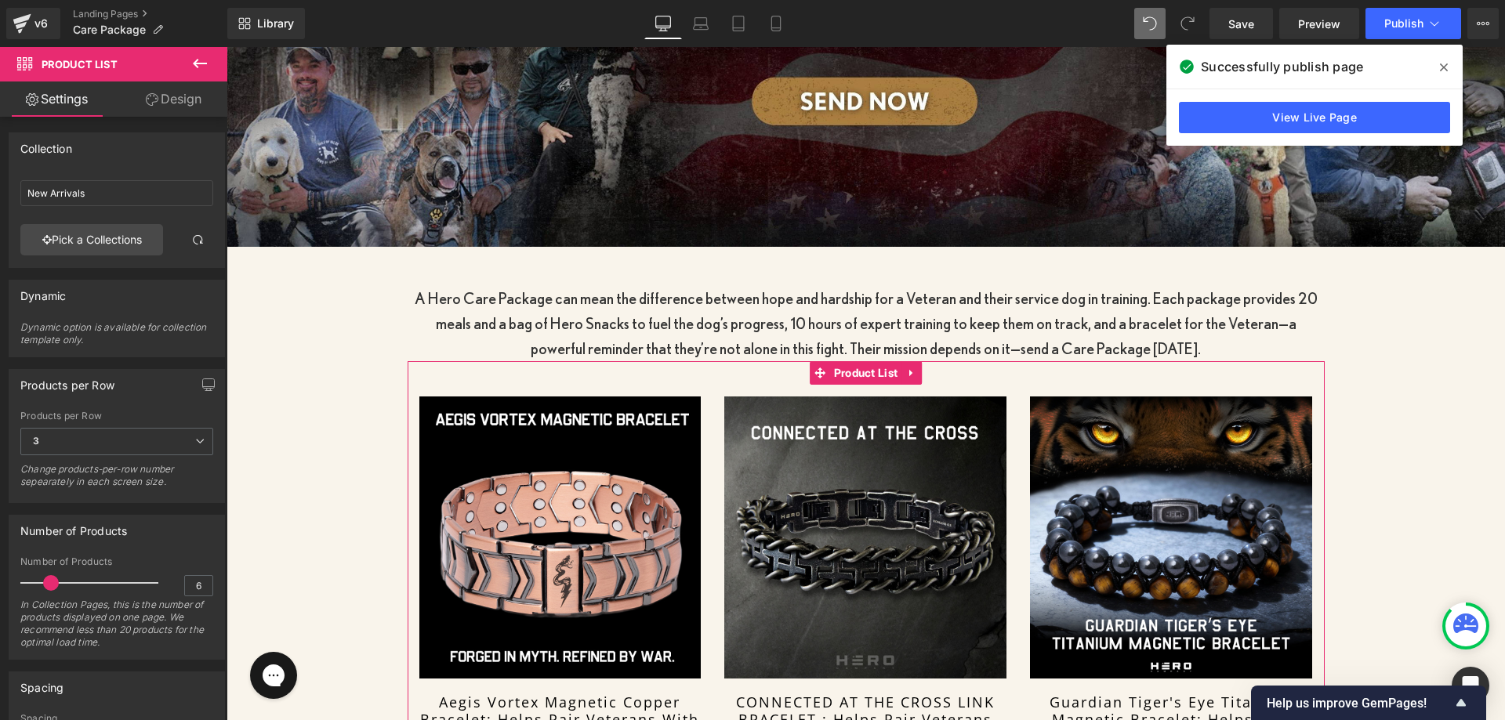
click at [179, 98] on link "Design" at bounding box center [174, 99] width 114 height 35
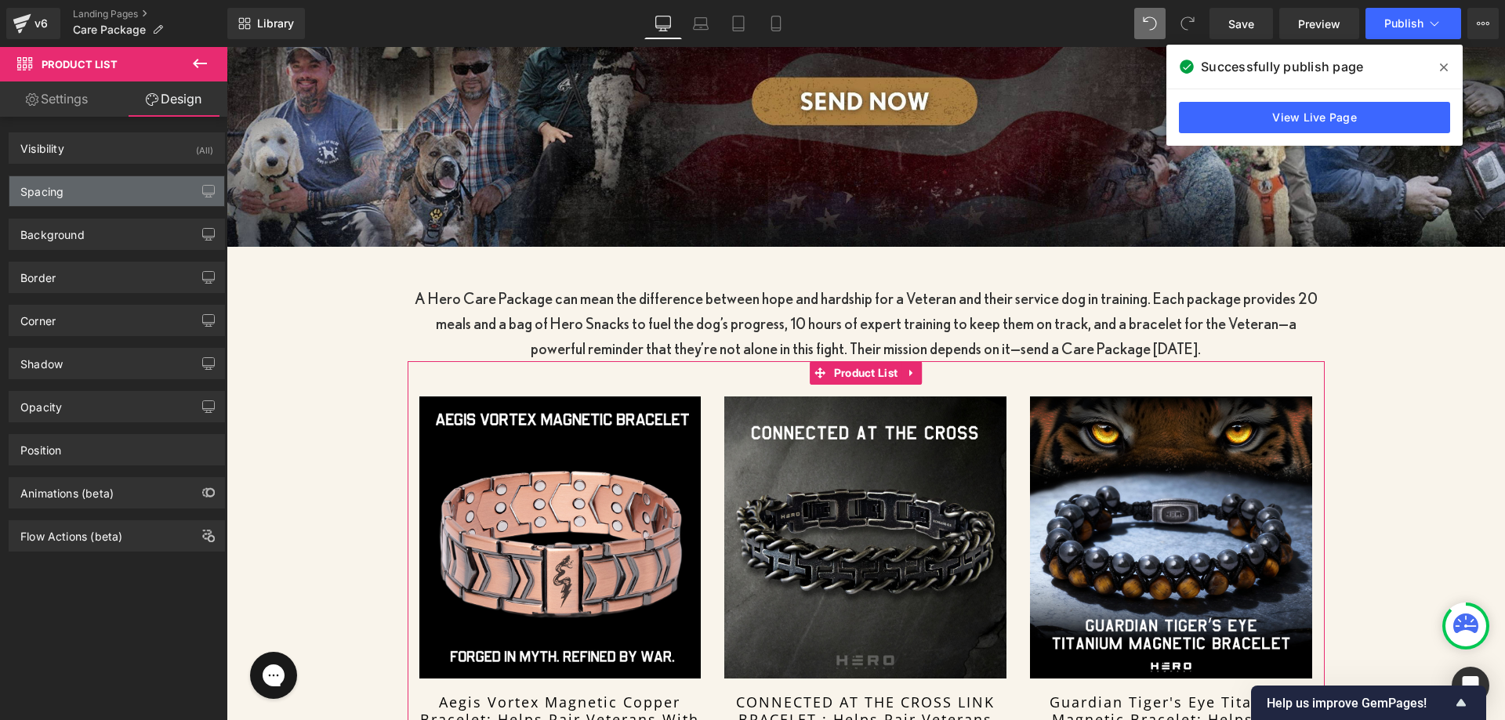
click at [82, 187] on div "Spacing" at bounding box center [116, 191] width 215 height 30
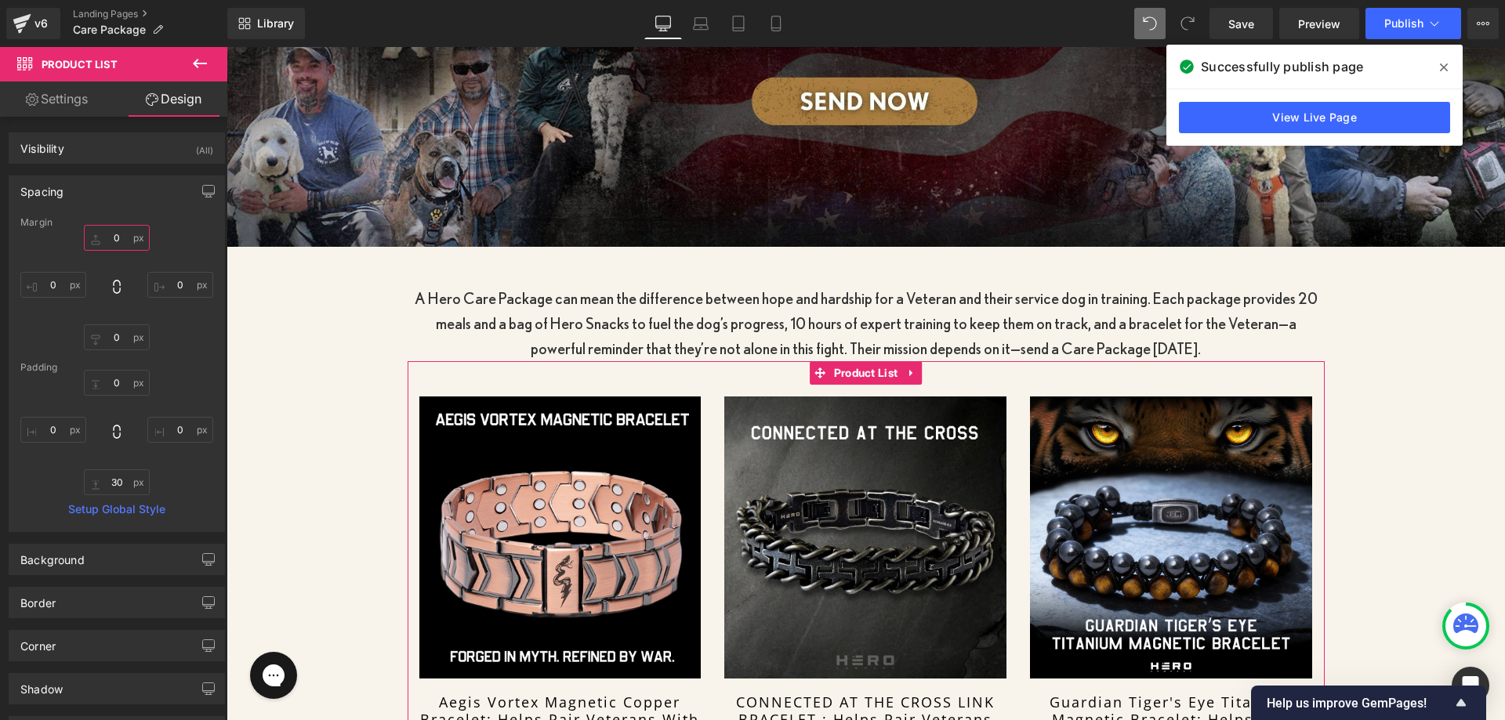
click at [101, 240] on input "text" at bounding box center [117, 238] width 66 height 26
drag, startPoint x: 87, startPoint y: 361, endPoint x: 89, endPoint y: 370, distance: 8.8
click at [87, 366] on div "Margin [GEOGRAPHIC_DATA] Setup Global Style" at bounding box center [116, 374] width 215 height 314
click at [90, 375] on input "text" at bounding box center [117, 383] width 66 height 26
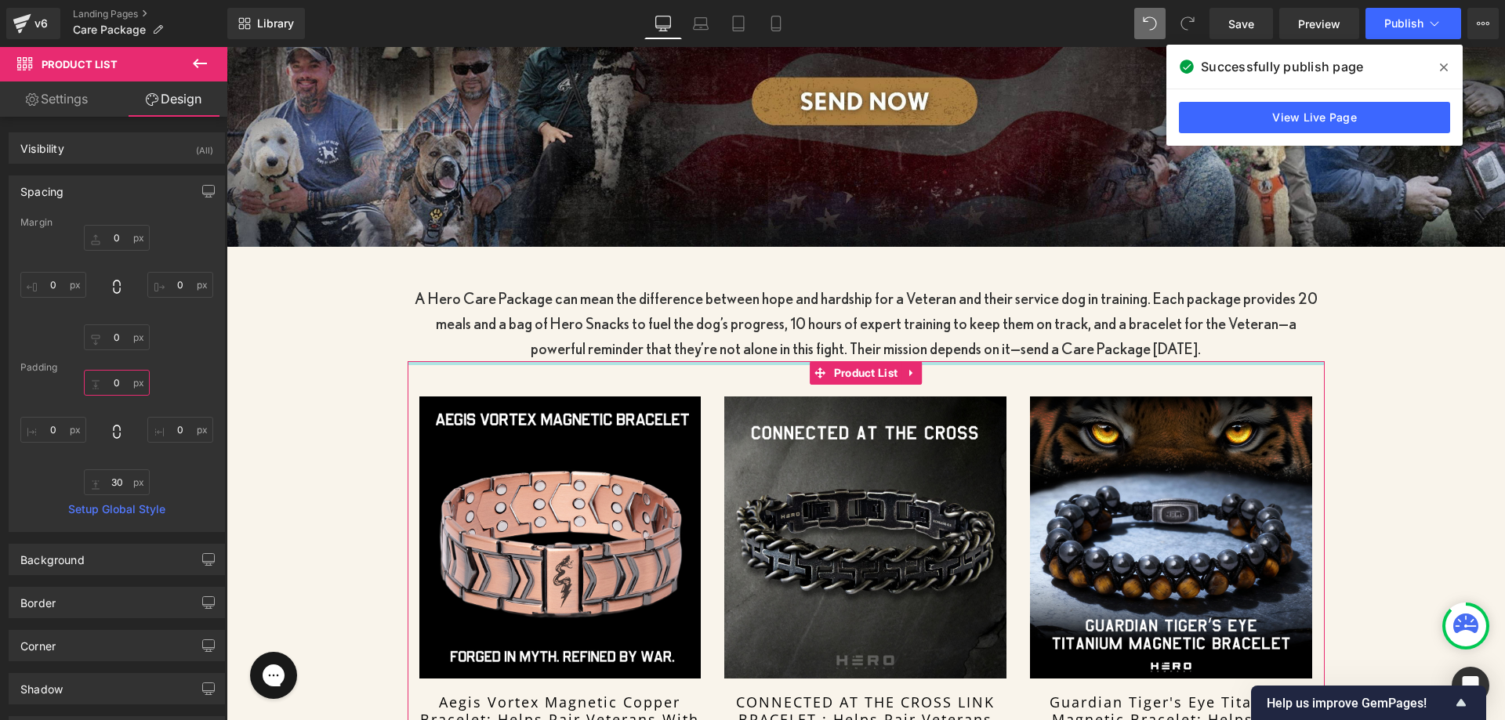
click at [107, 387] on input "text" at bounding box center [117, 383] width 66 height 26
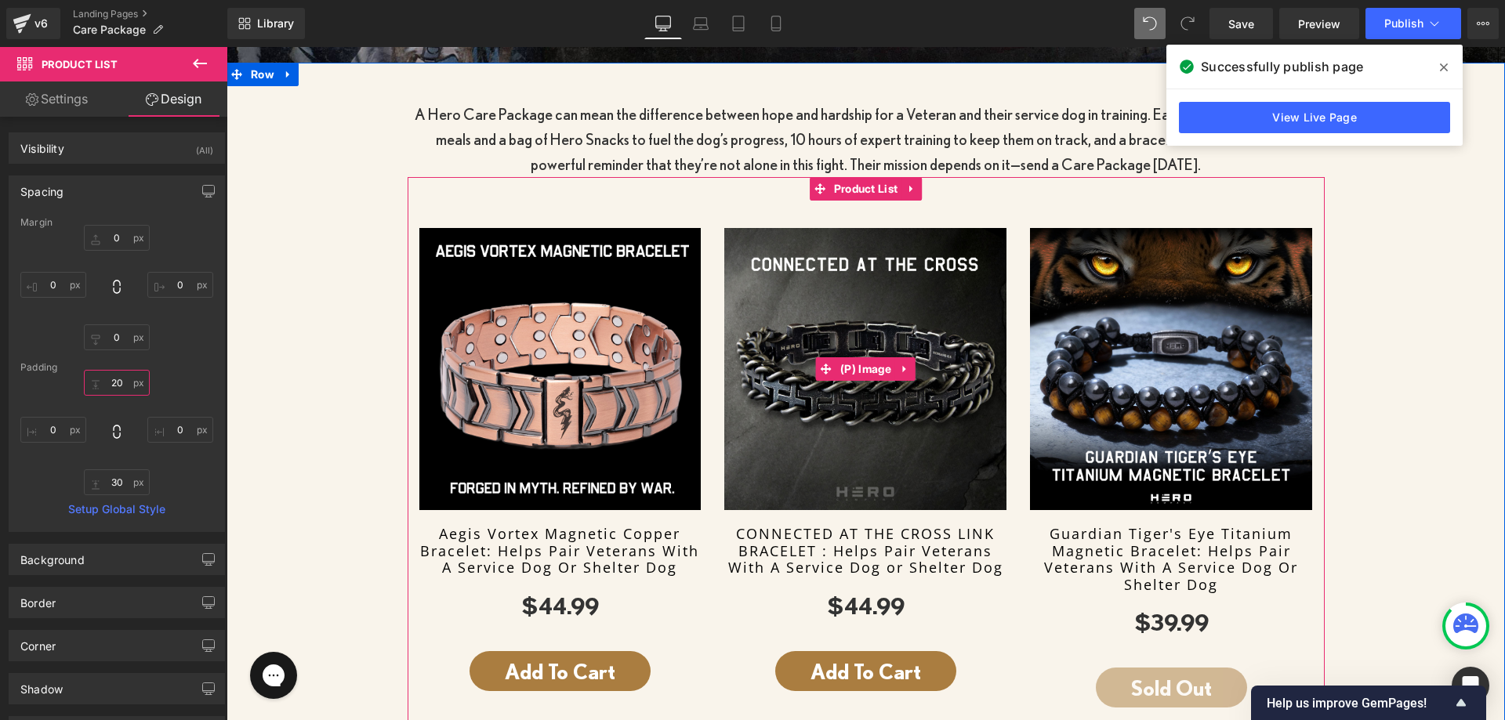
scroll to position [618, 0]
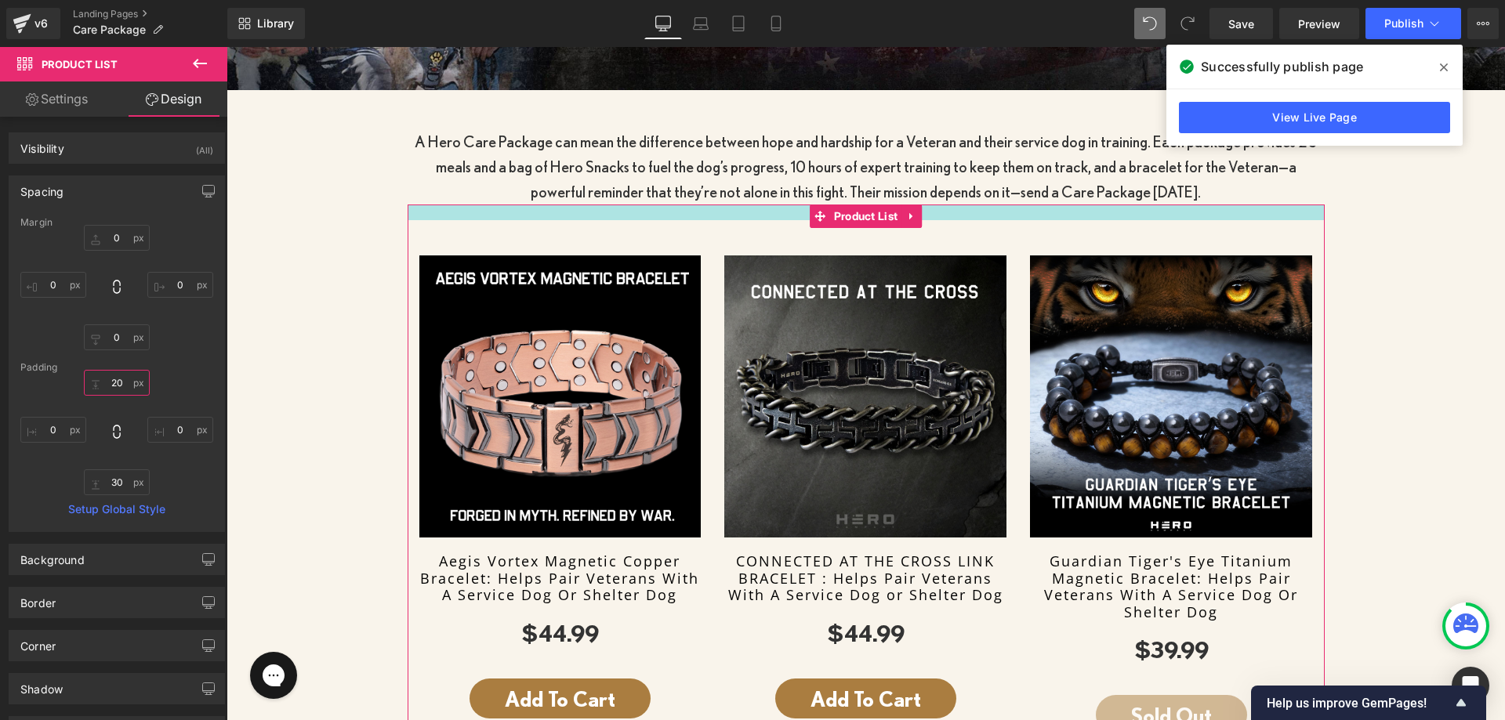
click at [123, 389] on input "20" at bounding box center [117, 383] width 66 height 26
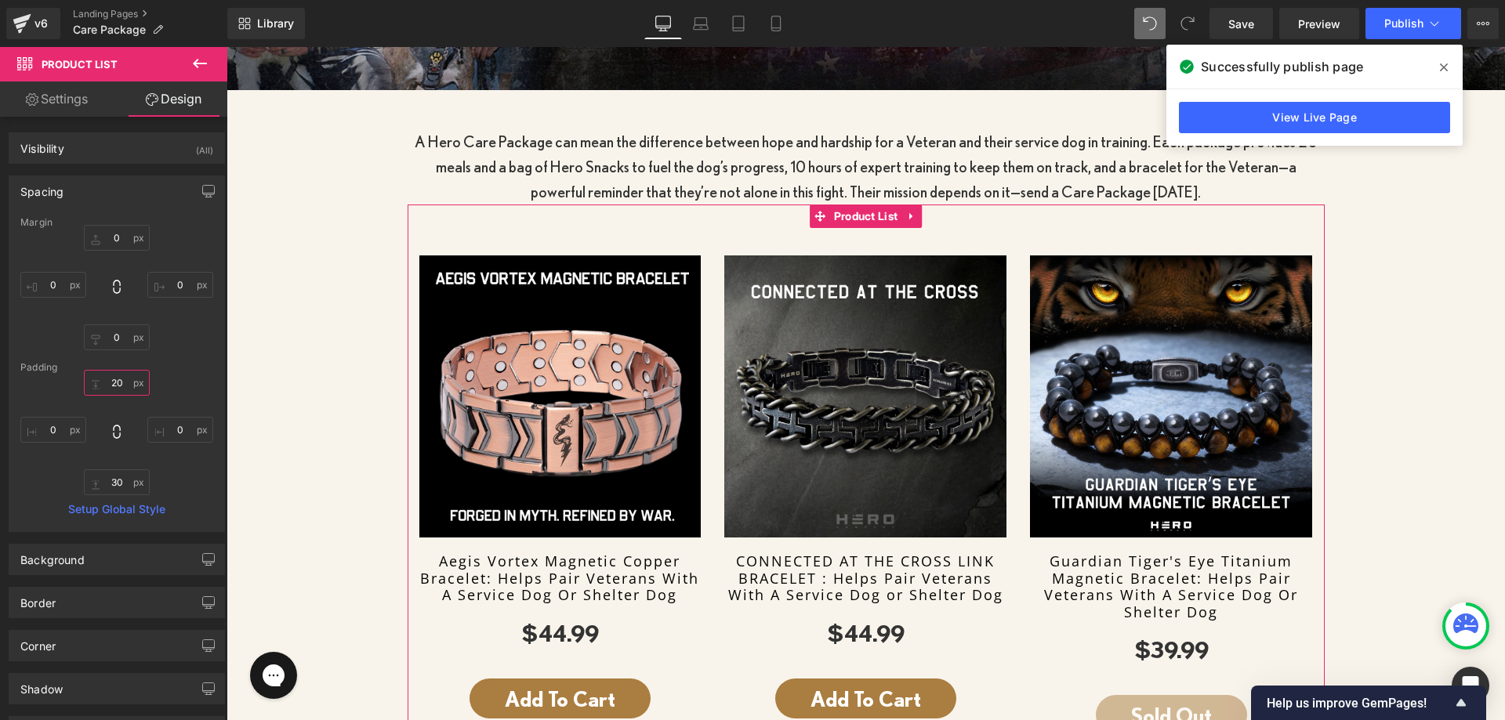
click at [123, 389] on input "20" at bounding box center [117, 383] width 66 height 26
type input "15"
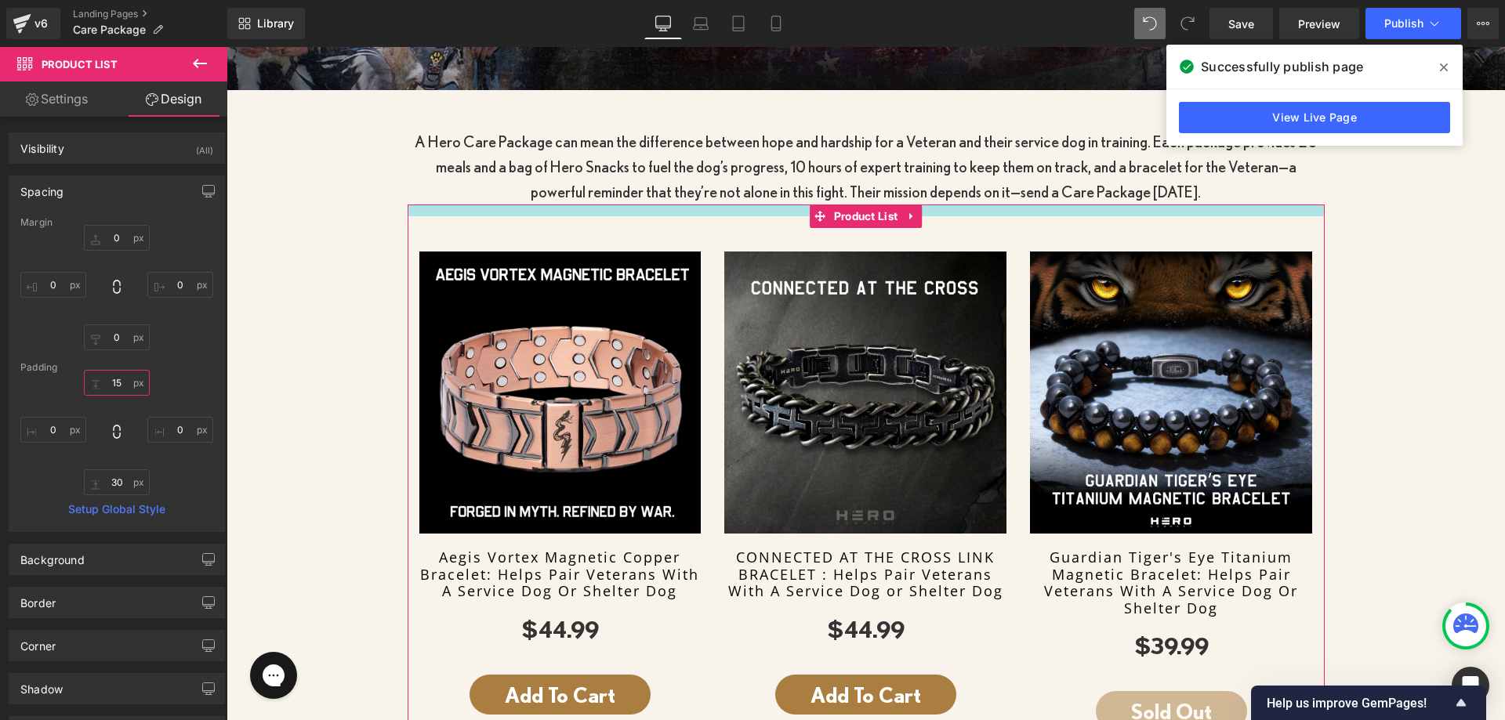
click at [108, 382] on input "15" at bounding box center [117, 383] width 66 height 26
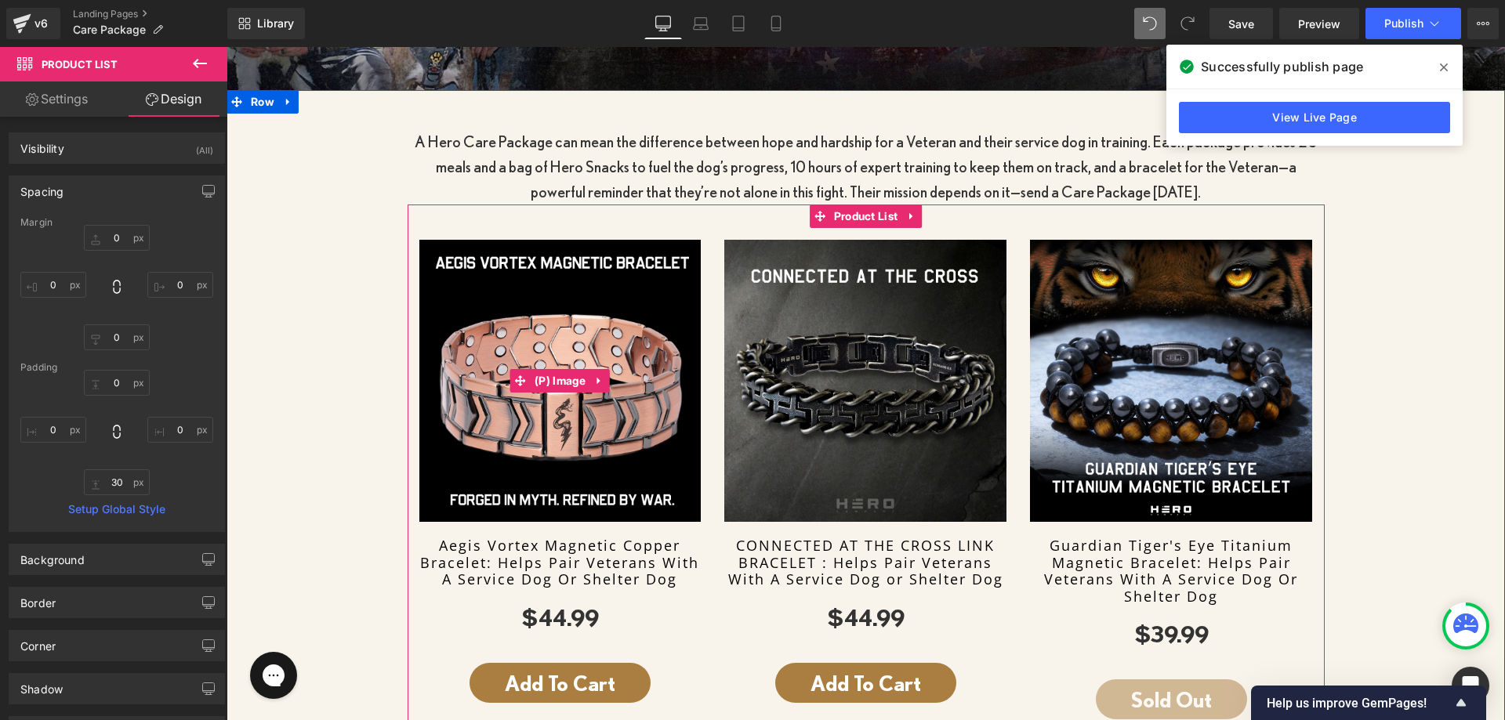
click at [655, 242] on img at bounding box center [560, 381] width 282 height 282
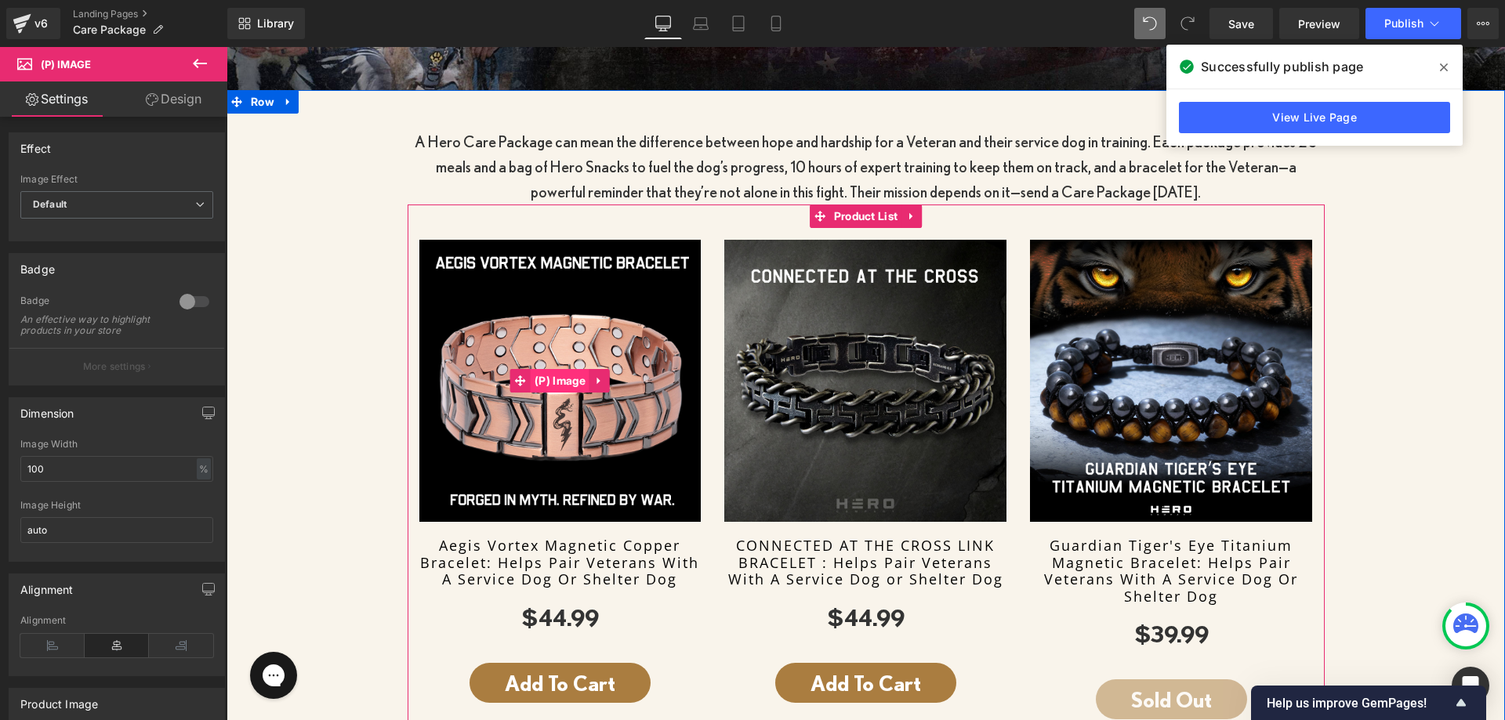
click at [546, 373] on span "(P) Image" at bounding box center [560, 381] width 59 height 24
click at [594, 375] on icon at bounding box center [599, 381] width 11 height 12
click at [493, 372] on div "Sale Off (P) Image" at bounding box center [560, 381] width 282 height 282
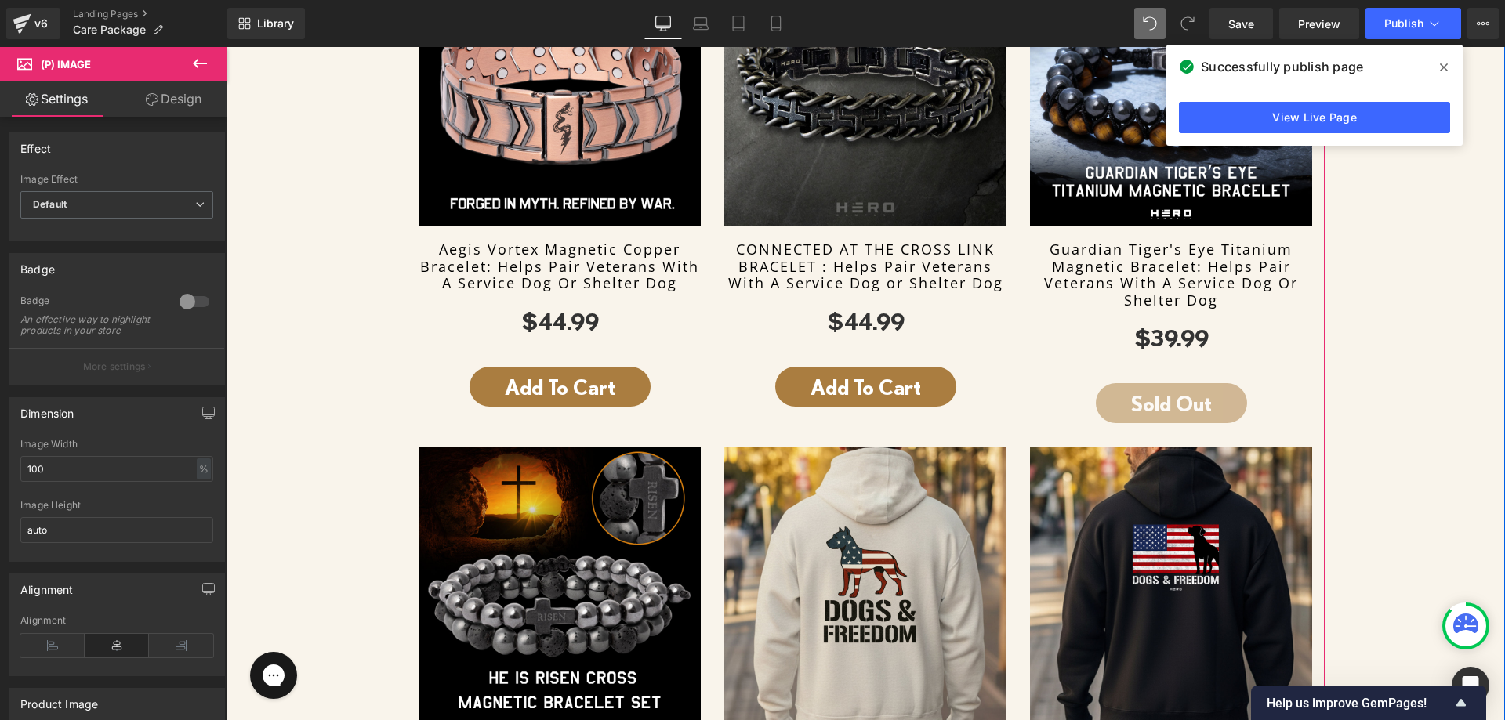
scroll to position [1010, 0]
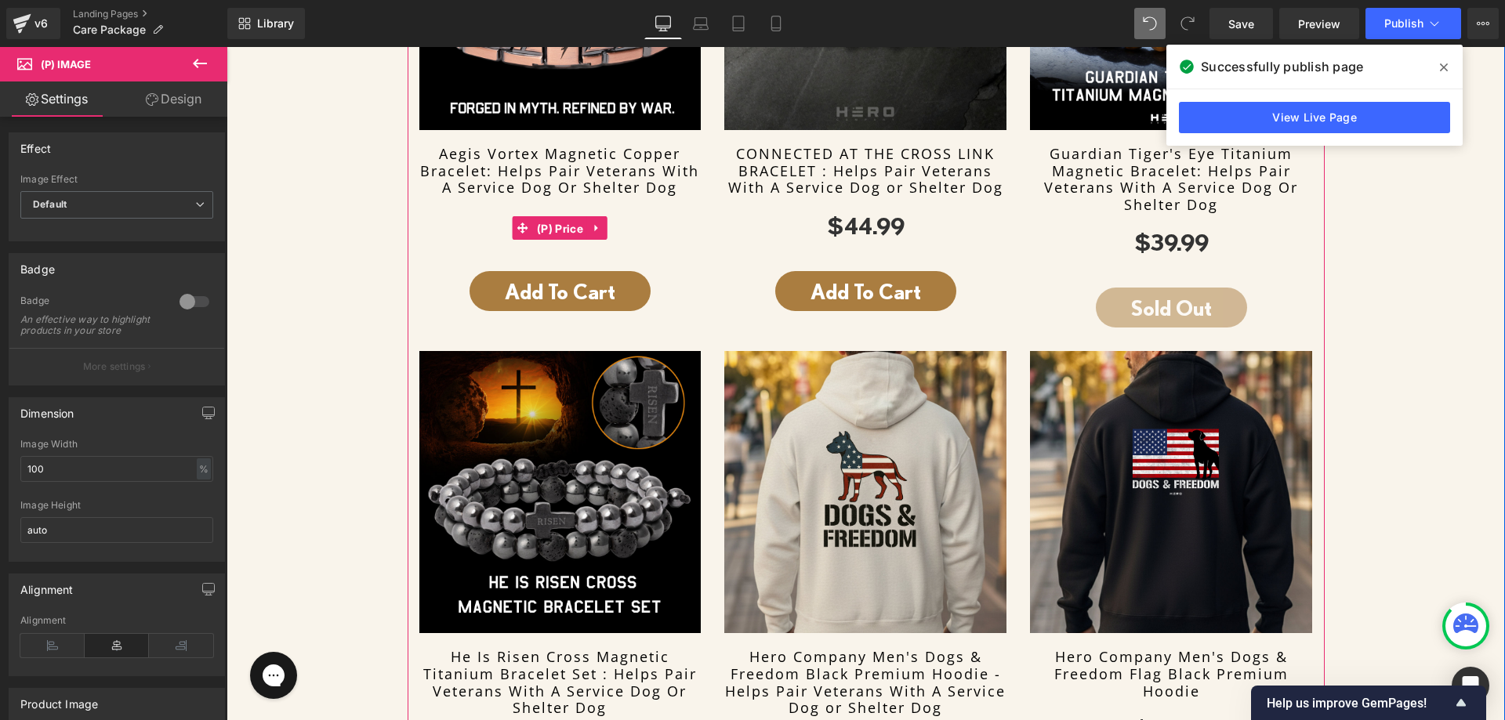
click at [547, 217] on span "(P) Price" at bounding box center [560, 229] width 54 height 24
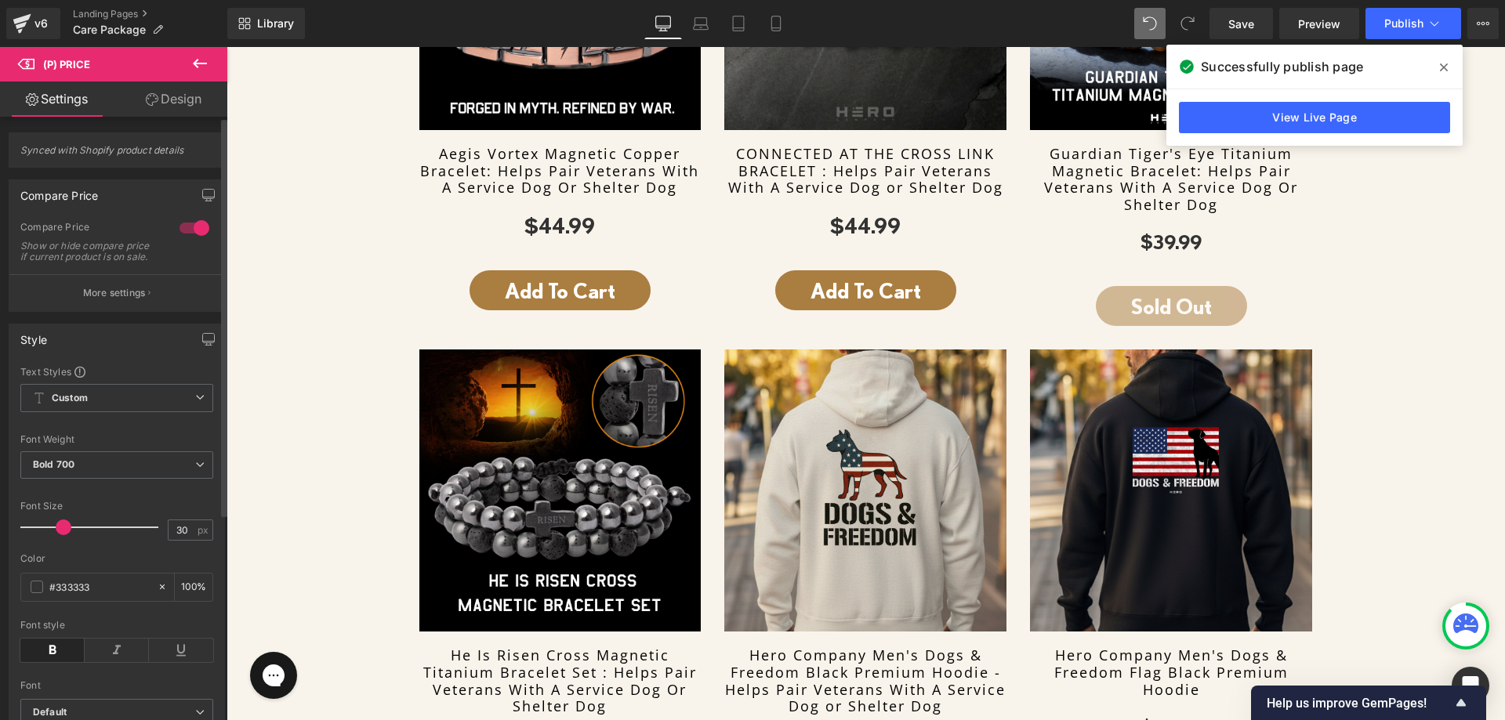
click at [56, 535] on span at bounding box center [64, 528] width 16 height 16
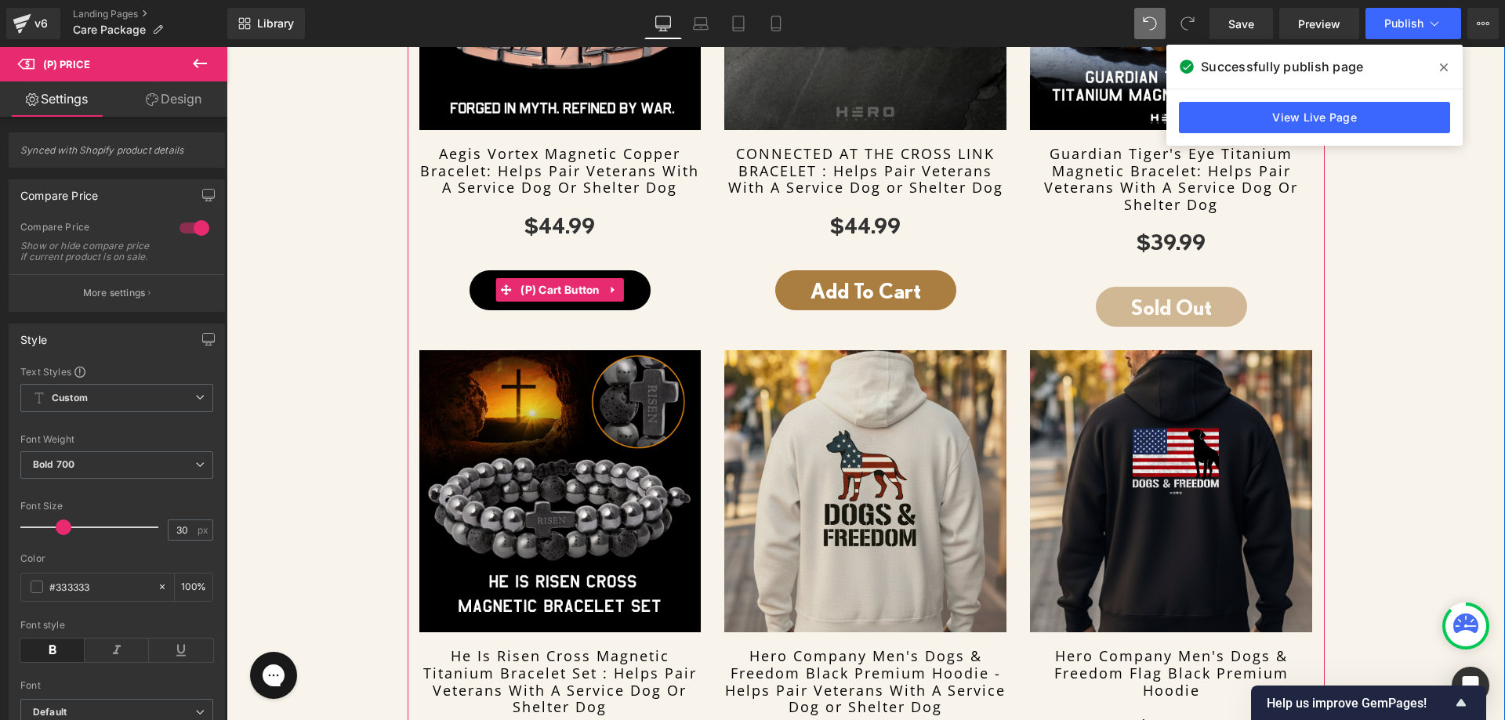
click at [533, 285] on span "(P) Cart Button" at bounding box center [560, 290] width 87 height 24
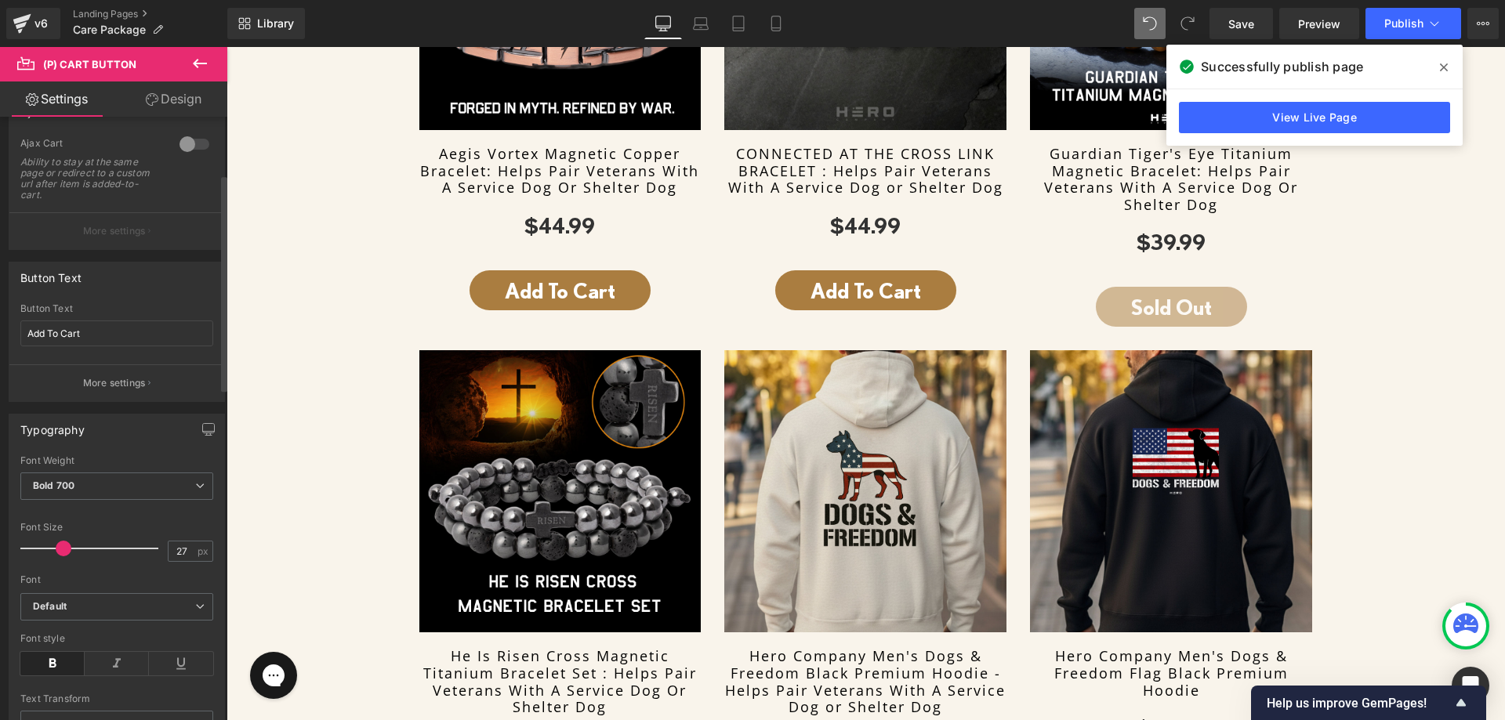
scroll to position [392, 0]
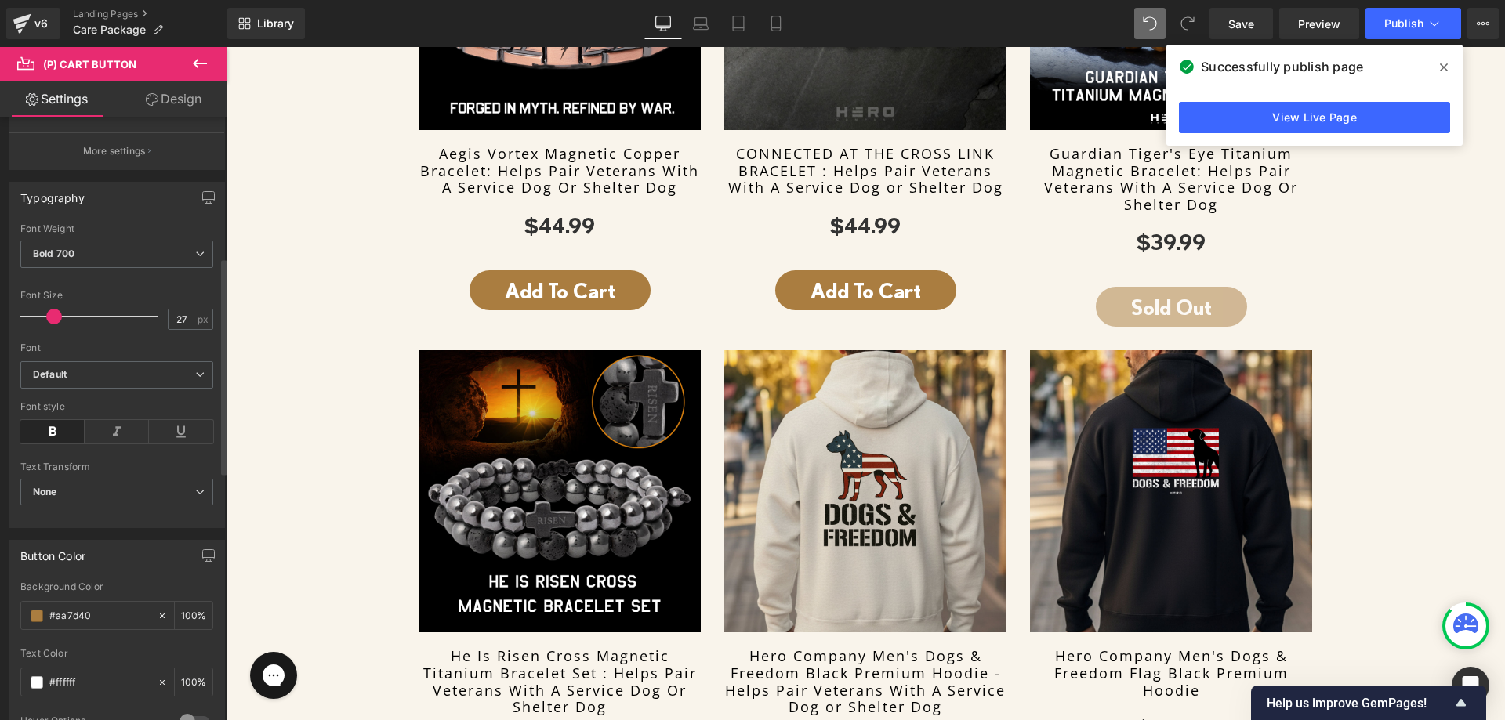
click at [53, 318] on div at bounding box center [93, 316] width 130 height 31
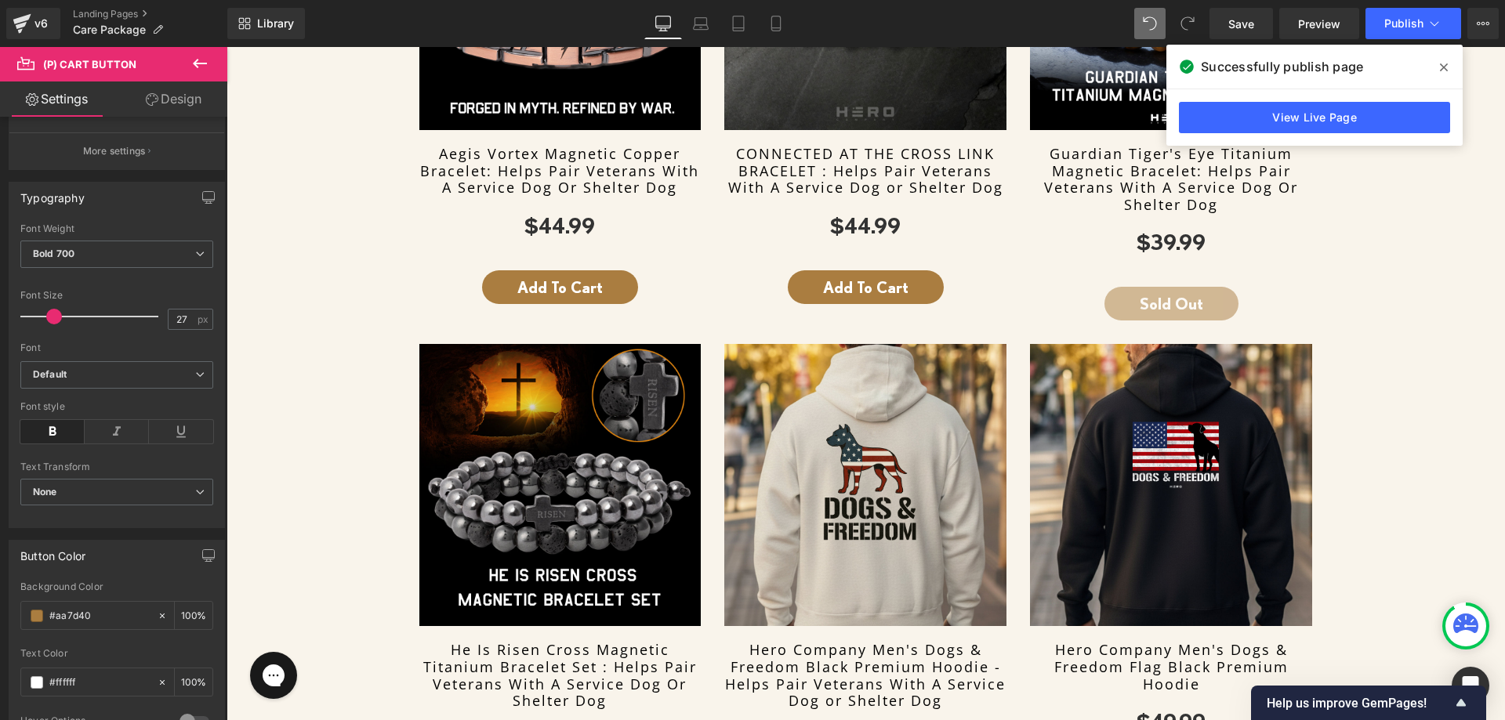
click at [340, 303] on div "A Hero Care Package can mean the difference between hope and hardship for a Vet…" at bounding box center [866, 686] width 1278 height 1899
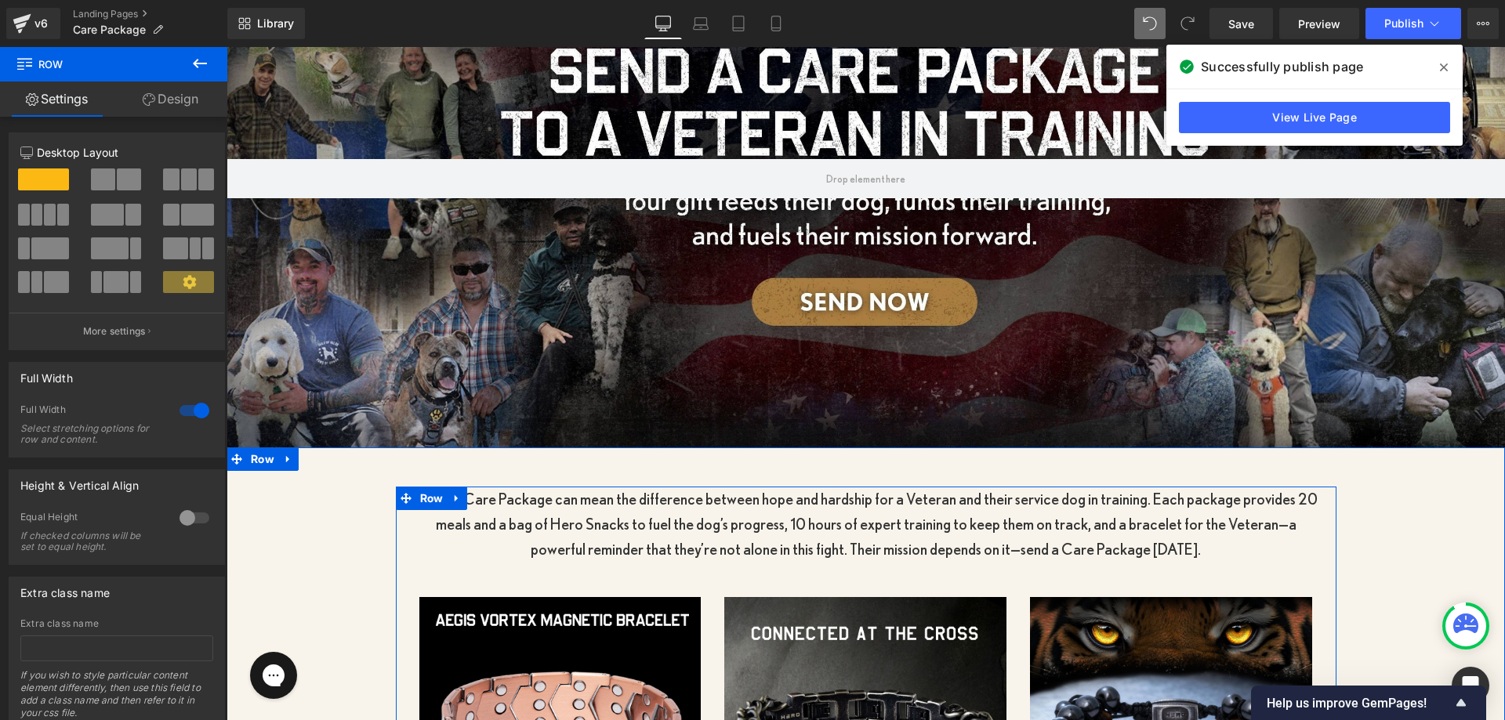
scroll to position [148, 0]
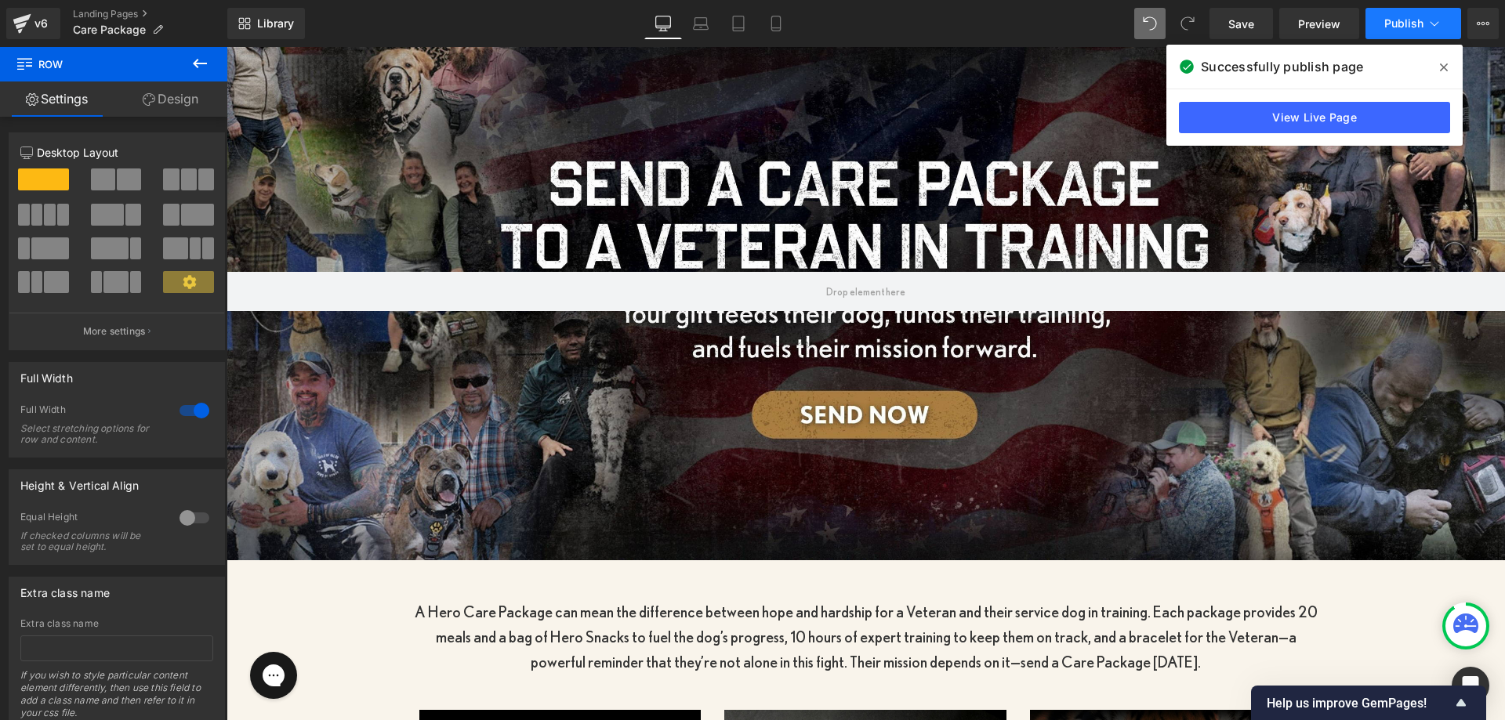
click at [1394, 30] on button "Publish" at bounding box center [1413, 23] width 96 height 31
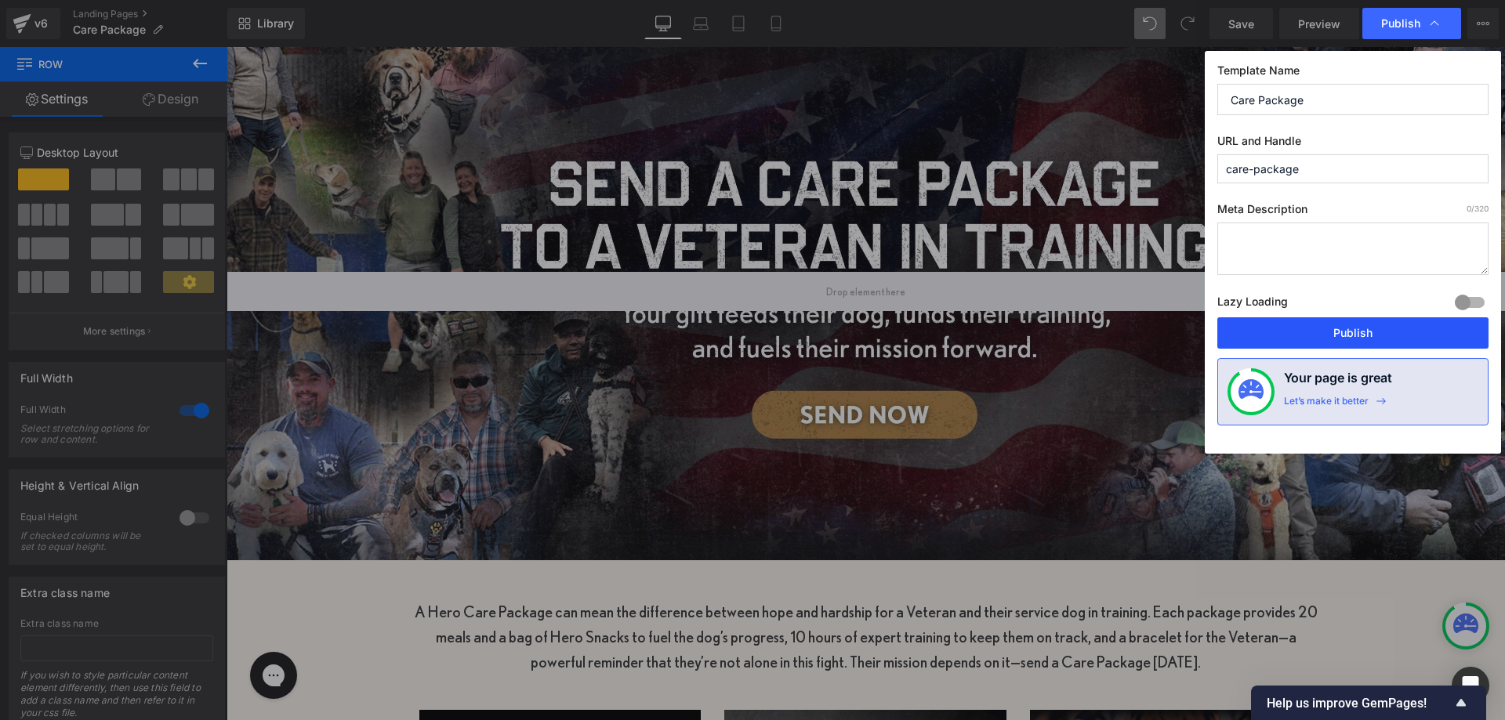
click at [1274, 318] on button "Publish" at bounding box center [1352, 332] width 271 height 31
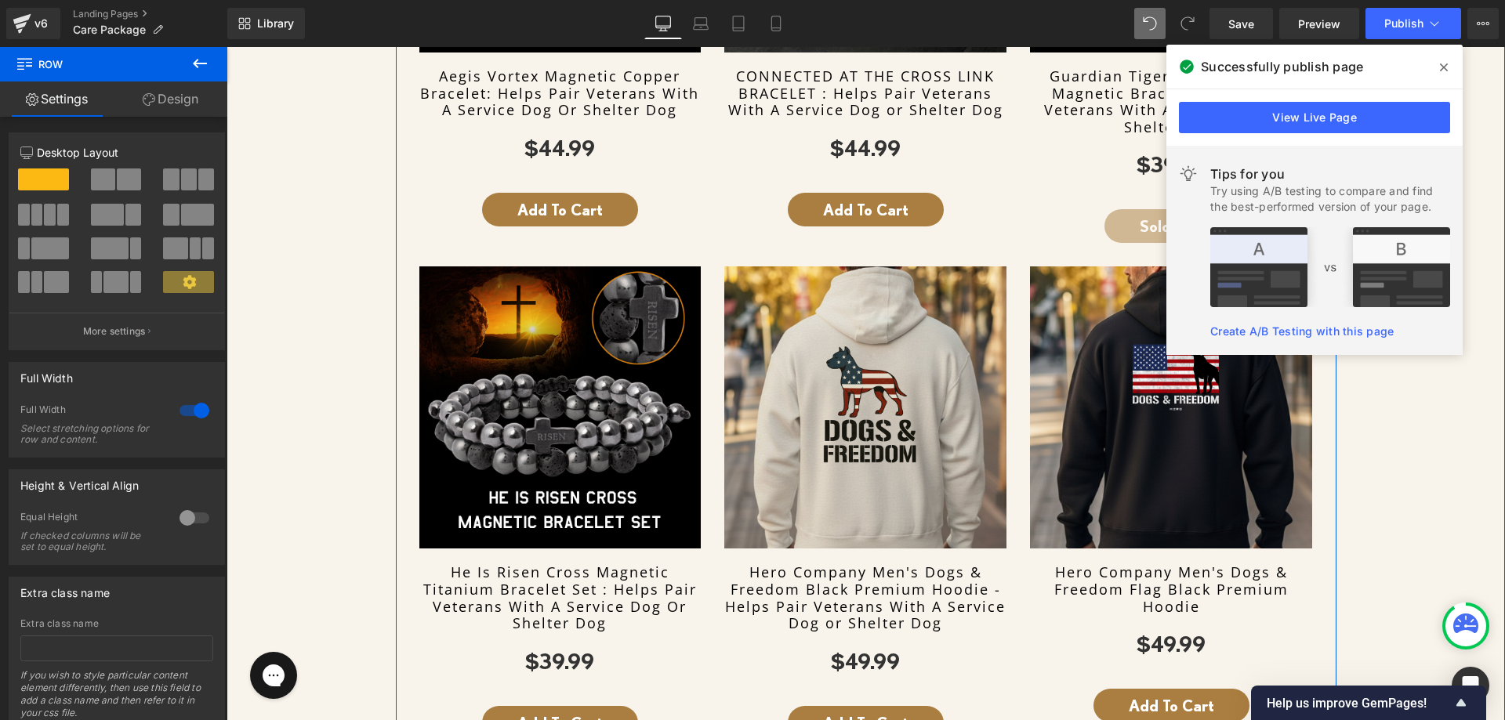
scroll to position [1089, 0]
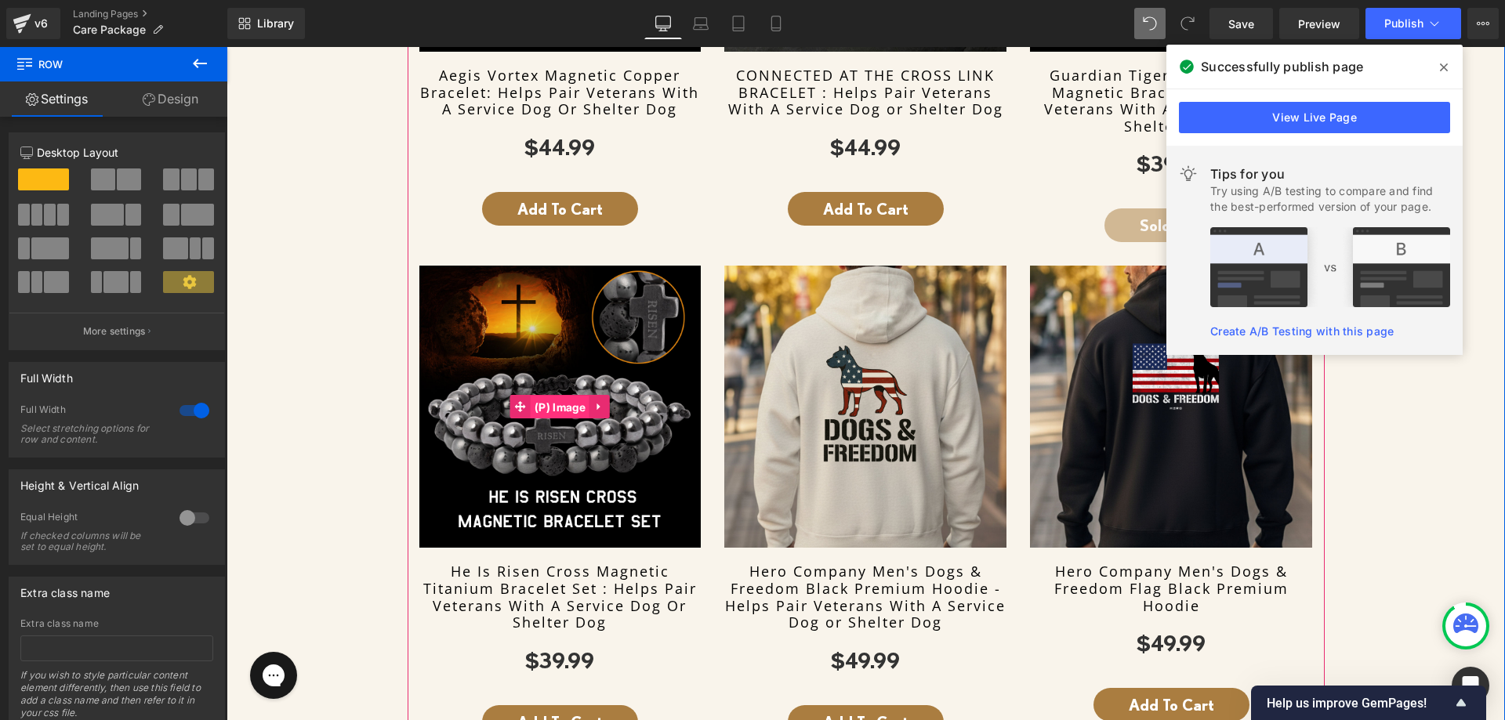
click at [547, 407] on span "(P) Image" at bounding box center [560, 408] width 59 height 24
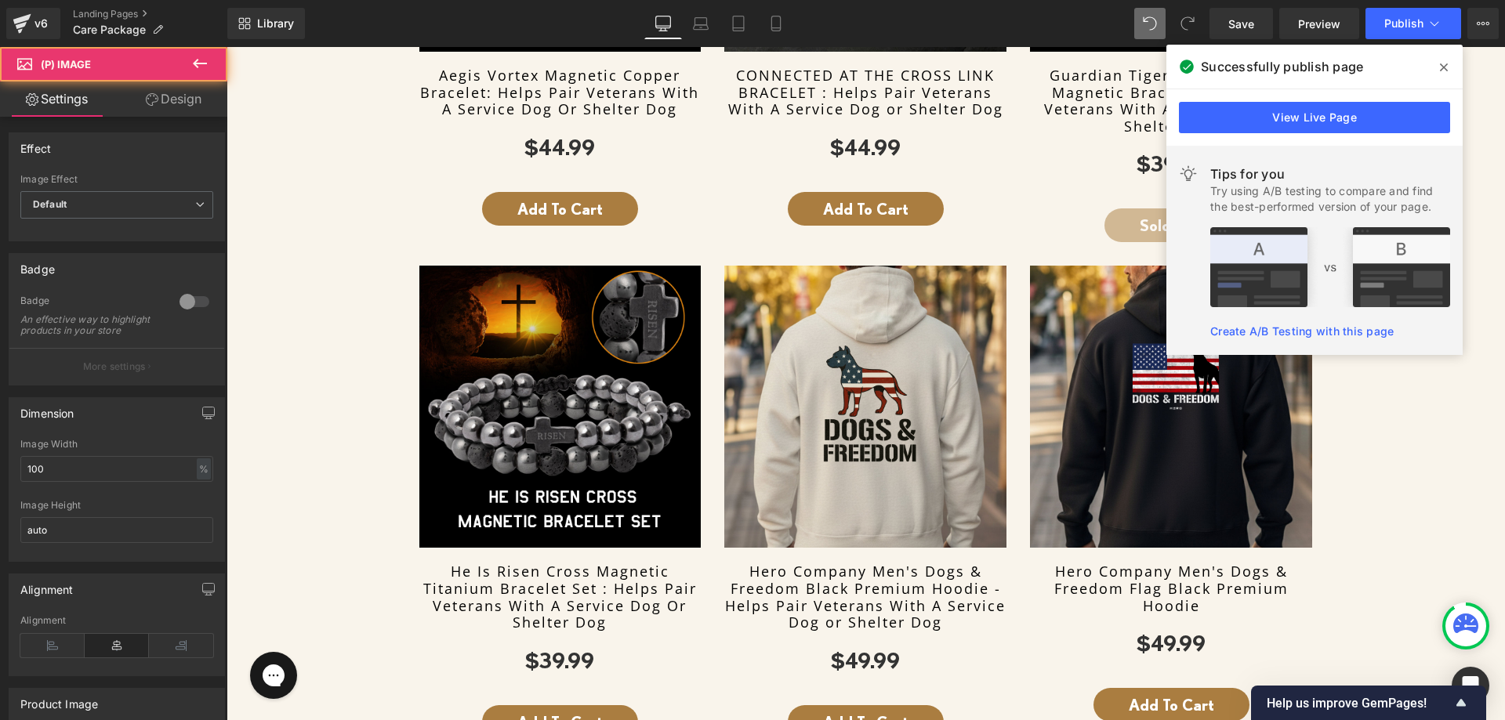
click at [171, 85] on link "Design" at bounding box center [174, 99] width 114 height 35
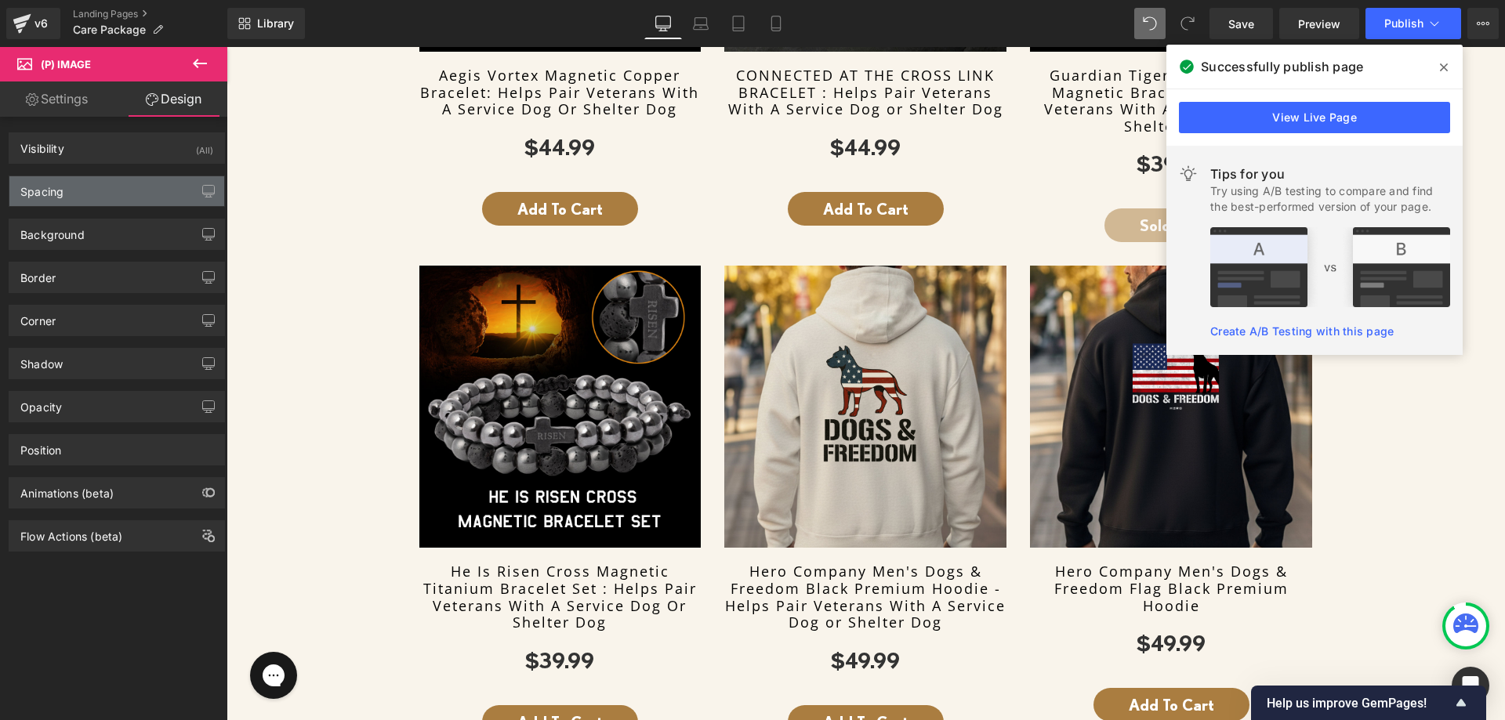
click at [110, 183] on div "Spacing" at bounding box center [116, 191] width 215 height 30
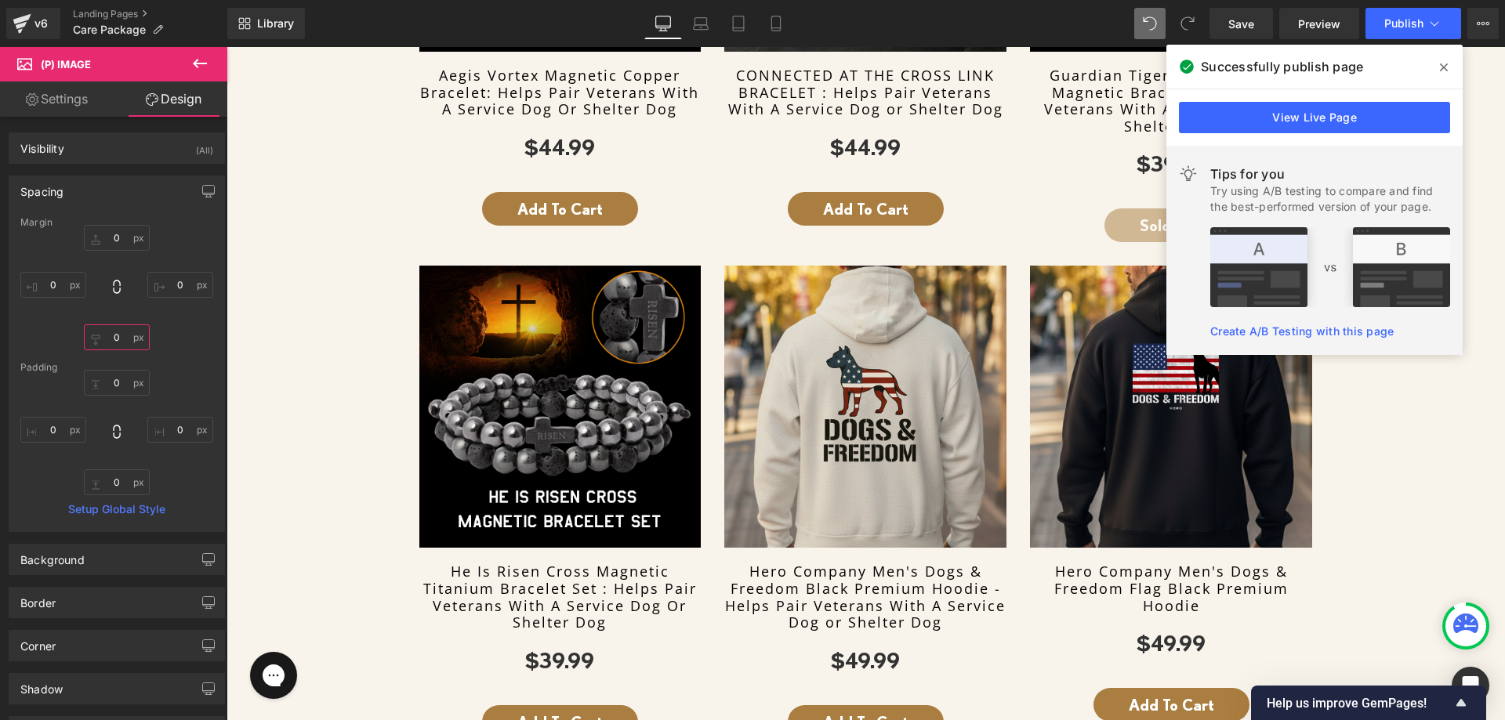
click at [110, 345] on input "text" at bounding box center [117, 337] width 66 height 26
click at [111, 239] on input "1" at bounding box center [117, 238] width 66 height 26
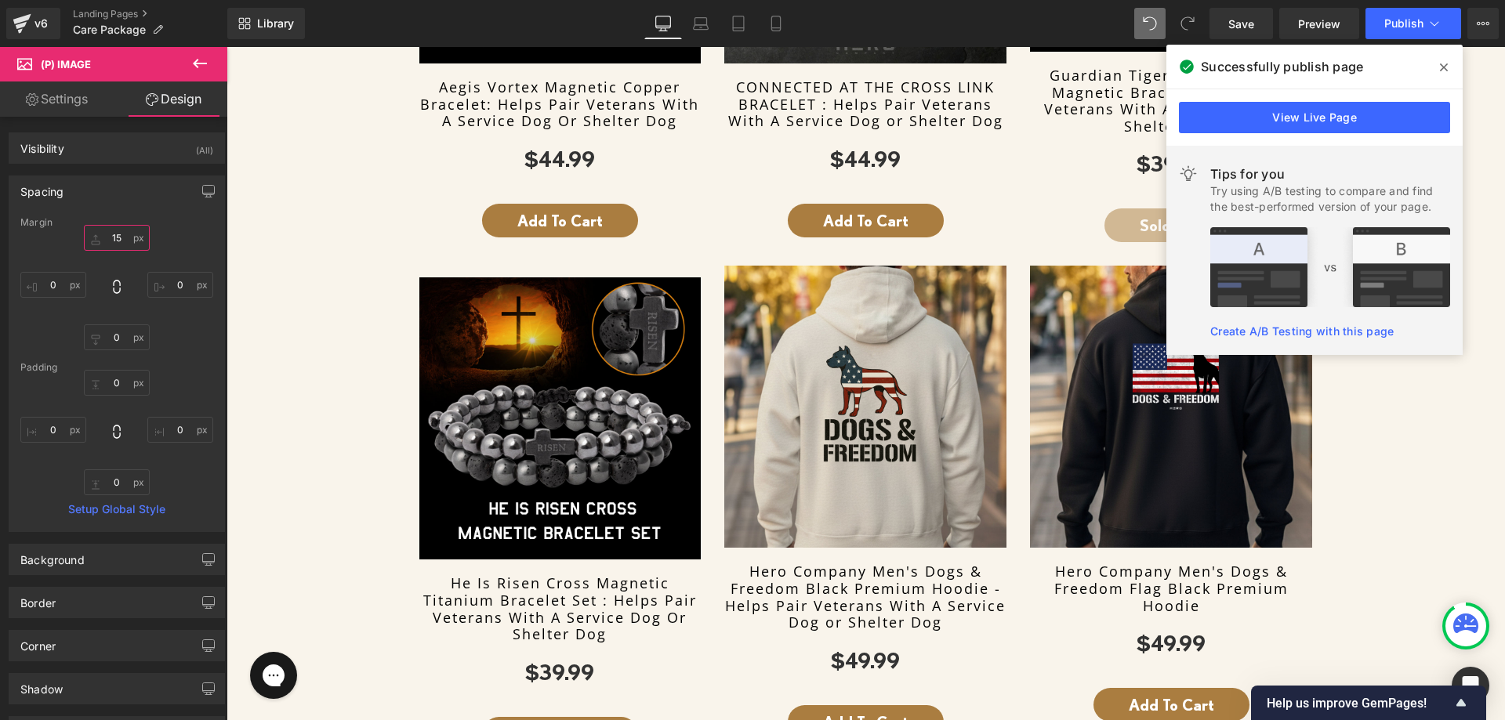
scroll to position [1100, 0]
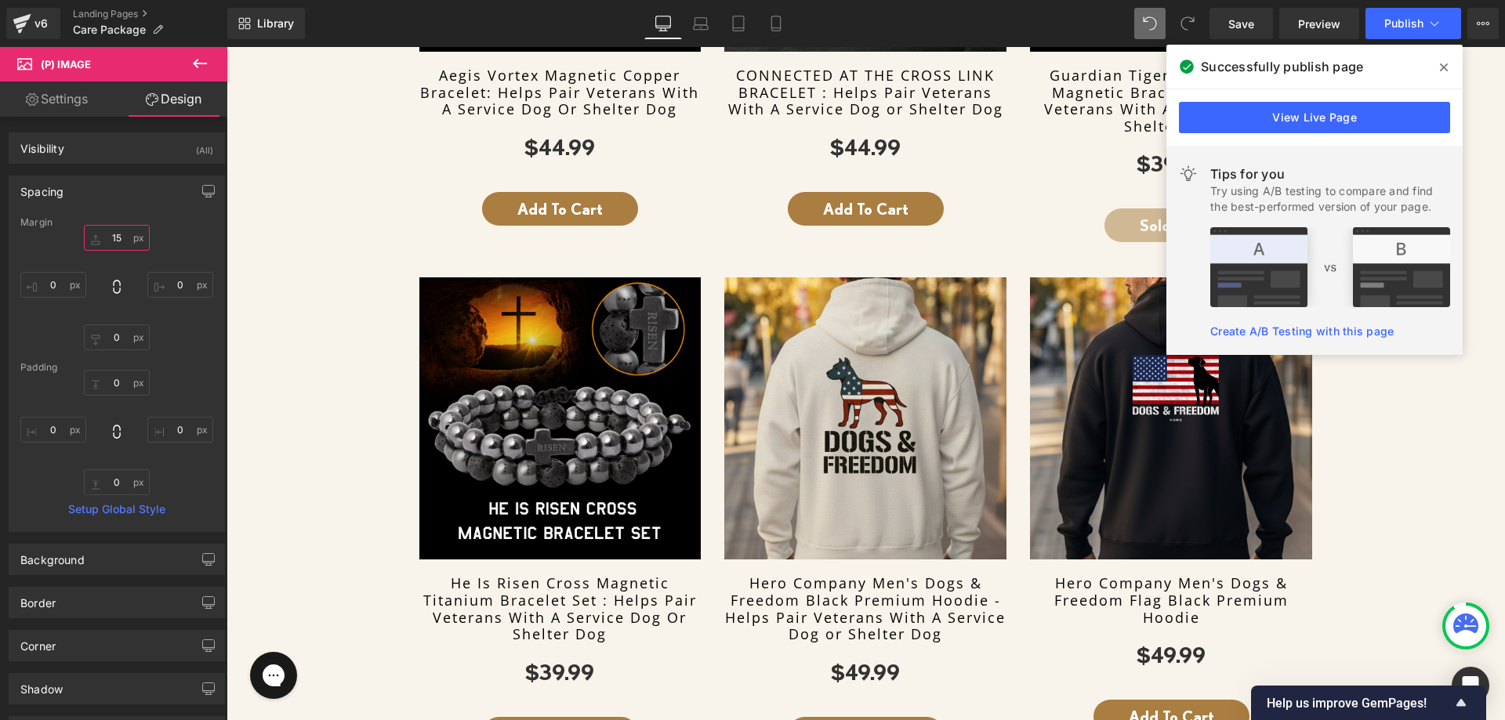
click at [111, 239] on input "15" at bounding box center [117, 238] width 66 height 26
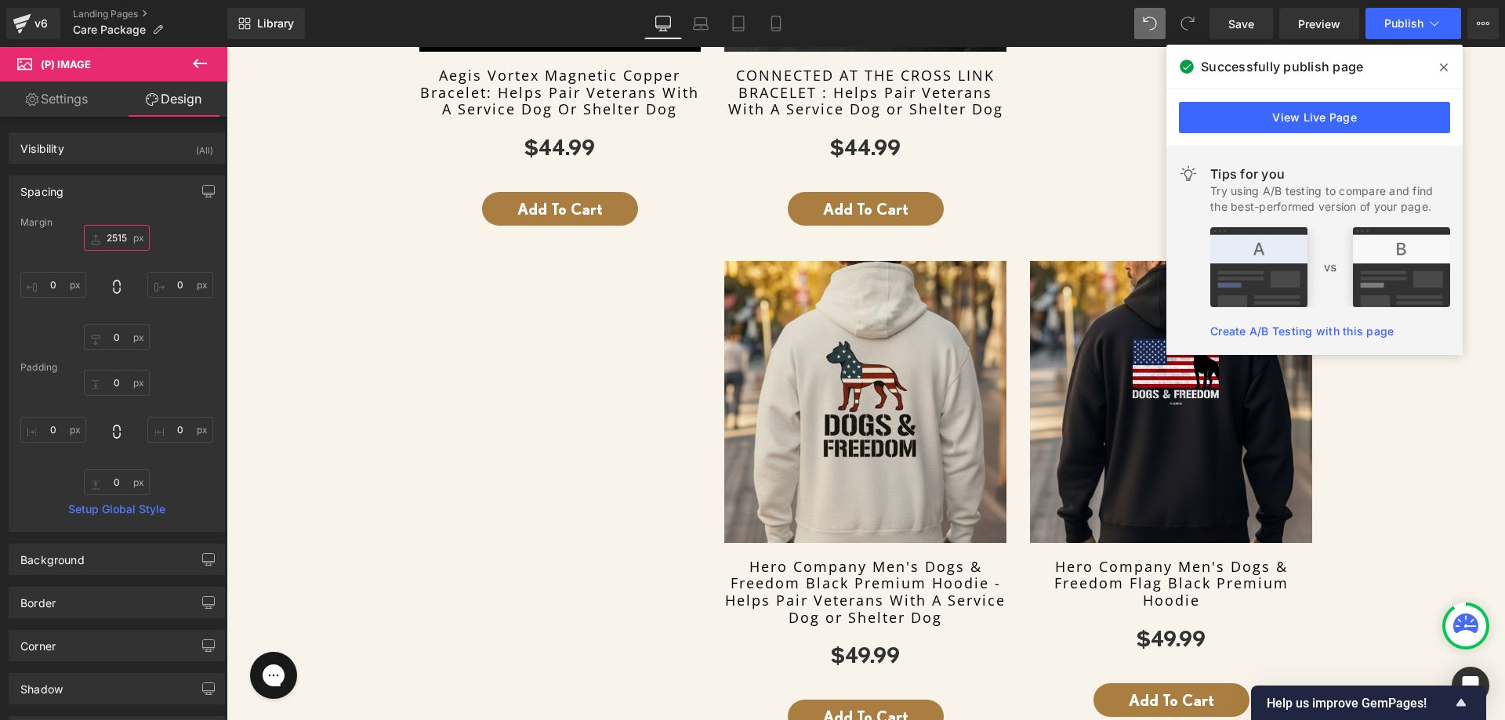
click at [111, 239] on input "2515" at bounding box center [117, 238] width 66 height 26
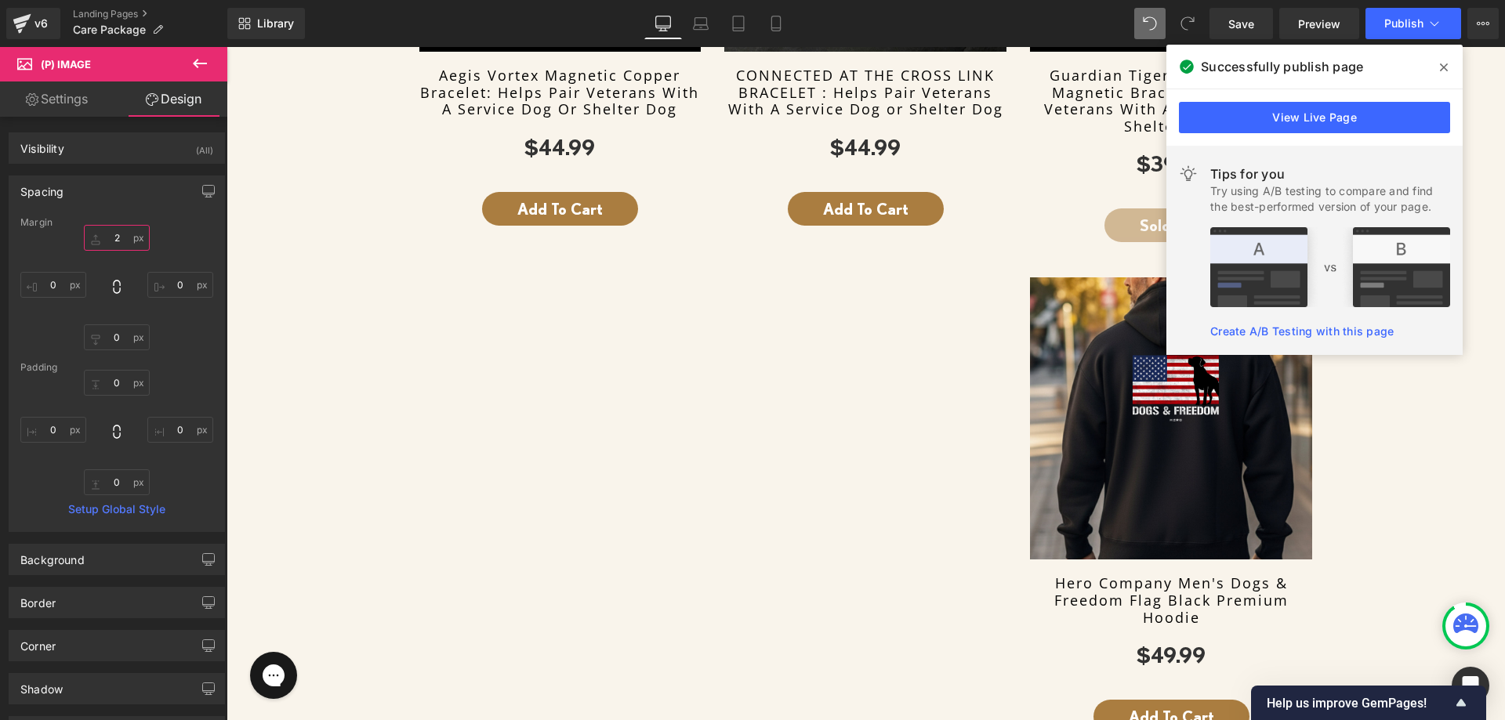
click at [111, 239] on input "2" at bounding box center [117, 238] width 66 height 26
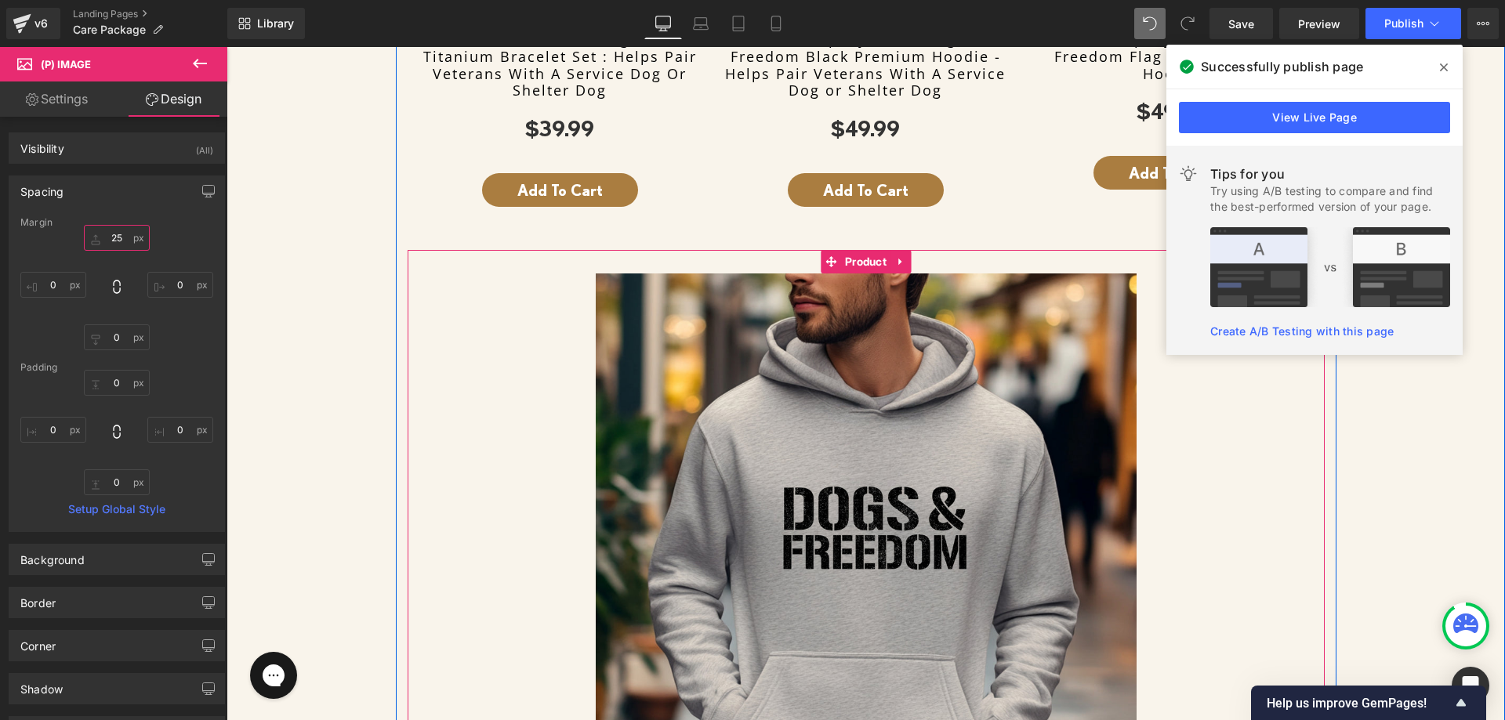
scroll to position [1657, 0]
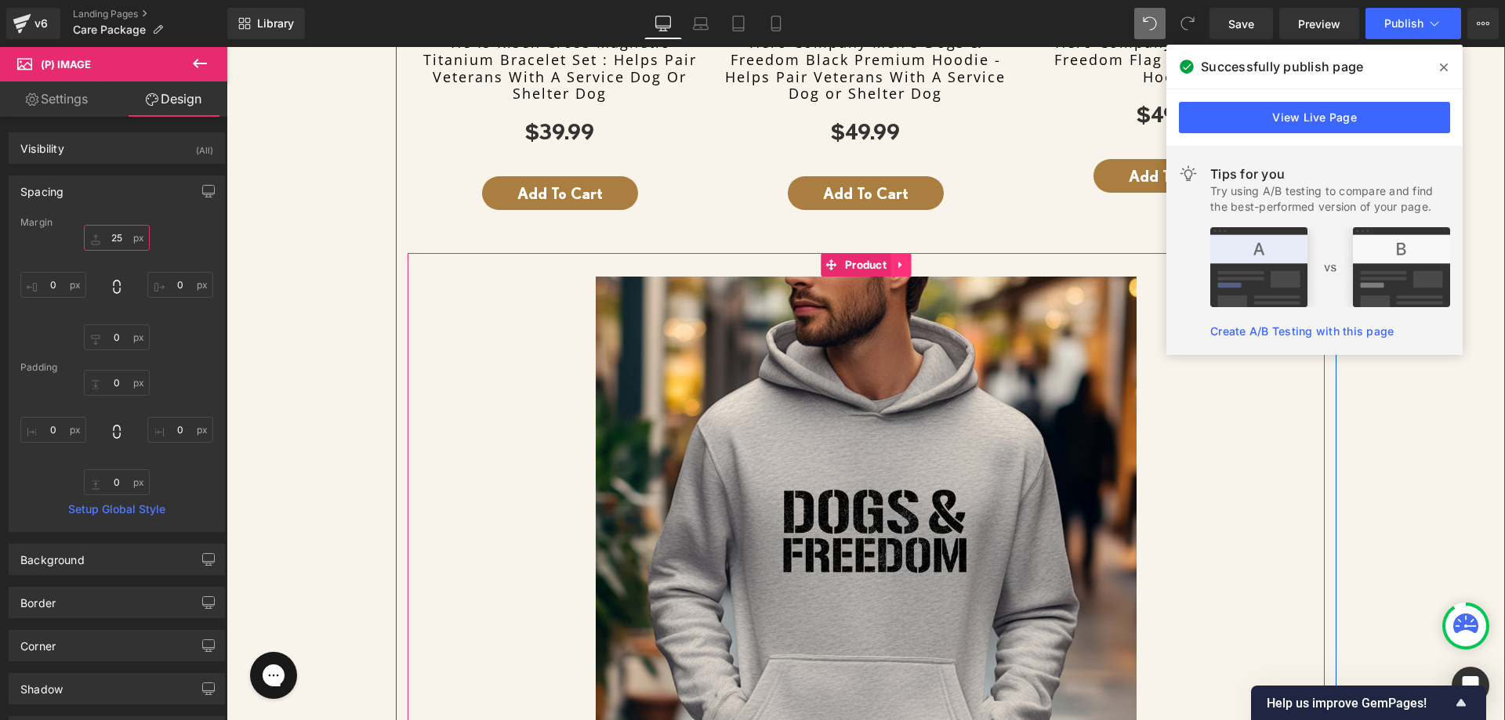
type input "25"
click at [902, 262] on link at bounding box center [900, 265] width 20 height 24
click at [905, 264] on icon at bounding box center [910, 264] width 11 height 11
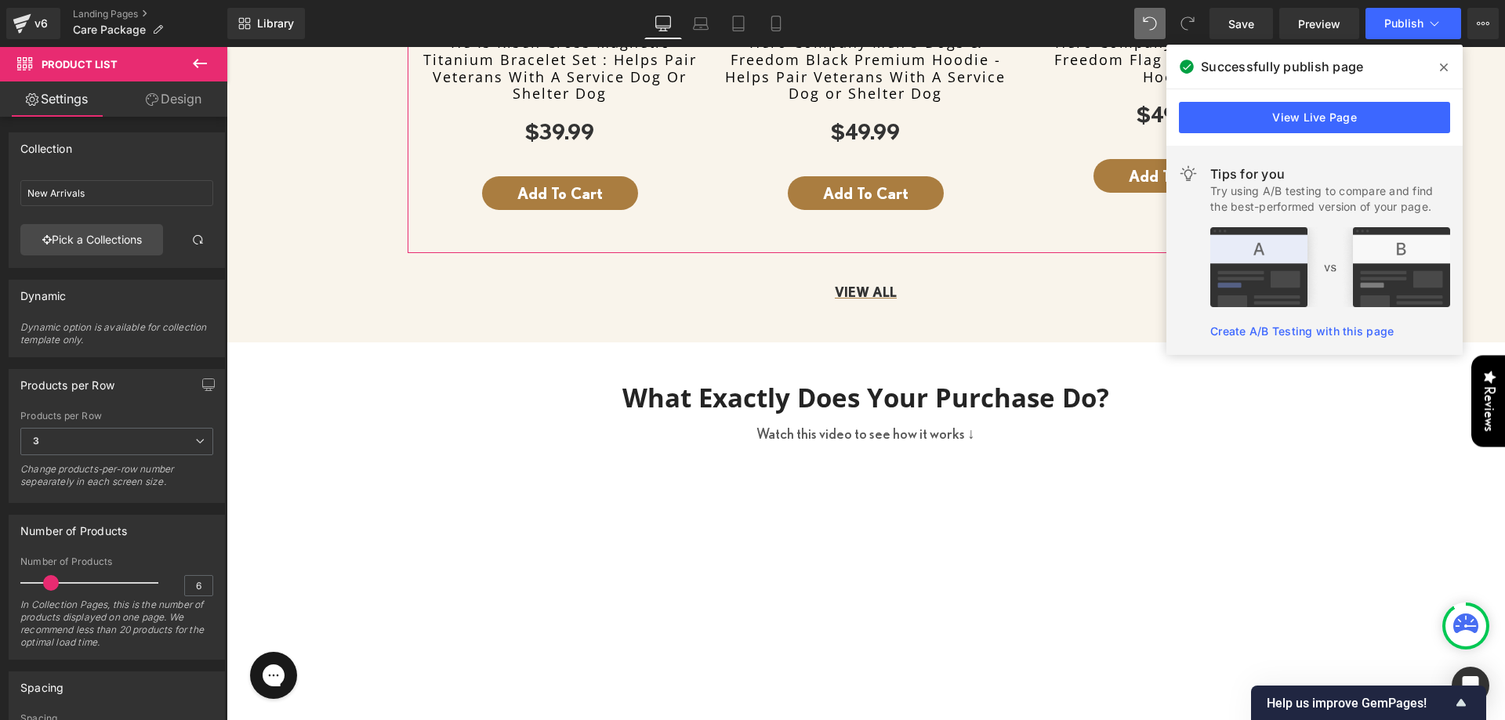
click at [161, 101] on link "Design" at bounding box center [174, 99] width 114 height 35
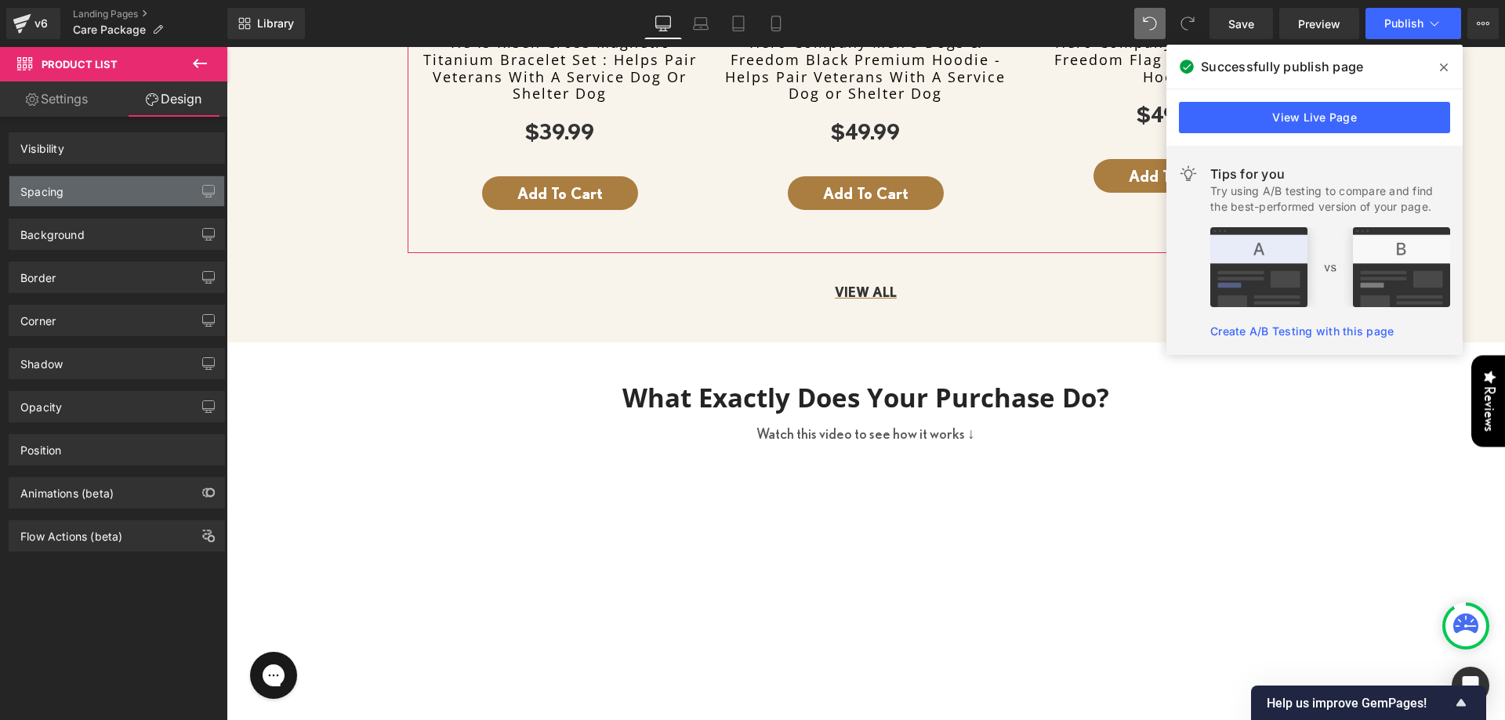
click at [72, 199] on div "Spacing" at bounding box center [116, 191] width 215 height 30
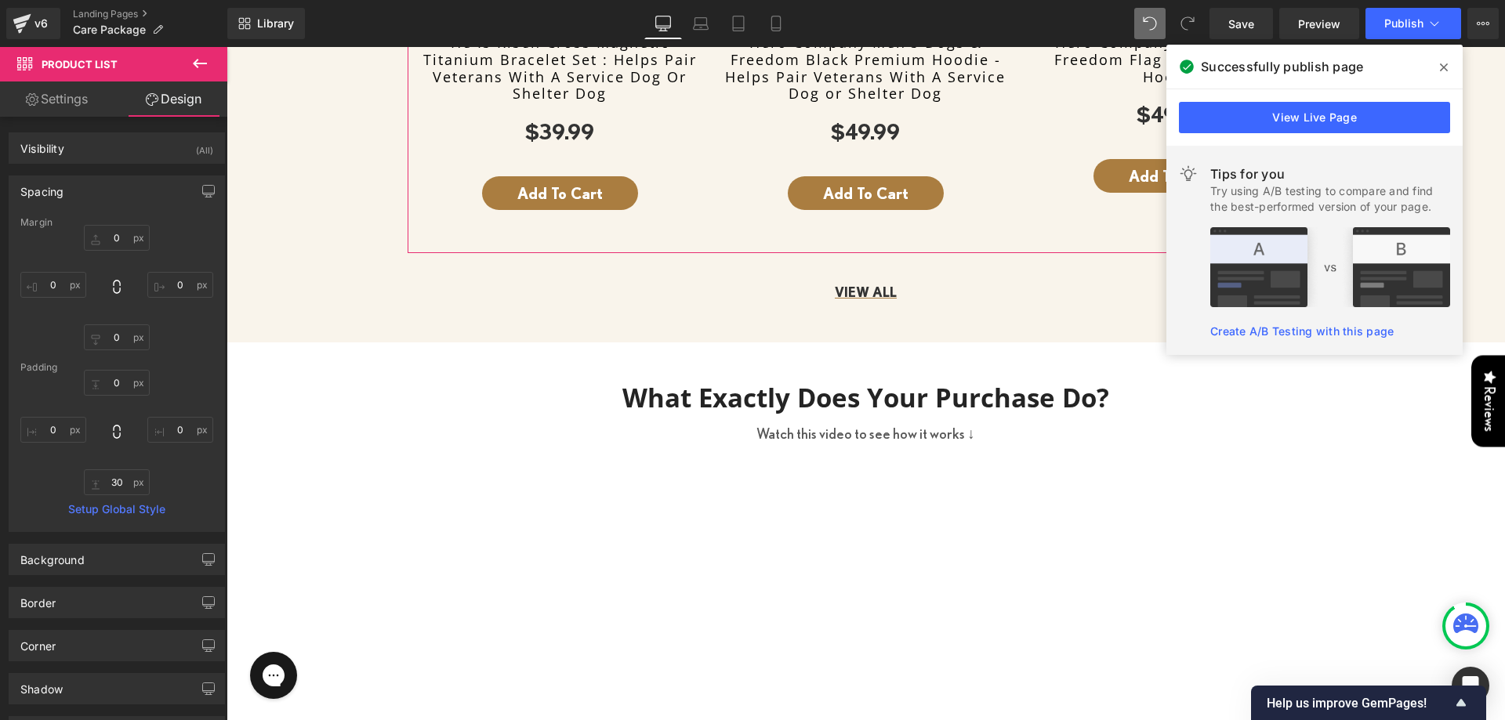
click at [77, 486] on div at bounding box center [116, 432] width 193 height 125
click at [94, 490] on input "text" at bounding box center [117, 482] width 66 height 26
type input "30"
click at [202, 509] on link "Setup Global Style" at bounding box center [116, 509] width 193 height 13
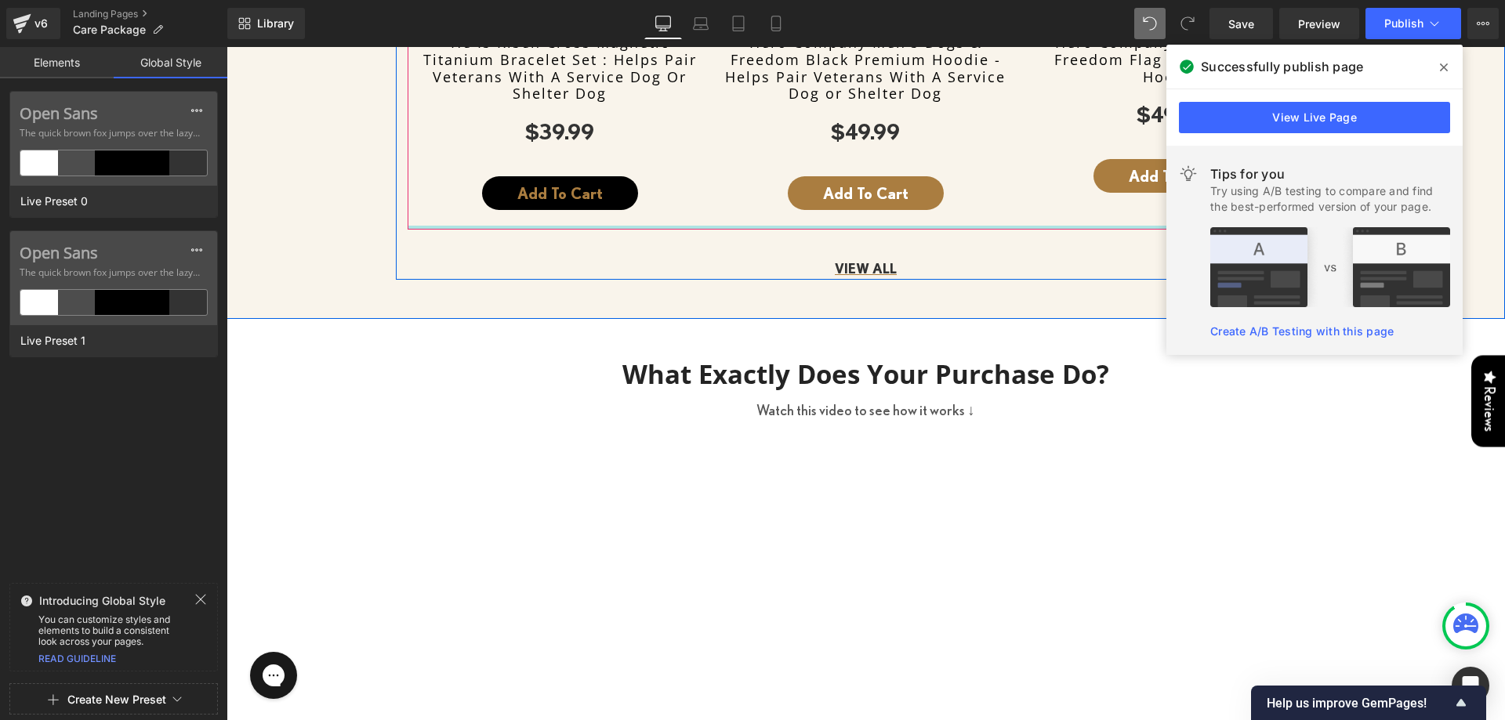
drag, startPoint x: 566, startPoint y: 242, endPoint x: 602, endPoint y: 201, distance: 55.0
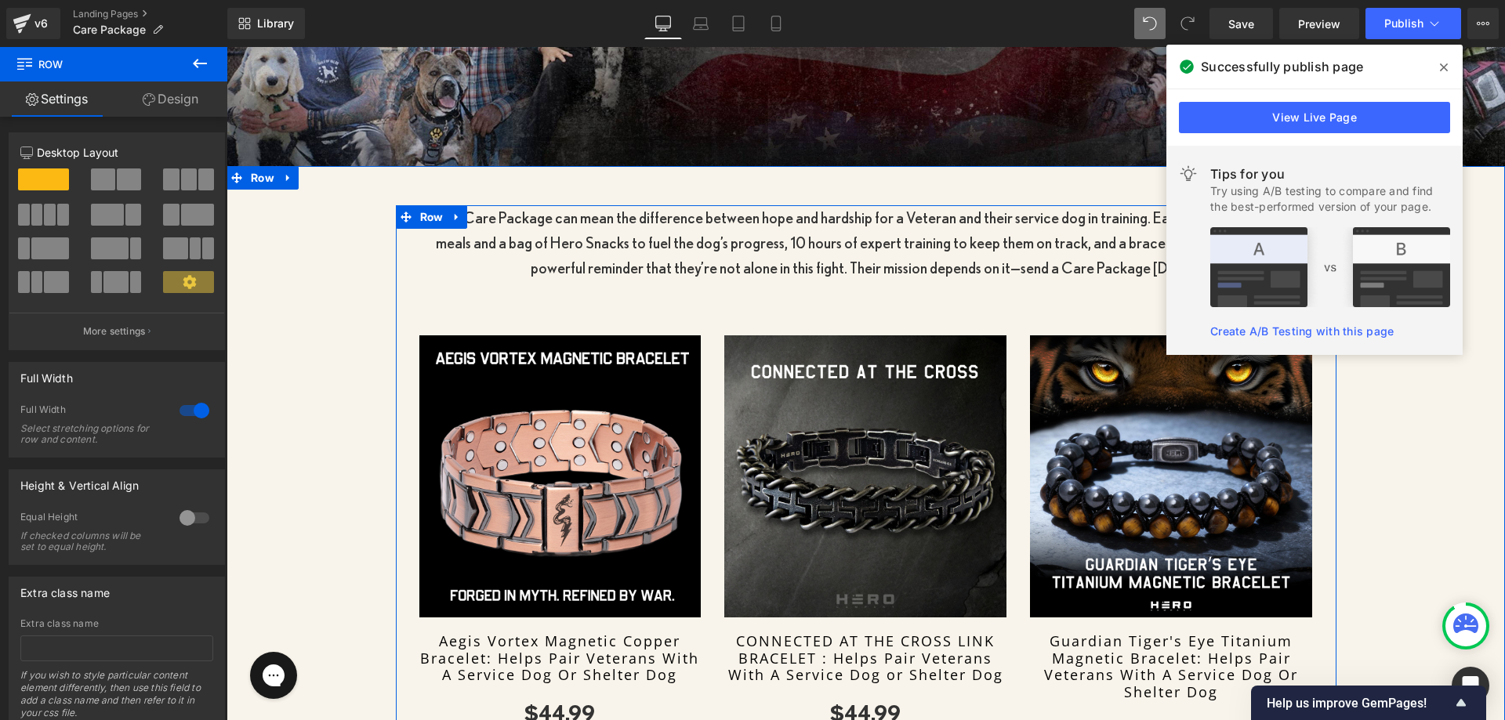
scroll to position [403, 0]
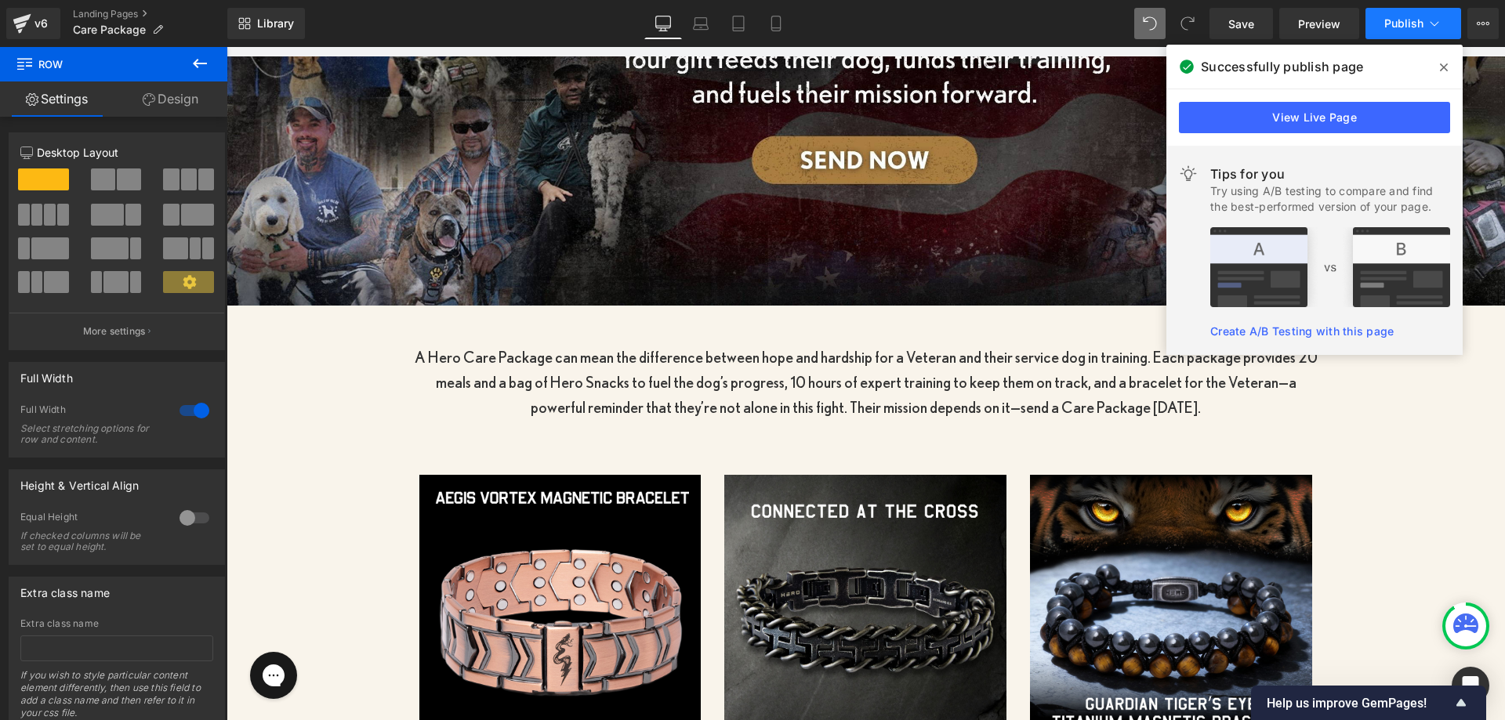
click at [1383, 31] on button "Publish" at bounding box center [1413, 23] width 96 height 31
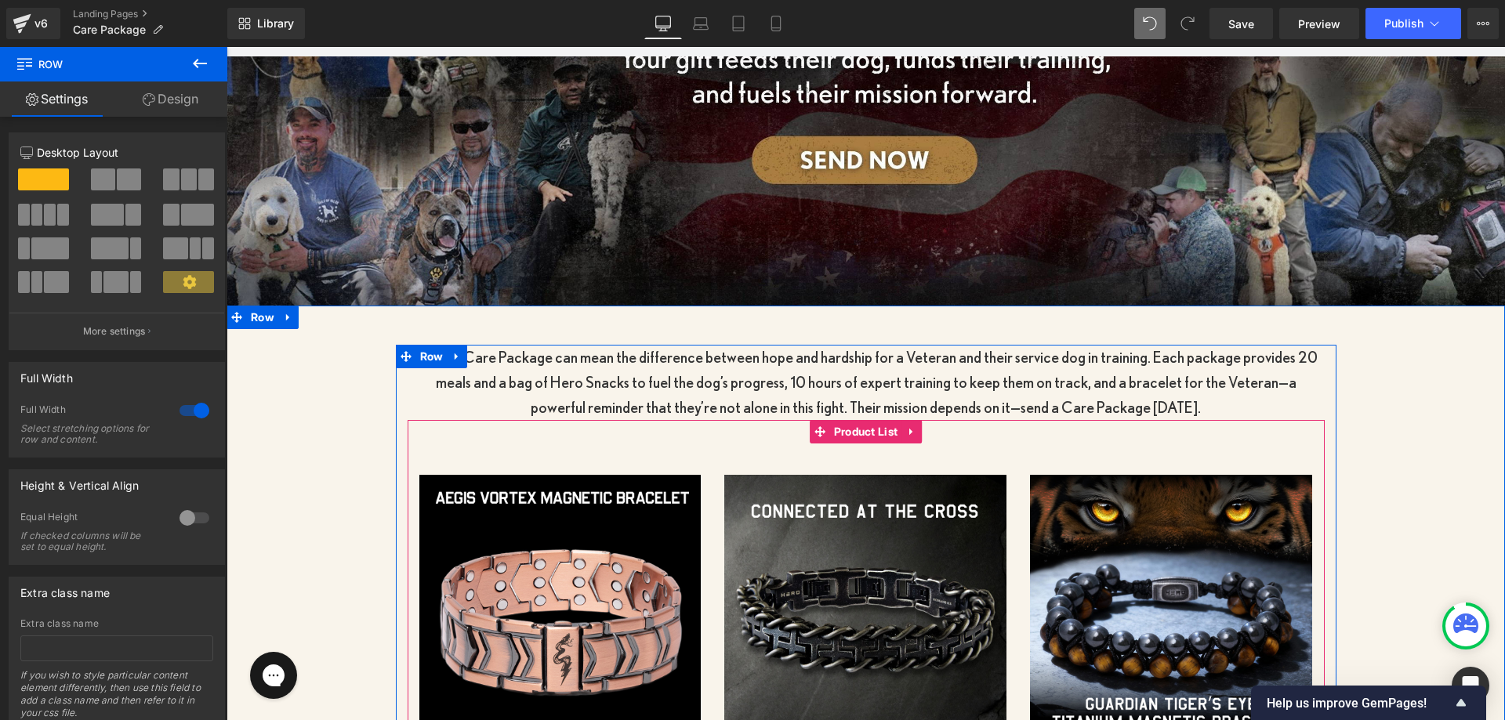
click at [952, 405] on p "A Hero Care Package can mean the difference between hope and hardship for a Vet…" at bounding box center [866, 382] width 917 height 75
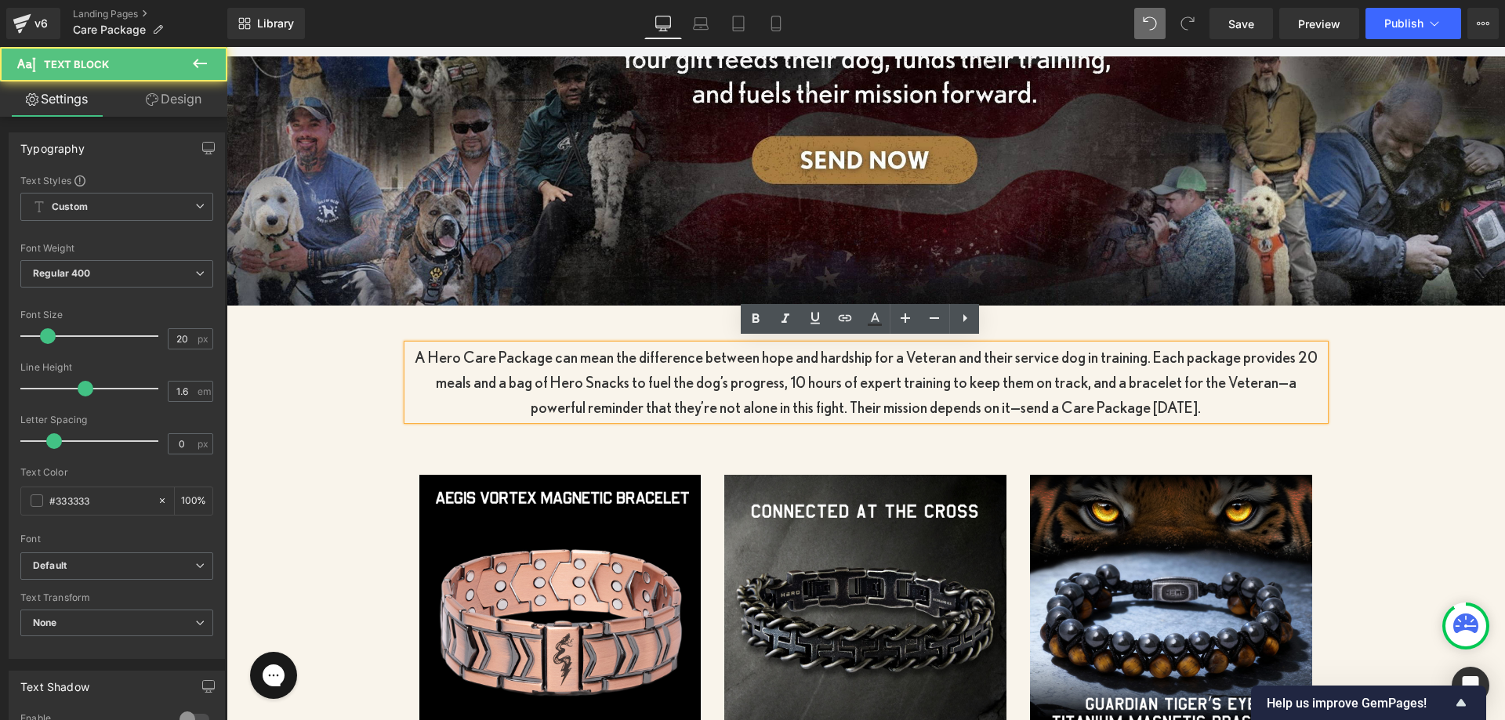
click at [958, 368] on p "A Hero Care Package can mean the difference between hope and hardship for a Vet…" at bounding box center [866, 382] width 917 height 75
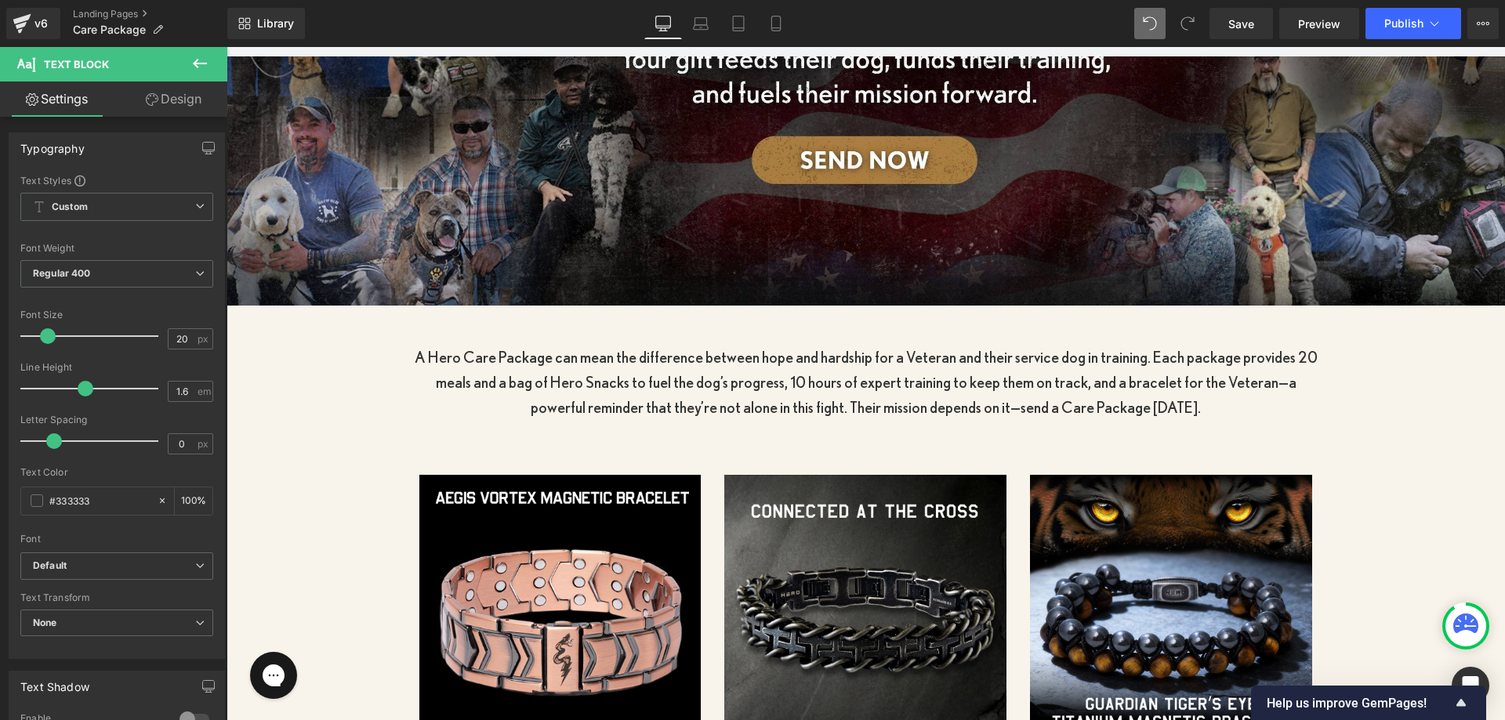
click at [151, 91] on link "Design" at bounding box center [174, 99] width 114 height 35
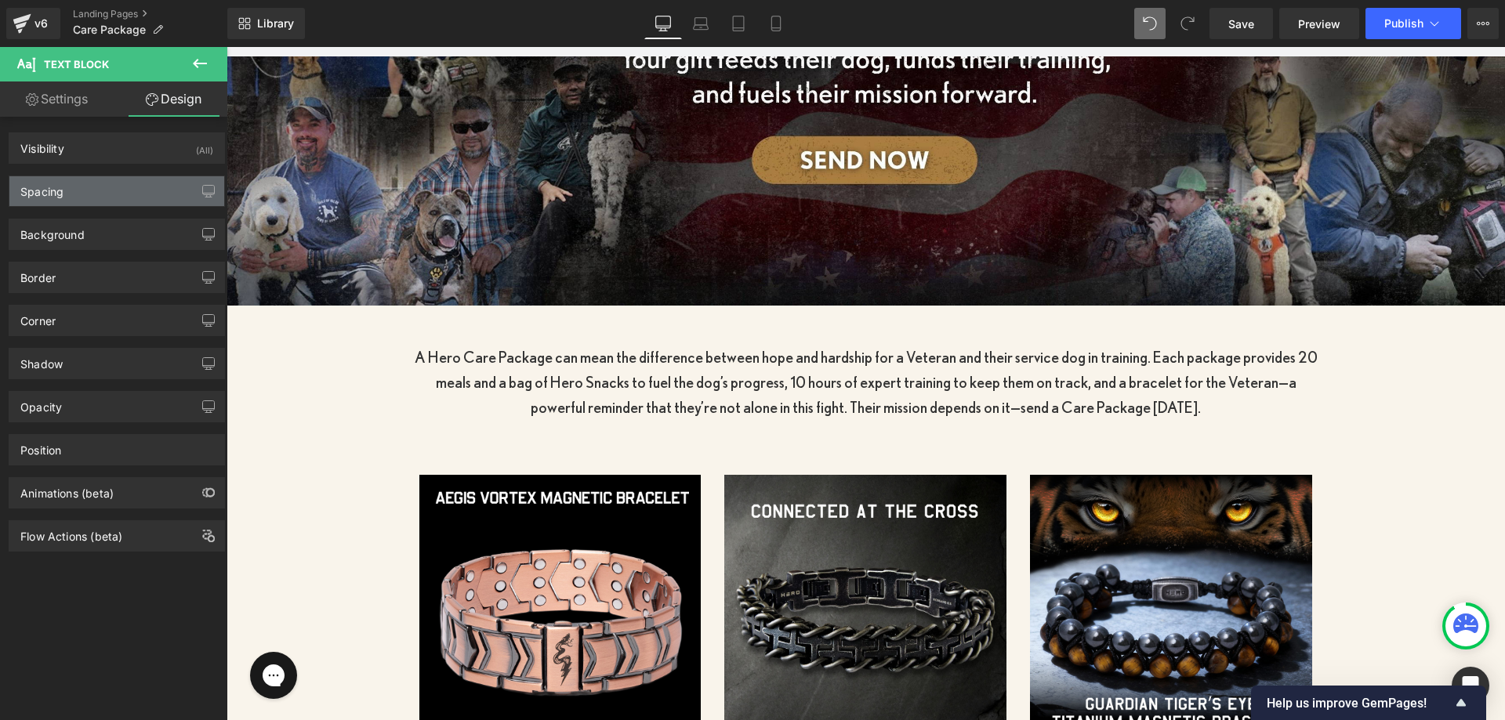
click at [100, 202] on div "Spacing" at bounding box center [116, 191] width 215 height 30
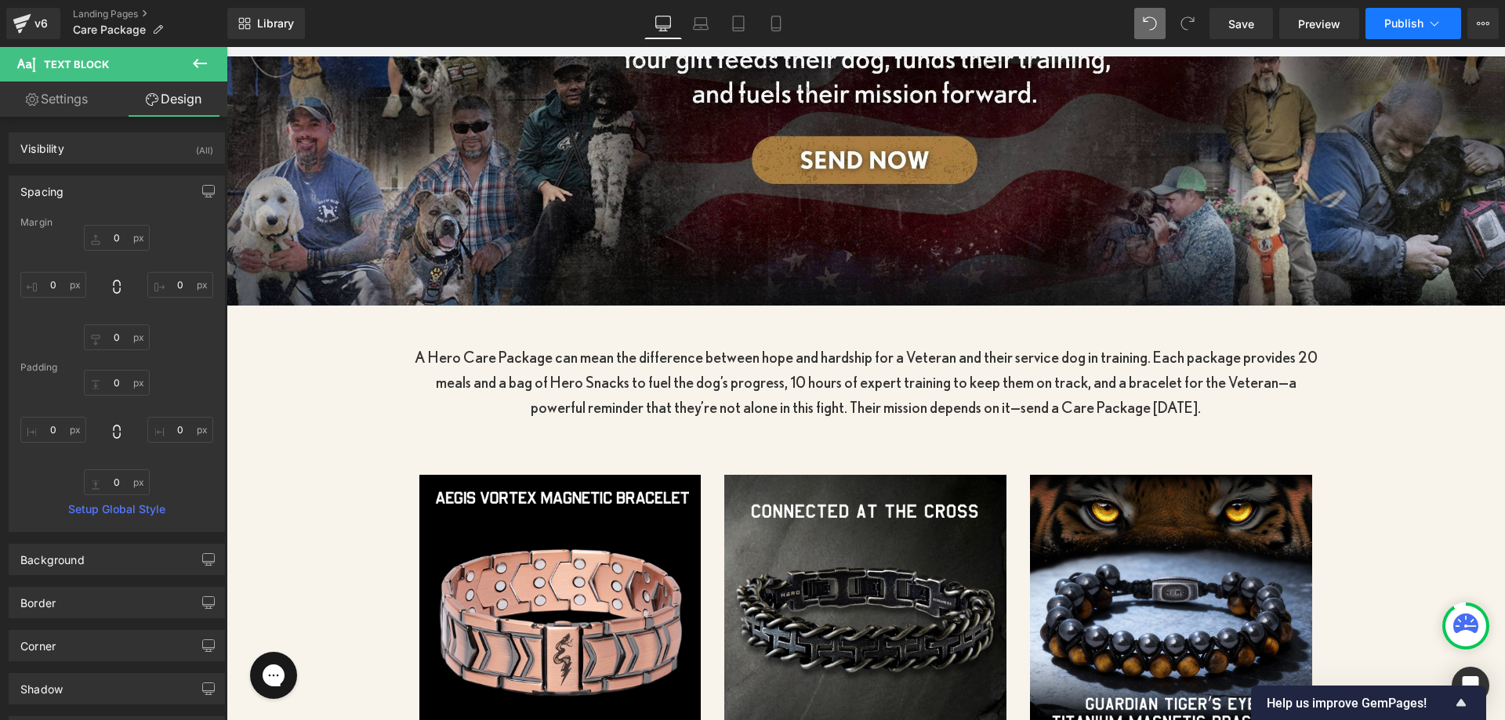
click at [1412, 35] on button "Publish" at bounding box center [1413, 23] width 96 height 31
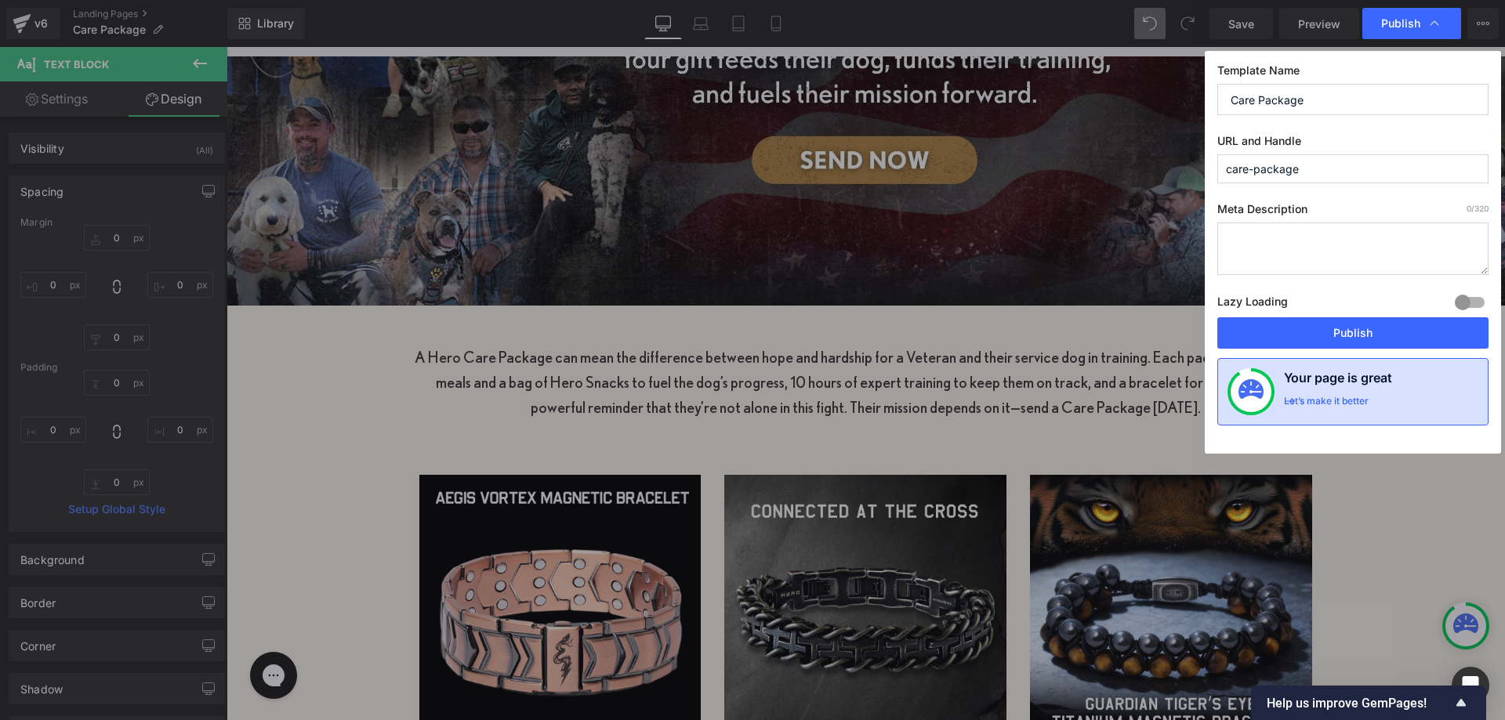
click at [1289, 361] on div "Your page is great Let’s make it better" at bounding box center [1352, 391] width 271 height 67
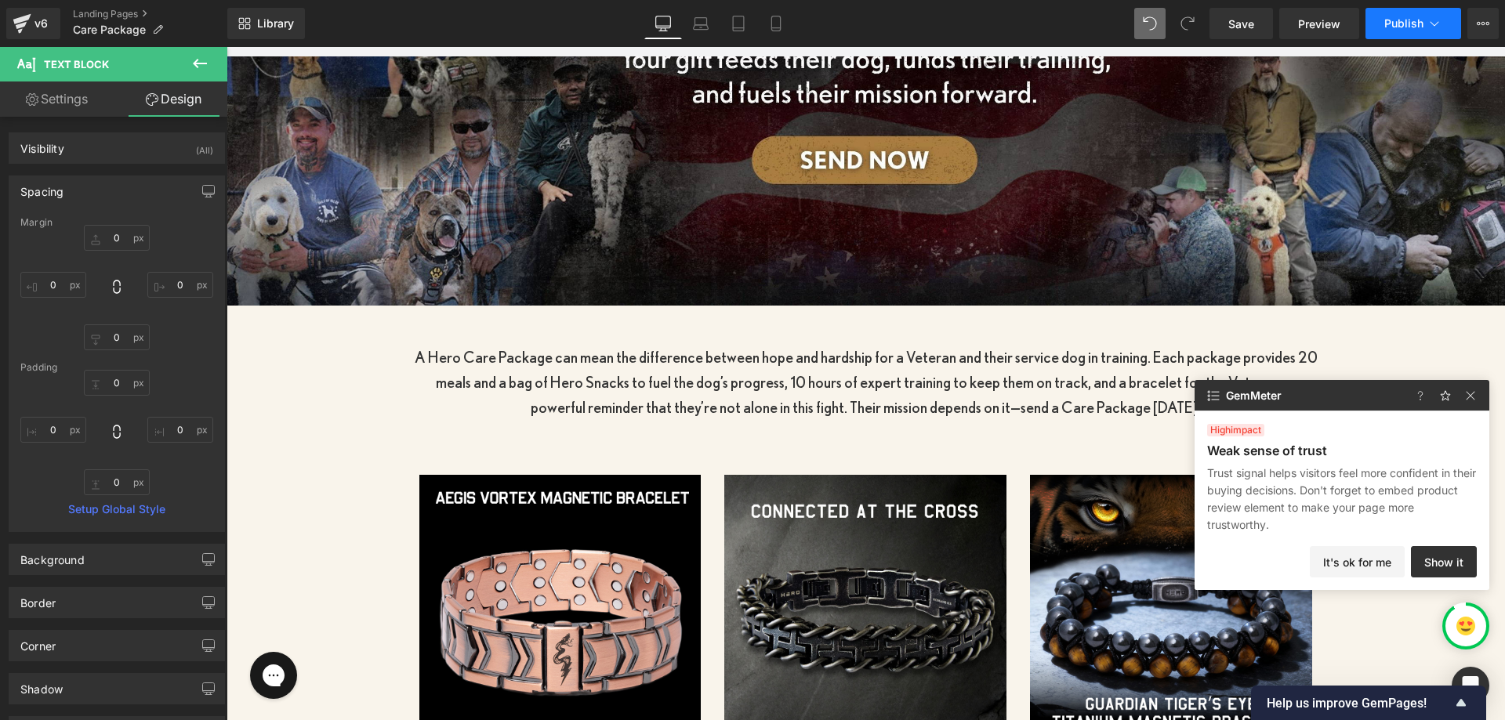
click at [1444, 31] on button "Publish" at bounding box center [1413, 23] width 96 height 31
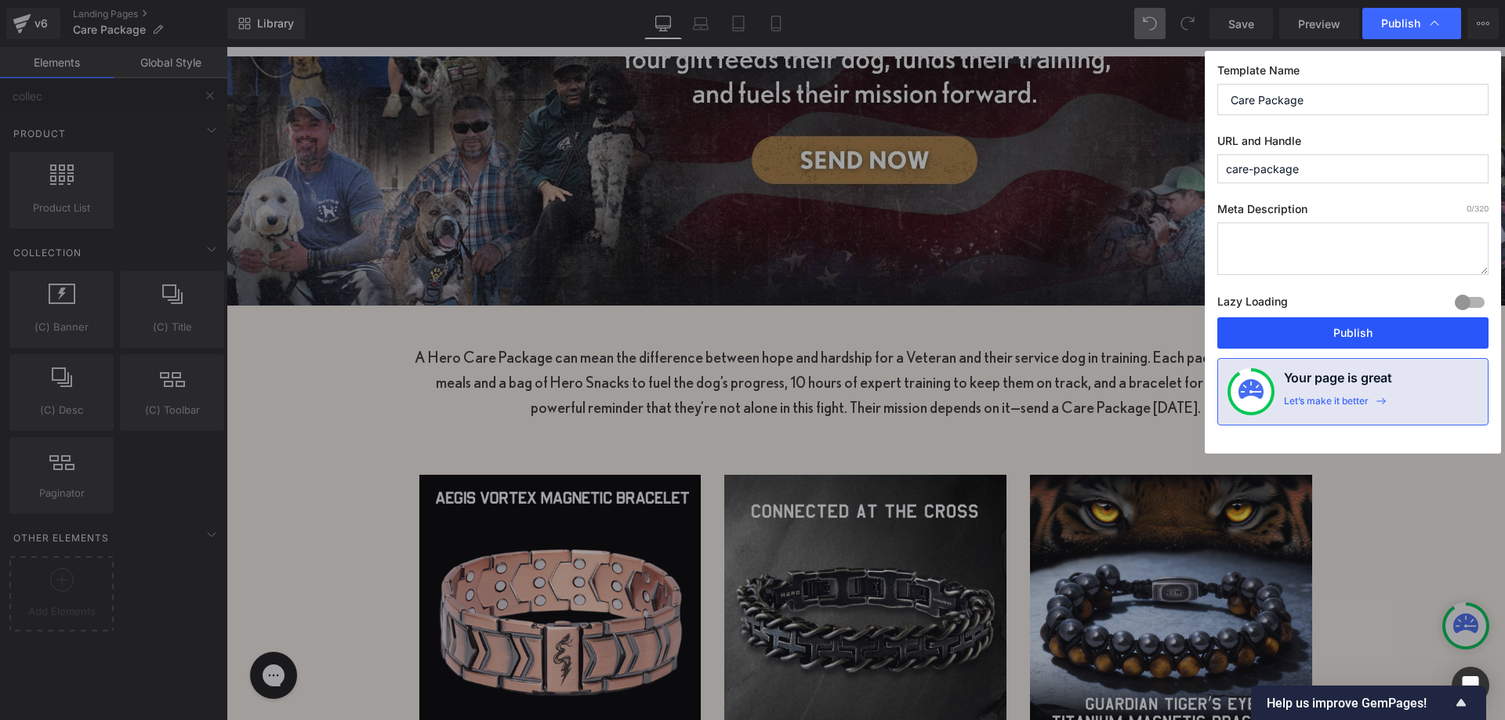
click at [1325, 337] on button "Publish" at bounding box center [1352, 332] width 271 height 31
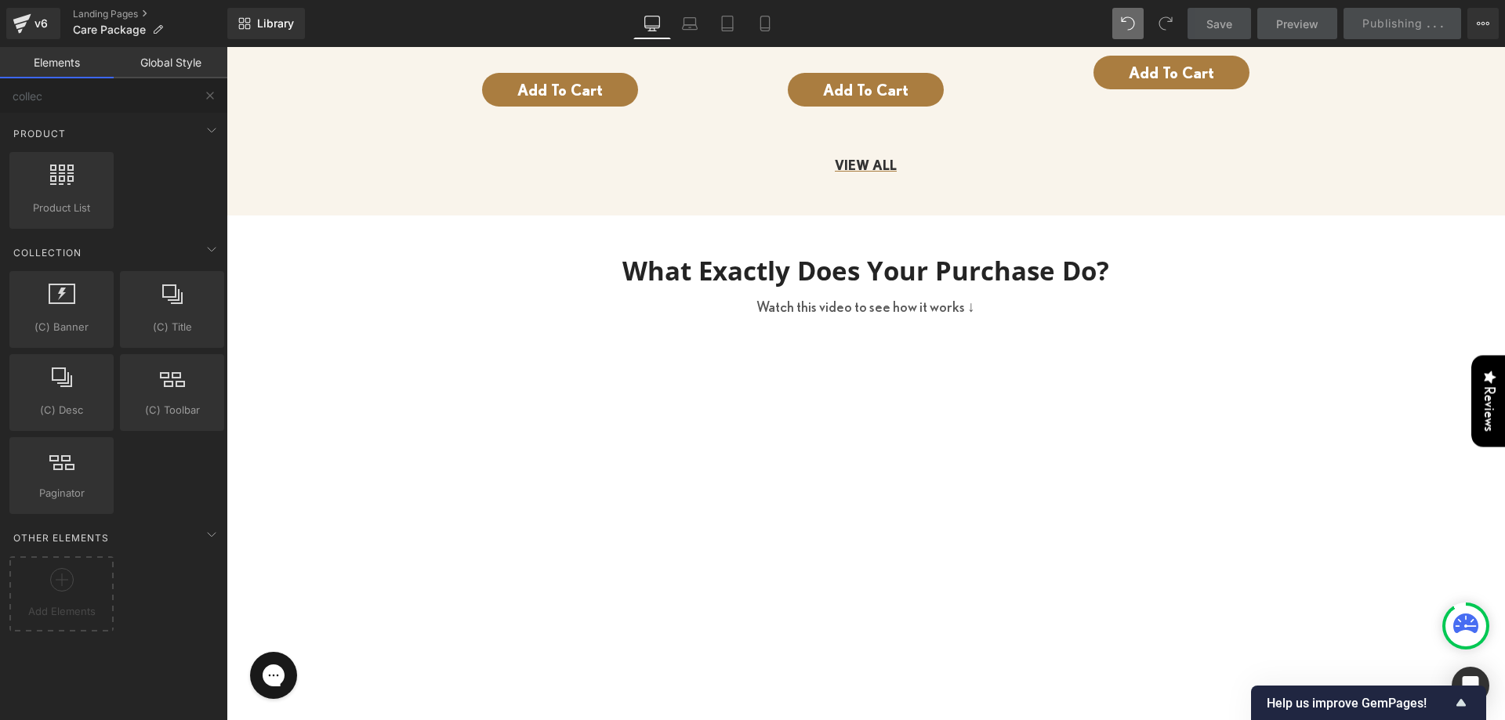
scroll to position [1579, 0]
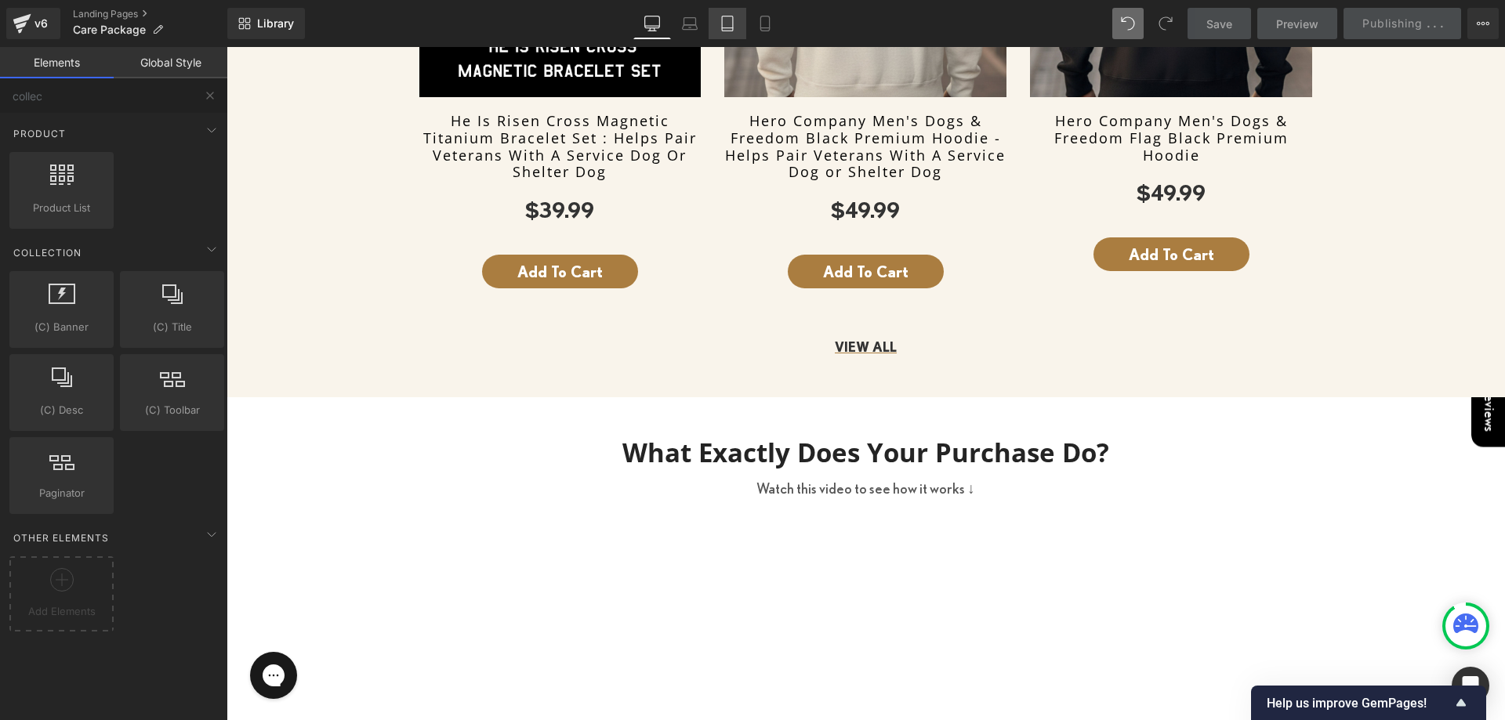
click at [711, 21] on link "Tablet" at bounding box center [728, 23] width 38 height 31
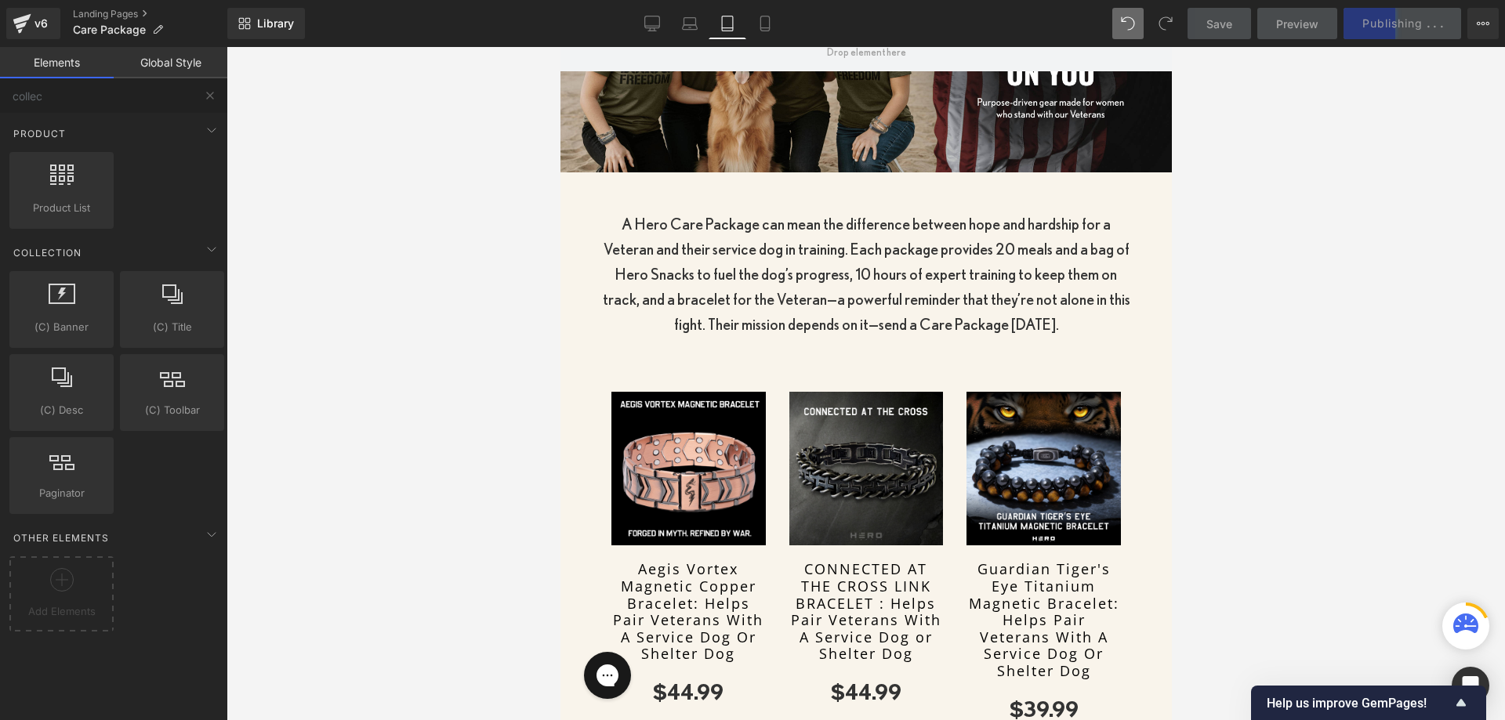
scroll to position [392, 0]
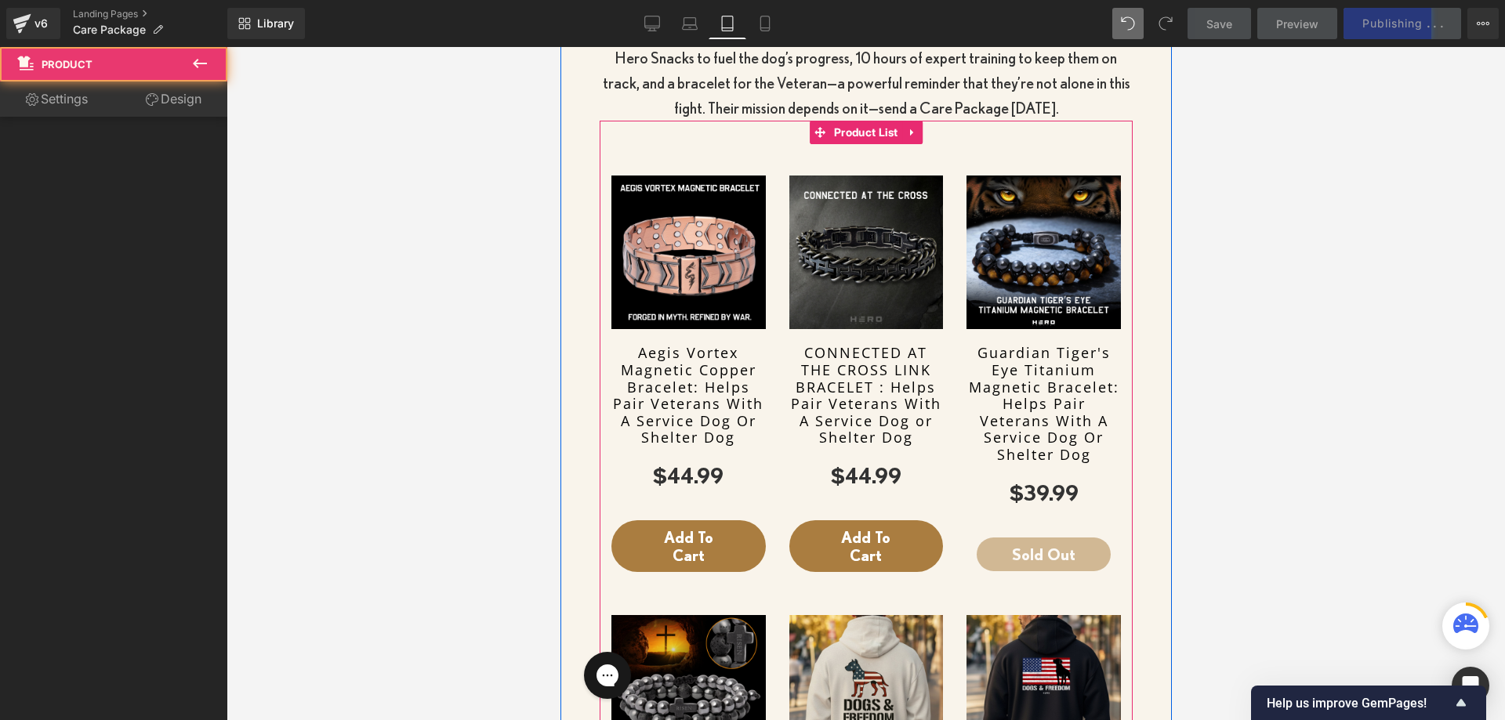
click at [758, 167] on div "Sale Off (P) Image Aegis Vortex Magnetic Copper Bracelet: Helps Pair Veterans W…" at bounding box center [688, 364] width 154 height 416
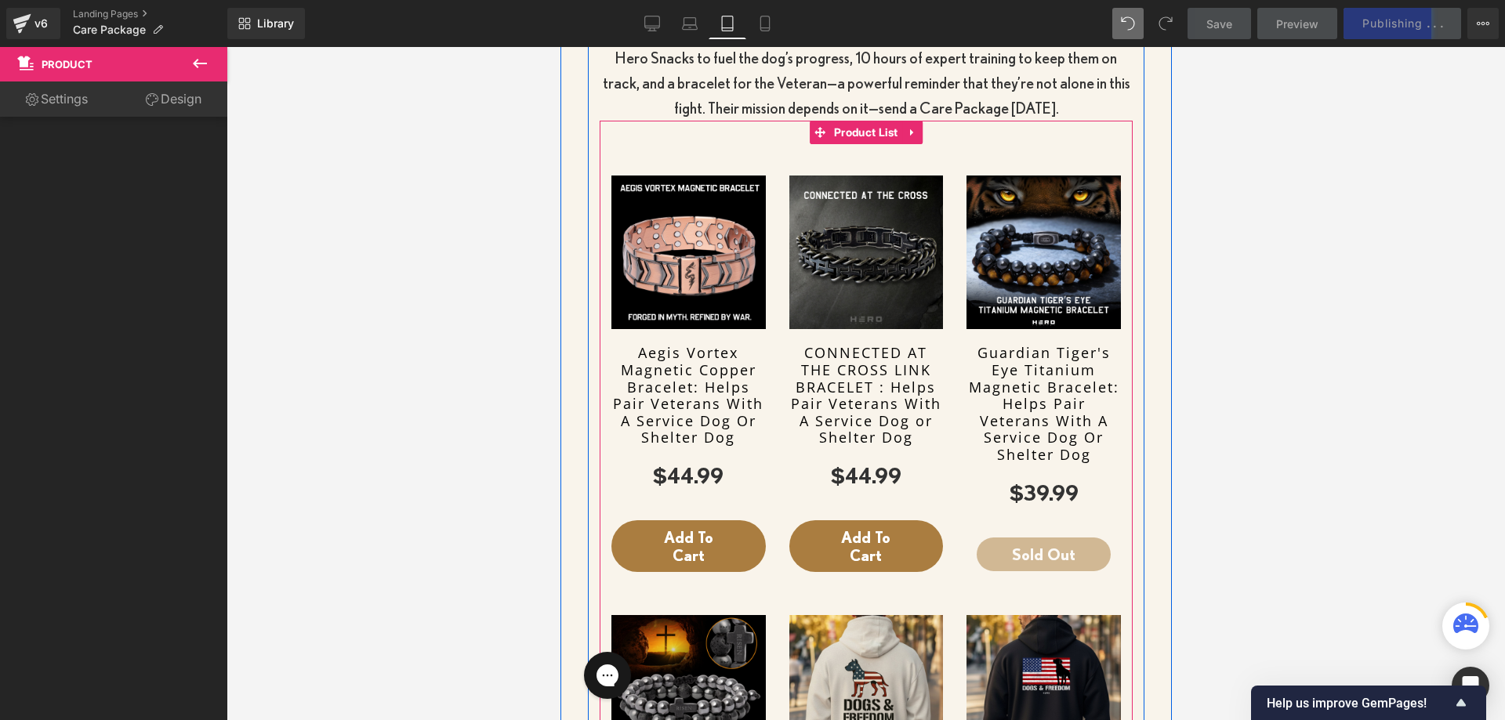
click at [756, 130] on div "Sale Off (P) Image Aegis Vortex Magnetic Copper Bracelet: Helps Pair Veterans W…" at bounding box center [865, 593] width 533 height 945
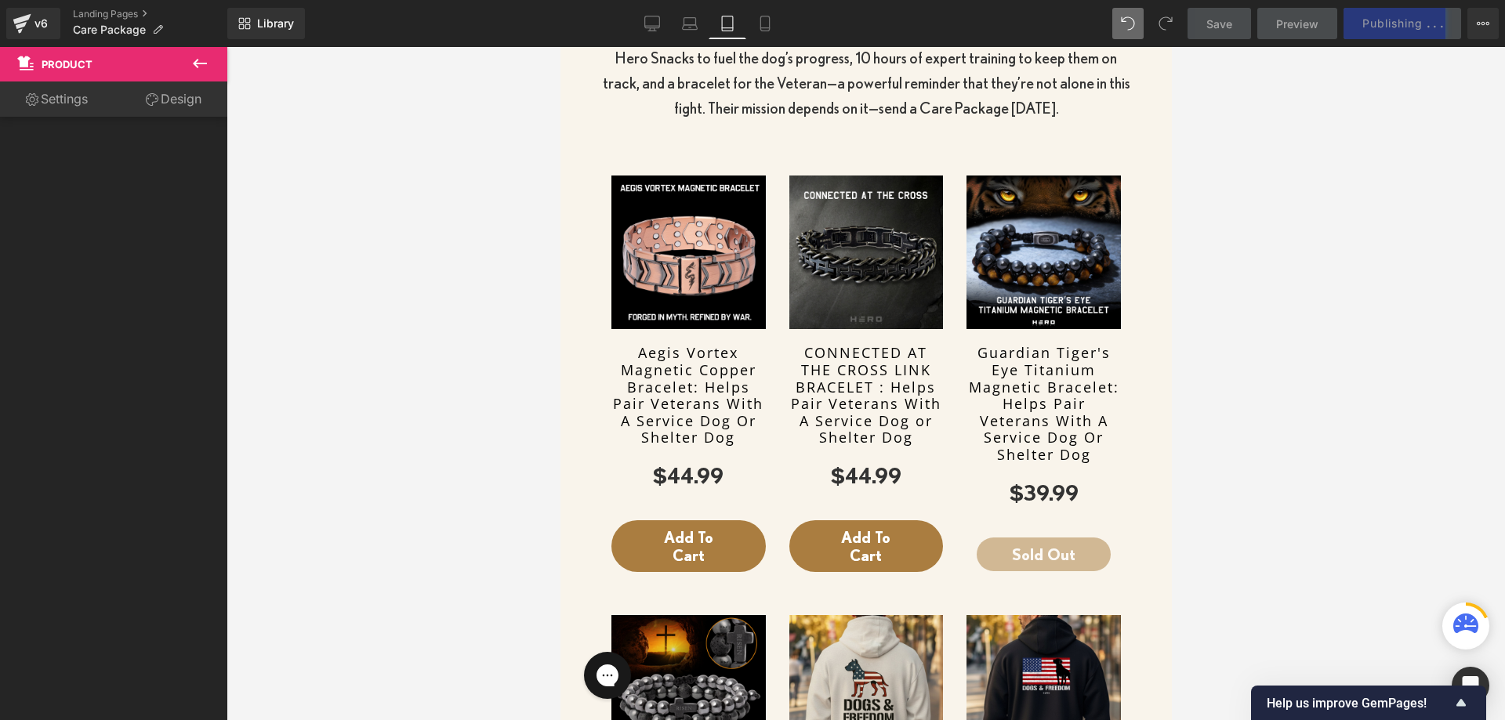
click at [165, 103] on link "Design" at bounding box center [174, 99] width 114 height 35
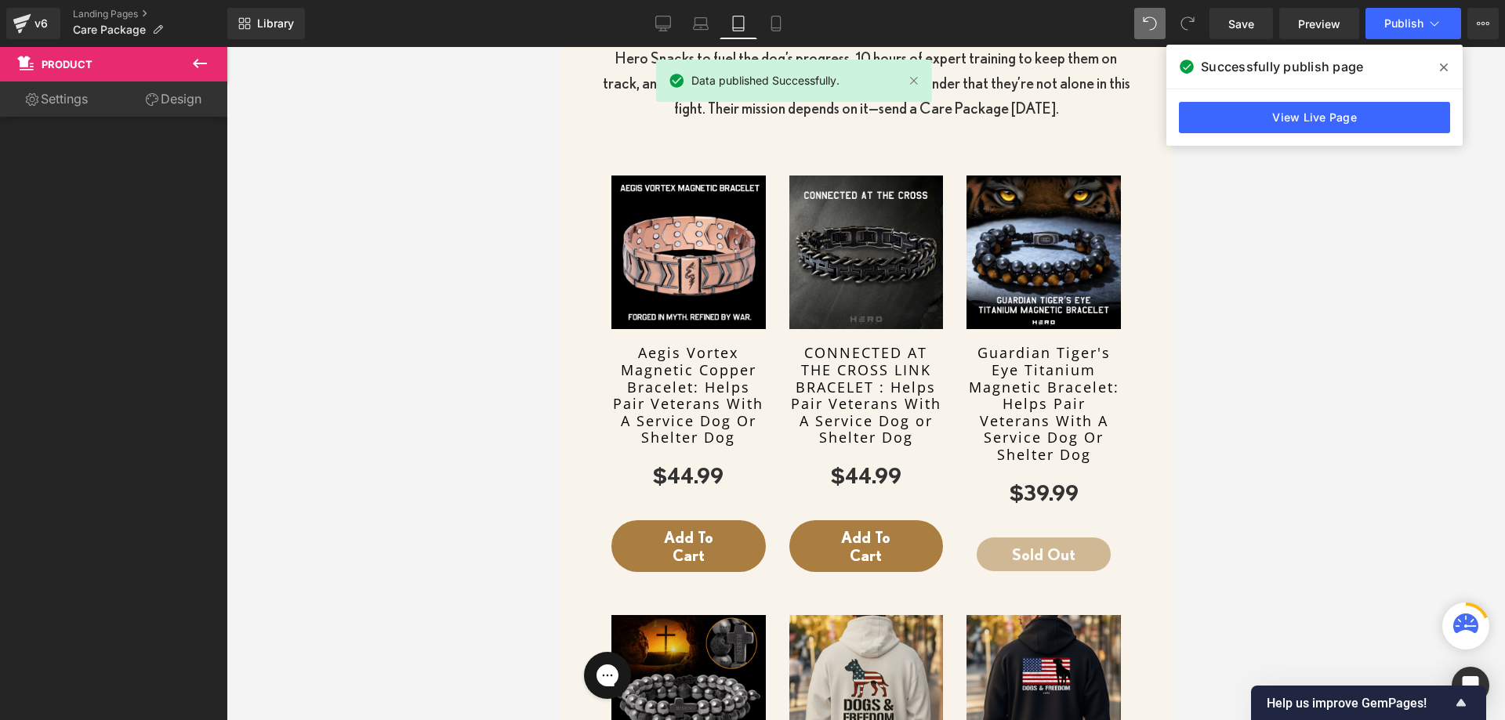
click at [181, 99] on link "Design" at bounding box center [174, 99] width 114 height 35
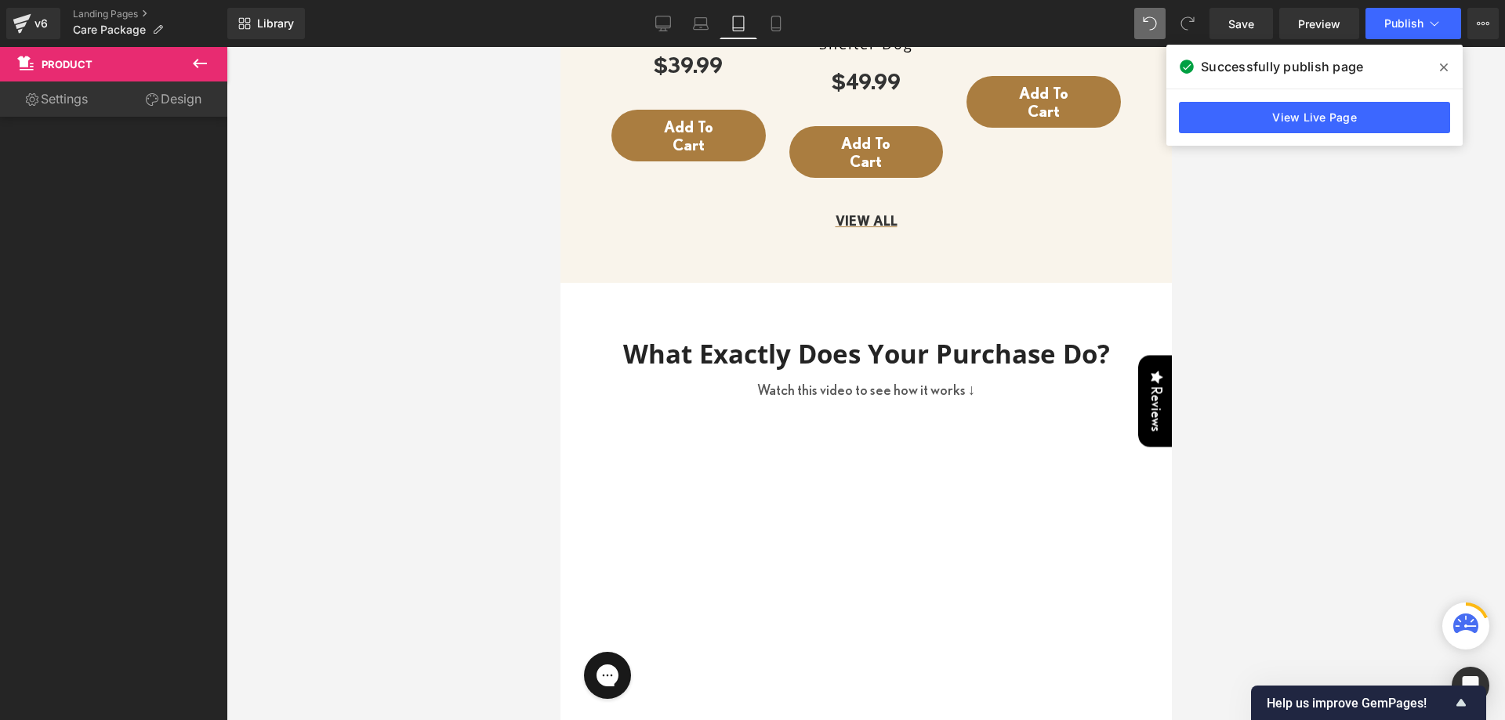
scroll to position [1254, 0]
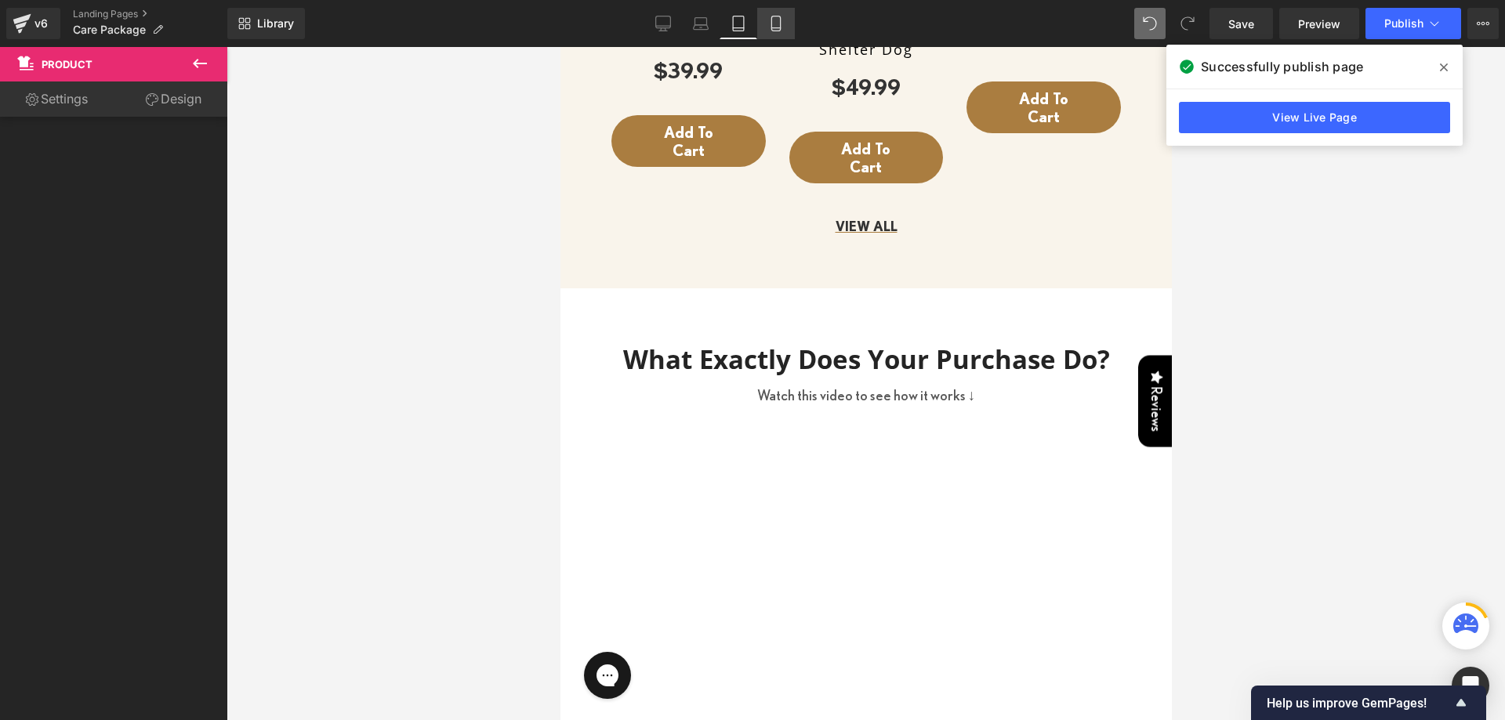
click at [791, 28] on link "Mobile" at bounding box center [776, 23] width 38 height 31
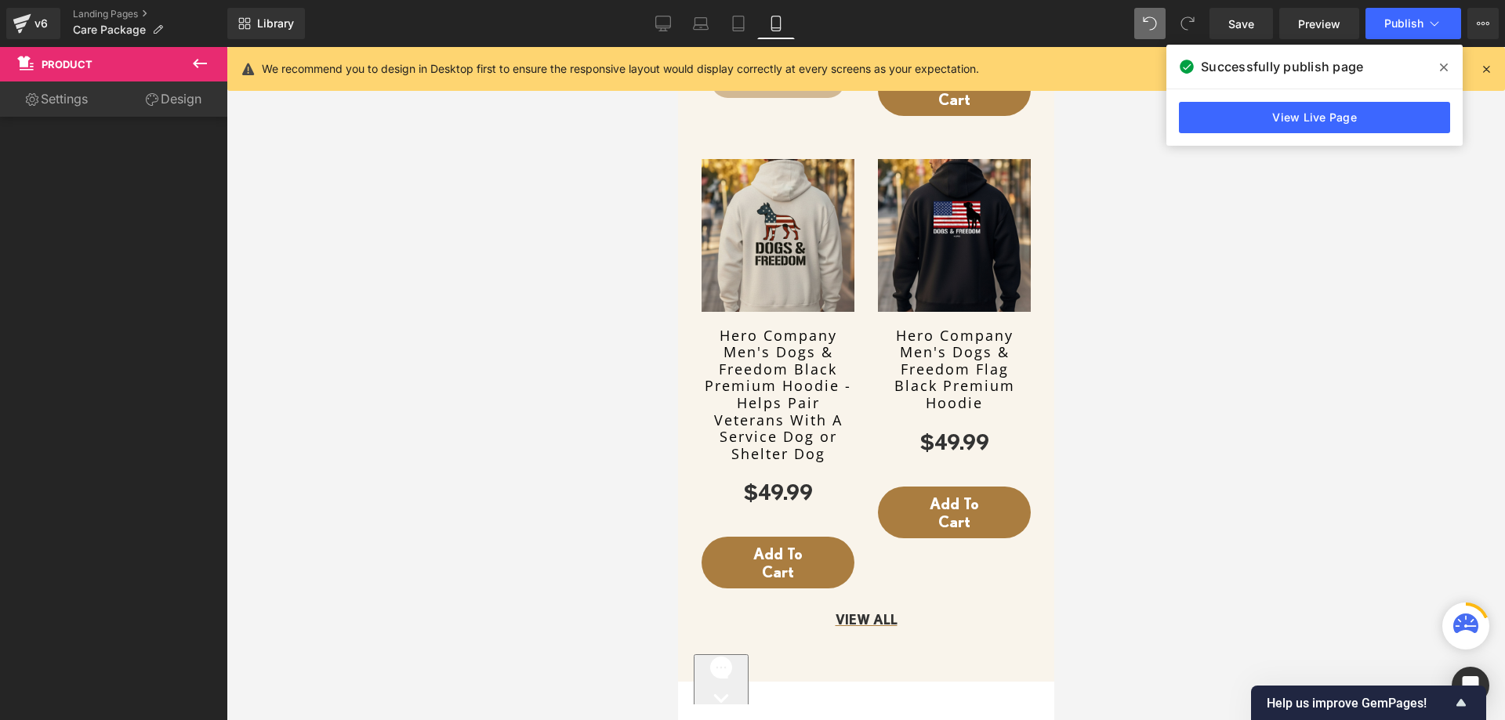
scroll to position [1582, 0]
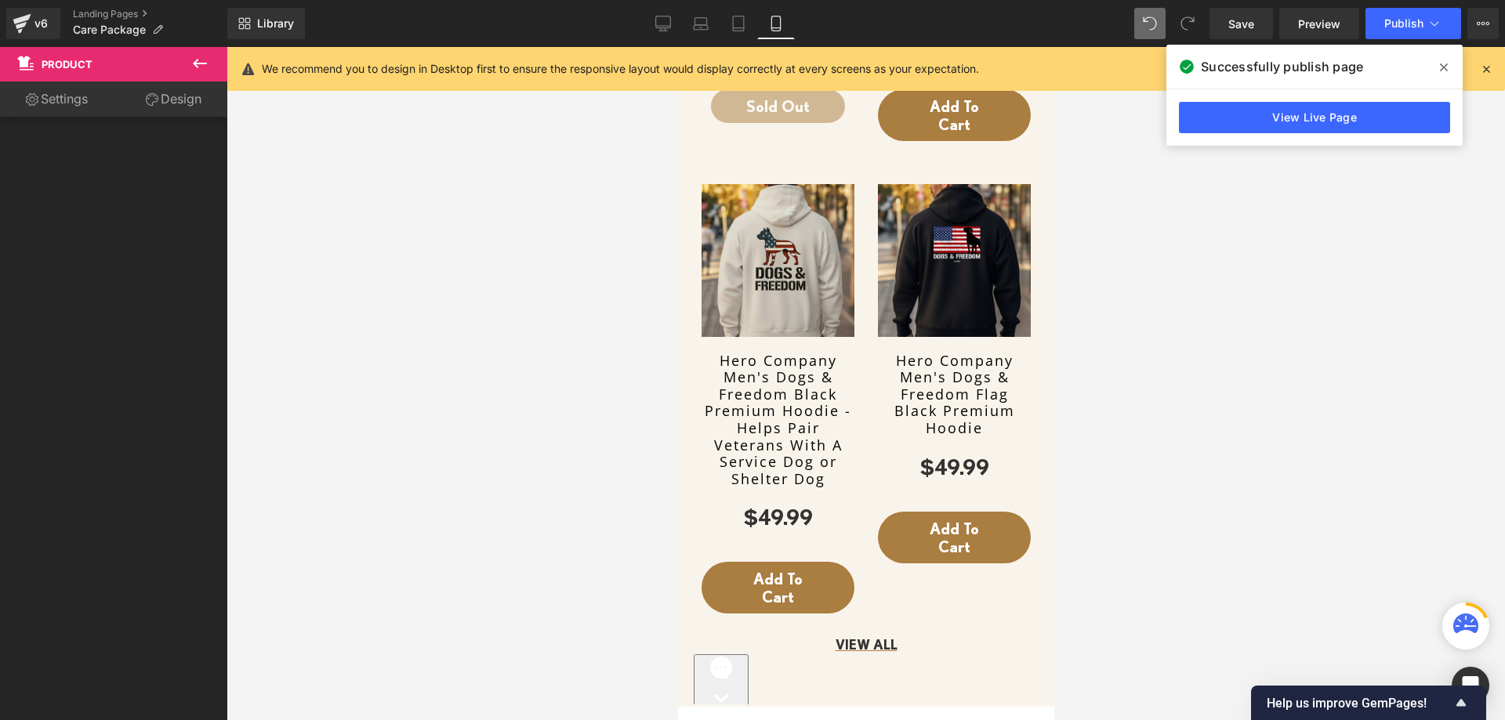
click at [770, 353] on link "Hero Company Men's Dogs & Freedom Black Premium Hoodie - Helps Pair Veterans Wi…" at bounding box center [777, 421] width 153 height 136
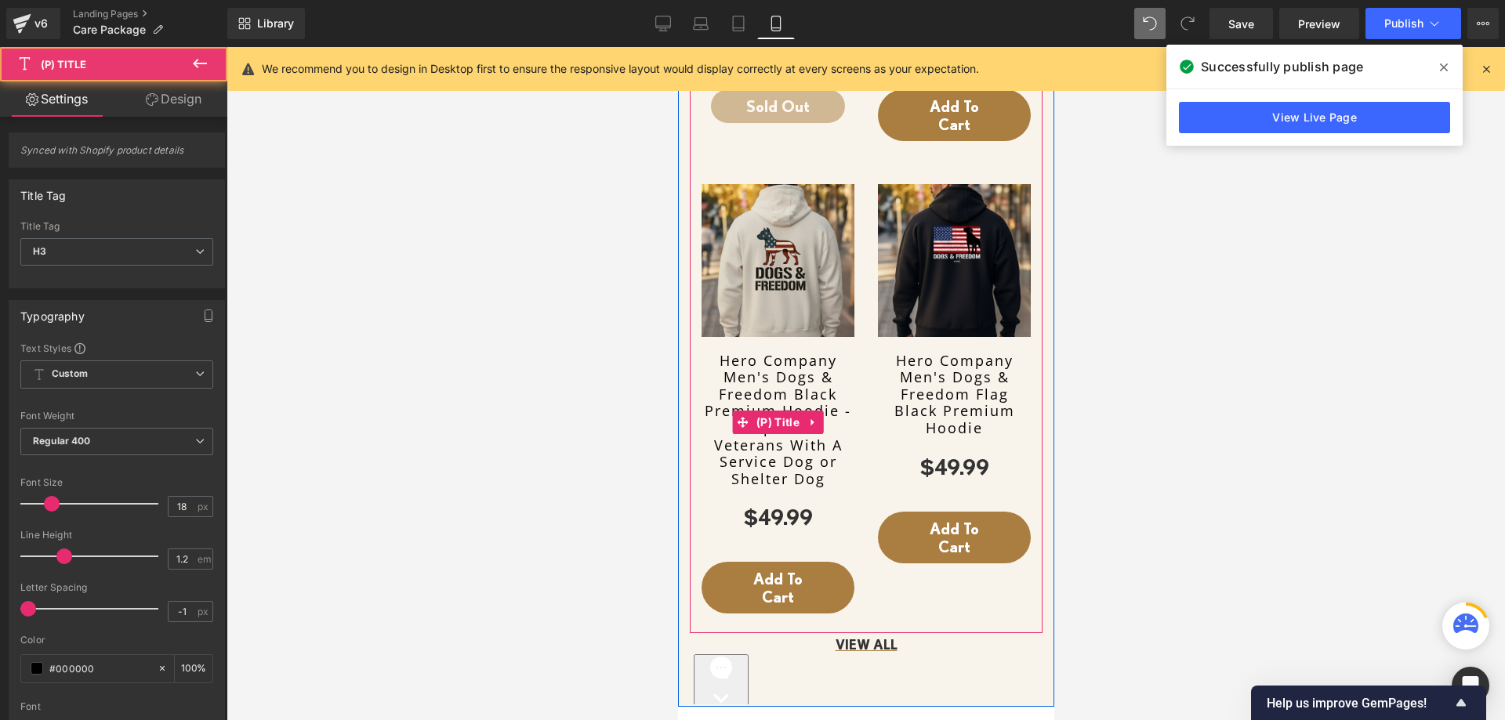
click at [767, 353] on link "Hero Company Men's Dogs & Freedom Black Premium Hoodie - Helps Pair Veterans Wi…" at bounding box center [777, 421] width 153 height 136
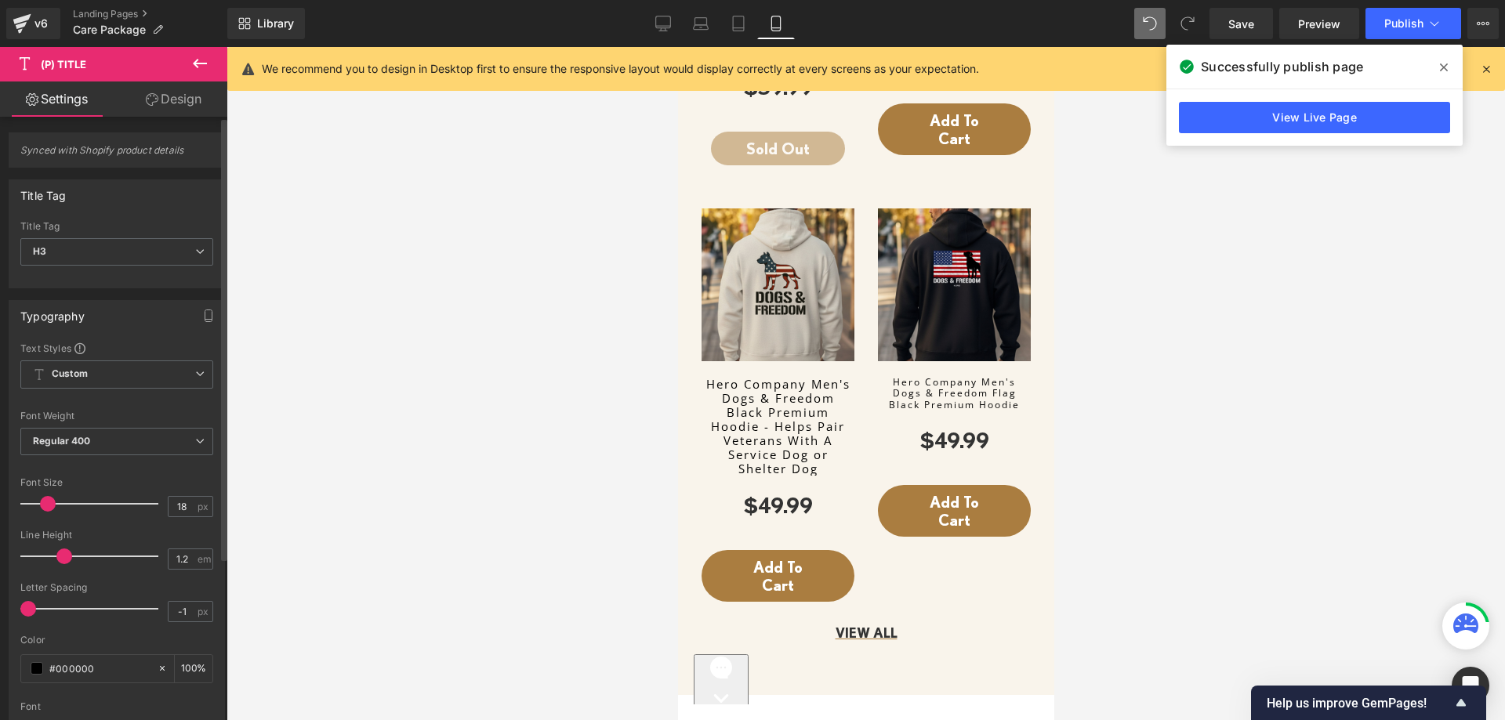
scroll to position [1531, 0]
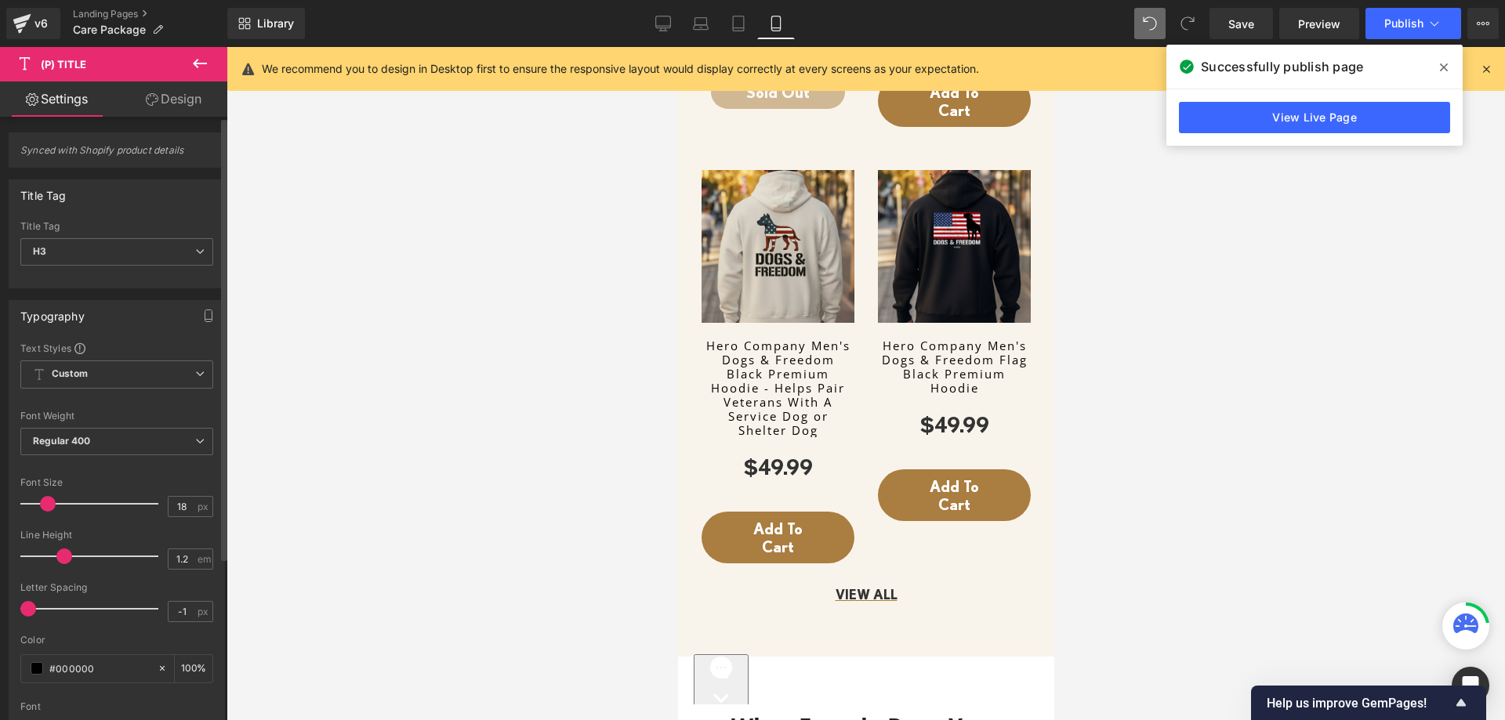
click at [47, 502] on span at bounding box center [48, 504] width 16 height 16
click at [474, 423] on div at bounding box center [866, 383] width 1278 height 673
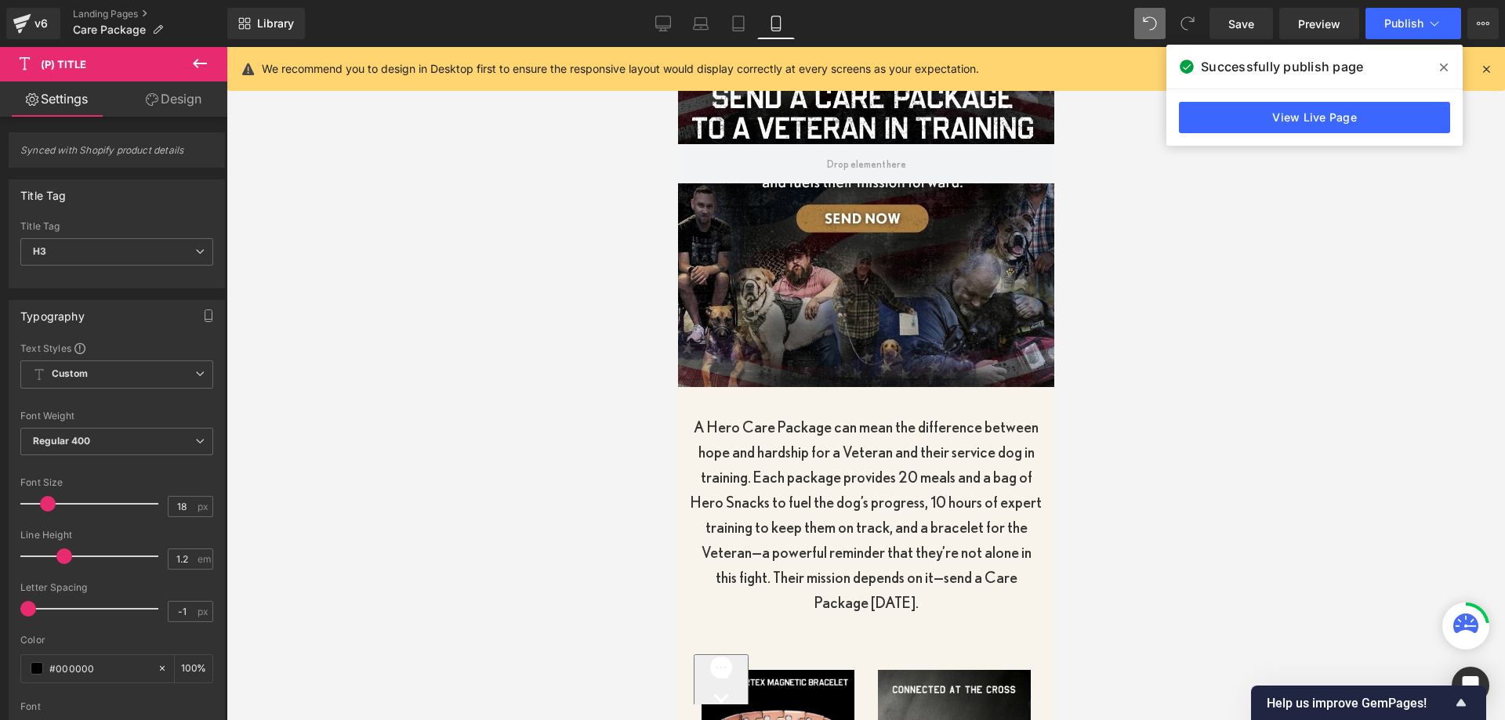
scroll to position [199, 0]
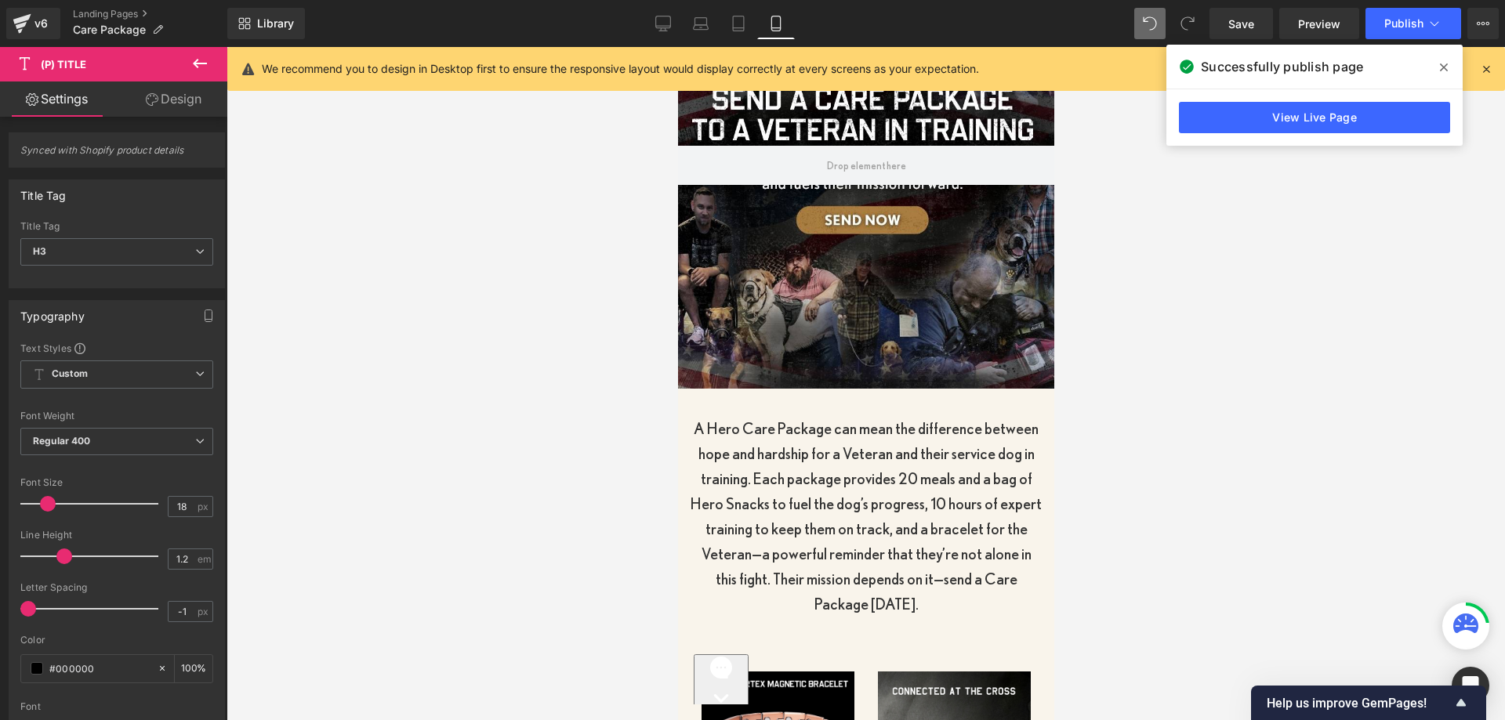
click at [1238, 100] on div "View Live Page" at bounding box center [1314, 117] width 296 height 56
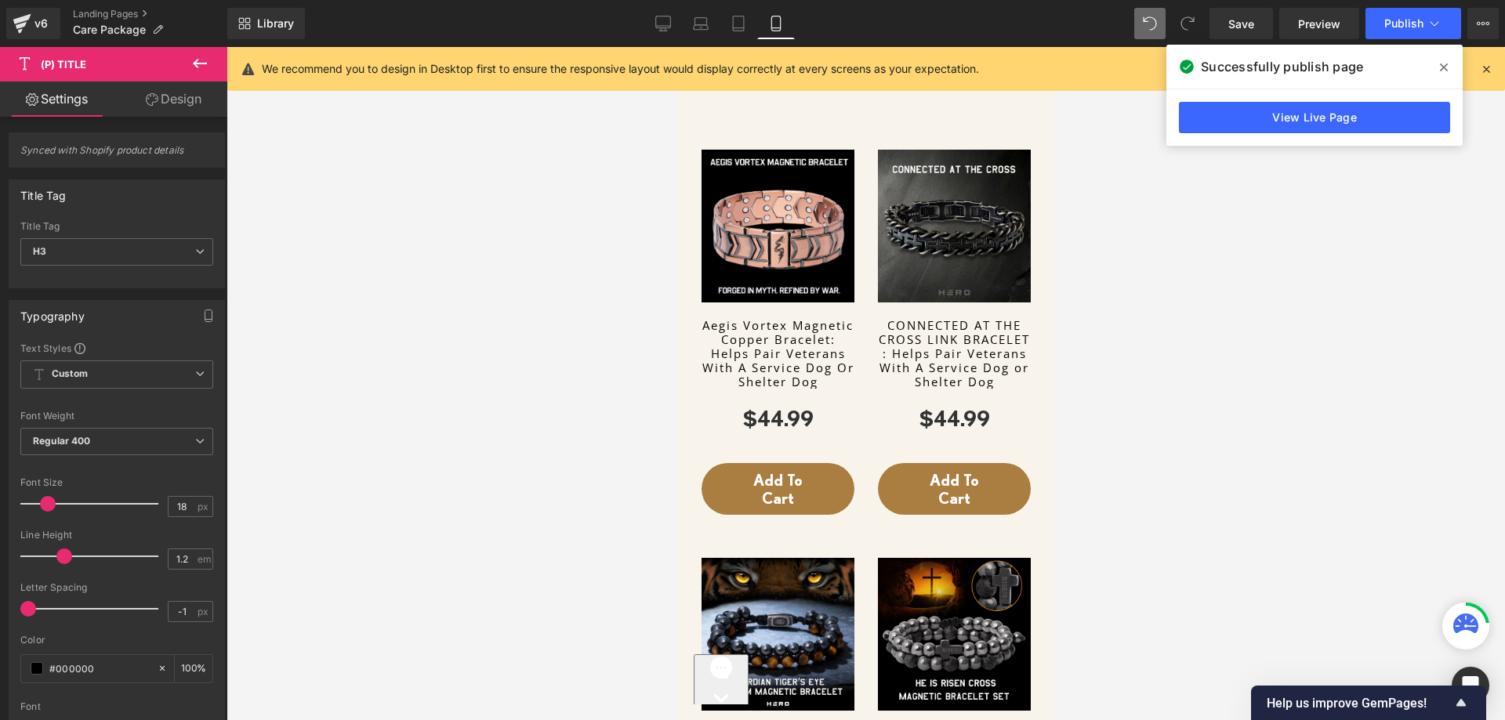
scroll to position [748, 0]
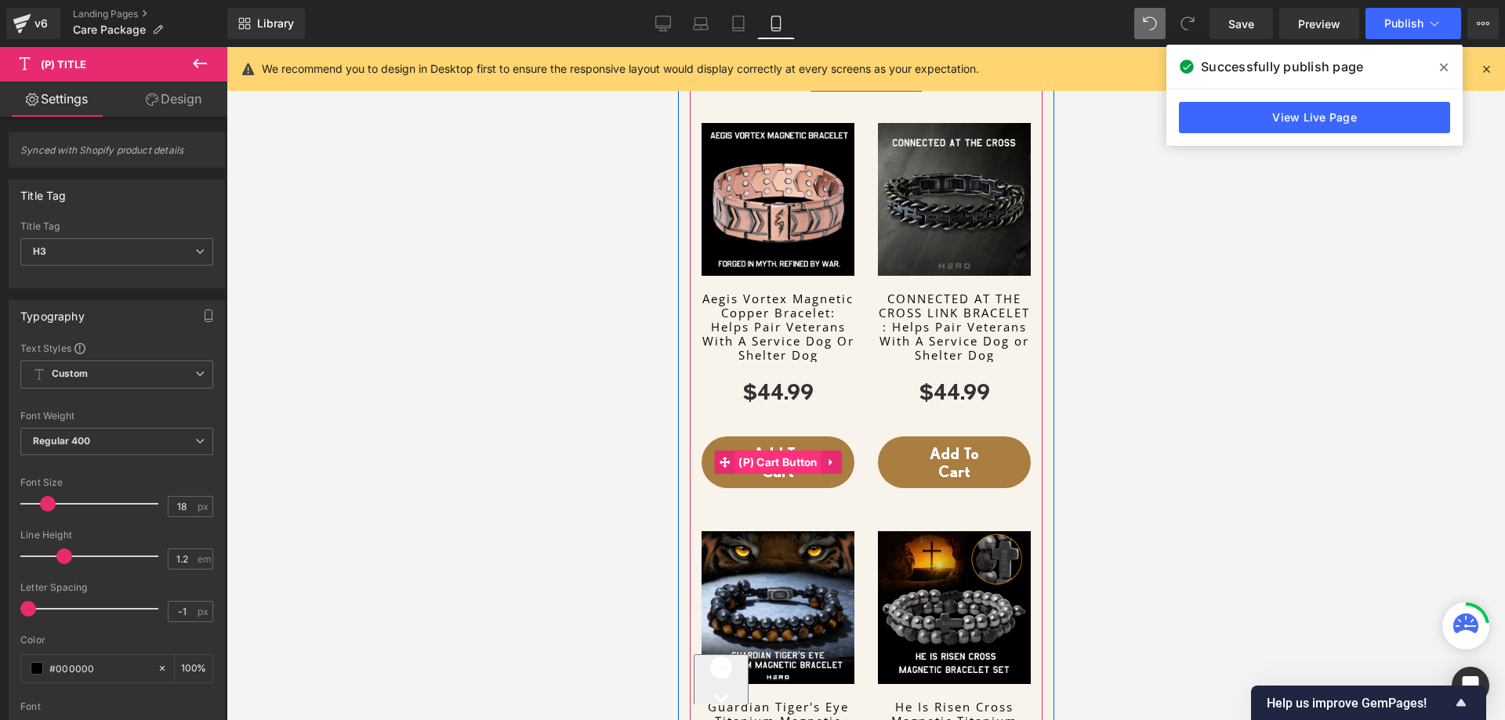
click at [746, 451] on span "(P) Cart Button" at bounding box center [777, 463] width 87 height 24
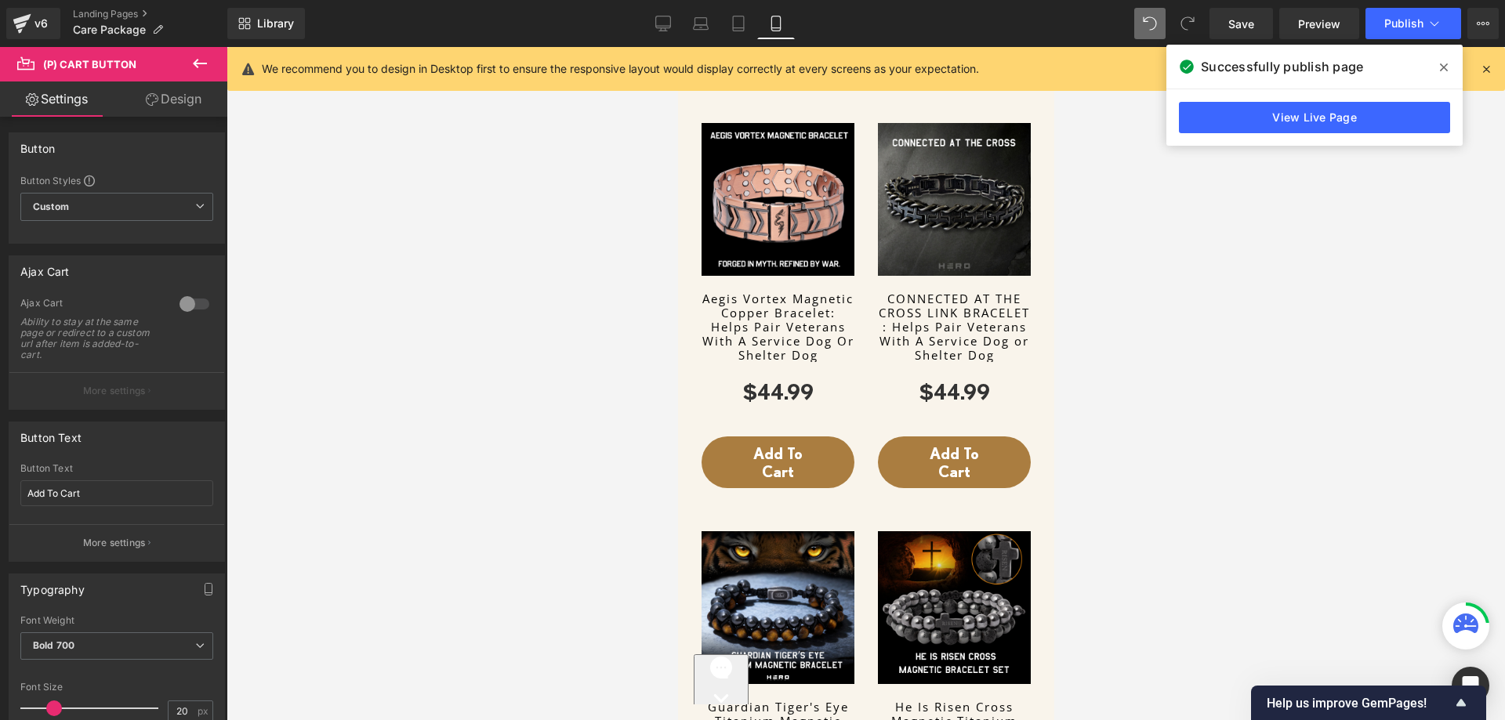
click at [155, 102] on icon at bounding box center [152, 99] width 13 height 13
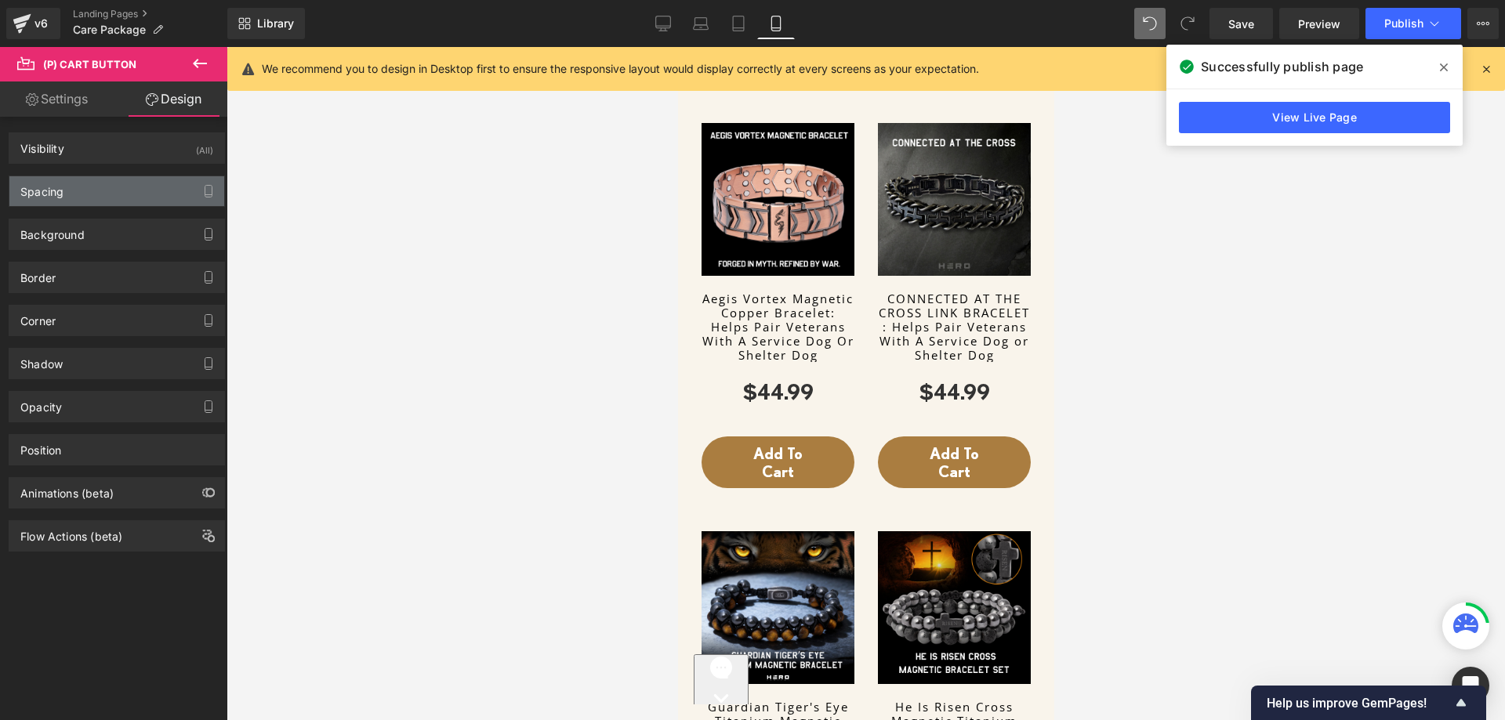
click at [85, 196] on div "Spacing" at bounding box center [116, 191] width 215 height 30
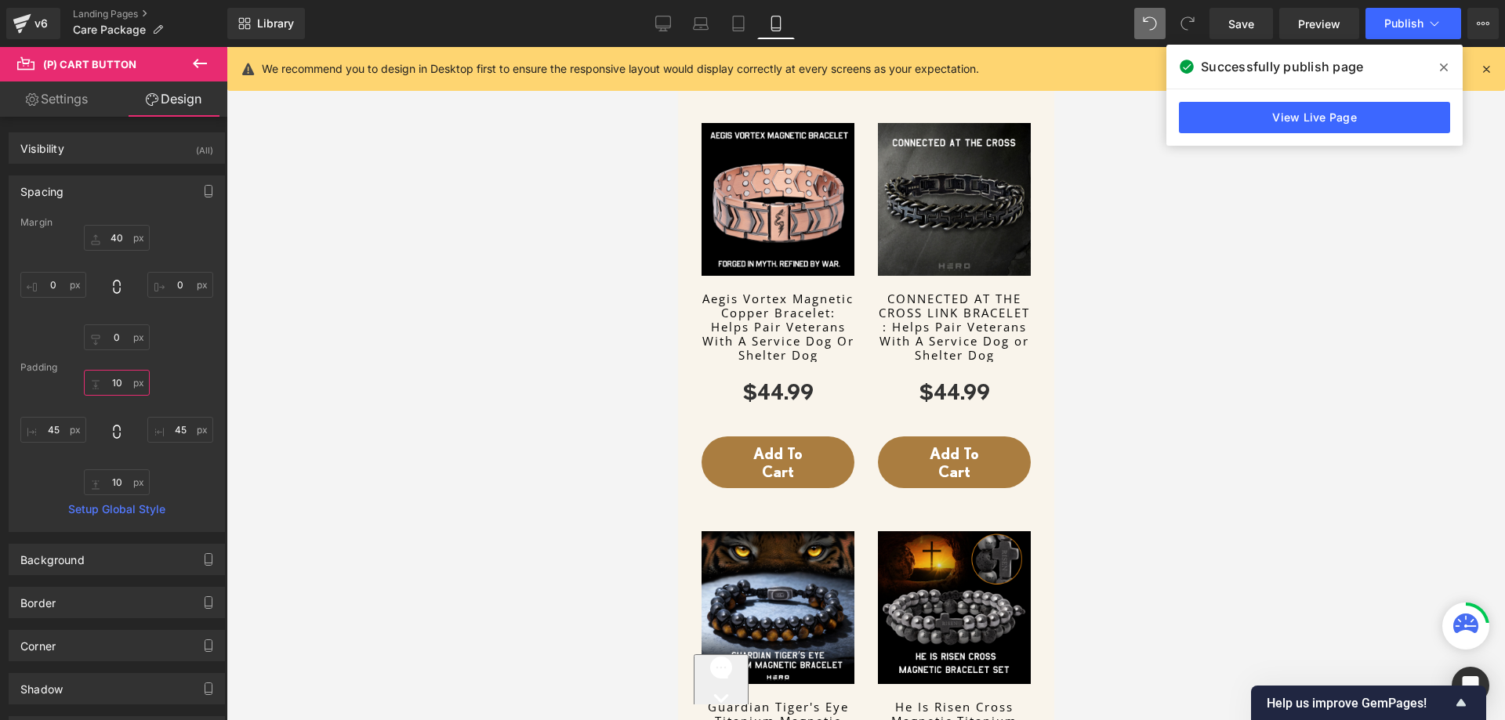
click at [87, 379] on input "text" at bounding box center [117, 383] width 66 height 26
type input "5"
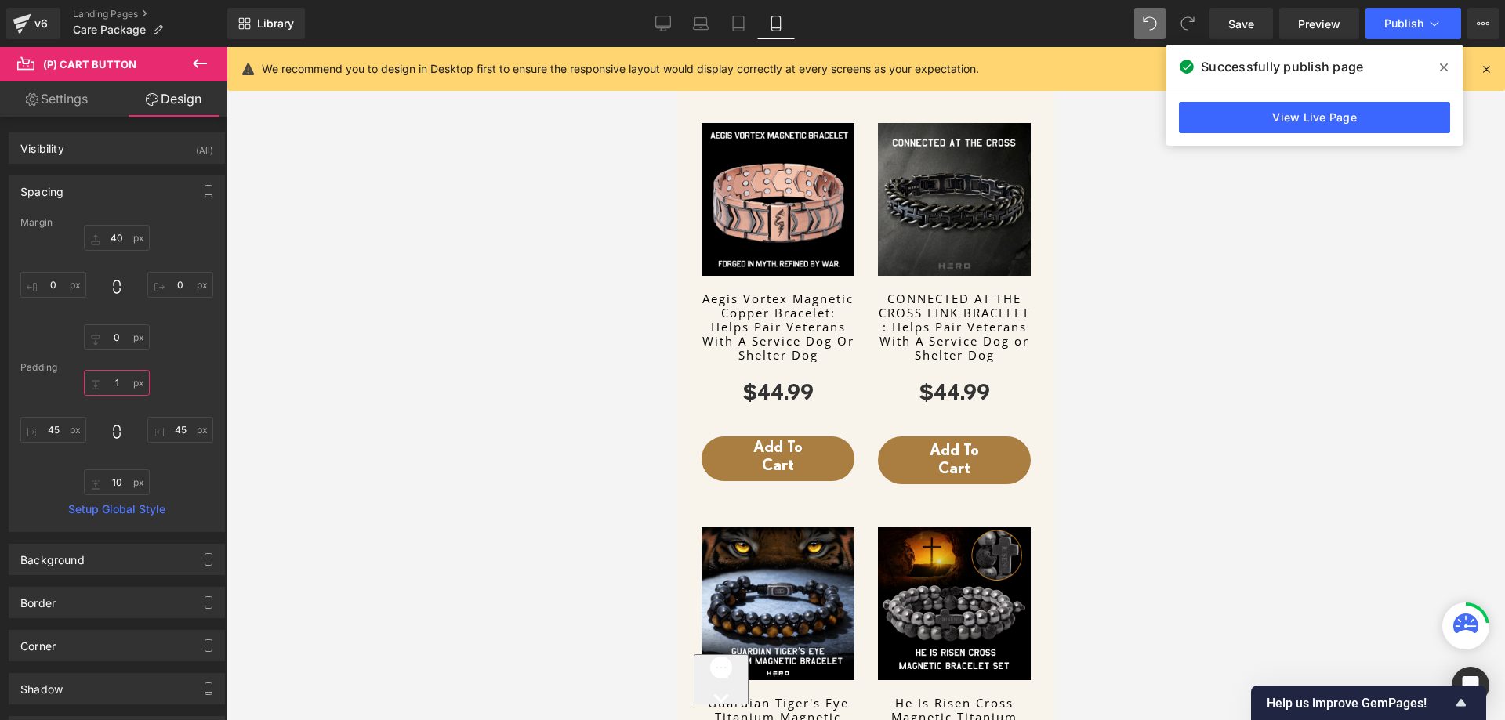
type input "10"
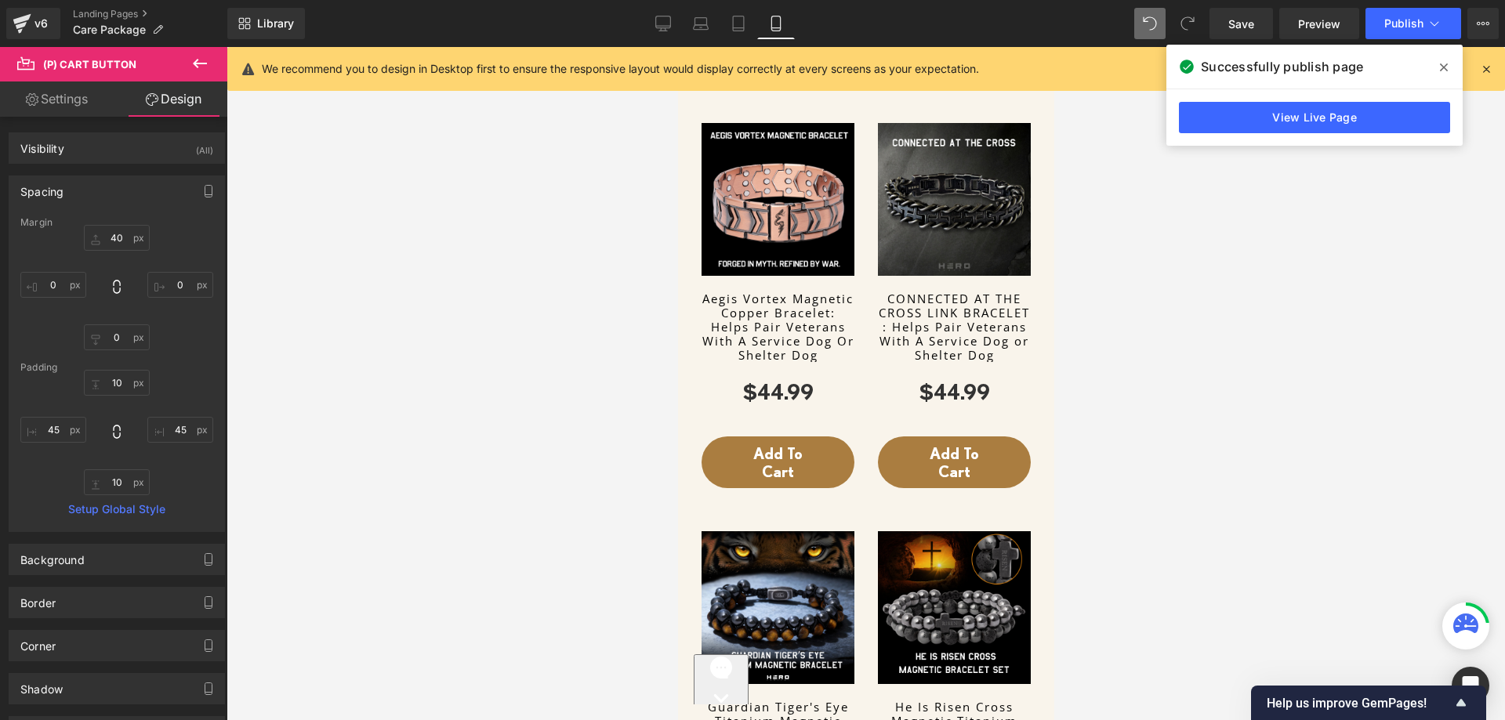
click at [128, 263] on div at bounding box center [116, 287] width 193 height 125
click at [126, 248] on input "text" at bounding box center [117, 238] width 66 height 26
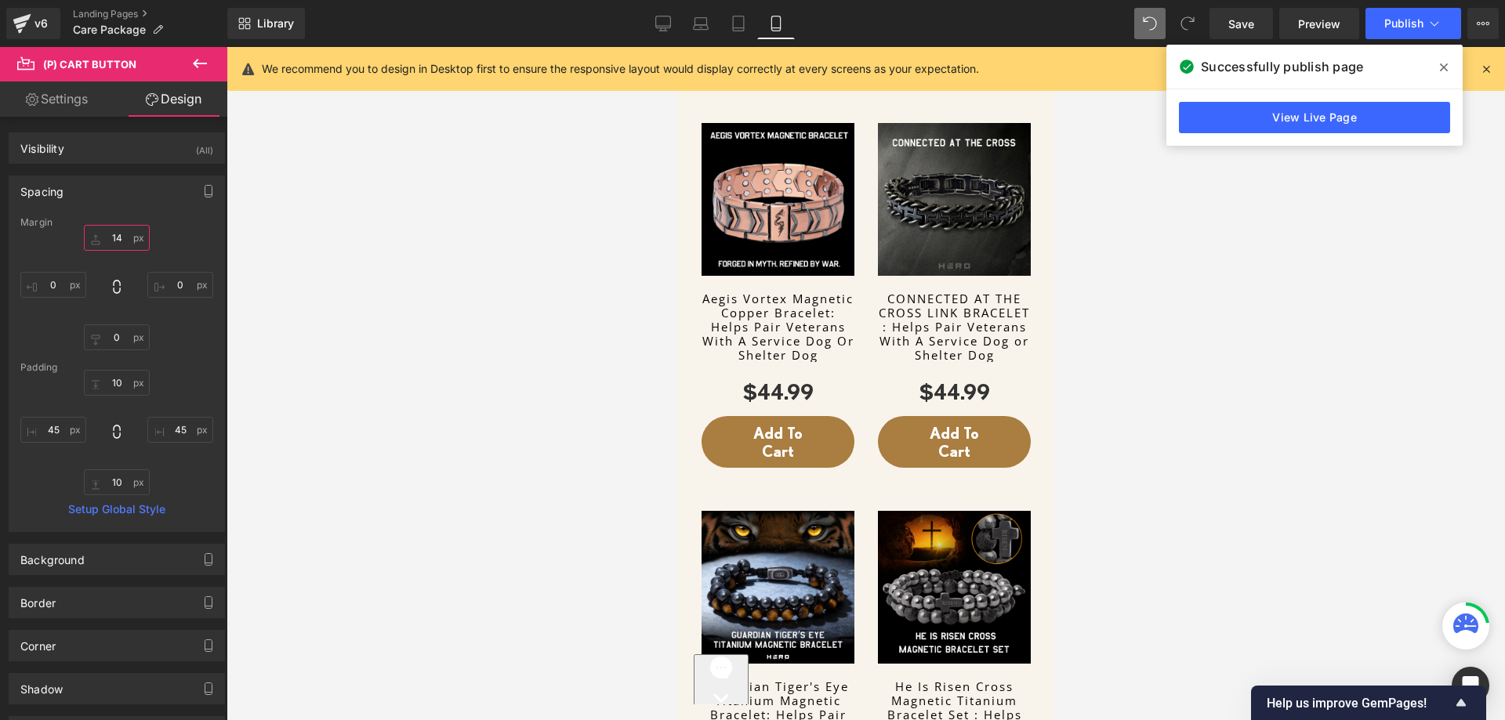
click at [117, 237] on input "14" at bounding box center [117, 238] width 66 height 26
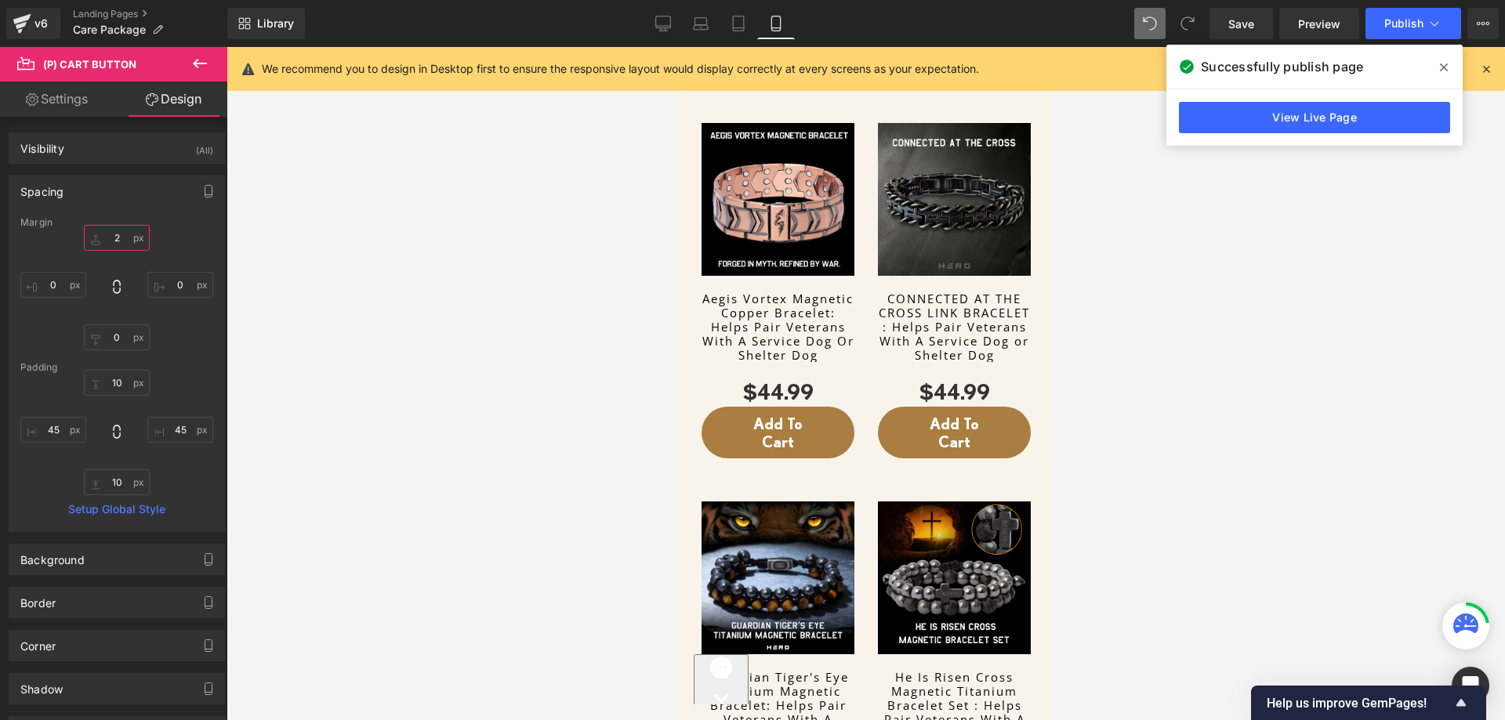
type input "2-"
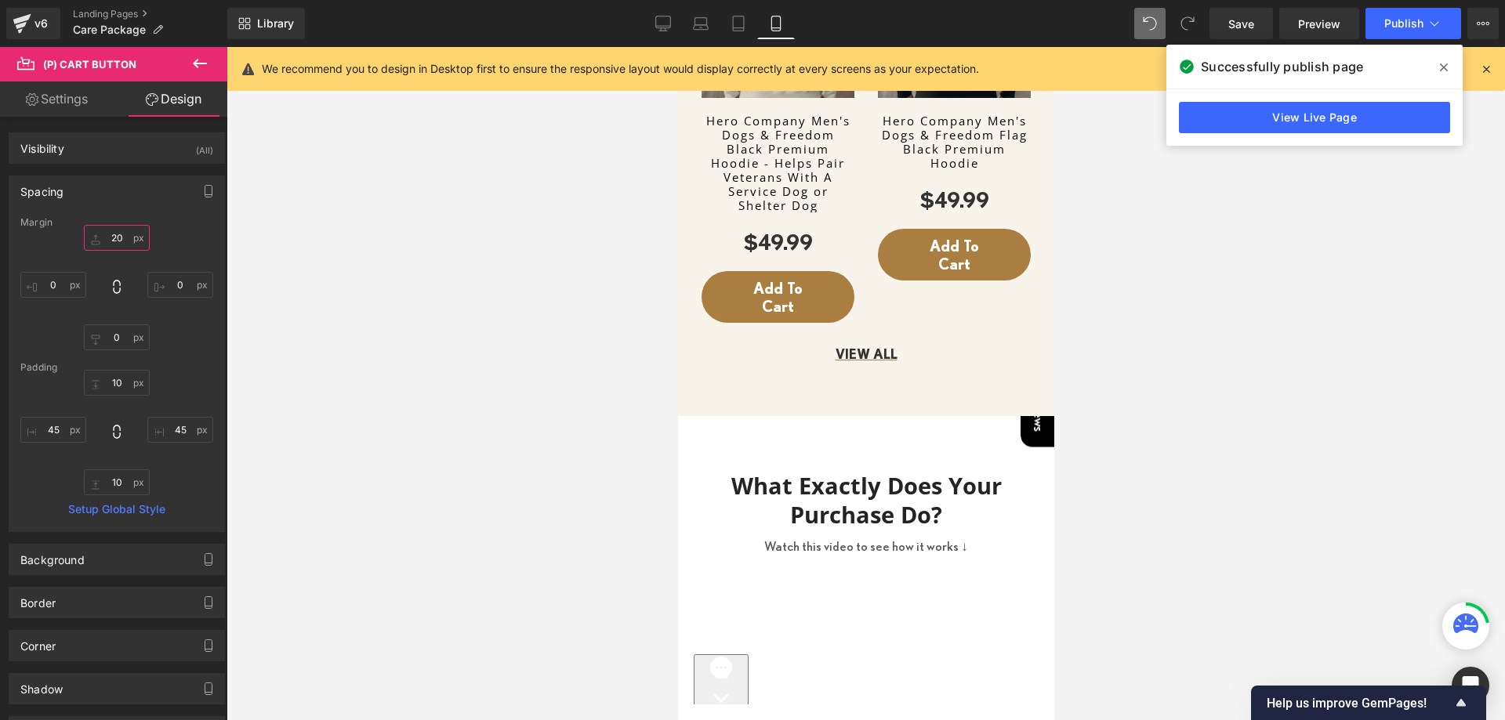
scroll to position [1610, 0]
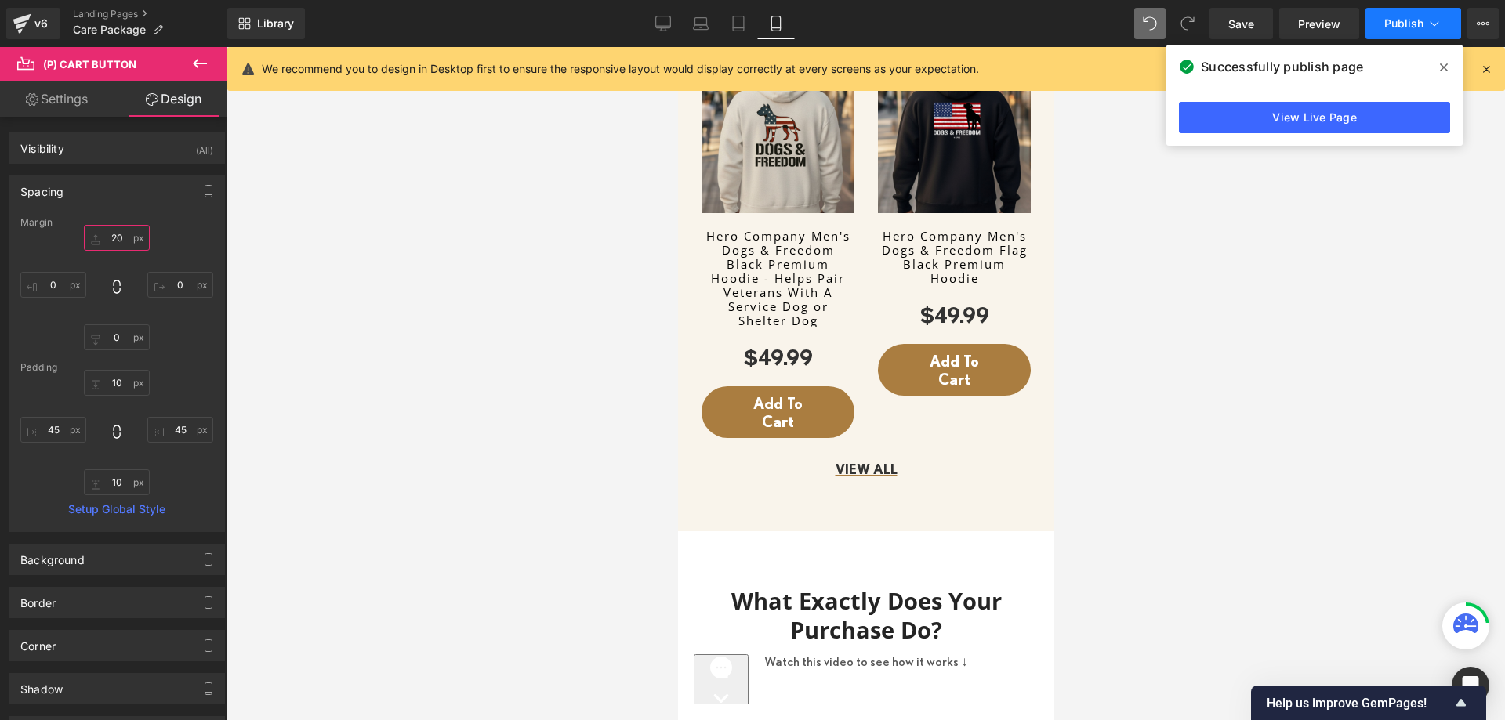
type input "20"
click at [1394, 31] on button "Publish" at bounding box center [1413, 23] width 96 height 31
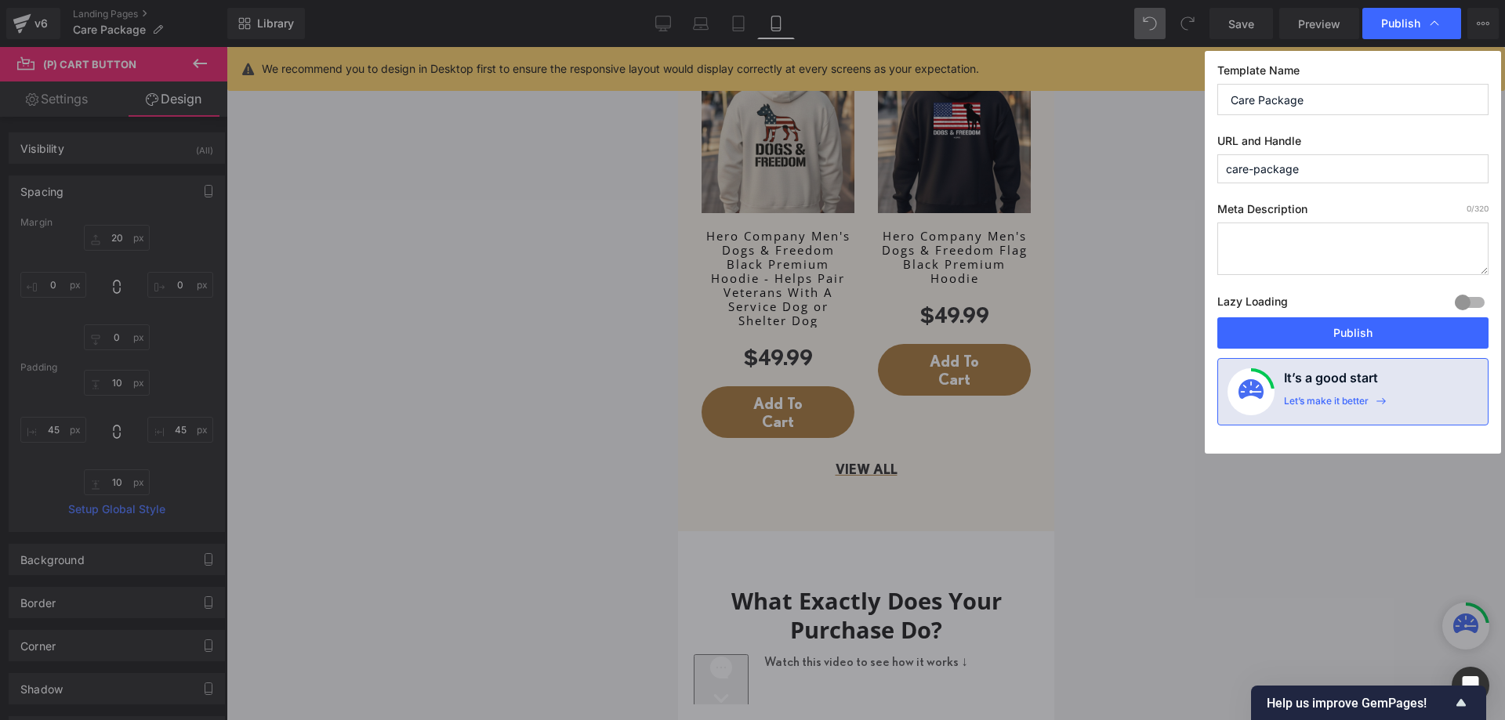
click at [1310, 331] on button "Publish" at bounding box center [1352, 332] width 271 height 31
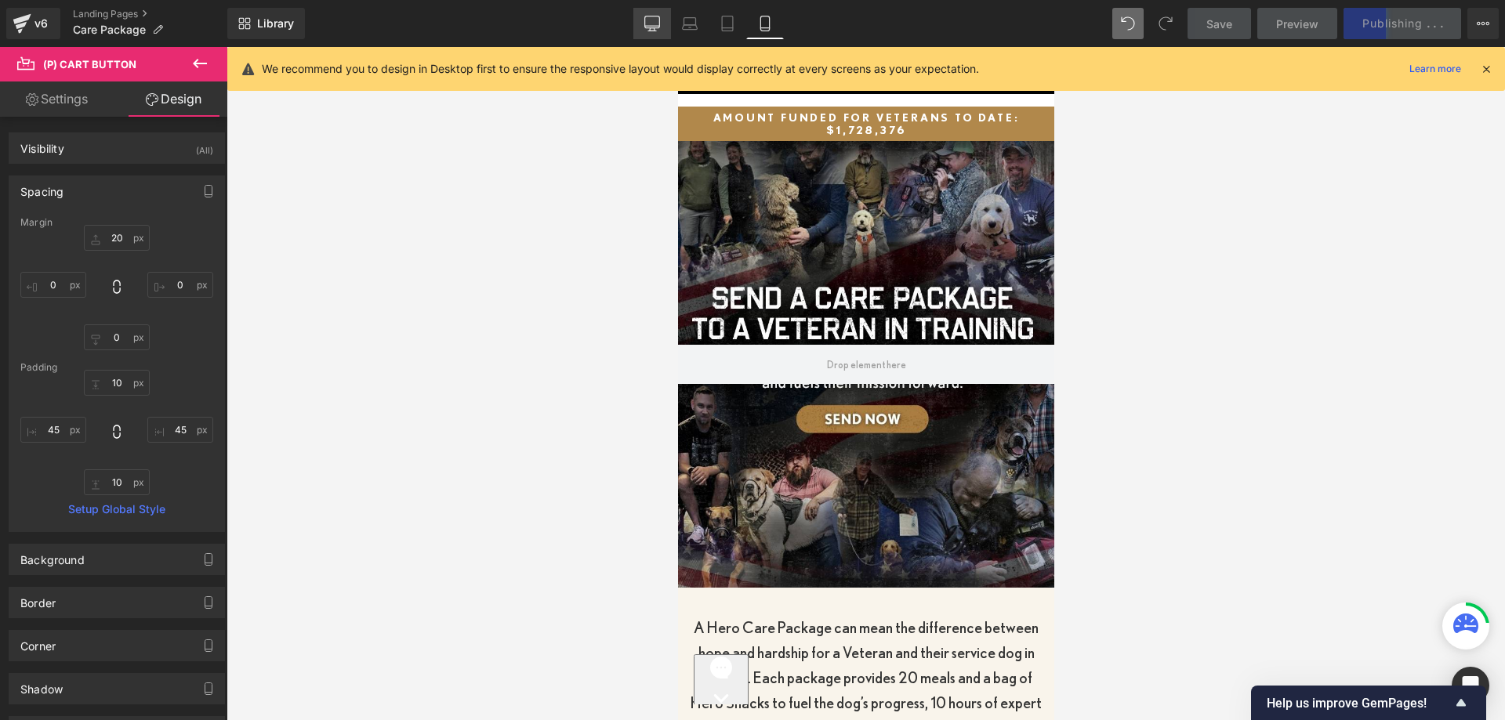
click at [662, 24] on link "Desktop" at bounding box center [652, 23] width 38 height 31
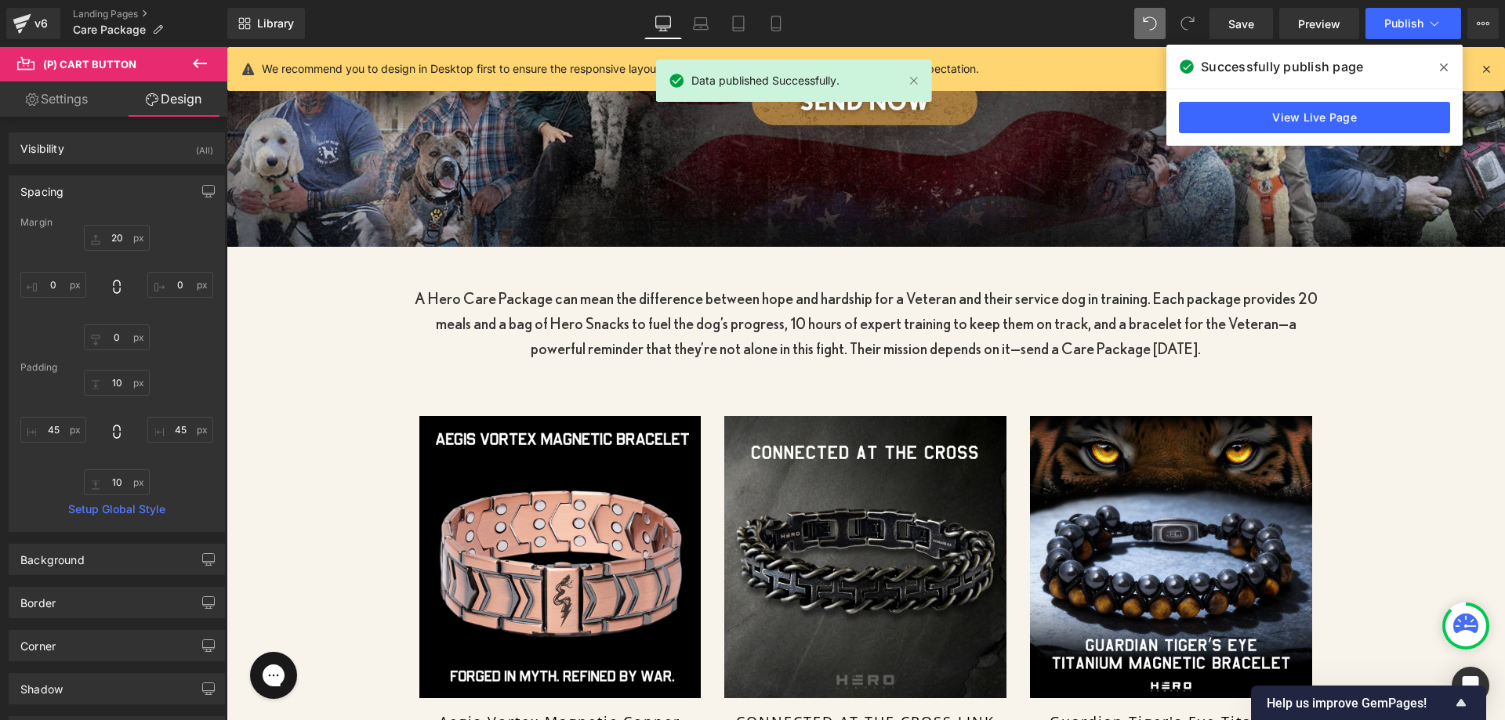
scroll to position [470, 0]
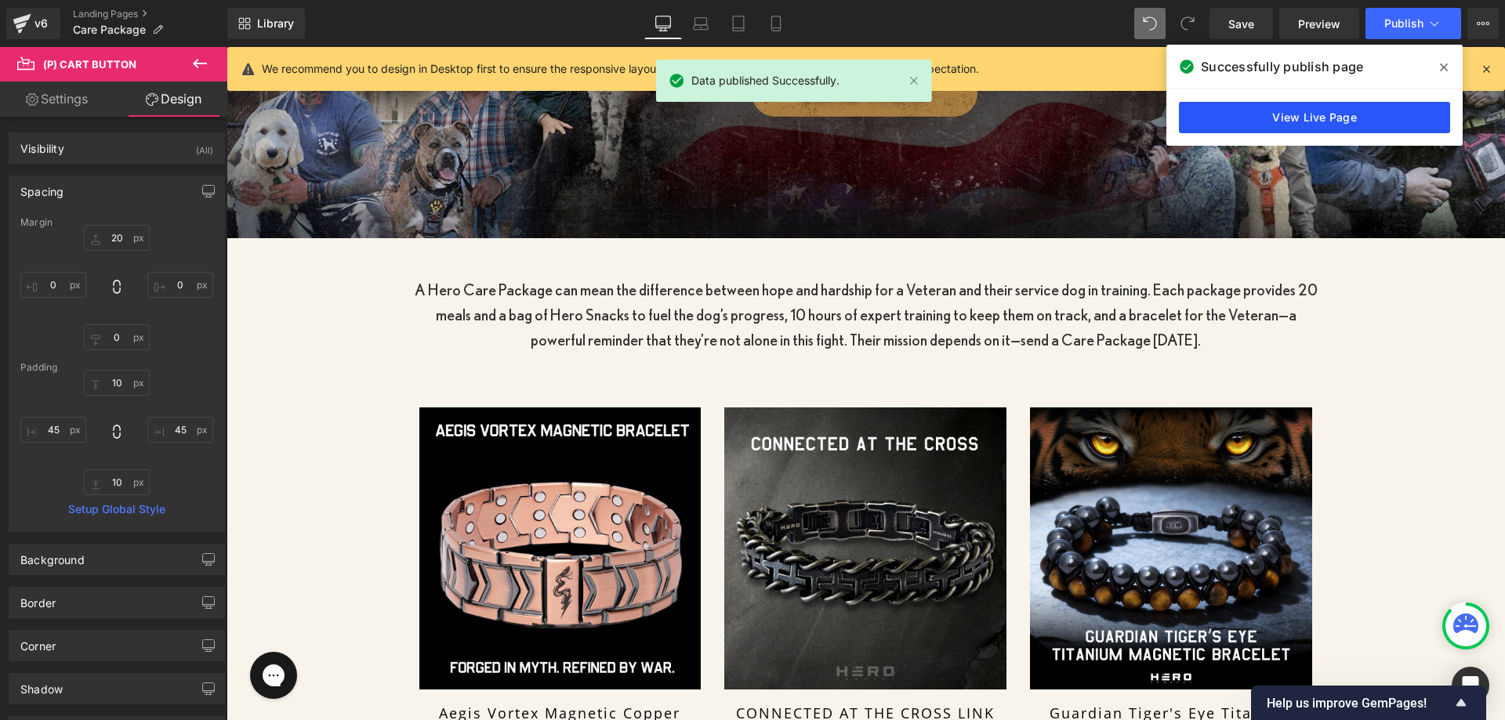
click at [1337, 122] on link "View Live Page" at bounding box center [1314, 117] width 271 height 31
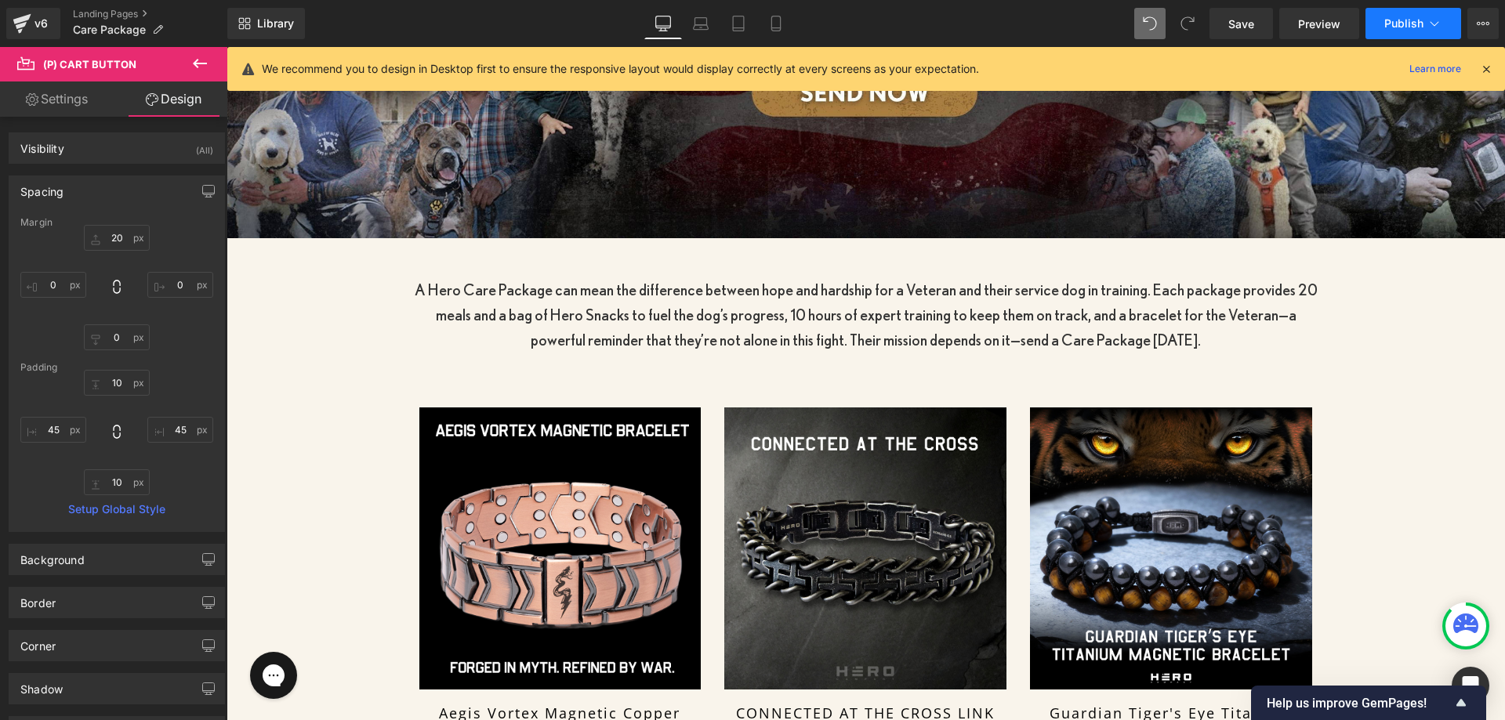
click at [1413, 27] on span "Publish" at bounding box center [1403, 23] width 39 height 13
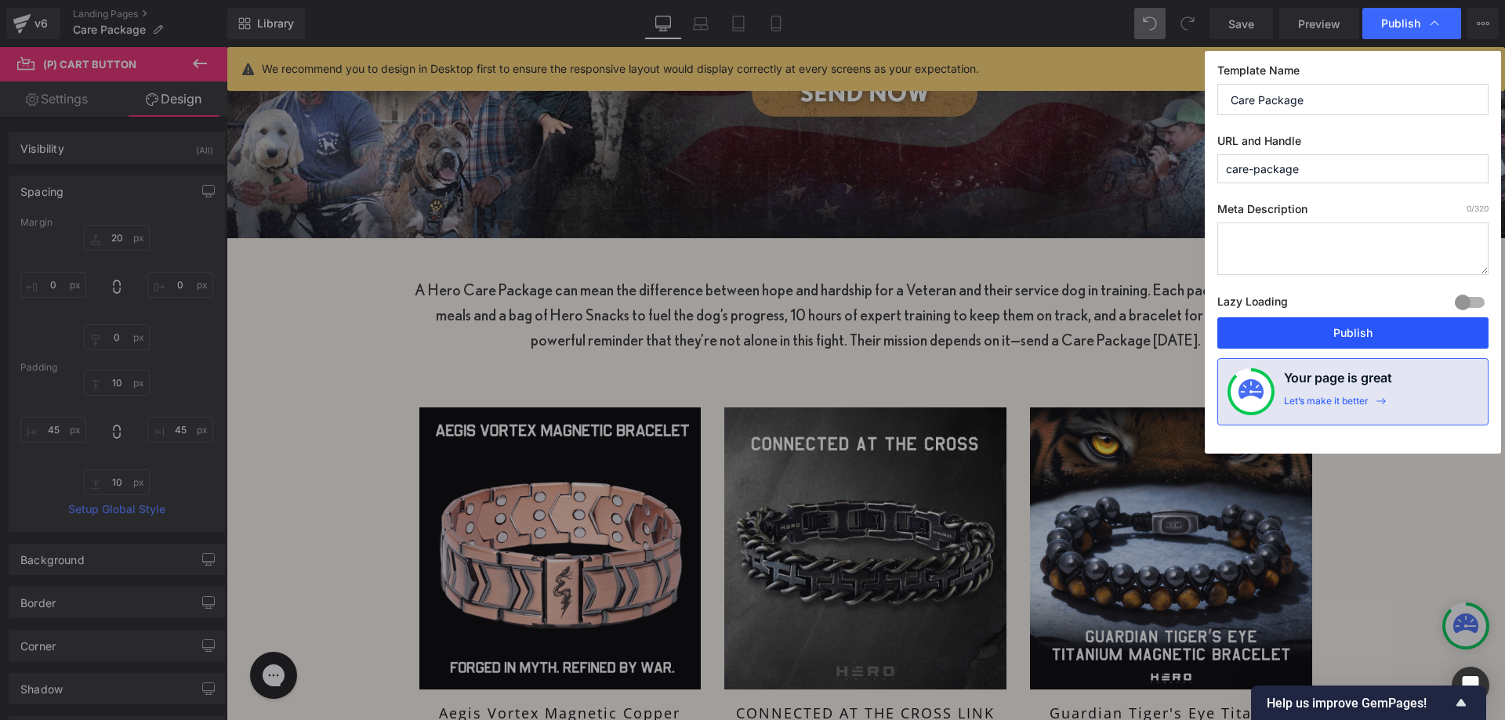
drag, startPoint x: 1336, startPoint y: 335, endPoint x: 731, endPoint y: 93, distance: 651.0
click at [1336, 335] on button "Publish" at bounding box center [1352, 332] width 271 height 31
